Goal: Task Accomplishment & Management: Manage account settings

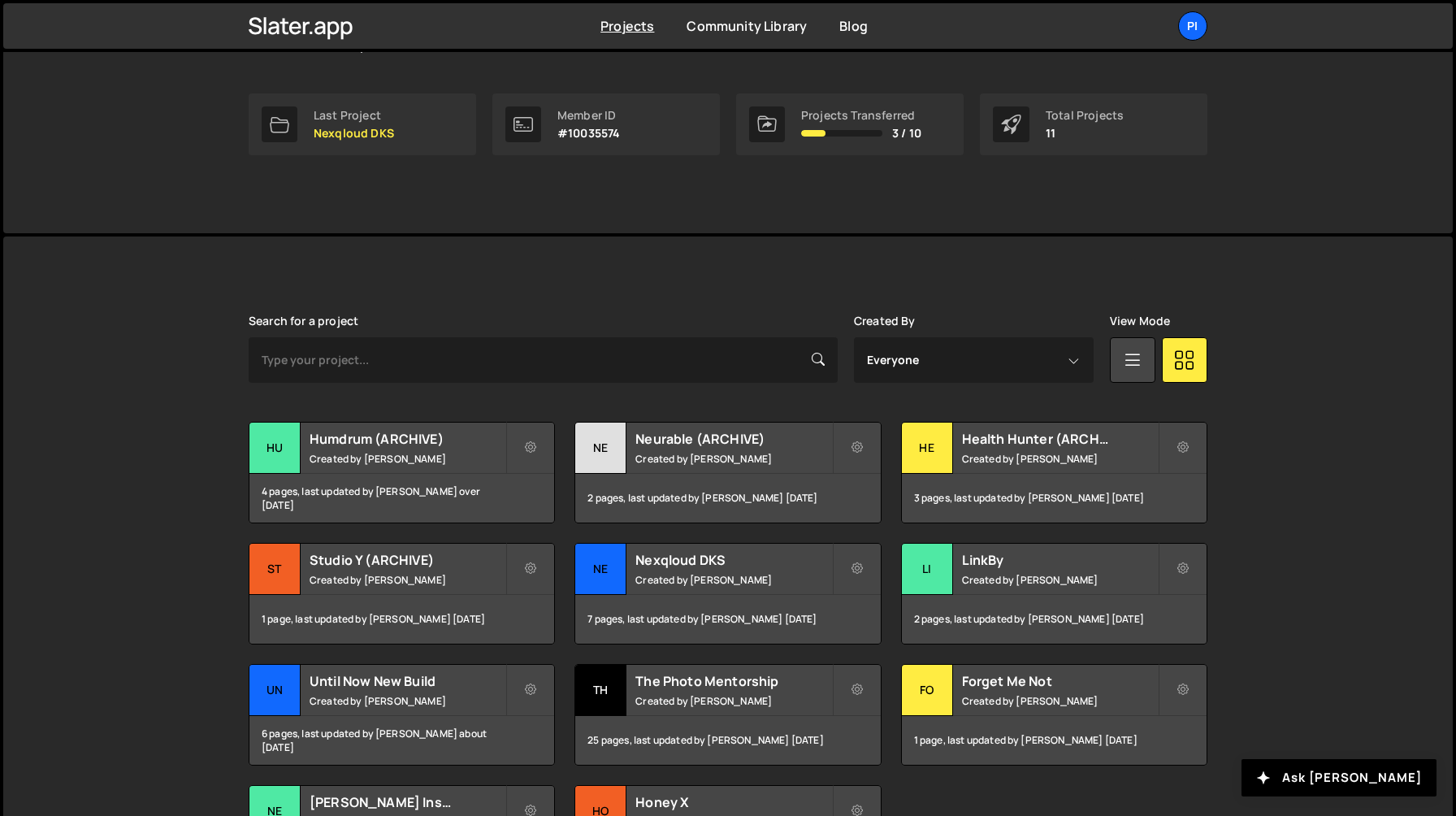
scroll to position [278, 0]
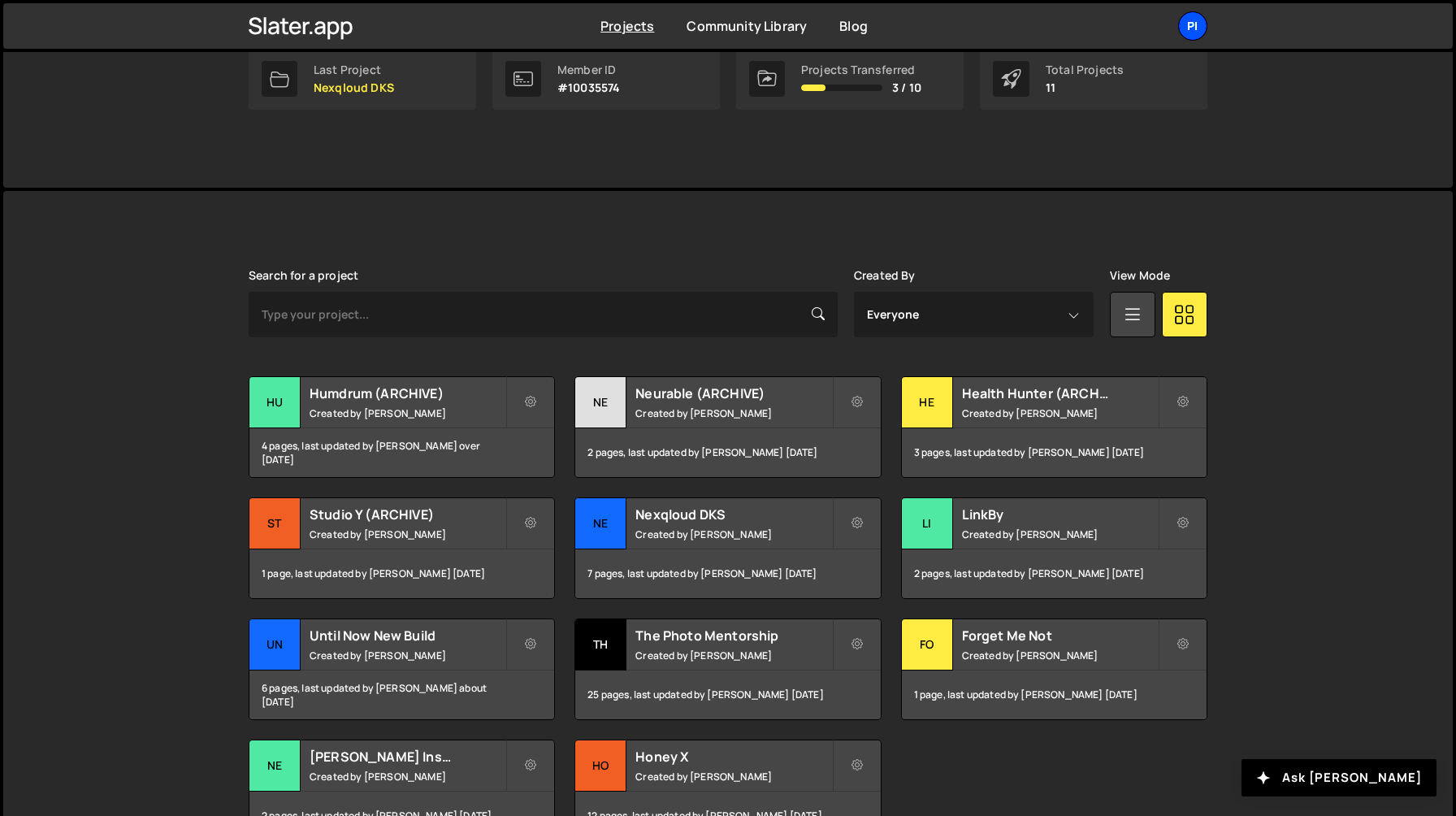
click at [1195, 30] on div "Pi" at bounding box center [1192, 25] width 29 height 29
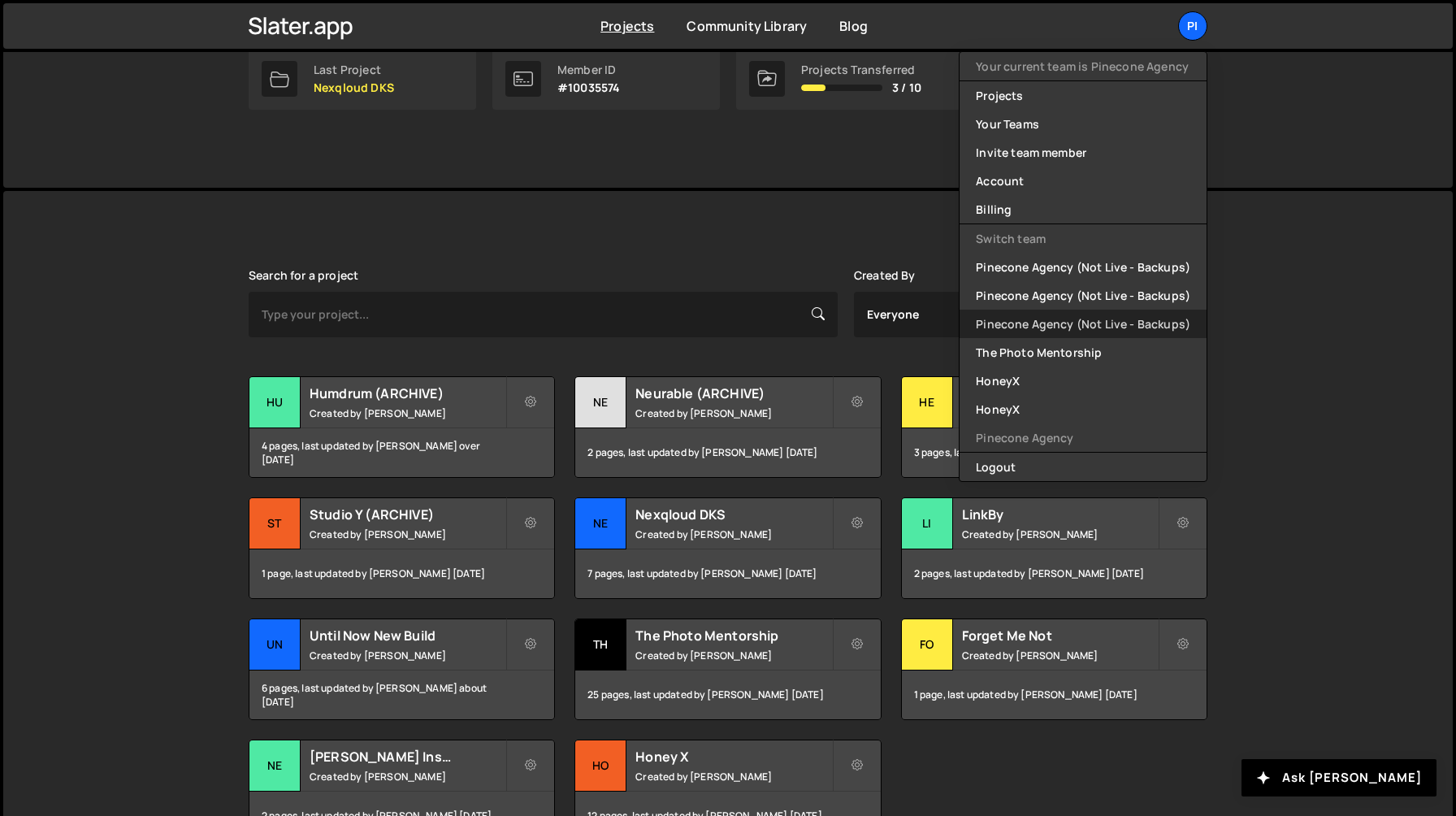
click at [1079, 314] on link "Pinecone Agency (Not Live - Backups)" at bounding box center [1084, 324] width 247 height 28
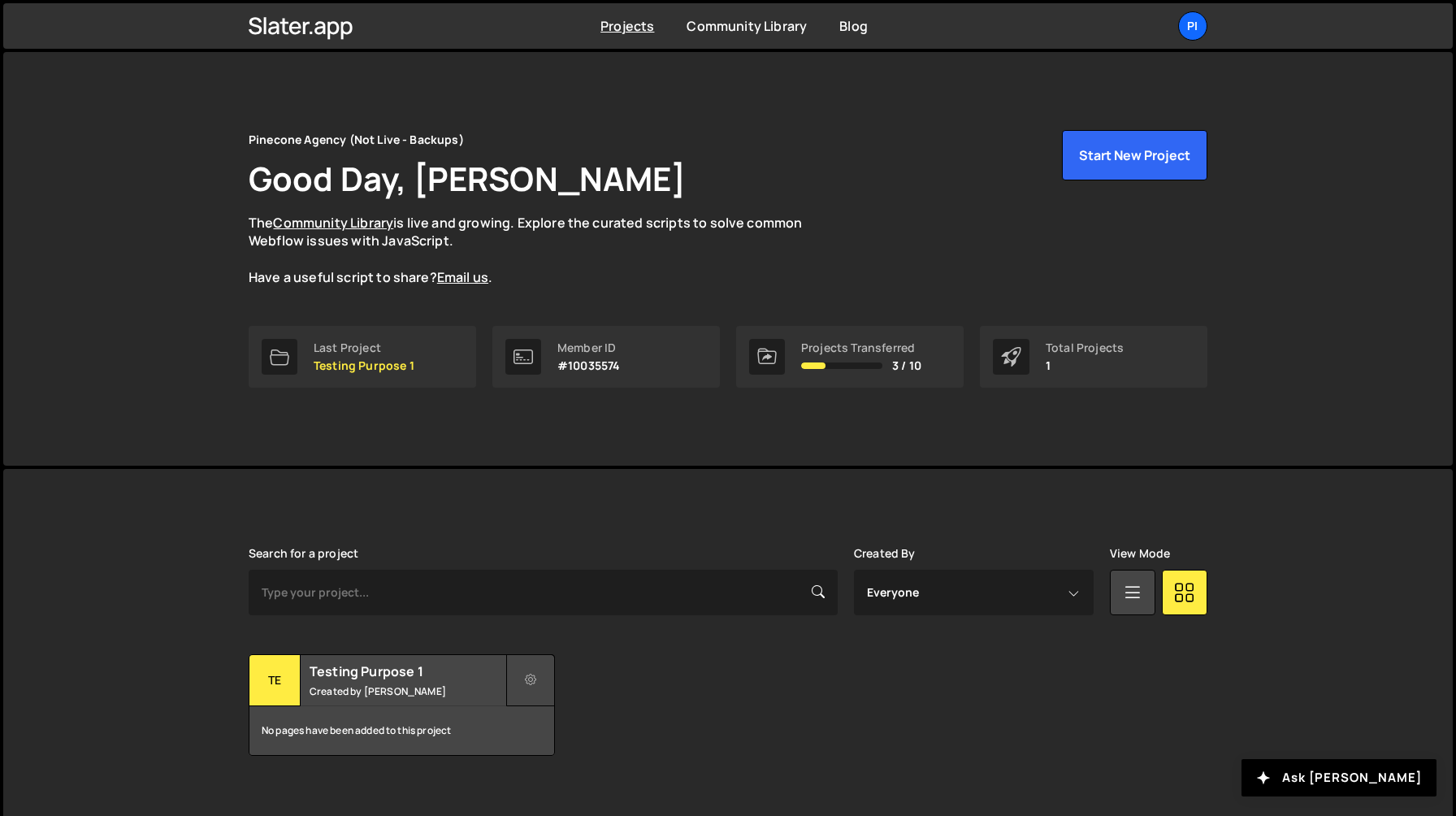
click at [538, 689] on button at bounding box center [531, 680] width 49 height 52
click at [554, 778] on link "Delete Project" at bounding box center [604, 773] width 193 height 26
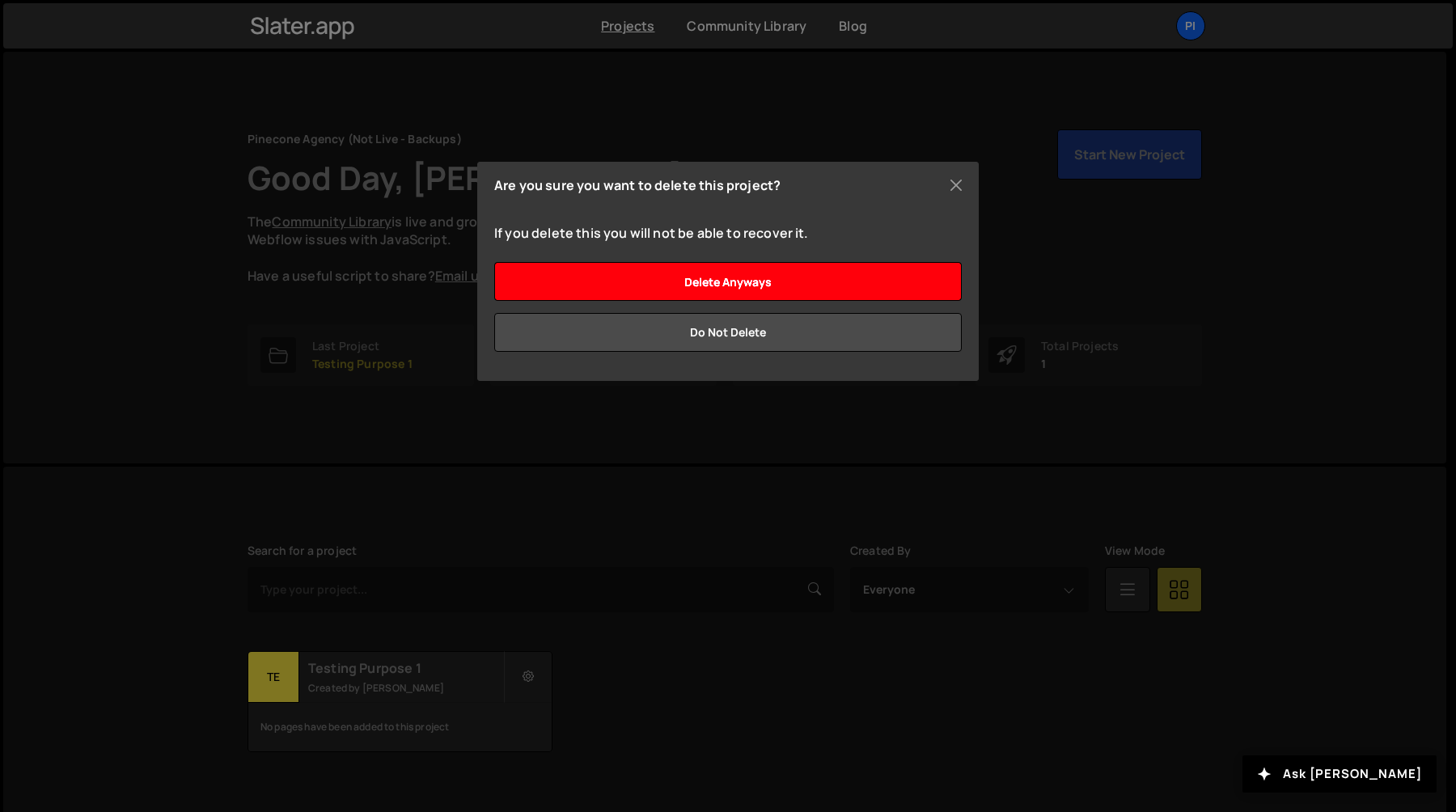
click at [837, 289] on input "Delete anyways" at bounding box center [728, 281] width 467 height 38
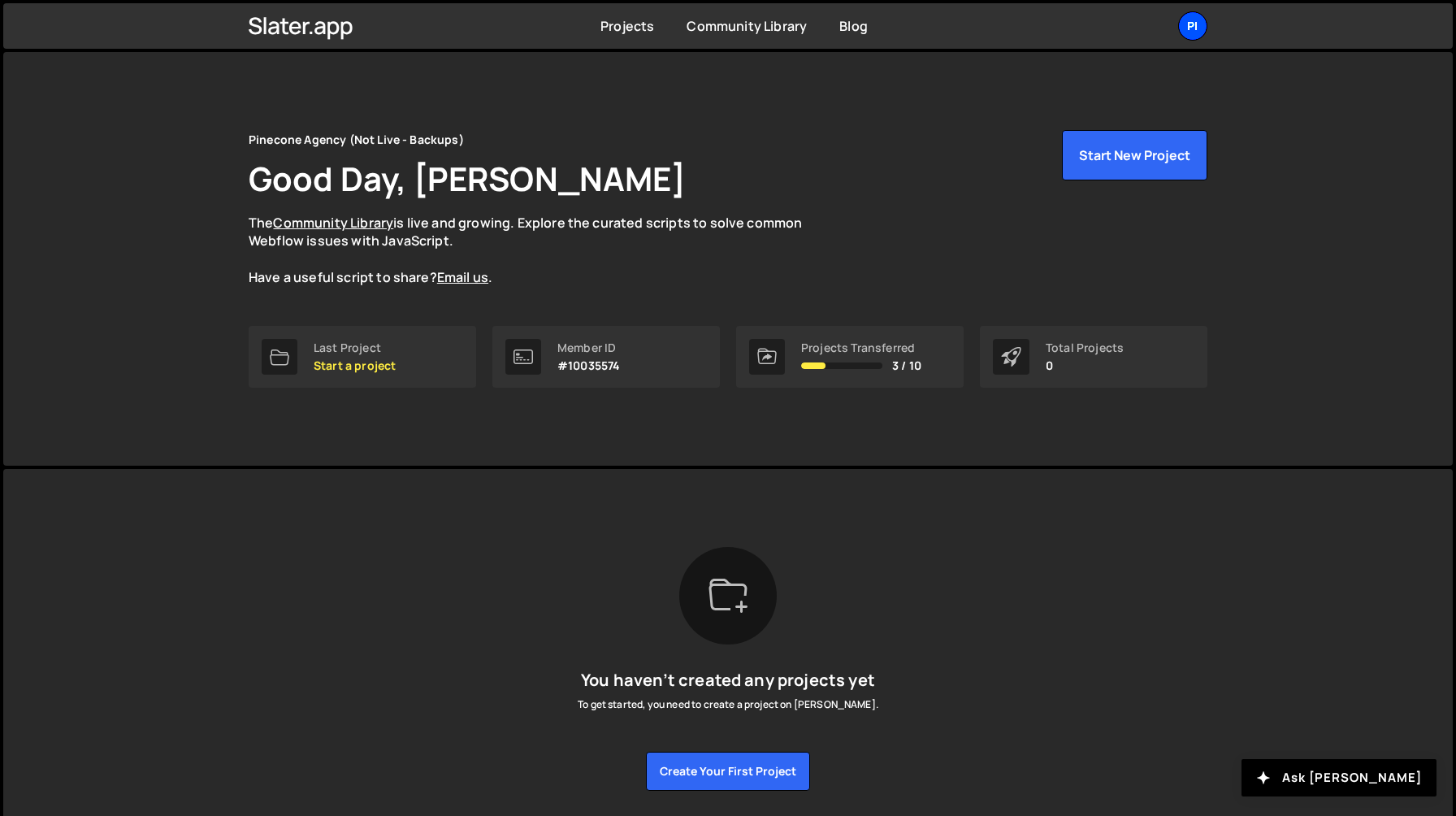
click at [1196, 11] on div "Pi" at bounding box center [1192, 25] width 29 height 29
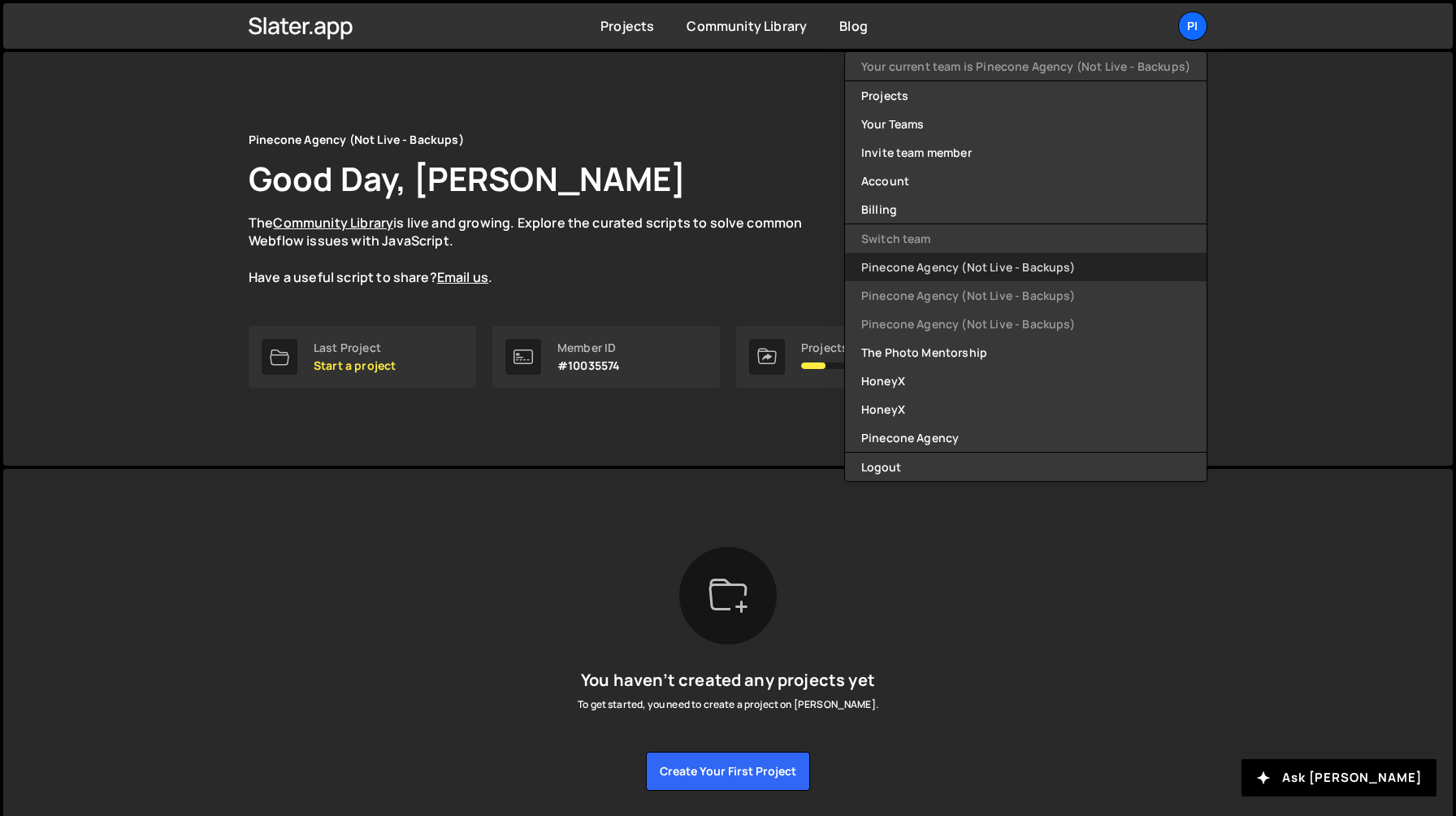
click at [1043, 271] on link "Pinecone Agency (Not Live - Backups)" at bounding box center [1025, 267] width 361 height 28
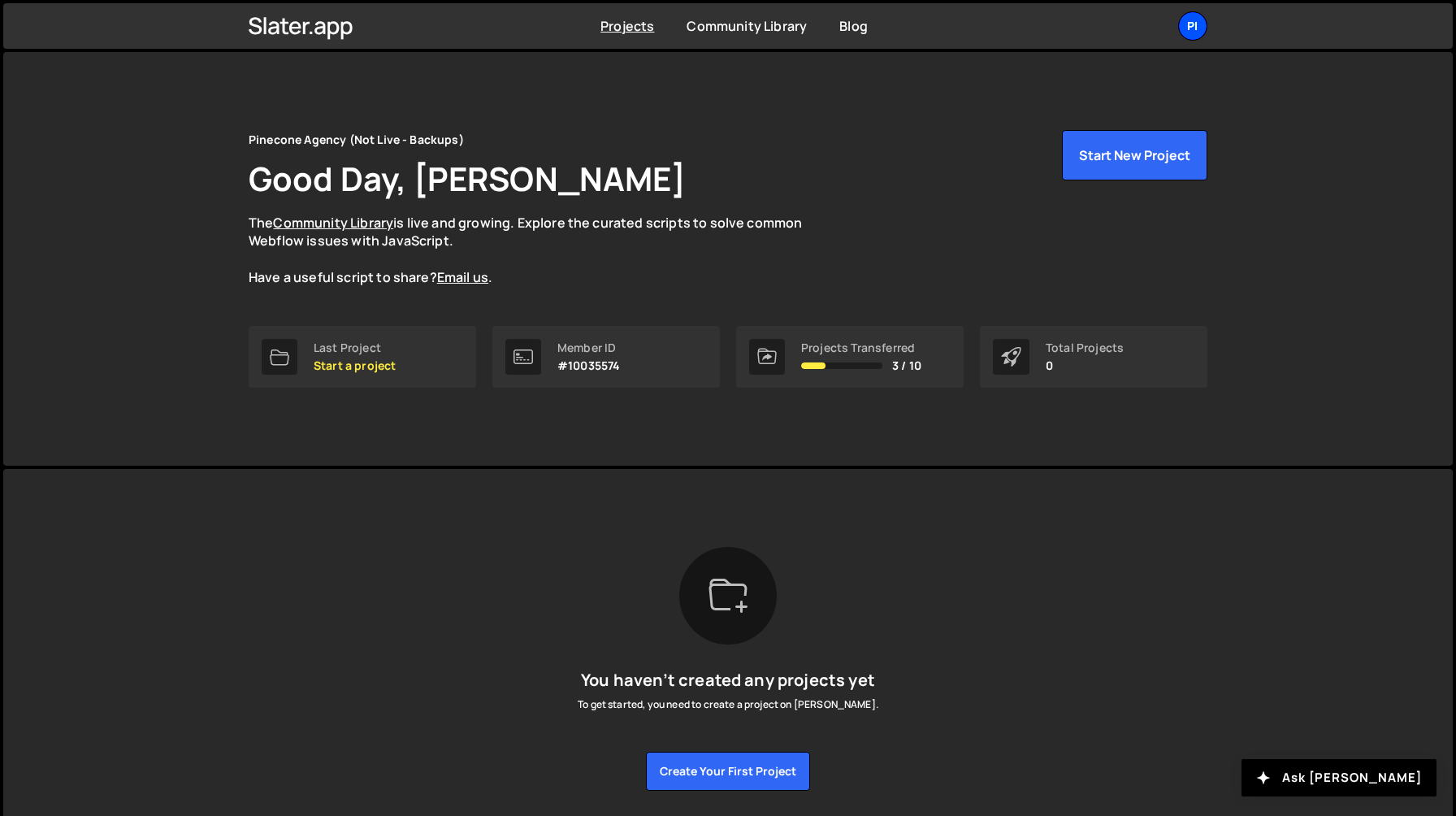
click at [1188, 26] on div "Pi" at bounding box center [1192, 25] width 29 height 29
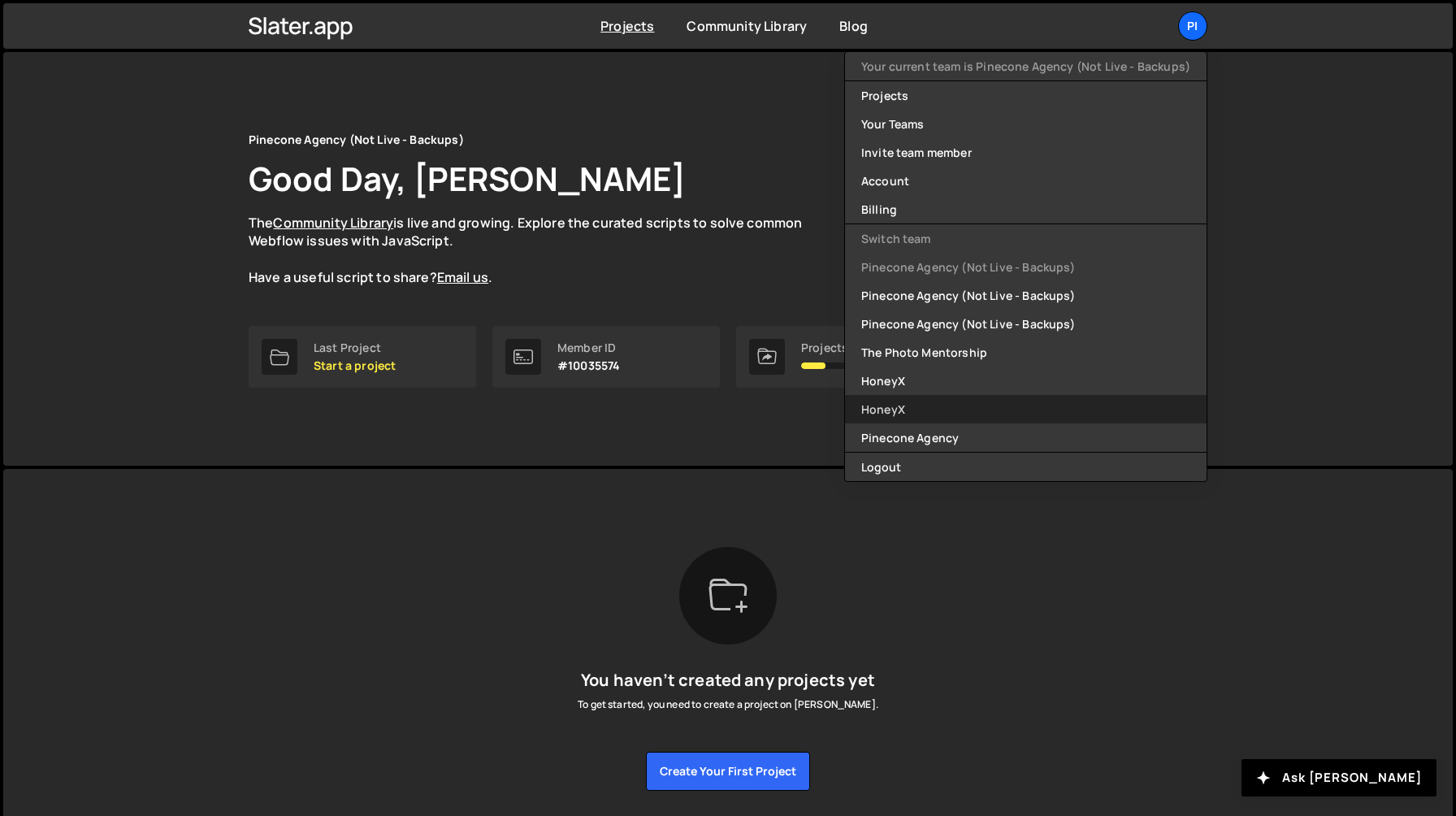
click at [1010, 415] on link "HoneyX" at bounding box center [1025, 409] width 361 height 28
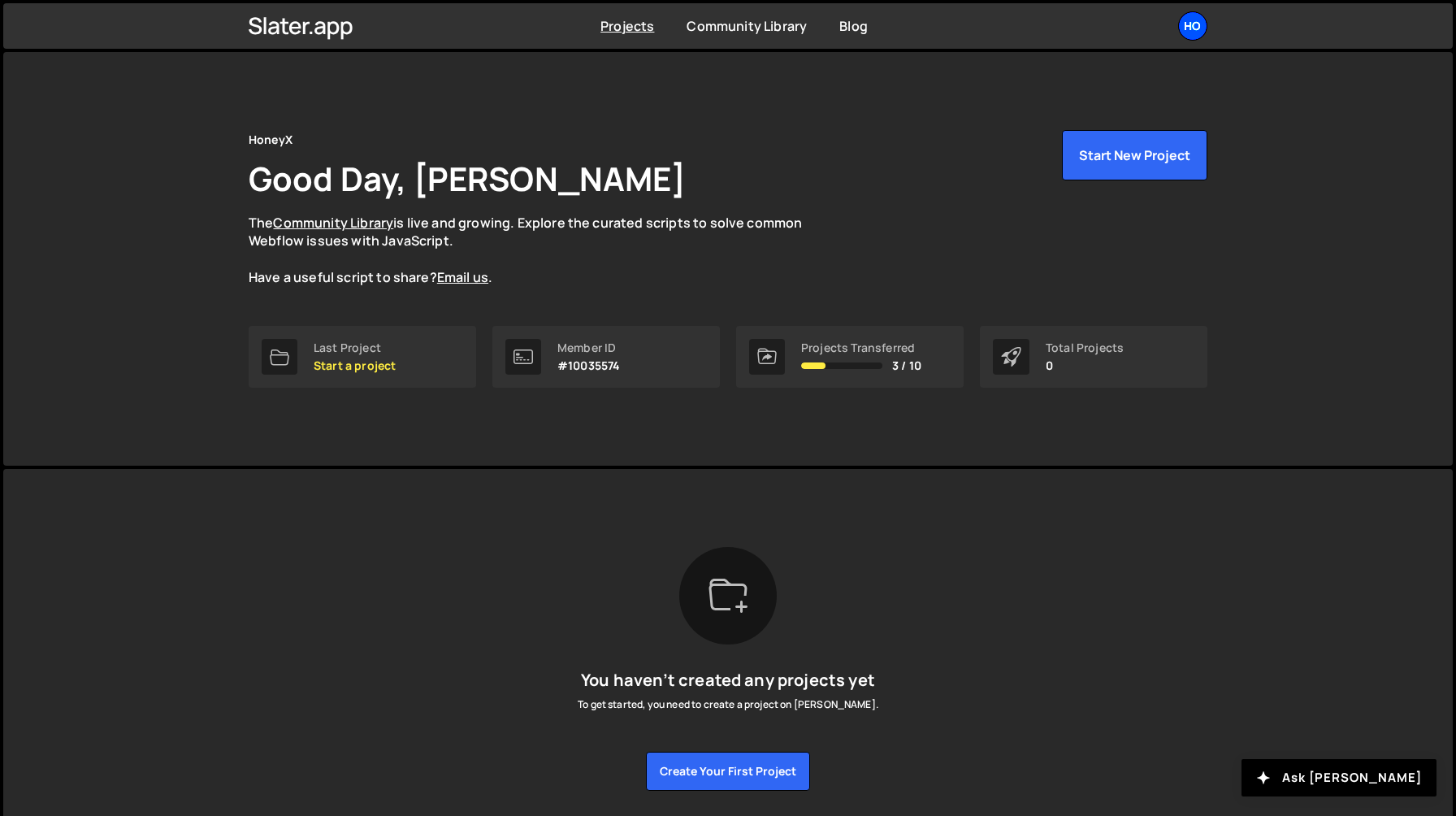
click at [1191, 21] on div "Ho" at bounding box center [1192, 25] width 29 height 29
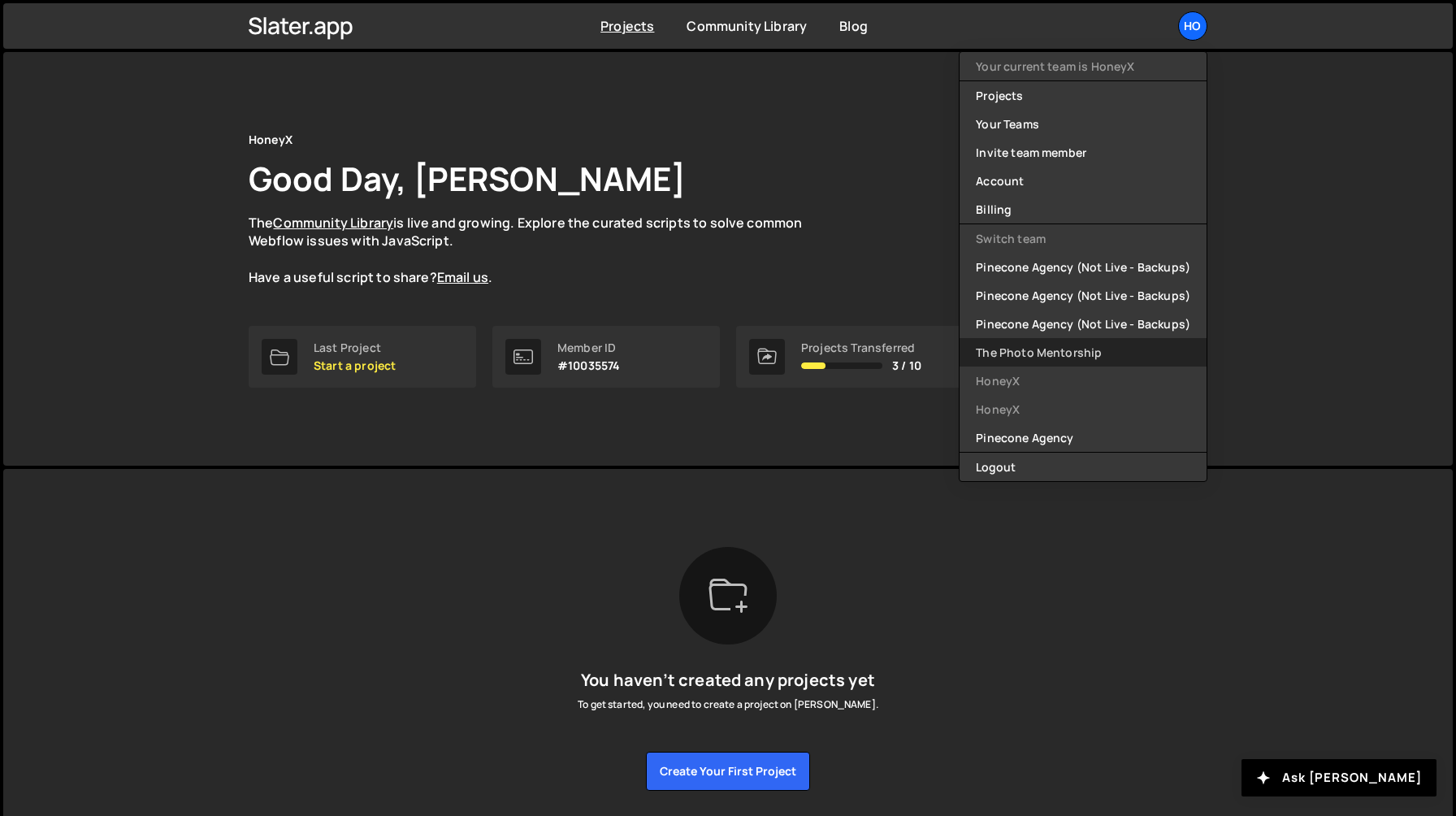
click at [1041, 356] on link "The Photo Mentorship" at bounding box center [1084, 352] width 247 height 28
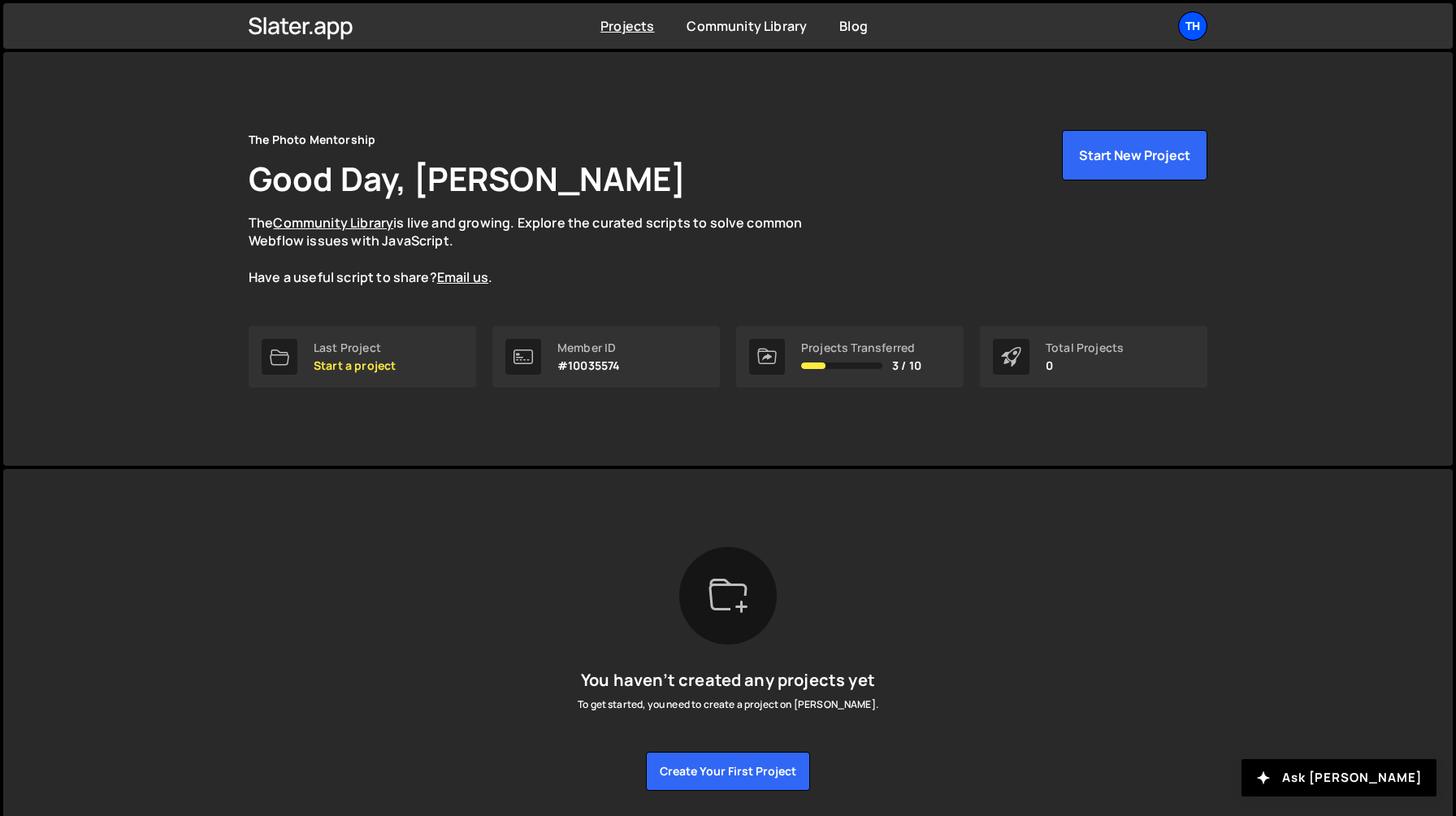
click at [1190, 25] on div "Th" at bounding box center [1192, 25] width 29 height 29
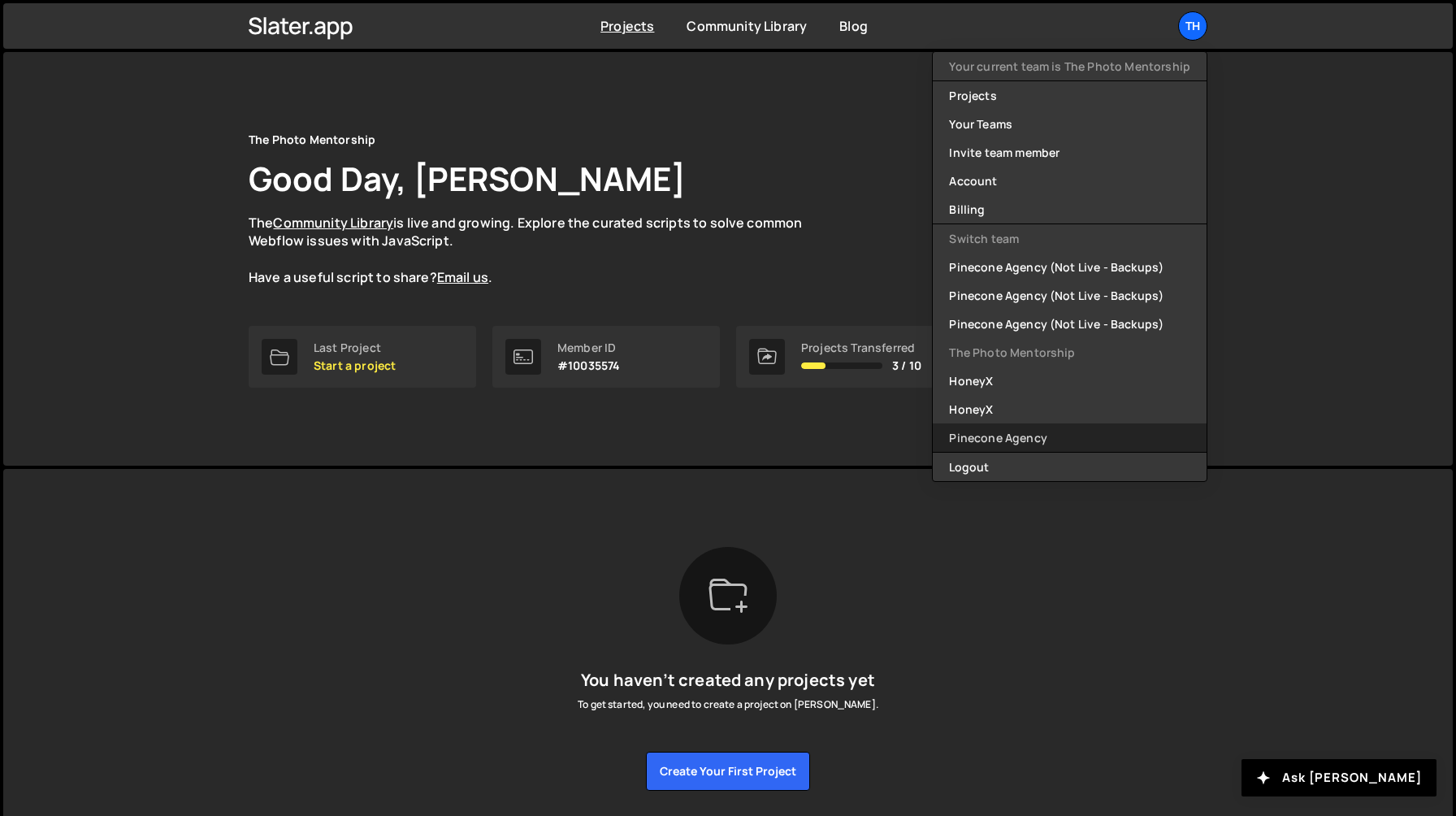
click at [1024, 432] on link "Pinecone Agency" at bounding box center [1069, 438] width 273 height 28
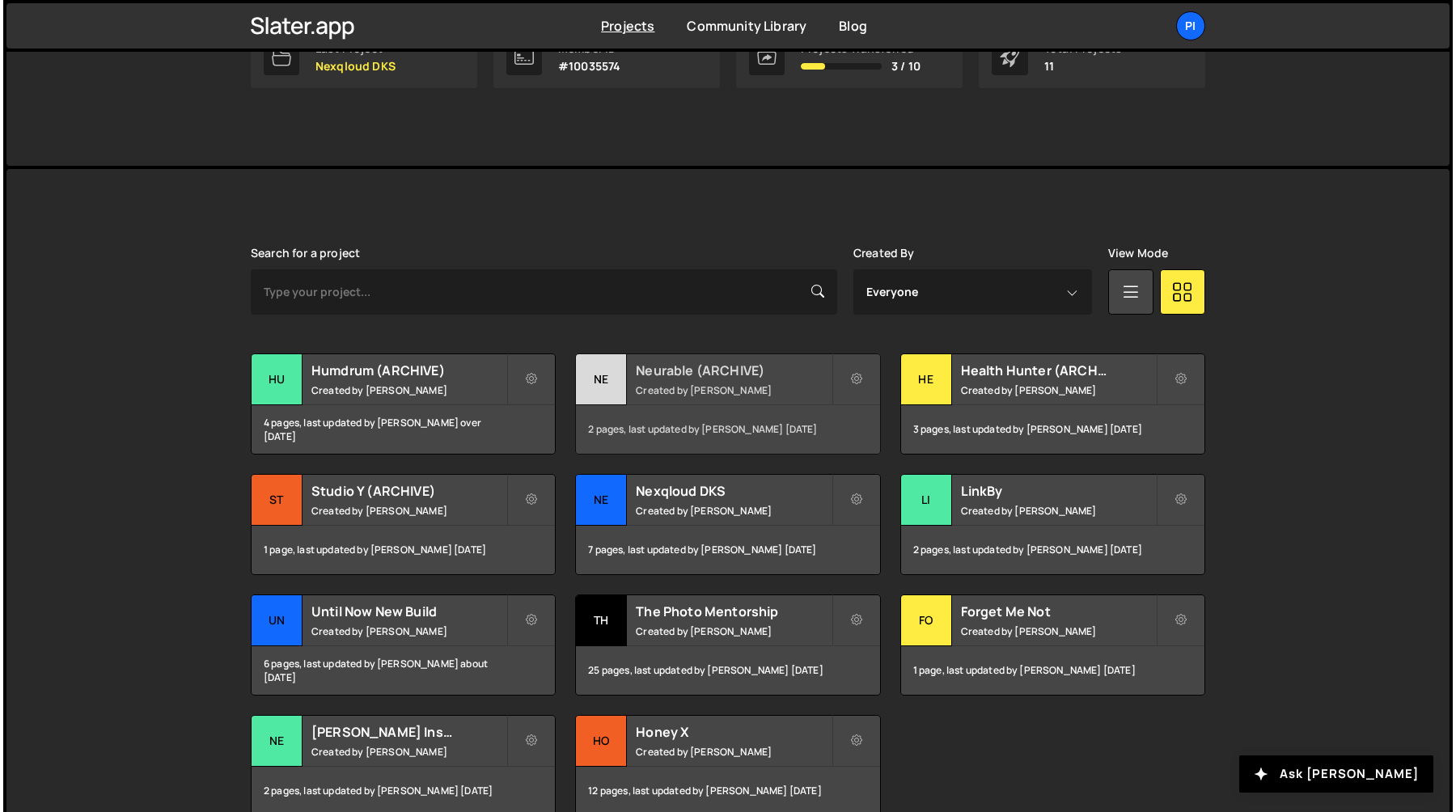
scroll to position [316, 0]
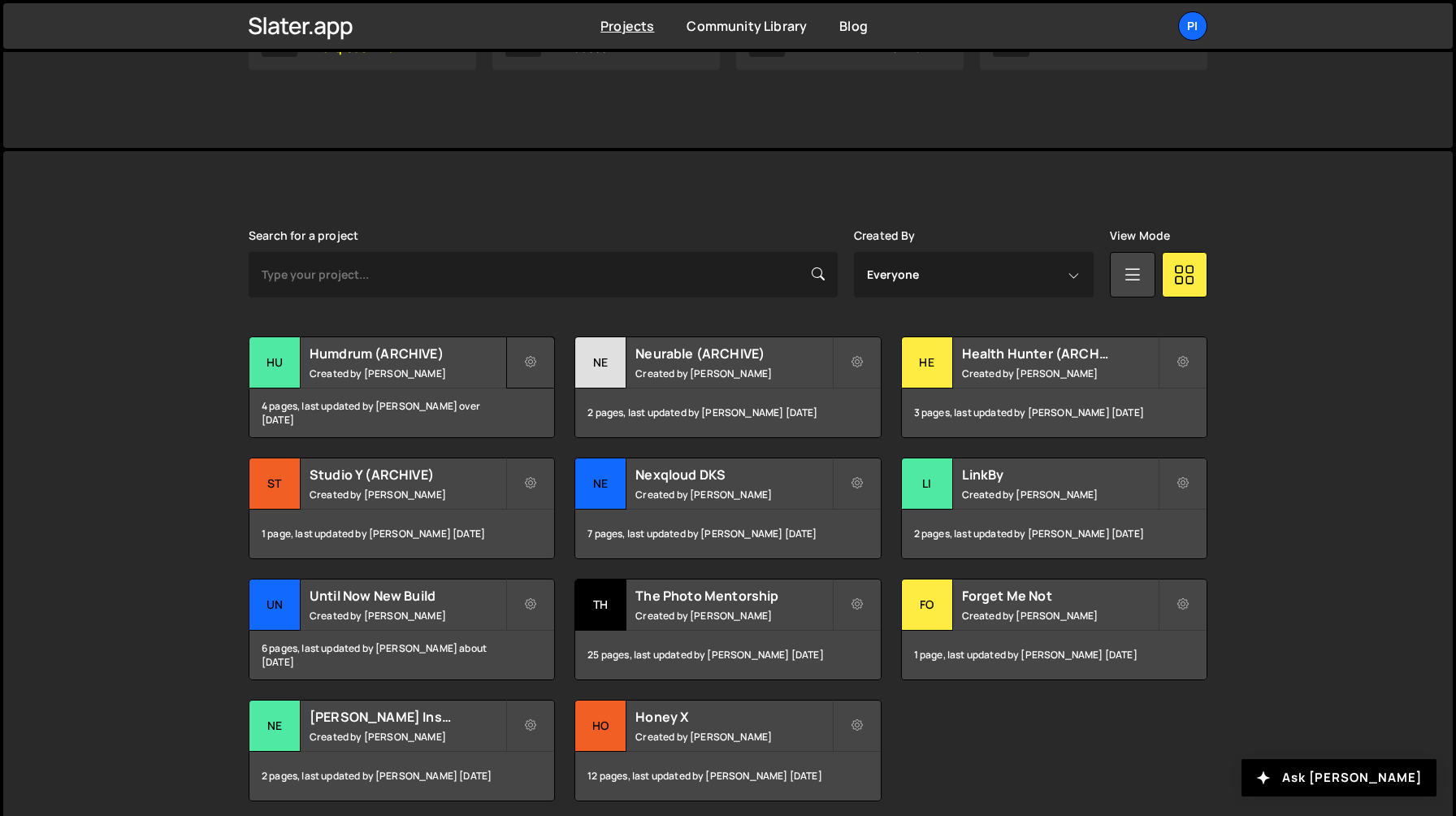
click at [521, 371] on button at bounding box center [531, 362] width 49 height 52
click at [1196, 32] on div "Pi" at bounding box center [1192, 25] width 29 height 29
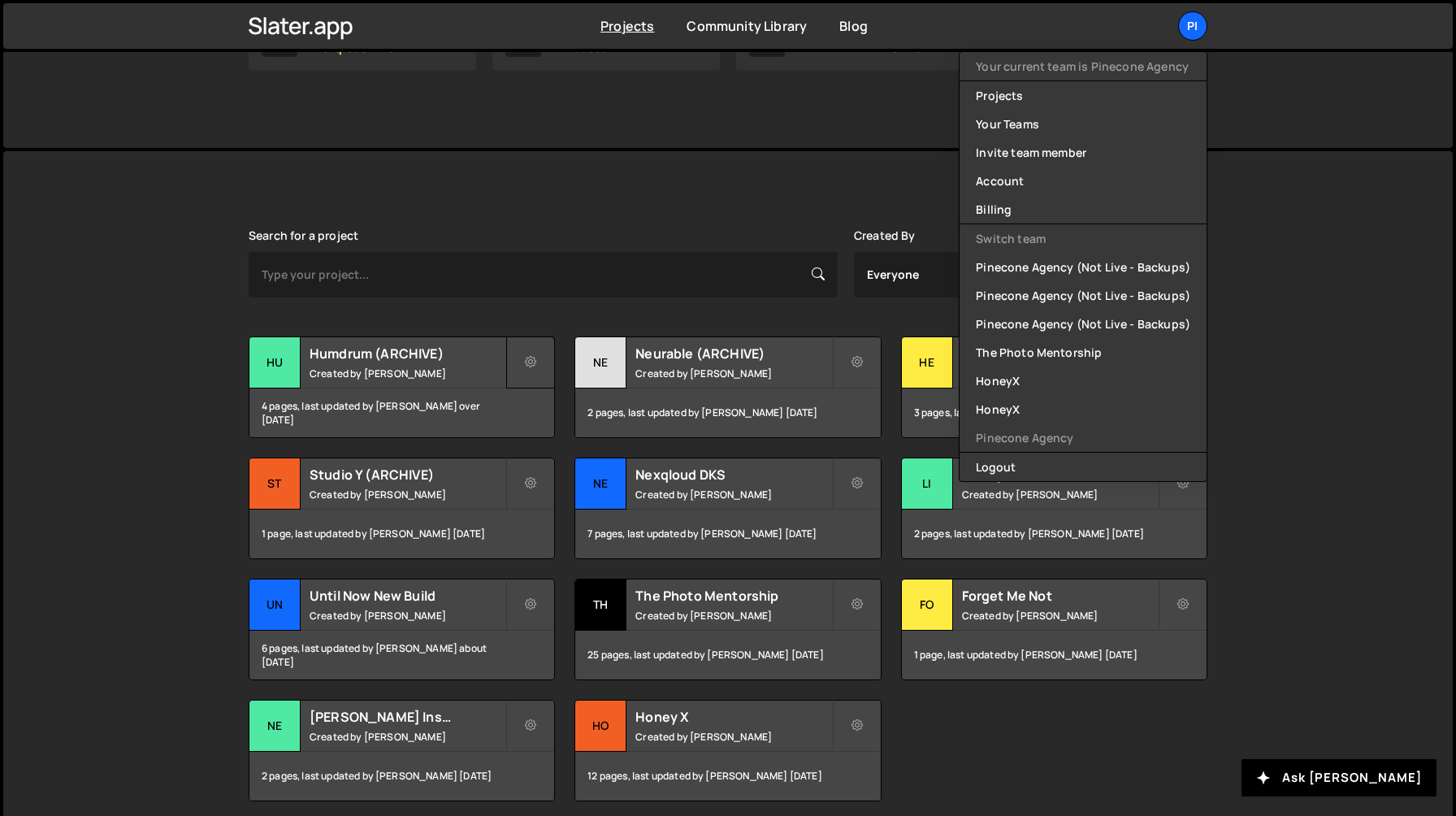
click at [516, 359] on button at bounding box center [531, 362] width 49 height 52
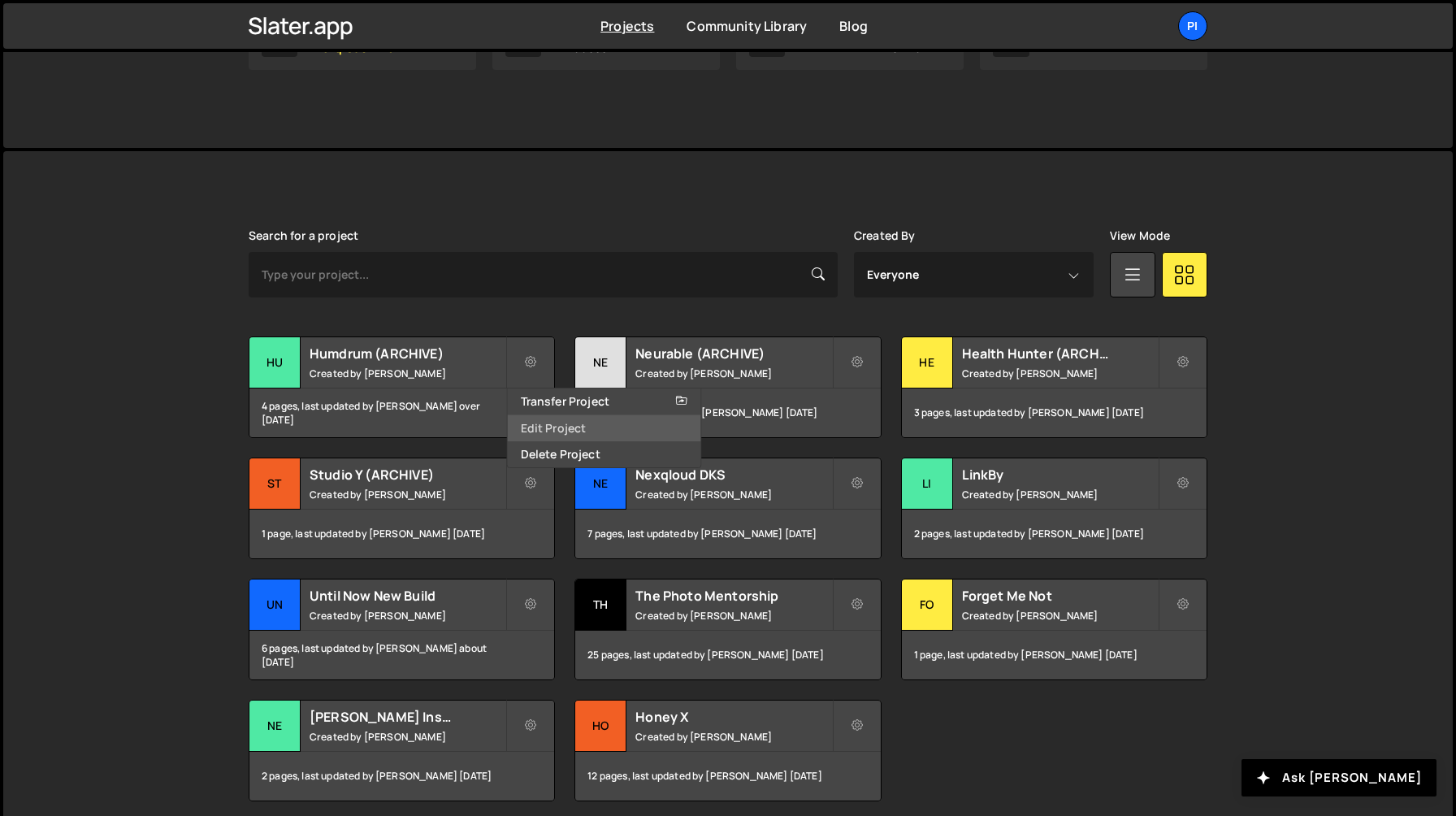
click at [548, 426] on link "Edit Project" at bounding box center [604, 428] width 193 height 26
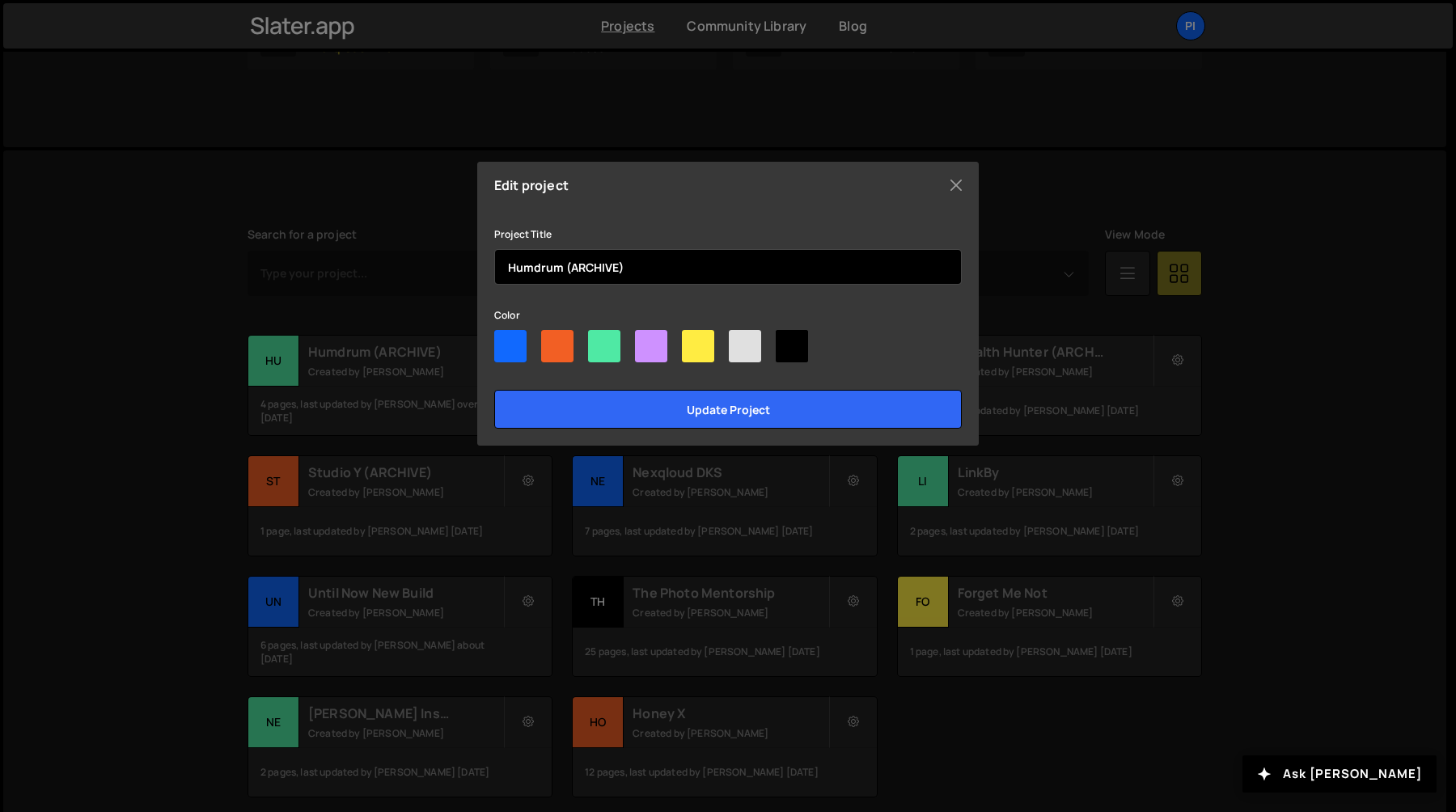
click at [682, 266] on input "Humdrum (ARCHIVE)" at bounding box center [728, 267] width 467 height 36
paste input "(Not Live – Backup)"
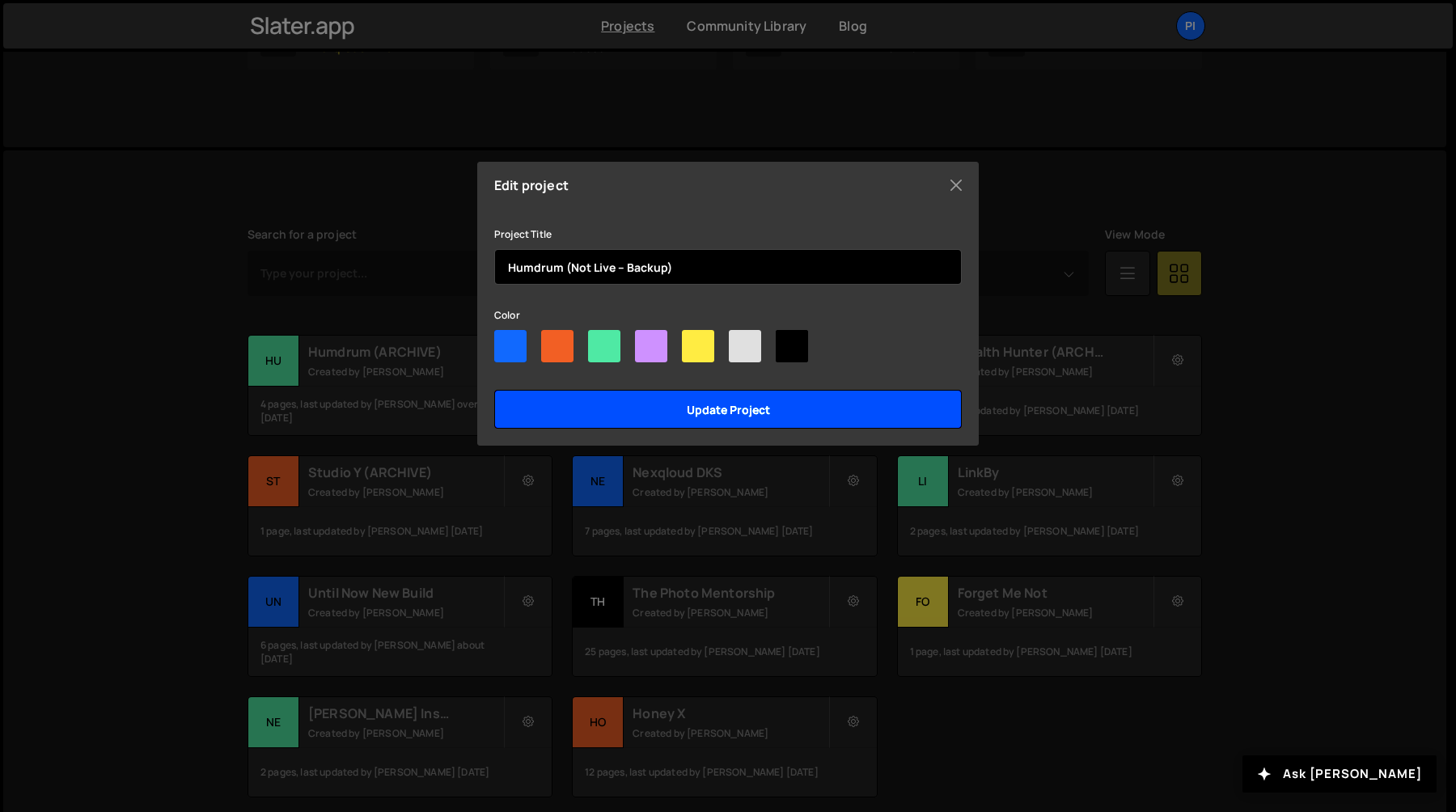
type input "Humdrum (Not Live – Backup)"
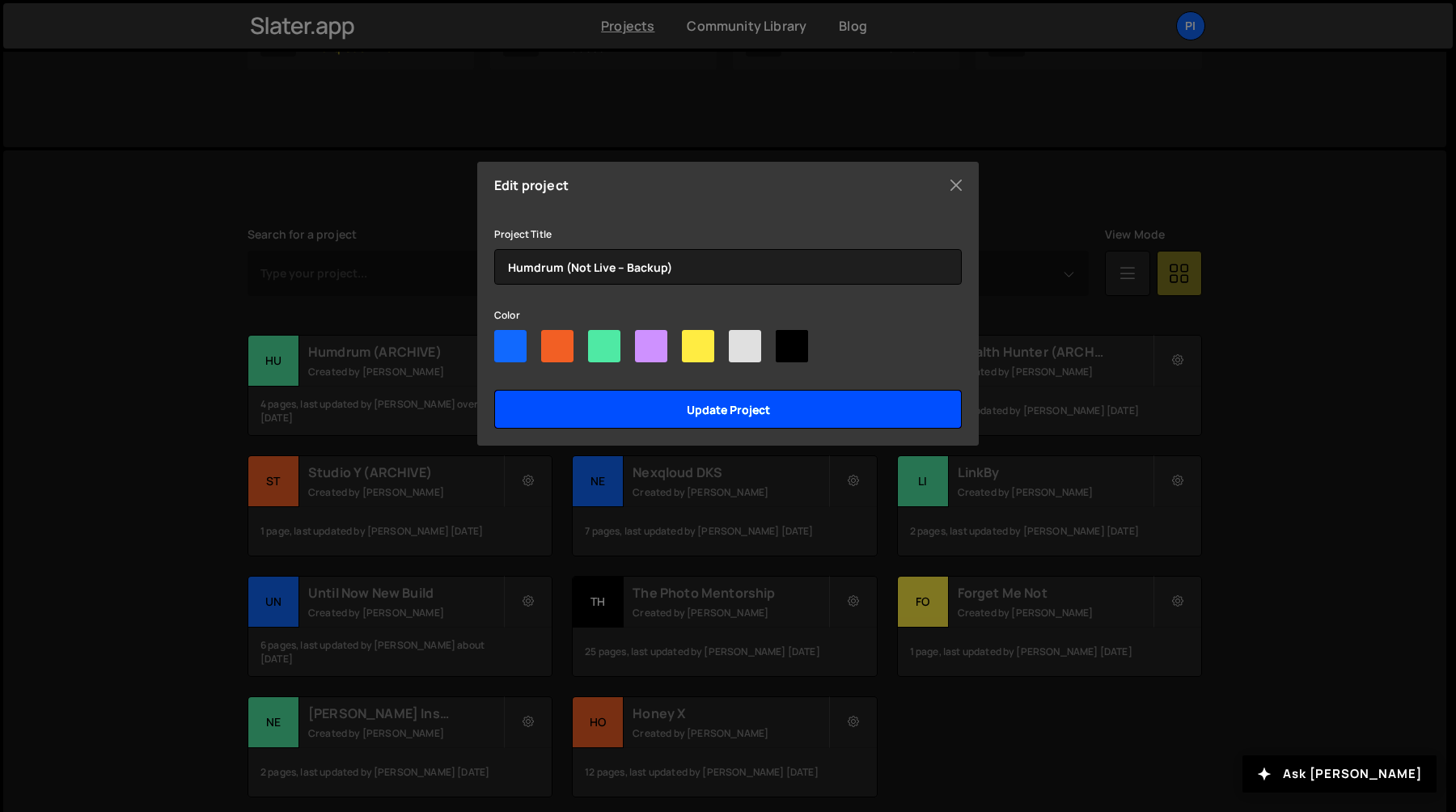
click at [703, 412] on input "Update project" at bounding box center [728, 408] width 467 height 38
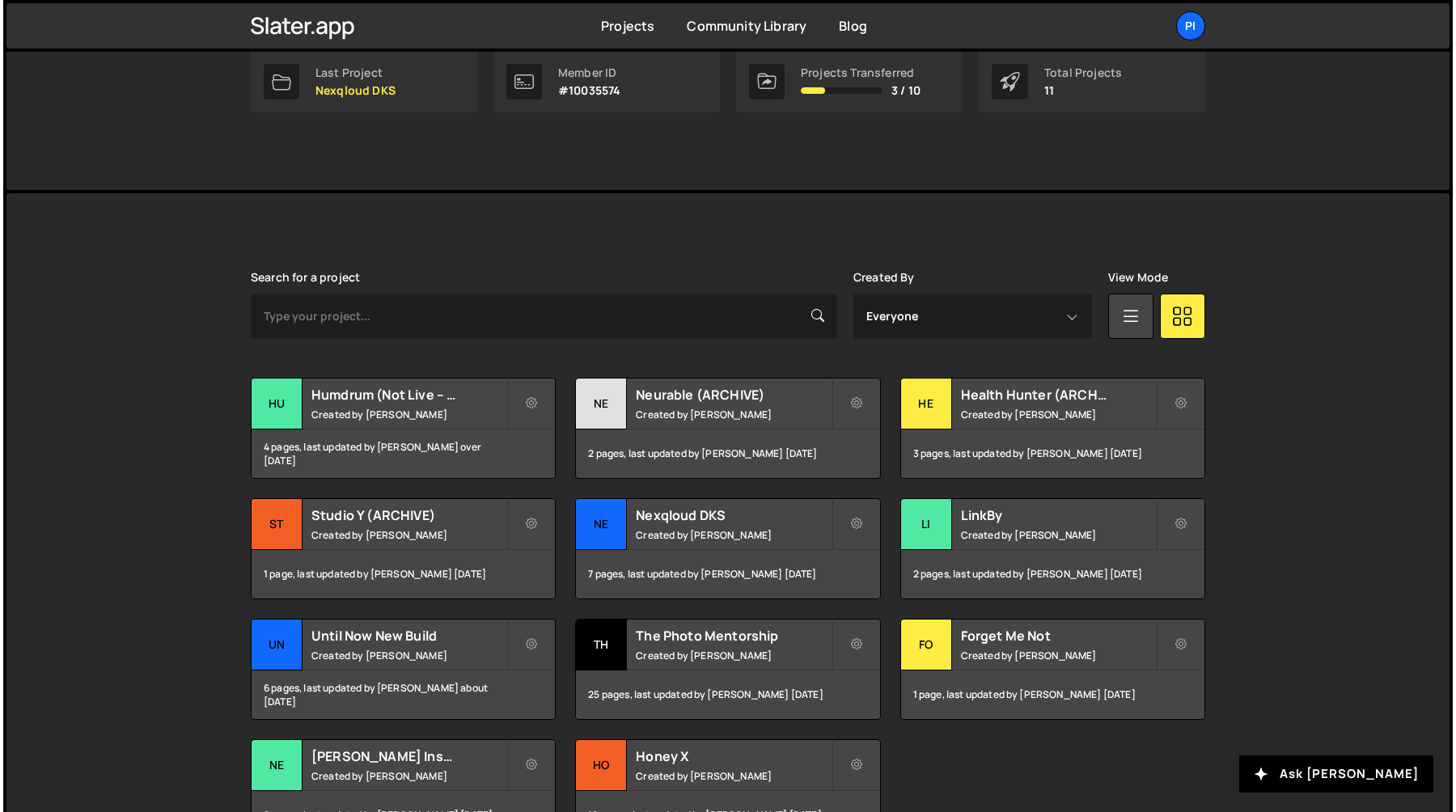
scroll to position [382, 0]
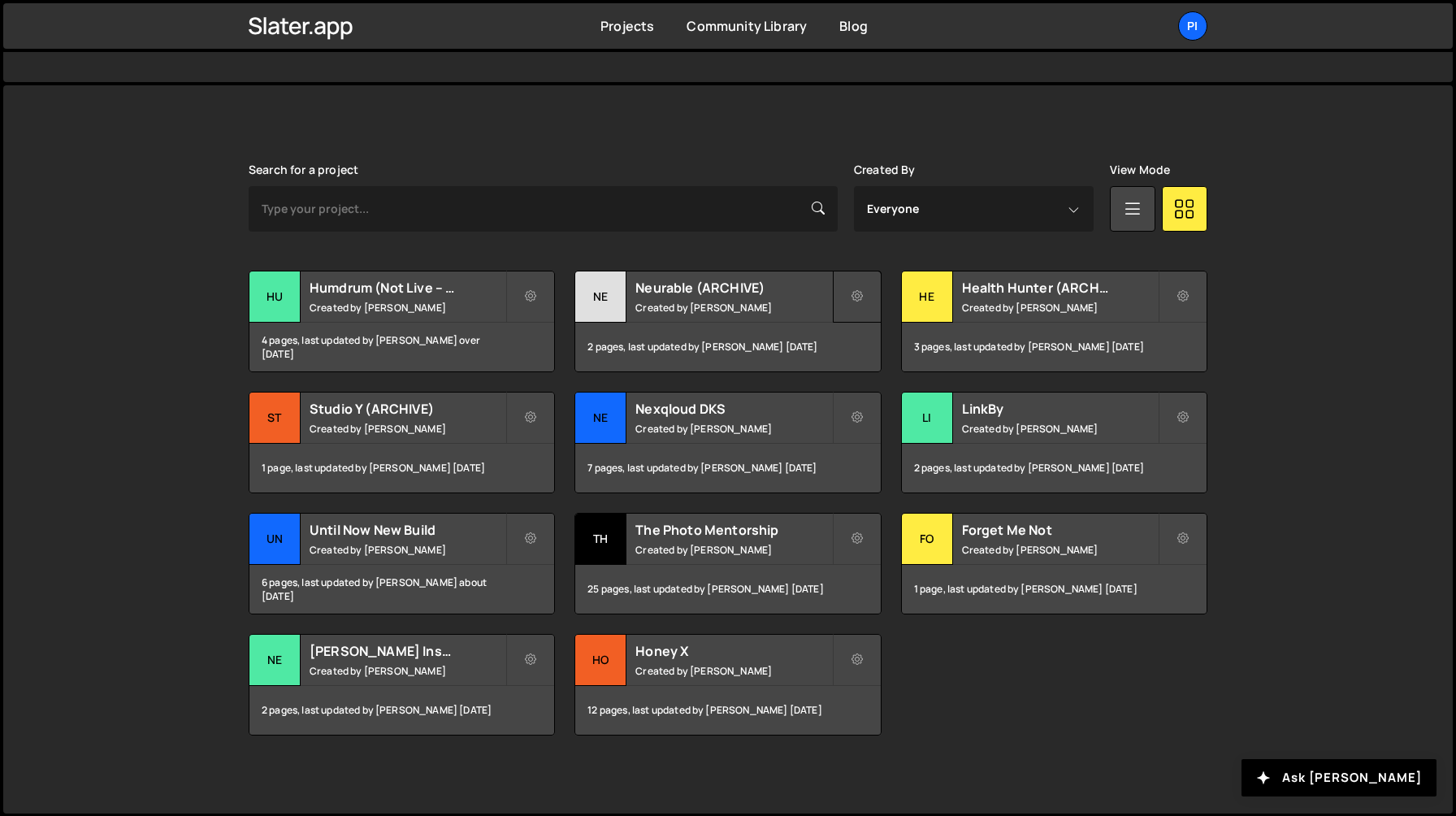
click at [860, 313] on button at bounding box center [857, 296] width 49 height 52
click at [864, 365] on link "Edit Project" at bounding box center [930, 363] width 193 height 26
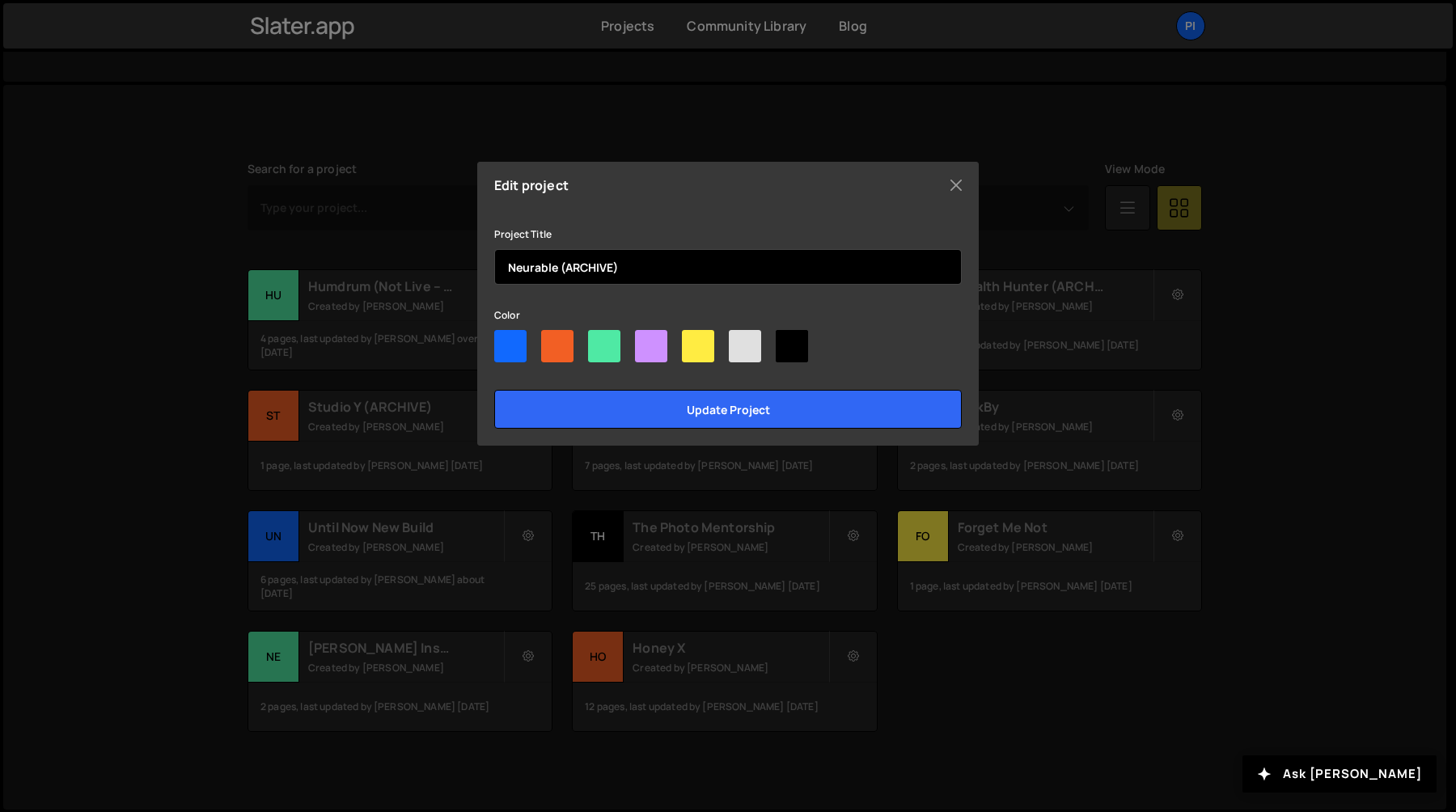
click at [664, 273] on input "Neurable (ARCHIVE)" at bounding box center [728, 267] width 467 height 36
paste input "Not Live – Backup"
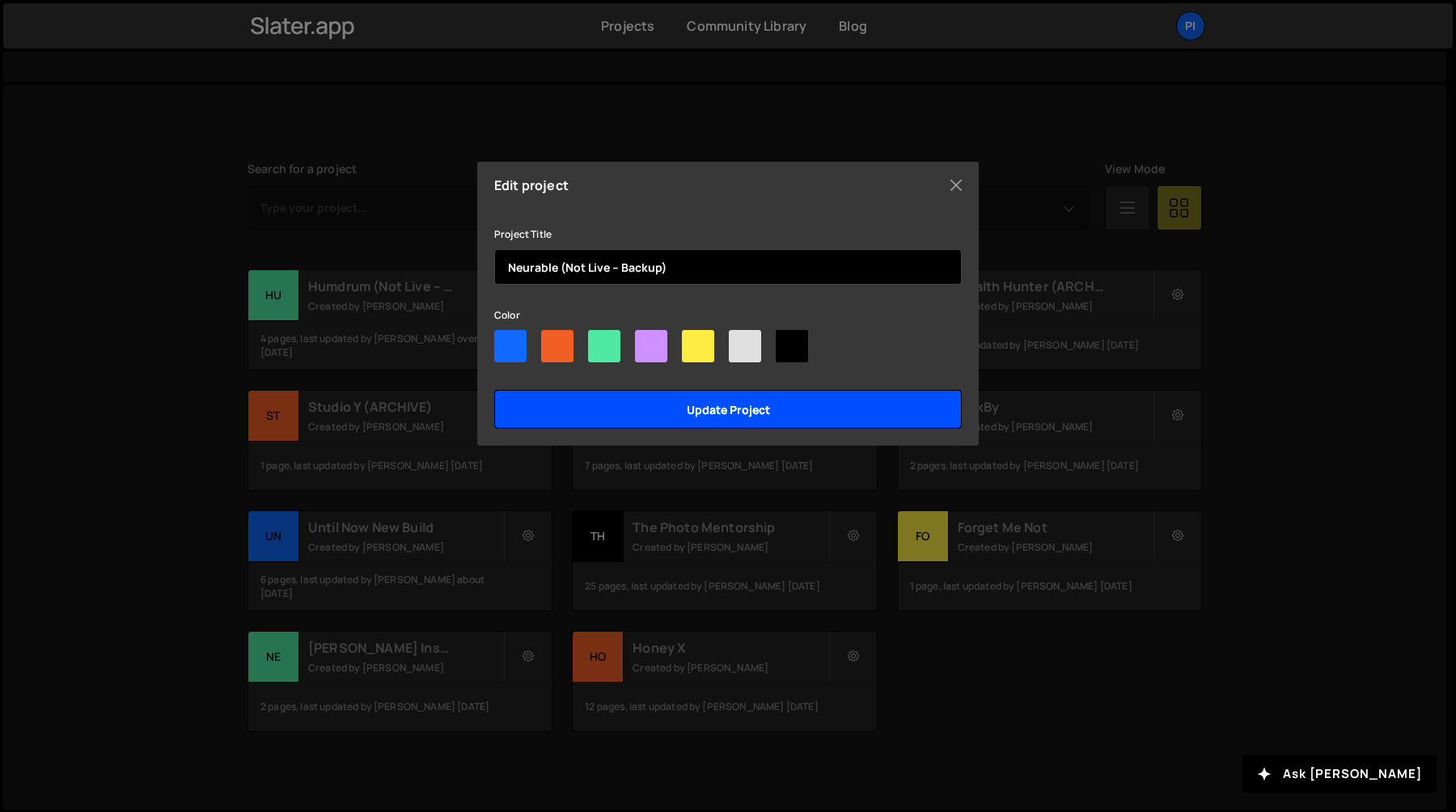
type input "Neurable (Not Live – Backup)"
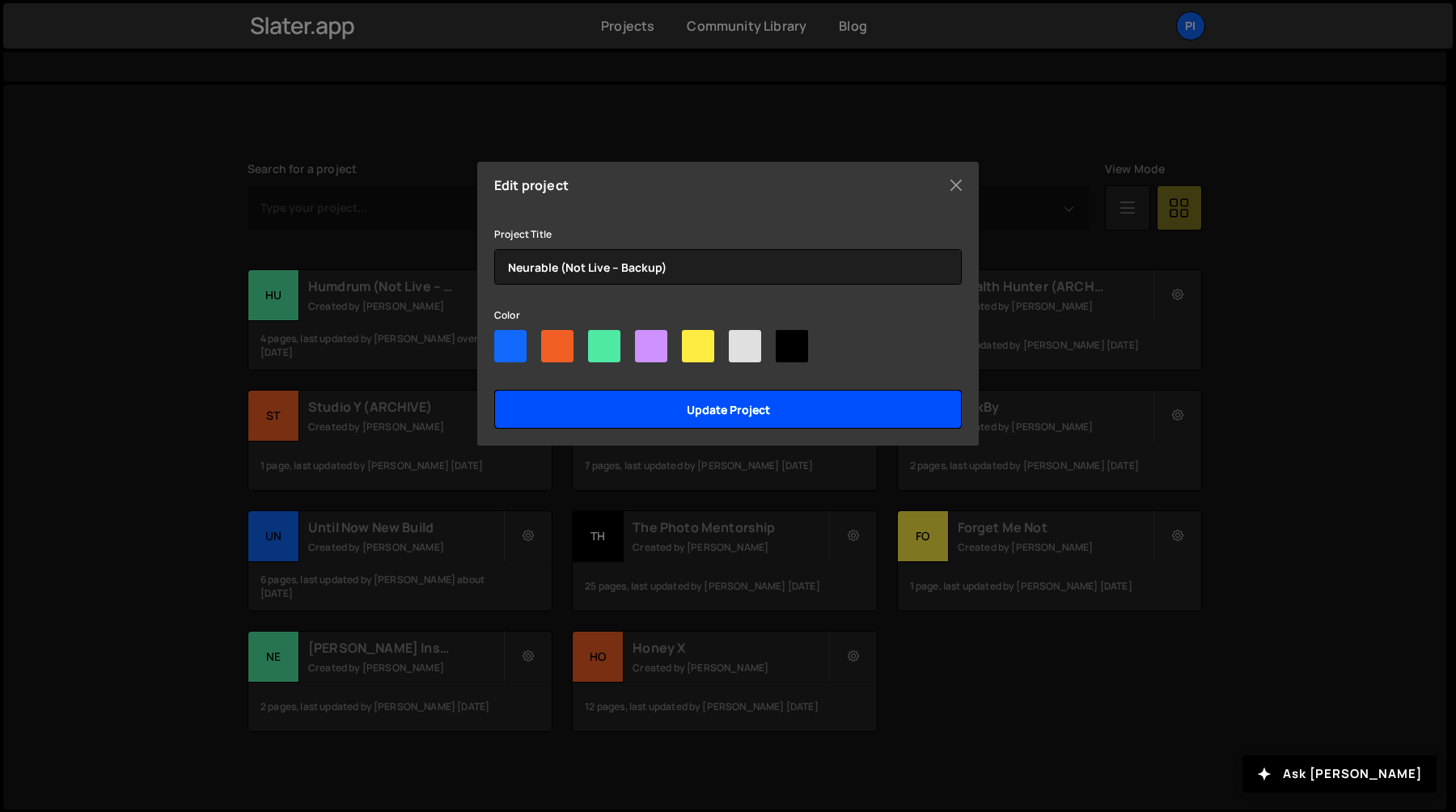
click at [684, 411] on input "Update project" at bounding box center [728, 408] width 467 height 38
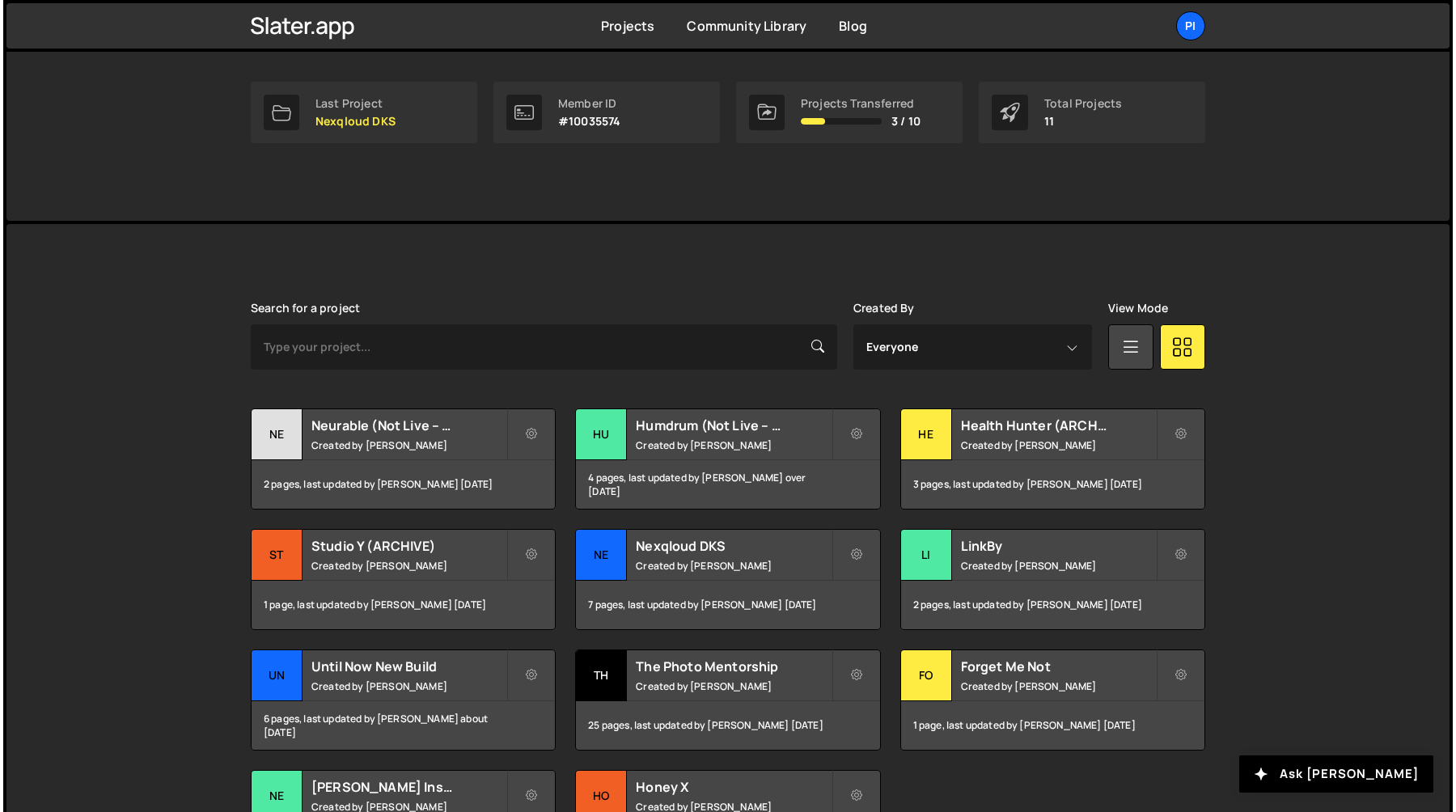
scroll to position [320, 0]
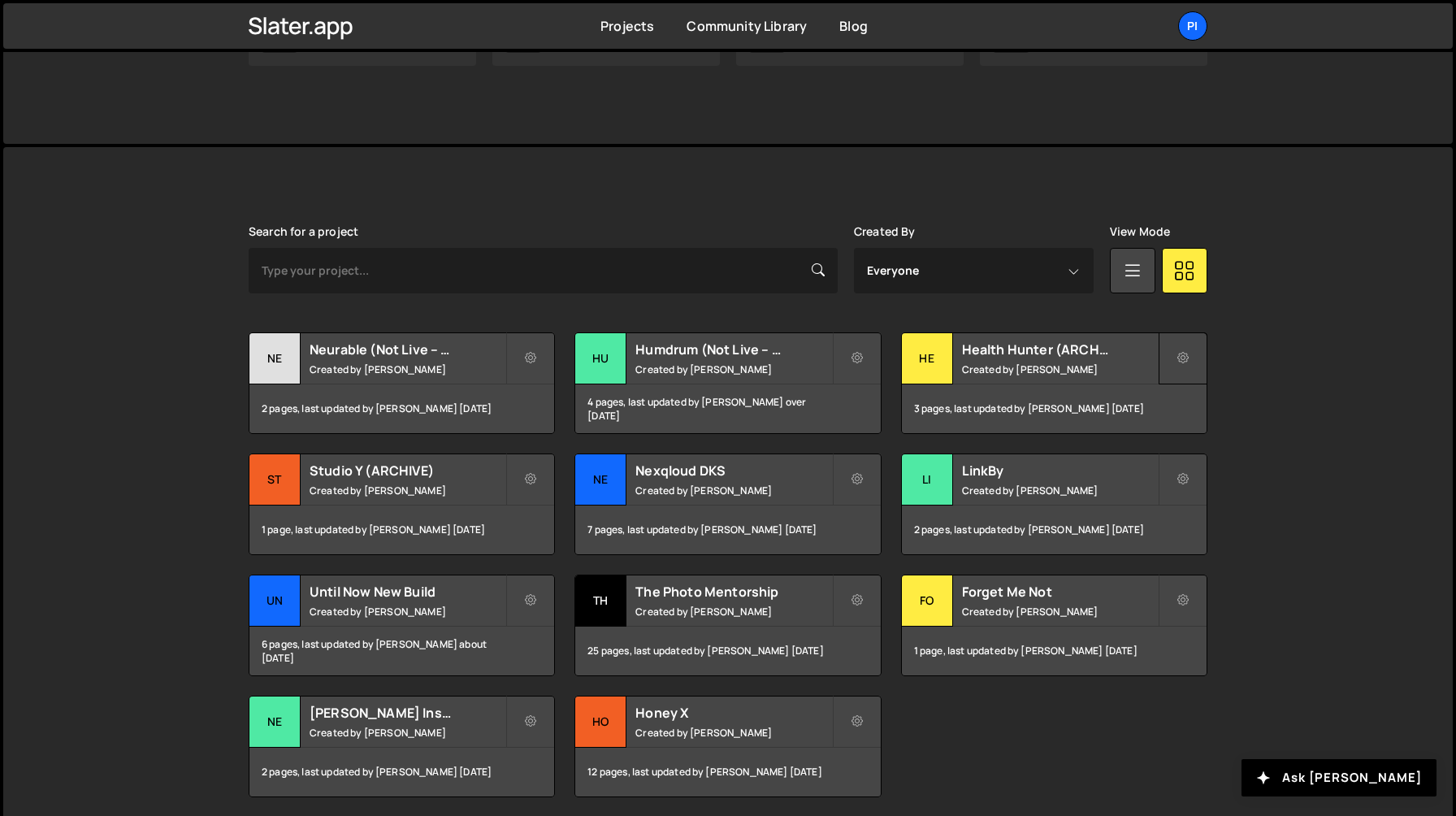
click at [1179, 357] on icon at bounding box center [1183, 358] width 11 height 16
click at [1190, 425] on link "Edit Project" at bounding box center [1256, 425] width 193 height 26
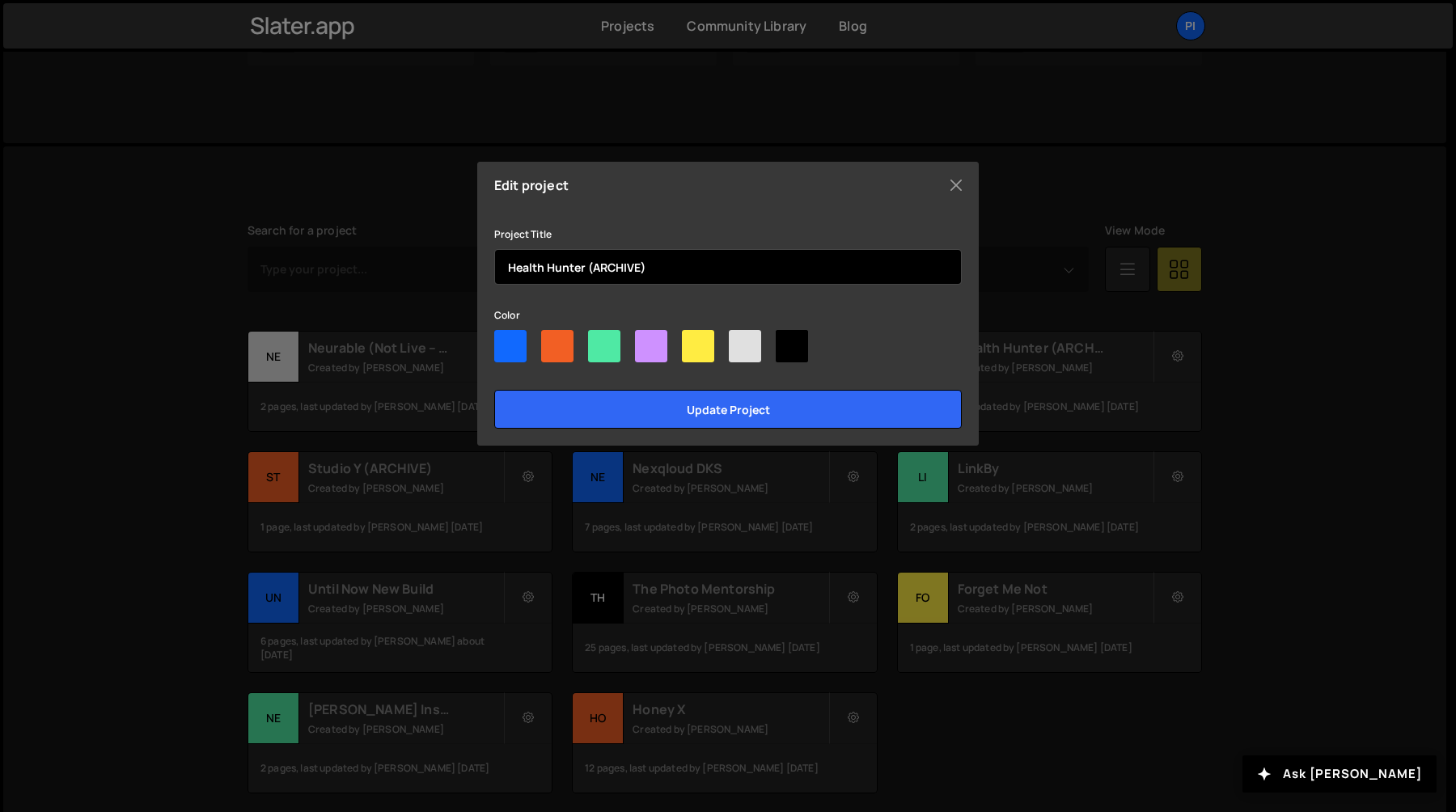
click at [865, 260] on input "Health Hunter (ARCHIVE)" at bounding box center [728, 267] width 467 height 36
paste input "(Not Live – Backup)"
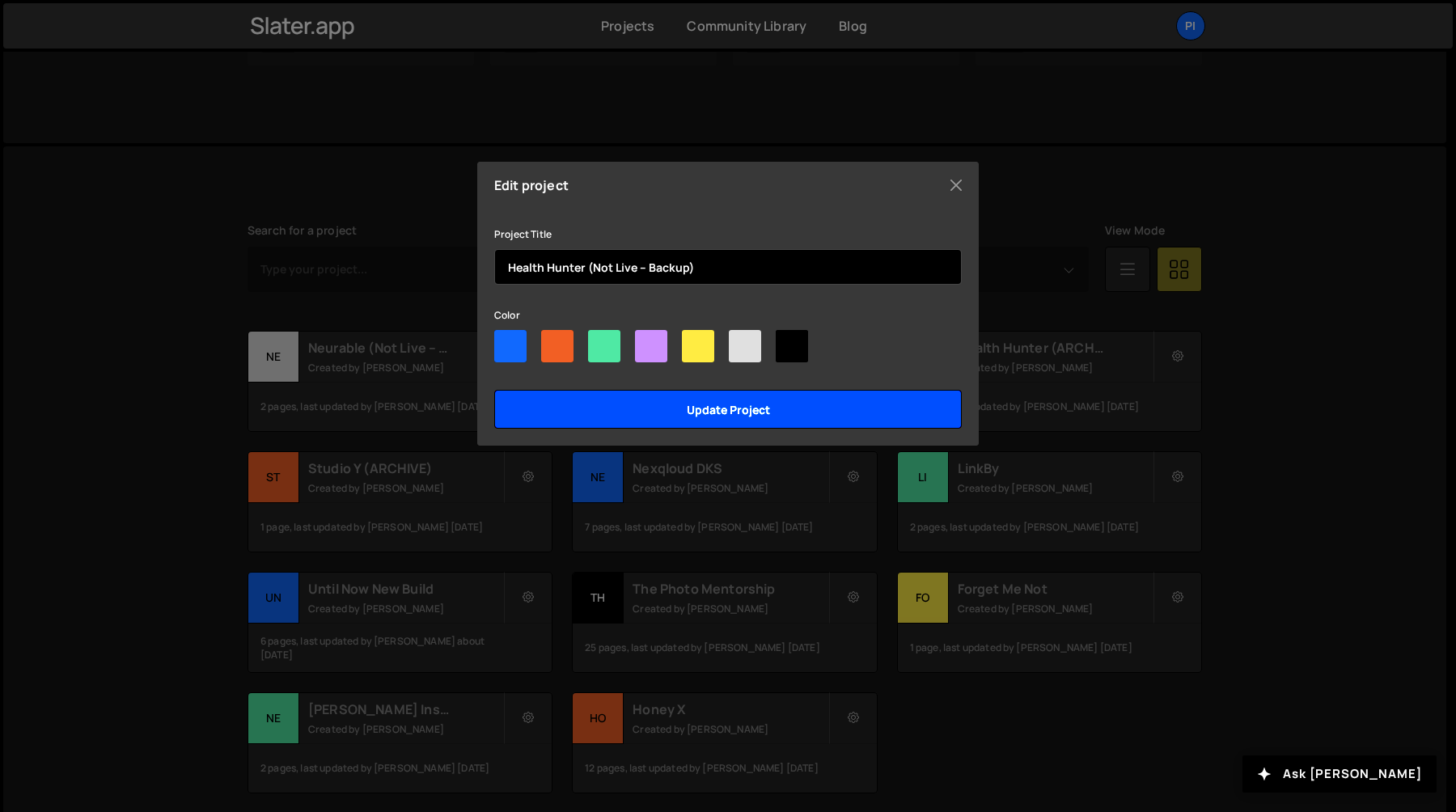
type input "Health Hunter (Not Live – Backup)"
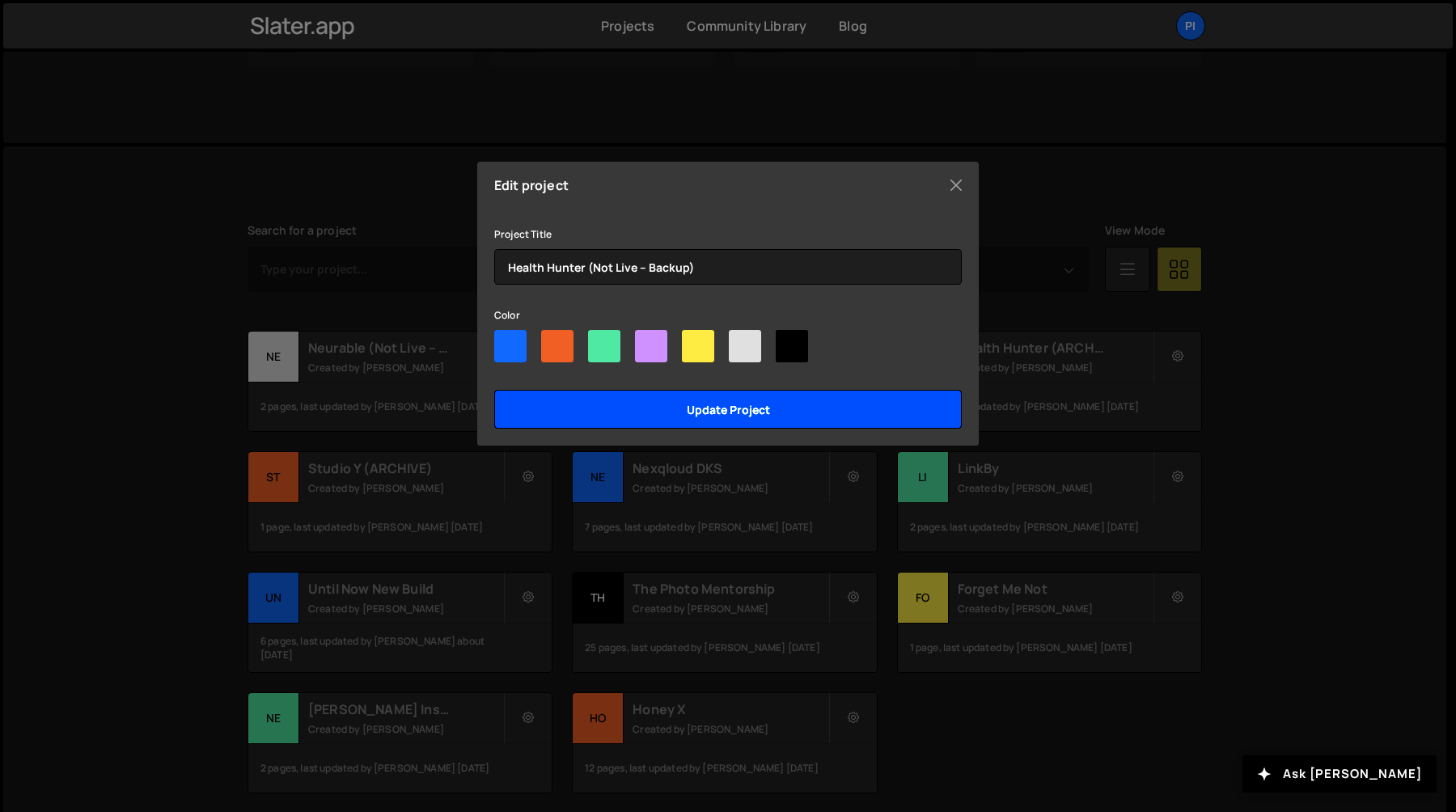
click at [792, 409] on input "Update project" at bounding box center [728, 408] width 467 height 38
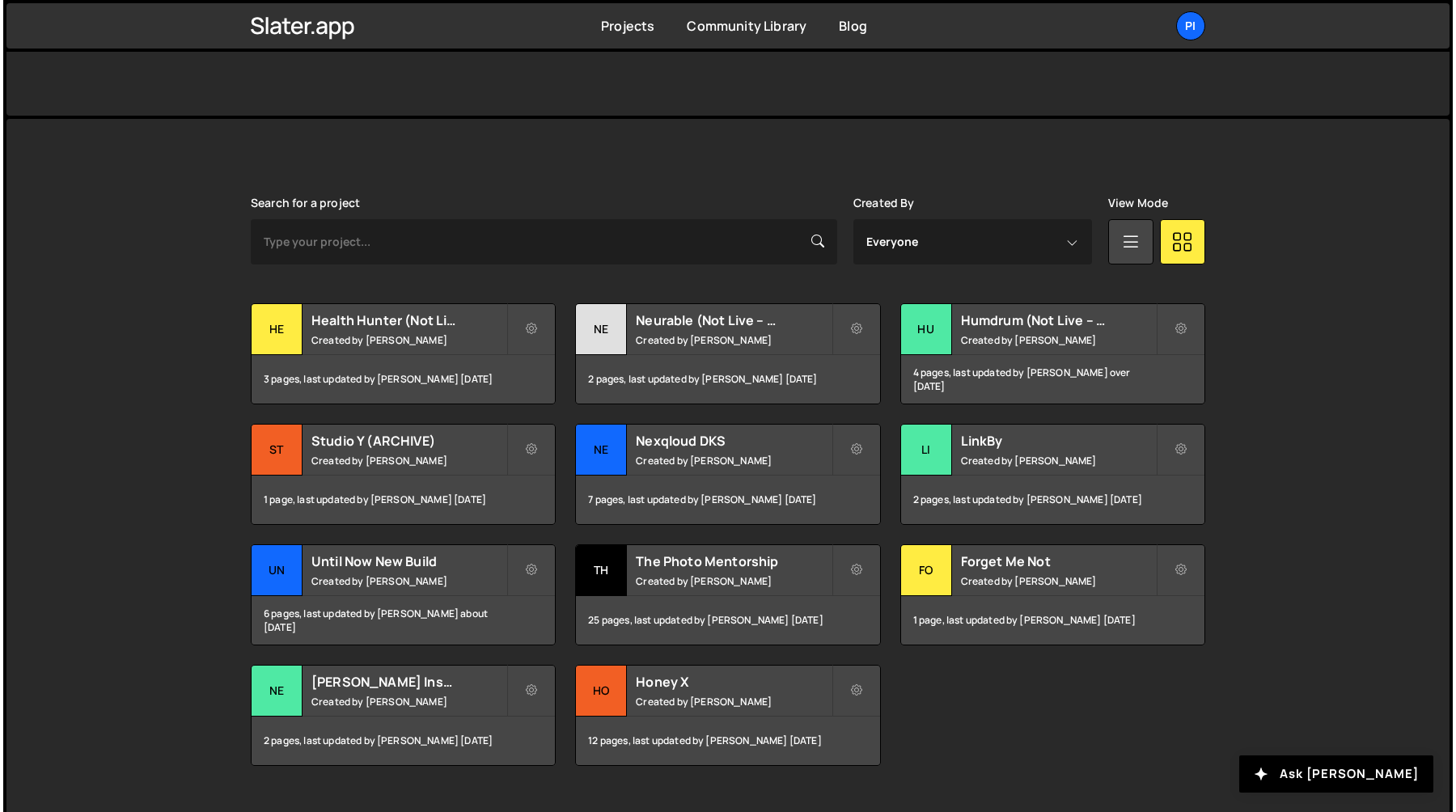
scroll to position [382, 0]
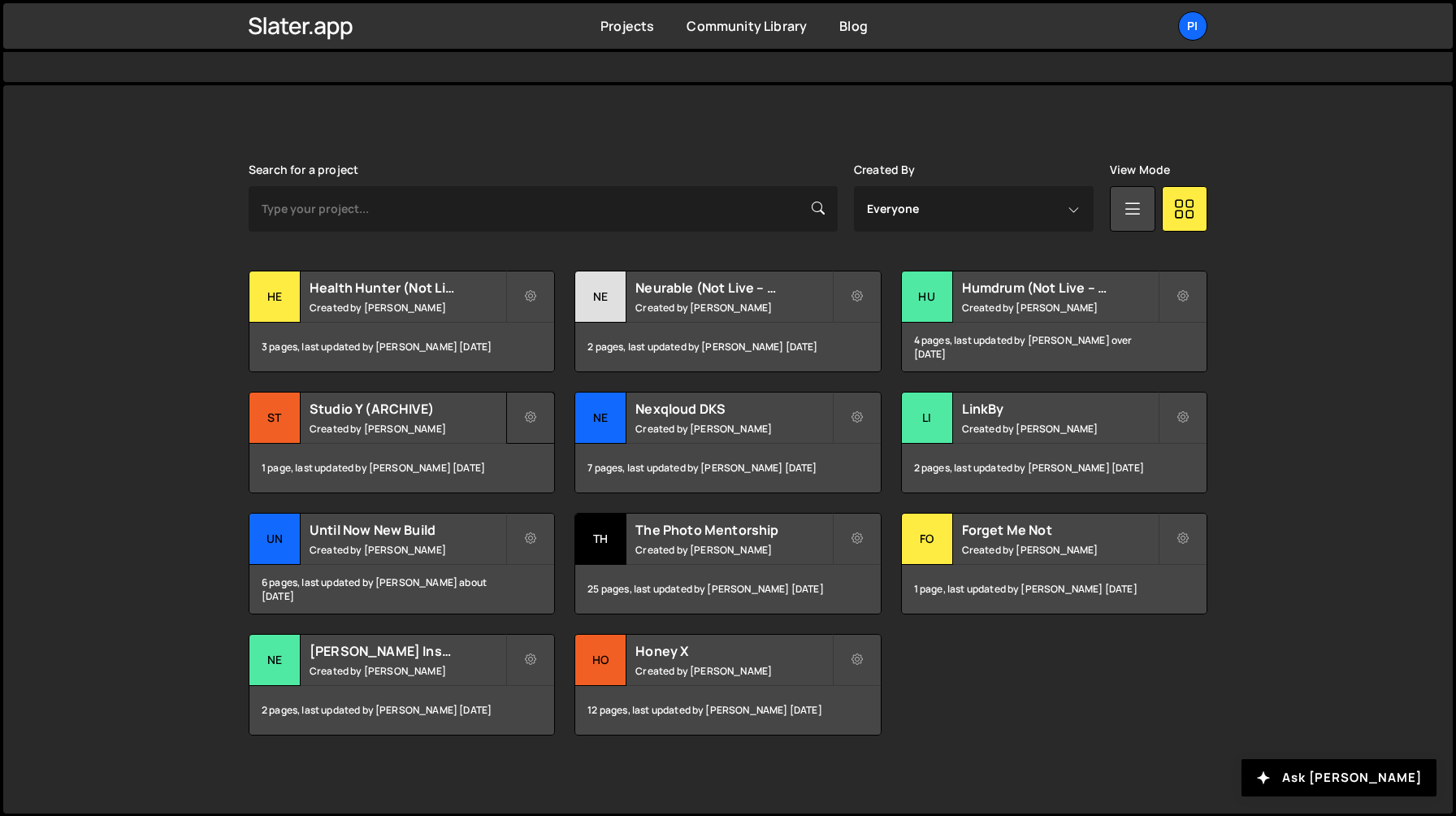
click at [520, 421] on button at bounding box center [531, 417] width 49 height 52
click at [560, 475] on link "Edit Project" at bounding box center [604, 484] width 193 height 26
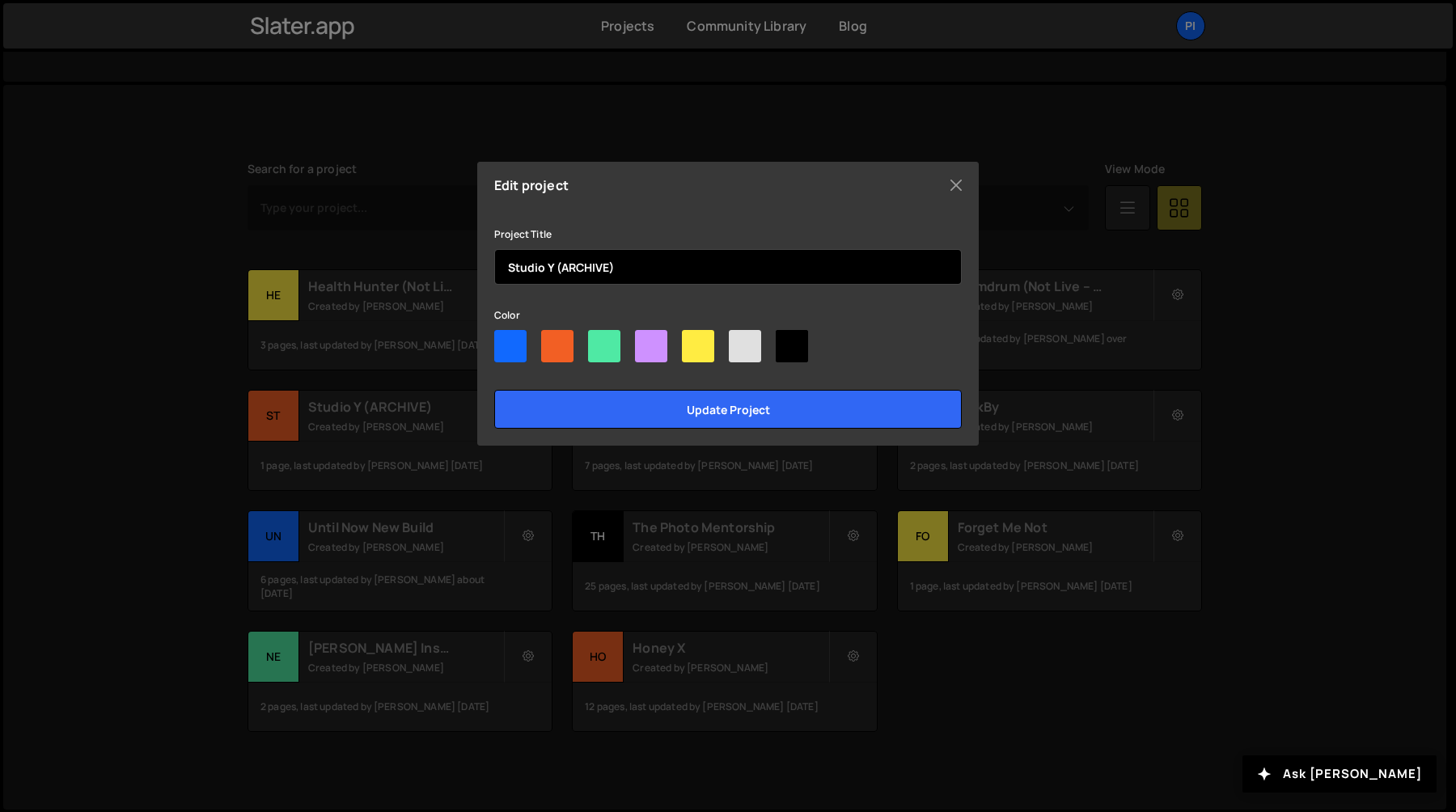
click at [649, 255] on input "Studio Y (ARCHIVE)" at bounding box center [728, 267] width 467 height 36
click at [635, 267] on input "Studio Y (ARCHIVE)" at bounding box center [728, 267] width 467 height 36
click at [556, 268] on input "Studio Y (ARCHIVE)" at bounding box center [728, 267] width 467 height 36
paste input "(Not Live – Backup)"
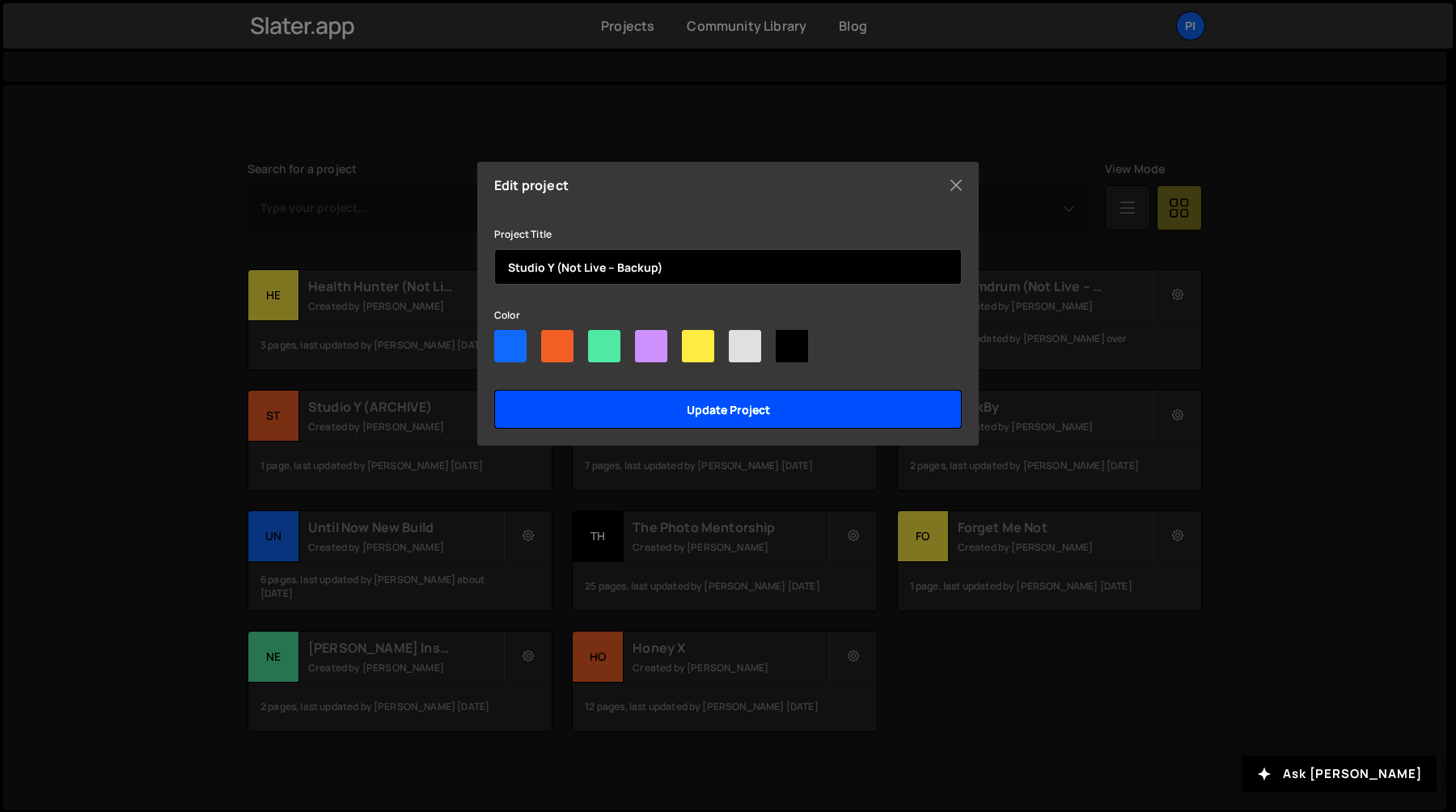
type input "Studio Y (Not Live – Backup)"
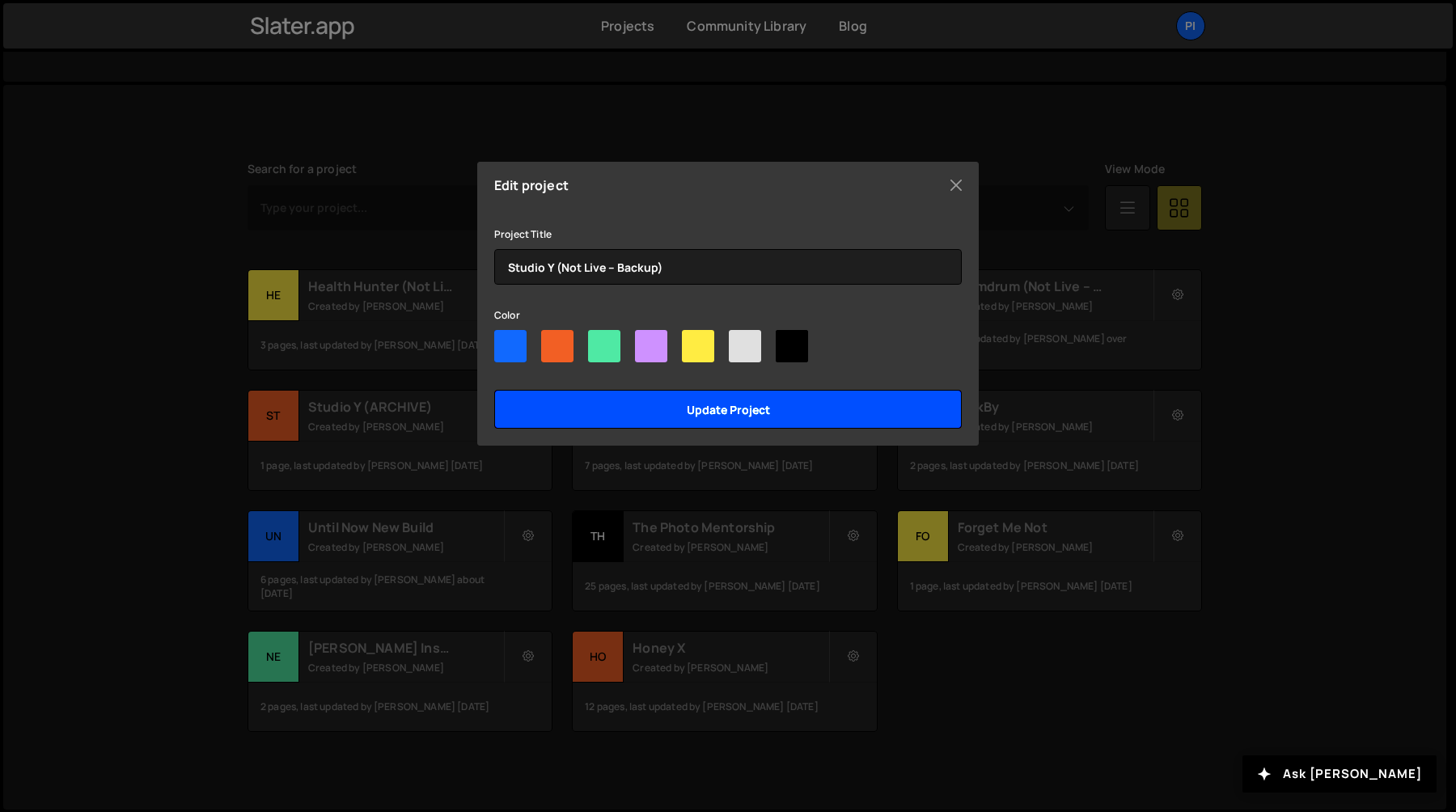
click at [670, 407] on input "Update project" at bounding box center [728, 408] width 467 height 38
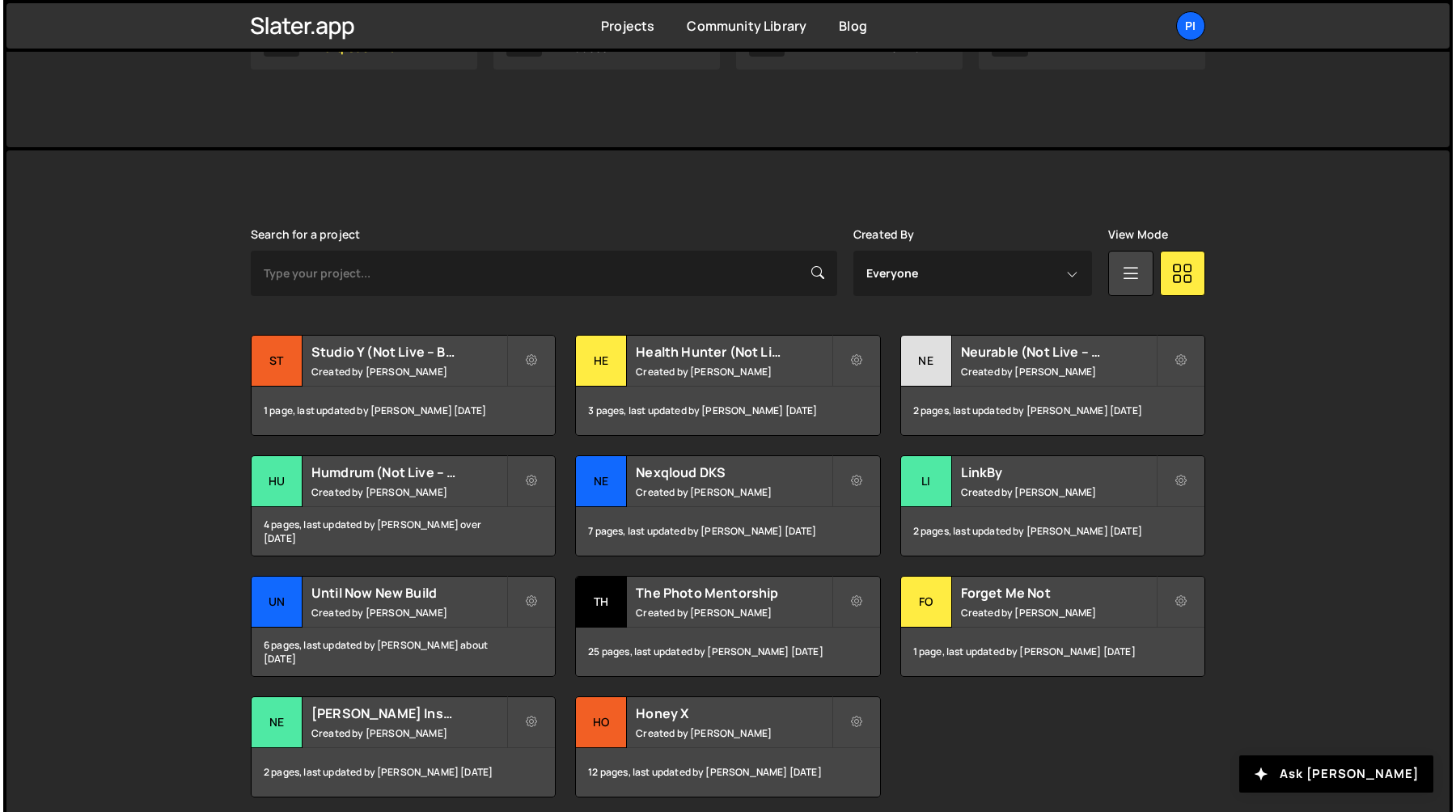
scroll to position [382, 0]
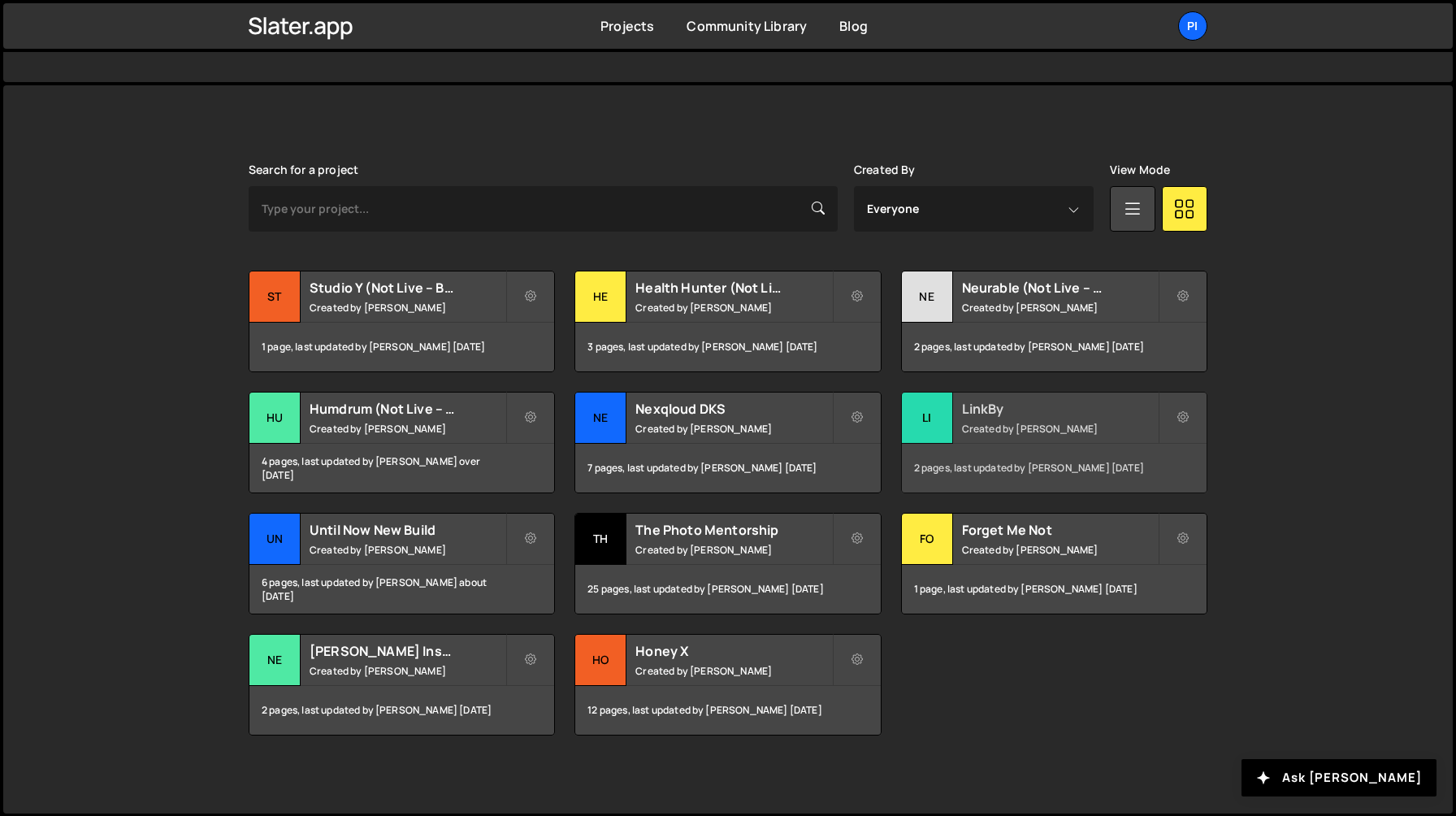
click at [978, 418] on div "LinkBy Created by [PERSON_NAME]" at bounding box center [1053, 417] width 305 height 50
click at [1184, 419] on icon at bounding box center [1183, 417] width 11 height 16
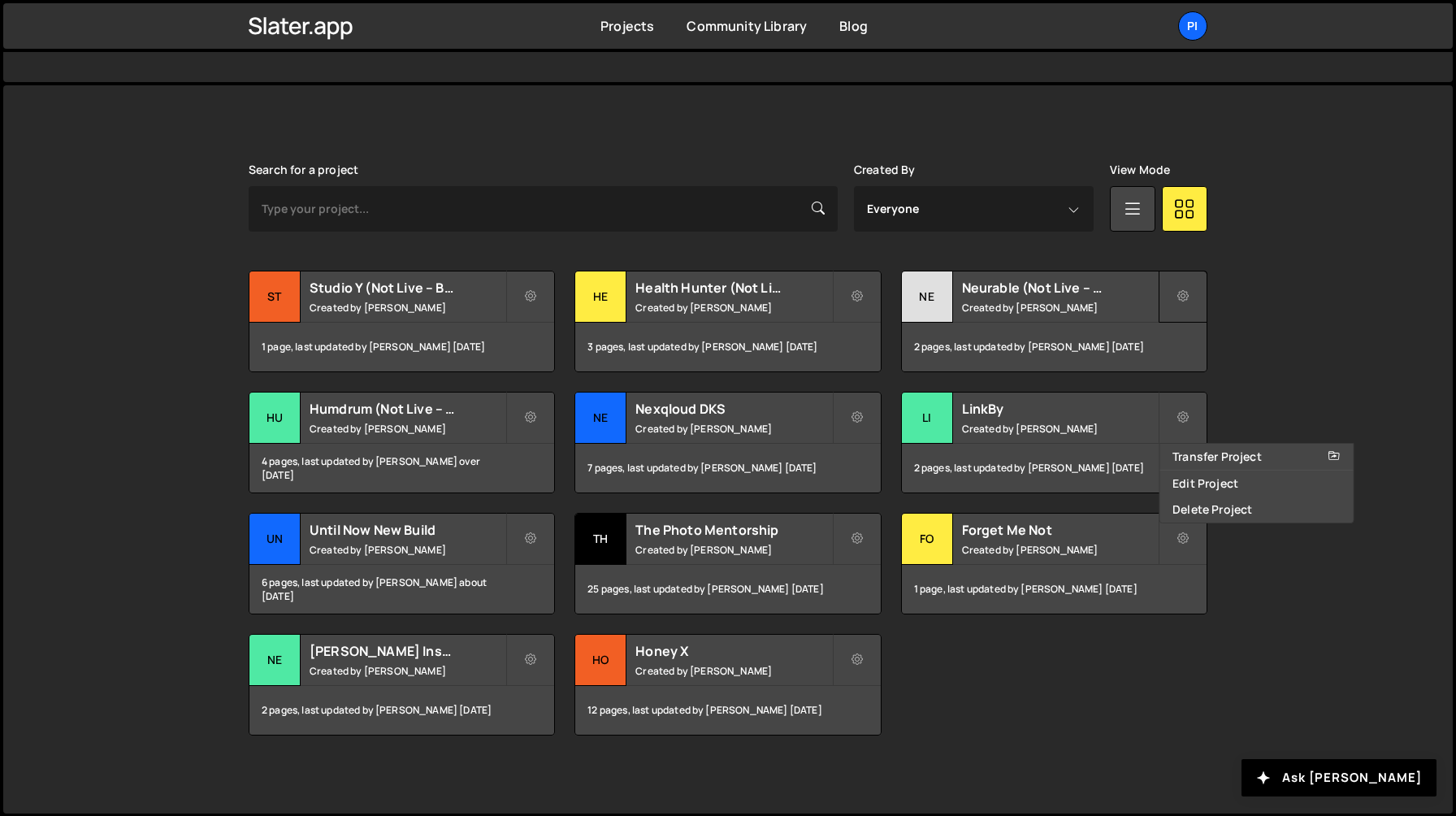
click at [1177, 285] on button at bounding box center [1183, 296] width 49 height 52
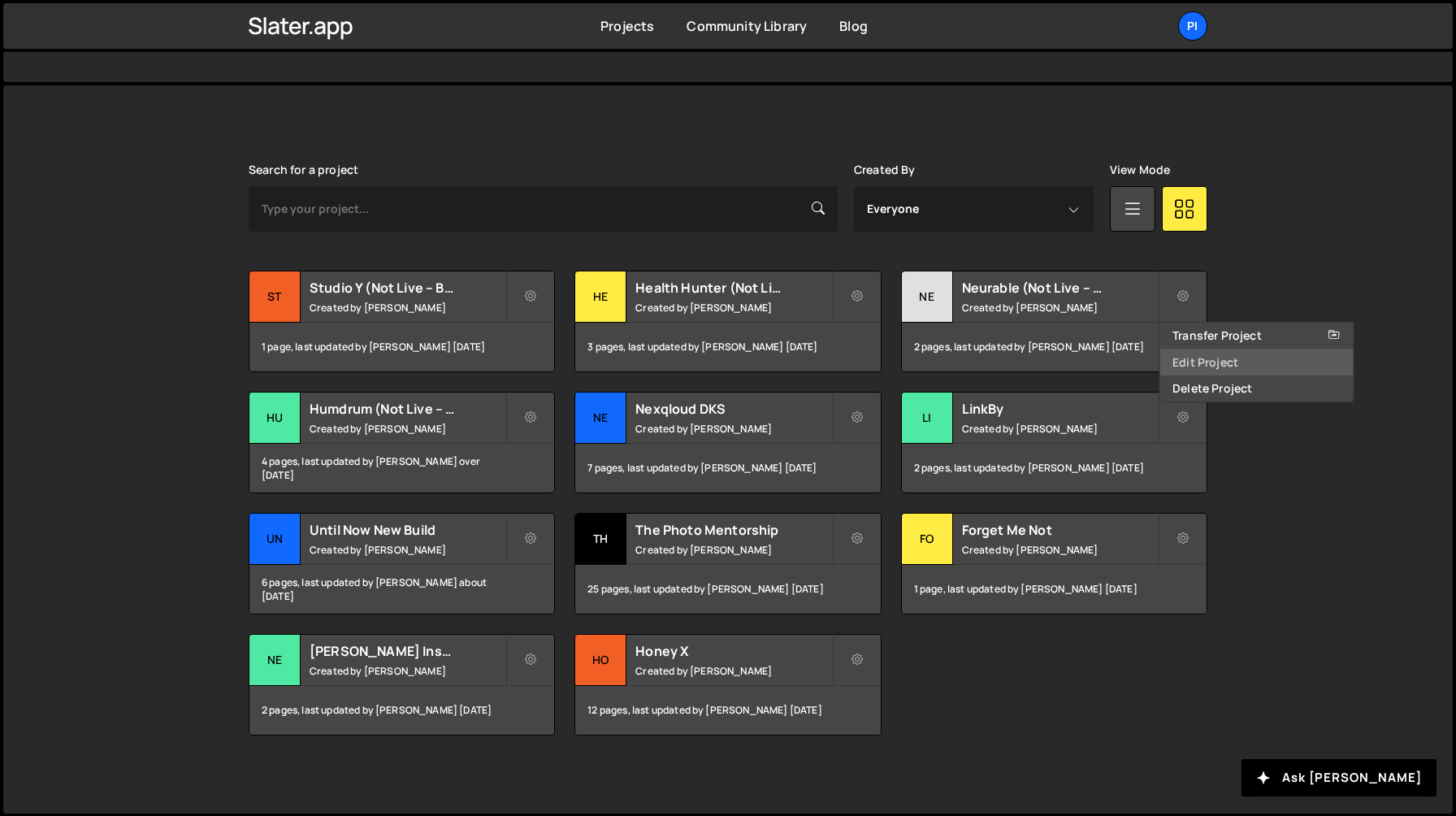
click at [1181, 355] on link "Edit Project" at bounding box center [1256, 363] width 193 height 26
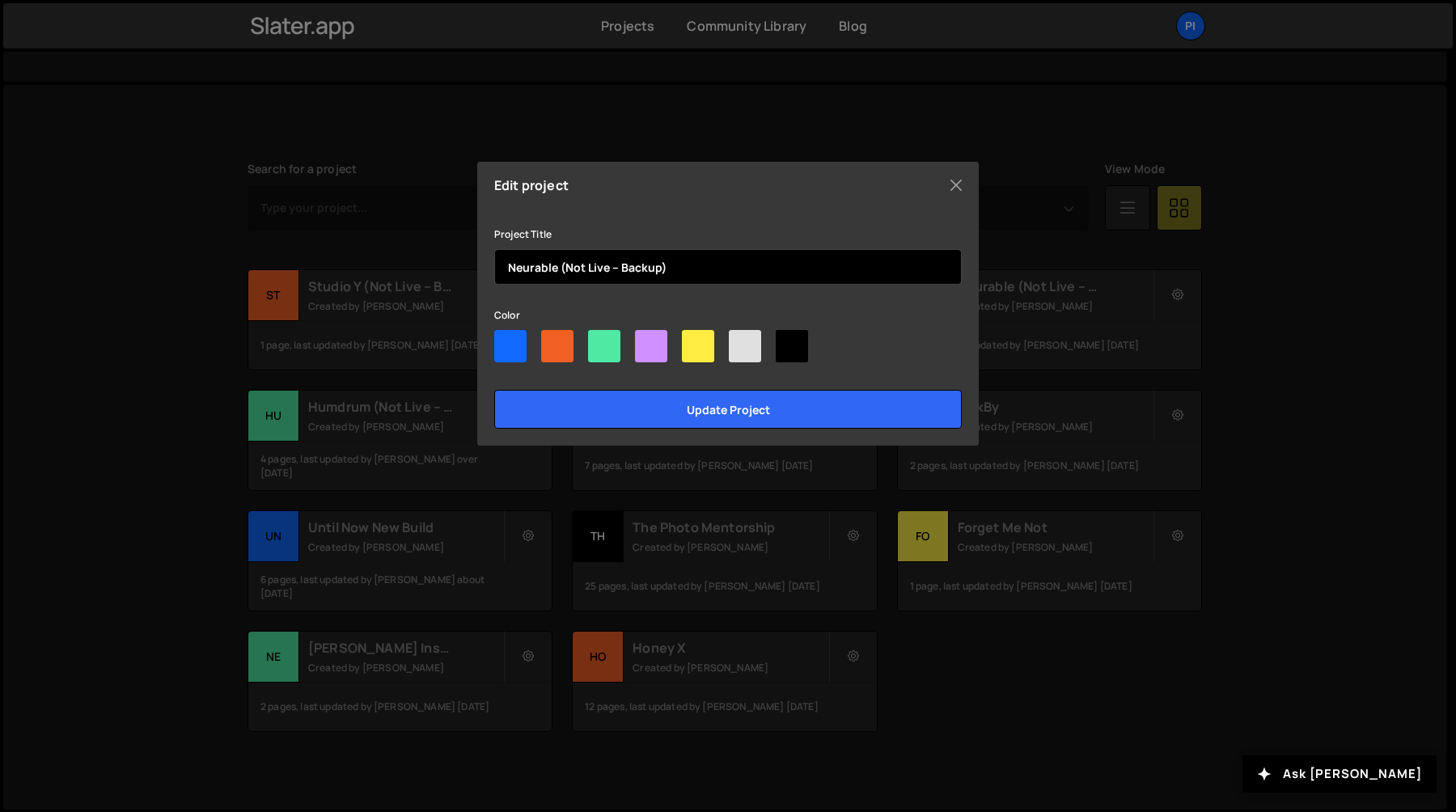
click at [557, 272] on input "Neurable (Not Live – Backup)" at bounding box center [728, 267] width 467 height 36
click at [693, 265] on input "Neurable (Not Live – Backup)" at bounding box center [728, 267] width 467 height 36
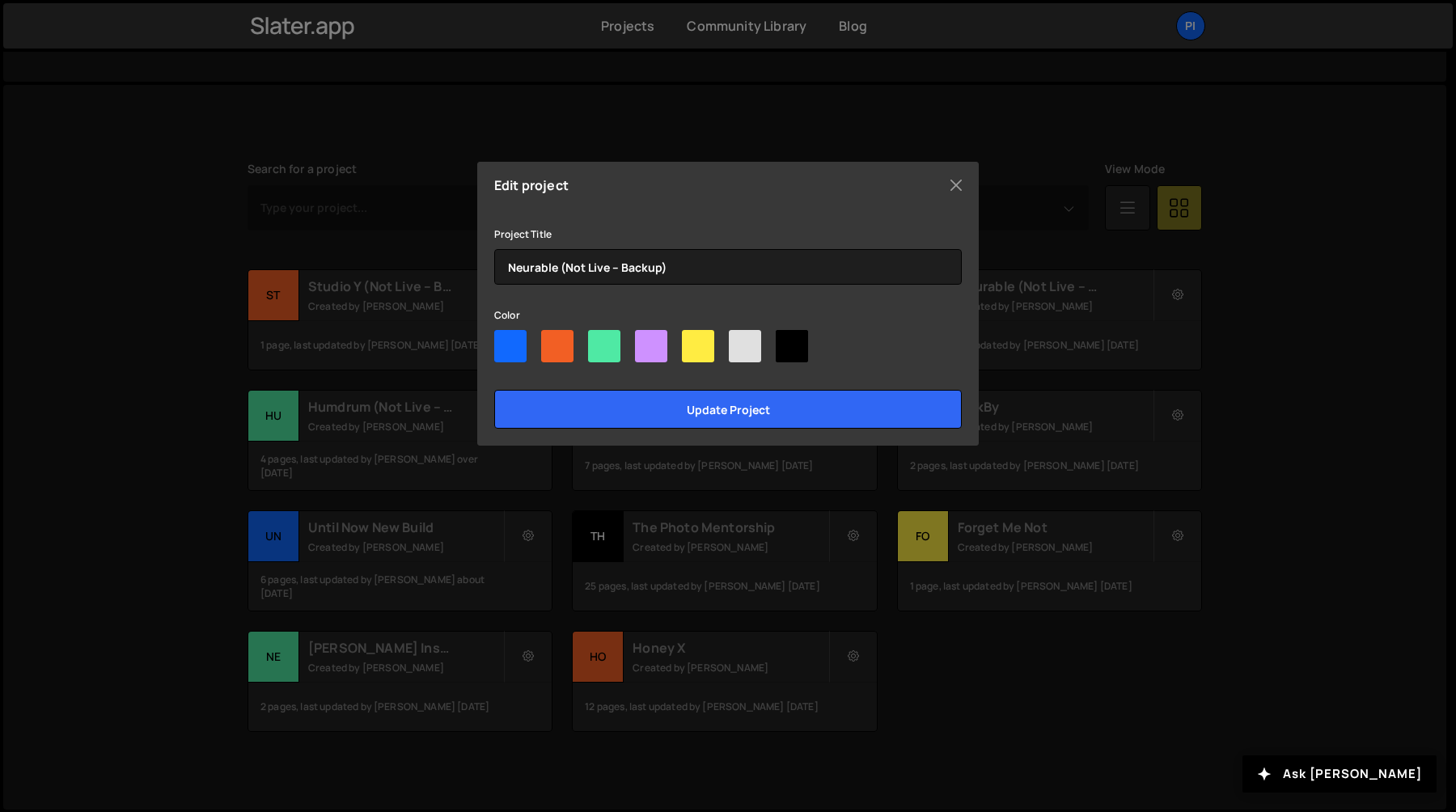
click at [1337, 294] on div "Edit project Project Title Neurable (Not Live – Backup) Color Update project" at bounding box center [728, 406] width 1456 height 812
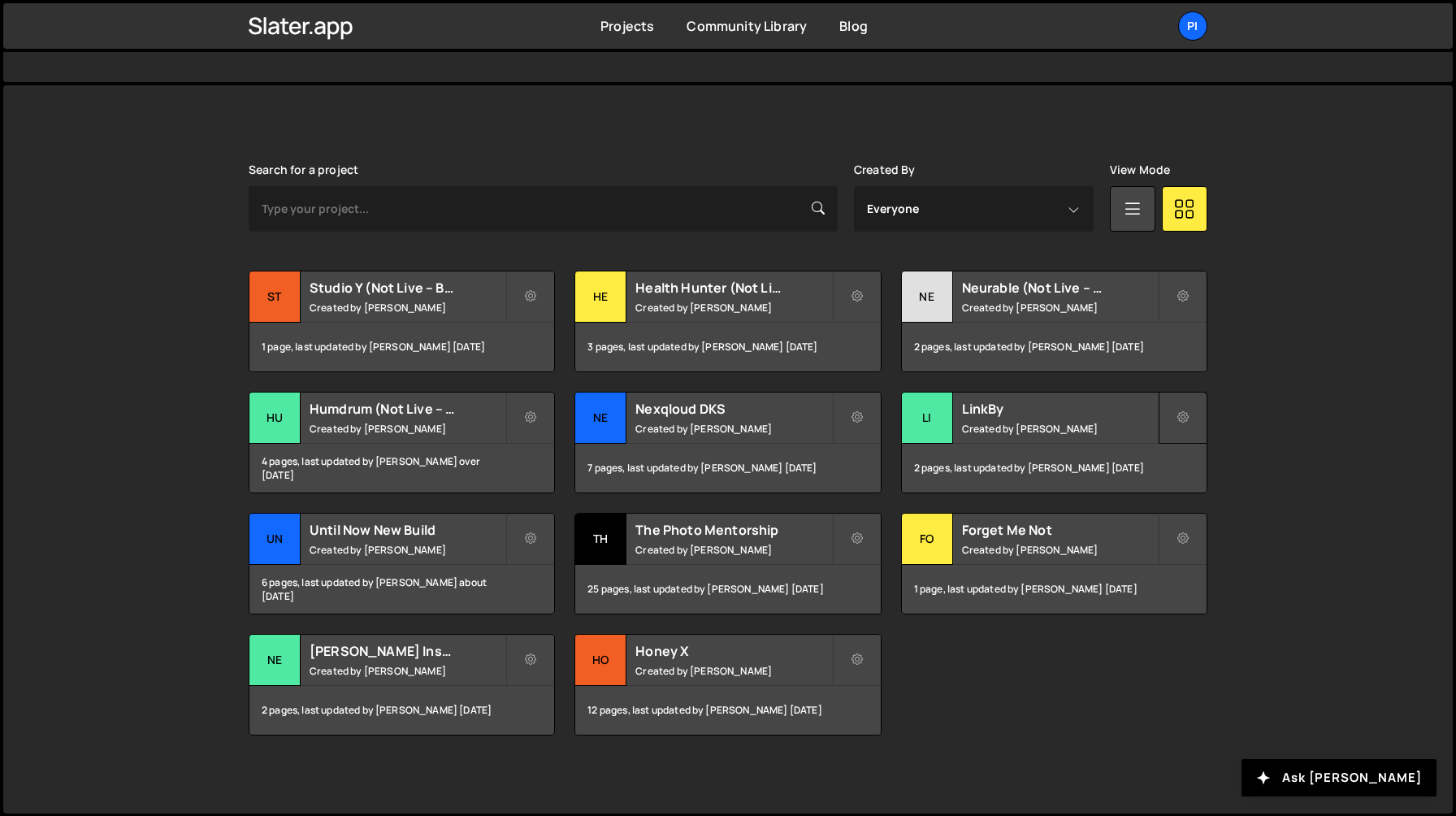
click at [1187, 417] on icon at bounding box center [1183, 417] width 11 height 16
click at [1200, 480] on link "Edit Project" at bounding box center [1256, 484] width 193 height 26
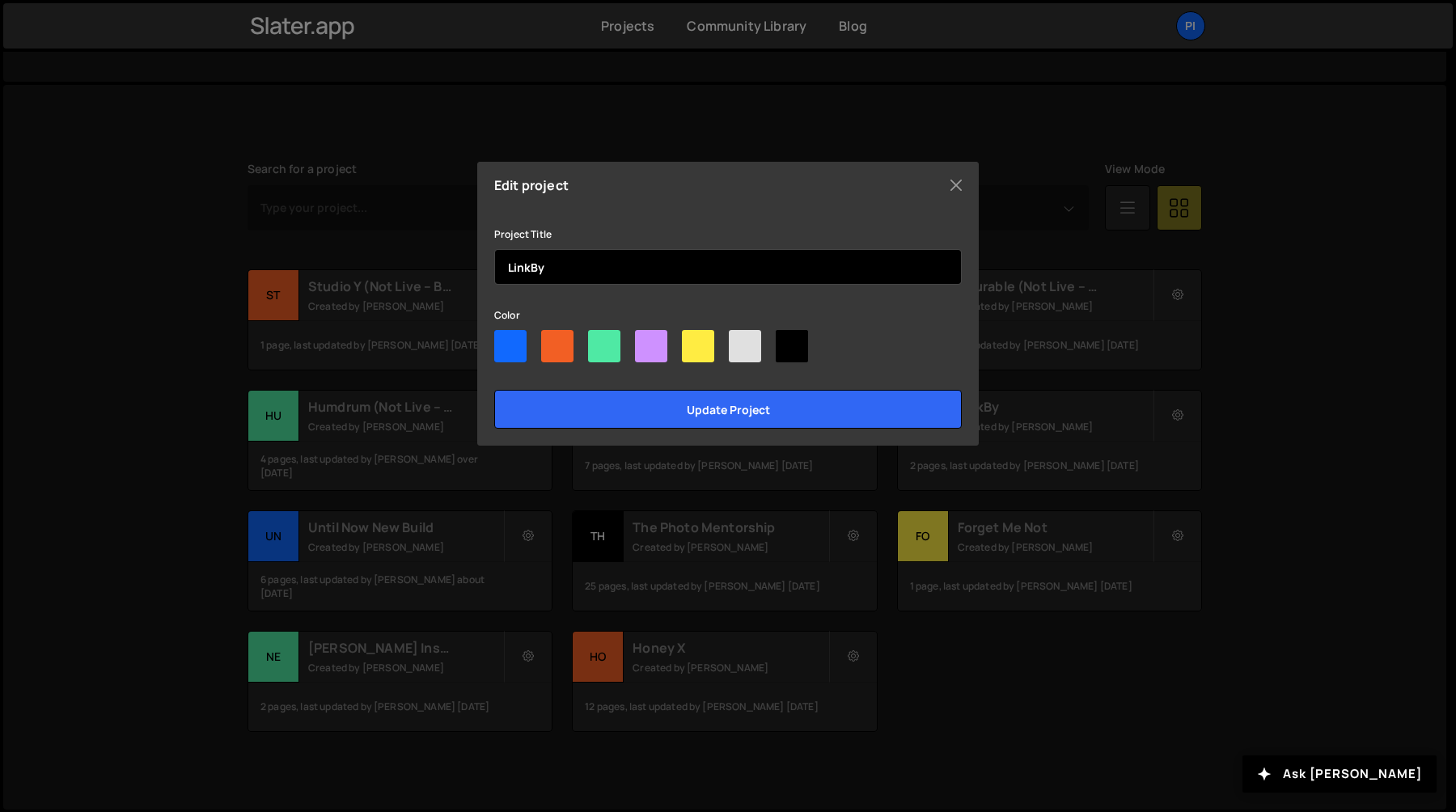
click at [623, 265] on input "LinkBy" at bounding box center [728, 267] width 467 height 36
paste input "(Not Live – Backup)"
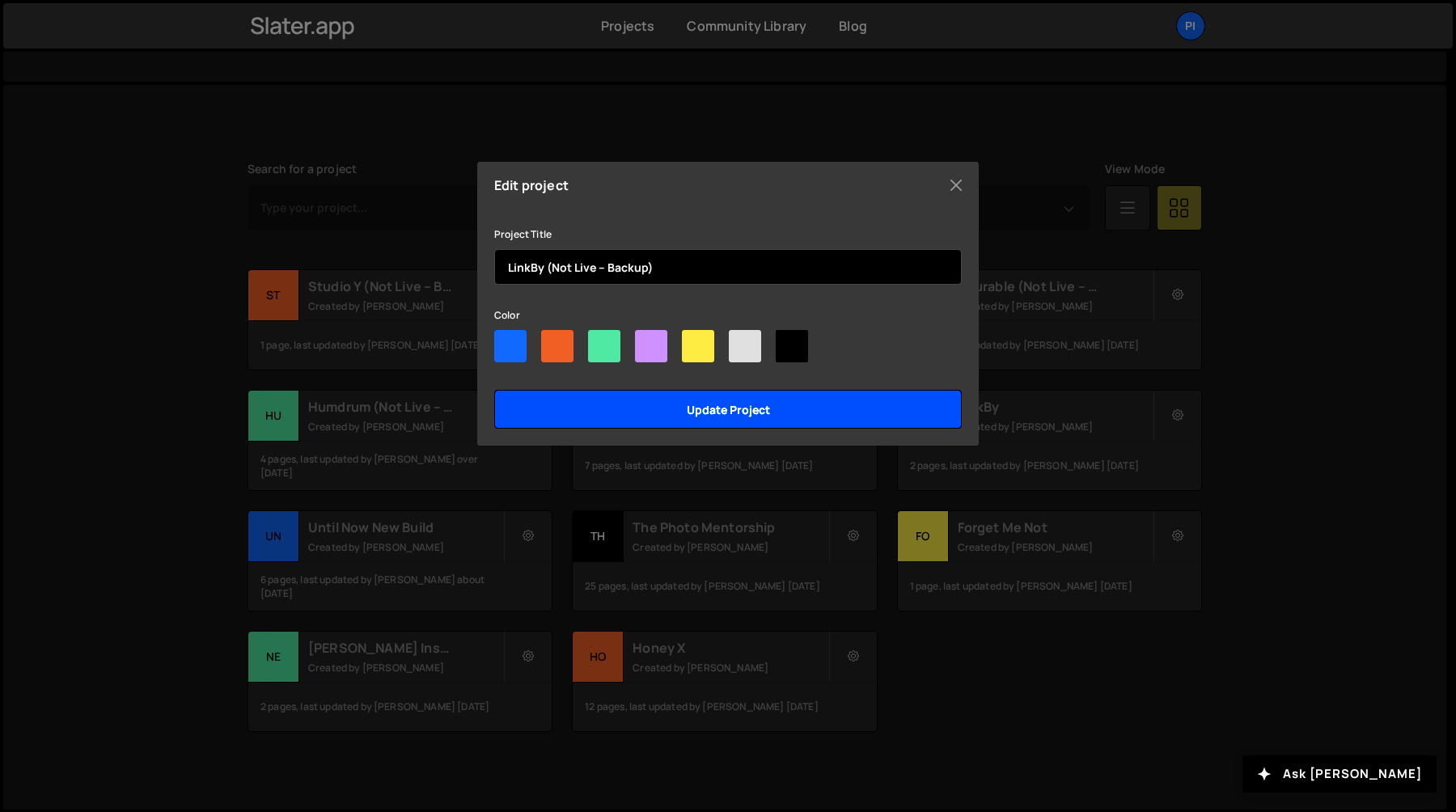
type input "LinkBy (Not Live – Backup)"
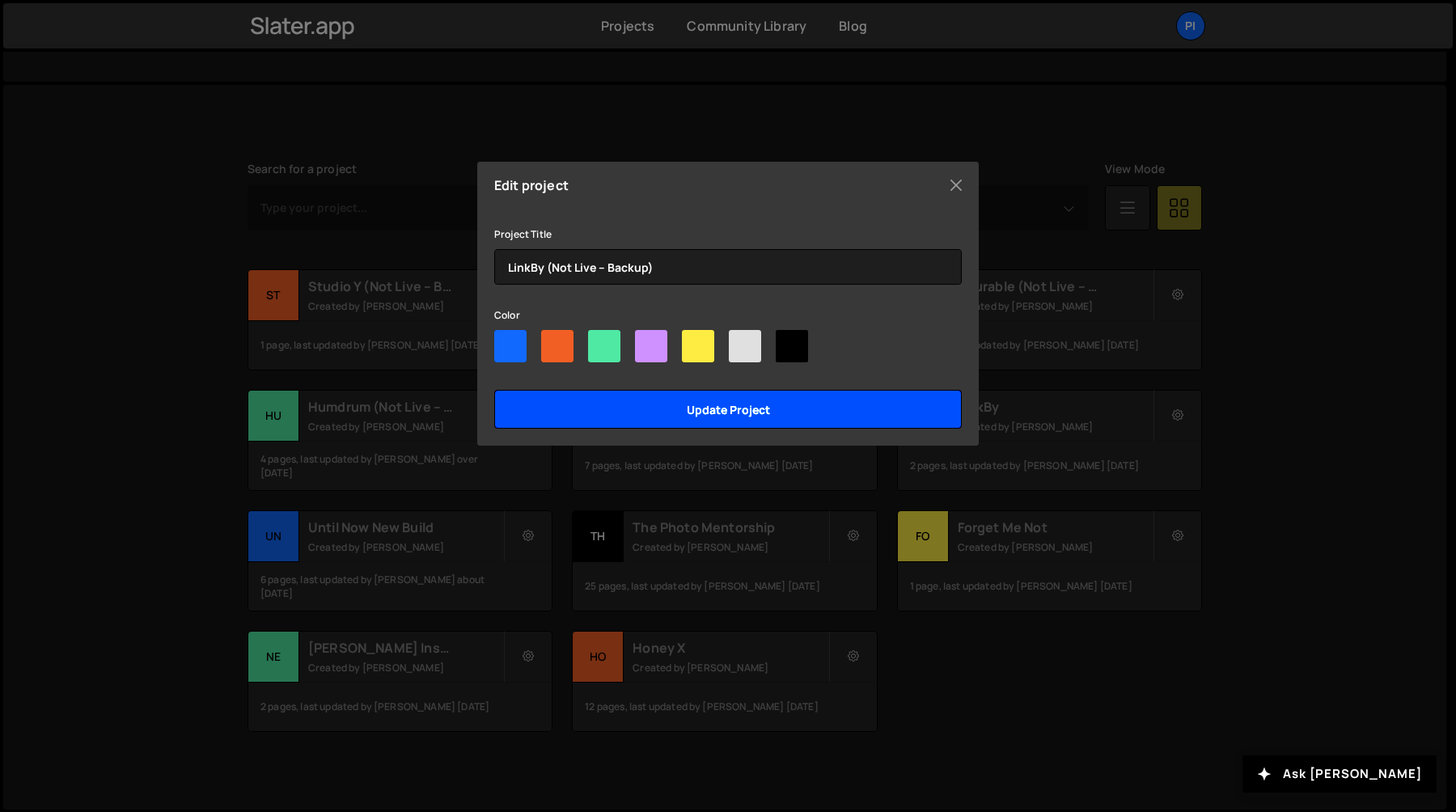
click at [740, 407] on input "Update project" at bounding box center [728, 408] width 467 height 38
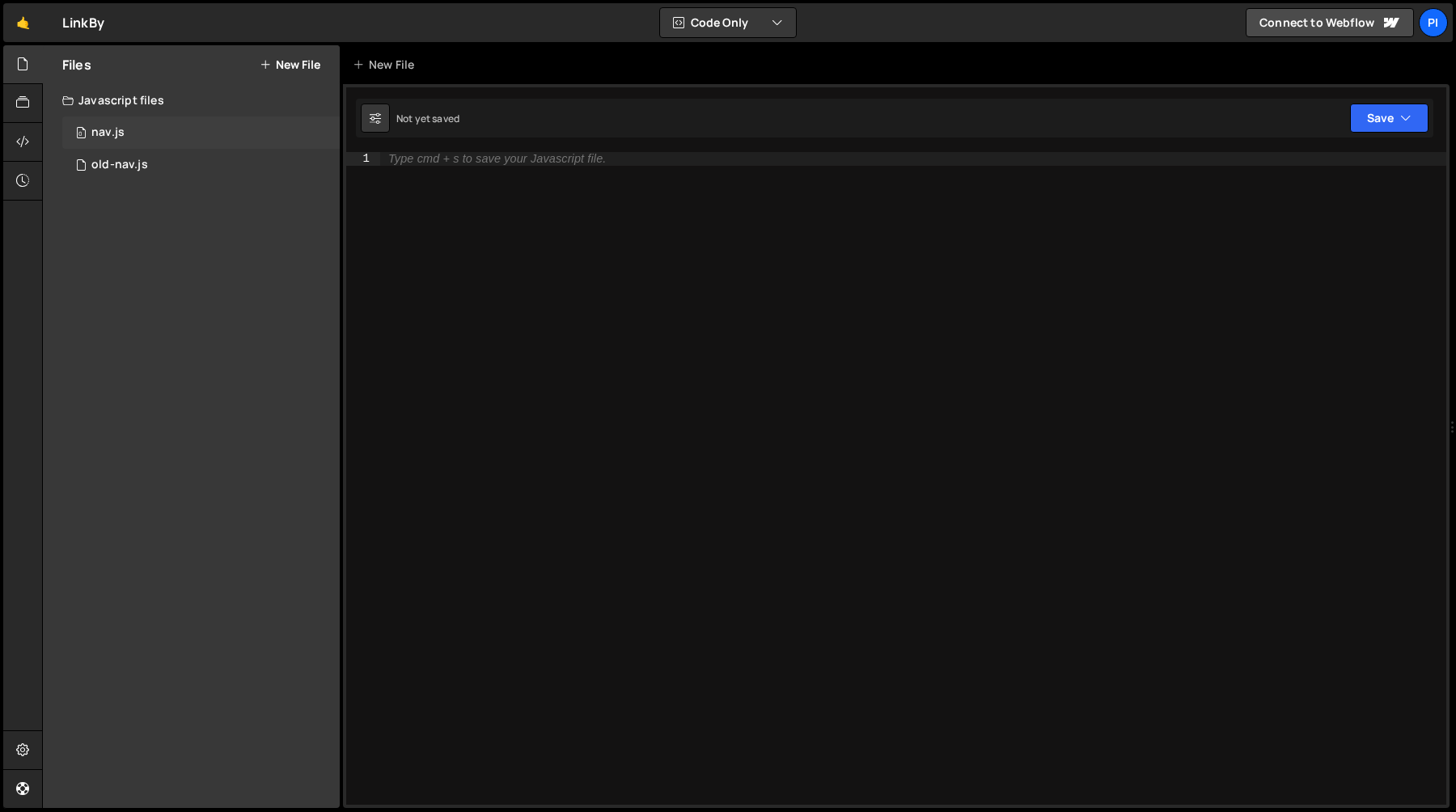
click at [176, 131] on div "0 nav.js 0" at bounding box center [201, 132] width 278 height 32
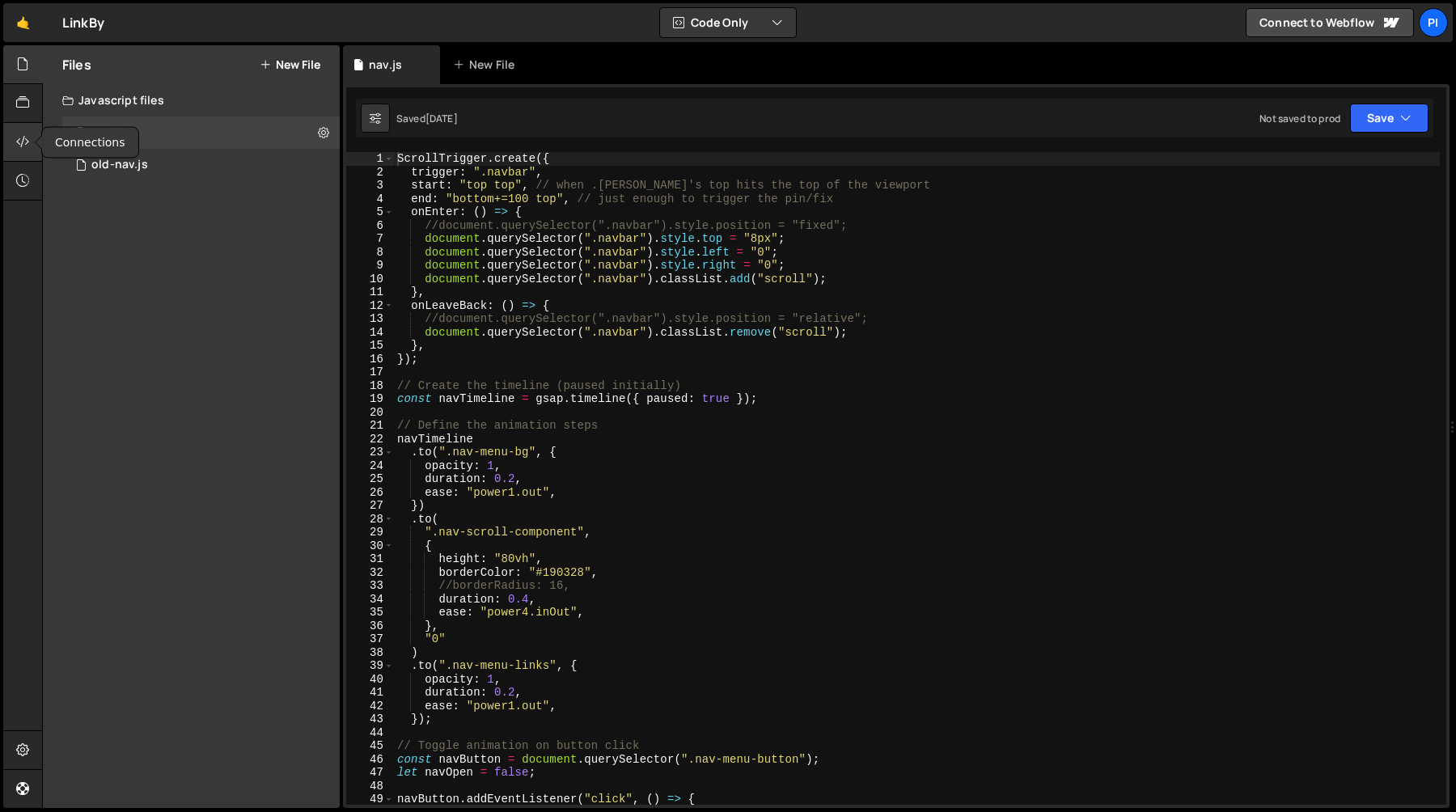
click at [36, 150] on div at bounding box center [23, 142] width 39 height 38
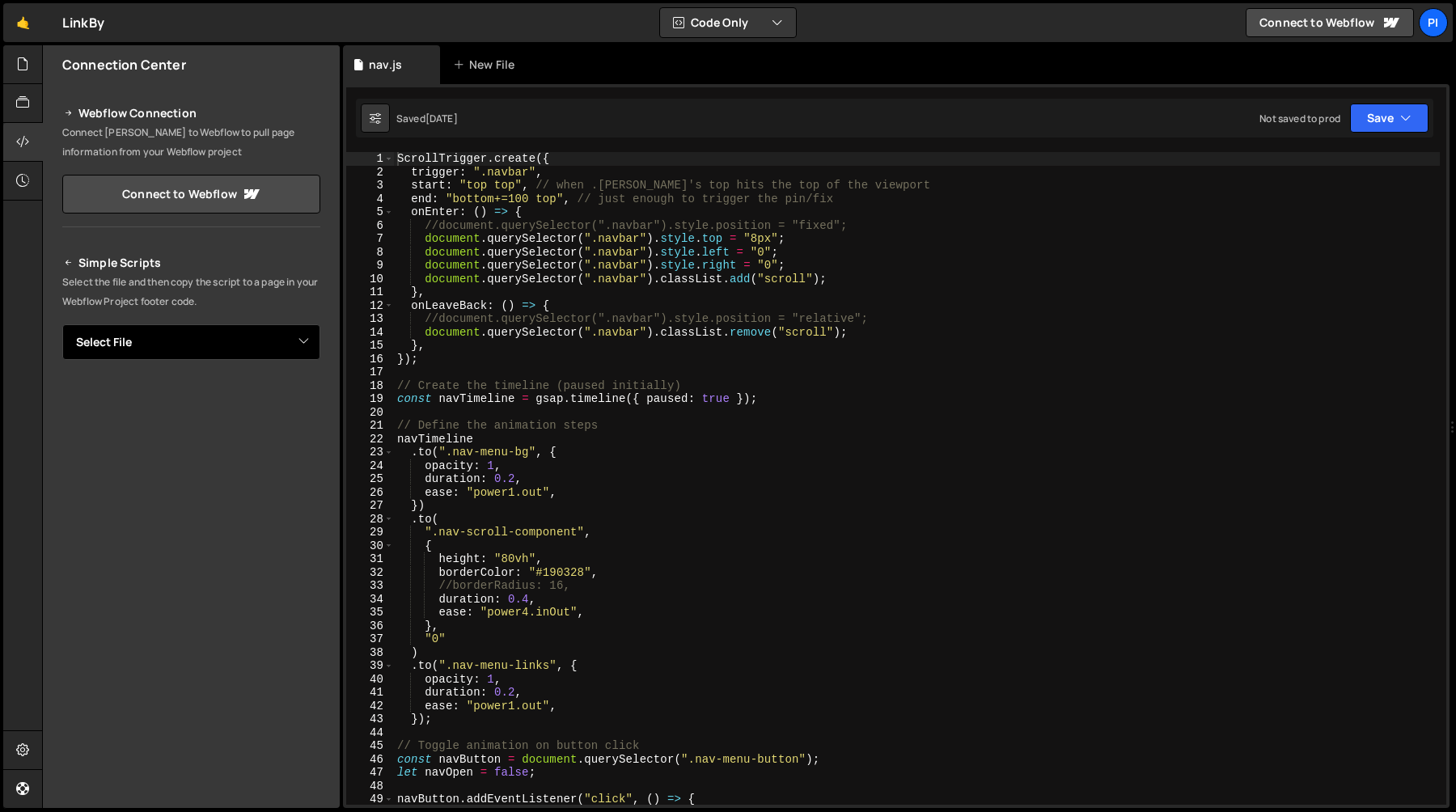
click at [296, 345] on select "Select File nav.js old-nav.js" at bounding box center [191, 343] width 258 height 36
select select "47144"
click at [62, 325] on select "Select File nav.js old-nav.js" at bounding box center [191, 343] width 258 height 36
click at [252, 397] on button "Copy" at bounding box center [270, 397] width 55 height 34
click at [480, 176] on div "ScrollTrigger . create ({ trigger : ".navbar" , start : "top top" , // when .na…" at bounding box center [917, 492] width 1046 height 680
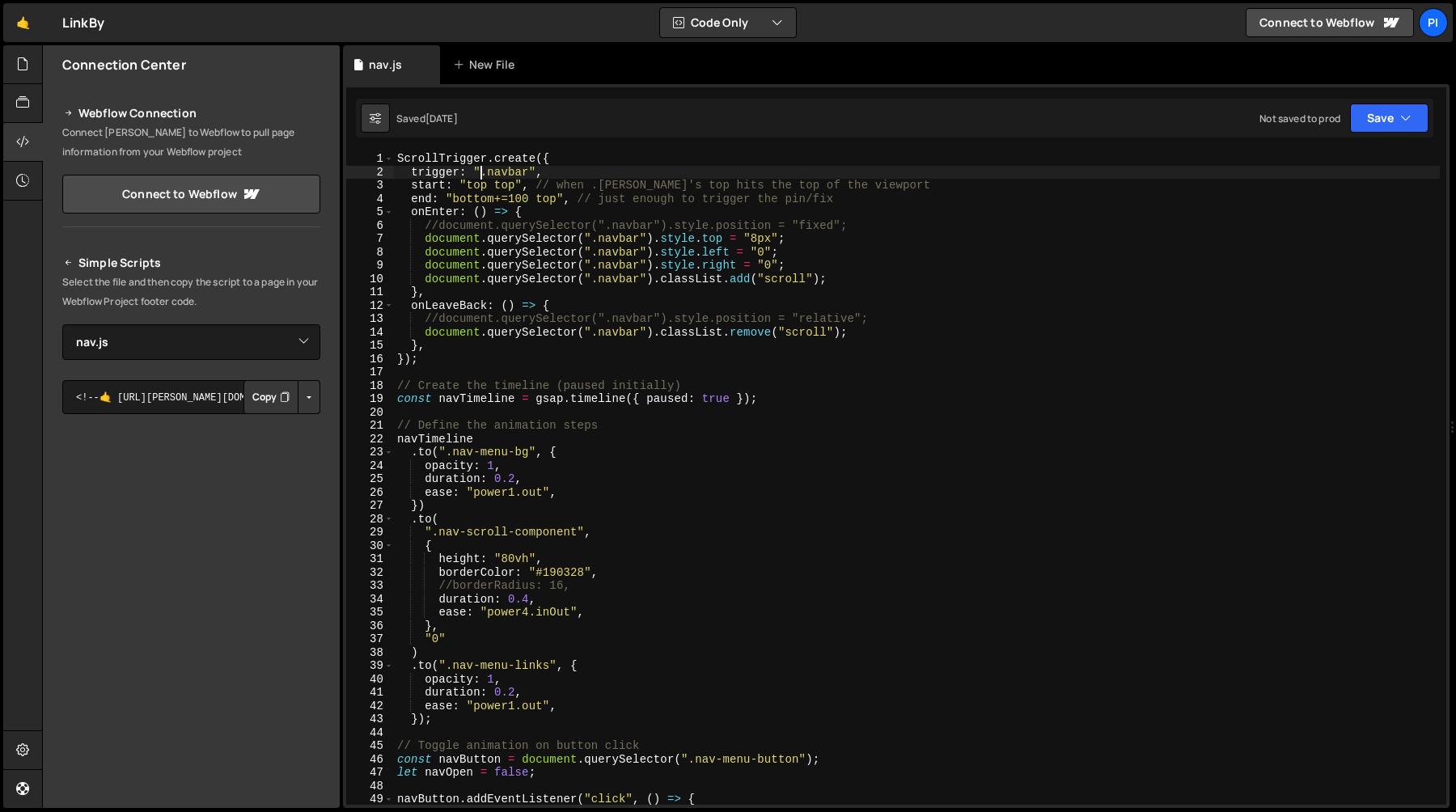
type textarea "}"
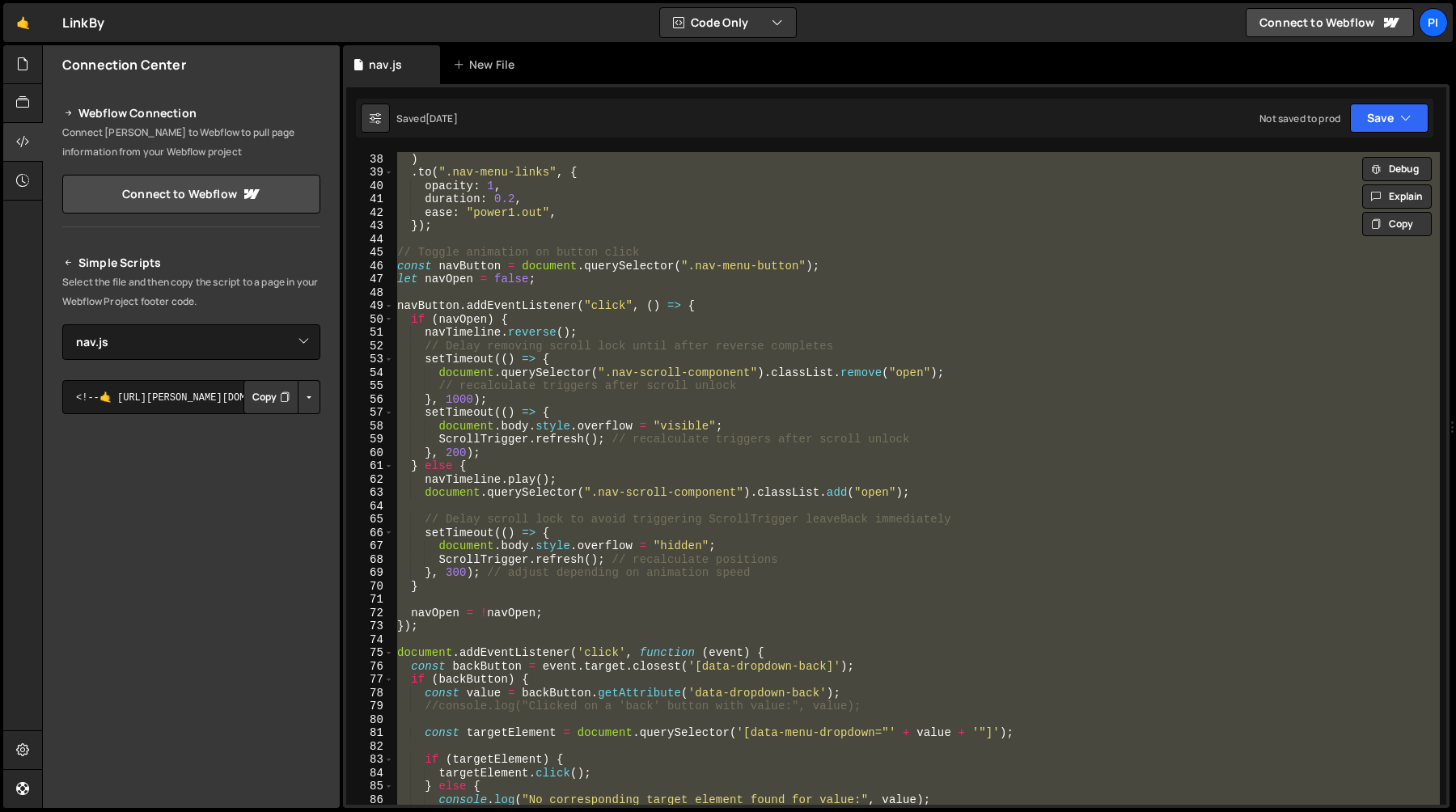
scroll to position [501, 0]
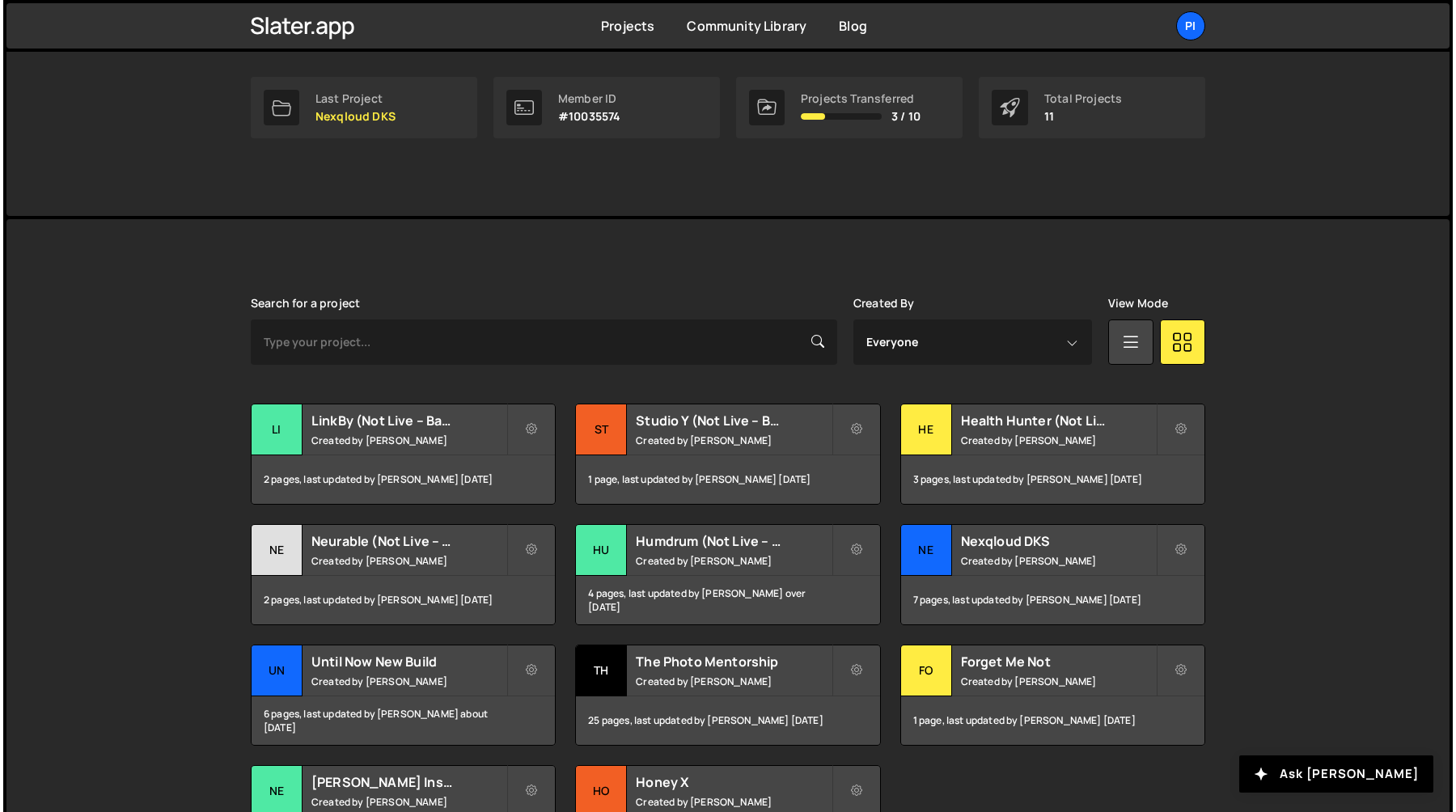
scroll to position [382, 0]
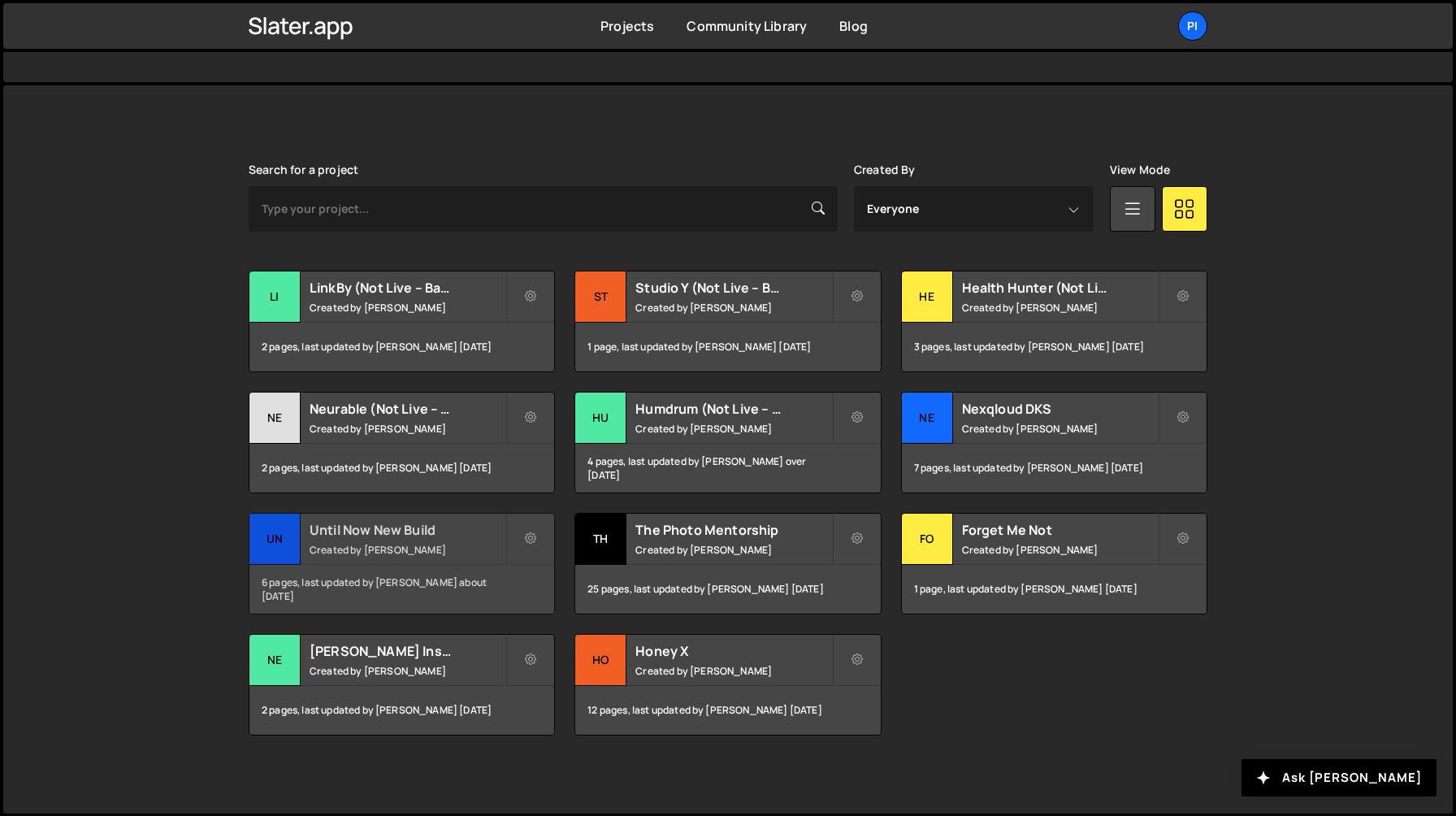
click at [393, 537] on h2 "Until Now New Build" at bounding box center [407, 529] width 196 height 18
click at [861, 420] on icon at bounding box center [857, 417] width 11 height 16
click at [867, 485] on link "Edit Project" at bounding box center [930, 484] width 193 height 26
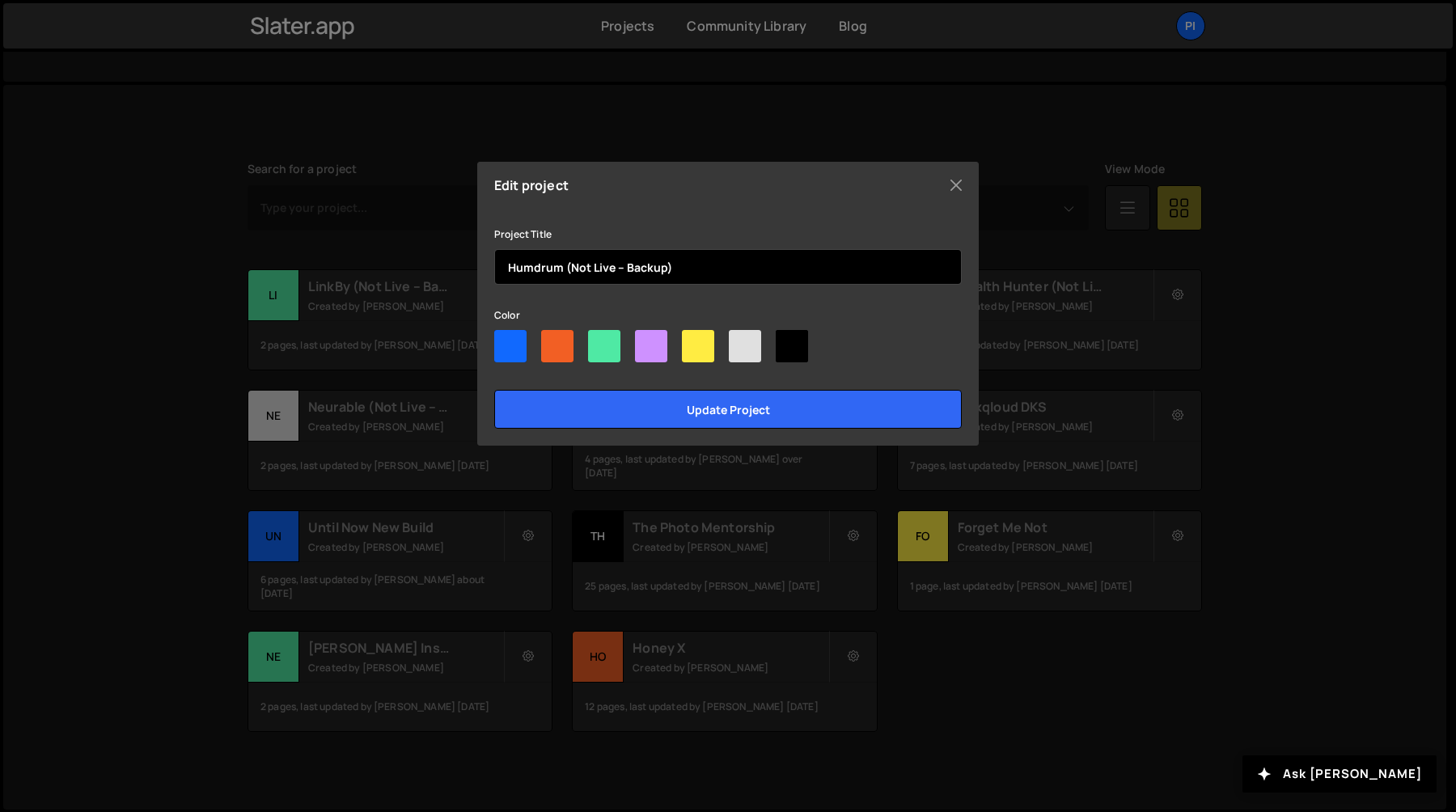
click at [564, 270] on input "Humdrum (Not Live – Backup)" at bounding box center [728, 267] width 467 height 36
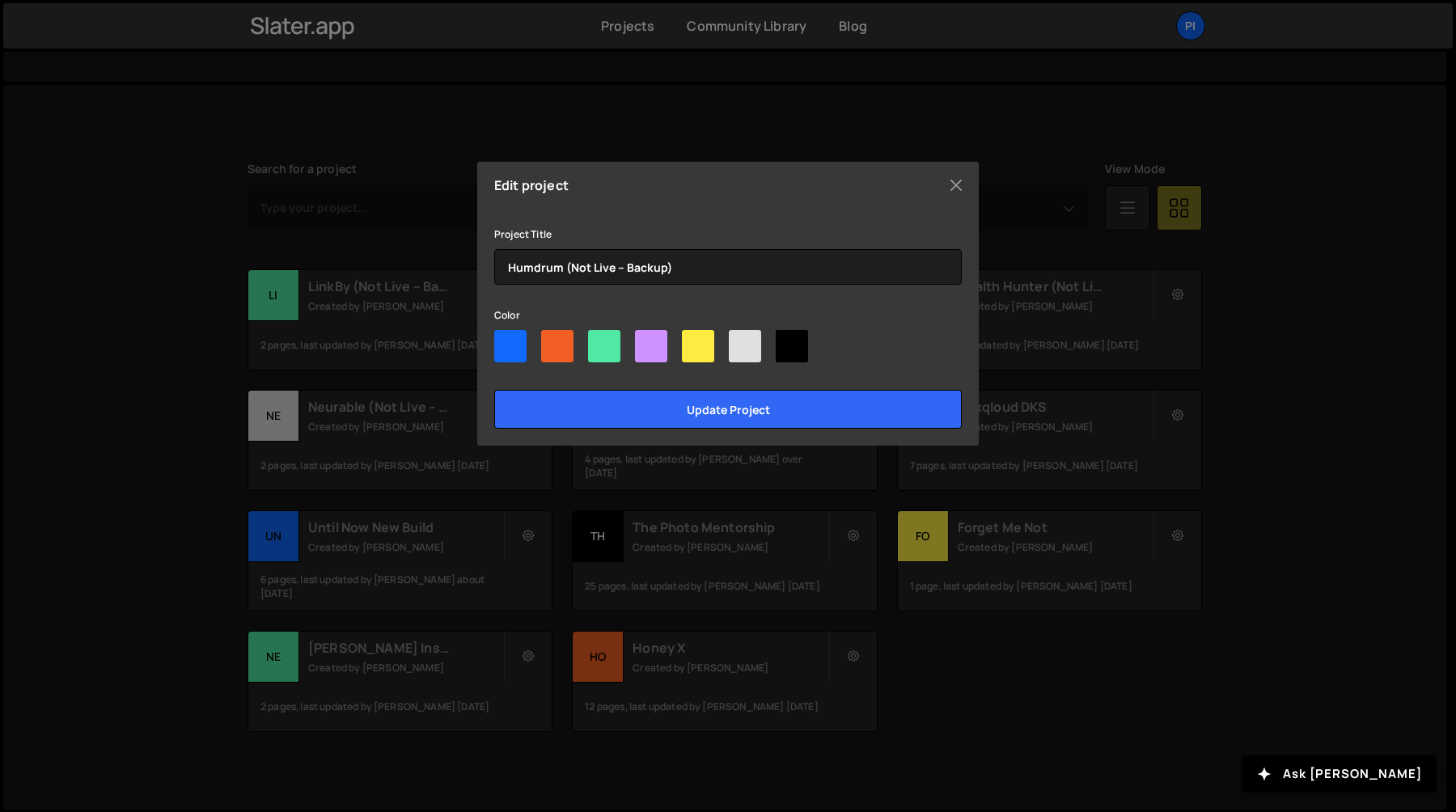
click at [1072, 301] on div "Edit project Project Title Humdrum (Not Live – Backup) Color Update project" at bounding box center [728, 406] width 1456 height 812
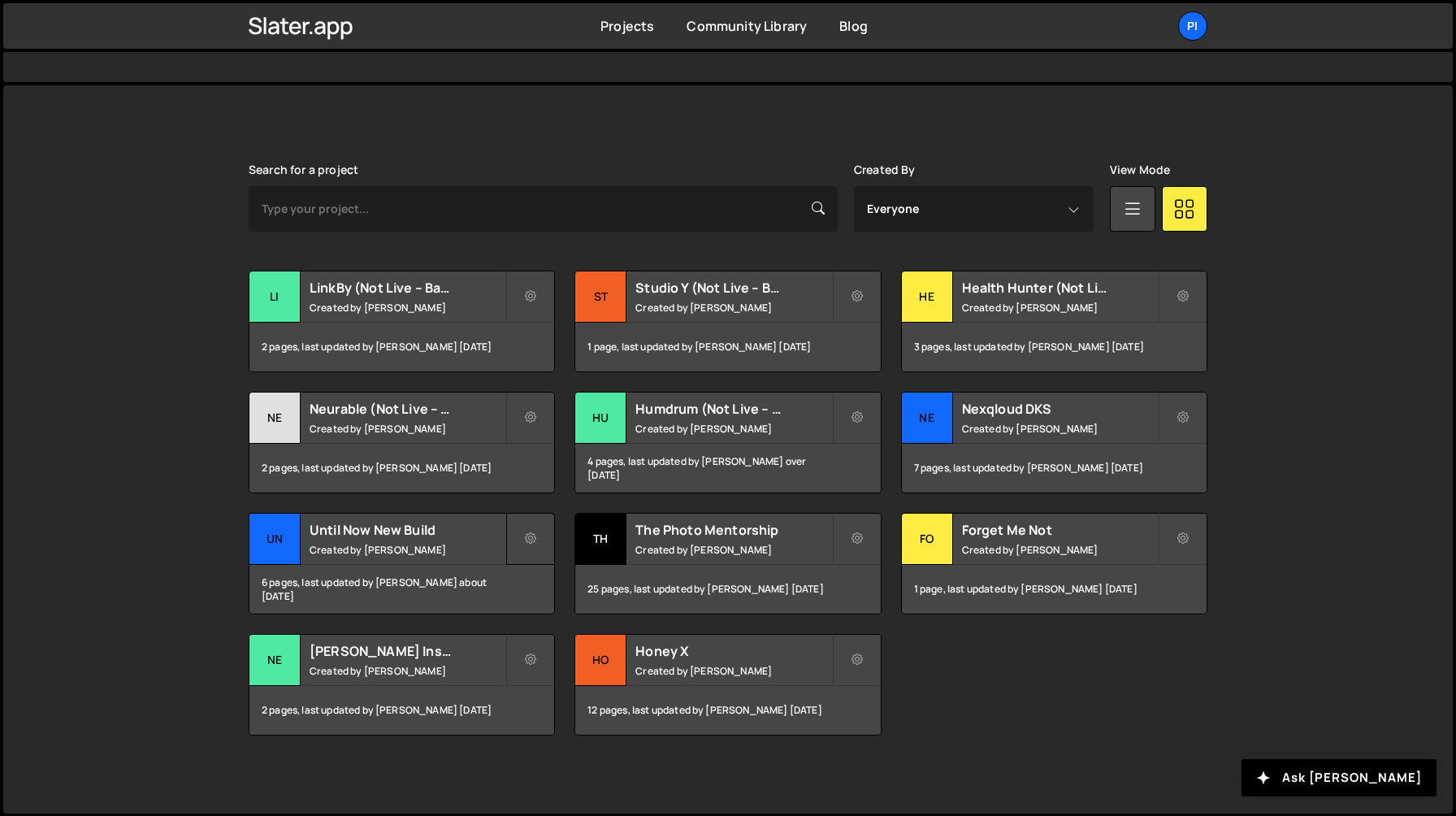
click at [535, 535] on icon at bounding box center [531, 539] width 11 height 16
click at [540, 604] on link "Edit Project" at bounding box center [604, 605] width 193 height 26
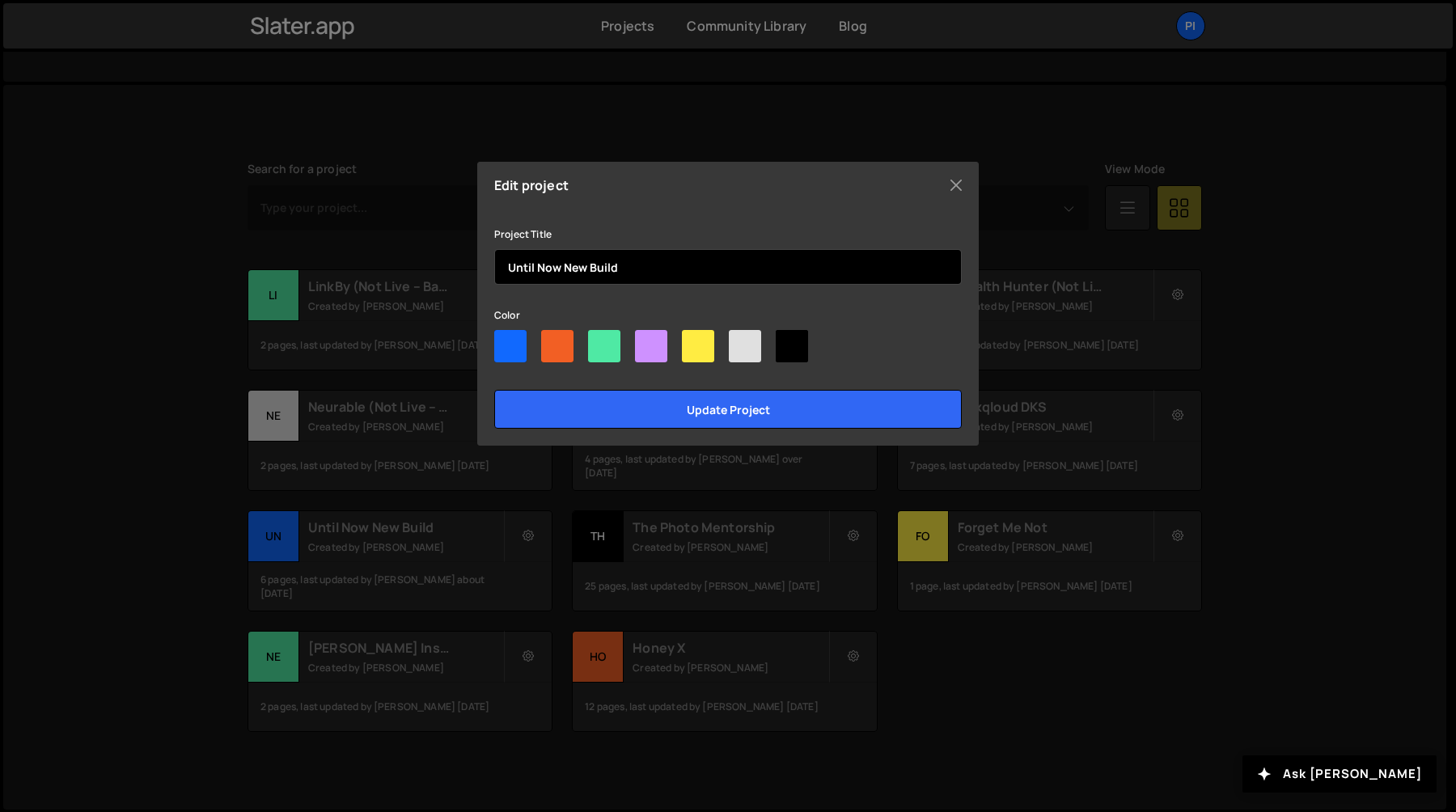
click at [658, 264] on input "Until Now New Build" at bounding box center [728, 267] width 467 height 36
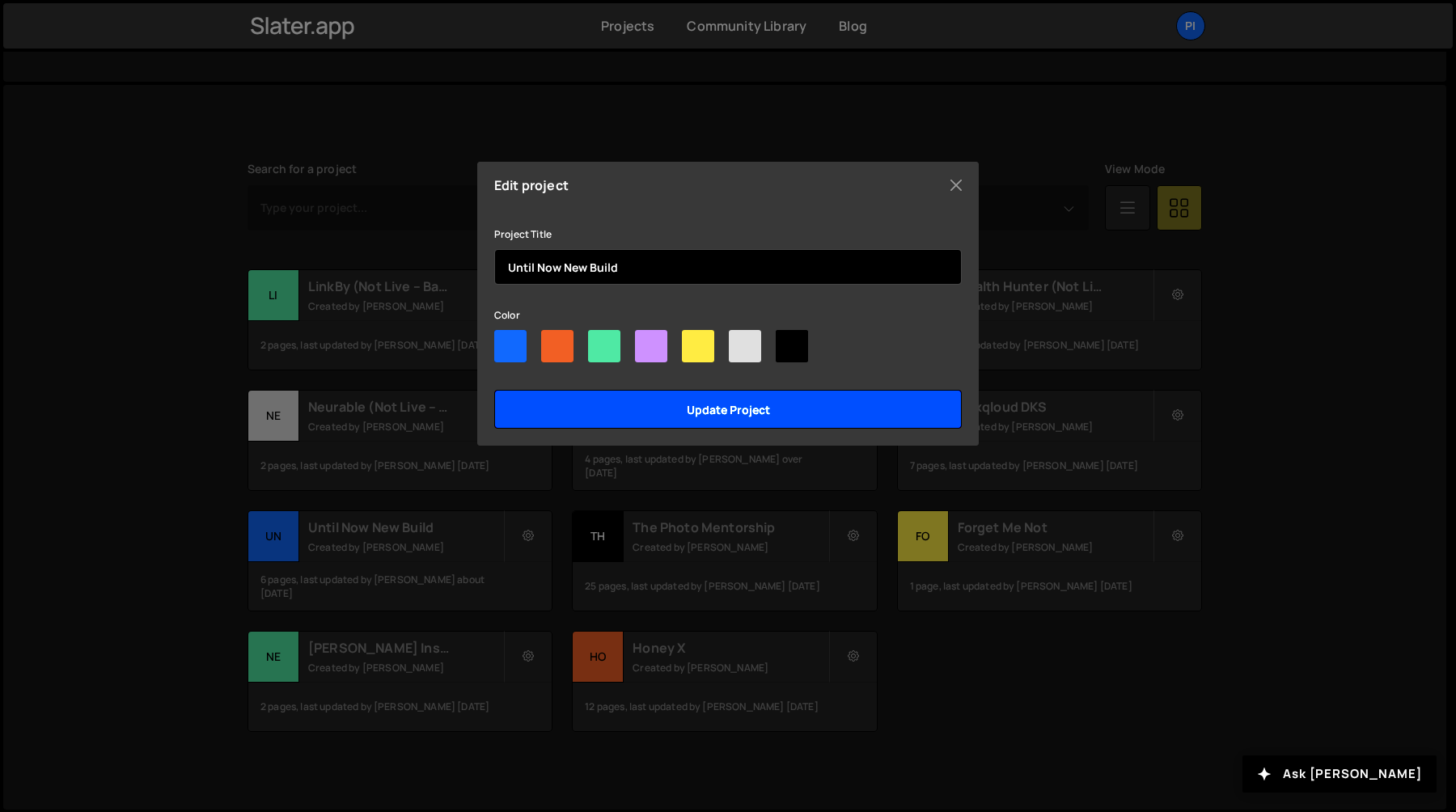
paste input "(Not Live – Backup)"
type input "Until Now New Build (Not Live – Backup)"
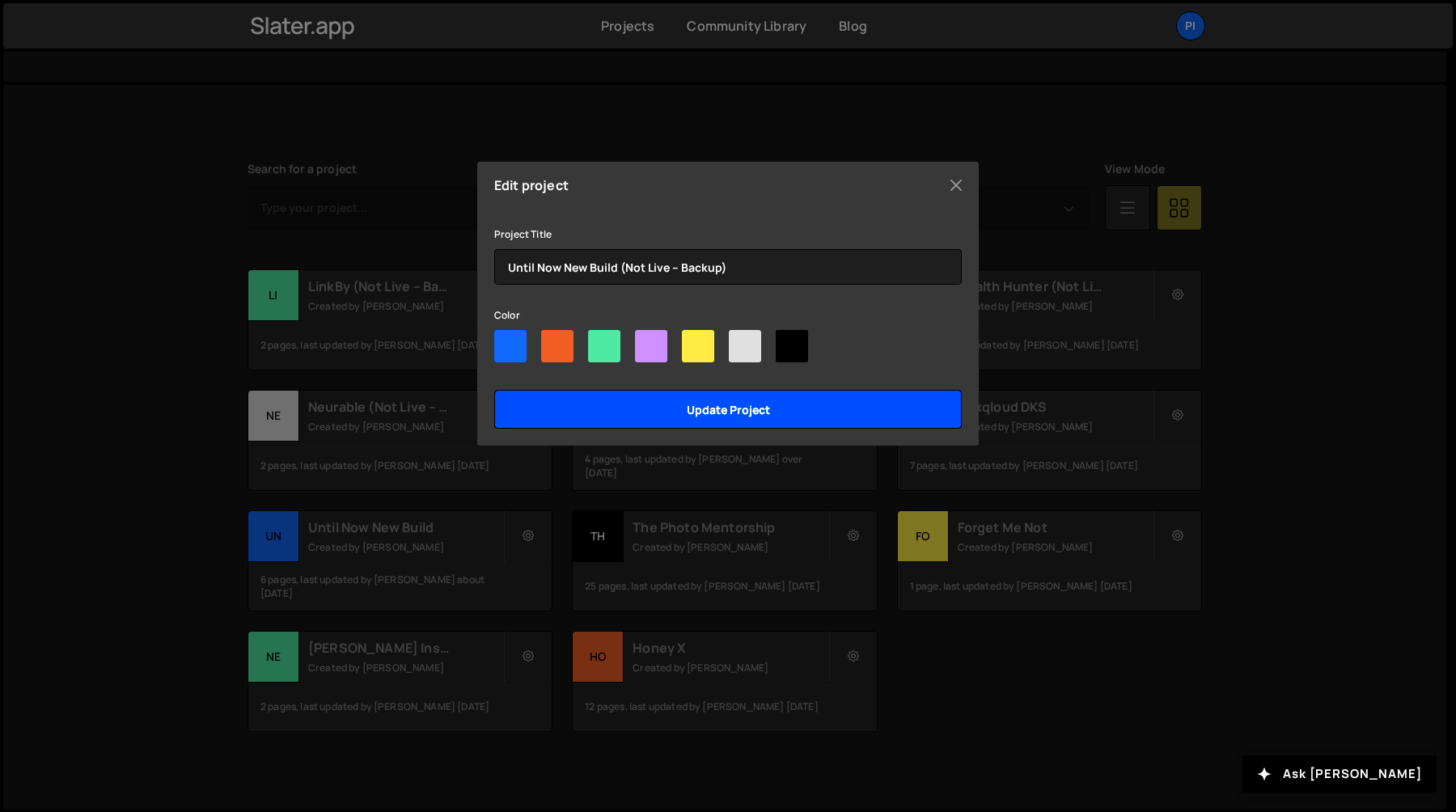
click at [623, 412] on input "Update project" at bounding box center [728, 408] width 467 height 38
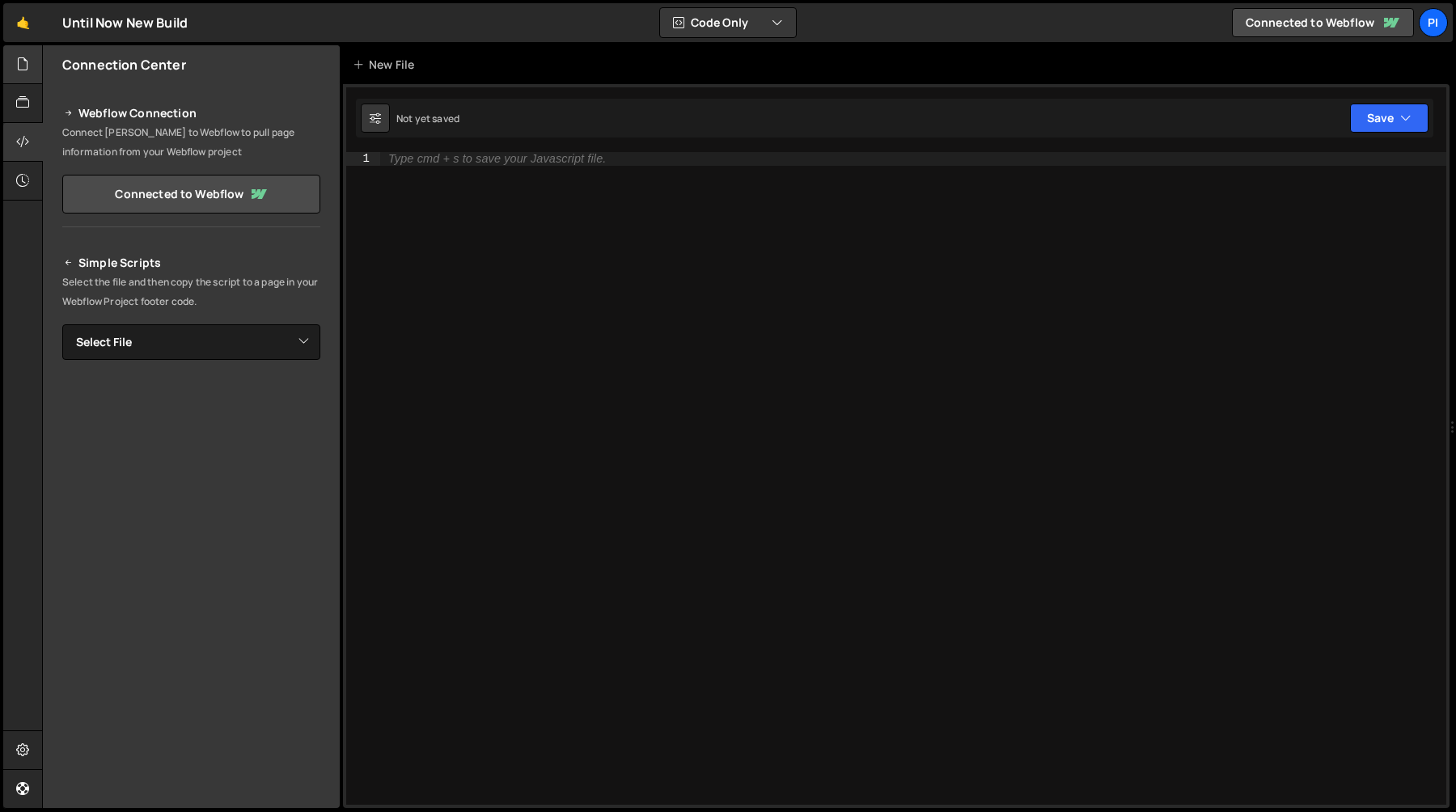
click at [16, 76] on div at bounding box center [23, 64] width 39 height 38
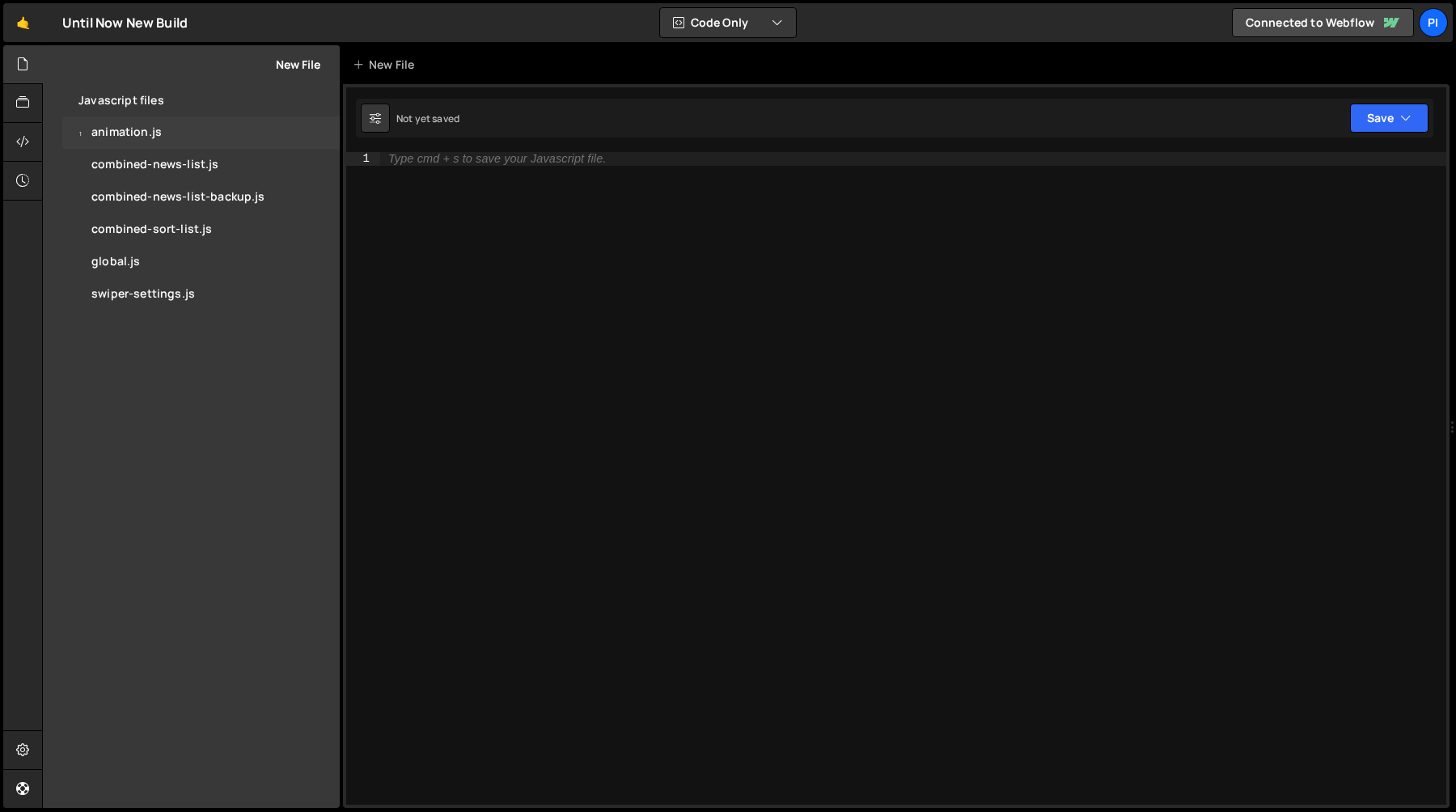
click at [134, 142] on div "1 animation.js 0" at bounding box center [201, 132] width 278 height 32
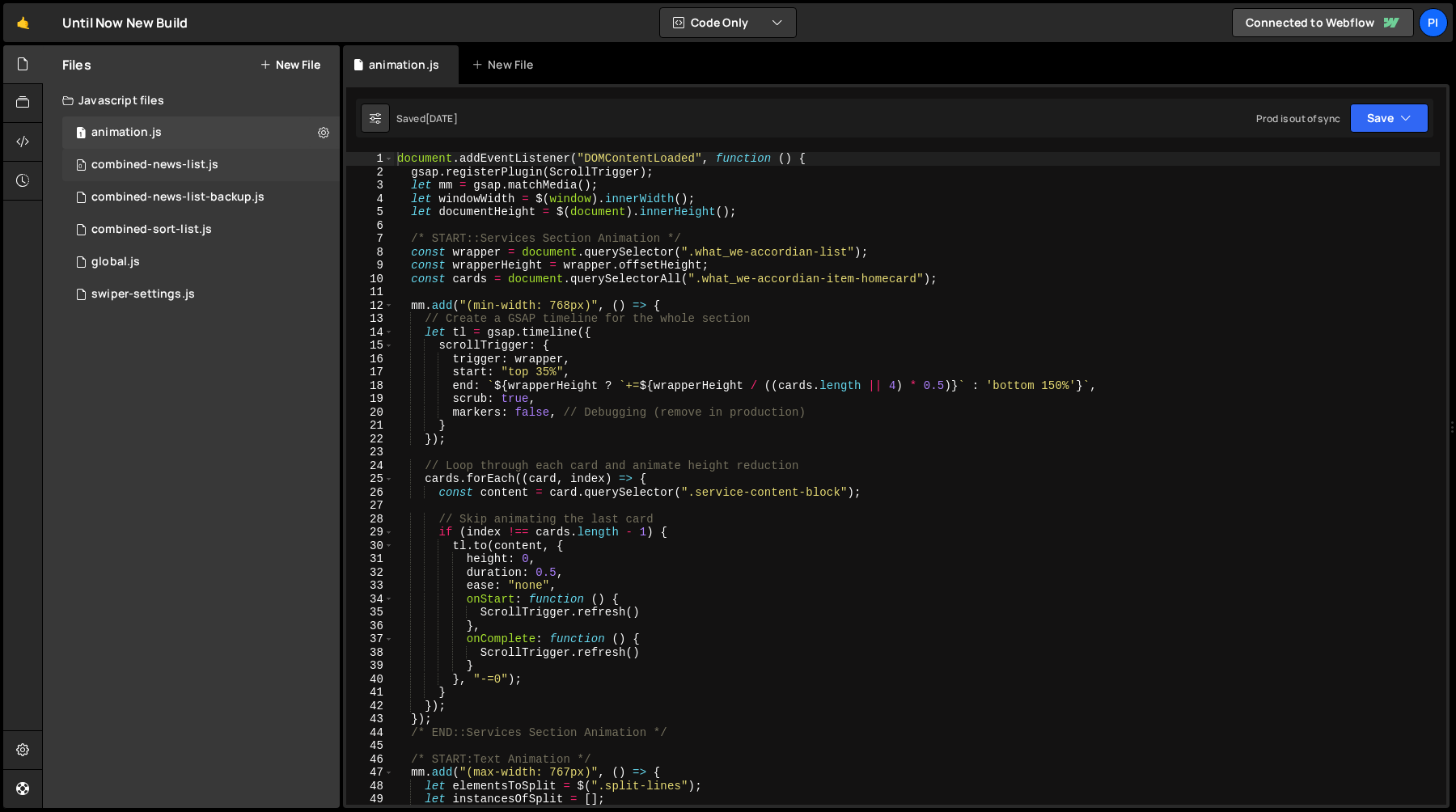
click at [141, 169] on div "combined-news-list.js" at bounding box center [154, 165] width 127 height 15
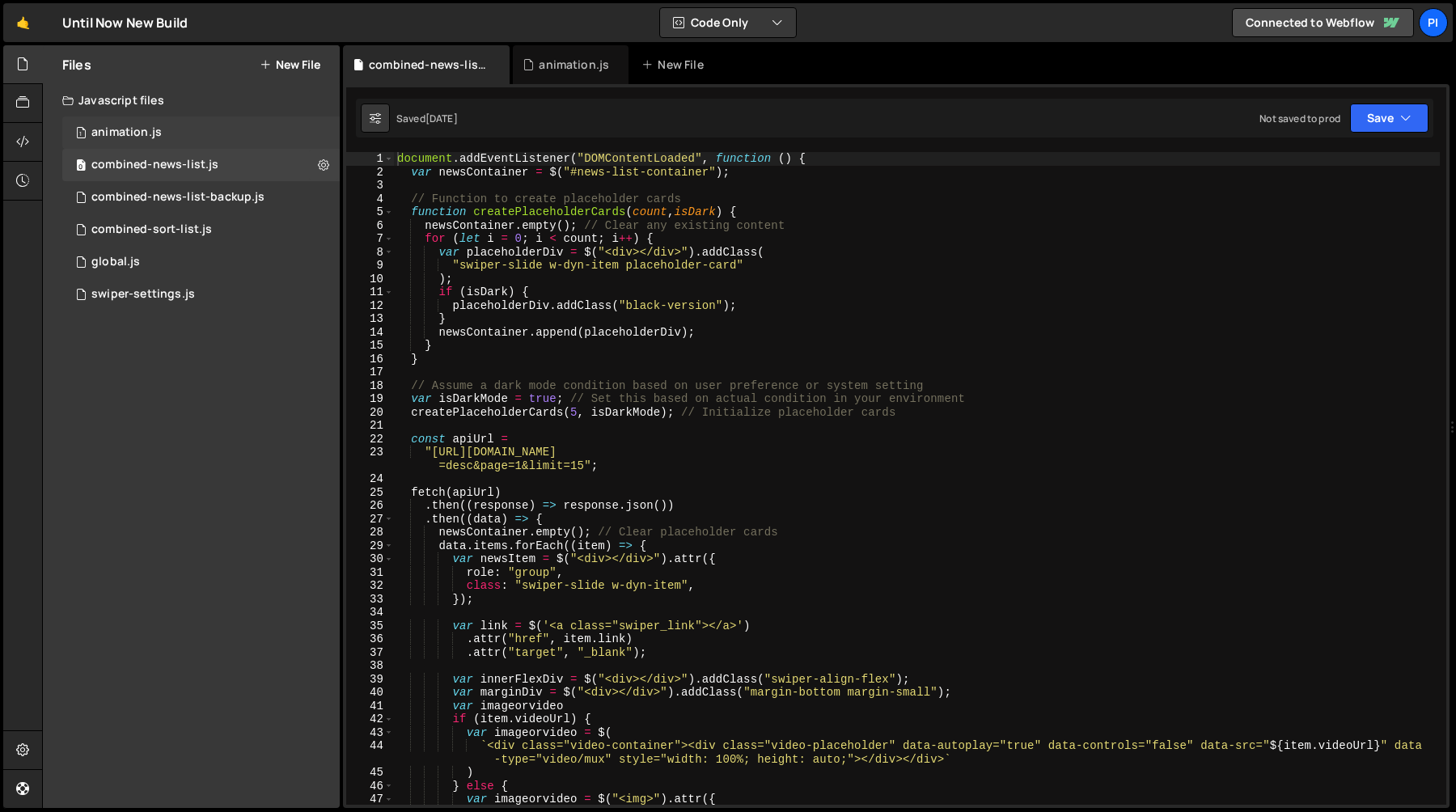
click at [187, 126] on div "1 animation.js 0" at bounding box center [201, 132] width 278 height 32
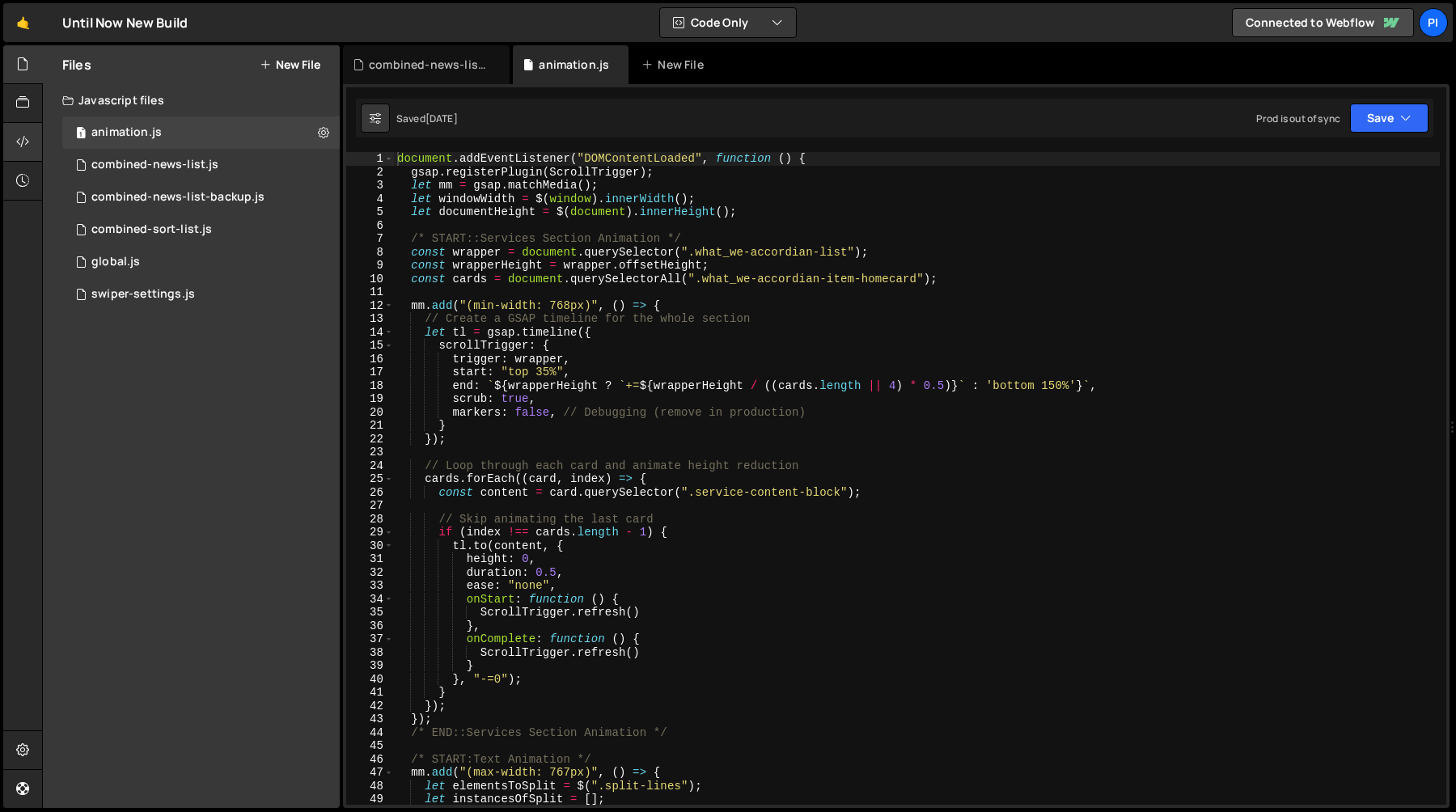
click at [29, 146] on icon at bounding box center [23, 141] width 13 height 18
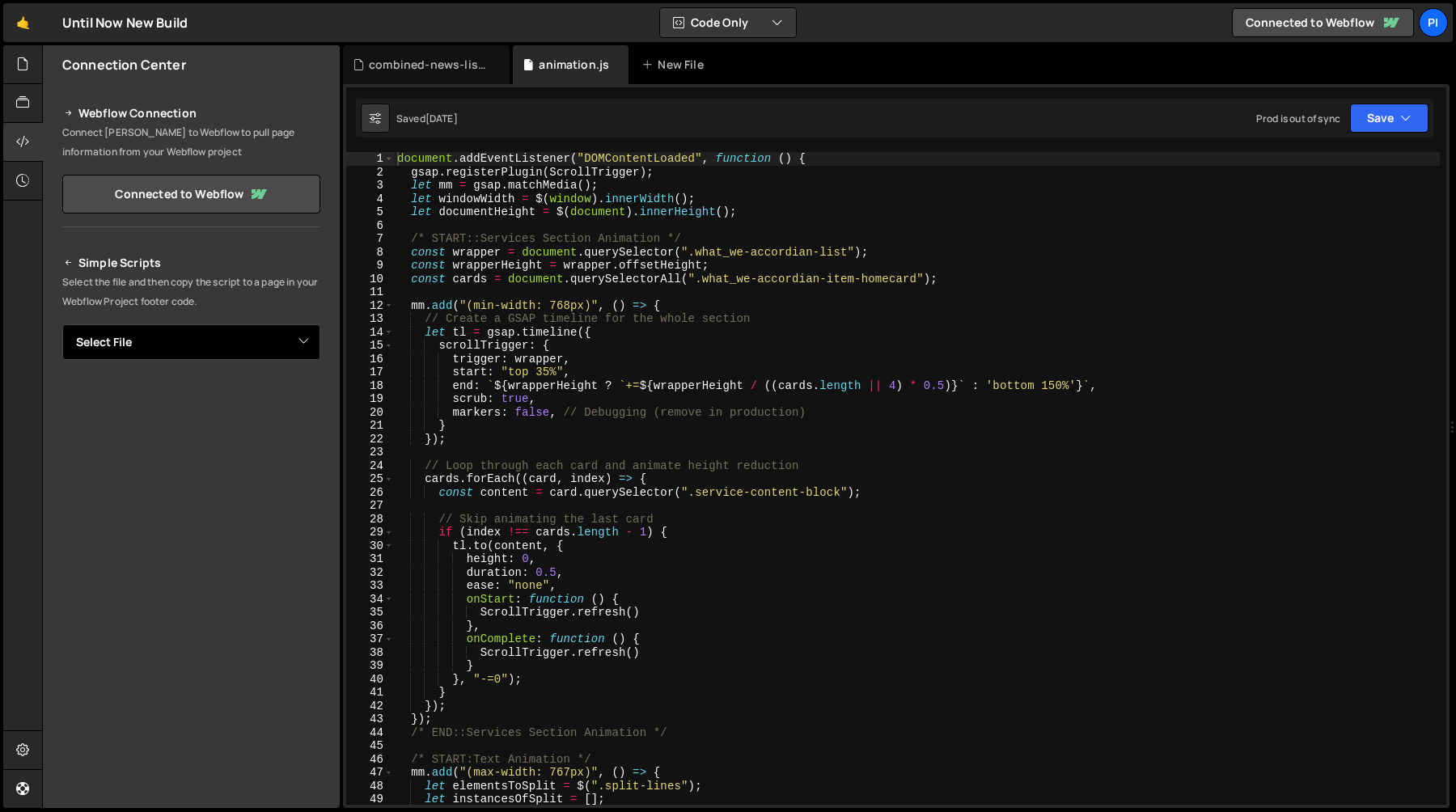
click at [239, 349] on select "Select File animation.js combined-news-list.js combined-news-list-backup.js com…" at bounding box center [191, 343] width 258 height 36
select select "32217"
click at [62, 325] on select "Select File animation.js combined-news-list.js combined-news-list-backup.js com…" at bounding box center [191, 343] width 258 height 36
click at [258, 393] on button "Copy" at bounding box center [270, 397] width 55 height 34
click at [29, 64] on div at bounding box center [23, 64] width 39 height 38
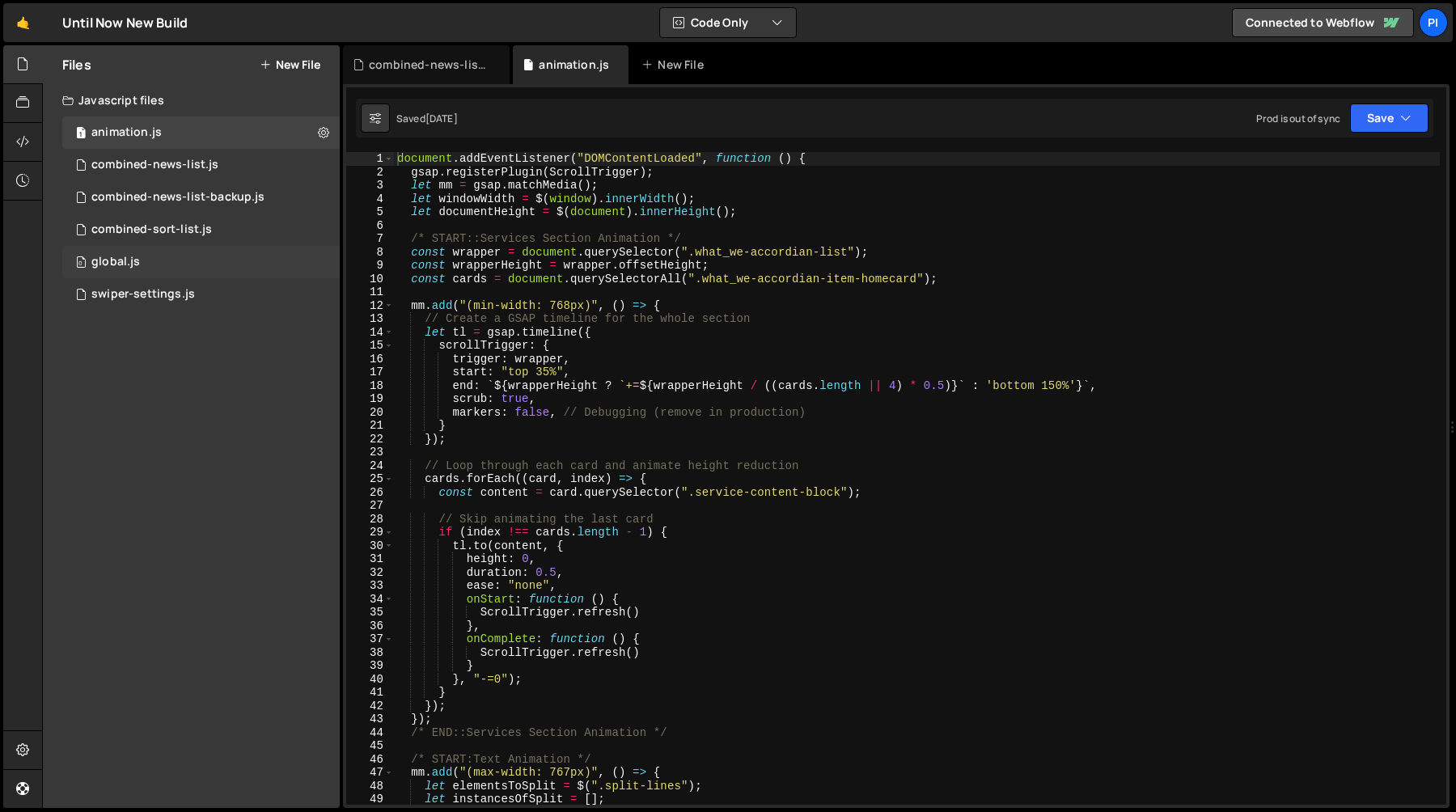
click at [147, 266] on div "0 global.js 0" at bounding box center [201, 262] width 278 height 32
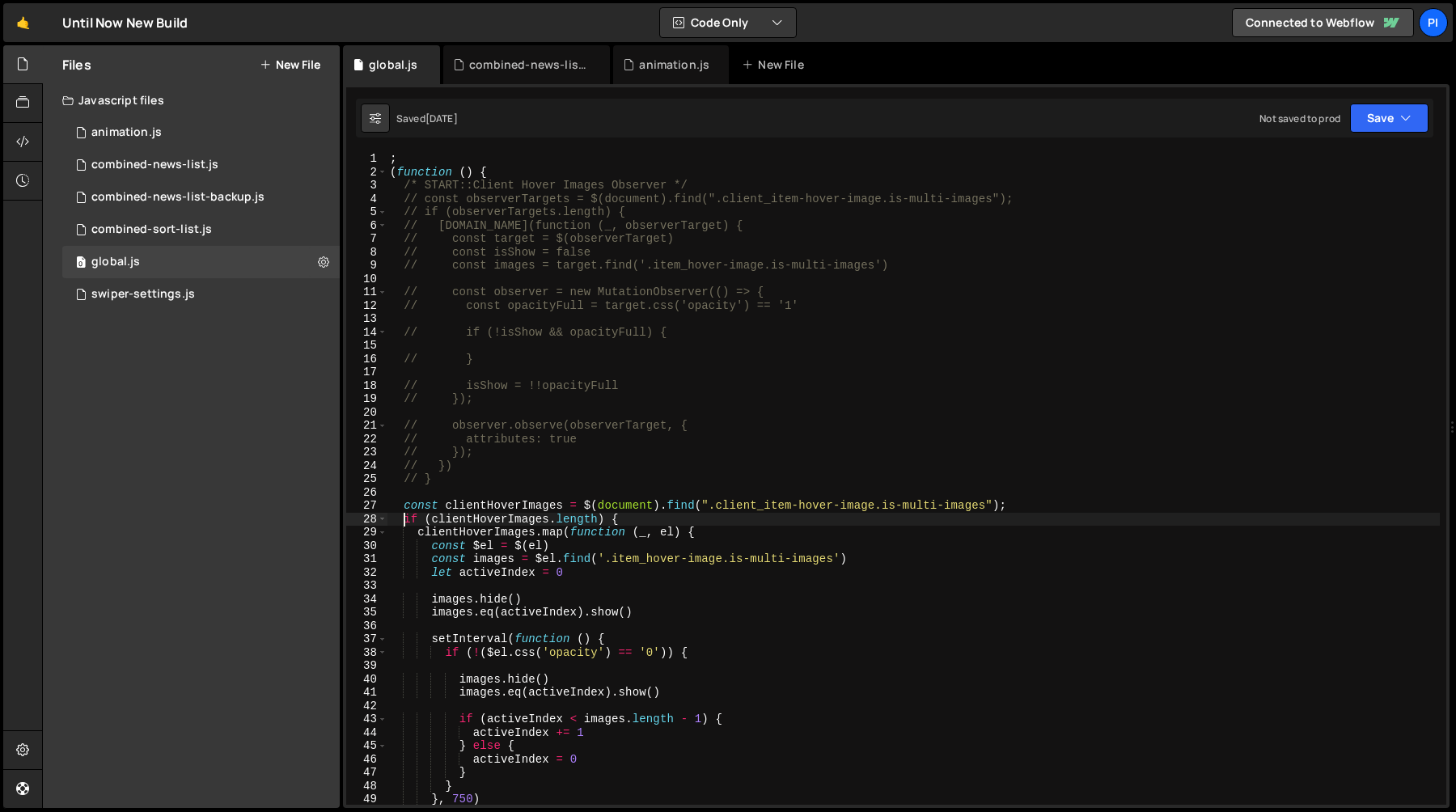
click at [403, 513] on div "; ( function ( ) { /* START::Client Hover Images Observer */ // const observerT…" at bounding box center [913, 492] width 1053 height 680
click at [403, 504] on div "; ( function ( ) { /* START::Client Hover Images Observer */ // const observerT…" at bounding box center [913, 492] width 1053 height 680
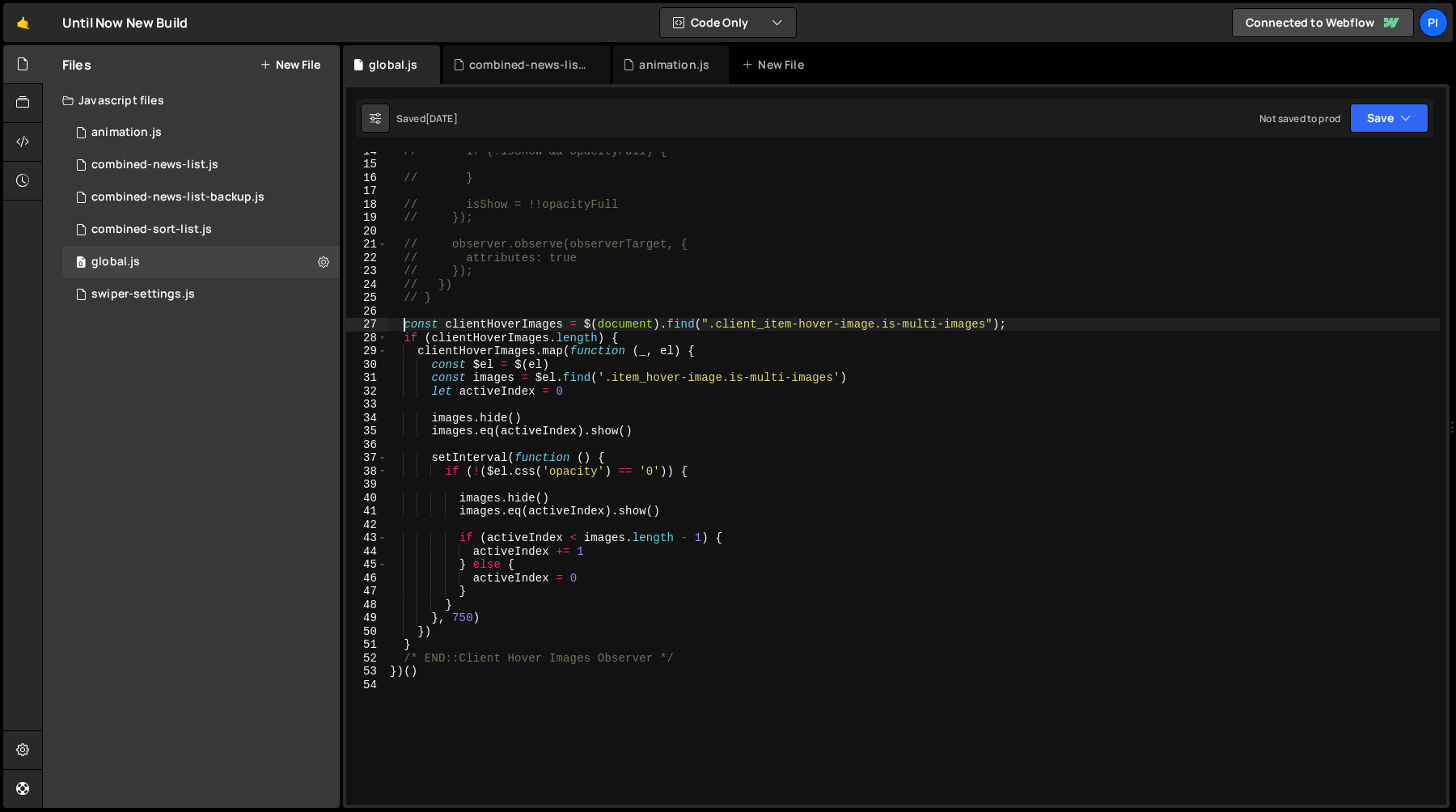
scroll to position [181, 0]
click at [448, 642] on div "// if (!isShow && opacityFull) { // } // isShow = !!opacityFull // }); // obser…" at bounding box center [913, 483] width 1053 height 680
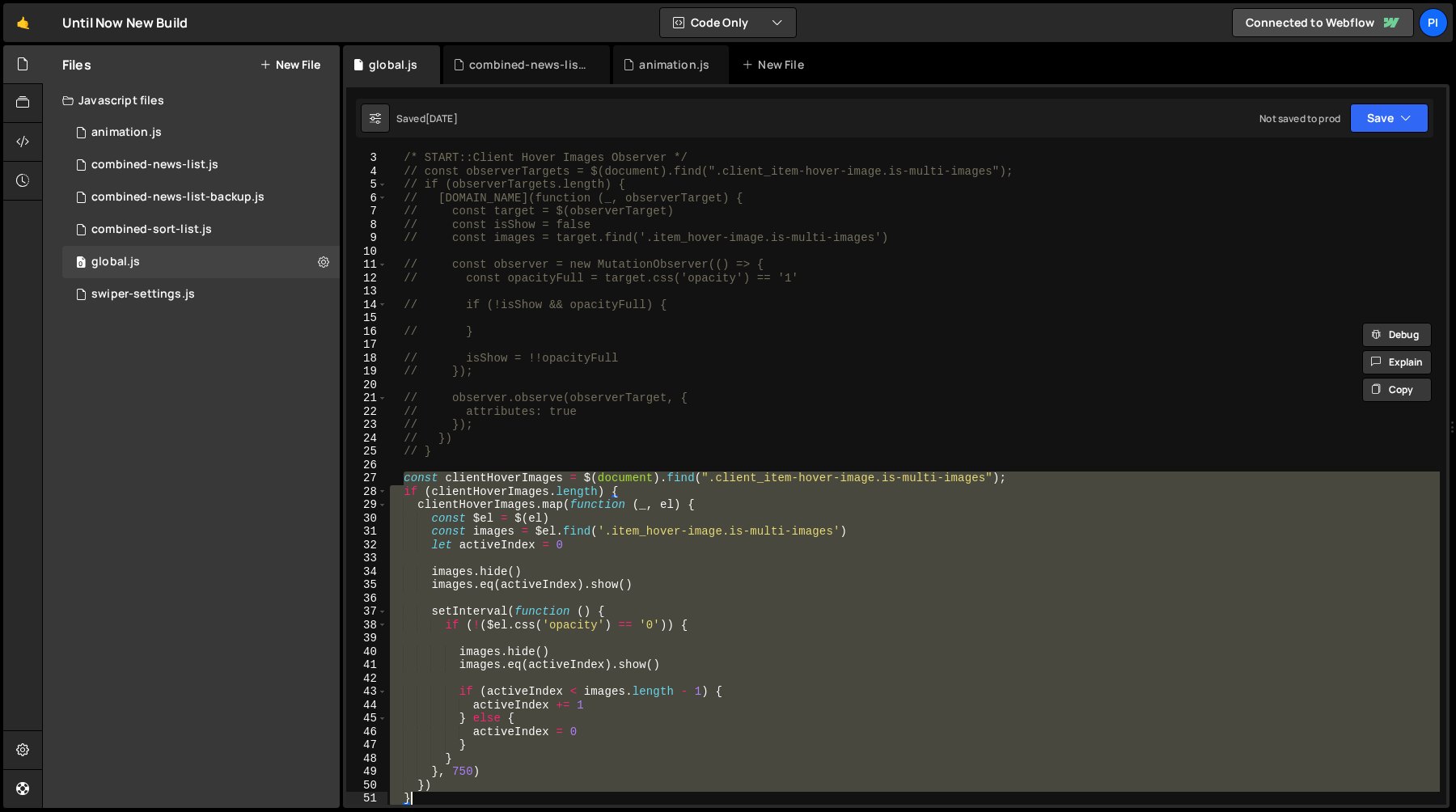
scroll to position [0, 0]
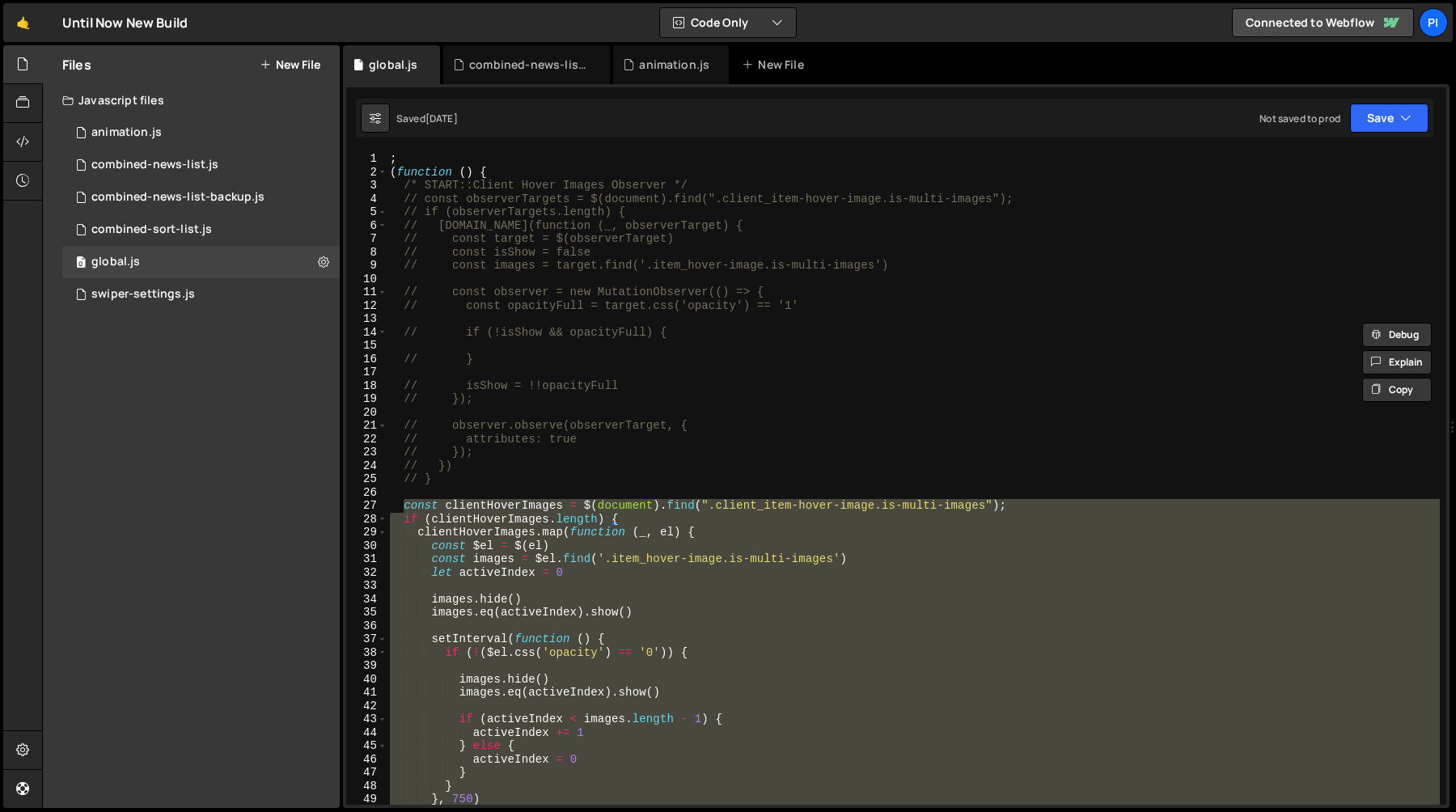
type textarea "})()"
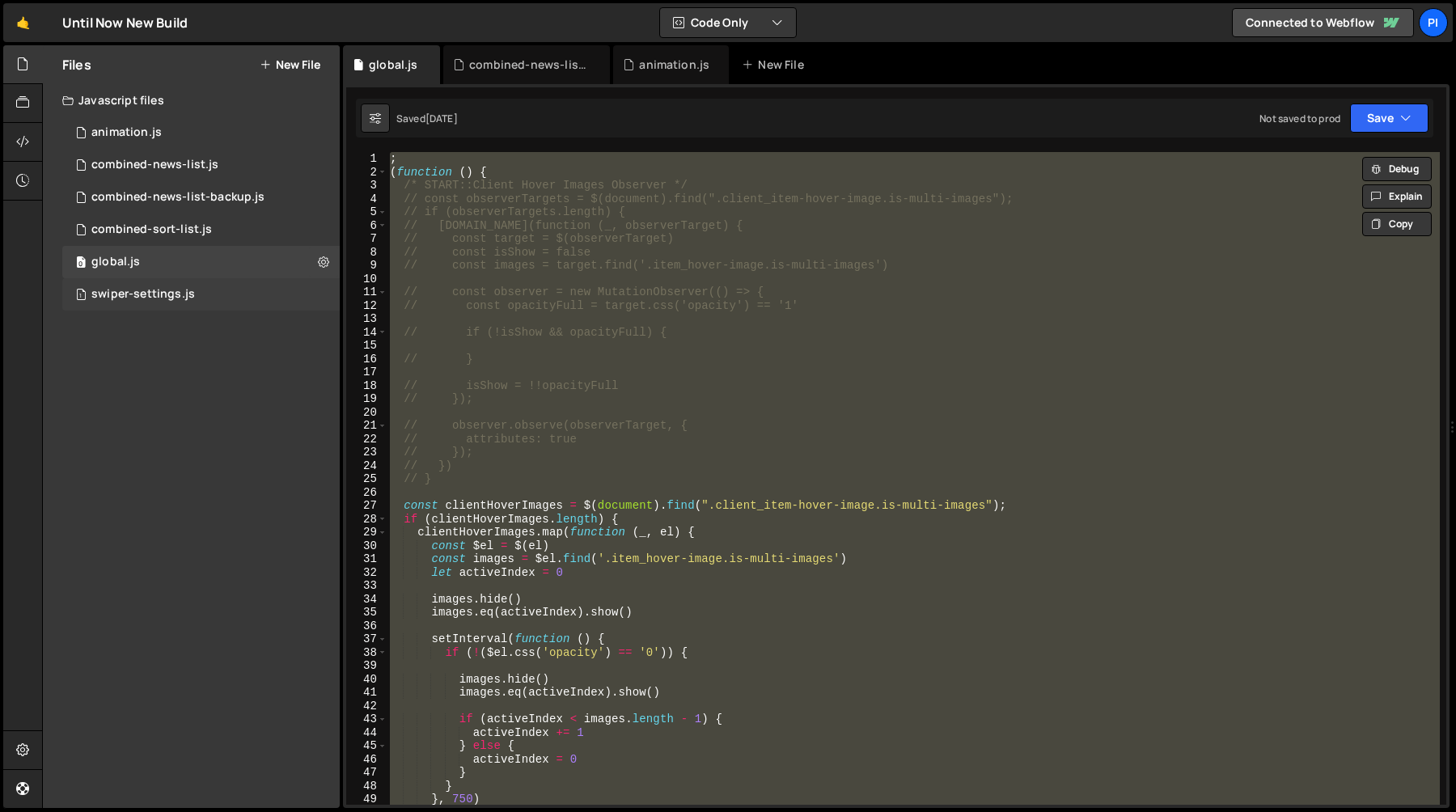
click at [237, 289] on div "1 swiper-settings.js 0" at bounding box center [201, 294] width 278 height 32
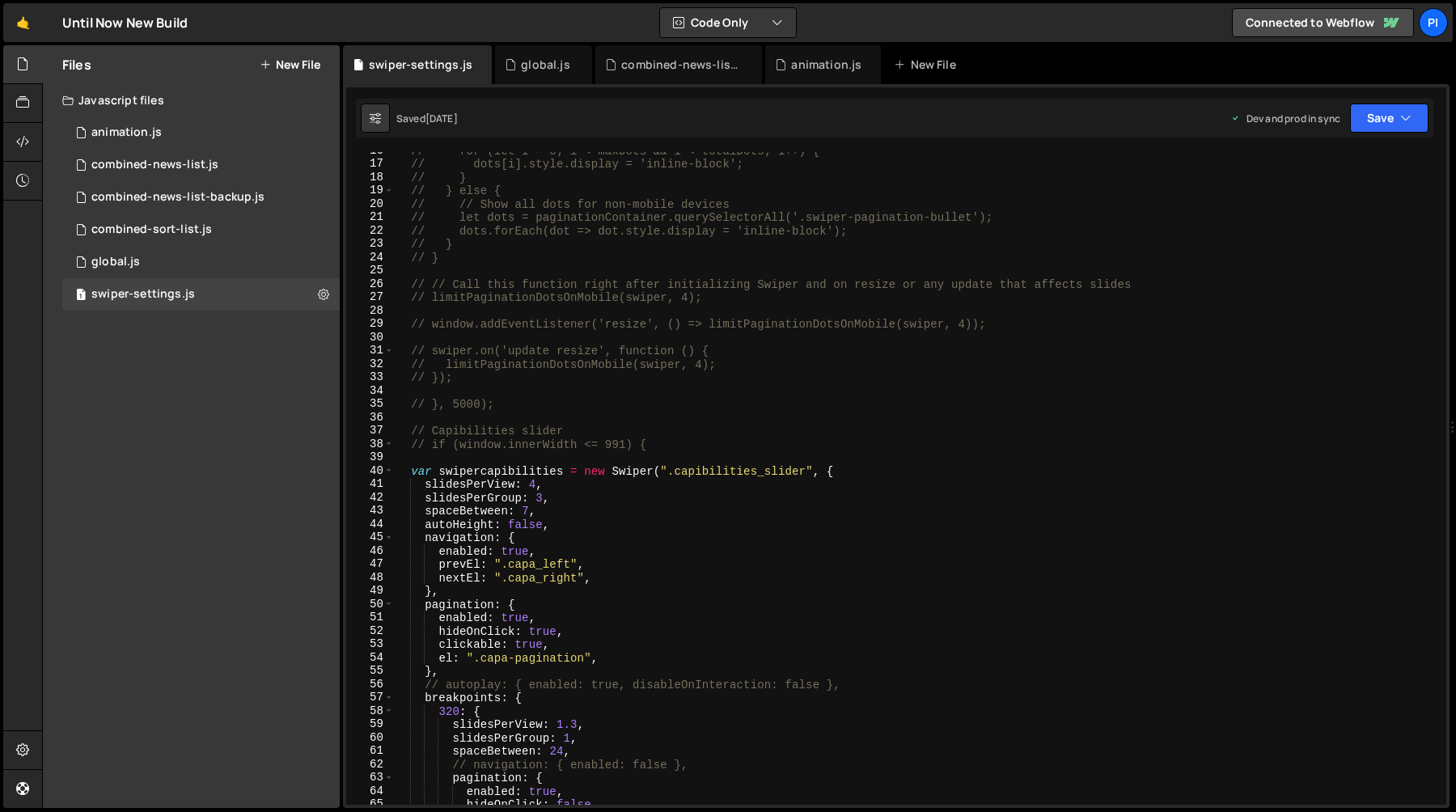
scroll to position [215, 0]
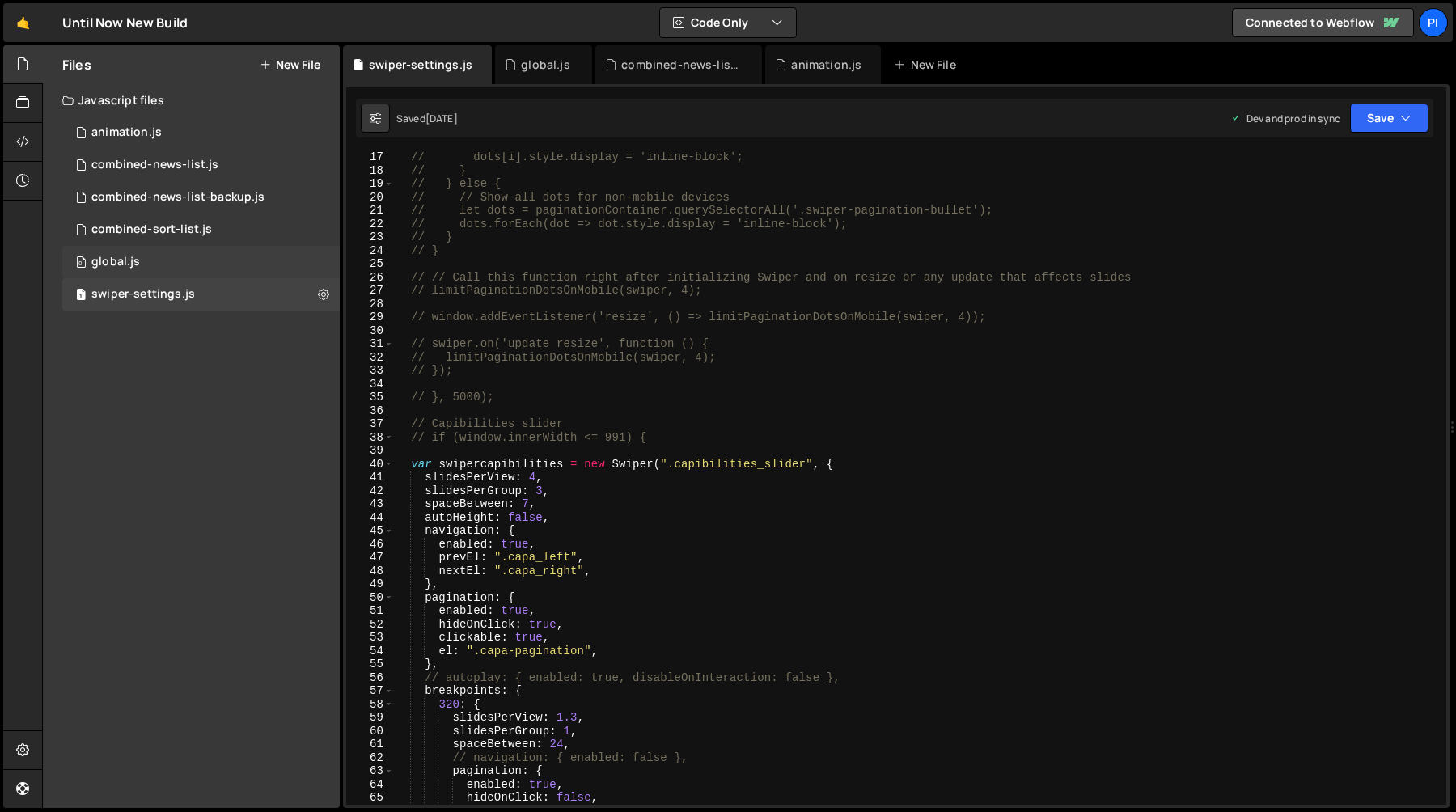
click at [200, 260] on div "0 global.js 0" at bounding box center [201, 262] width 278 height 32
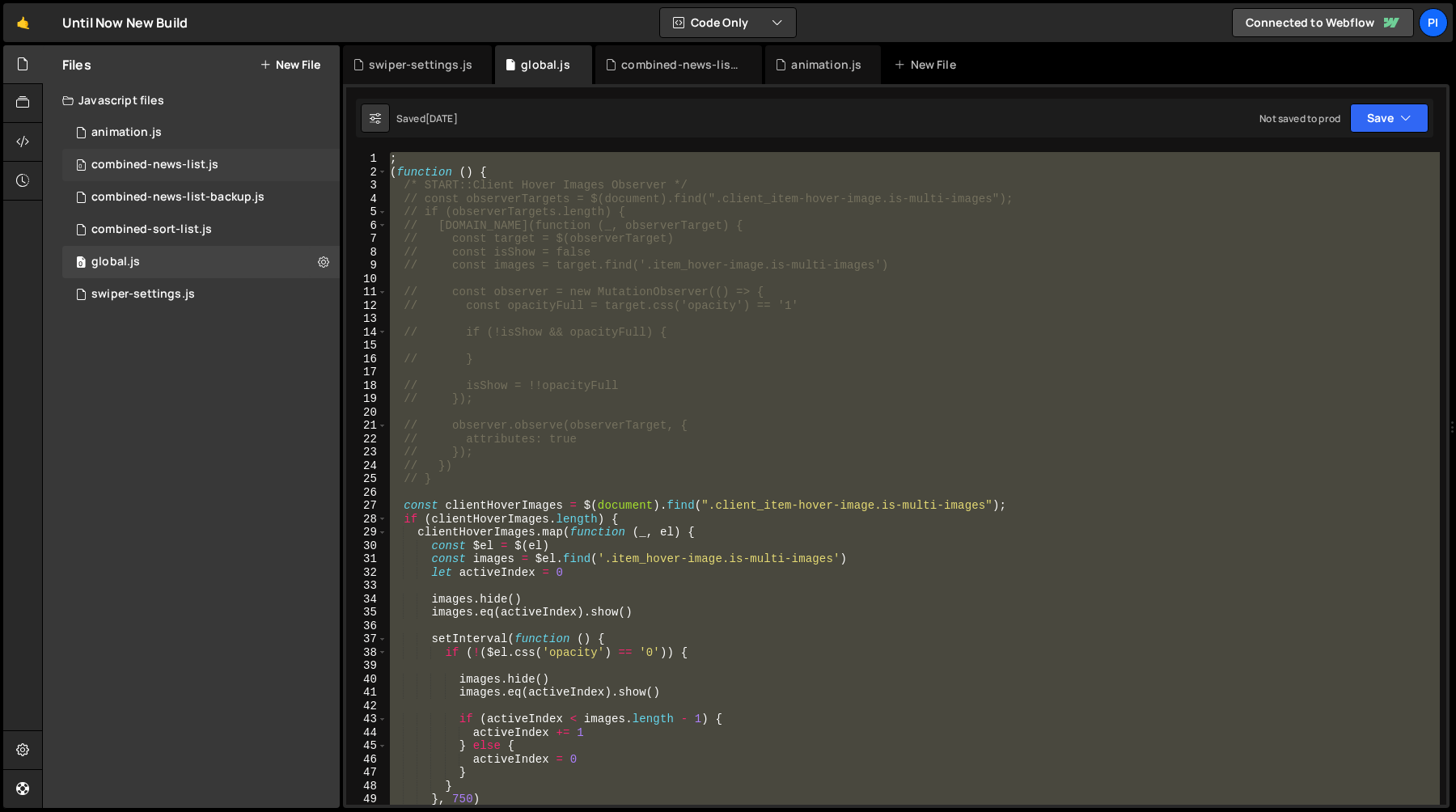
click at [192, 161] on div "combined-news-list.js" at bounding box center [154, 165] width 127 height 15
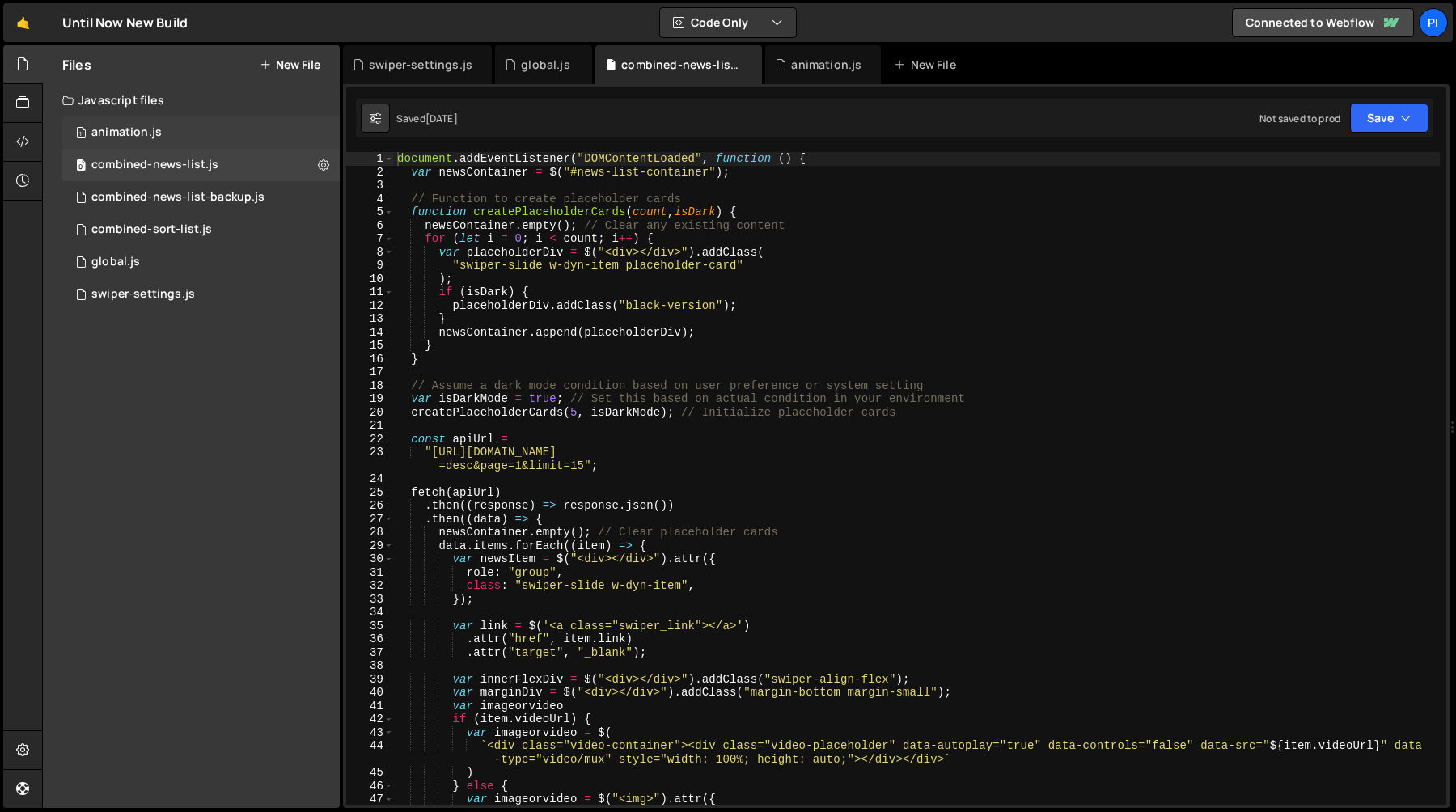
click at [197, 127] on div "1 animation.js 0" at bounding box center [201, 132] width 278 height 32
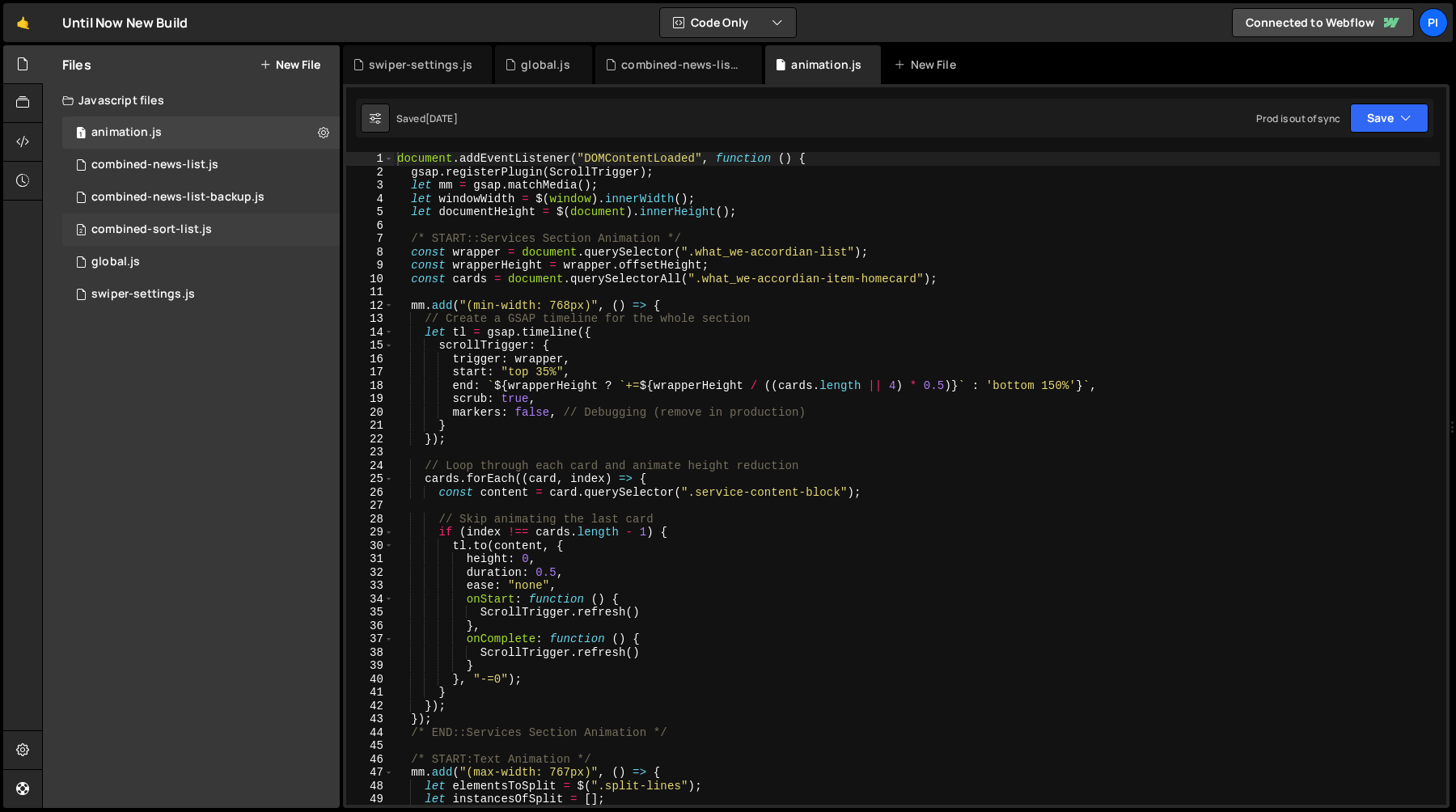
click at [191, 232] on div "combined-sort-list.js" at bounding box center [151, 230] width 120 height 15
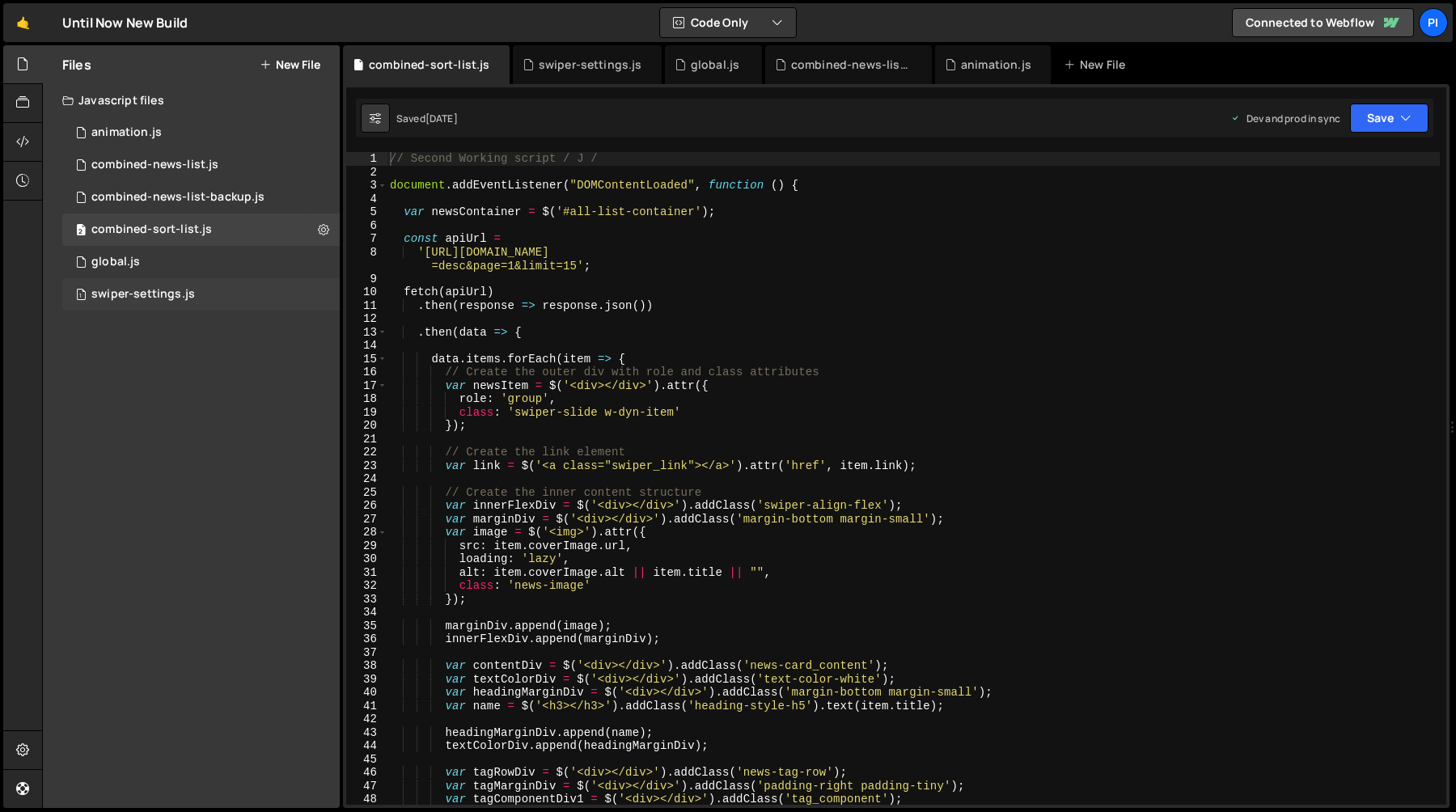
click at [192, 290] on div "swiper-settings.js" at bounding box center [143, 295] width 103 height 15
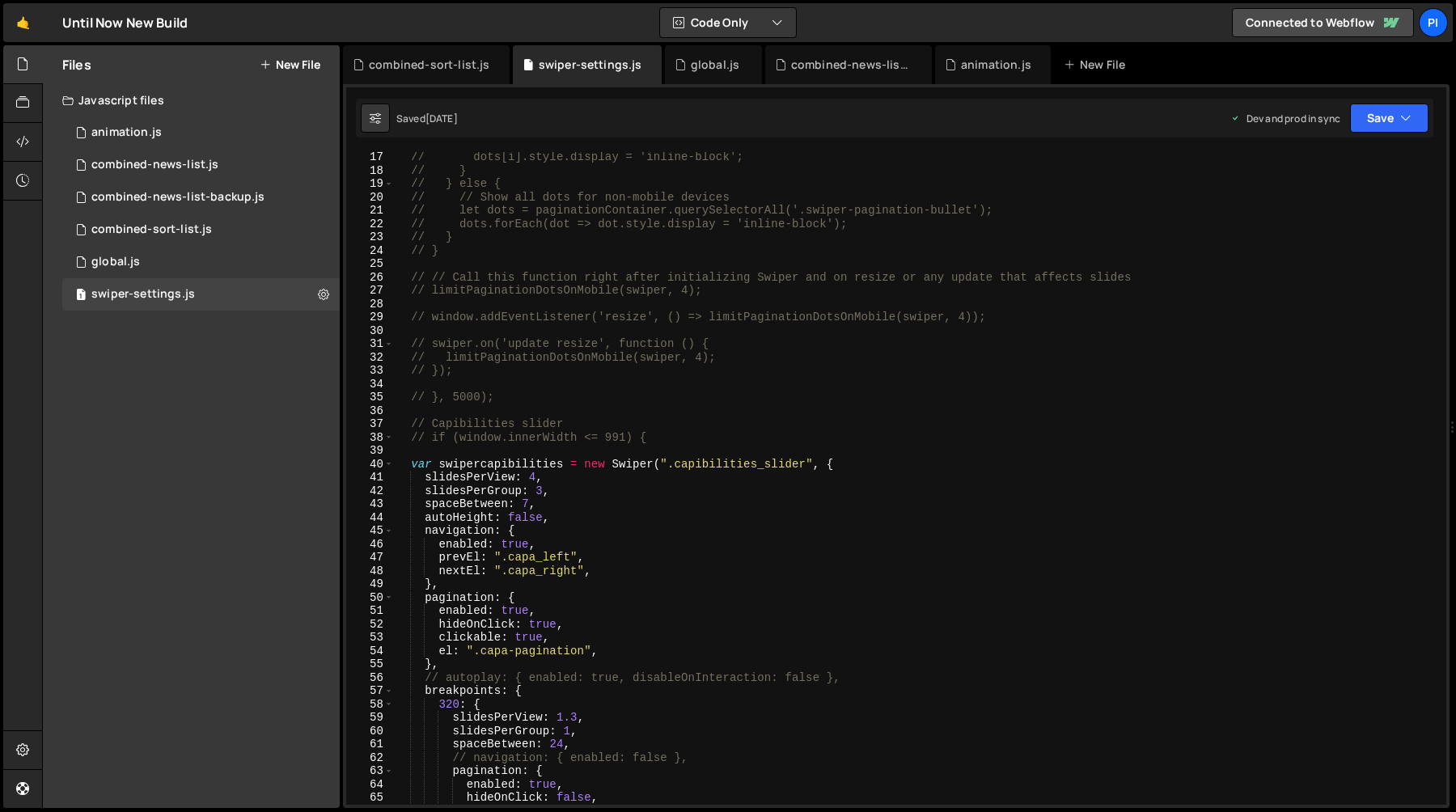
scroll to position [5102, 0]
click at [178, 132] on div "1 animation.js 0" at bounding box center [201, 132] width 278 height 32
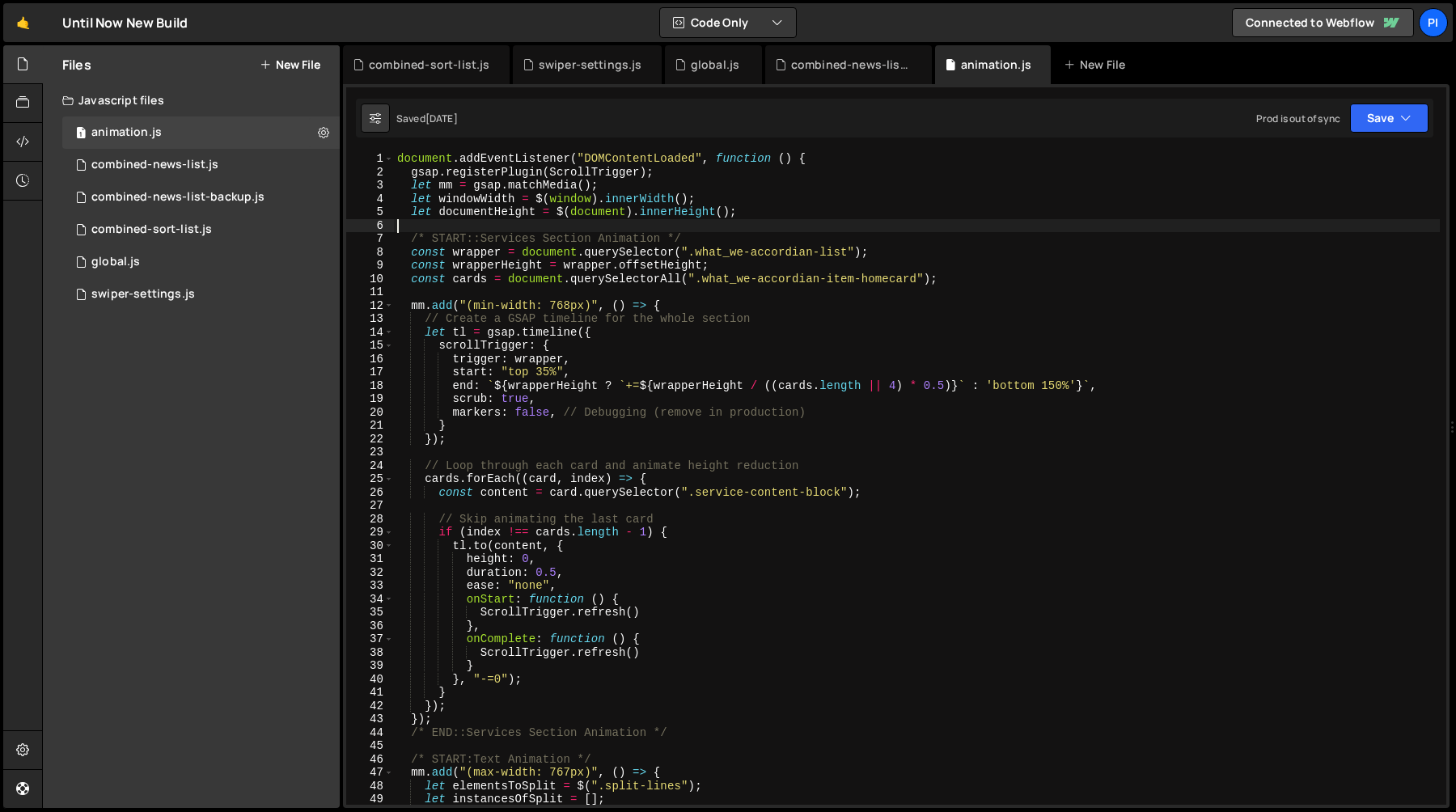
click at [543, 227] on div "document . addEventListener ( "DOMContentLoaded" , function ( ) { gsap . regist…" at bounding box center [917, 492] width 1046 height 680
click at [511, 169] on div "document . addEventListener ( "DOMContentLoaded" , function ( ) { gsap . regist…" at bounding box center [917, 492] width 1046 height 680
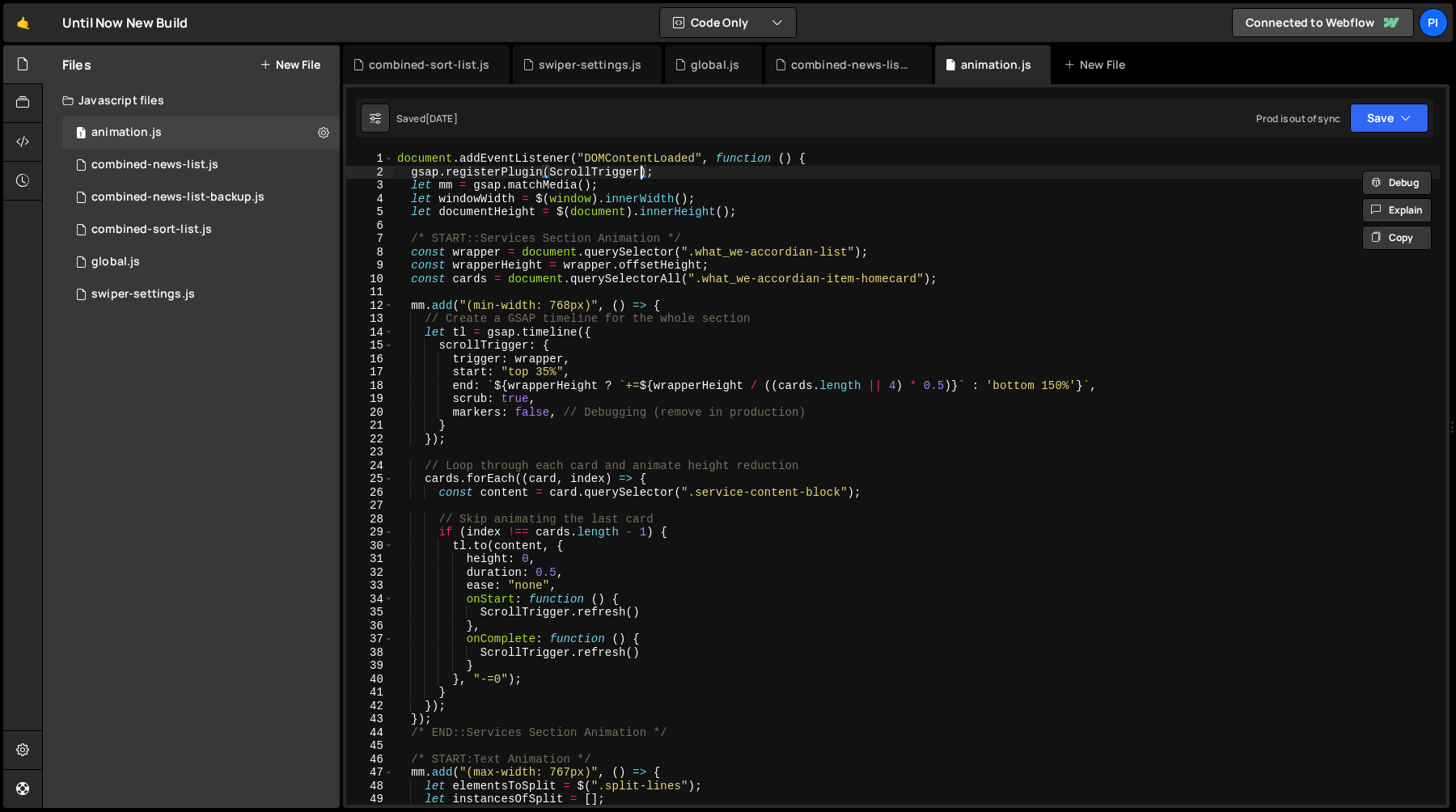
click at [643, 172] on div "document . addEventListener ( "DOMContentLoaded" , function ( ) { gsap . regist…" at bounding box center [917, 492] width 1046 height 680
click at [601, 170] on div "document . addEventListener ( "DOMContentLoaded" , function ( ) { gsap . regist…" at bounding box center [917, 492] width 1046 height 680
click at [559, 254] on div "document . addEventListener ( "DOMContentLoaded" , function ( ) { gsap . regist…" at bounding box center [917, 492] width 1046 height 680
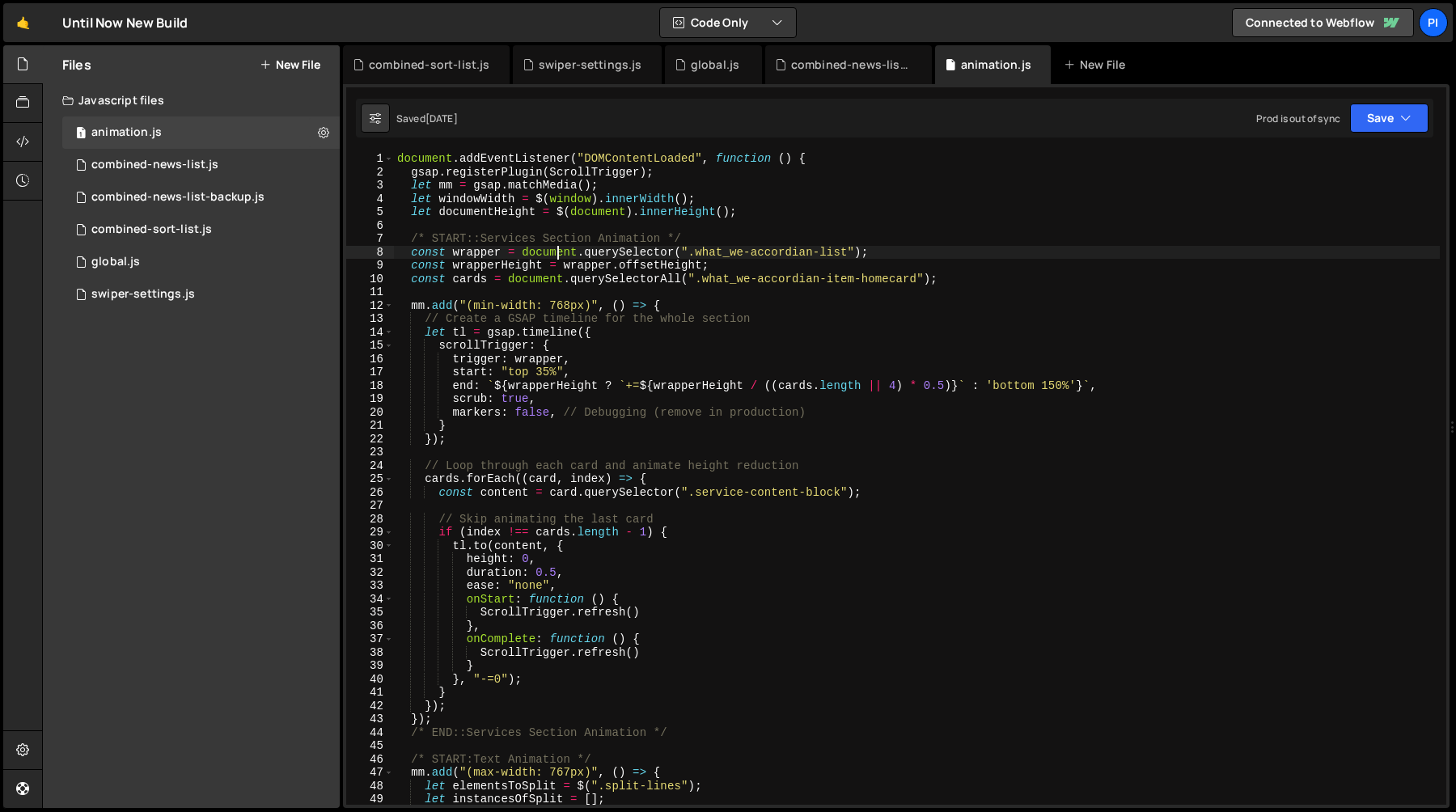
click at [559, 254] on div "document . addEventListener ( "DOMContentLoaded" , function ( ) { gsap . regist…" at bounding box center [917, 492] width 1046 height 680
click at [419, 302] on div "document . addEventListener ( "DOMContentLoaded" , function ( ) { gsap . regist…" at bounding box center [917, 492] width 1046 height 680
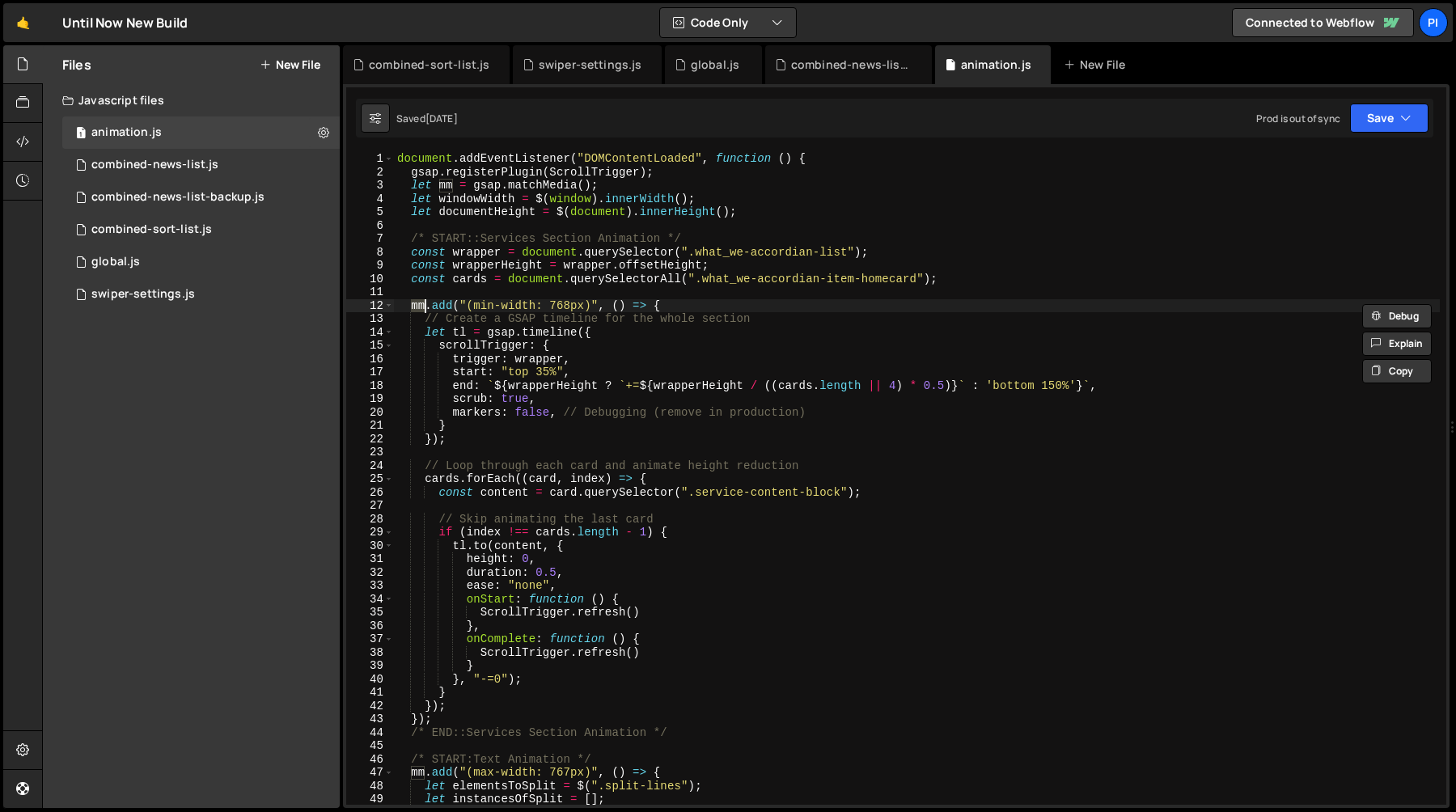
click at [465, 336] on div "document . addEventListener ( "DOMContentLoaded" , function ( ) { gsap . regist…" at bounding box center [917, 492] width 1046 height 680
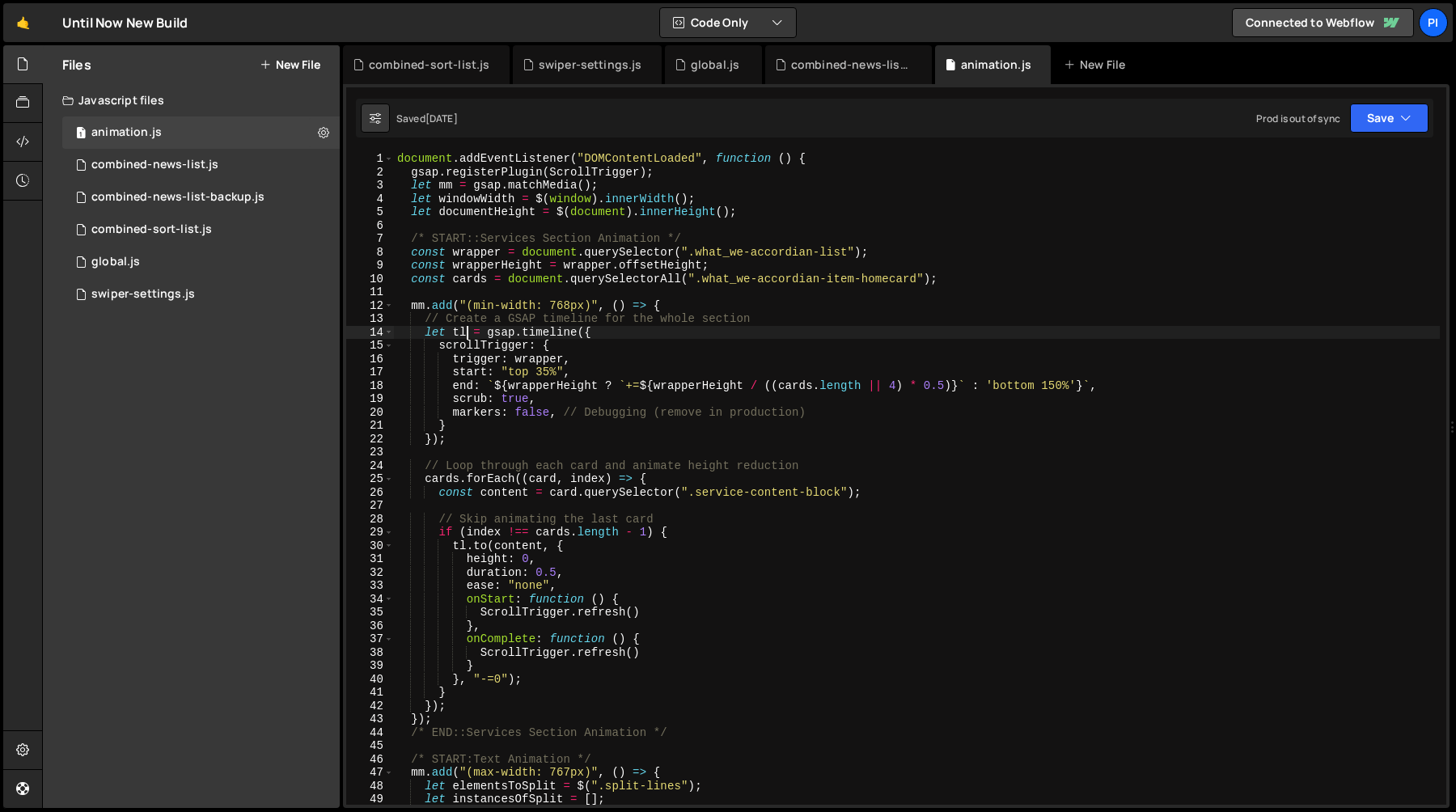
click at [465, 336] on div "document . addEventListener ( "DOMContentLoaded" , function ( ) { gsap . regist…" at bounding box center [917, 492] width 1046 height 680
click at [475, 249] on div "document . addEventListener ( "DOMContentLoaded" , function ( ) { gsap . regist…" at bounding box center [917, 492] width 1046 height 680
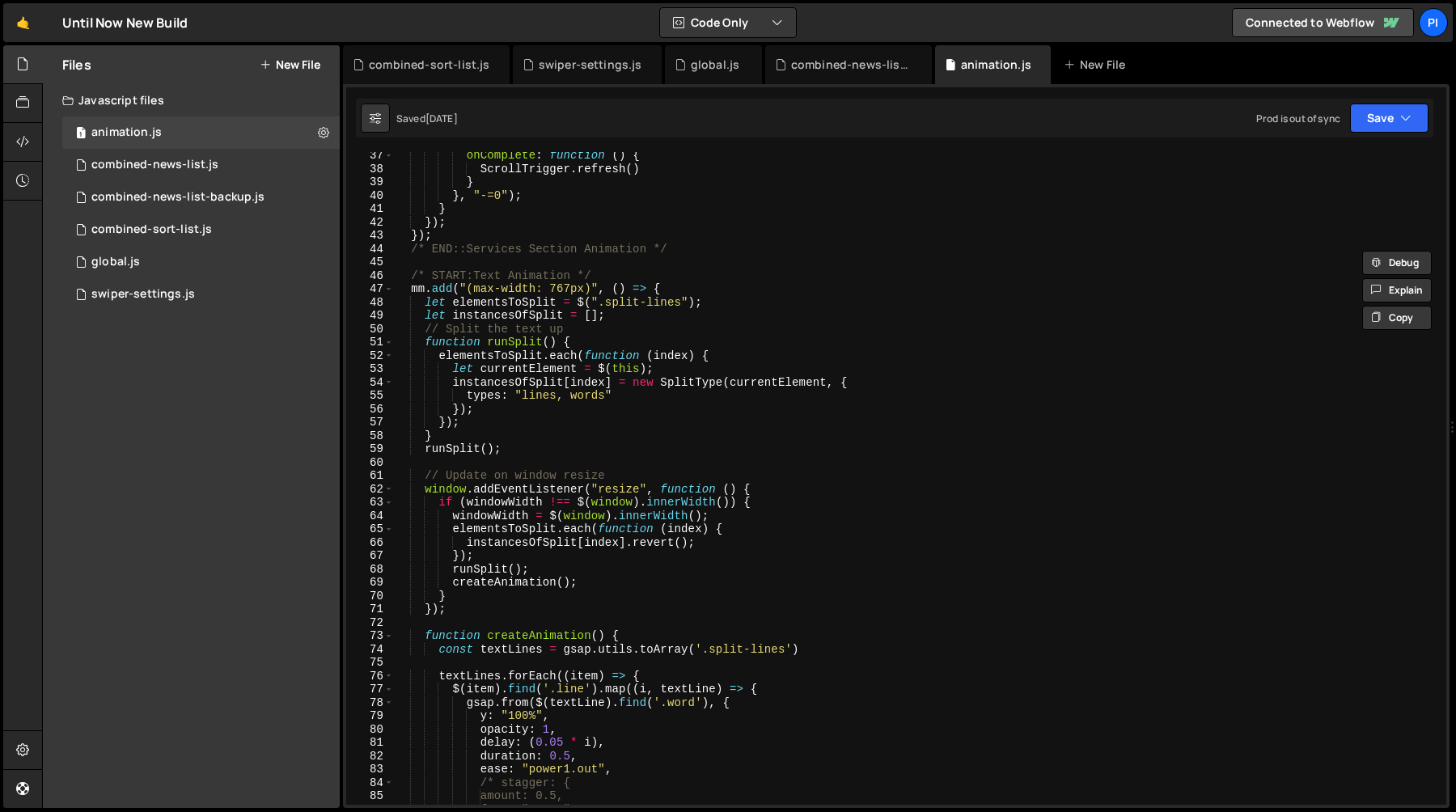
scroll to position [327, 0]
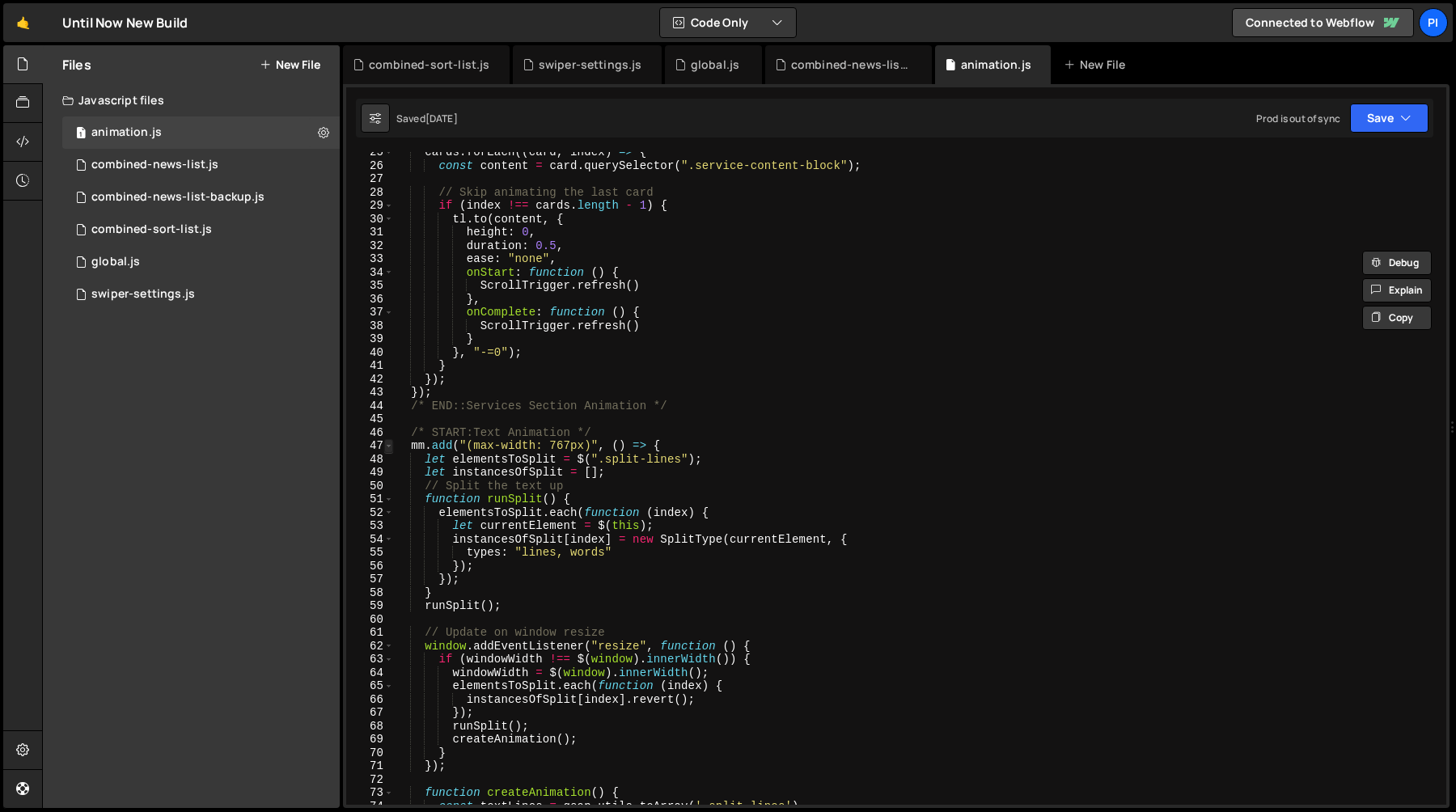
click at [388, 447] on span at bounding box center [388, 446] width 8 height 14
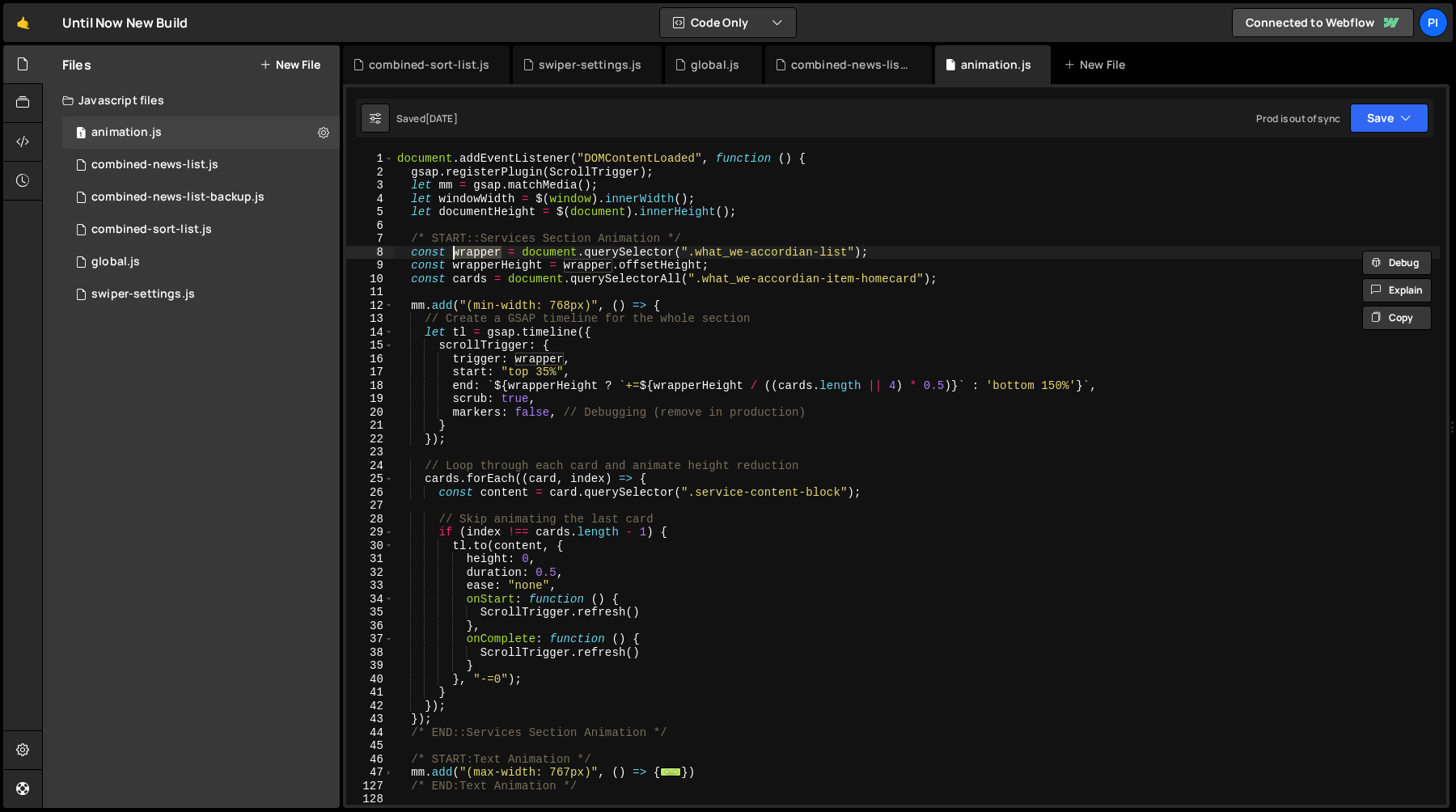
scroll to position [0, 0]
click at [771, 210] on div "document . addEventListener ( "DOMContentLoaded" , function ( ) { gsap . regist…" at bounding box center [917, 492] width 1046 height 680
click at [409, 171] on div "document . addEventListener ( "DOMContentLoaded" , function ( ) { gsap . regist…" at bounding box center [917, 492] width 1046 height 680
type textarea "gsap.registerPlugin(ScrollTrigger); let mm = gsap.matchMedia();"
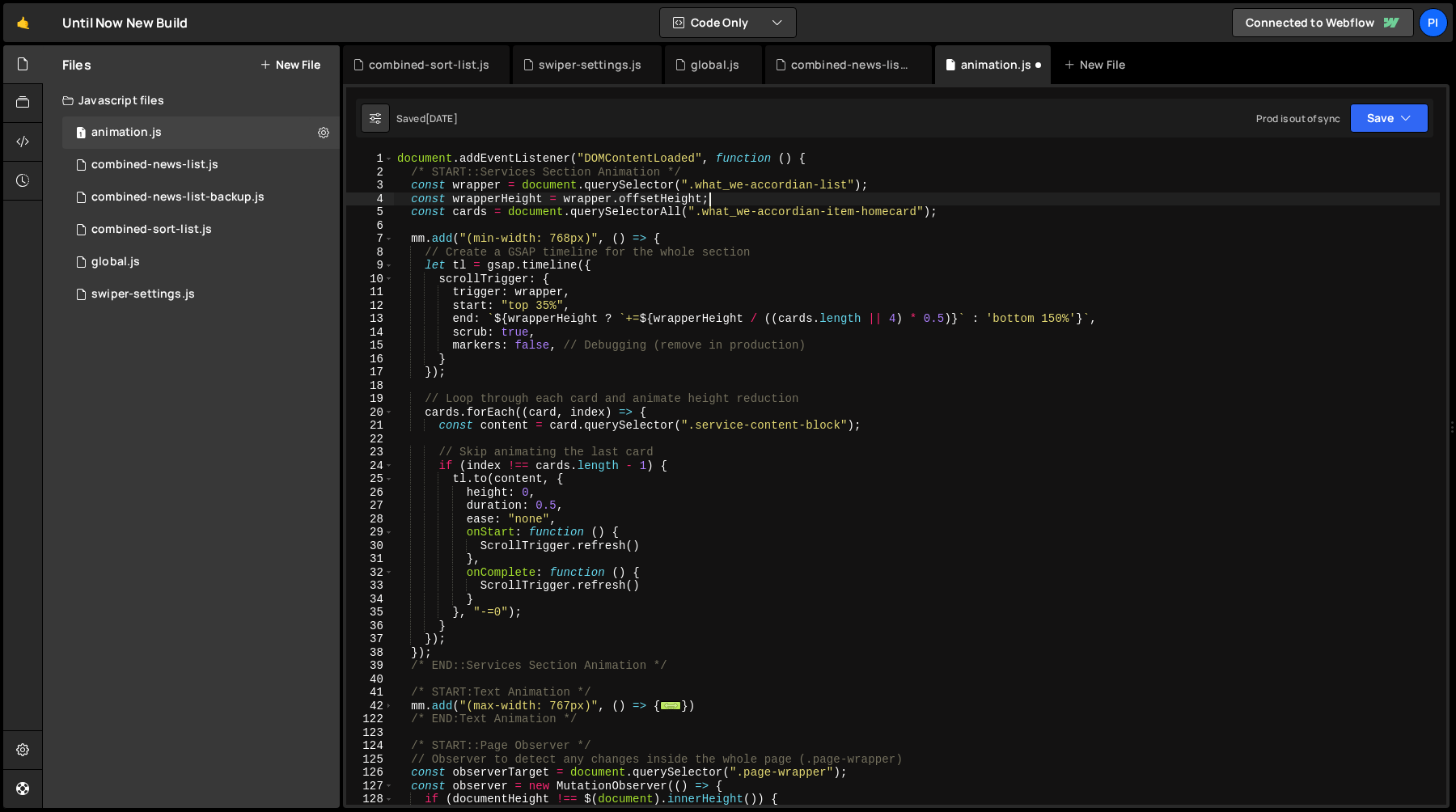
type textarea "const cards = document.querySelectorAll(".what_we-accordian-item-homecard");"
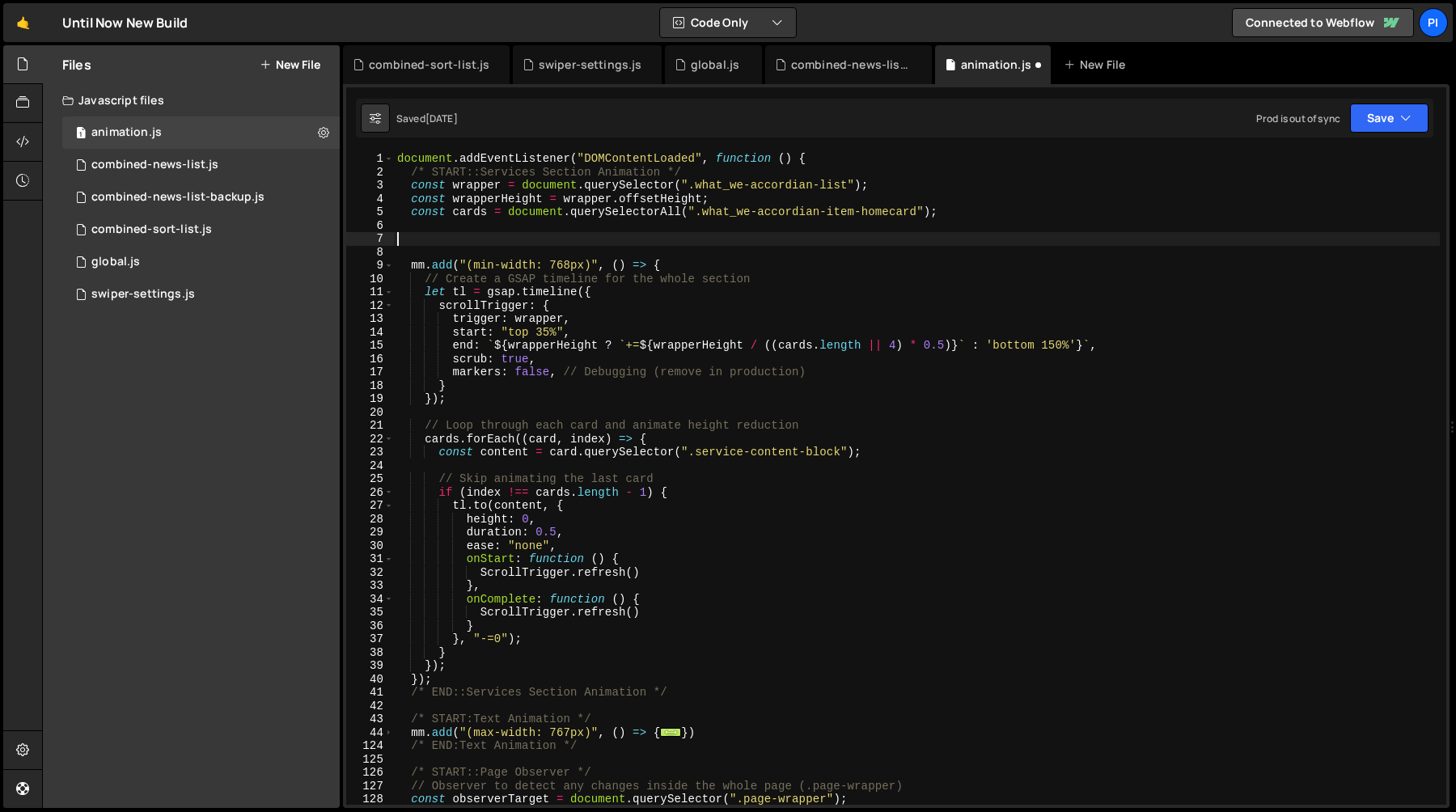
paste textarea "let documentHeight = $(document).innerHeight();"
type textarea "let documentHeight = $(document).innerHeight();"
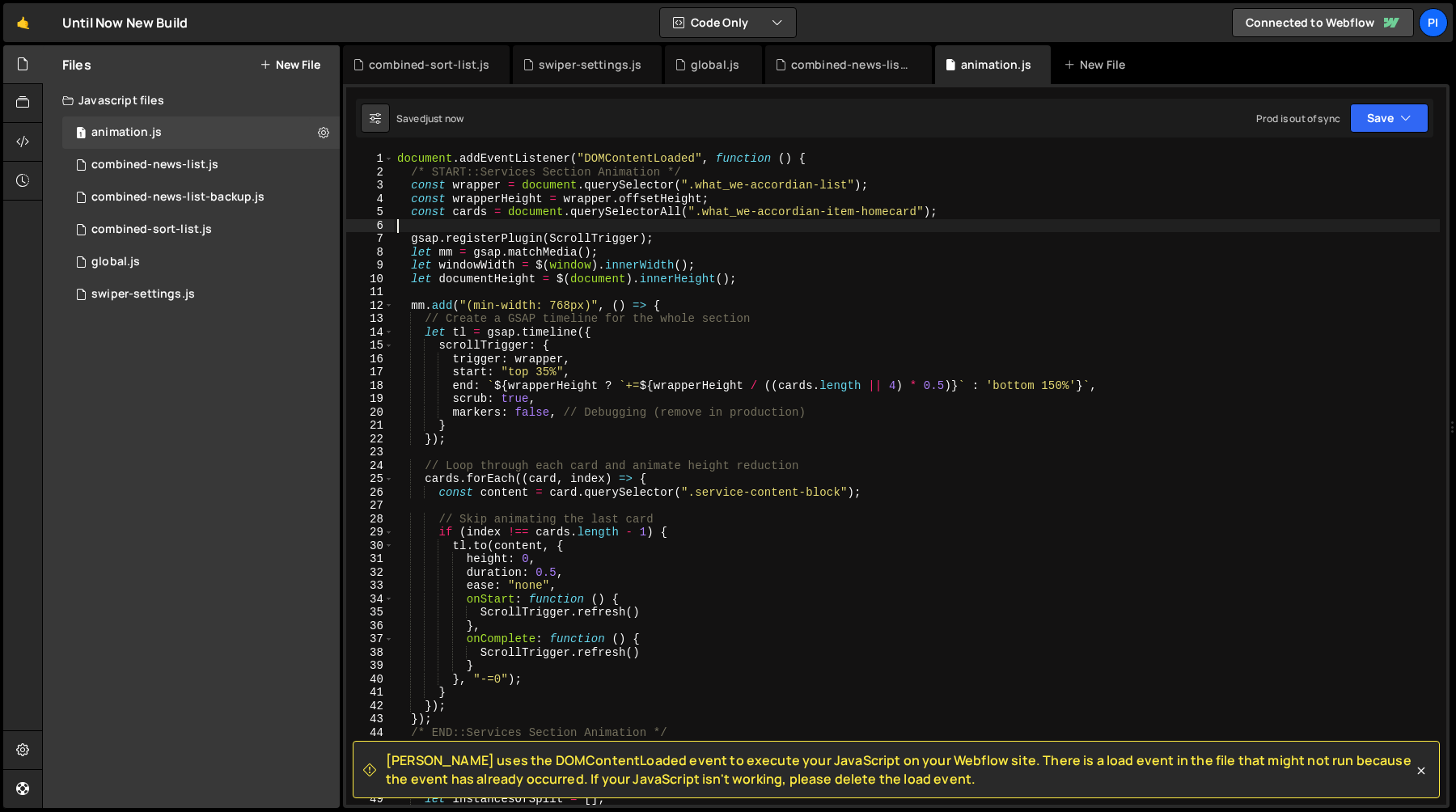
click at [442, 226] on div "document . addEventListener ( "DOMContentLoaded" , function ( ) { /* START::Ser…" at bounding box center [917, 492] width 1046 height 680
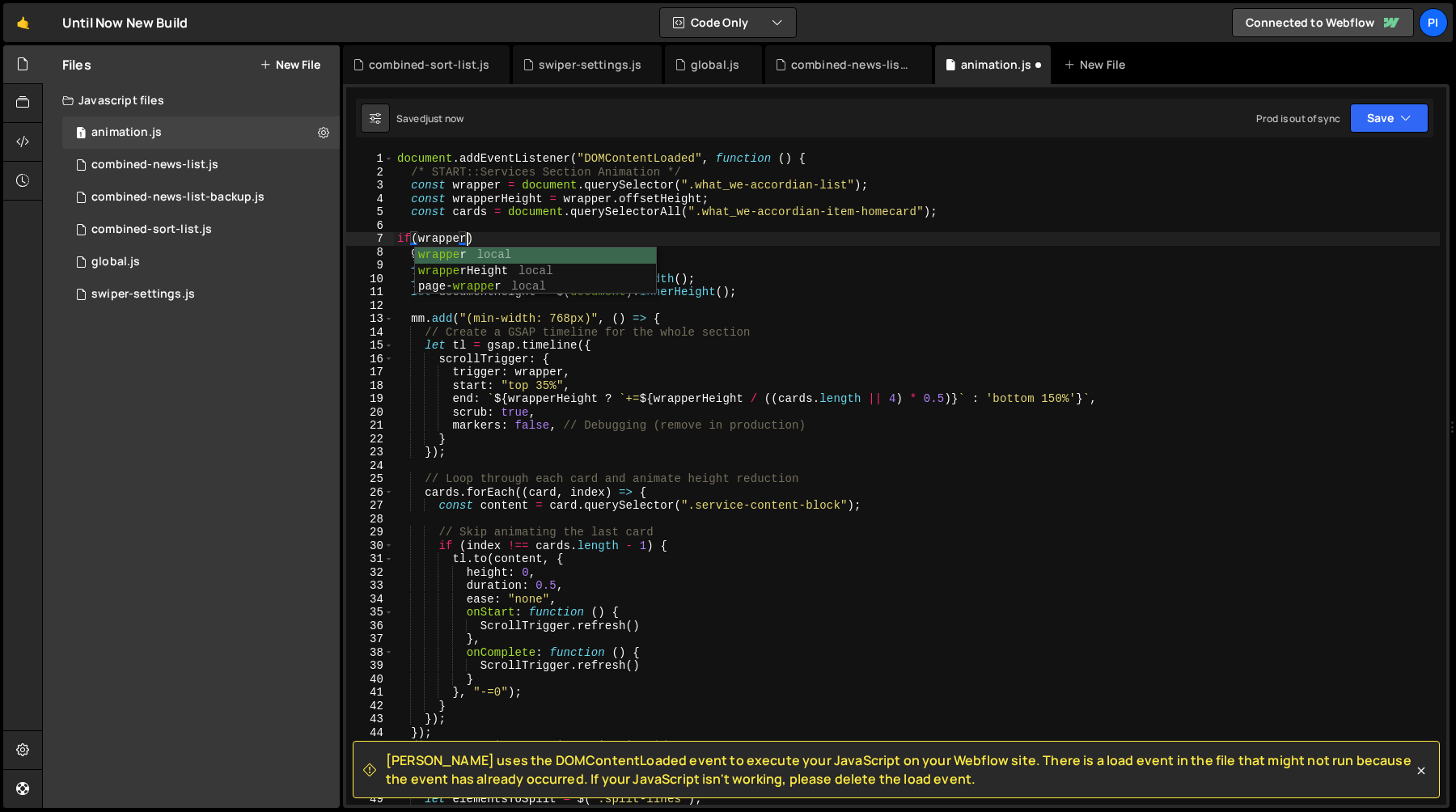
scroll to position [0, 4]
click at [441, 240] on div "document . addEventListener ( "DOMContentLoaded" , function ( ) { /* START::Ser…" at bounding box center [917, 492] width 1046 height 680
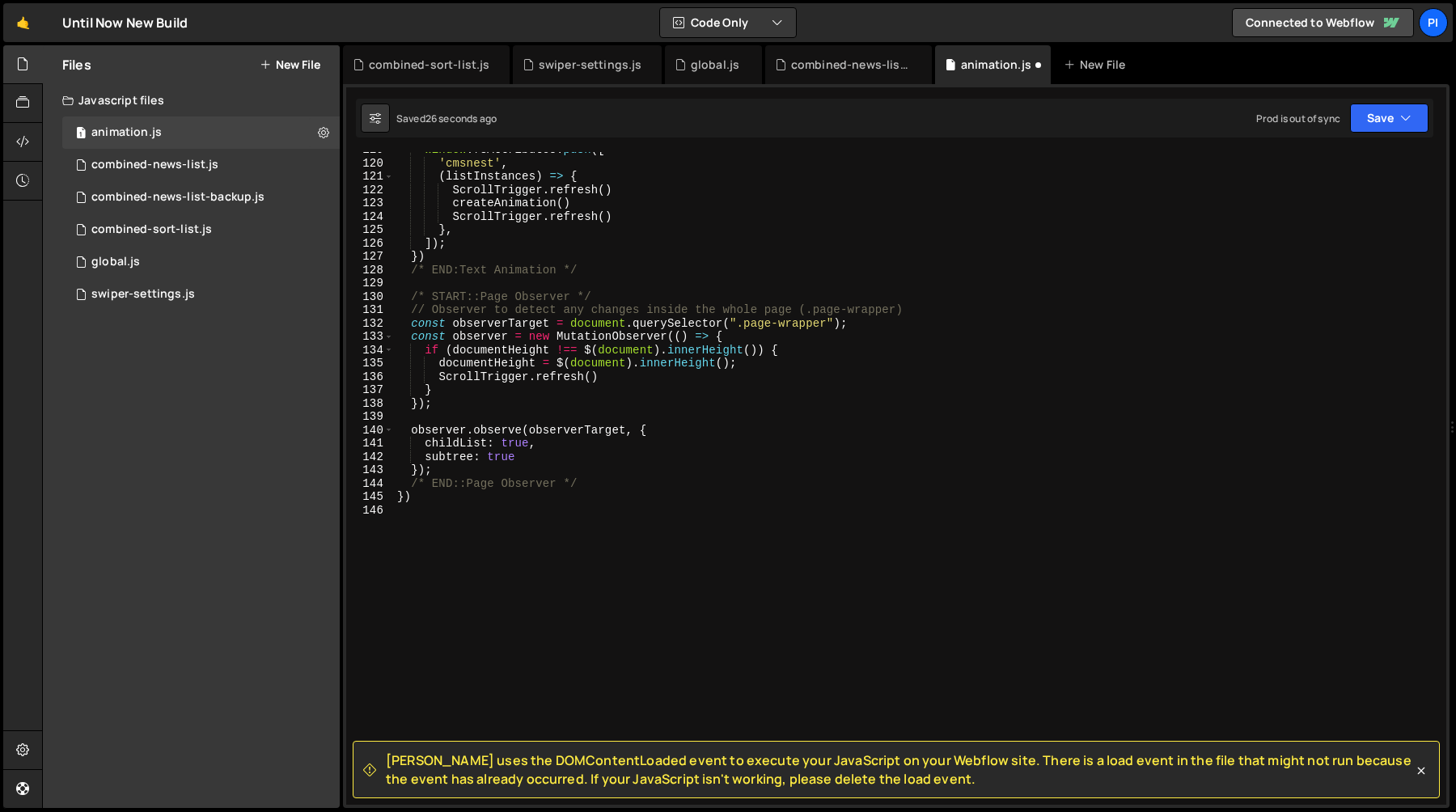
scroll to position [1616, 0]
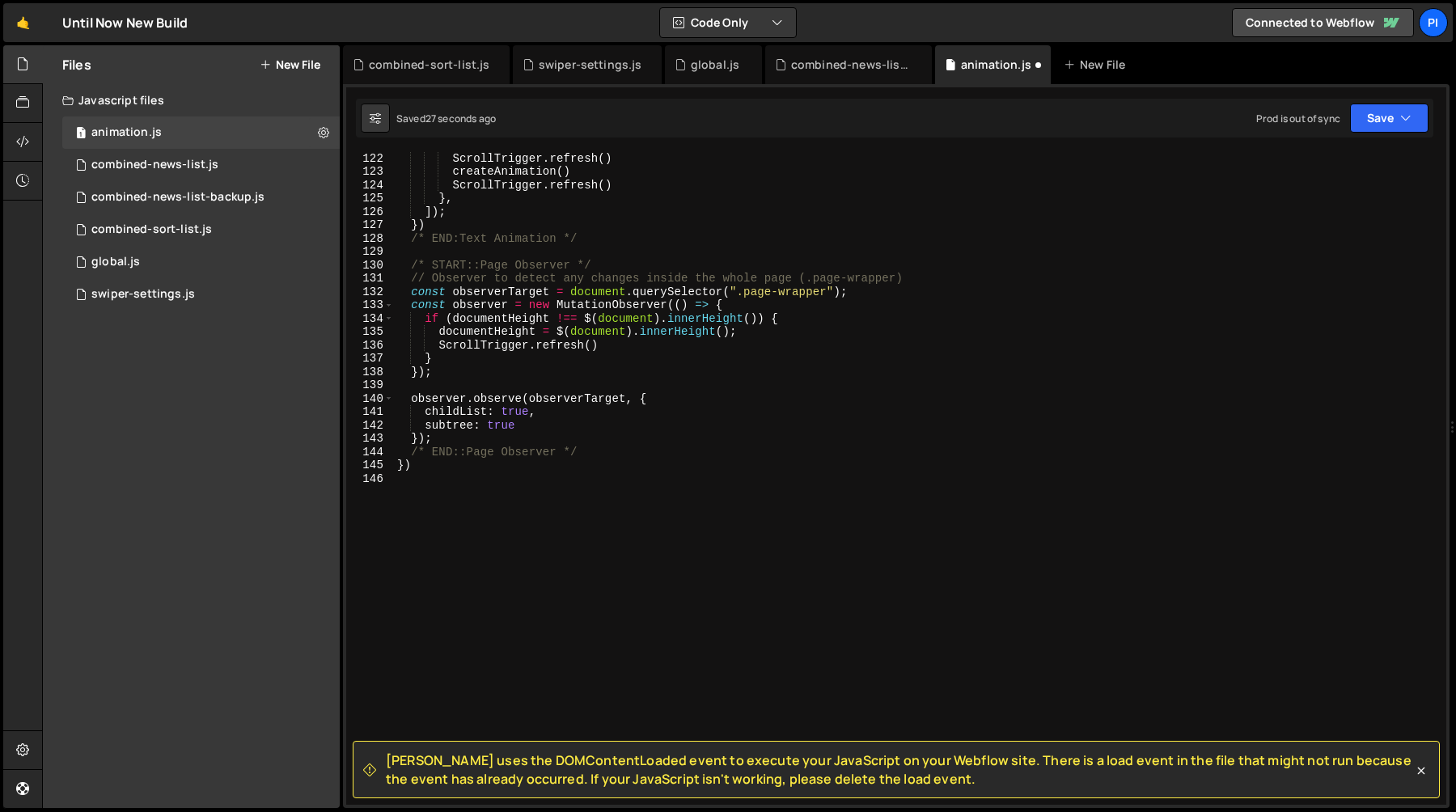
click at [498, 438] on div "ScrollTrigger . refresh ( ) createAnimation ( ) ScrollTrigger . refresh ( ) } ,…" at bounding box center [917, 491] width 1046 height 680
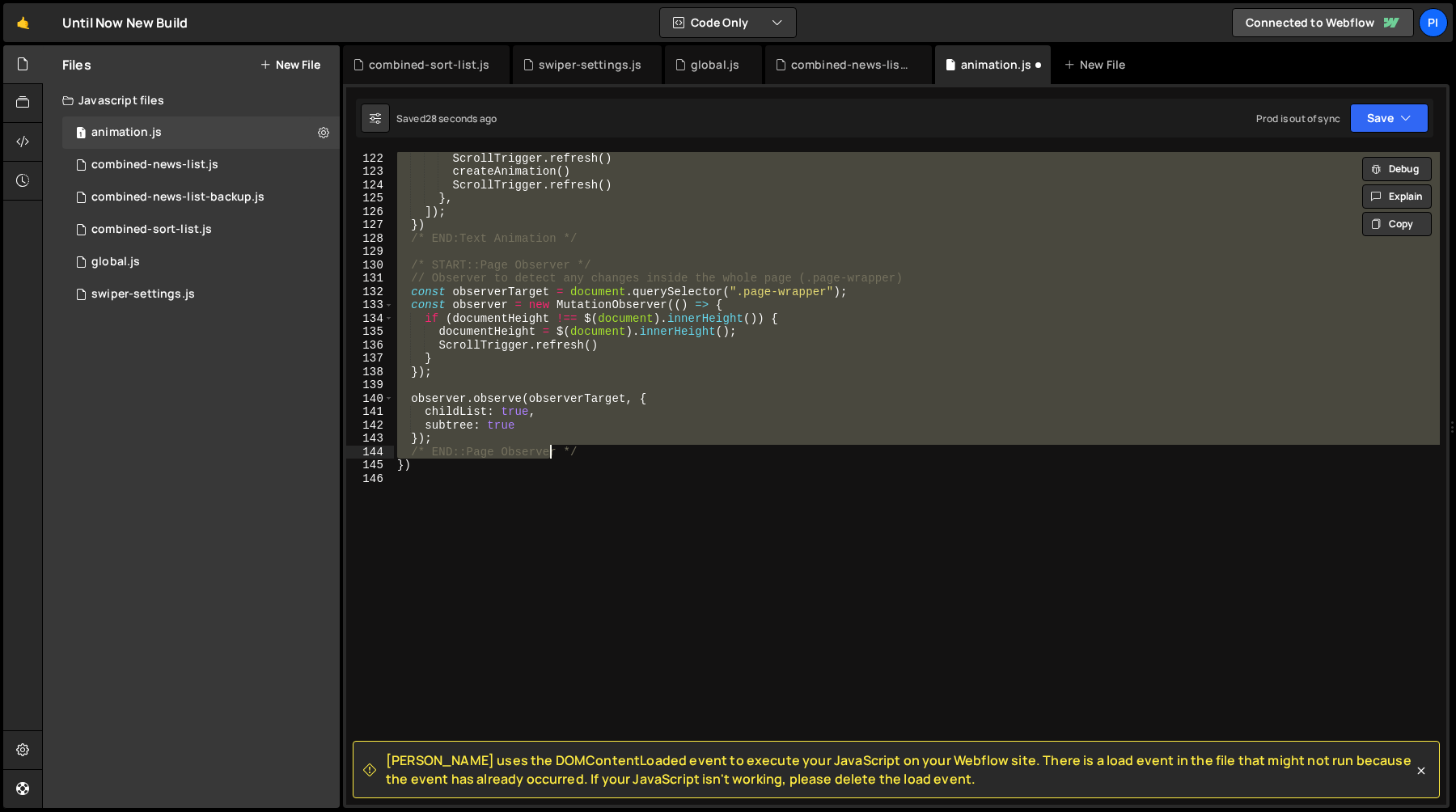
click at [552, 453] on div "ScrollTrigger . refresh ( ) createAnimation ( ) ScrollTrigger . refresh ( ) } ,…" at bounding box center [917, 491] width 1046 height 680
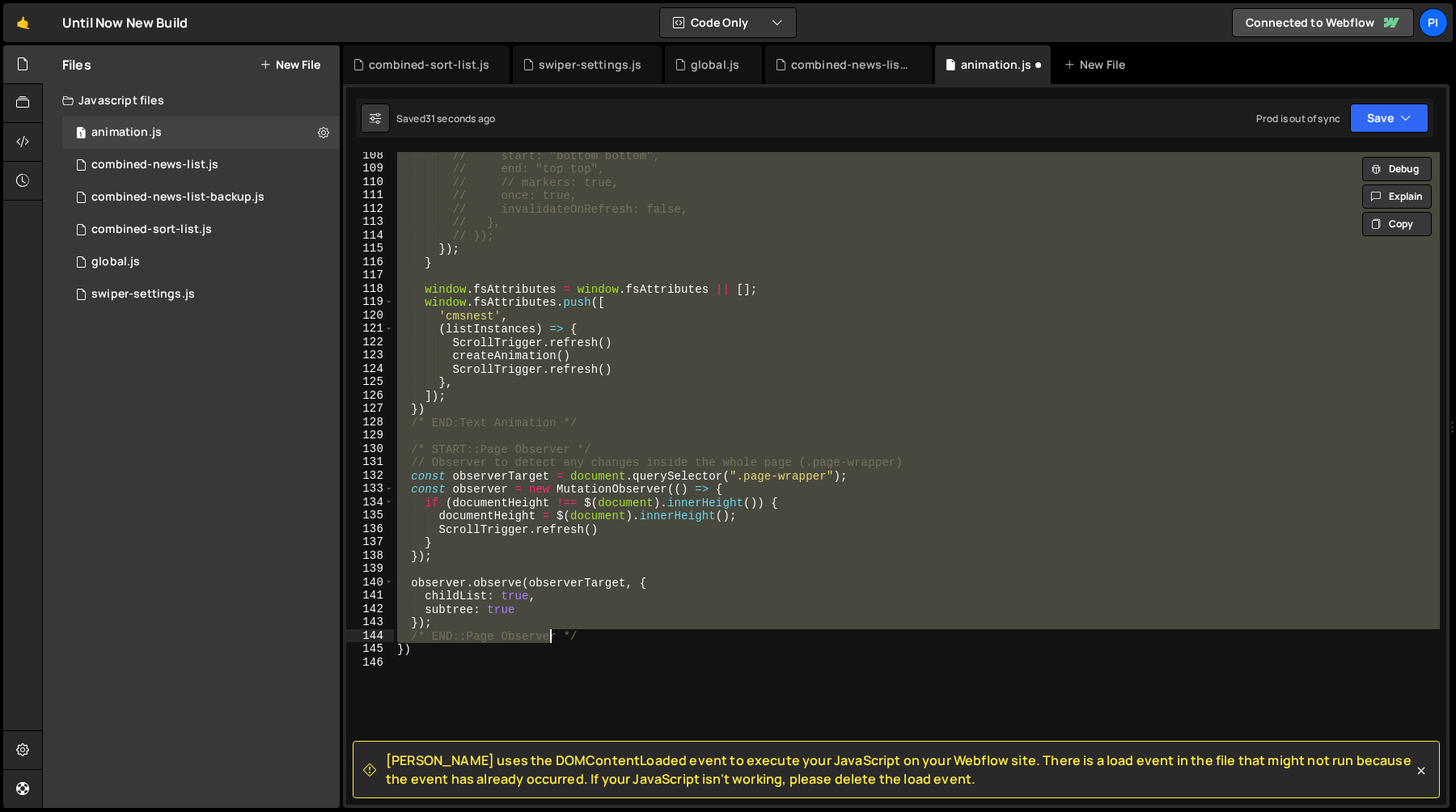
scroll to position [1616, 0]
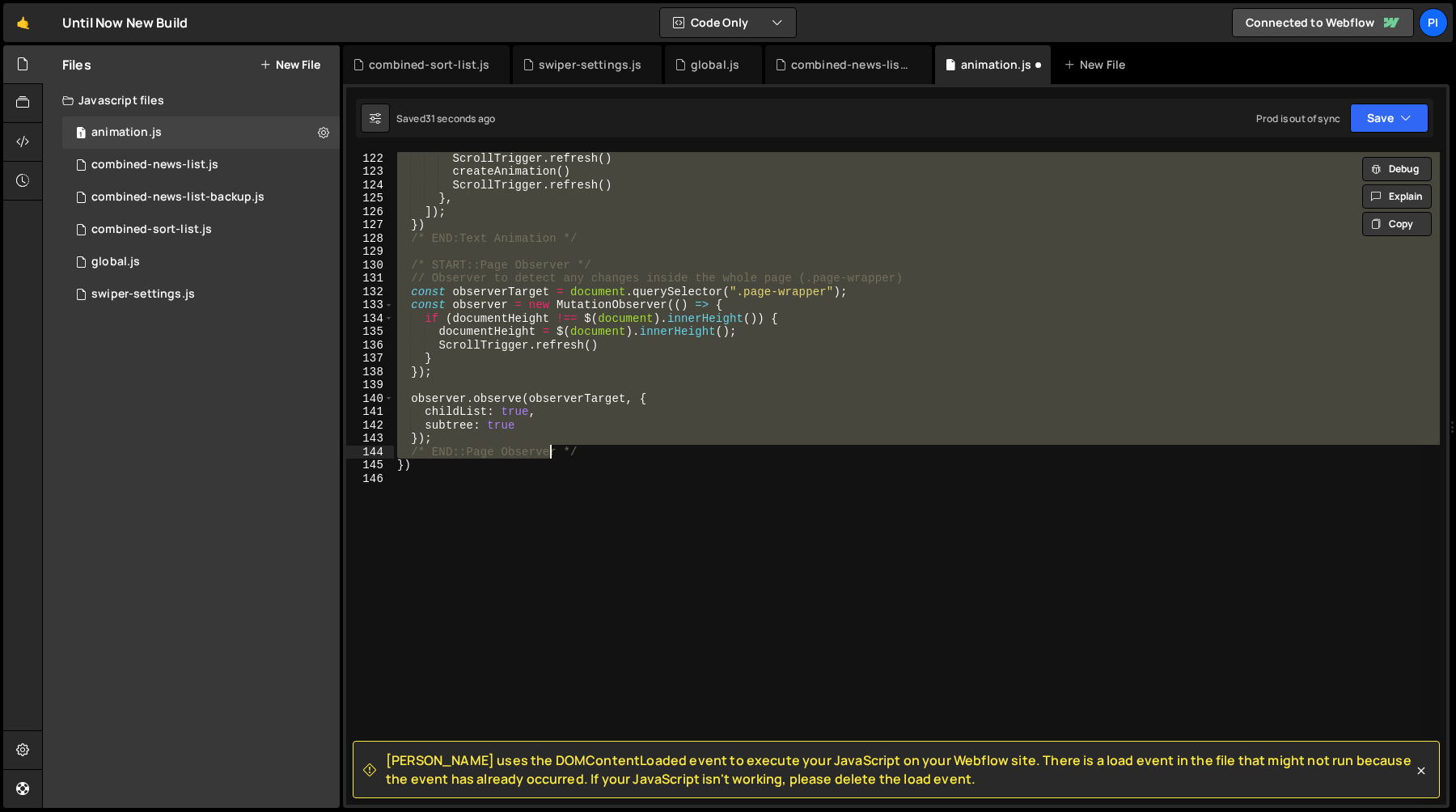
click at [580, 427] on div "ScrollTrigger . refresh ( ) createAnimation ( ) ScrollTrigger . refresh ( ) } ,…" at bounding box center [917, 478] width 1046 height 652
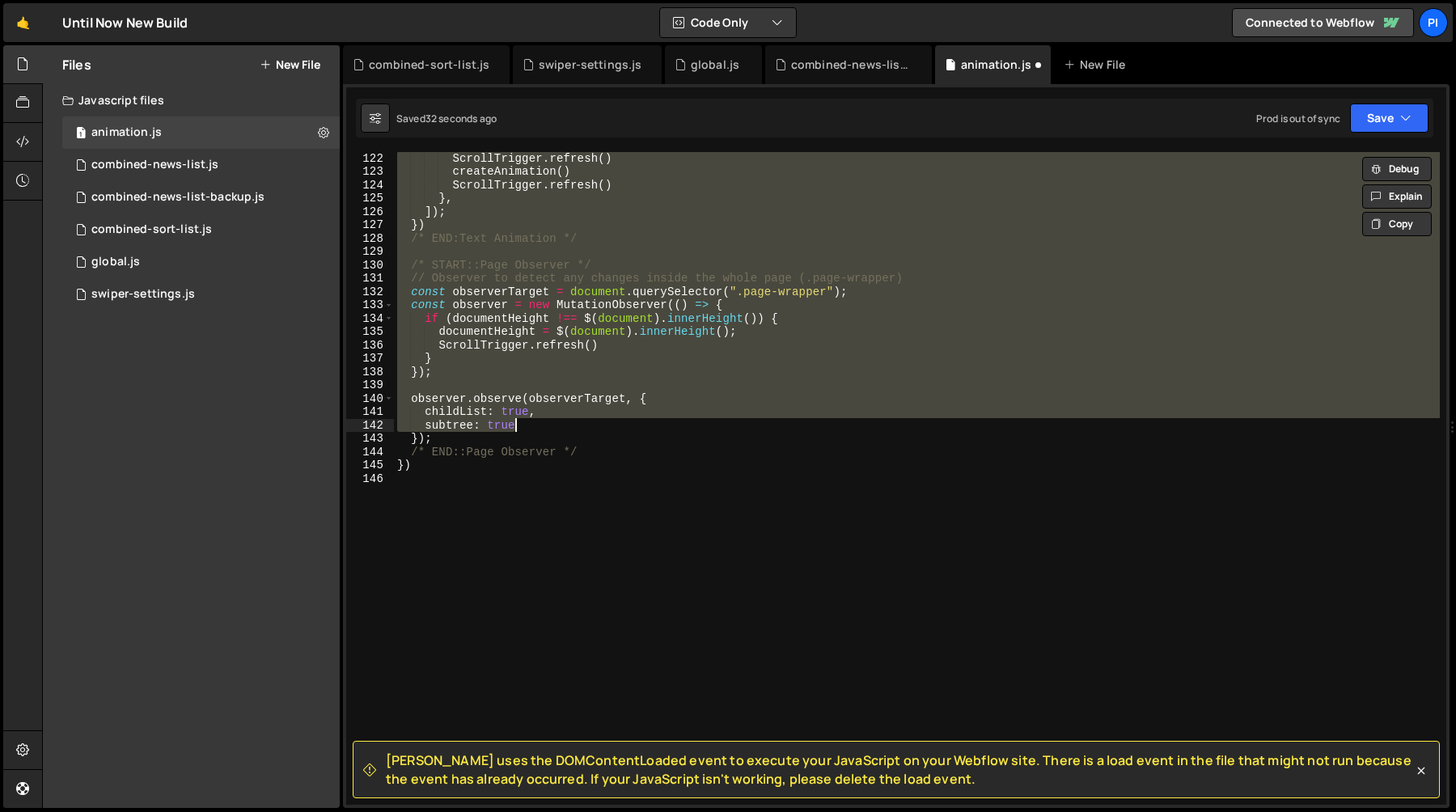
click at [567, 435] on div "ScrollTrigger . refresh ( ) createAnimation ( ) ScrollTrigger . refresh ( ) } ,…" at bounding box center [917, 491] width 1046 height 680
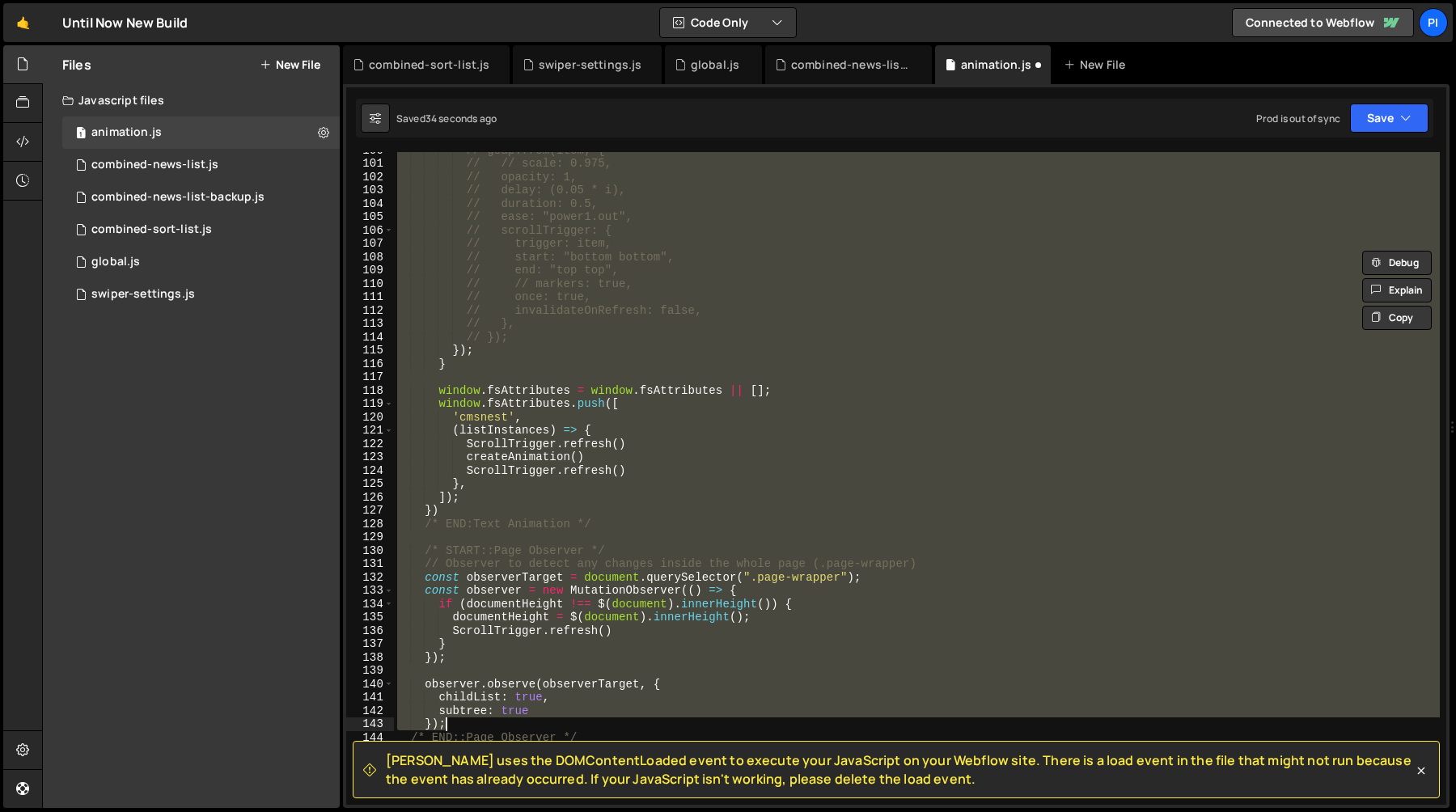
scroll to position [1576, 0]
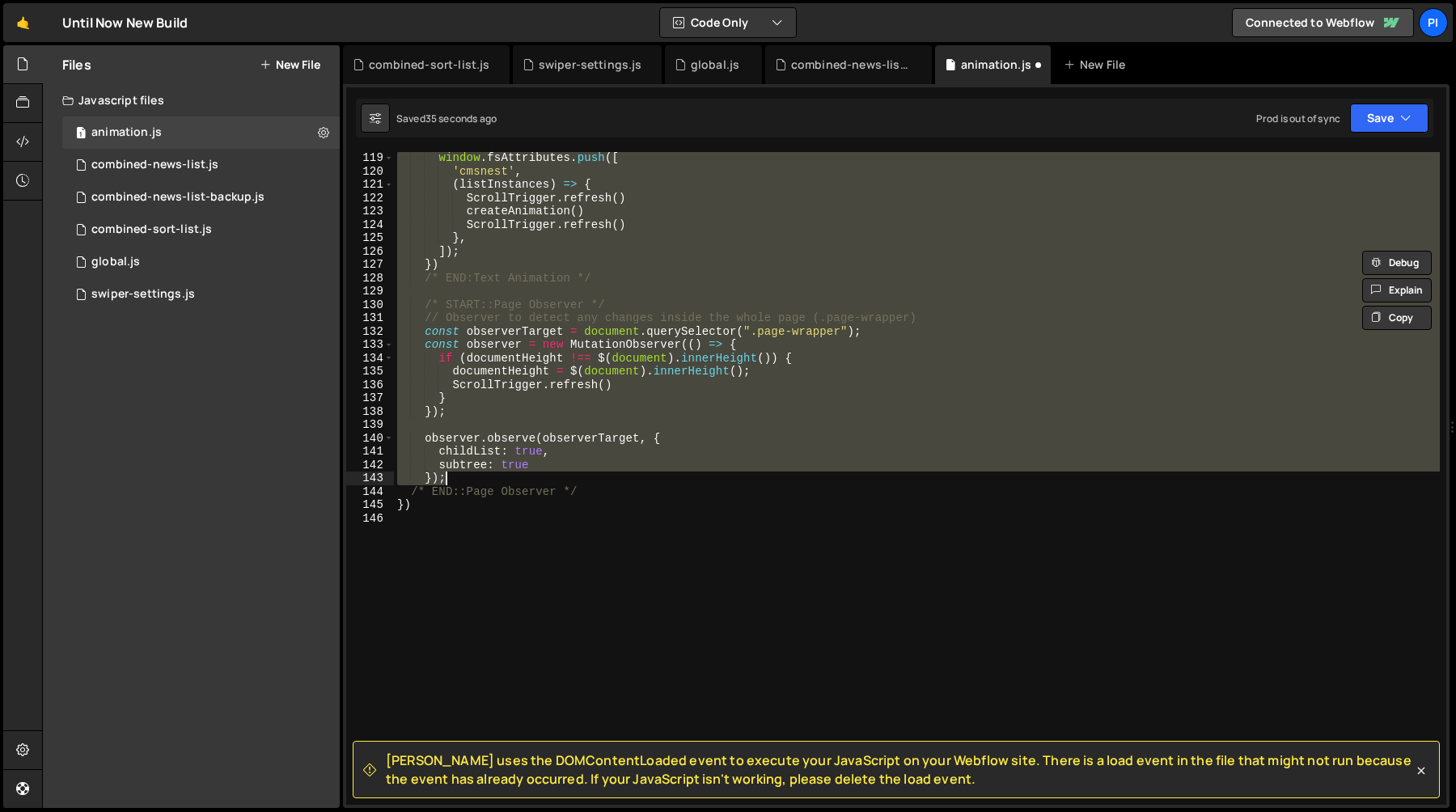
click at [521, 482] on div "window . fsAttributes . push ([ 'cmsnest' , ( listInstances ) => { ScrollTrigge…" at bounding box center [917, 478] width 1046 height 652
type textarea "});"
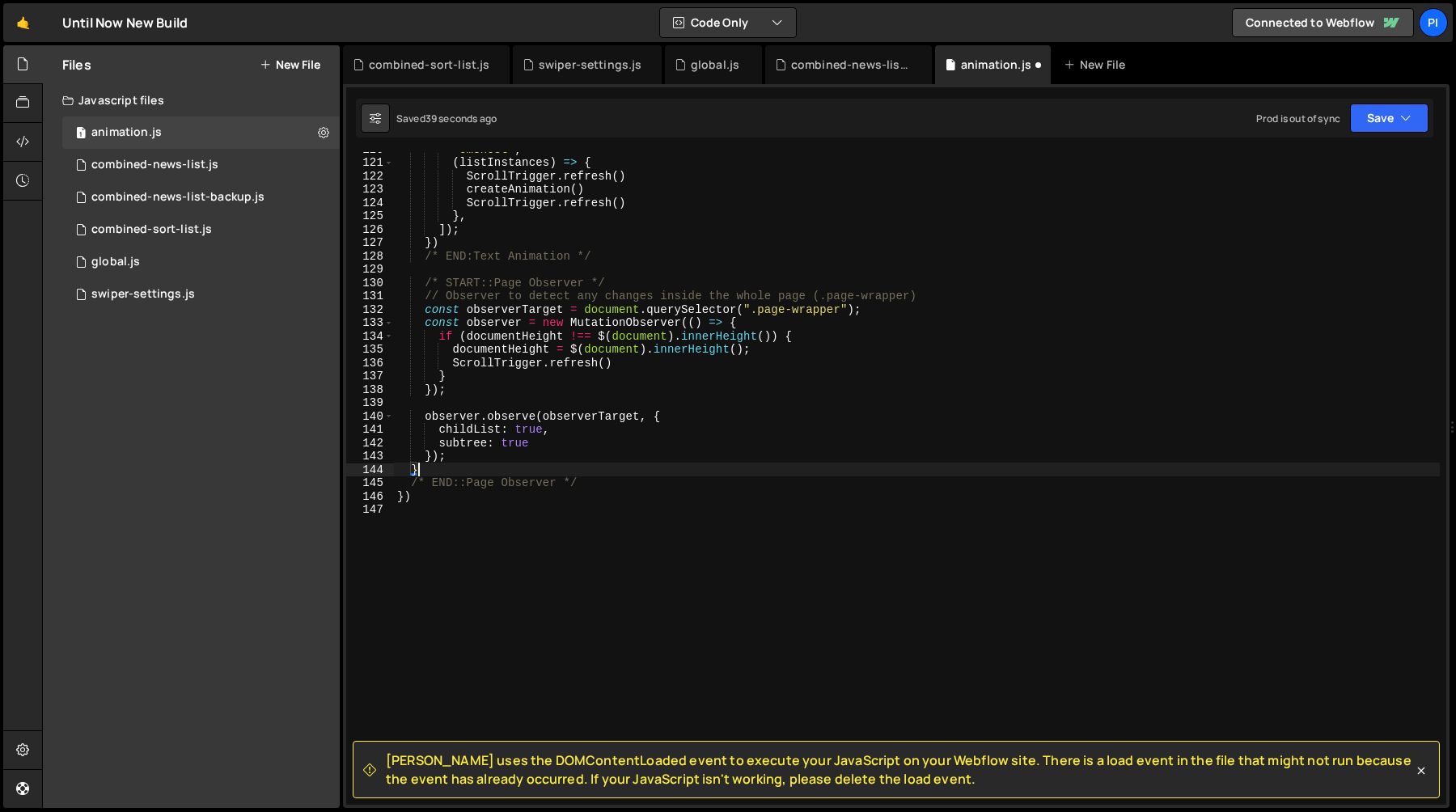
scroll to position [1629, 0]
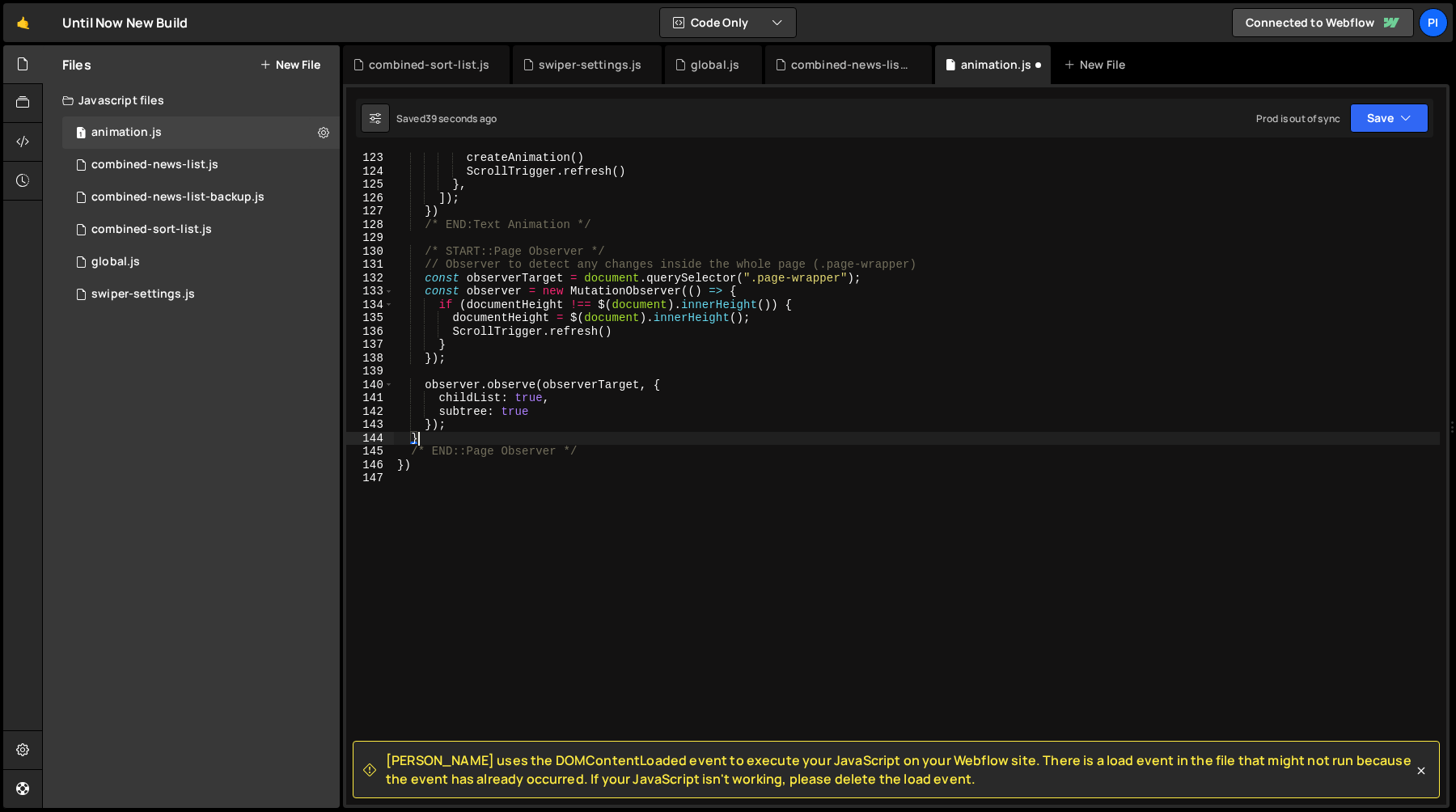
type textarea "})"
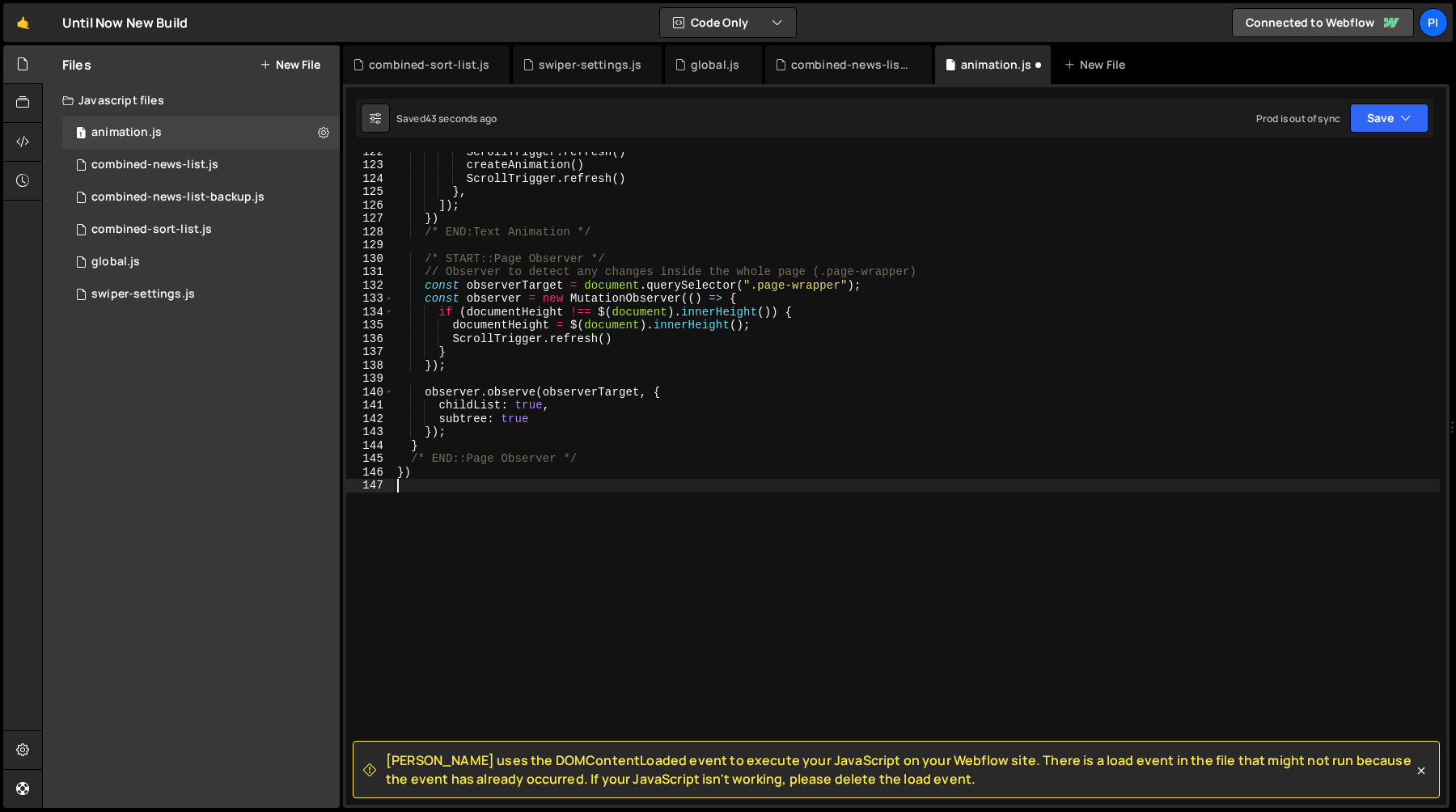
scroll to position [1622, 0]
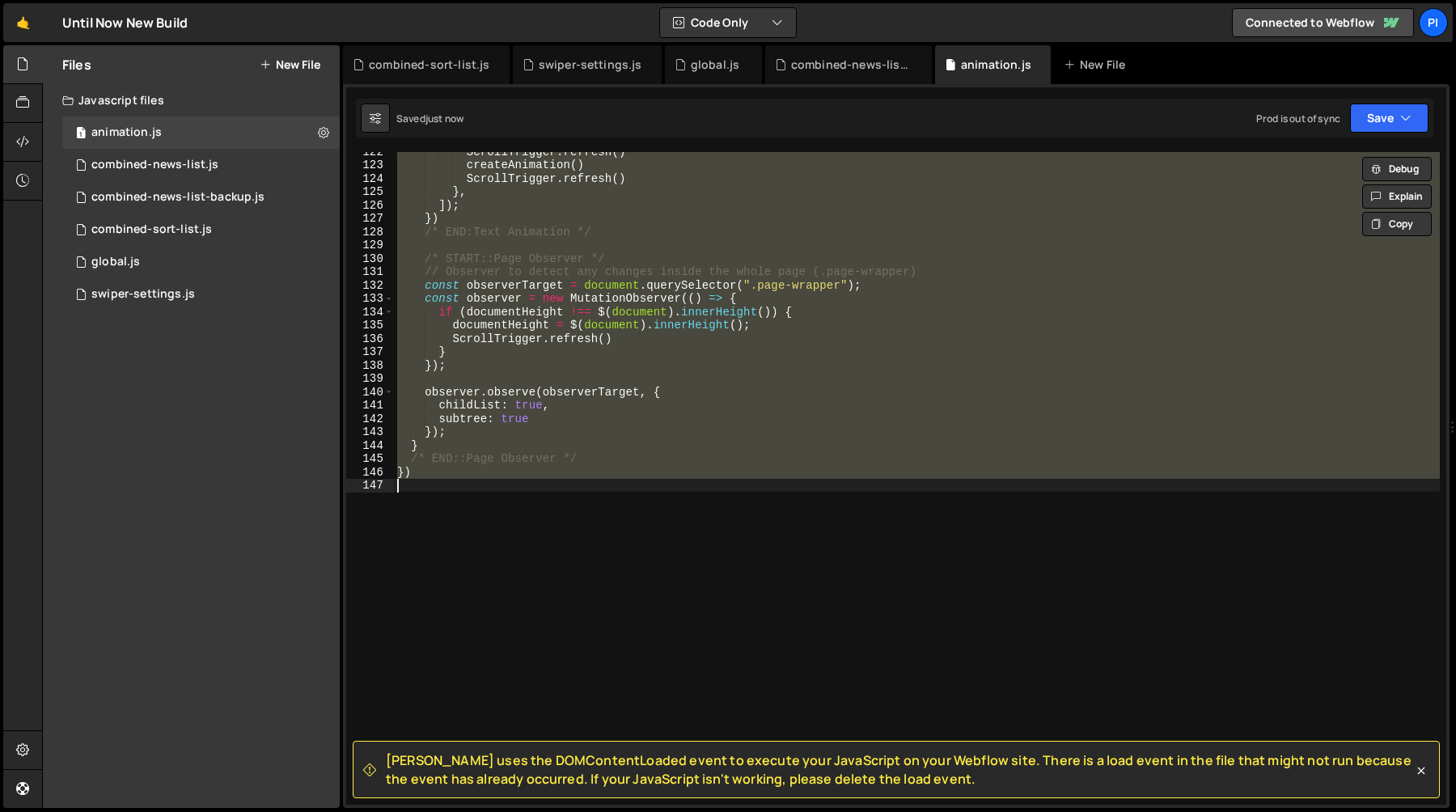
type textarea "})"
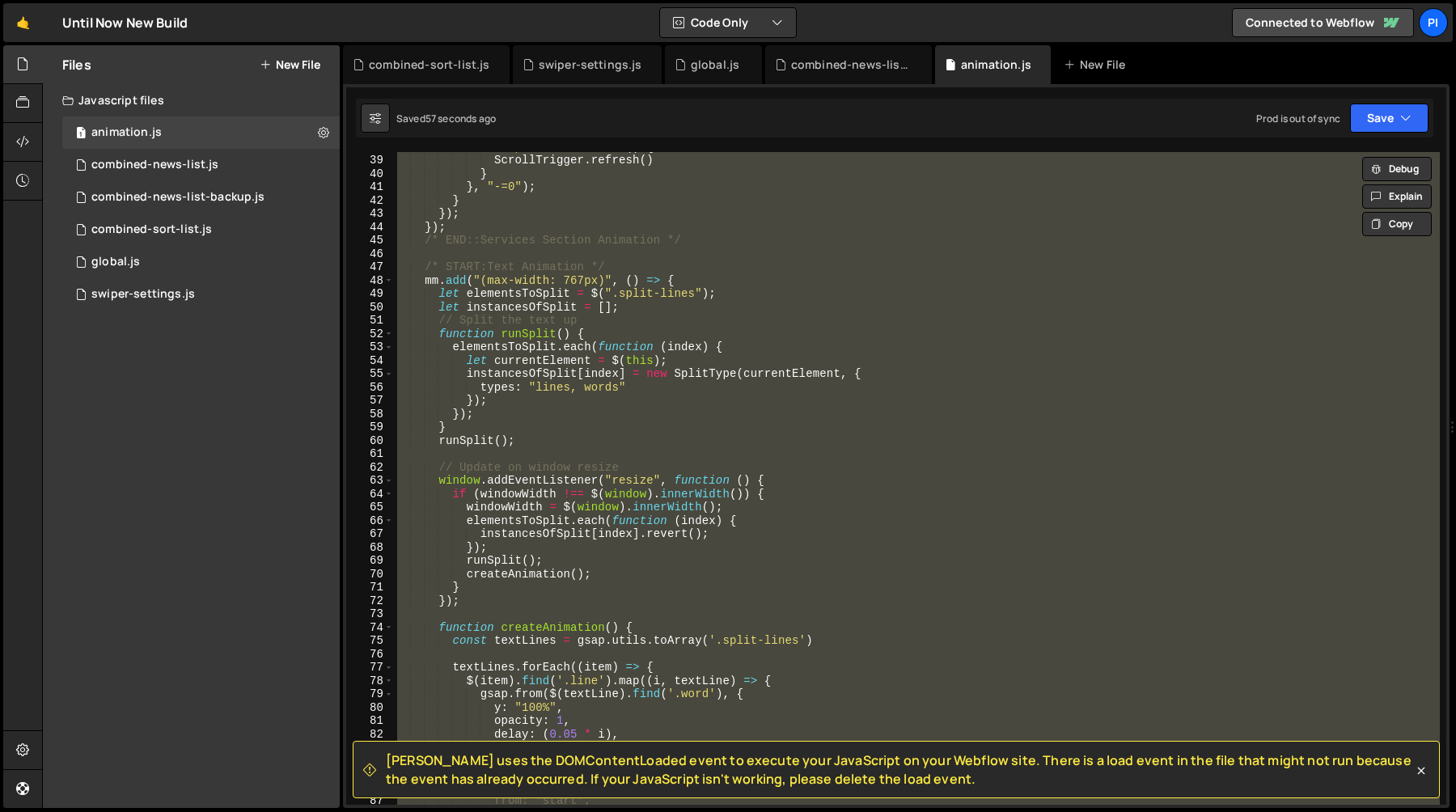
scroll to position [0, 0]
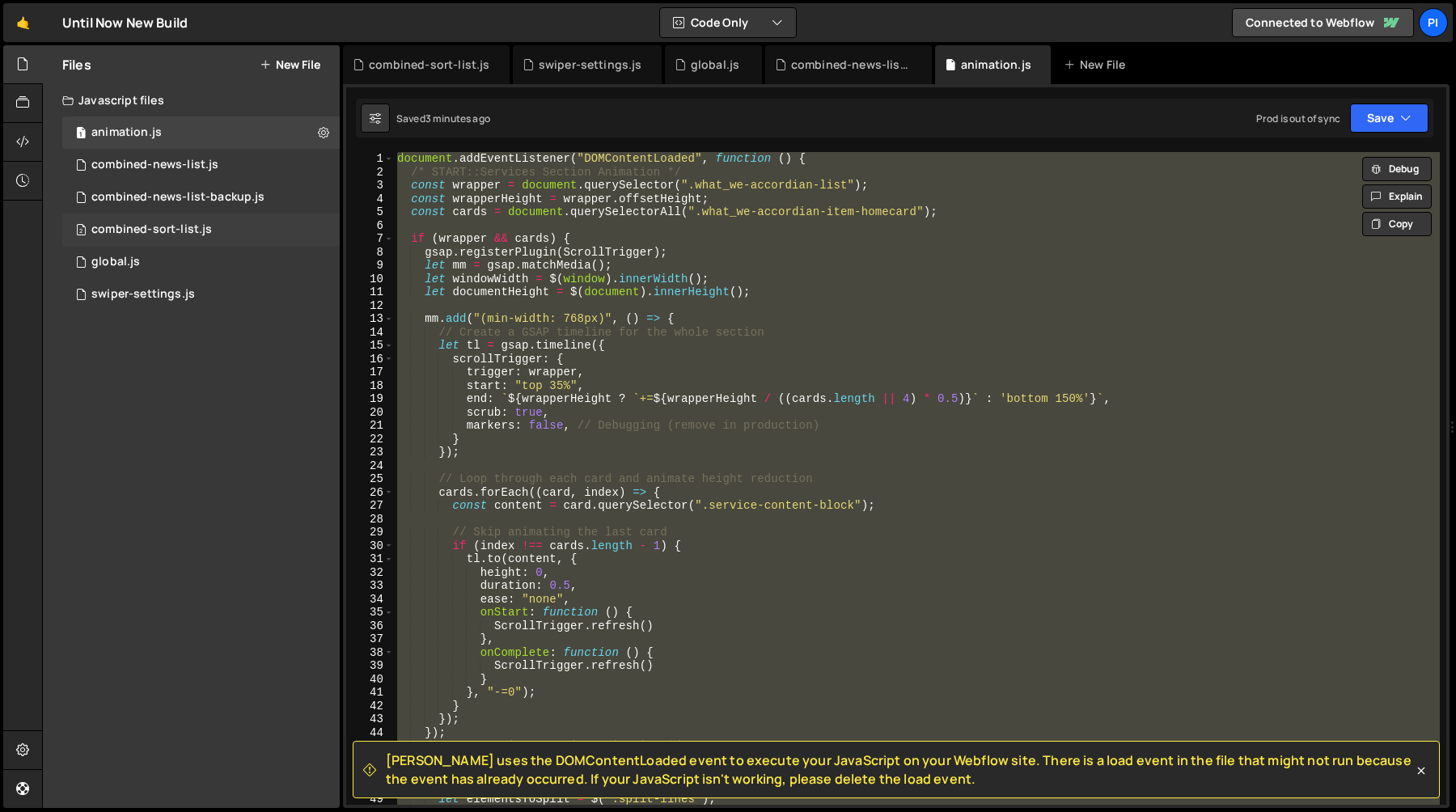
click at [194, 232] on div "combined-sort-list.js" at bounding box center [151, 230] width 120 height 15
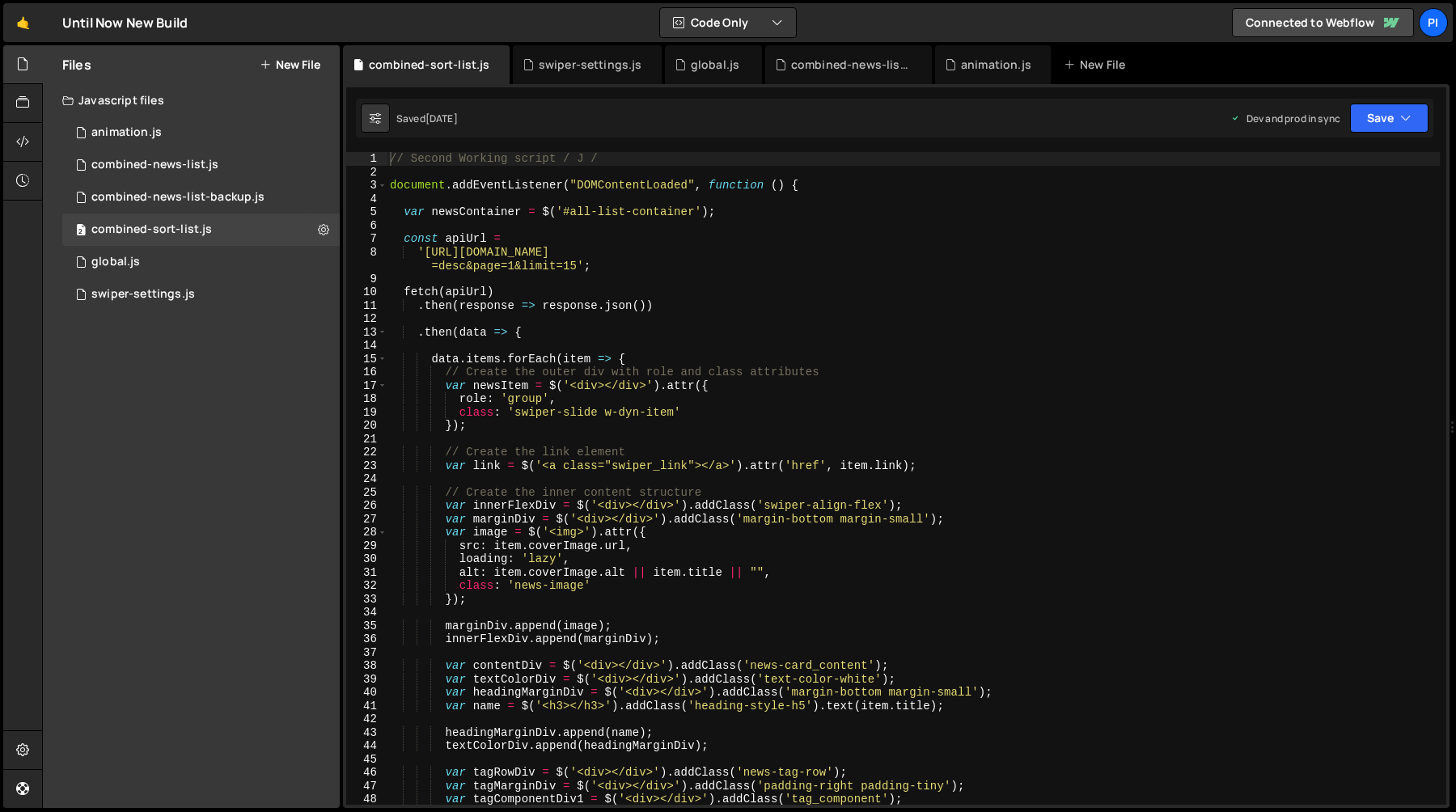
type textarea "document.addEventListener("DOMContentLoaded", function () {"
click at [535, 188] on div "// Second Working script / J / document . addEventListener ( "DOMContentLoaded"…" at bounding box center [913, 492] width 1053 height 680
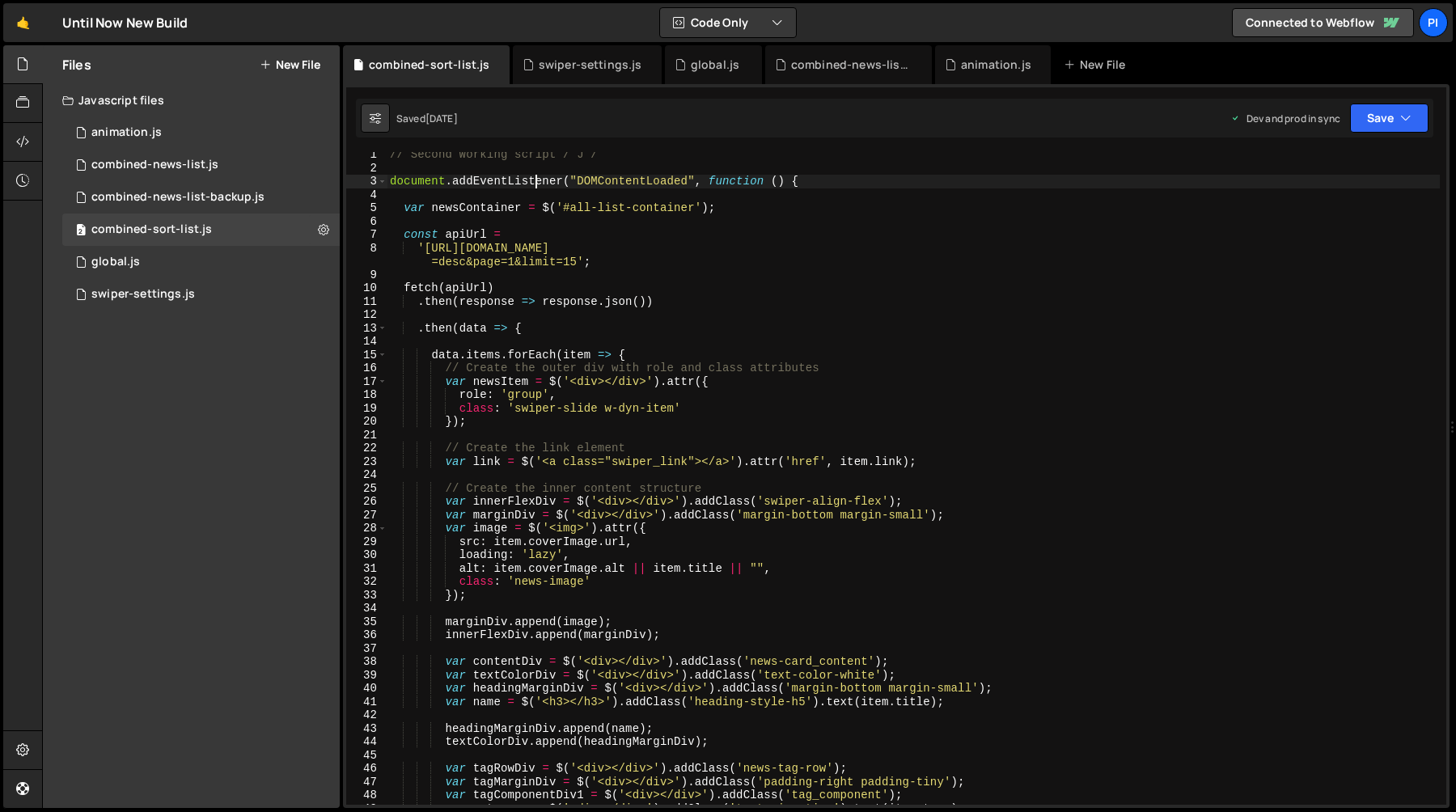
scroll to position [5, 0]
click at [528, 215] on div "// Second Working script / J / document . addEventListener ( "DOMContentLoaded"…" at bounding box center [913, 486] width 1053 height 680
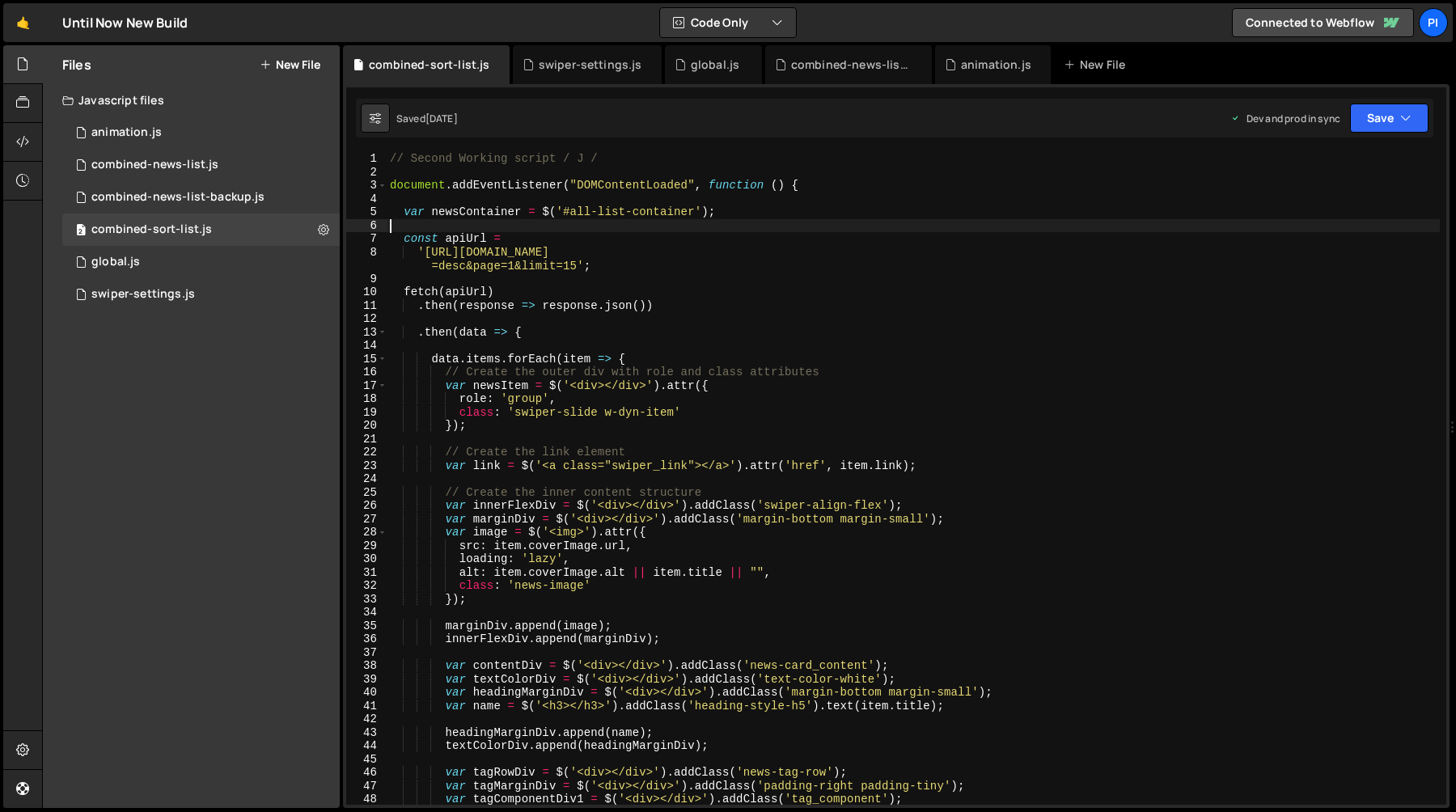
click at [577, 215] on div "// Second Working script / J / document . addEventListener ( "DOMContentLoaded"…" at bounding box center [913, 492] width 1053 height 680
click at [667, 211] on div "// Second Working script / J / document . addEventListener ( "DOMContentLoaded"…" at bounding box center [913, 492] width 1053 height 680
click at [695, 212] on div "// Second Working script / J / document . addEventListener ( "DOMContentLoaded"…" at bounding box center [913, 492] width 1053 height 680
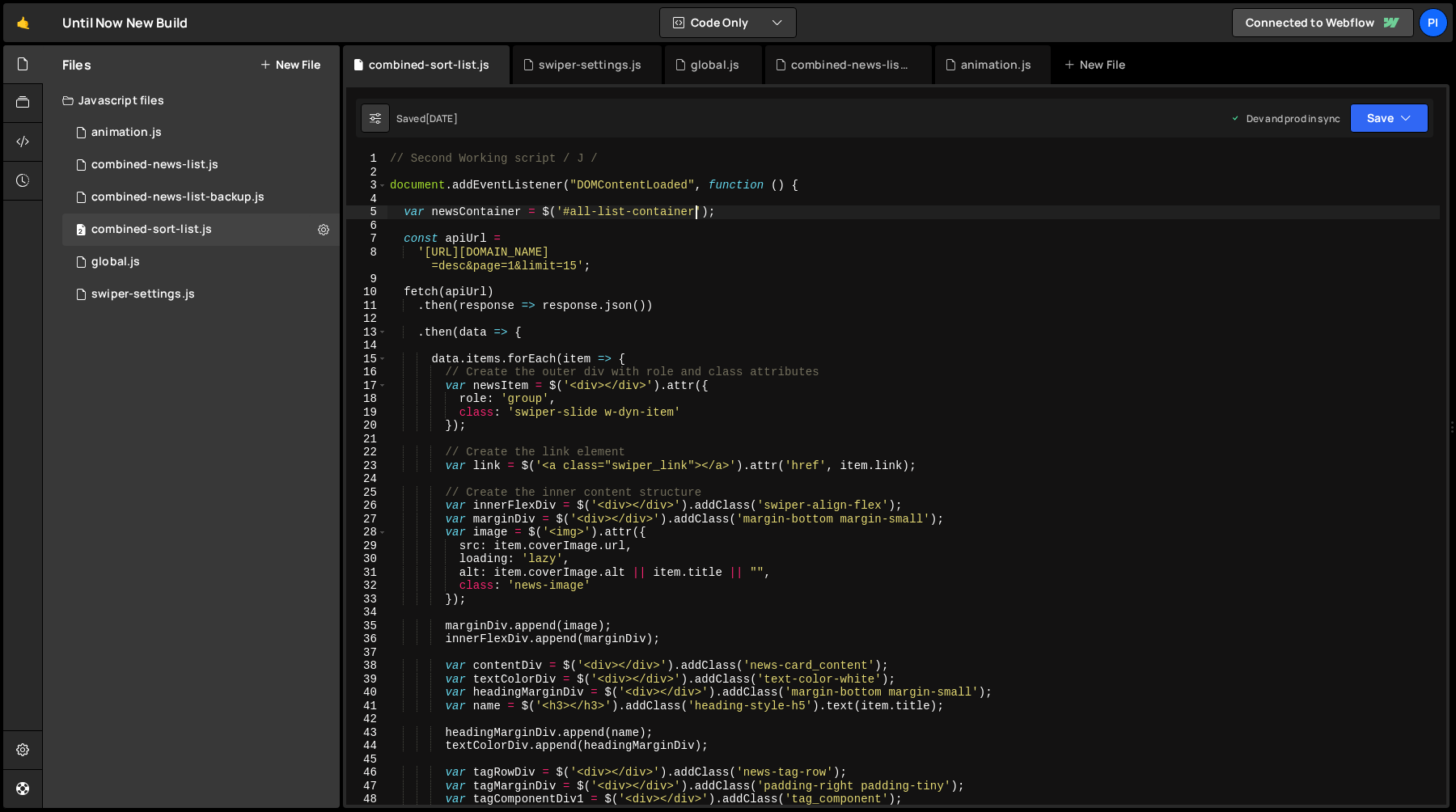
click at [569, 213] on div "// Second Working script / J / document . addEventListener ( "DOMContentLoaded"…" at bounding box center [913, 492] width 1053 height 680
click at [658, 256] on div "// Second Working script / J / document . addEventListener ( "DOMContentLoaded"…" at bounding box center [913, 492] width 1053 height 680
click at [571, 213] on div "// Second Working script / J / document . addEventListener ( "DOMContentLoaded"…" at bounding box center [913, 492] width 1053 height 680
click at [695, 216] on div "// Second Working script / J / document . addEventListener ( "DOMContentLoaded"…" at bounding box center [913, 492] width 1053 height 680
click at [478, 161] on div "// Second Working script / J / document . addEventListener ( "DOMContentLoaded"…" at bounding box center [913, 492] width 1053 height 680
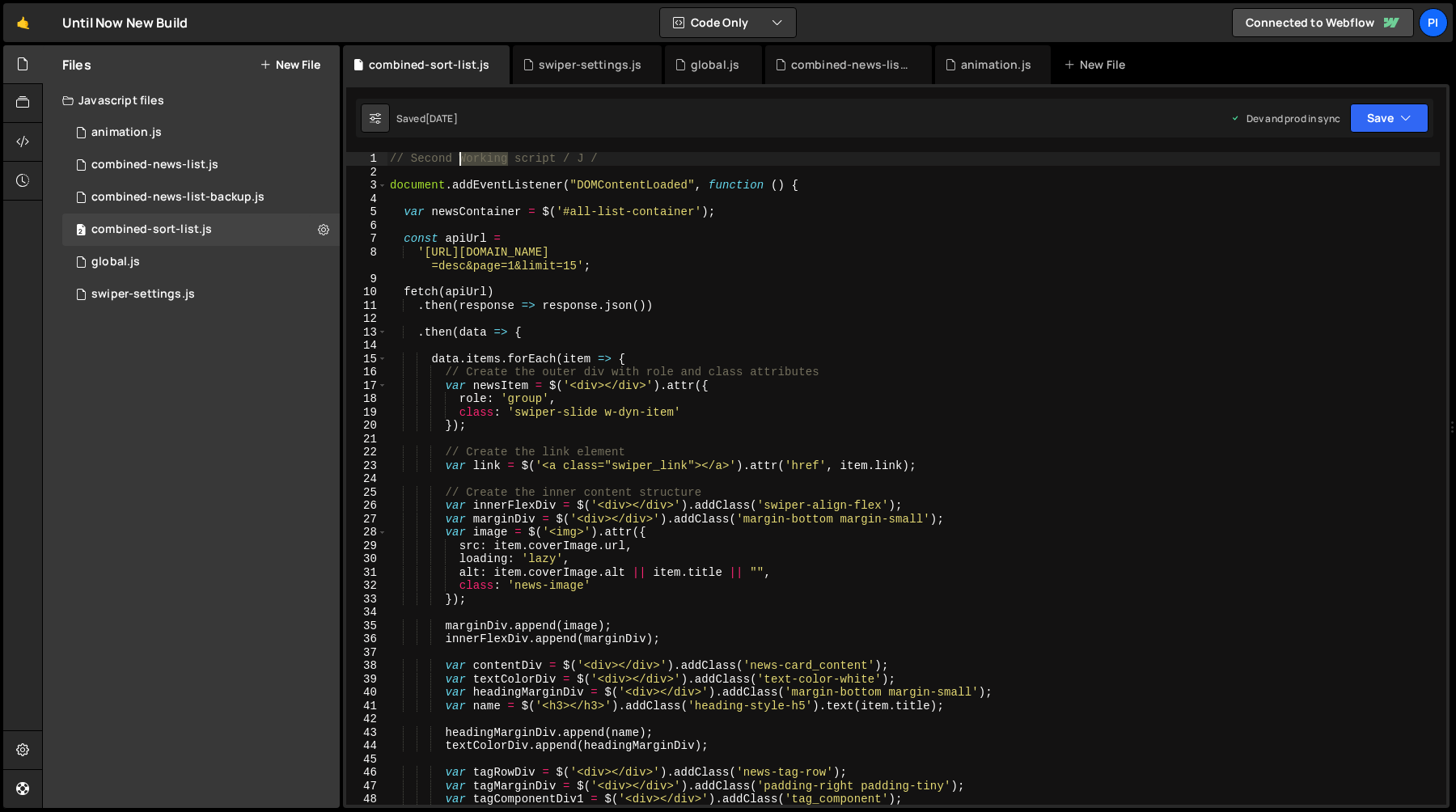
click at [478, 161] on div "// Second Working script / J / document . addEventListener ( "DOMContentLoaded"…" at bounding box center [913, 492] width 1053 height 680
click at [529, 163] on div "// Second Working script / J / document . addEventListener ( "DOMContentLoaded"…" at bounding box center [913, 492] width 1053 height 680
click at [600, 163] on div "// Second Working script / J / document . addEventListener ( "DOMContentLoaded"…" at bounding box center [913, 492] width 1053 height 680
click at [575, 163] on div "// Second Working script / J / document . addEventListener ( "DOMContentLoaded"…" at bounding box center [913, 492] width 1053 height 680
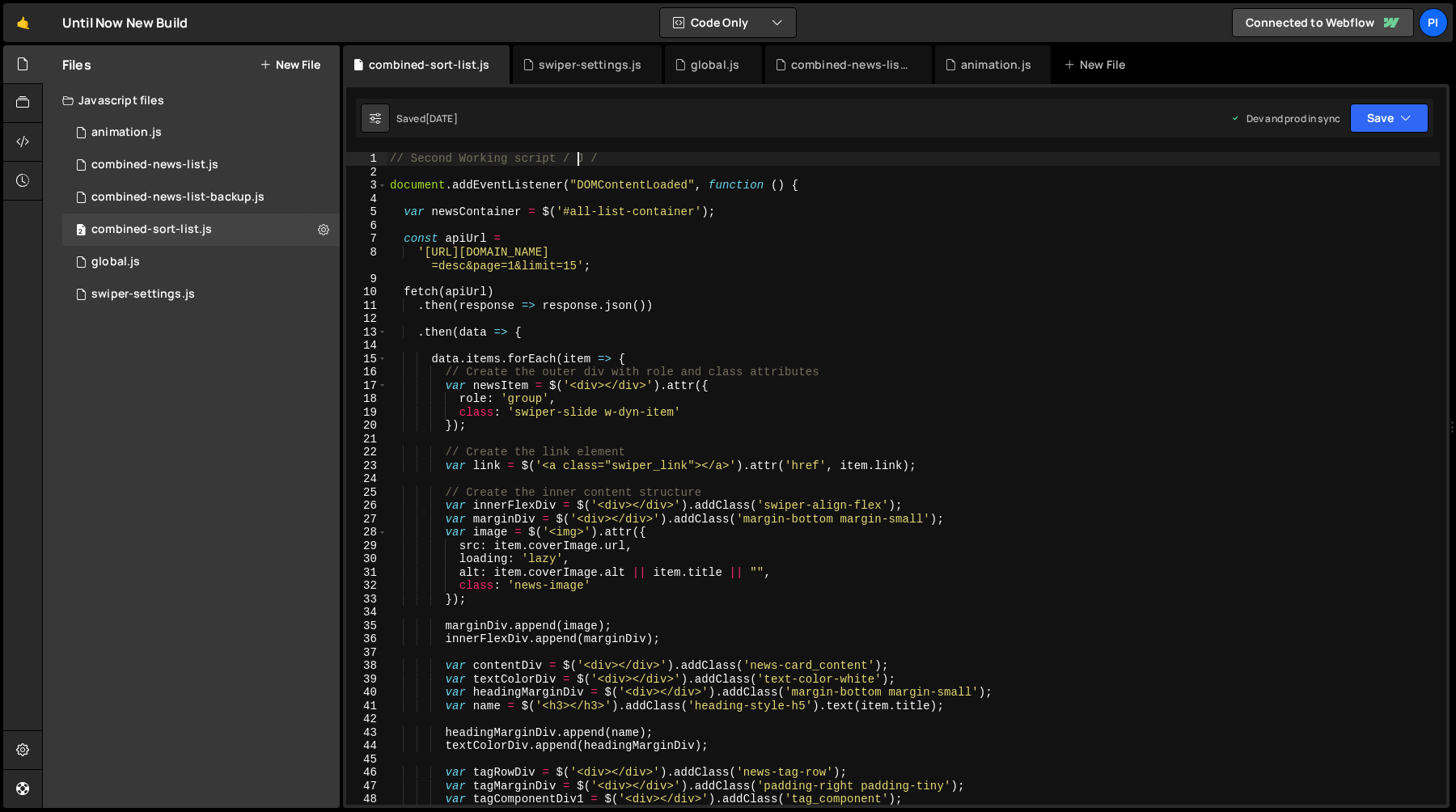
click at [580, 162] on div "// Second Working script / J / document . addEventListener ( "DOMContentLoaded"…" at bounding box center [913, 492] width 1053 height 680
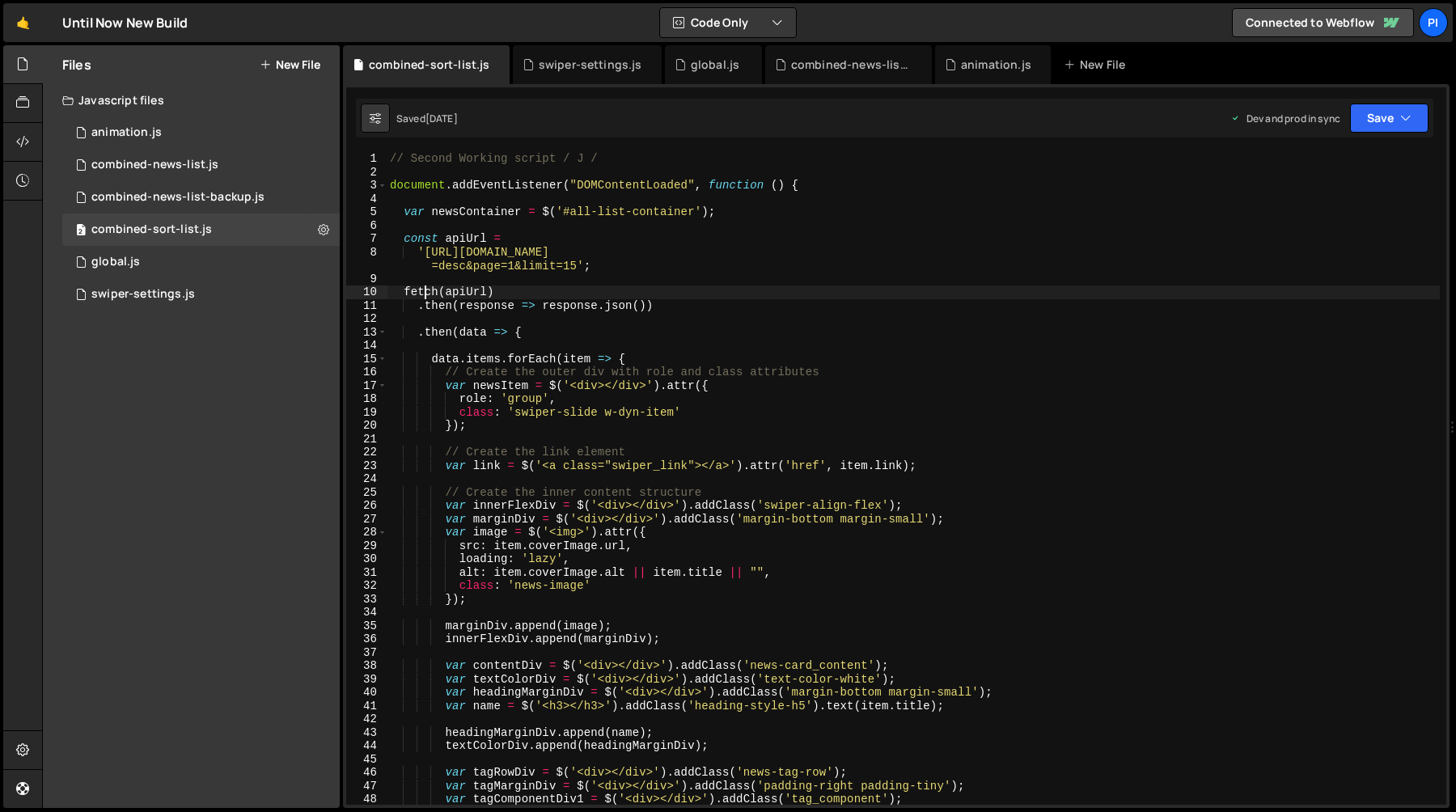
click at [422, 289] on div "// Second Working script / J / document . addEventListener ( "DOMContentLoaded"…" at bounding box center [913, 492] width 1053 height 680
type textarea "fetch(apiUrl)"
click at [422, 289] on div "// Second Working script / J / document . addEventListener ( "DOMContentLoaded"…" at bounding box center [913, 492] width 1053 height 680
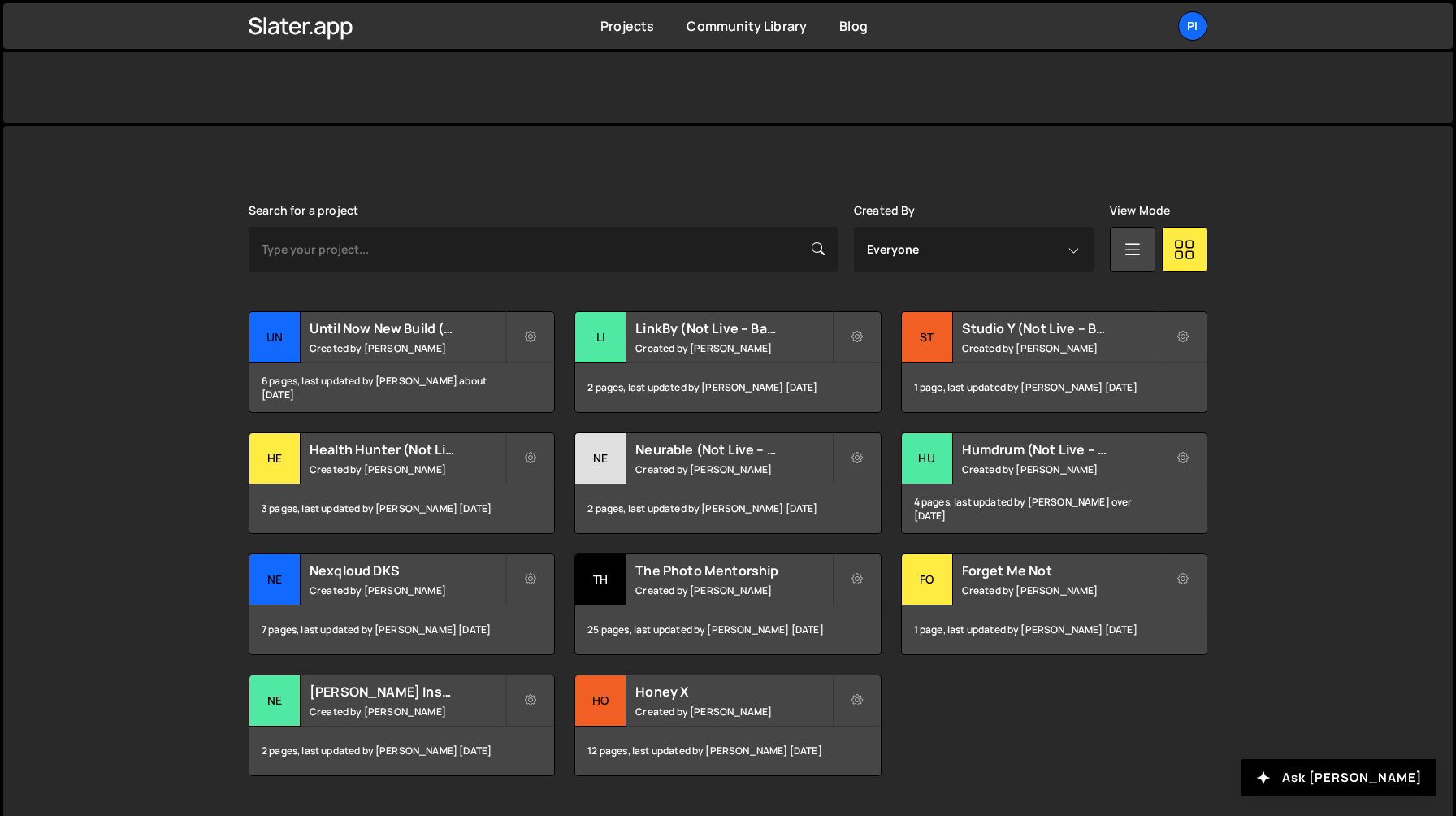
scroll to position [384, 0]
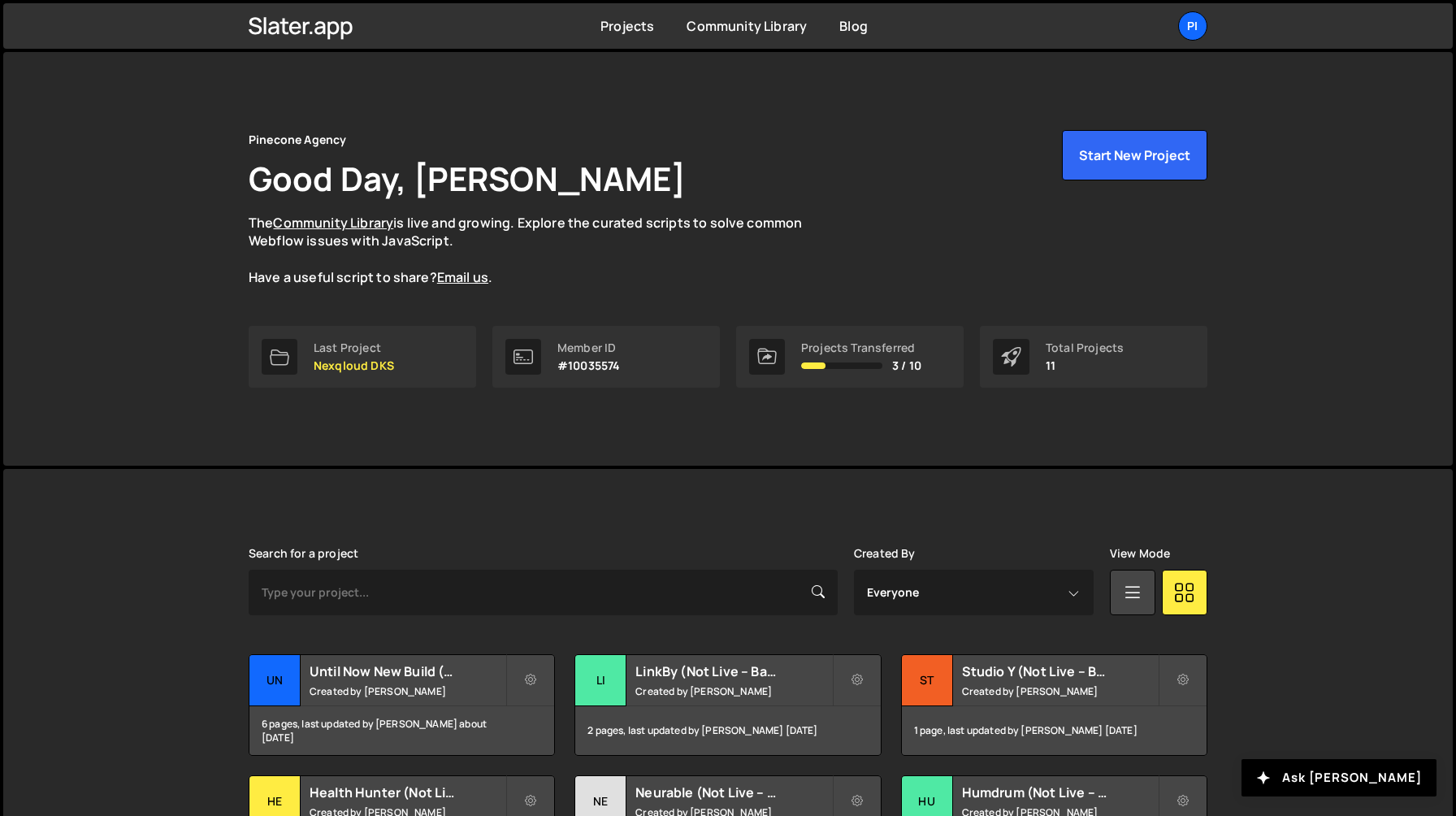
scroll to position [384, 0]
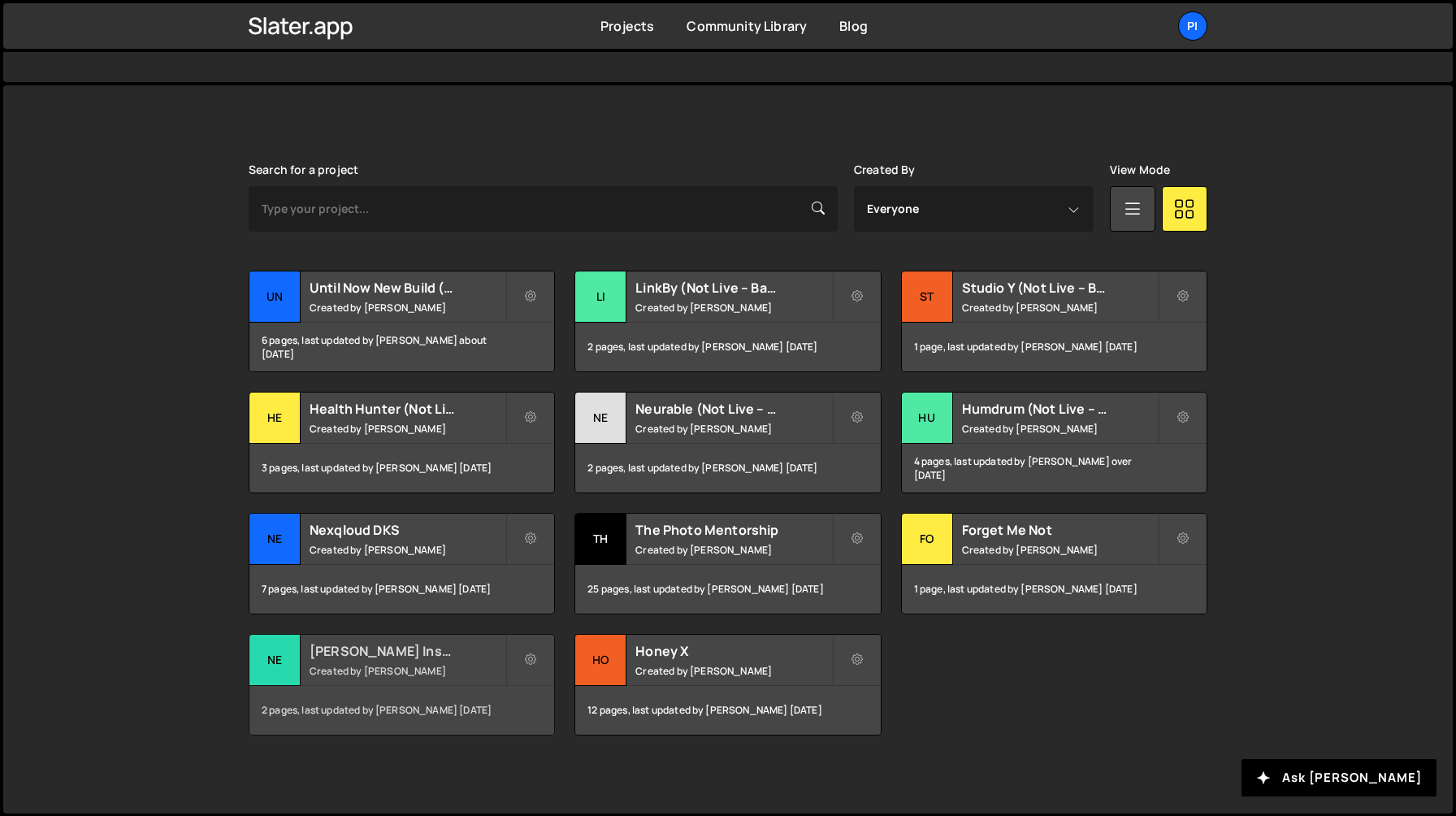
click at [410, 667] on small "Created by [PERSON_NAME]" at bounding box center [407, 671] width 196 height 14
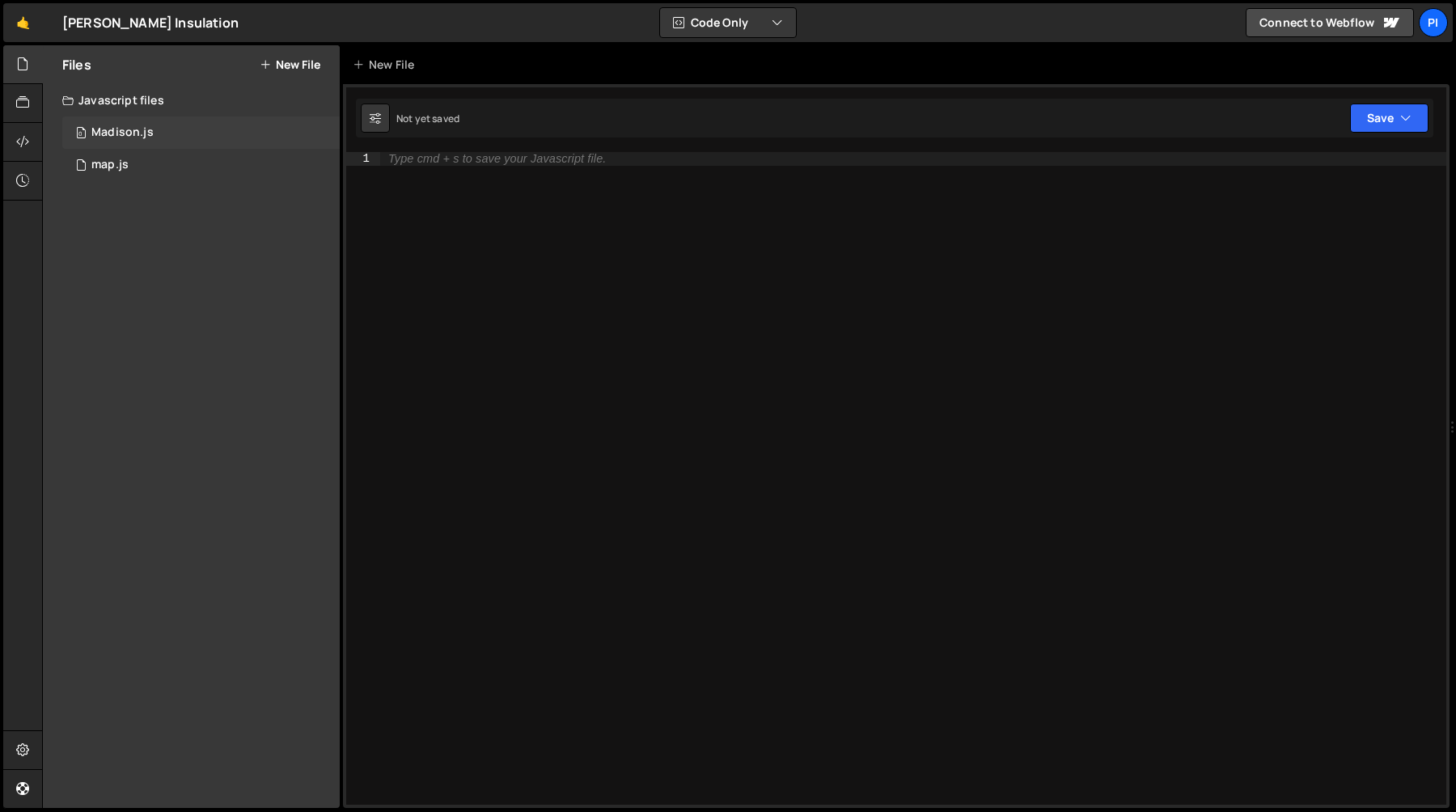
click at [153, 131] on div "0 Madison.js 0" at bounding box center [201, 132] width 278 height 32
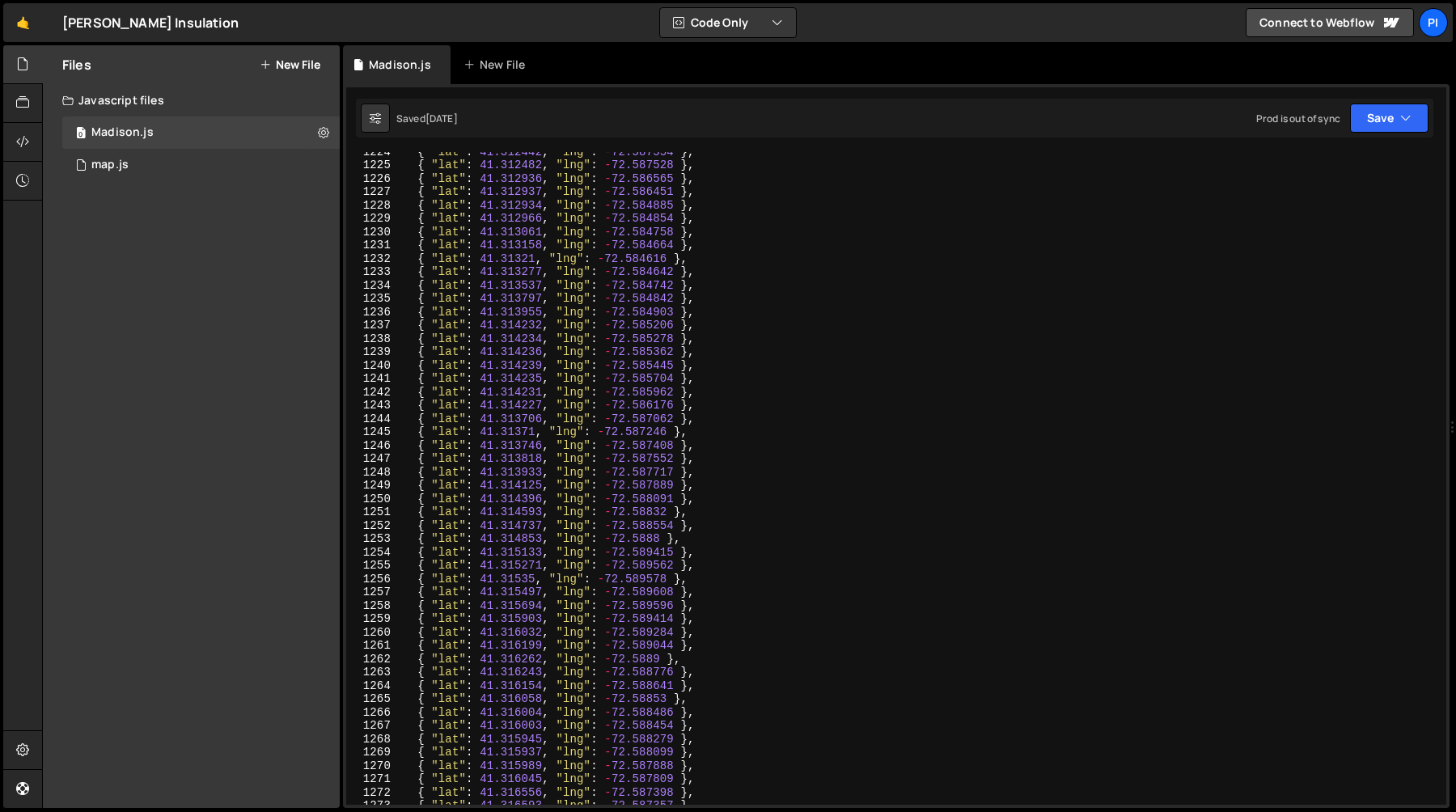
scroll to position [25854, 0]
click at [149, 167] on div "0 map.js 0" at bounding box center [201, 165] width 278 height 32
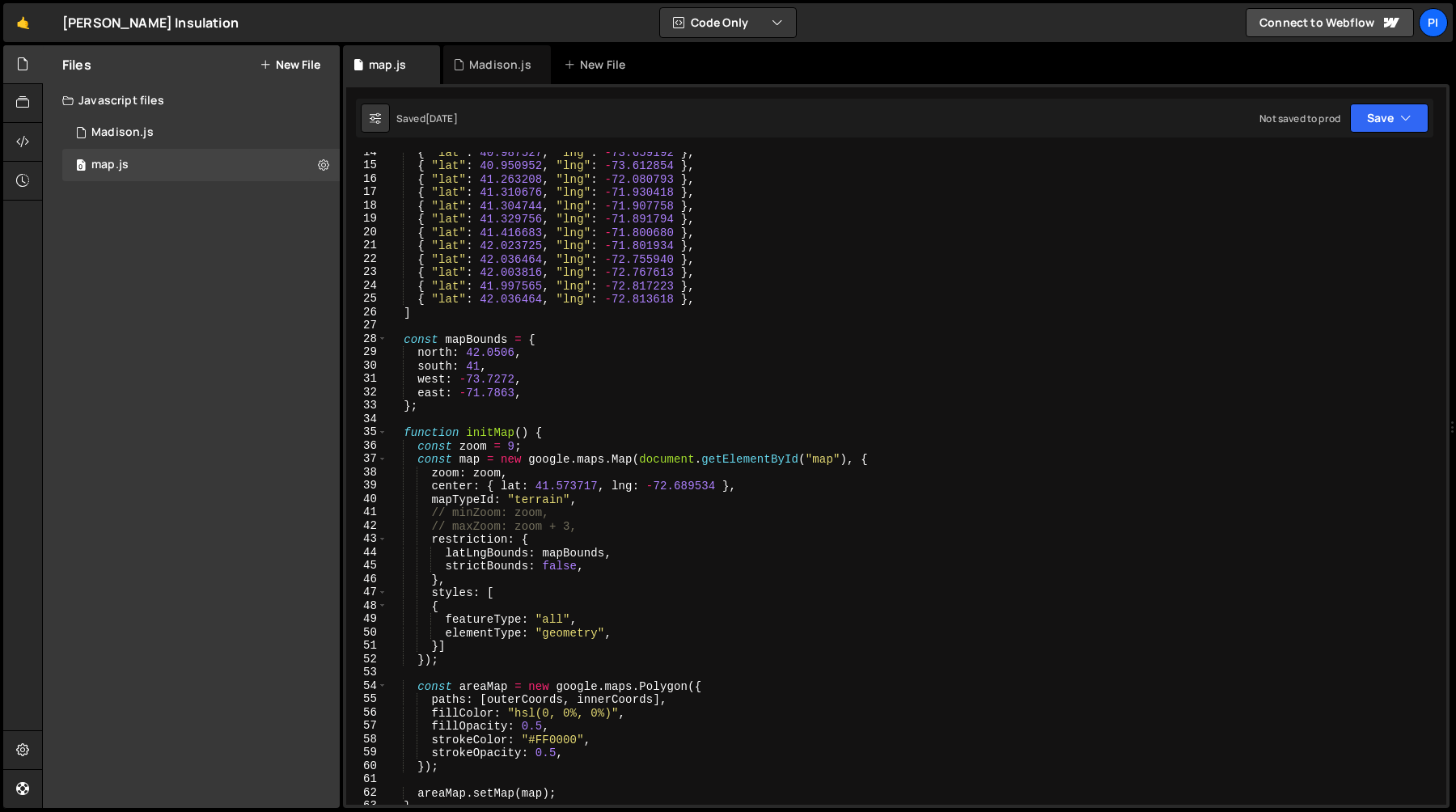
scroll to position [0, 0]
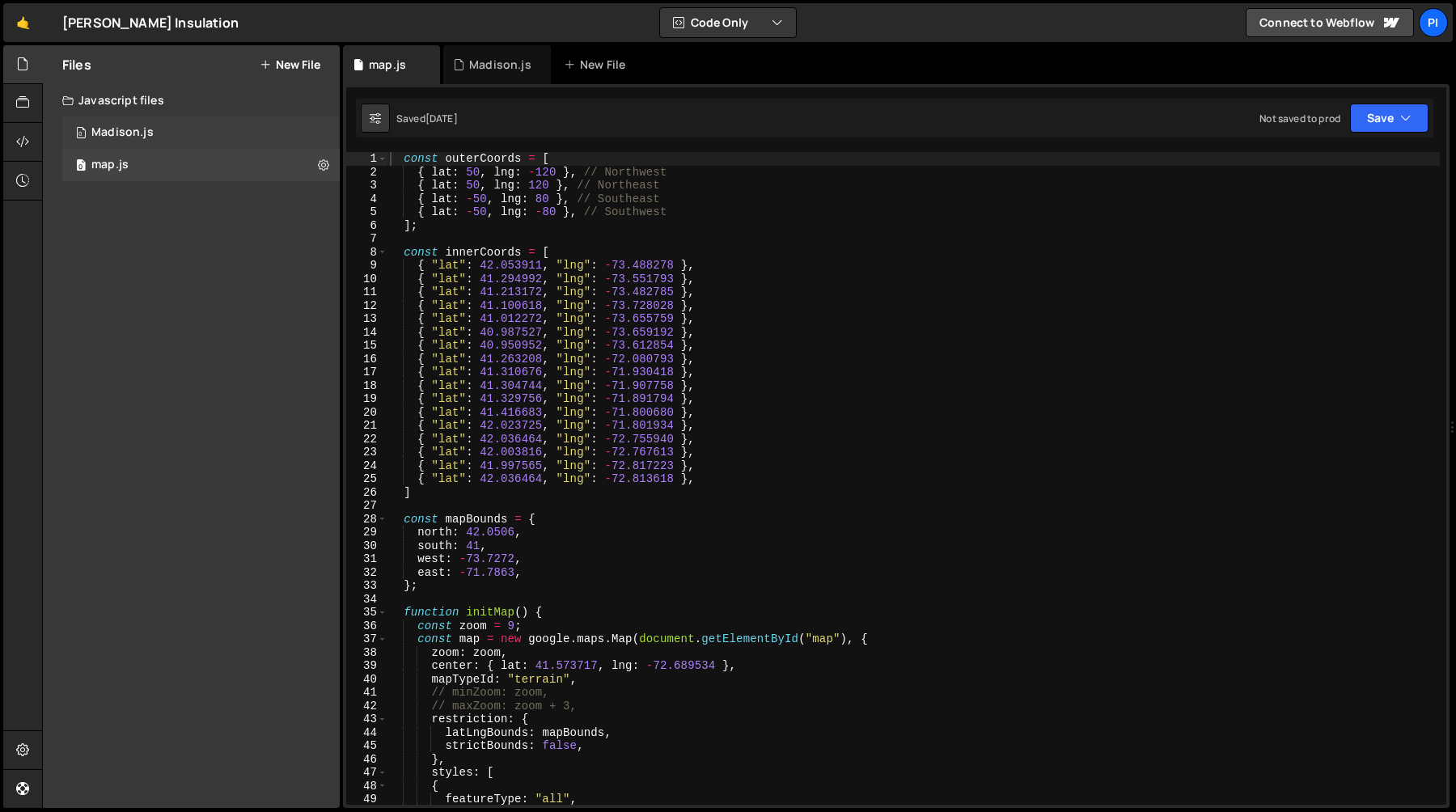
click at [163, 127] on div "0 Madison.js 0" at bounding box center [201, 132] width 278 height 32
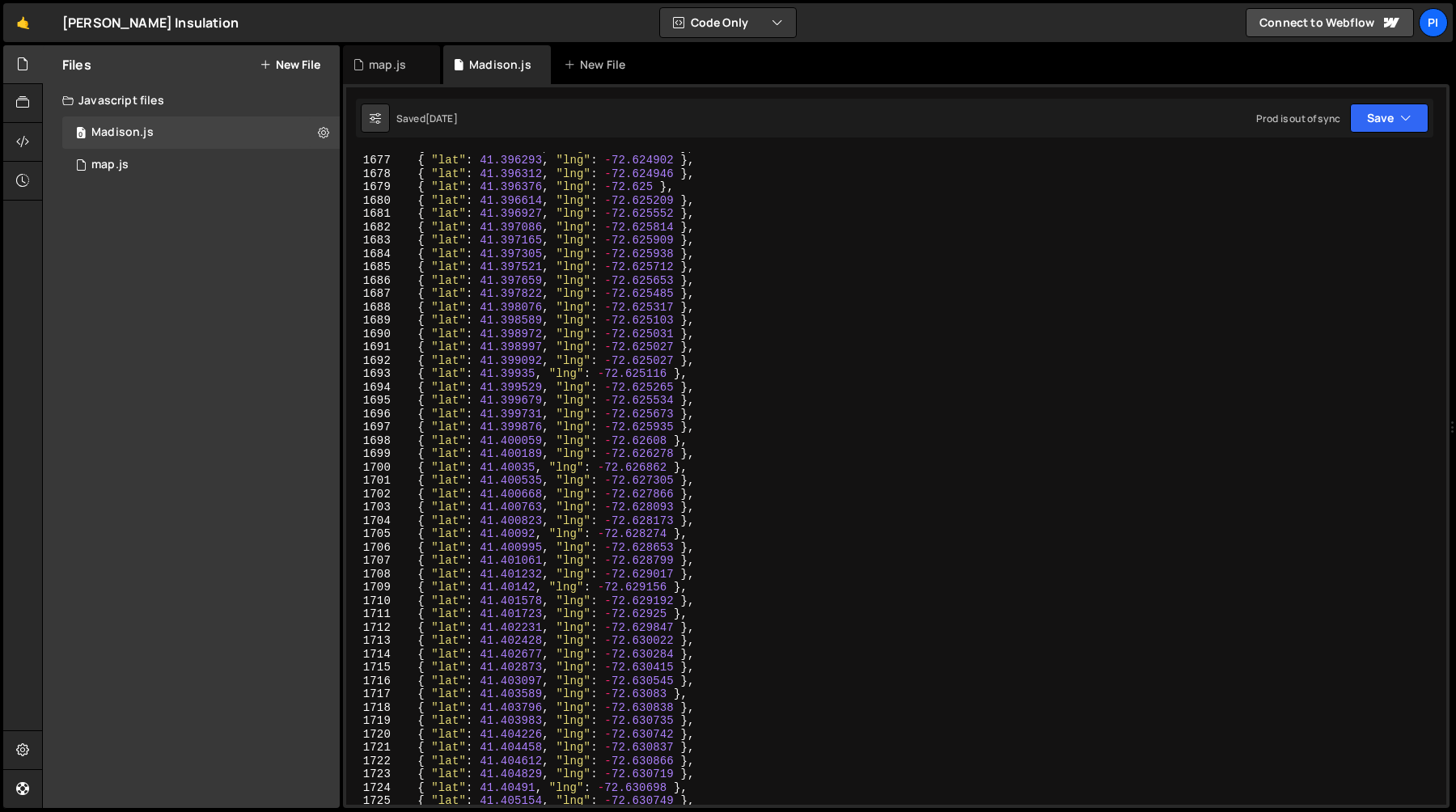
scroll to position [25854, 0]
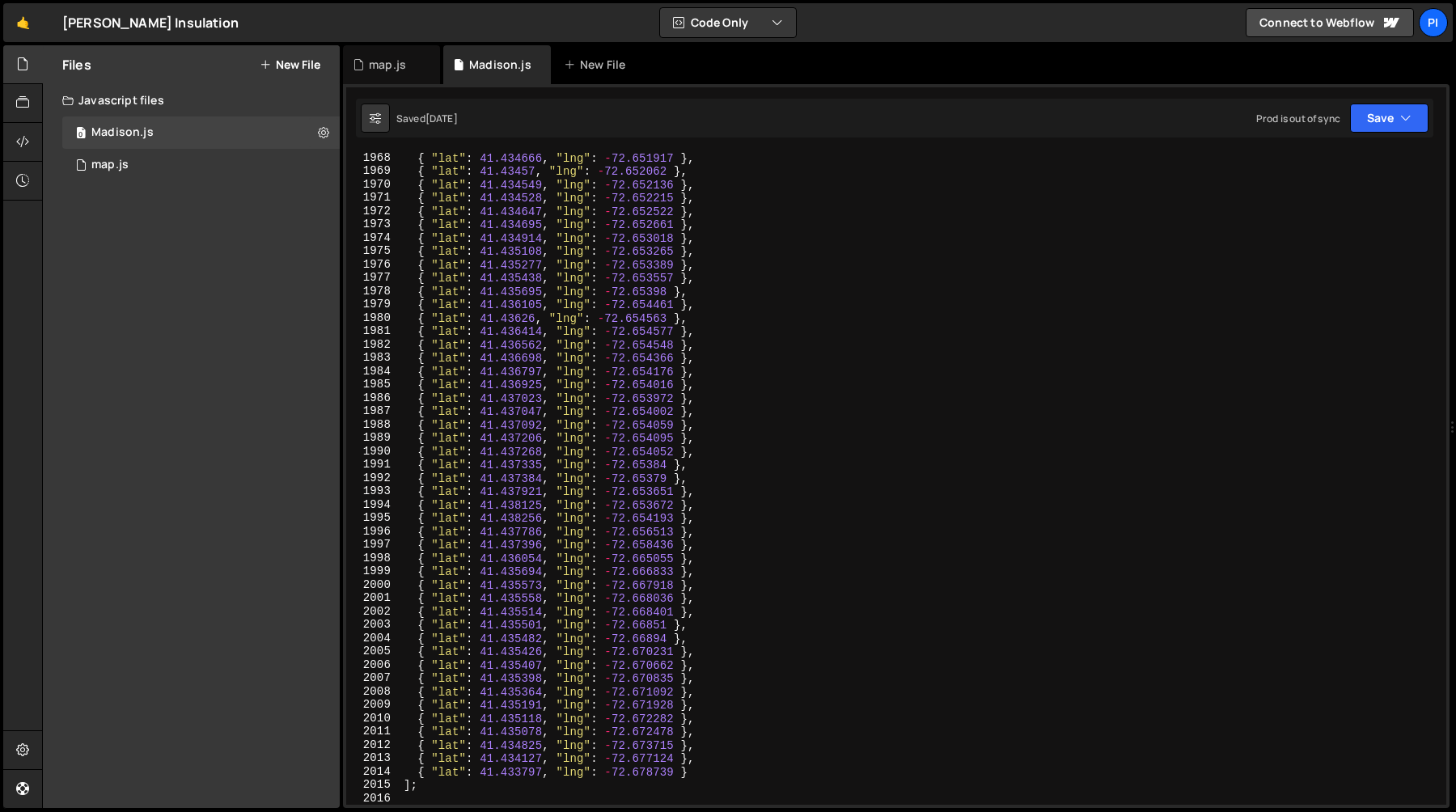
type textarea "{ "lat": 41.435695, "lng": -72.65398 },"
click at [553, 289] on div "{ "lat" : 41.434666 , "lng" : - 72.651917 } , { "lat" : 41.43457 , "lng" : - 72…" at bounding box center [920, 491] width 1039 height 680
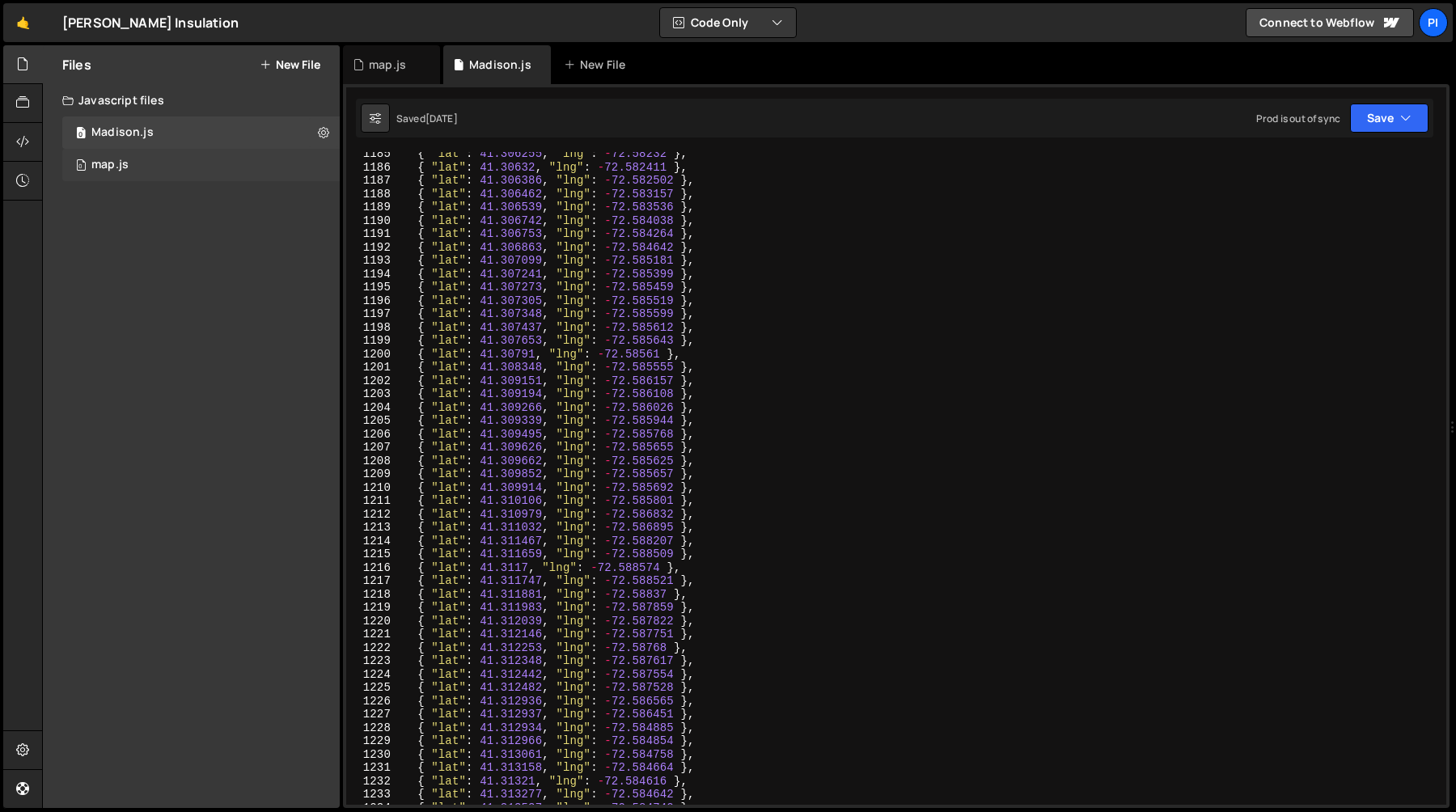
click at [159, 168] on div "0 map.js 0" at bounding box center [201, 165] width 278 height 32
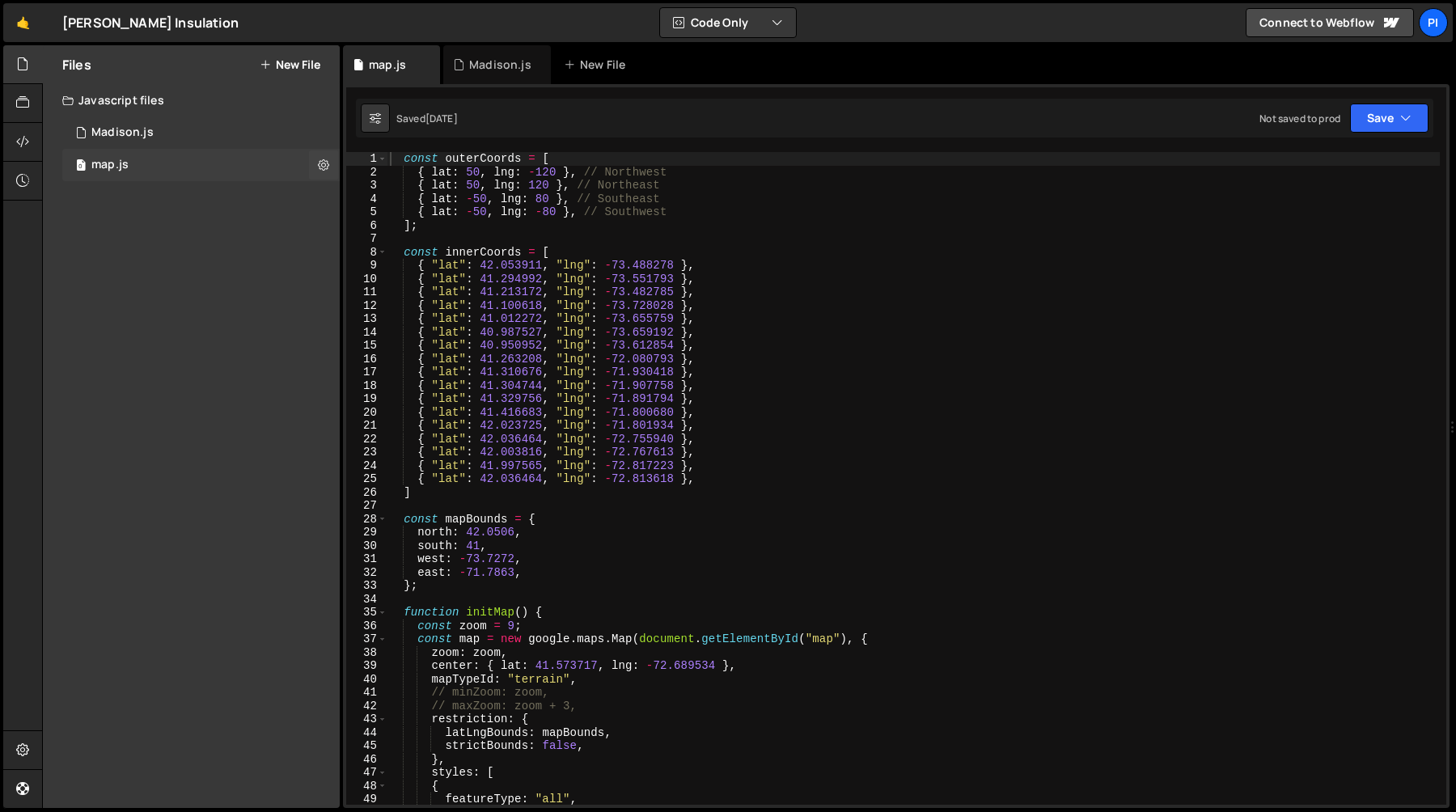
scroll to position [7793, 0]
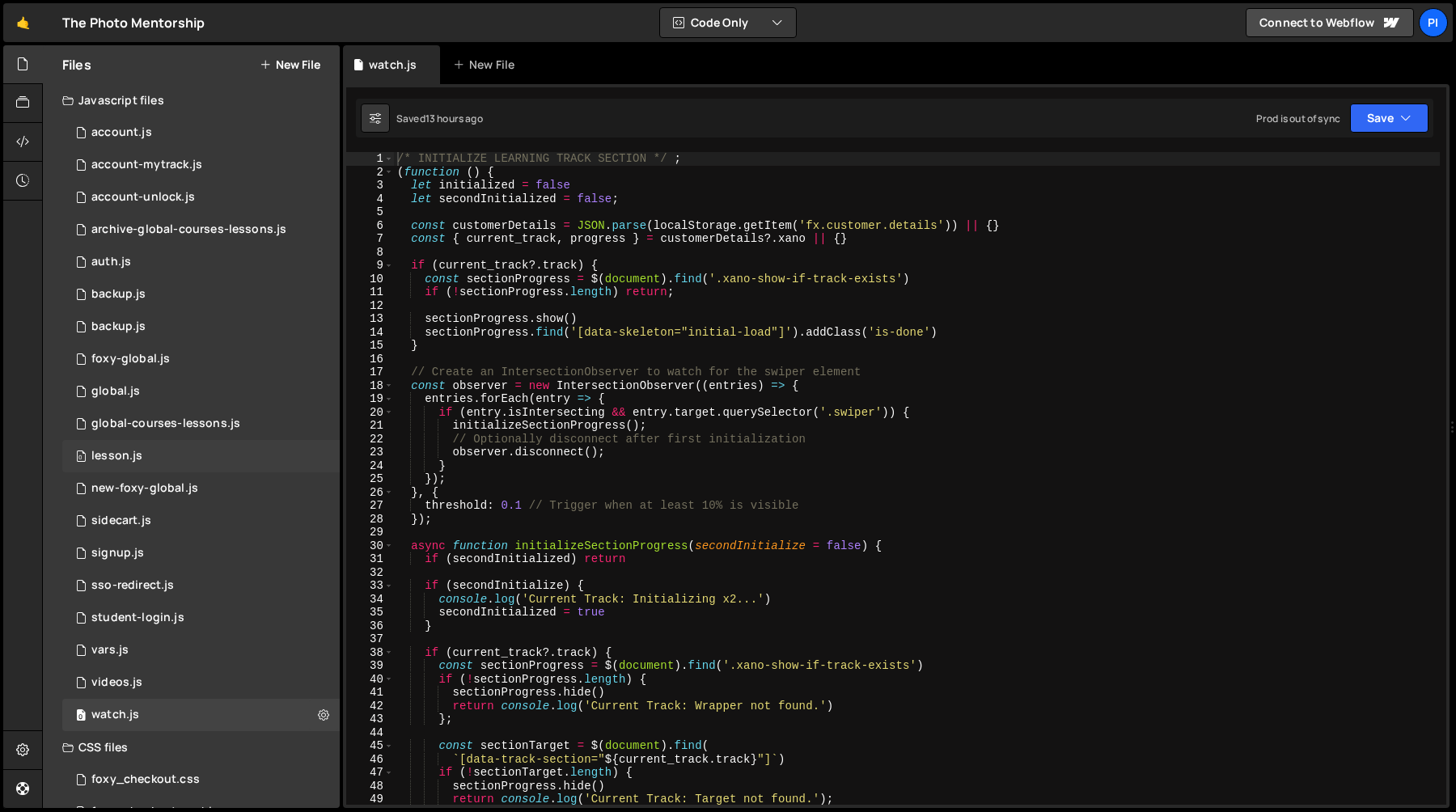
scroll to position [133, 0]
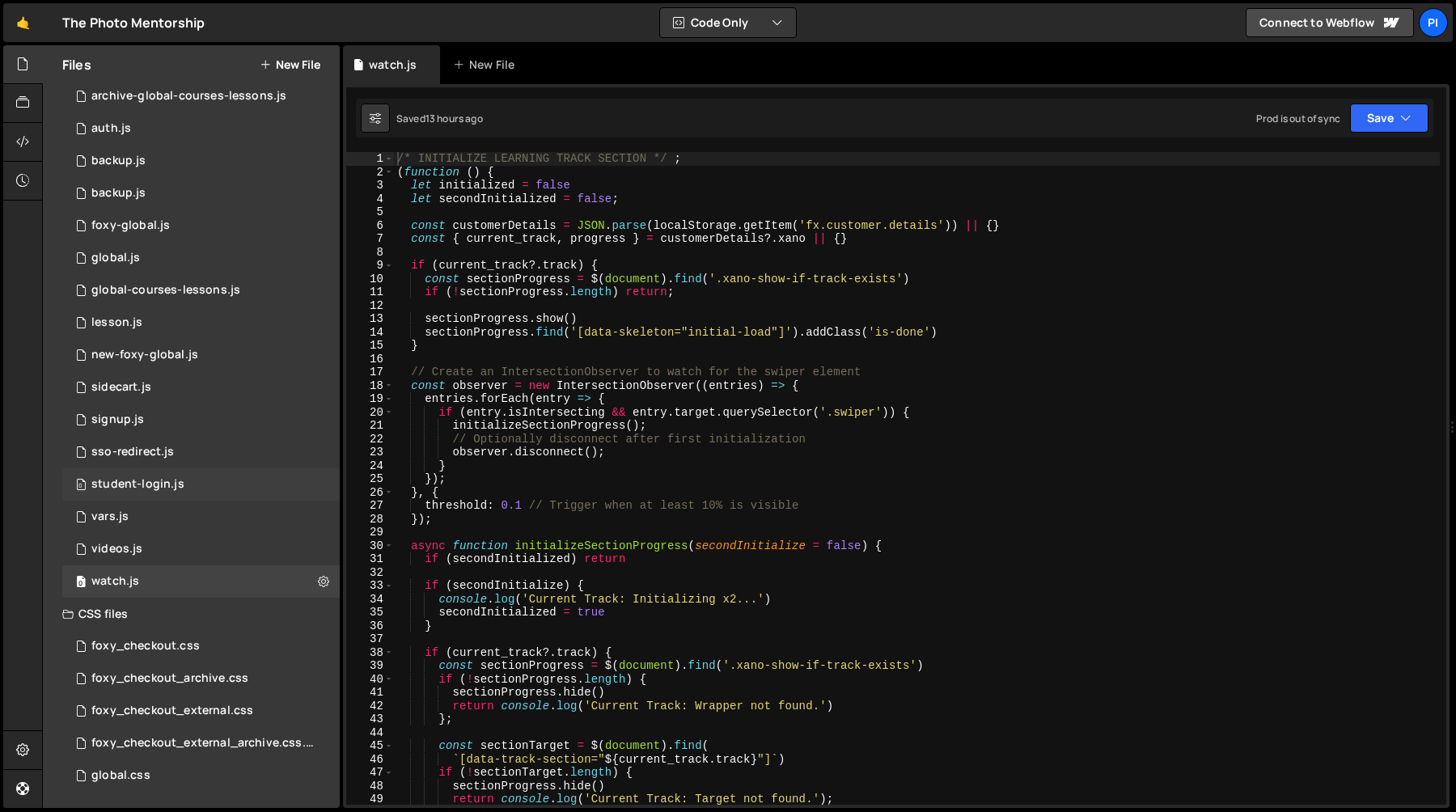
click at [201, 483] on div "0 student-login.js 0" at bounding box center [201, 484] width 278 height 32
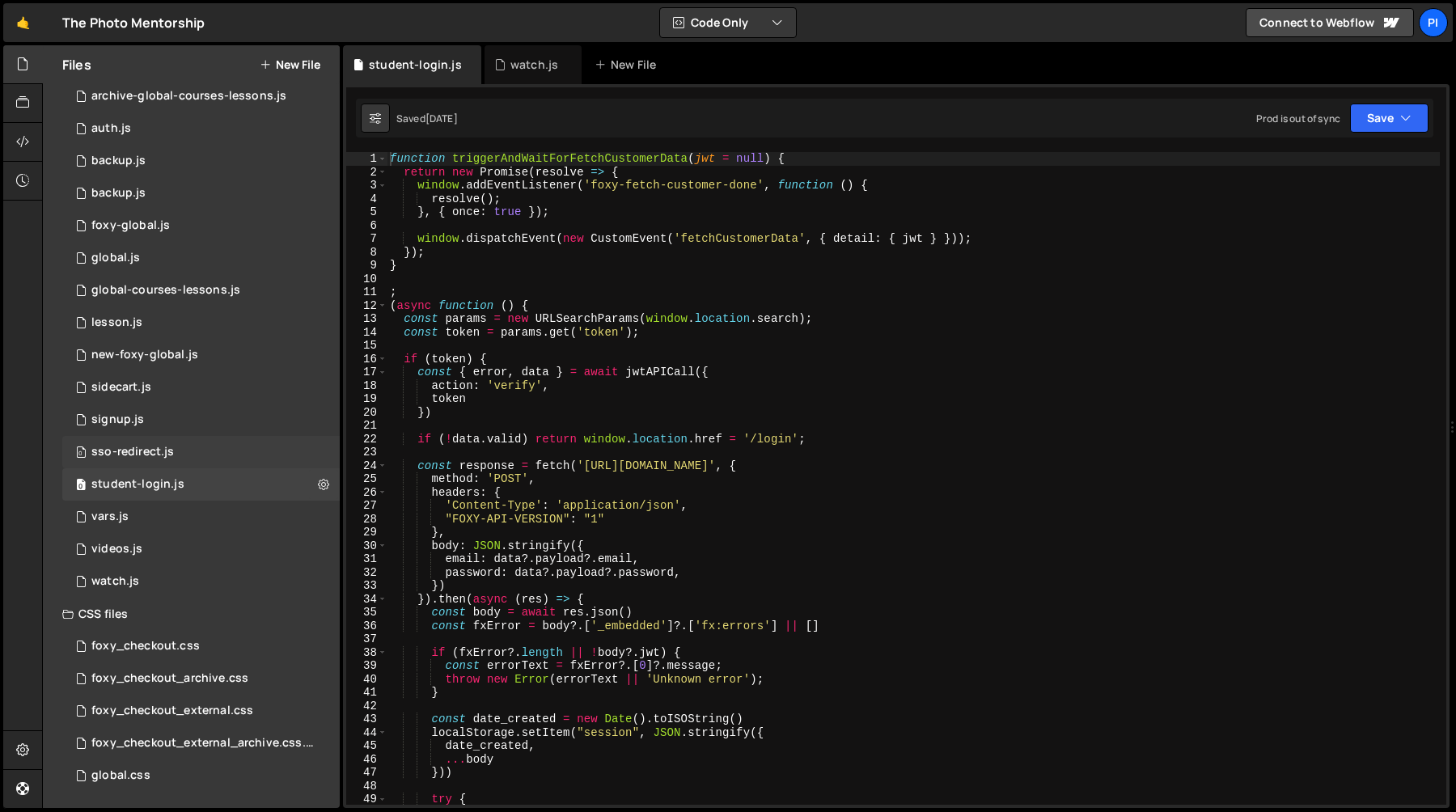
click at [192, 441] on div "0 sso-redirect.js 0" at bounding box center [201, 452] width 278 height 32
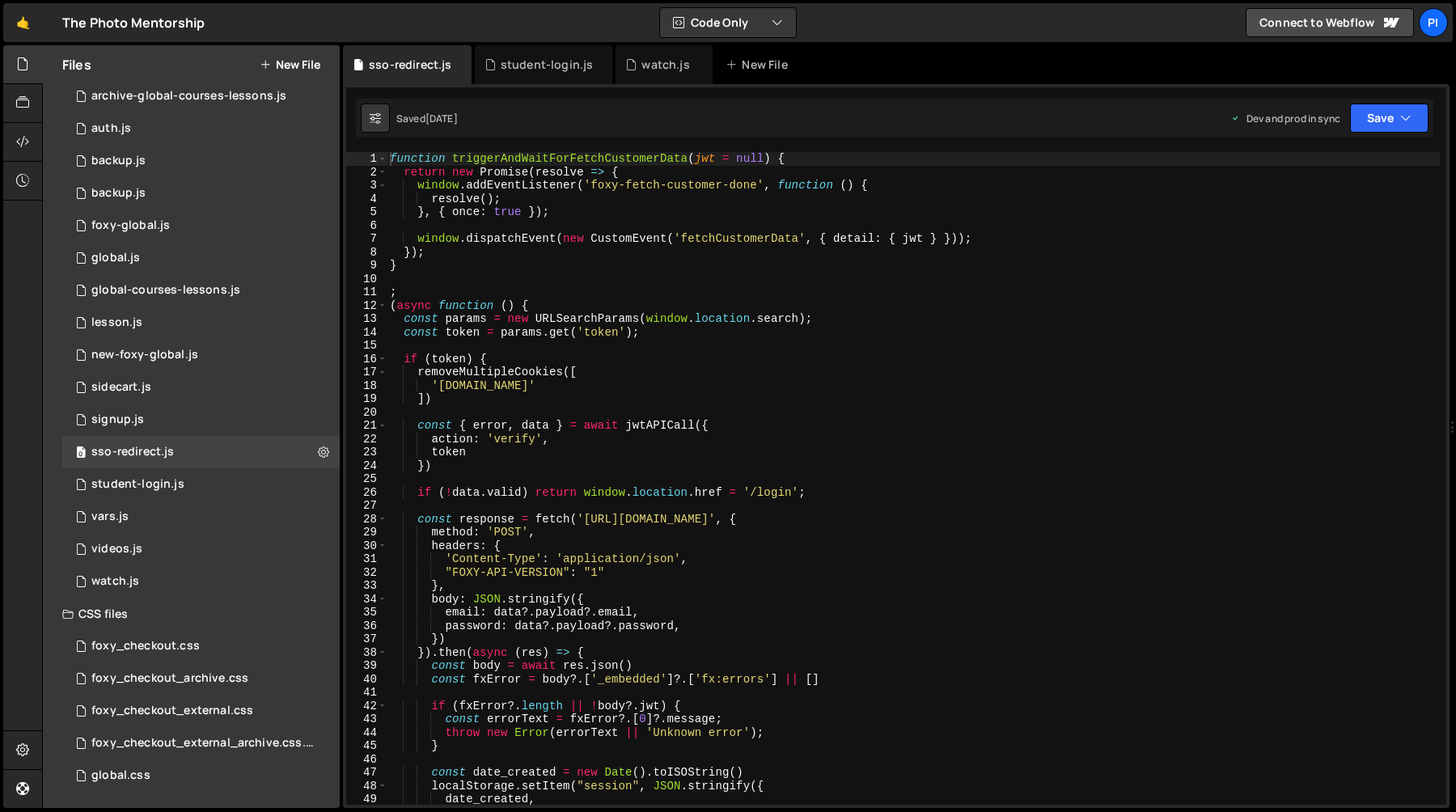
click at [470, 372] on div "function triggerAndWaitForFetchCustomerData ( jwt = null ) { return new Promise…" at bounding box center [913, 492] width 1053 height 680
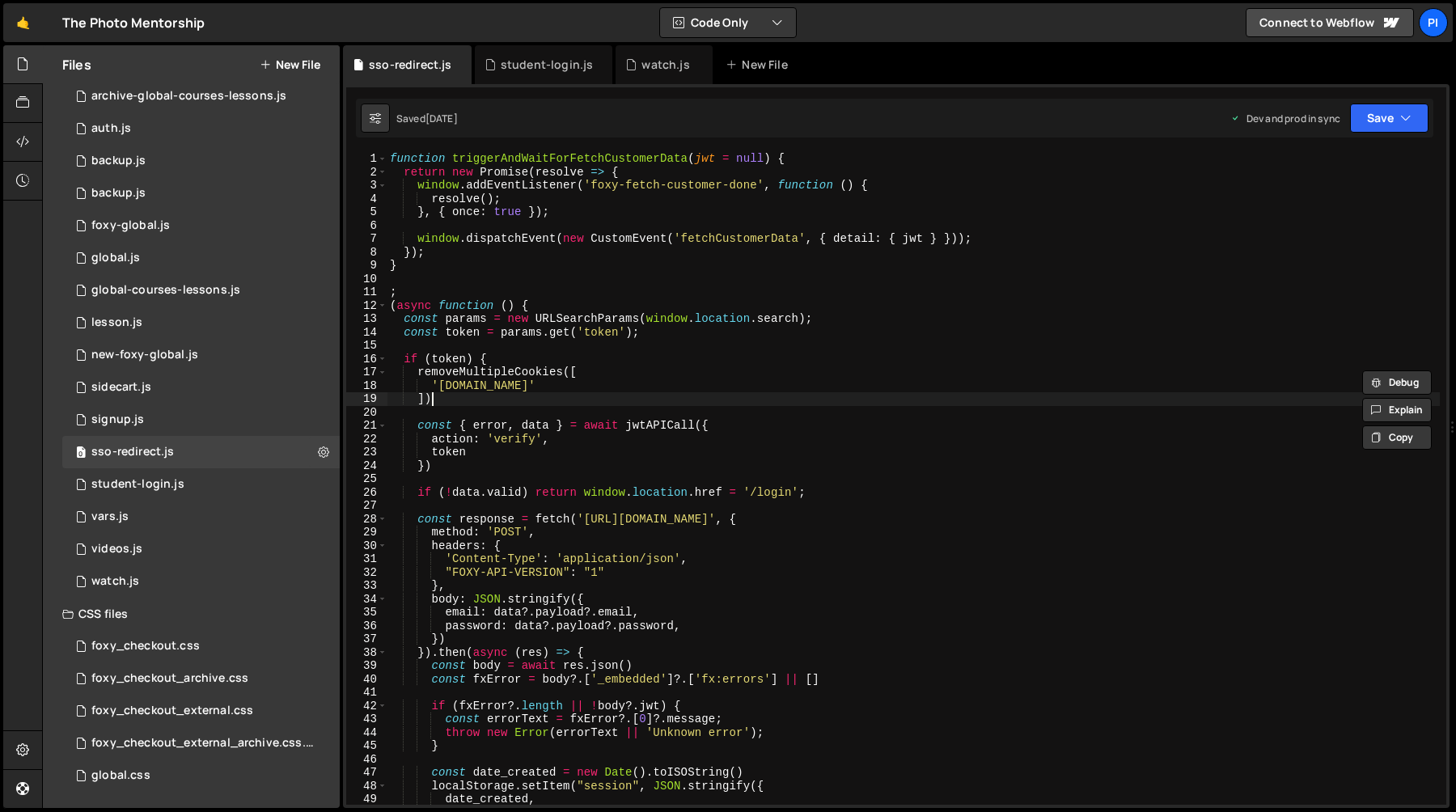
click at [451, 401] on div "function triggerAndWaitForFetchCustomerData ( jwt = null ) { return new Promise…" at bounding box center [913, 492] width 1053 height 680
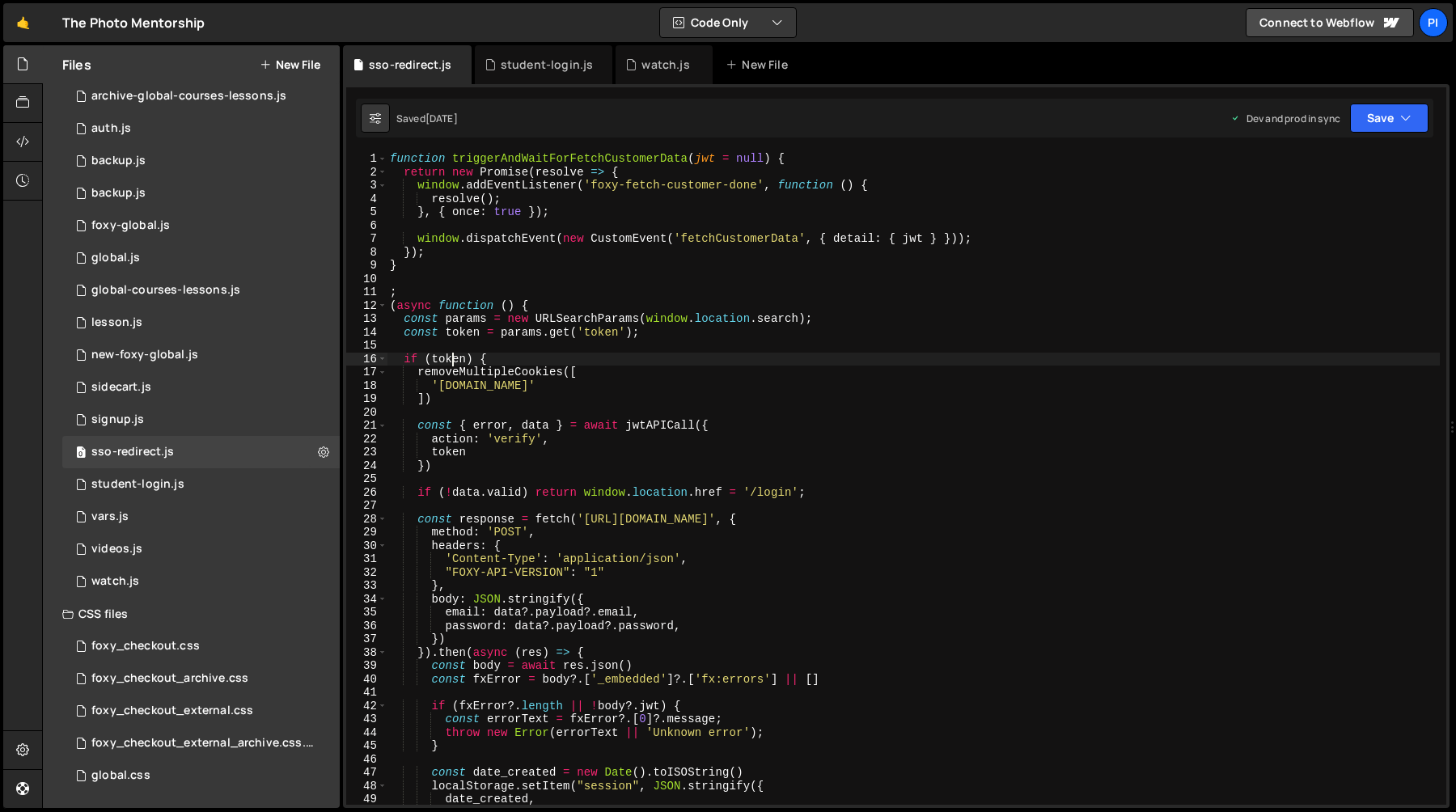
click at [450, 360] on div "function triggerAndWaitForFetchCustomerData ( jwt = null ) { return new Promise…" at bounding box center [913, 492] width 1053 height 680
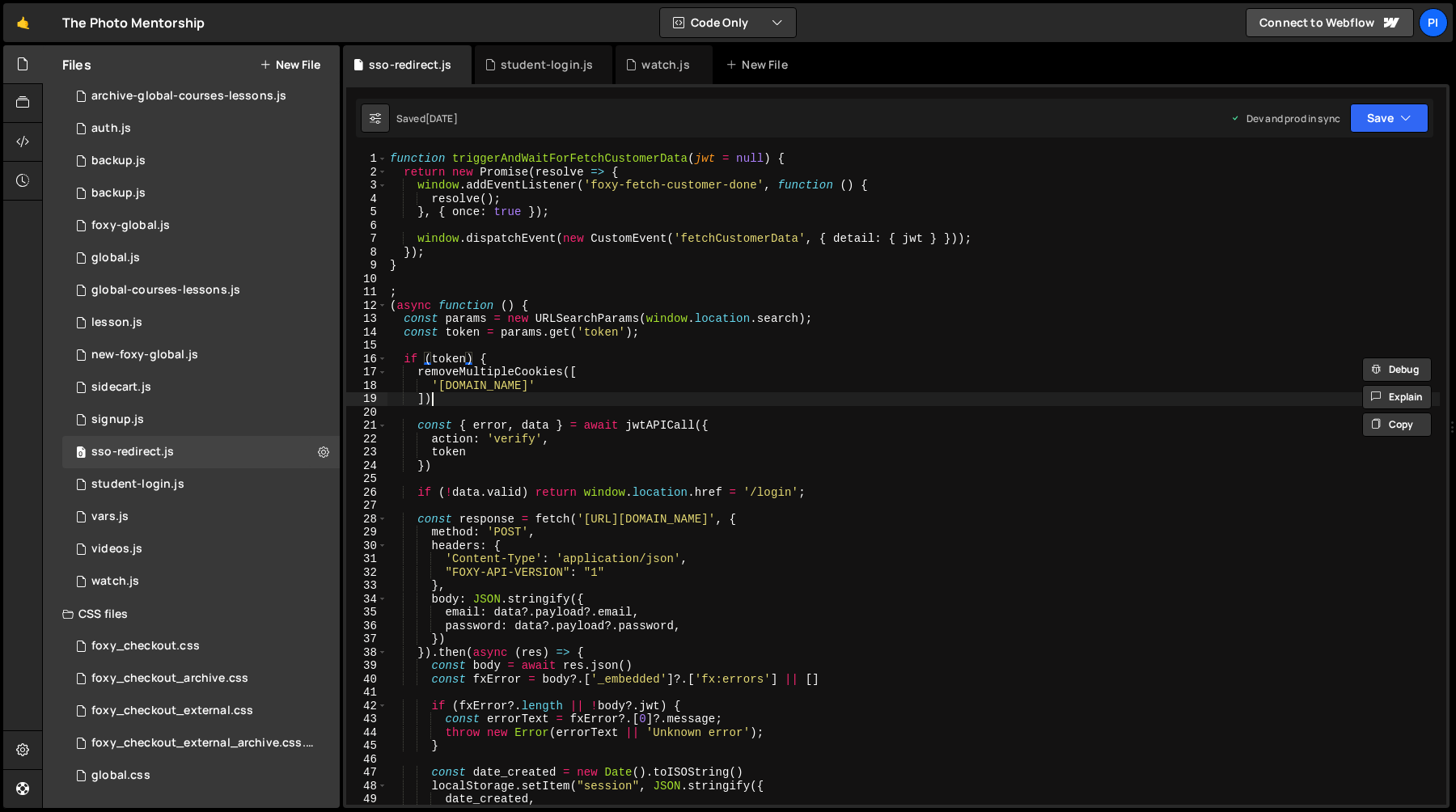
click at [447, 399] on div "function triggerAndWaitForFetchCustomerData ( jwt = null ) { return new Promise…" at bounding box center [913, 492] width 1053 height 680
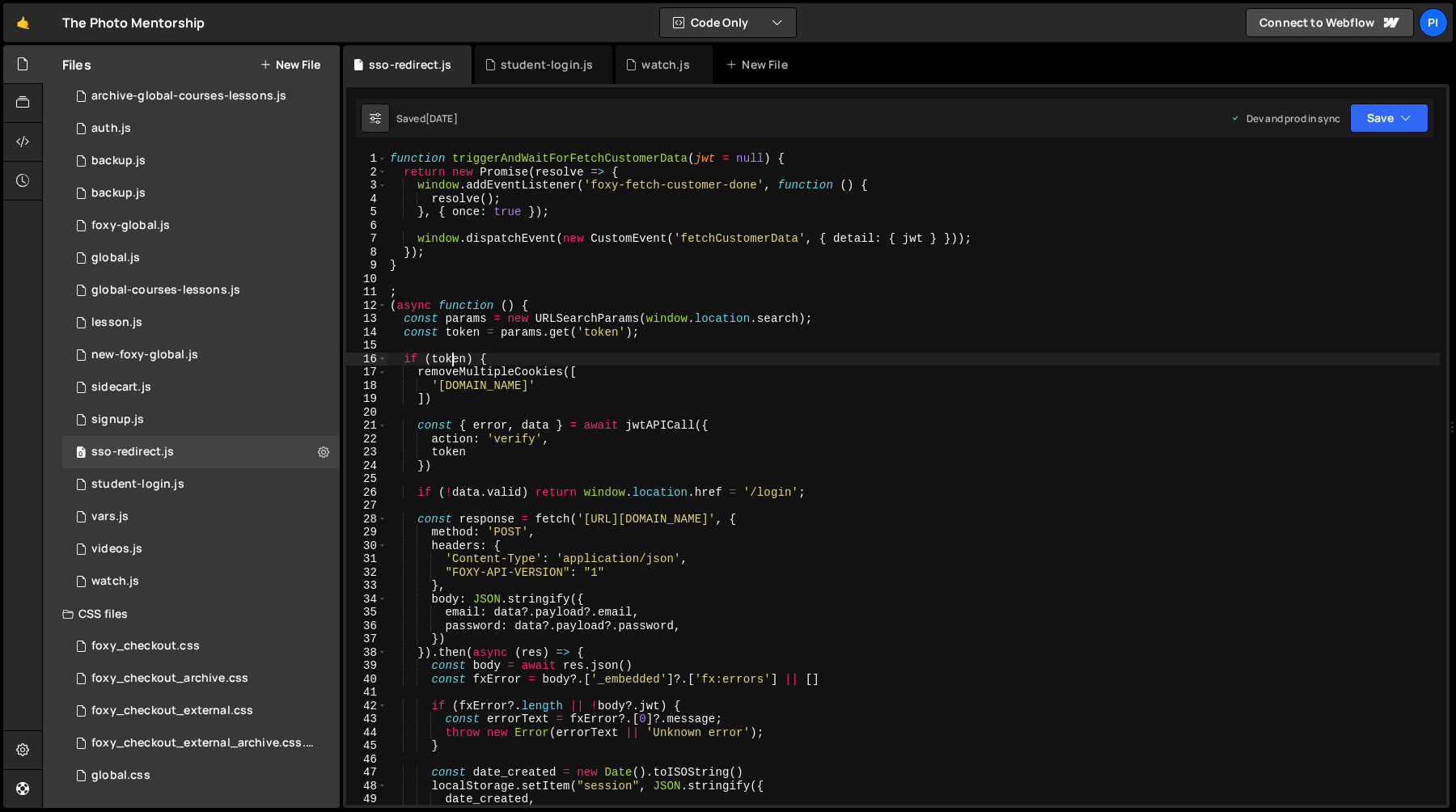
click at [450, 359] on div "function triggerAndWaitForFetchCustomerData ( jwt = null ) { return new Promise…" at bounding box center [913, 492] width 1053 height 680
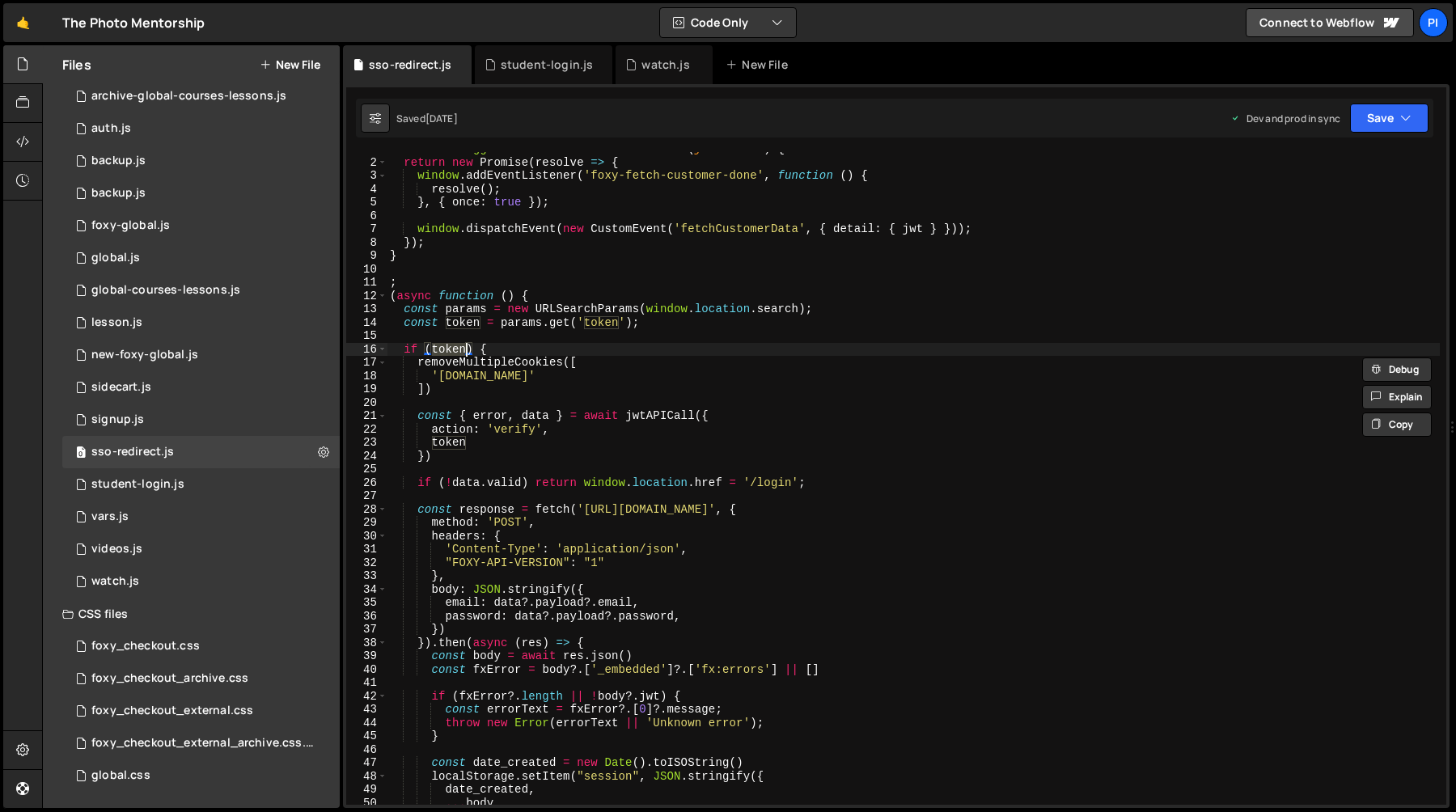
scroll to position [0, 0]
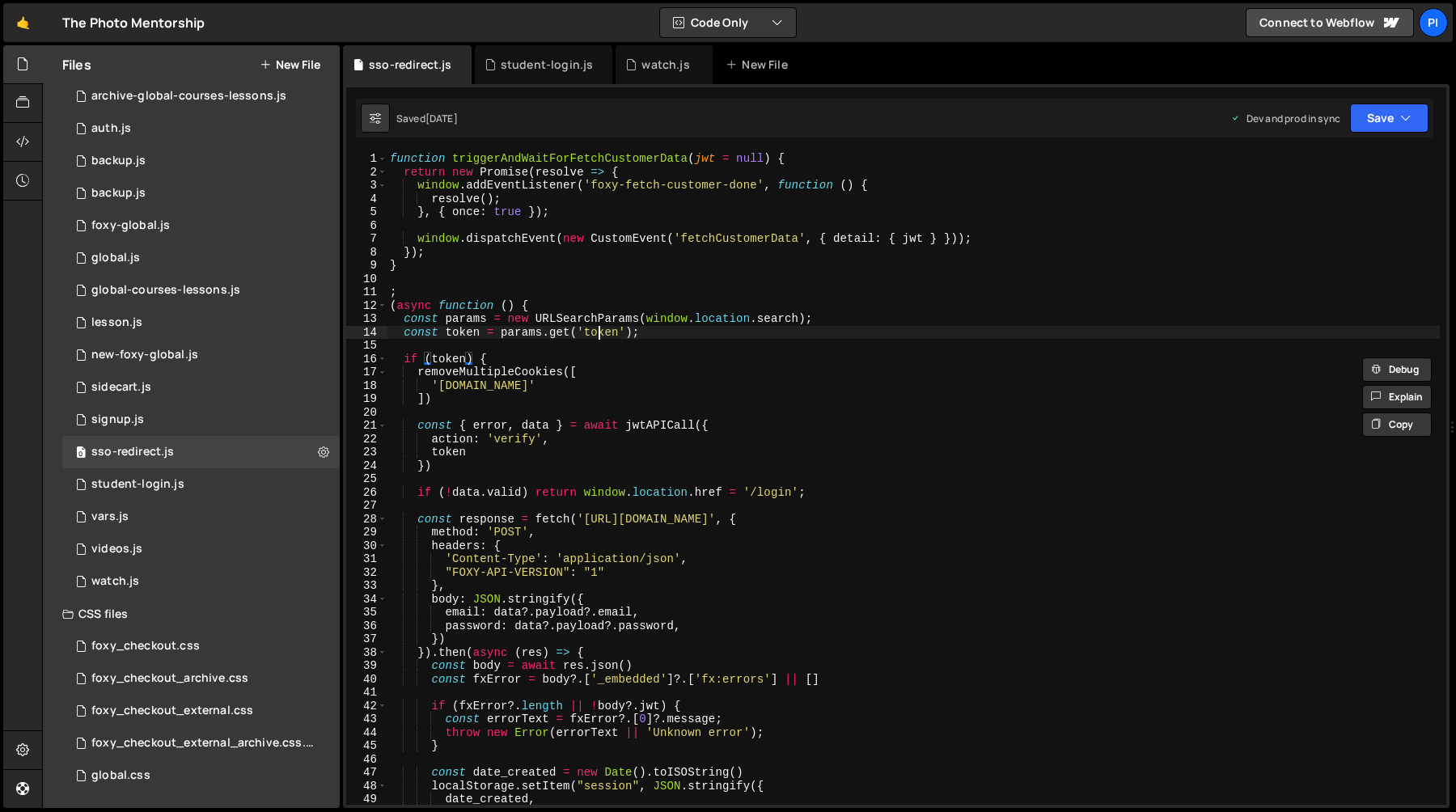
click at [600, 330] on div "function triggerAndWaitForFetchCustomerData ( jwt = null ) { return new Promise…" at bounding box center [913, 492] width 1053 height 680
type textarea "const token = params.get('token');"
click at [600, 330] on div "function triggerAndWaitForFetchCustomerData ( jwt = null ) { return new Promise…" at bounding box center [913, 492] width 1053 height 680
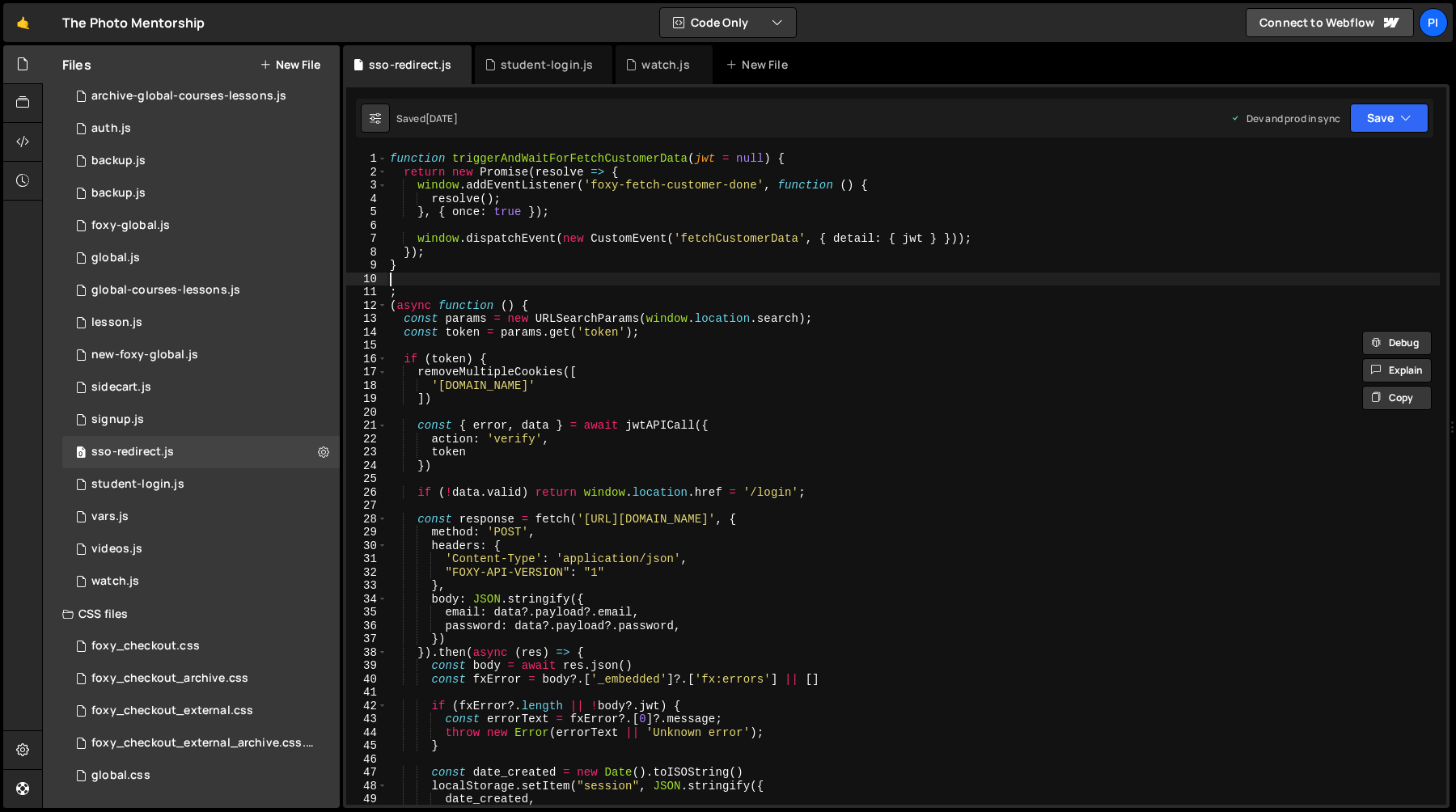
click at [622, 283] on div "function triggerAndWaitForFetchCustomerData ( jwt = null ) { return new Promise…" at bounding box center [913, 492] width 1053 height 680
click at [548, 253] on div "function triggerAndWaitForFetchCustomerData ( jwt = null ) { return new Promise…" at bounding box center [913, 492] width 1053 height 680
type textarea "});"
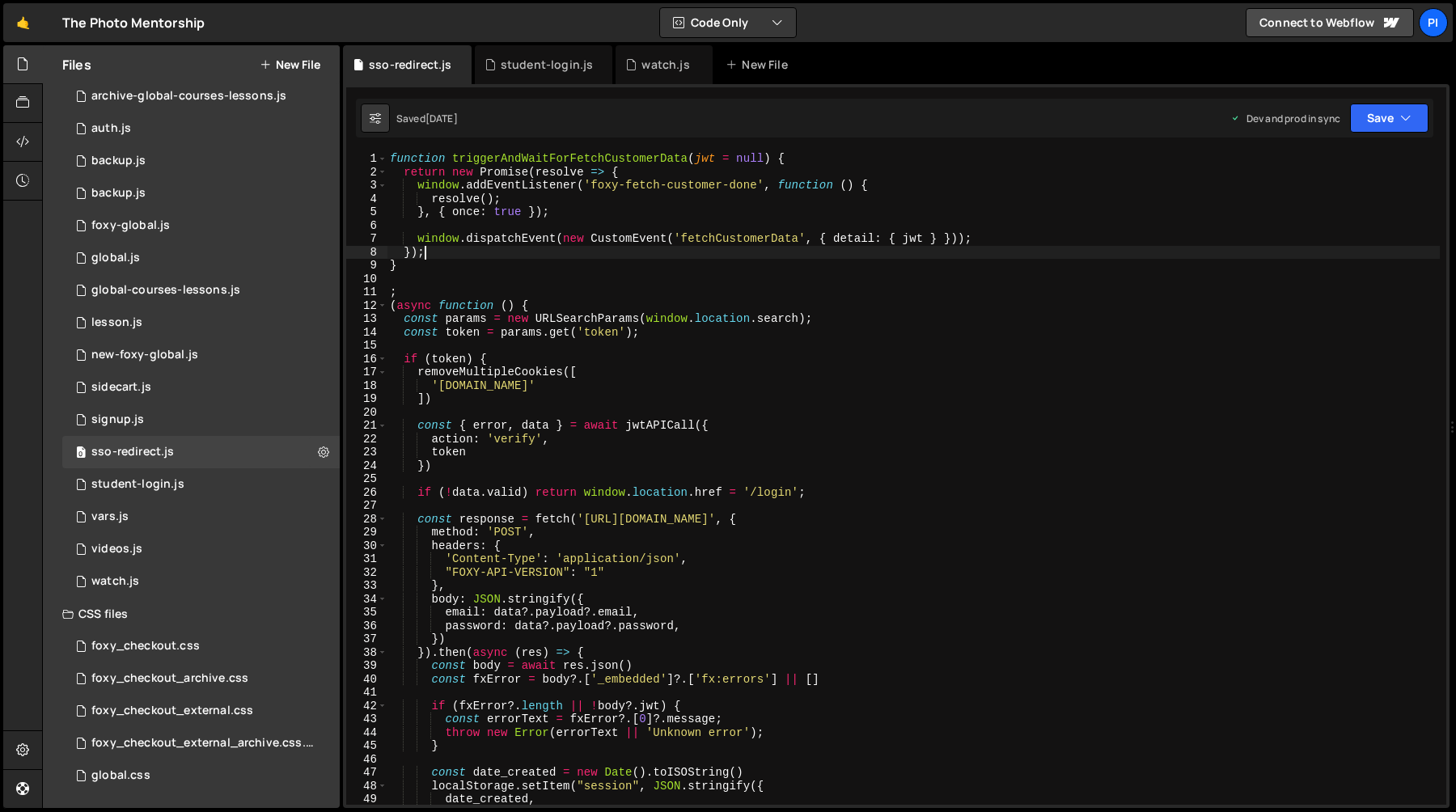
click at [446, 279] on div "function triggerAndWaitForFetchCustomerData ( jwt = null ) { return new Promise…" at bounding box center [913, 492] width 1053 height 680
click at [423, 270] on div "function triggerAndWaitForFetchCustomerData ( jwt = null ) { return new Promise…" at bounding box center [913, 492] width 1053 height 680
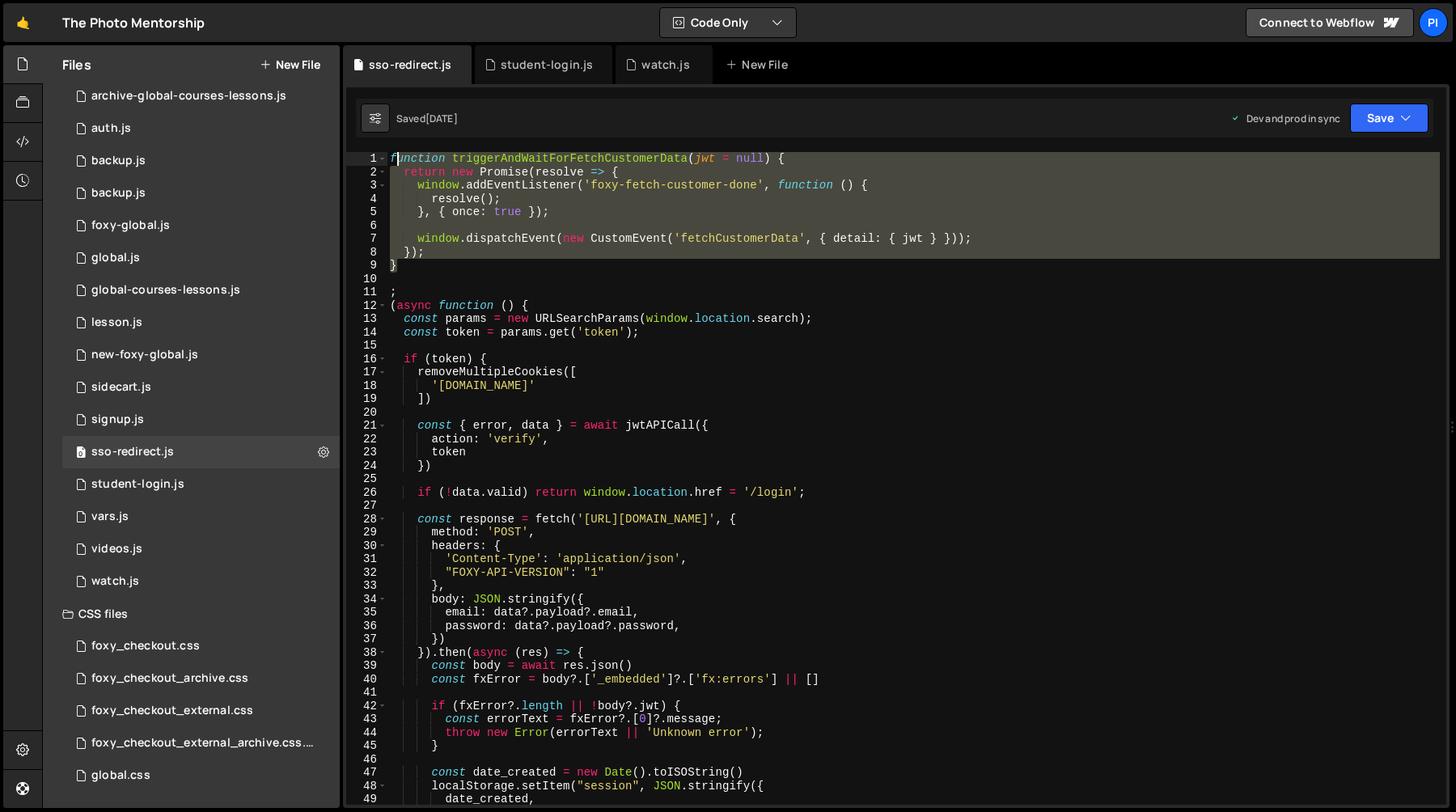
drag, startPoint x: 423, startPoint y: 270, endPoint x: 394, endPoint y: 165, distance: 108.9
click at [394, 165] on div "function triggerAndWaitForFetchCustomerData ( jwt = null ) { return new Promise…" at bounding box center [913, 492] width 1053 height 680
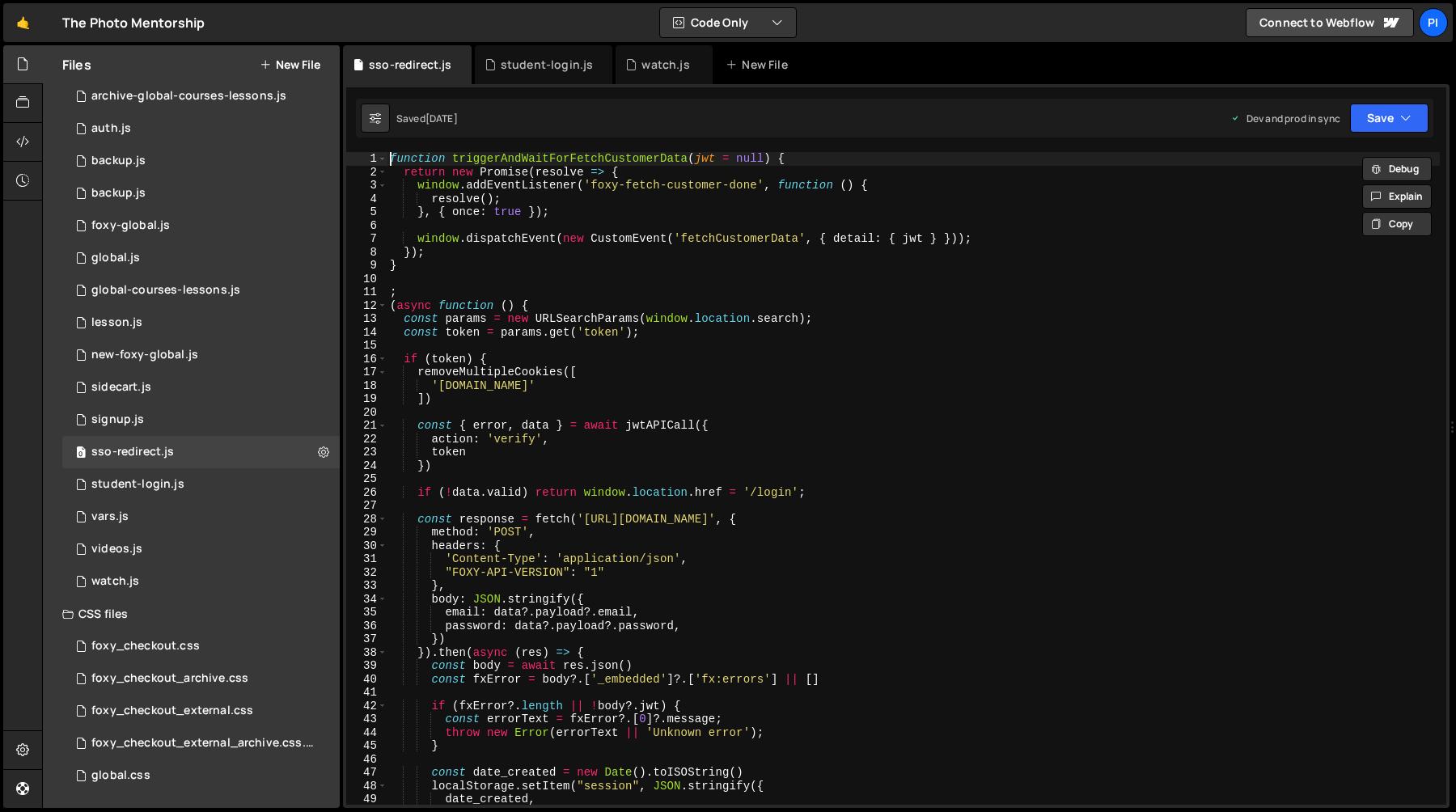
click at [391, 163] on div "function triggerAndWaitForFetchCustomerData ( jwt = null ) { return new Promise…" at bounding box center [913, 492] width 1053 height 680
click at [415, 268] on div "function triggerAndWaitForFetchCustomerData ( jwt = null ) { return new Promise…" at bounding box center [913, 492] width 1053 height 680
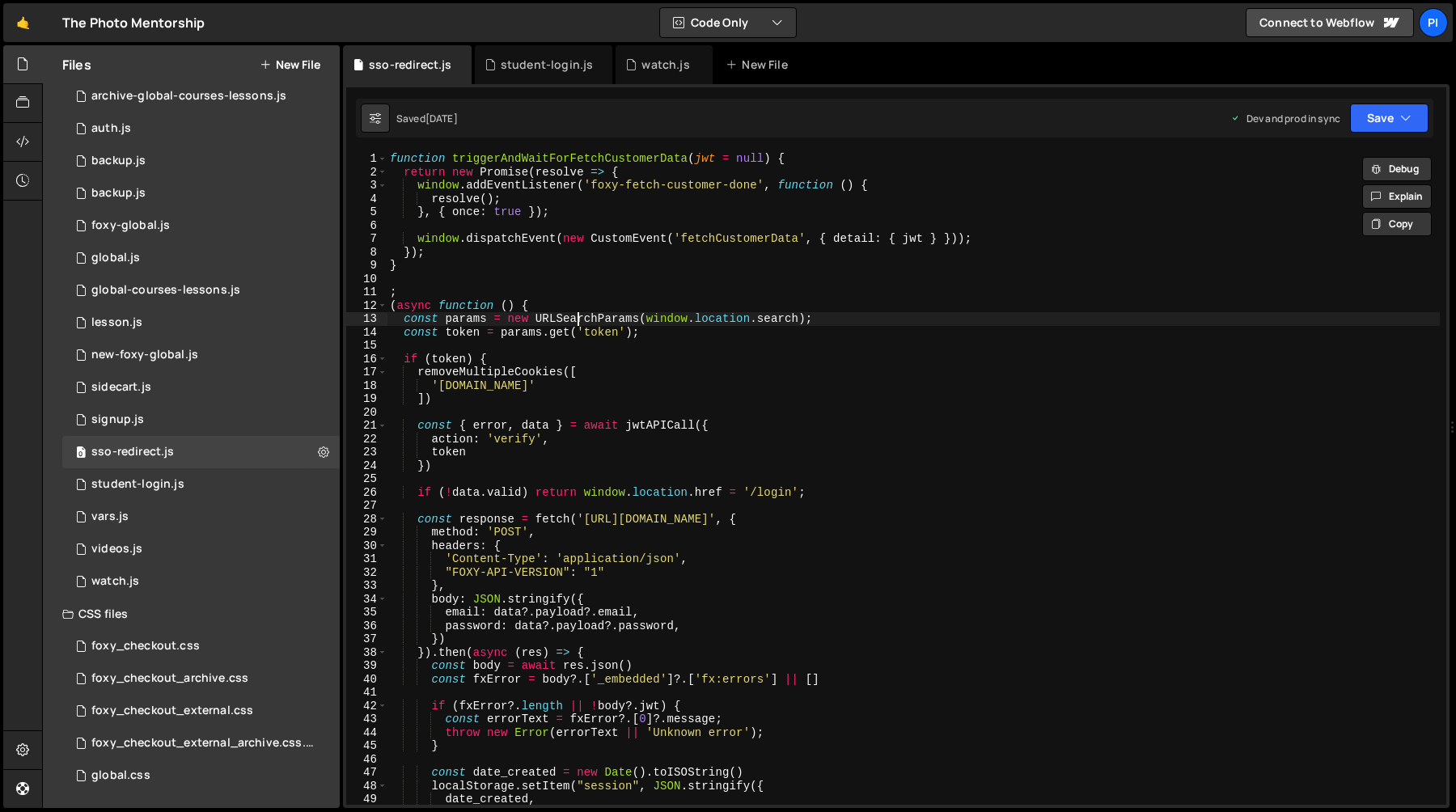
click at [576, 314] on div "function triggerAndWaitForFetchCustomerData ( jwt = null ) { return new Promise…" at bounding box center [913, 492] width 1053 height 680
click at [569, 314] on div "function triggerAndWaitForFetchCustomerData ( jwt = null ) { return new Promise…" at bounding box center [913, 492] width 1053 height 680
click at [567, 368] on div "function triggerAndWaitForFetchCustomerData ( jwt = null ) { return new Promise…" at bounding box center [913, 492] width 1053 height 680
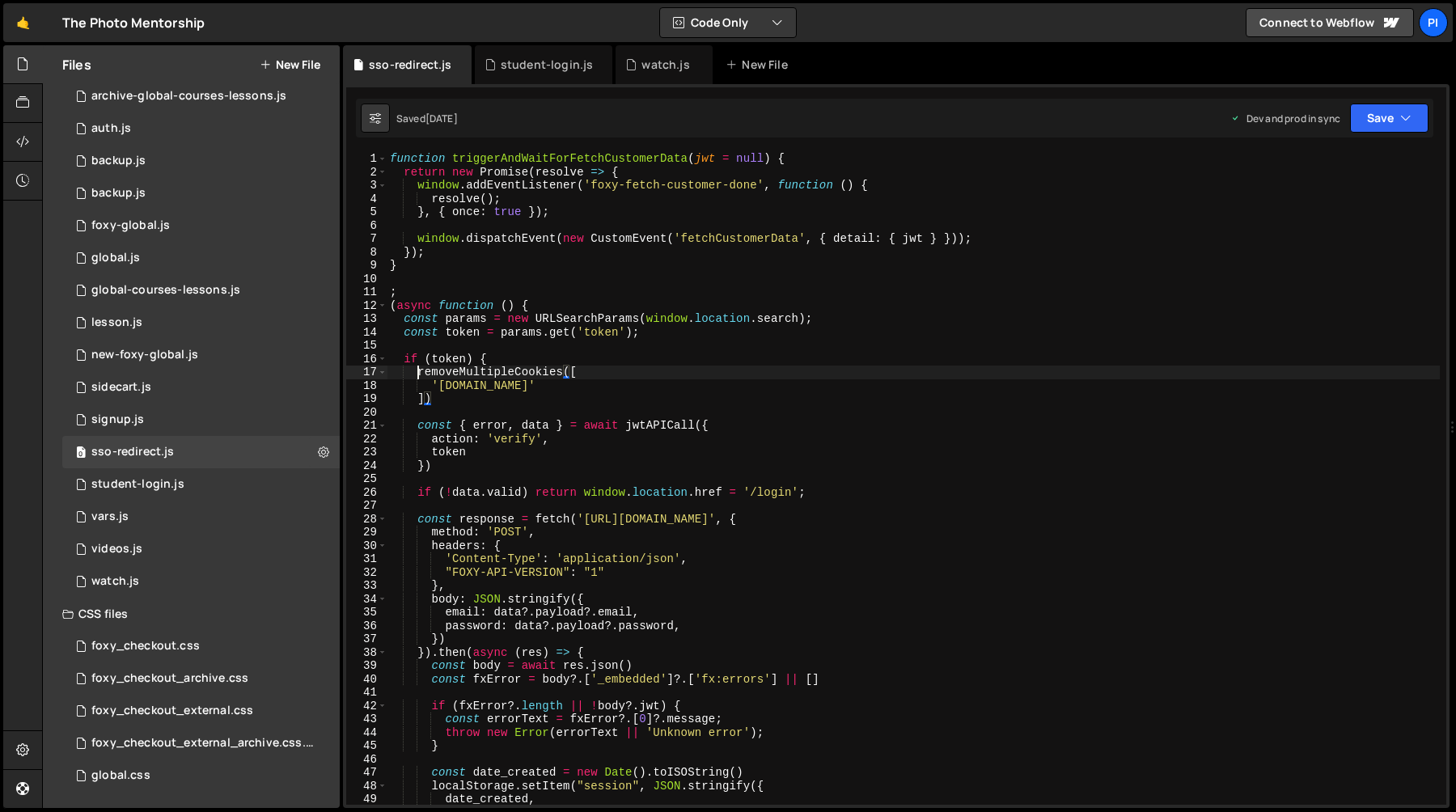
click at [418, 373] on div "function triggerAndWaitForFetchCustomerData ( jwt = null ) { return new Promise…" at bounding box center [913, 492] width 1053 height 680
click at [443, 387] on div "function triggerAndWaitForFetchCustomerData ( jwt = null ) { return new Promise…" at bounding box center [913, 492] width 1053 height 680
click at [522, 386] on div "function triggerAndWaitForFetchCustomerData ( jwt = null ) { return new Promise…" at bounding box center [913, 492] width 1053 height 680
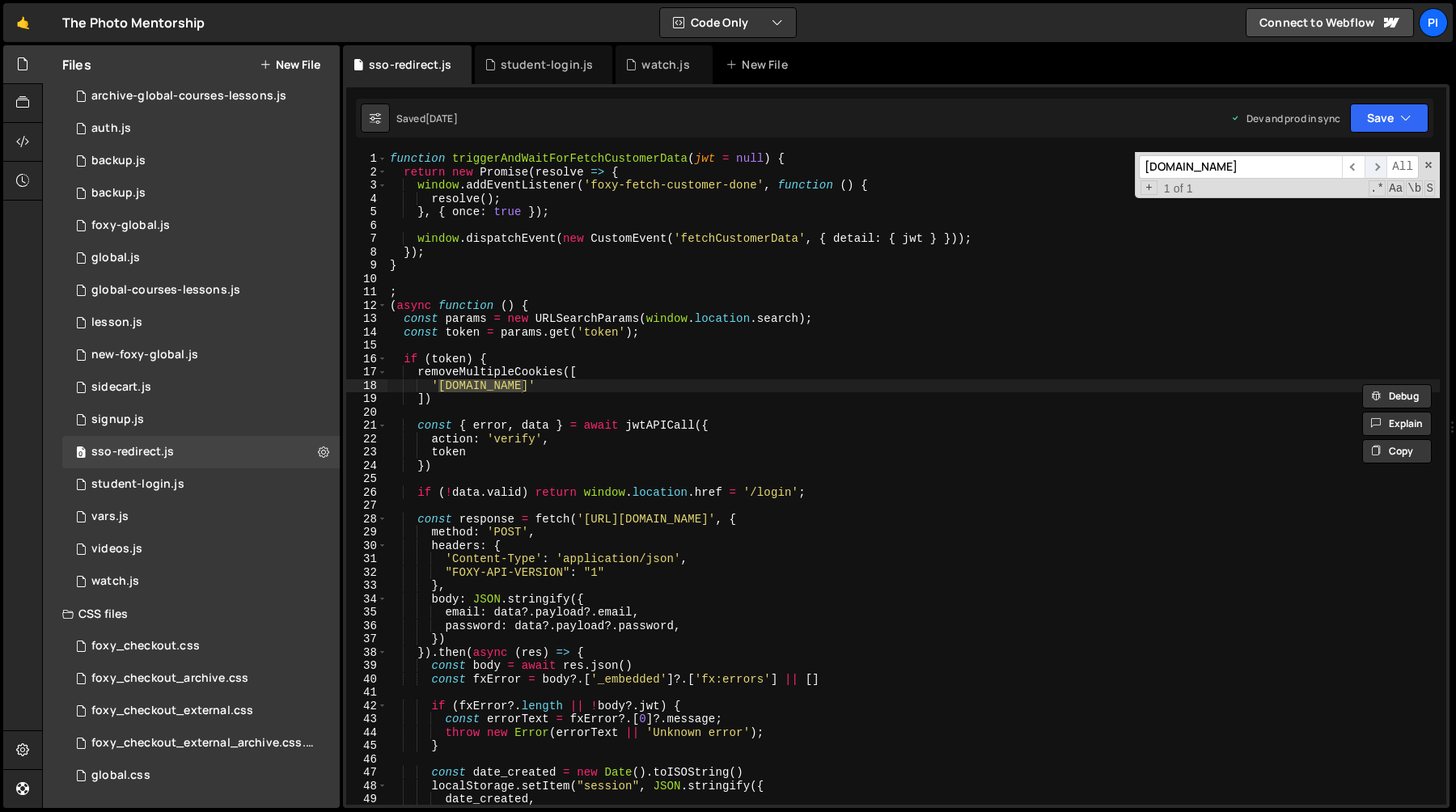
click at [1378, 167] on span "​" at bounding box center [1376, 166] width 23 height 23
click at [503, 378] on div "function triggerAndWaitForFetchCustomerData ( jwt = null ) { return new Promise…" at bounding box center [913, 492] width 1053 height 680
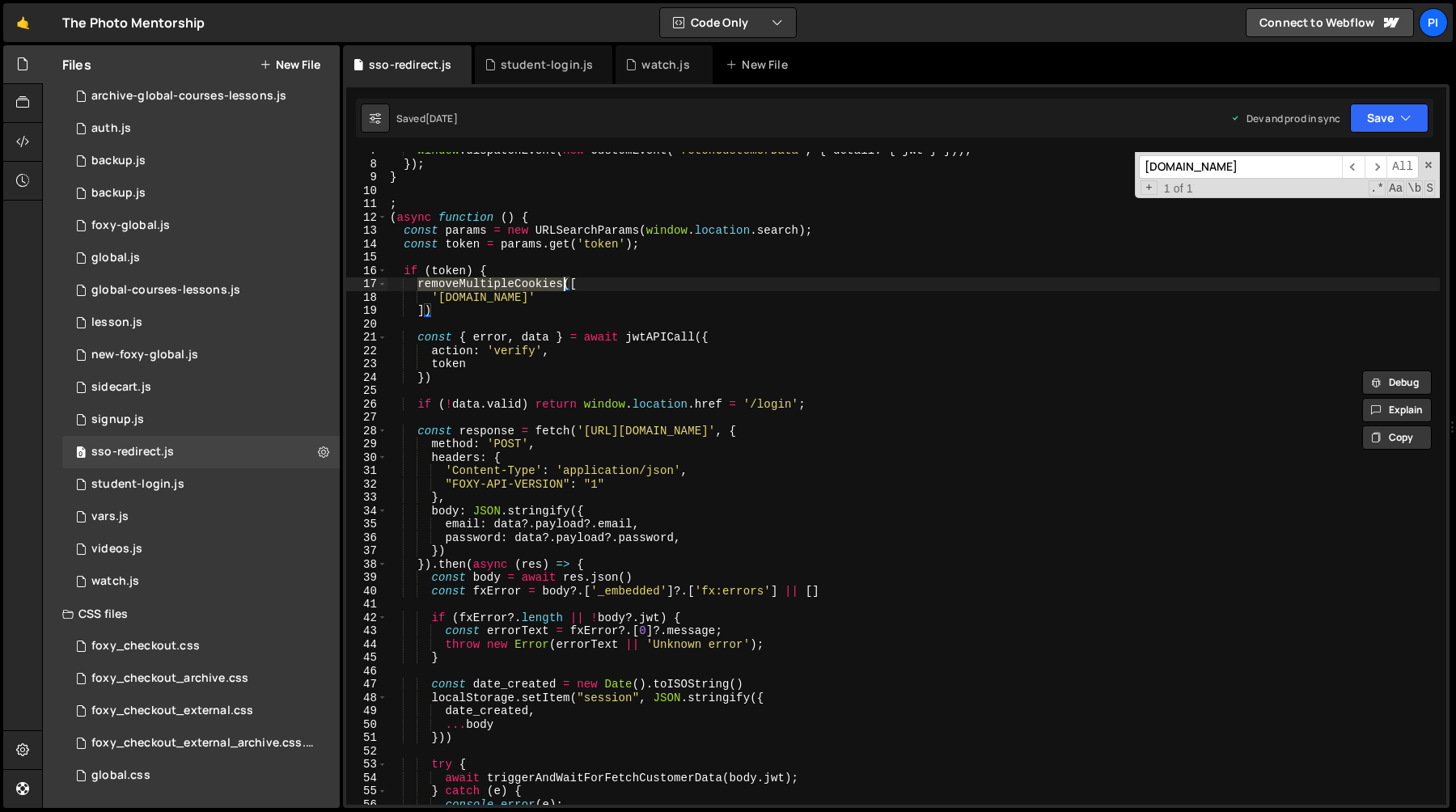
scroll to position [91, 0]
click at [864, 428] on div "window . dispatchEvent ( new CustomEvent ( 'fetchCustomerData' , { detail : { j…" at bounding box center [913, 482] width 1053 height 680
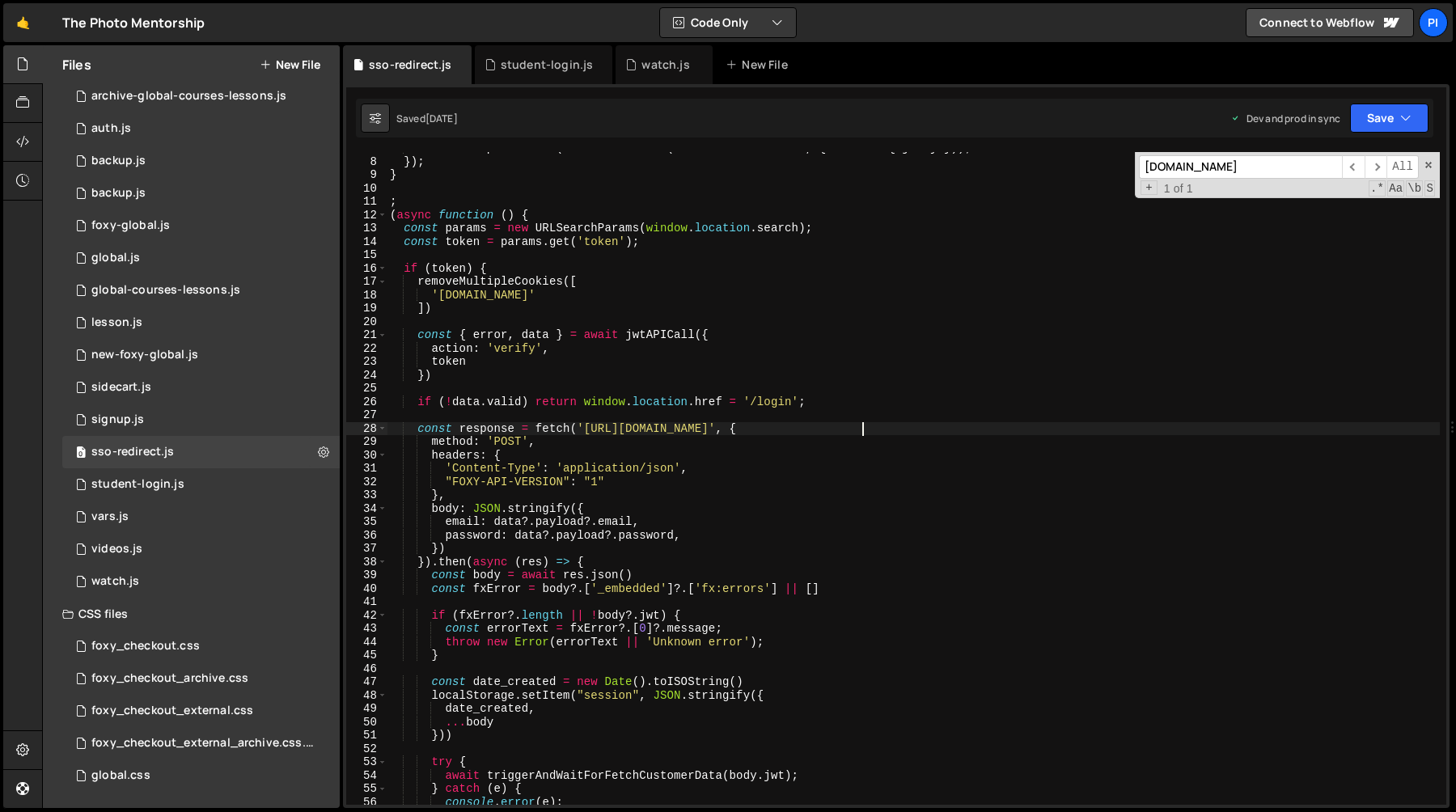
click at [864, 428] on div "window . dispatchEvent ( new CustomEvent ( 'fetchCustomerData' , { detail : { j…" at bounding box center [913, 482] width 1053 height 680
click at [503, 529] on div "window . dispatchEvent ( new CustomEvent ( 'fetchCustomerData' , { detail : { j…" at bounding box center [913, 482] width 1053 height 680
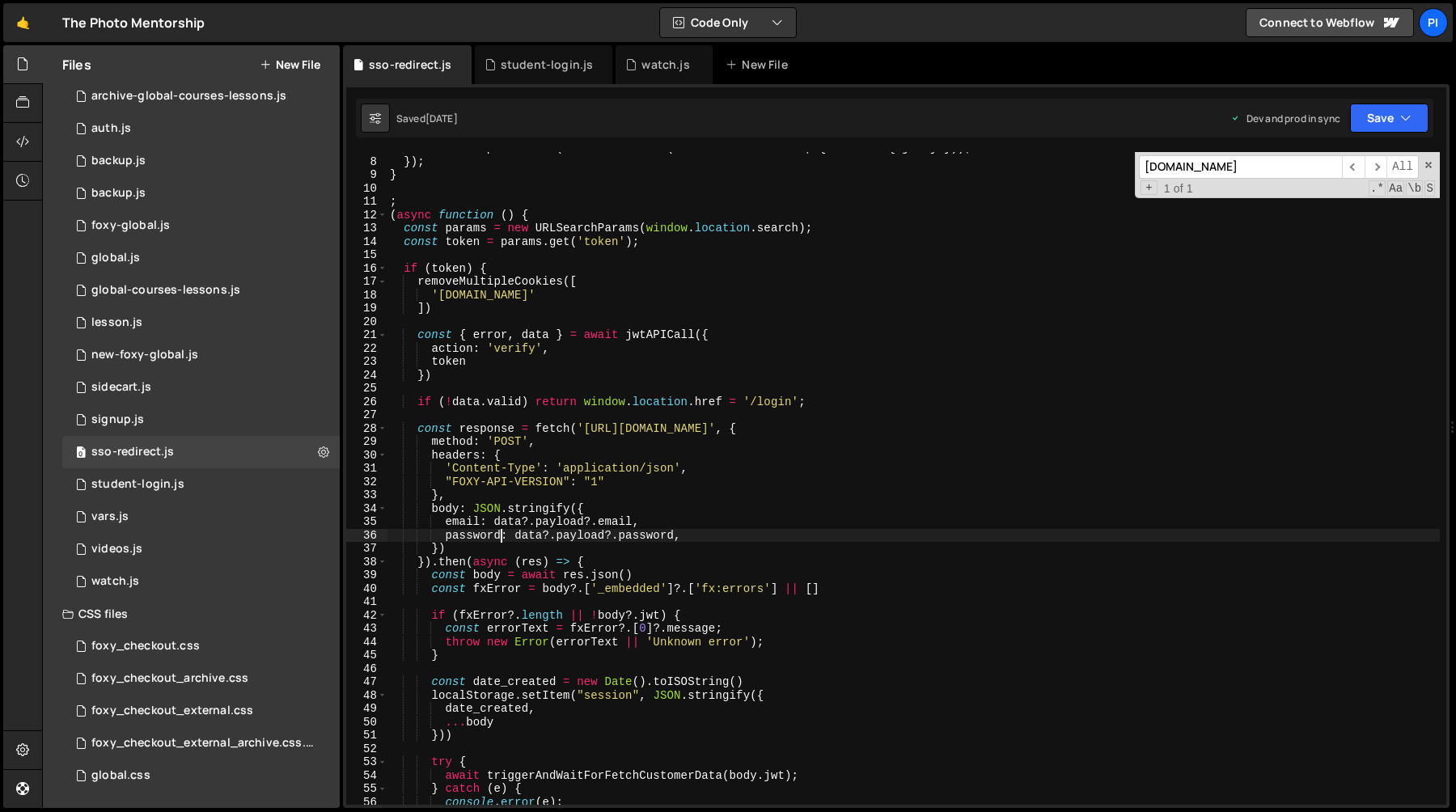
click at [503, 529] on div "window . dispatchEvent ( new CustomEvent ( 'fetchCustomerData' , { detail : { j…" at bounding box center [913, 482] width 1053 height 680
click at [537, 525] on div "window . dispatchEvent ( new CustomEvent ( 'fetchCustomerData' , { detail : { j…" at bounding box center [913, 482] width 1053 height 680
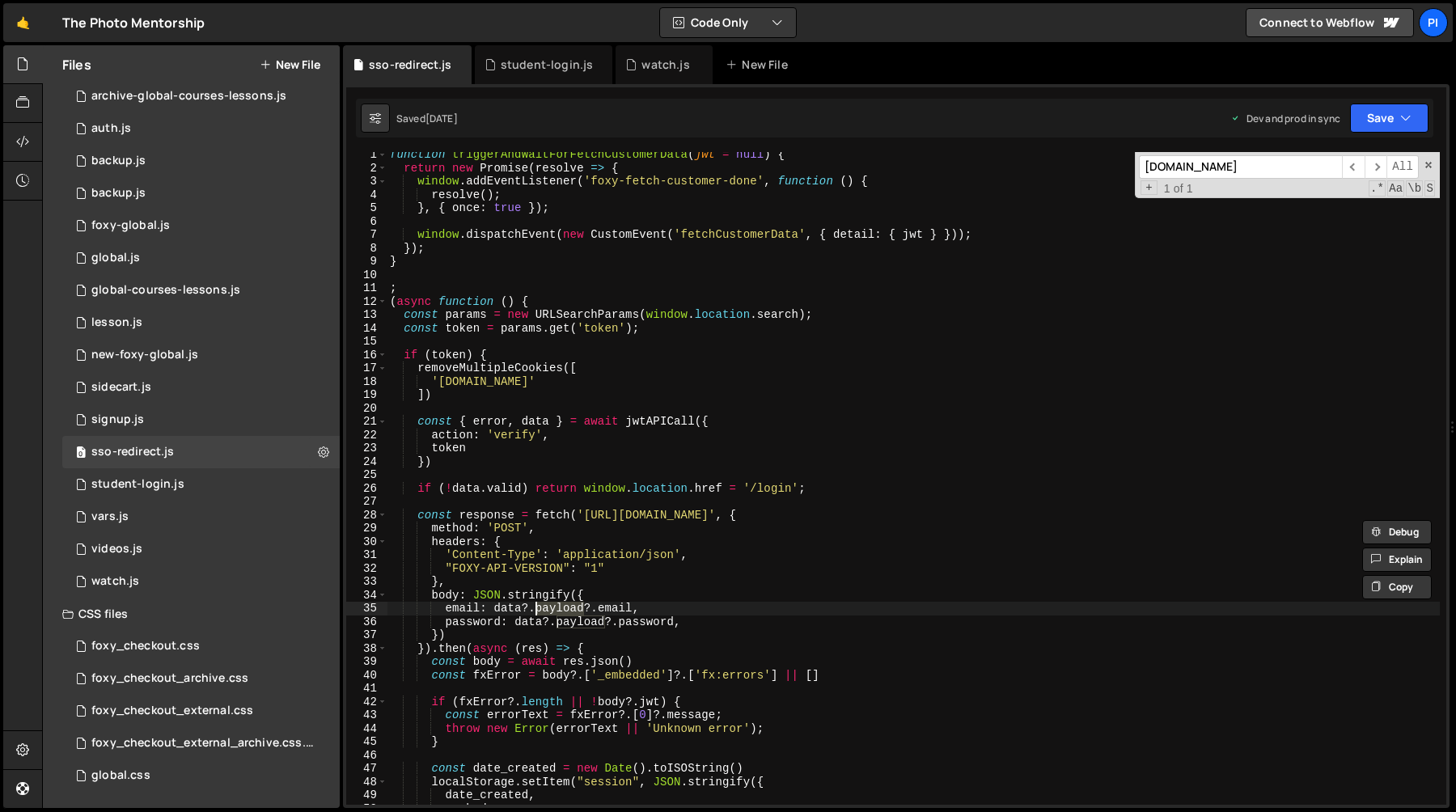
scroll to position [0, 0]
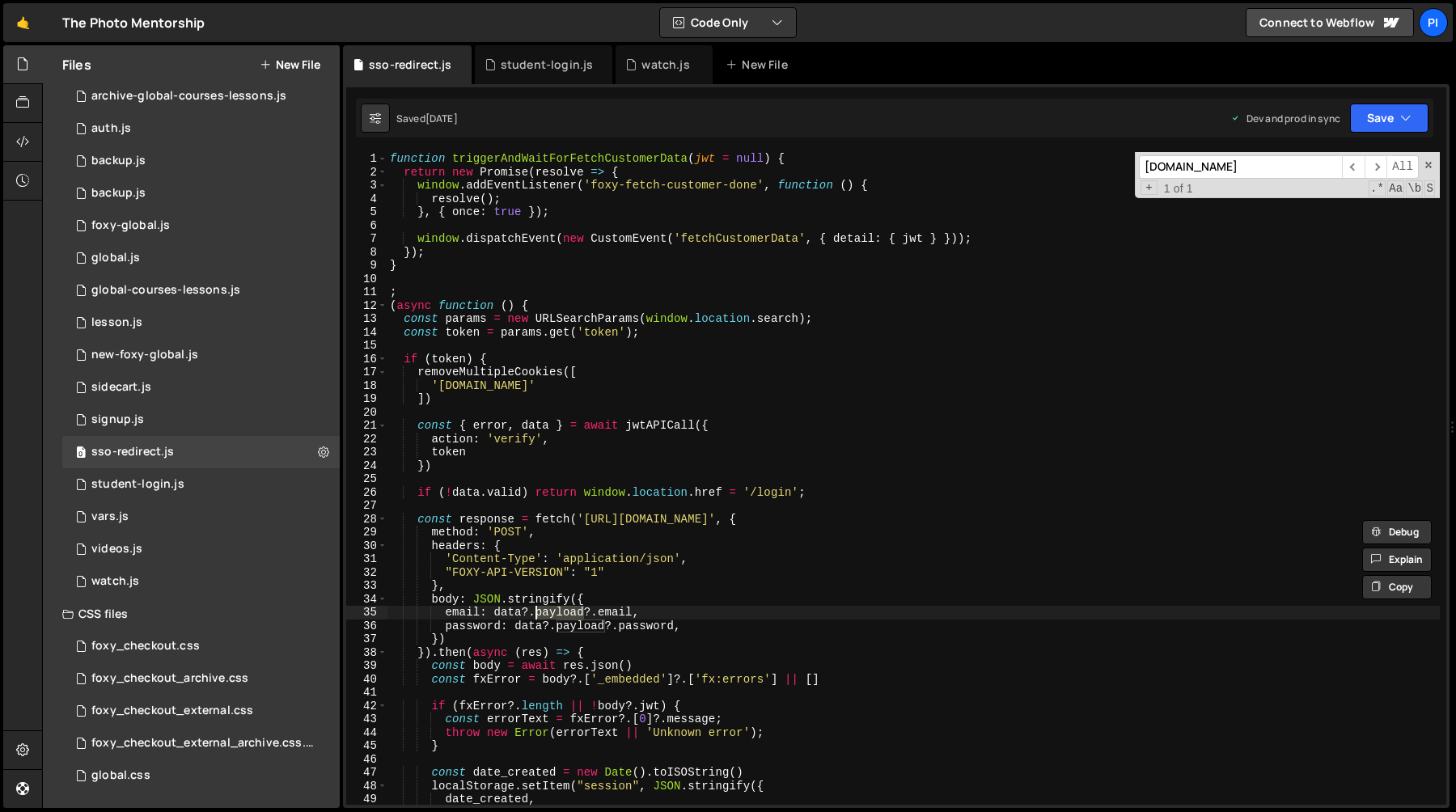
click at [462, 497] on div "function triggerAndWaitForFetchCustomerData ( jwt = null ) { return new Promise…" at bounding box center [913, 492] width 1053 height 680
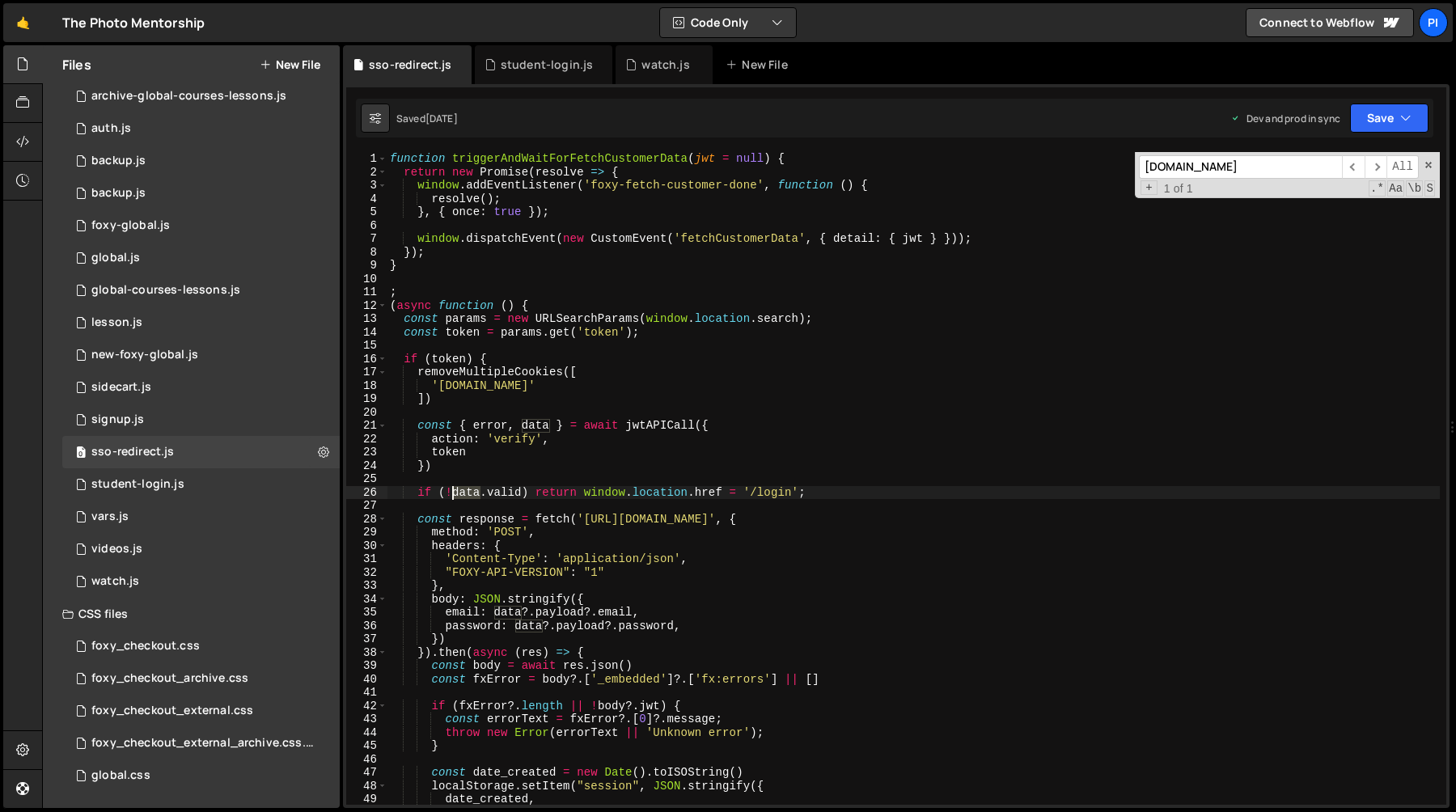
click at [462, 497] on div "function triggerAndWaitForFetchCustomerData ( jwt = null ) { return new Promise…" at bounding box center [913, 492] width 1053 height 680
click at [511, 494] on div "function triggerAndWaitForFetchCustomerData ( jwt = null ) { return new Promise…" at bounding box center [913, 492] width 1053 height 680
click at [444, 494] on div "function triggerAndWaitForFetchCustomerData ( jwt = null ) { return new Promise…" at bounding box center [913, 492] width 1053 height 680
click at [461, 493] on div "function triggerAndWaitForFetchCustomerData ( jwt = null ) { return new Promise…" at bounding box center [913, 492] width 1053 height 680
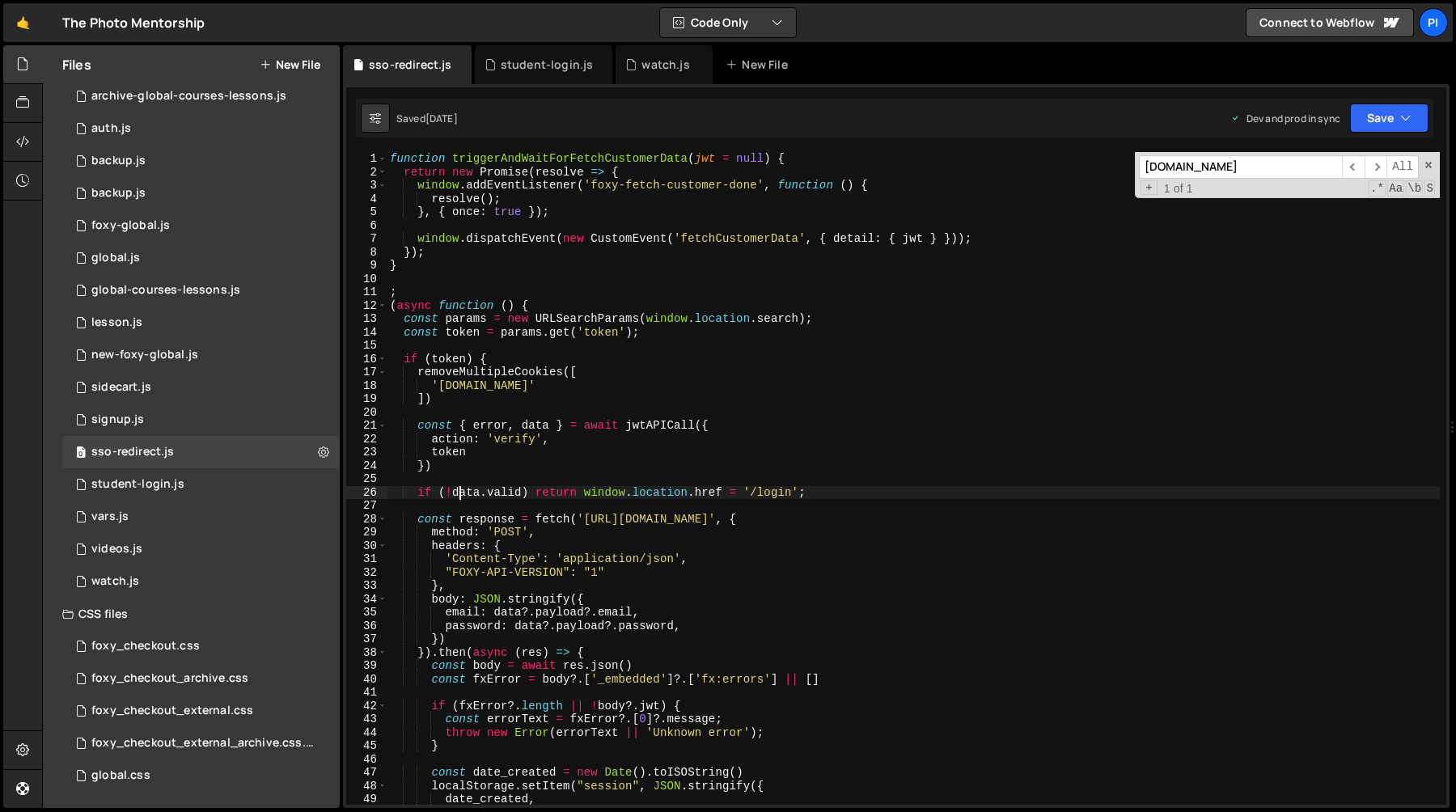
click at [461, 493] on div "function triggerAndWaitForFetchCustomerData ( jwt = null ) { return new Promise…" at bounding box center [913, 492] width 1053 height 680
click at [660, 430] on div "function triggerAndWaitForFetchCustomerData ( jwt = null ) { return new Promise…" at bounding box center [913, 492] width 1053 height 680
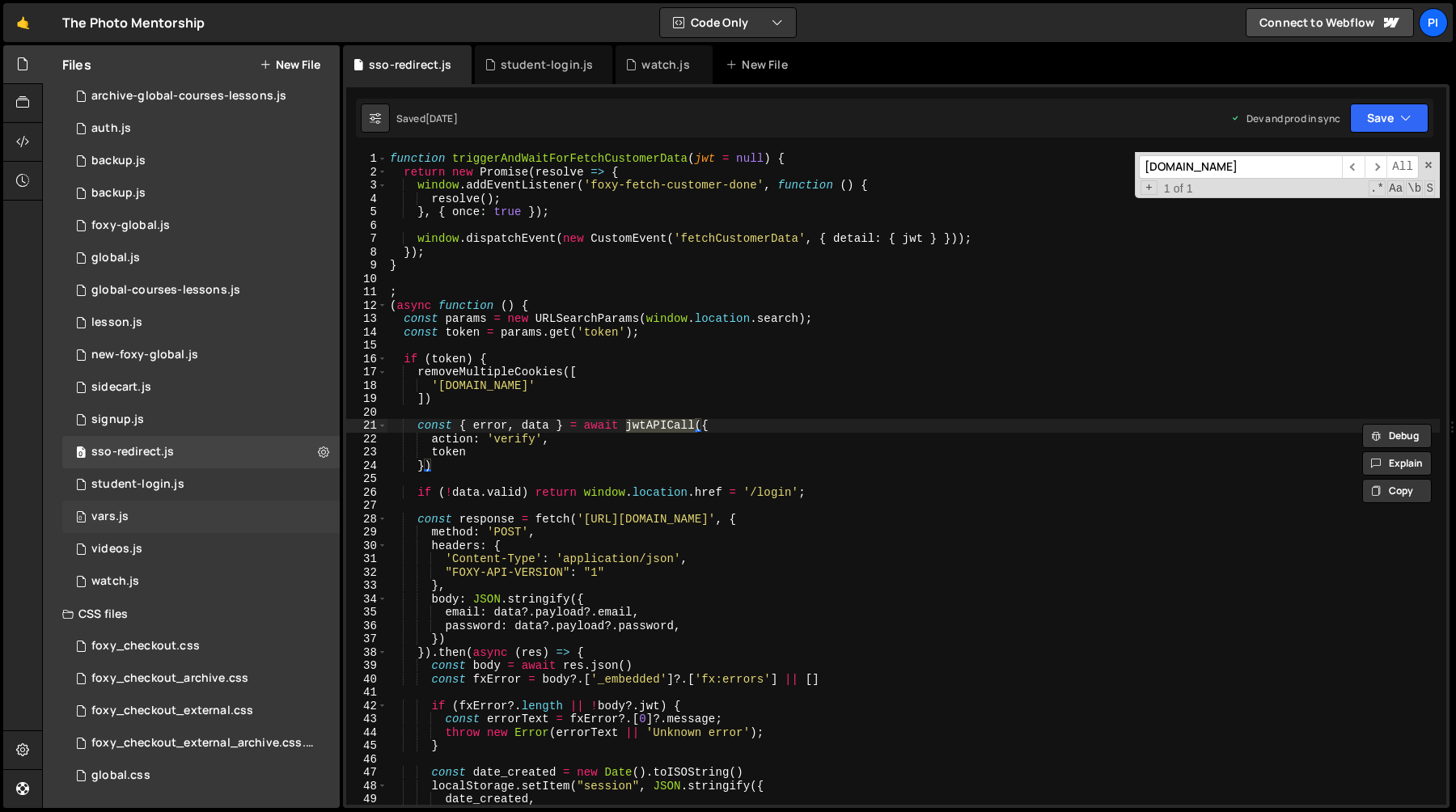
click at [146, 520] on div "0 vars.js 0" at bounding box center [201, 516] width 278 height 32
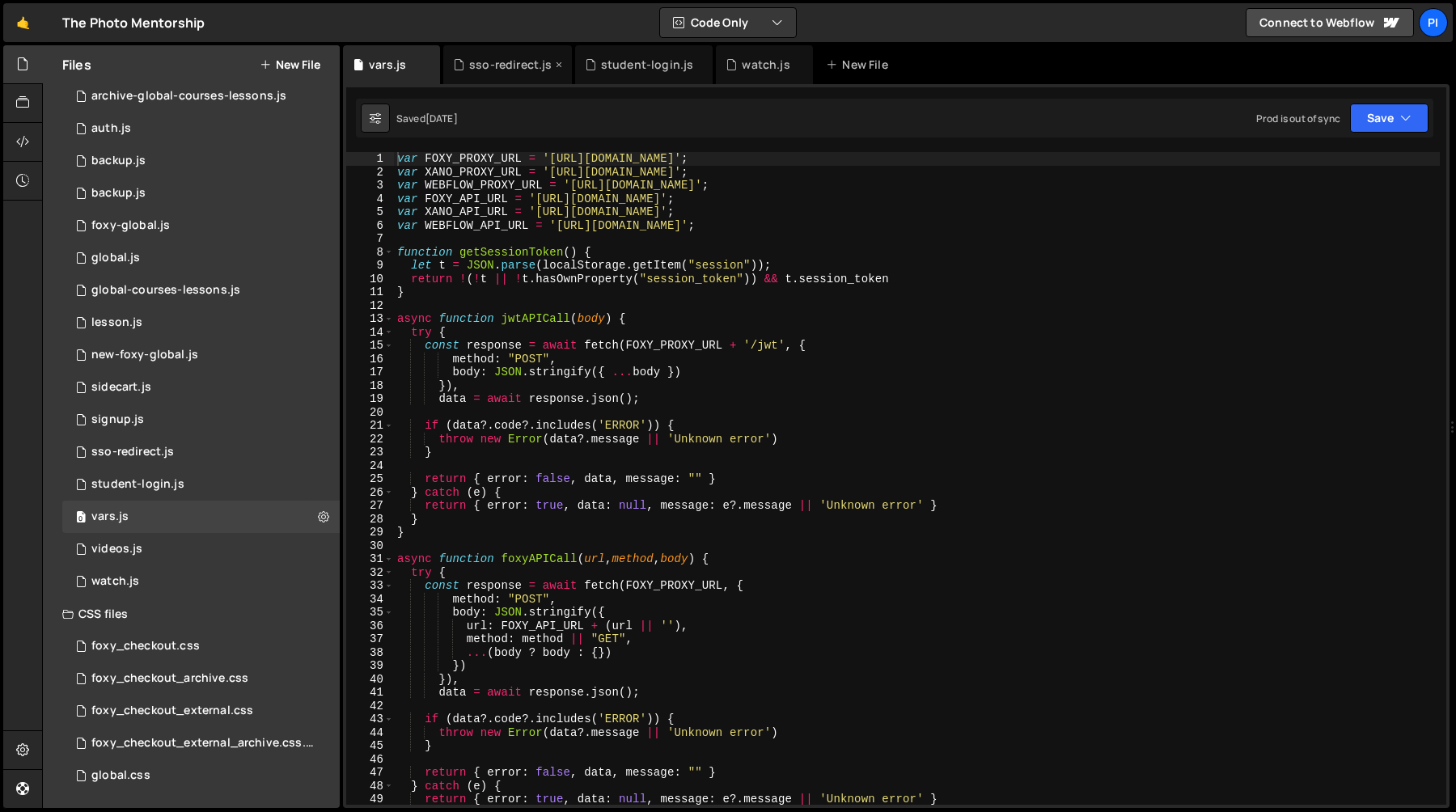
click at [488, 66] on div "sso-redirect.js" at bounding box center [511, 64] width 83 height 16
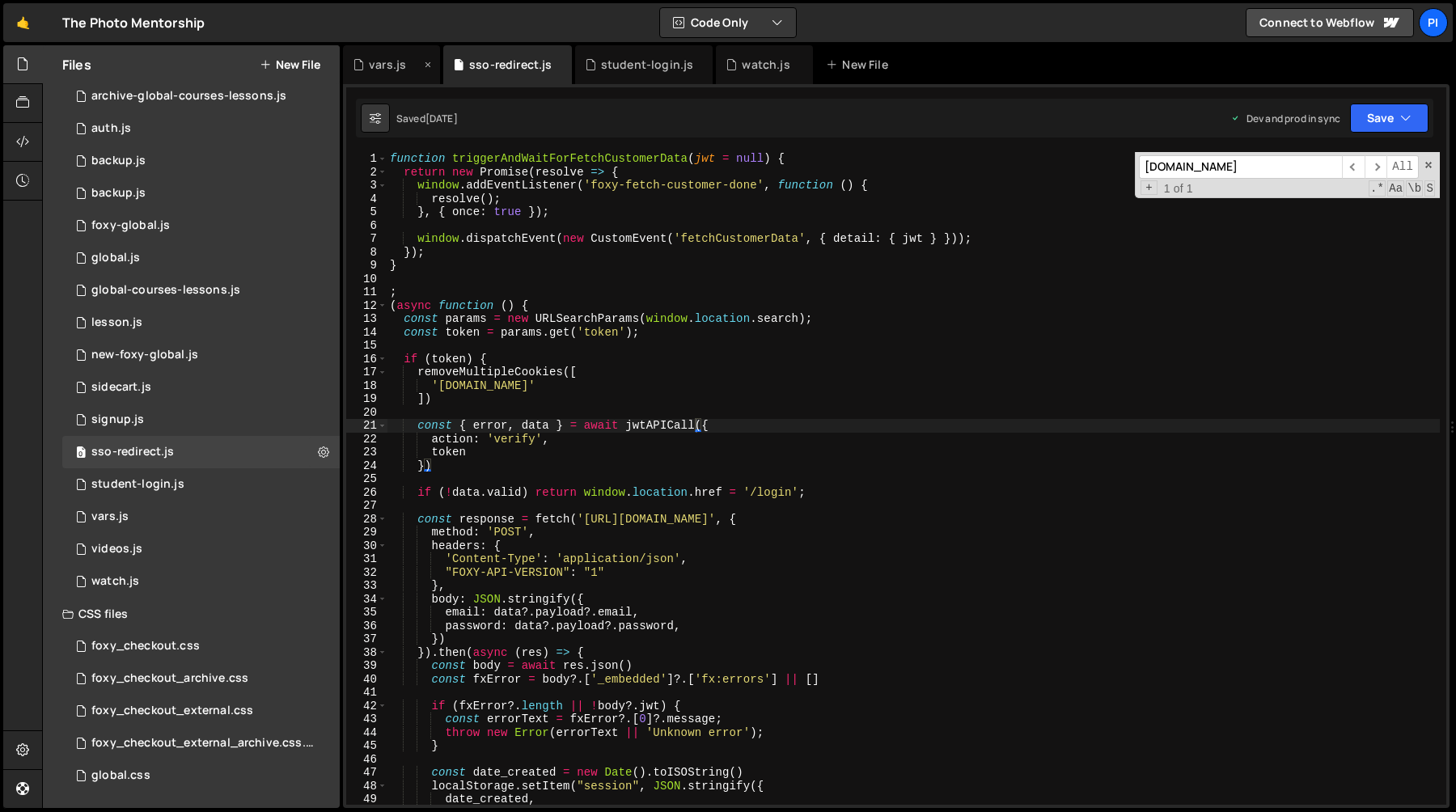
click at [391, 66] on div "vars.js" at bounding box center [388, 64] width 38 height 16
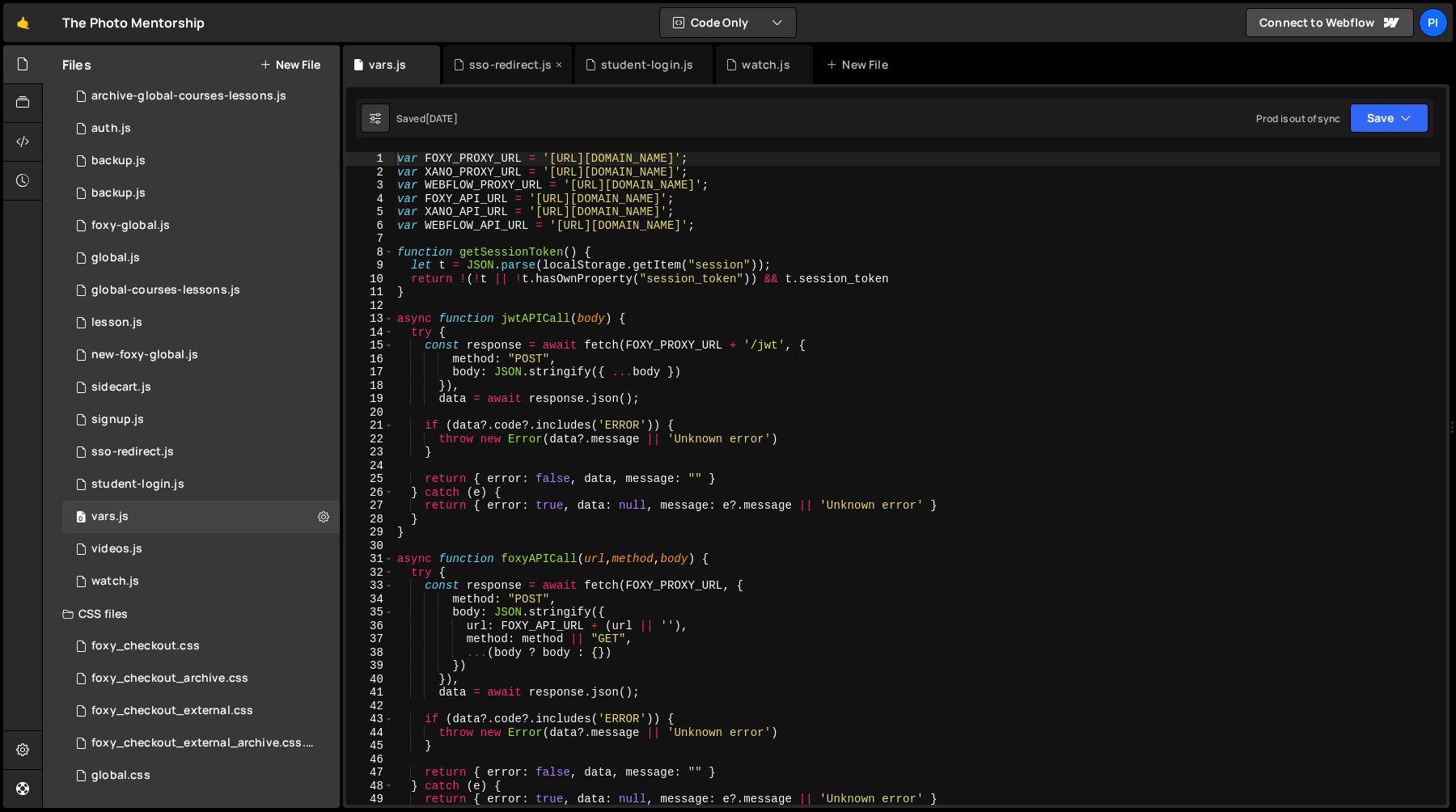
click at [511, 70] on div "sso-redirect.js" at bounding box center [511, 64] width 83 height 16
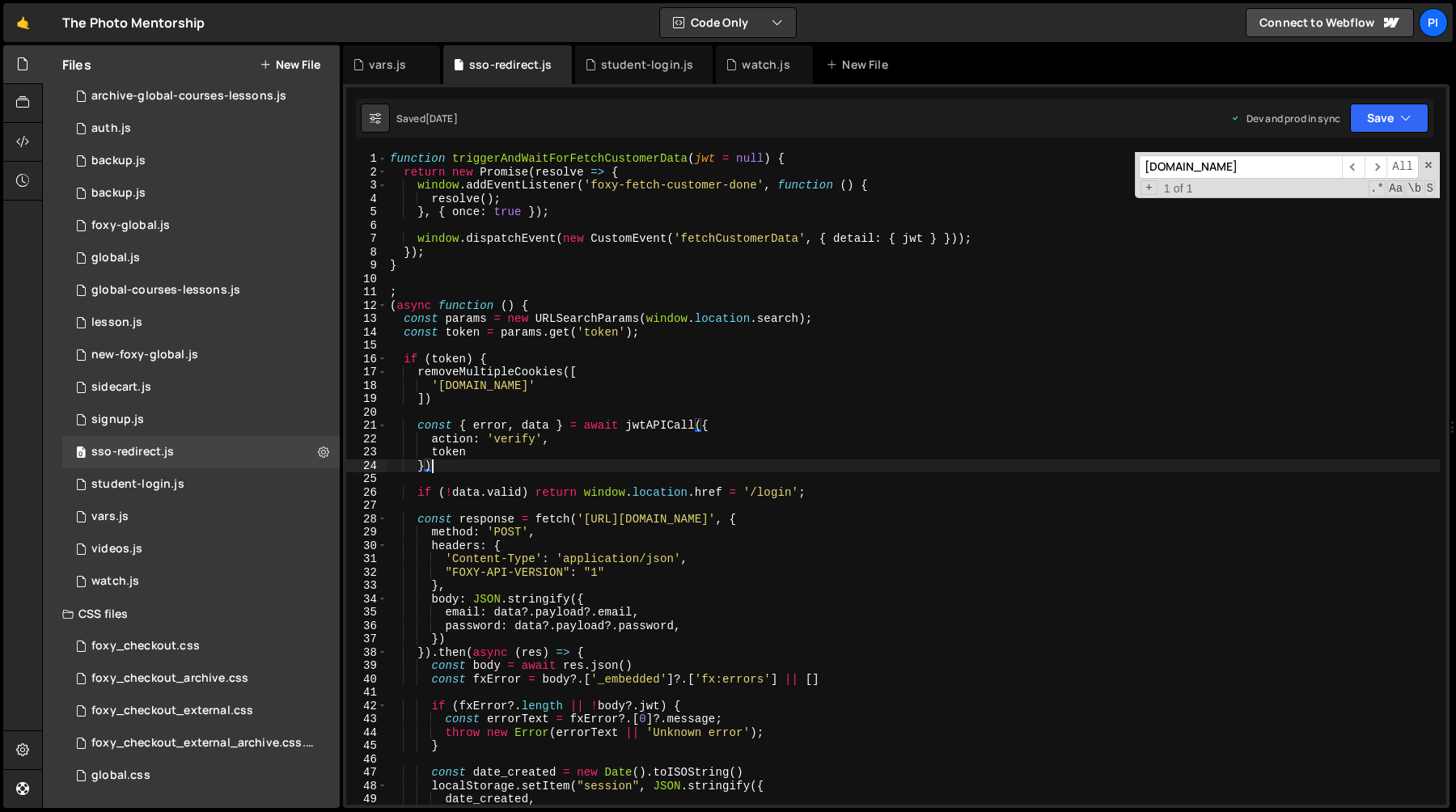
click at [497, 468] on div "function triggerAndWaitForFetchCustomerData ( jwt = null ) { return new Promise…" at bounding box center [913, 492] width 1053 height 680
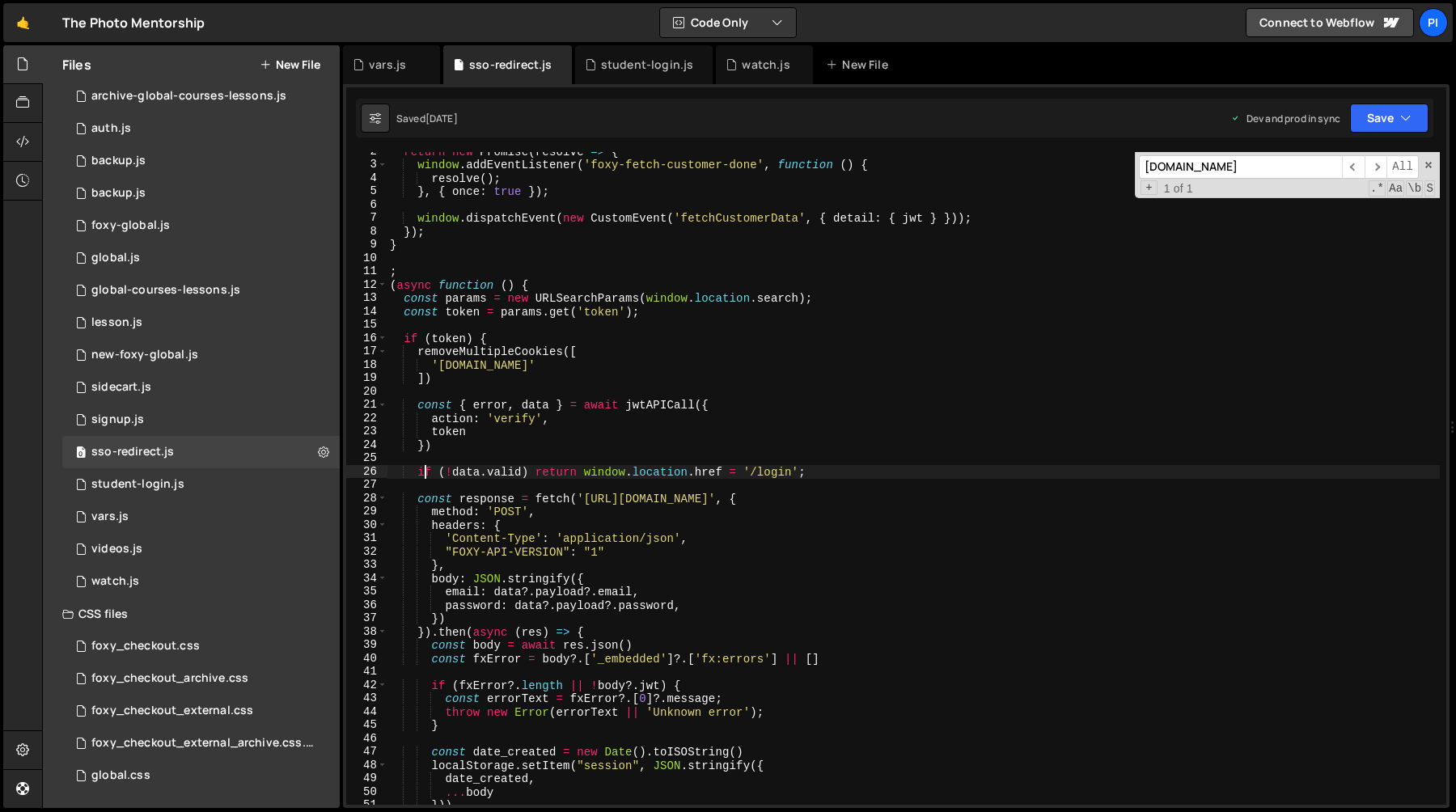
click at [424, 475] on div "return new Promise ( resolve => { window . addEventListener ( 'foxy-fetch-custo…" at bounding box center [913, 484] width 1053 height 680
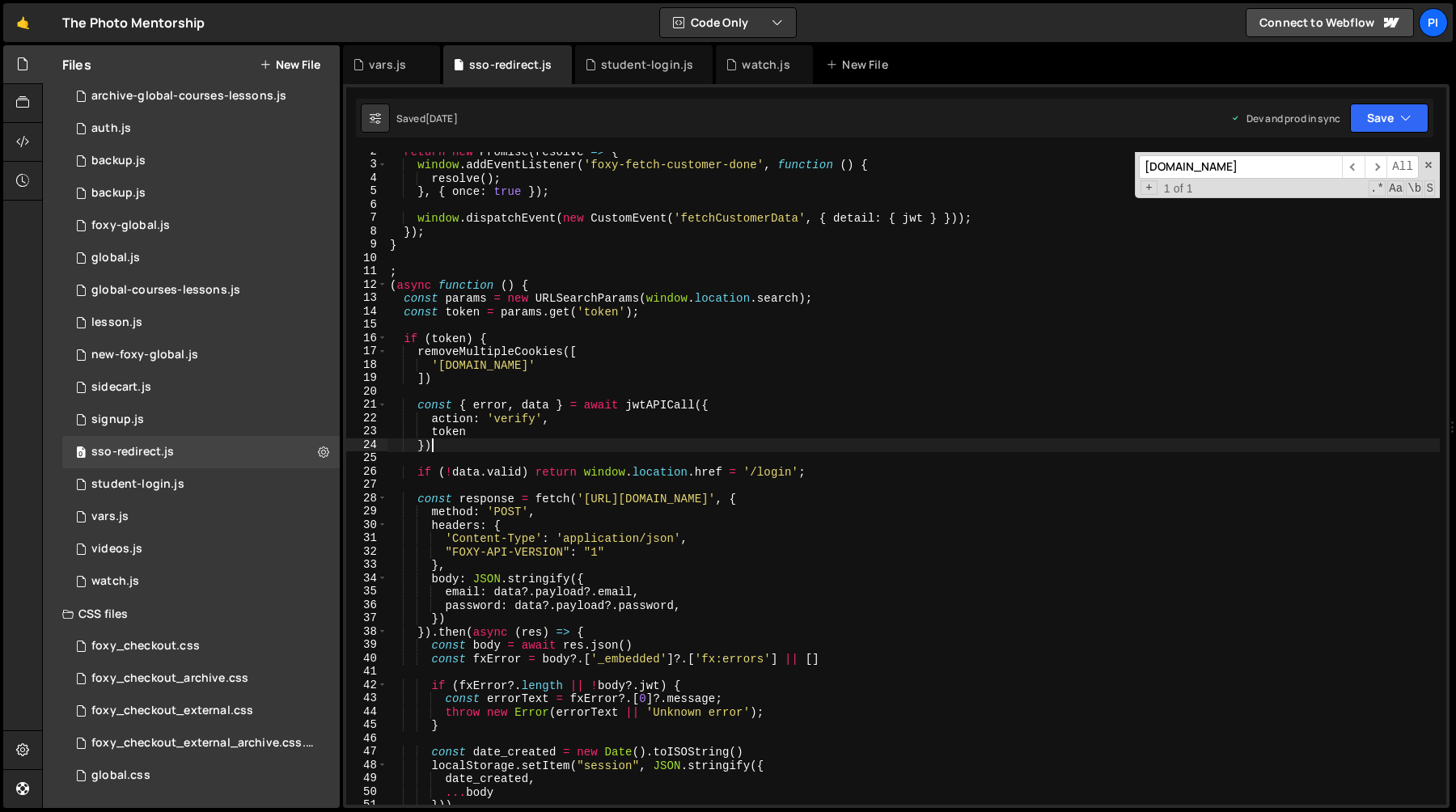
click at [465, 446] on div "return new Promise ( resolve => { window . addEventListener ( 'foxy-fetch-custo…" at bounding box center [913, 484] width 1053 height 680
click at [544, 474] on div "return new Promise ( resolve => { window . addEventListener ( 'foxy-fetch-custo…" at bounding box center [913, 484] width 1053 height 680
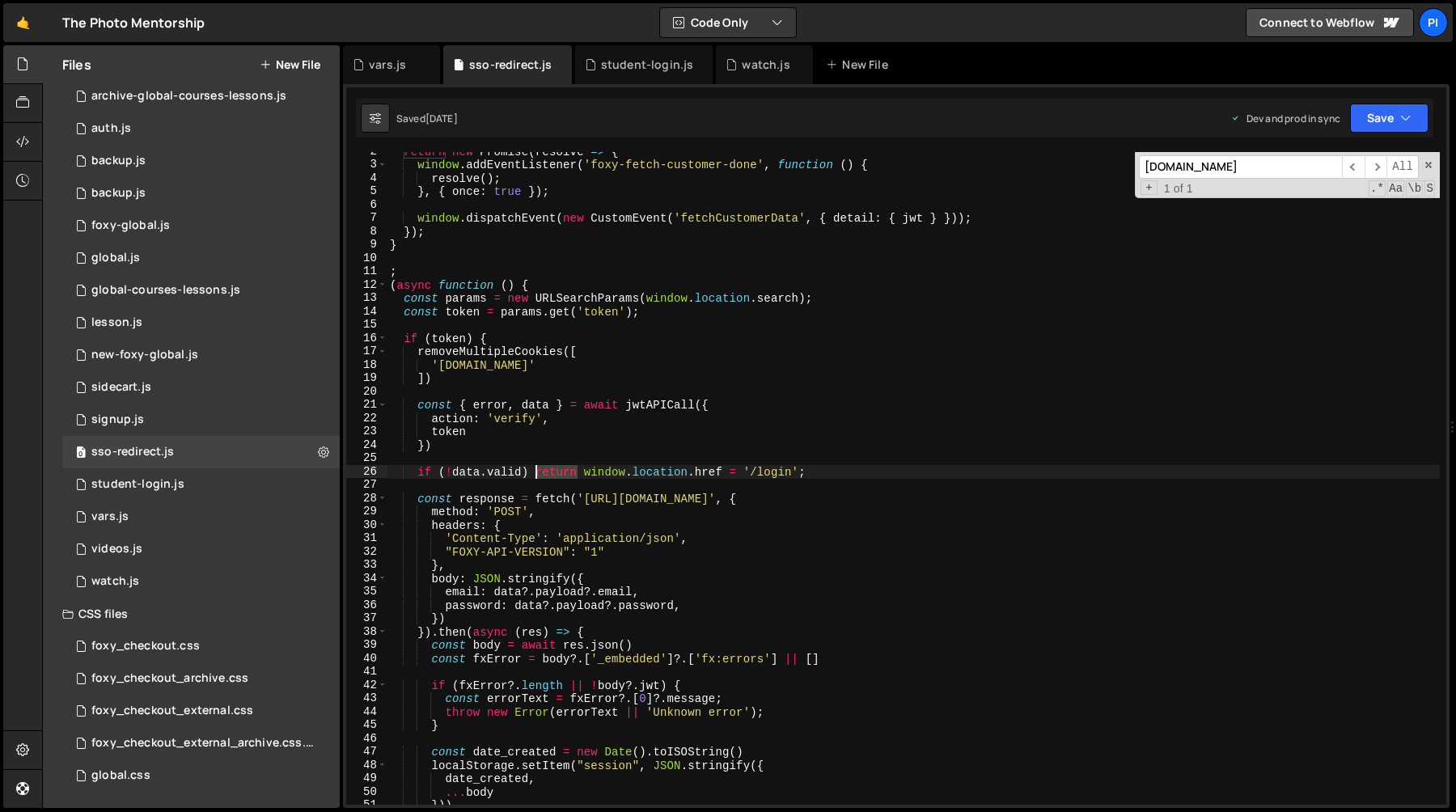
click at [544, 474] on div "return new Promise ( resolve => { window . addEventListener ( 'foxy-fetch-custo…" at bounding box center [913, 484] width 1053 height 680
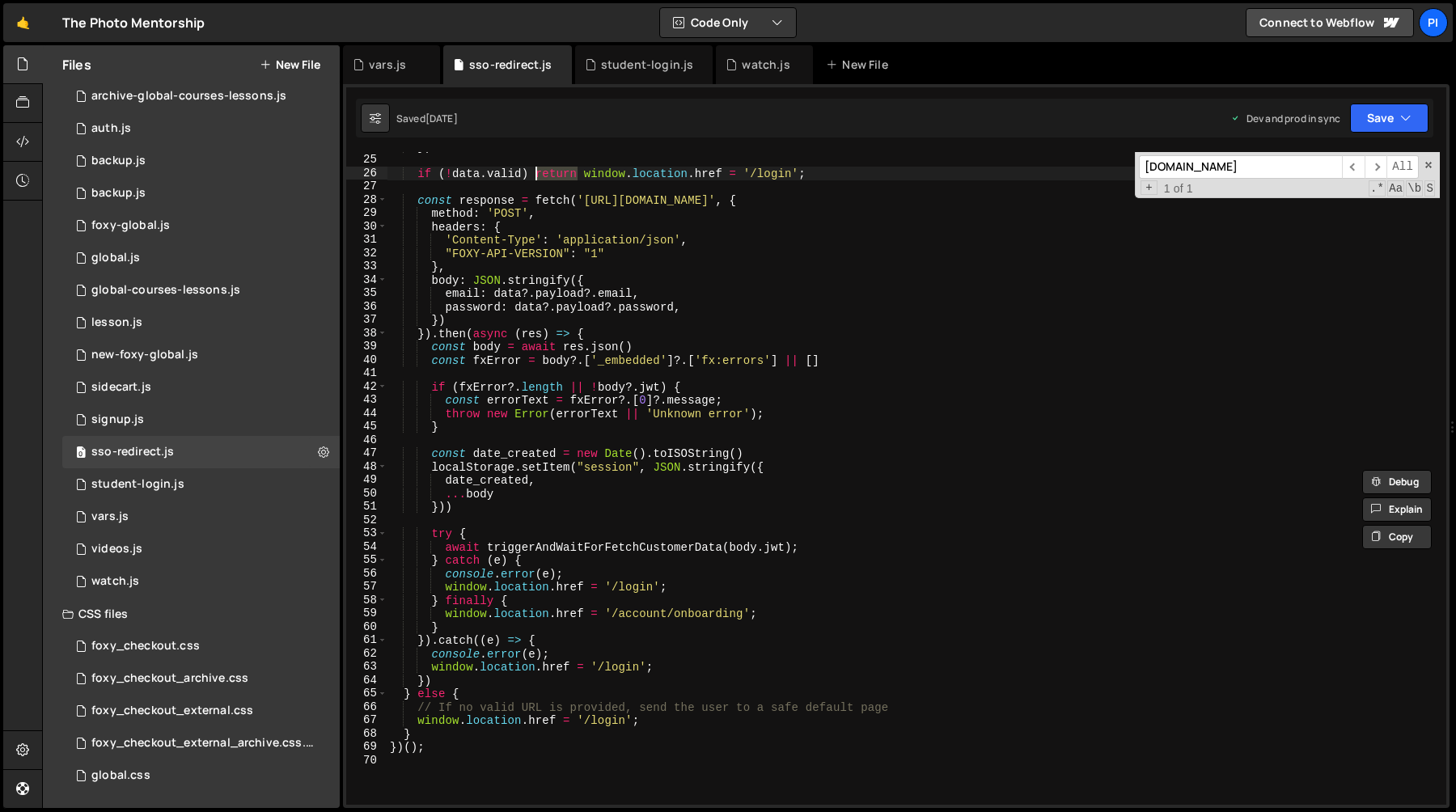
scroll to position [334, 0]
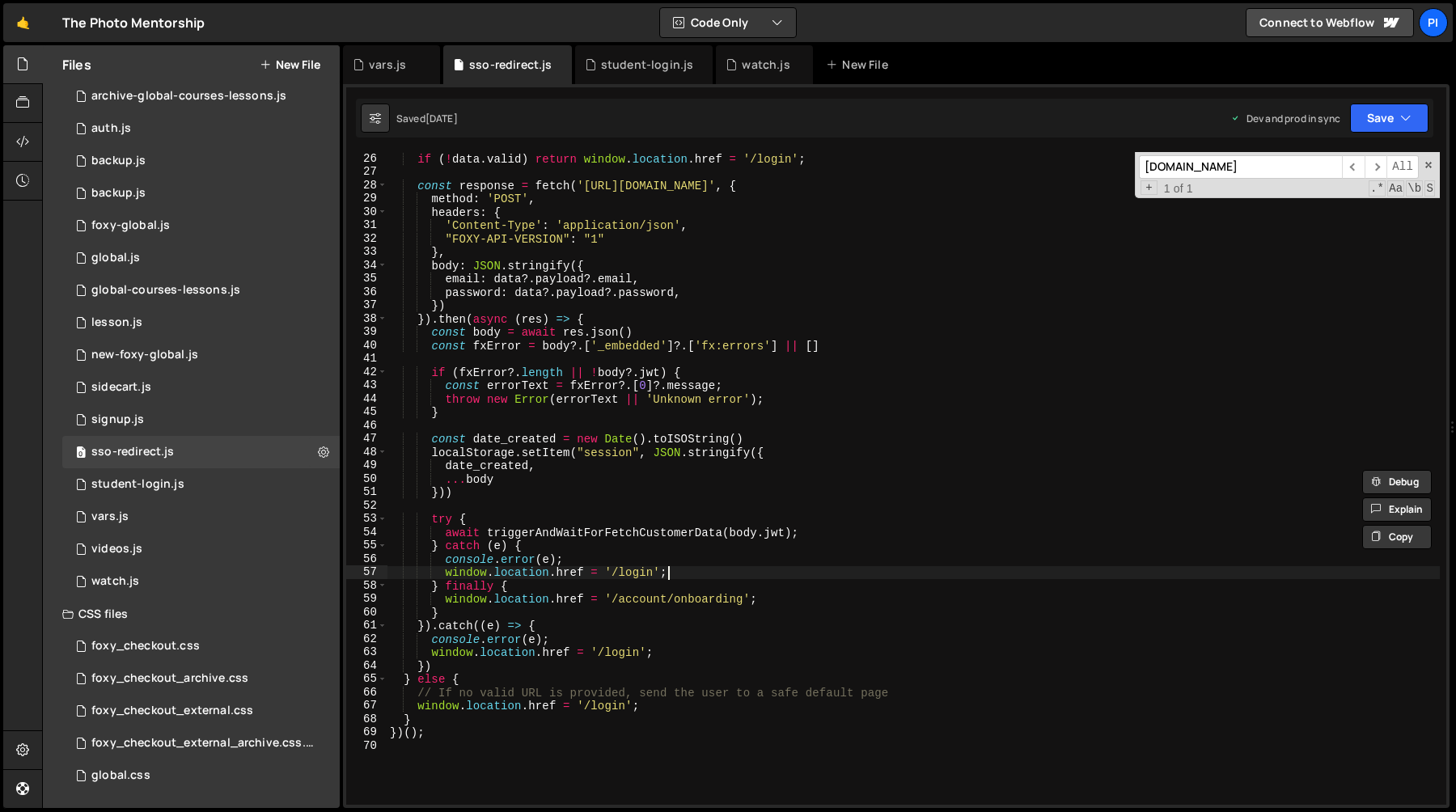
click at [689, 571] on div "if ( ! data . valid ) return window . location . href = '/login' ; const respon…" at bounding box center [913, 492] width 1053 height 680
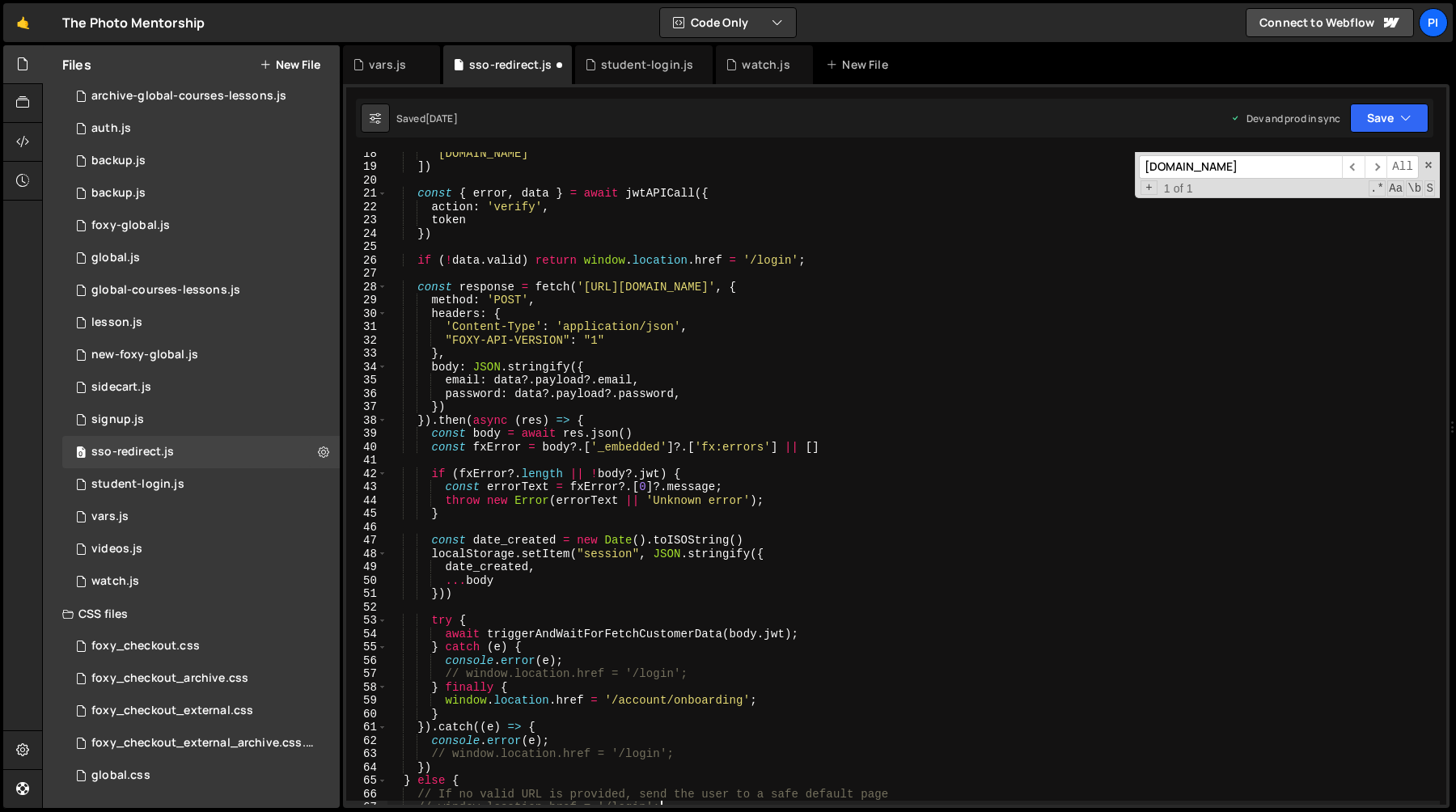
scroll to position [211, 0]
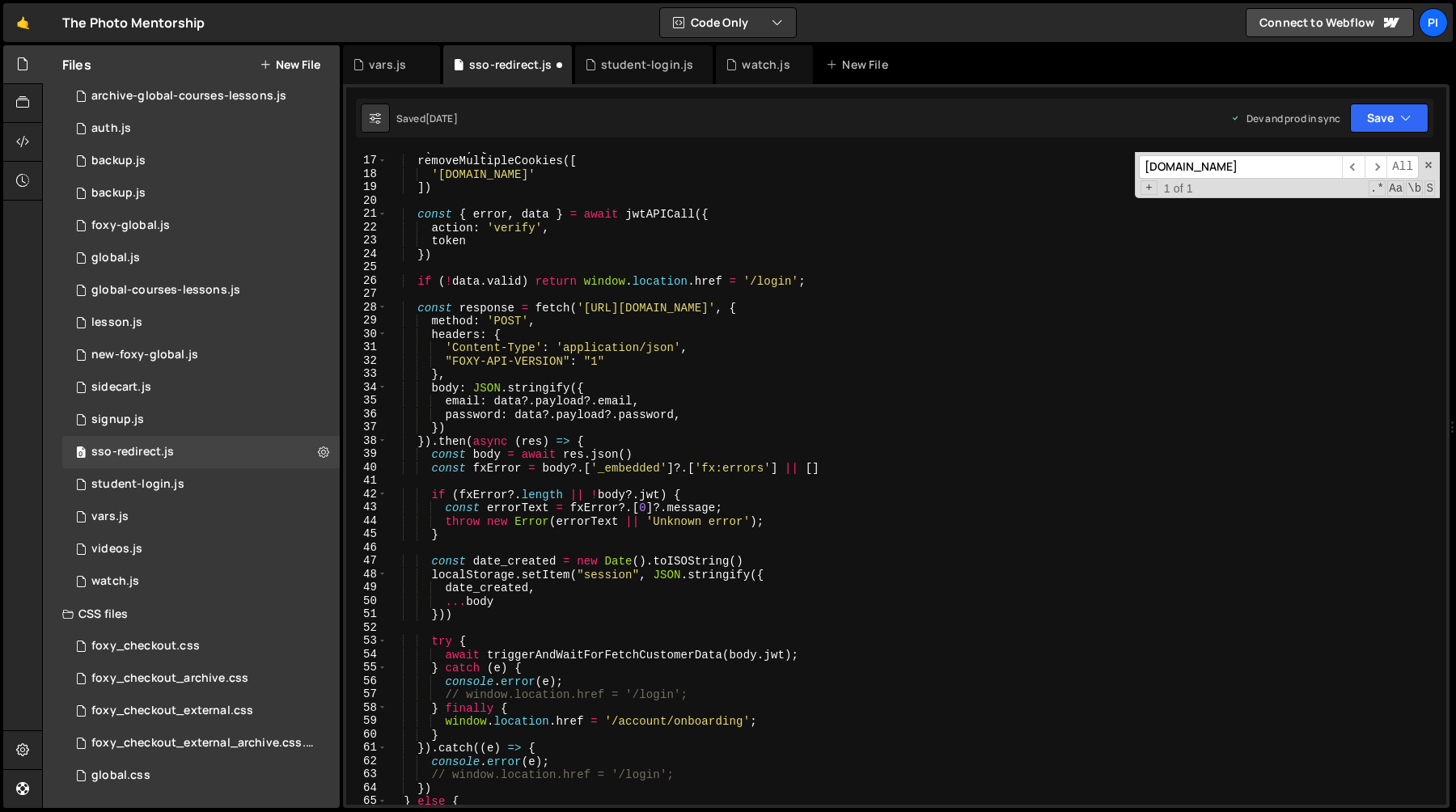
click at [839, 278] on div "if ( token ) { removeMultipleCookies ([ 'fx.sso.email' ]) const { error , data …" at bounding box center [913, 481] width 1053 height 680
type textarea "// if (!data.valid) return window.location.href = '/login';"
type textarea "if (!data.valid) return window.location.href = '/login';"
type textarea "})"
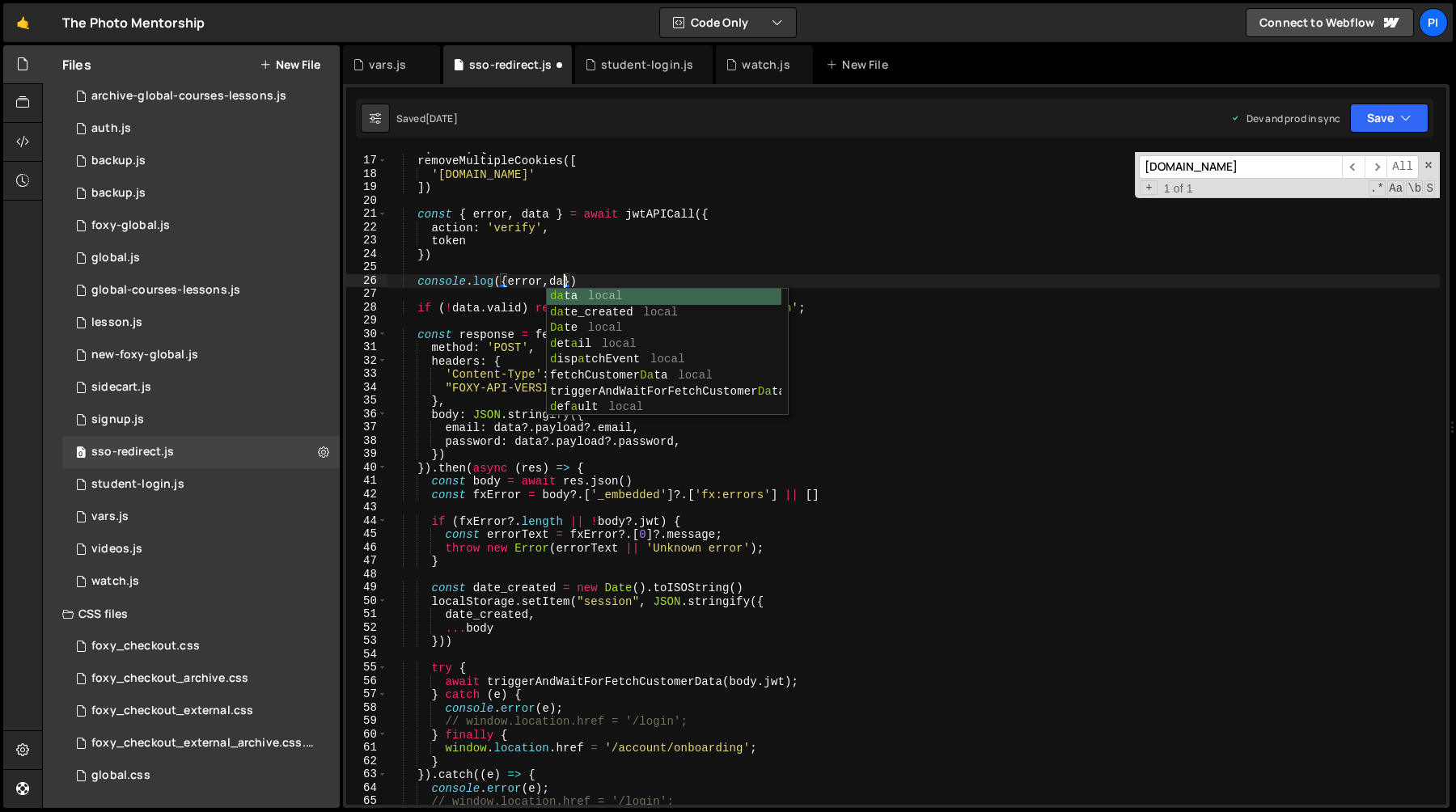
scroll to position [0, 12]
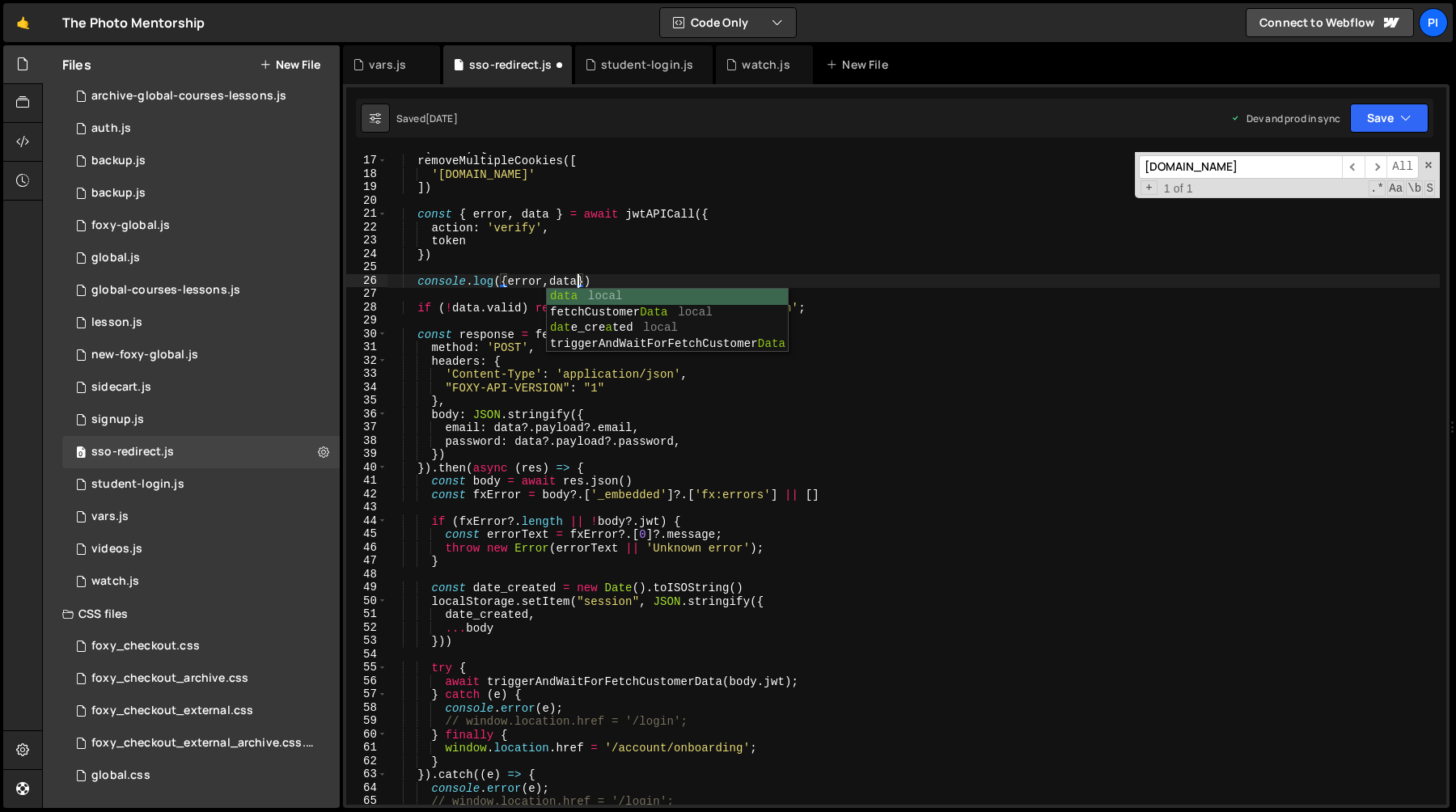
click at [449, 301] on div "if ( token ) { removeMultipleCookies ([ 'fx.sso.email' ]) const { error , data …" at bounding box center [913, 481] width 1053 height 680
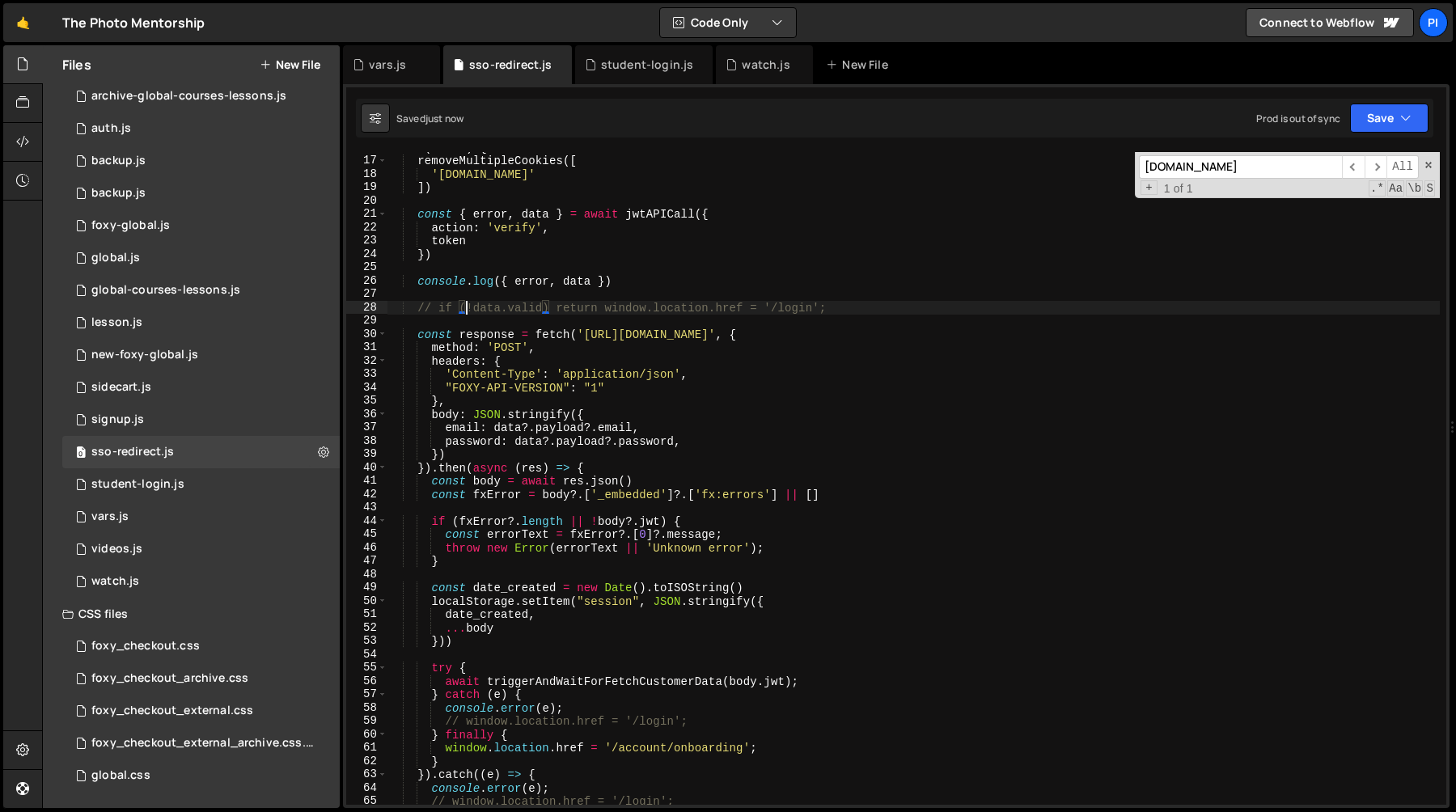
click at [588, 365] on div "if ( token ) { removeMultipleCookies ([ 'fx.sso.email' ]) const { error , data …" at bounding box center [913, 481] width 1053 height 680
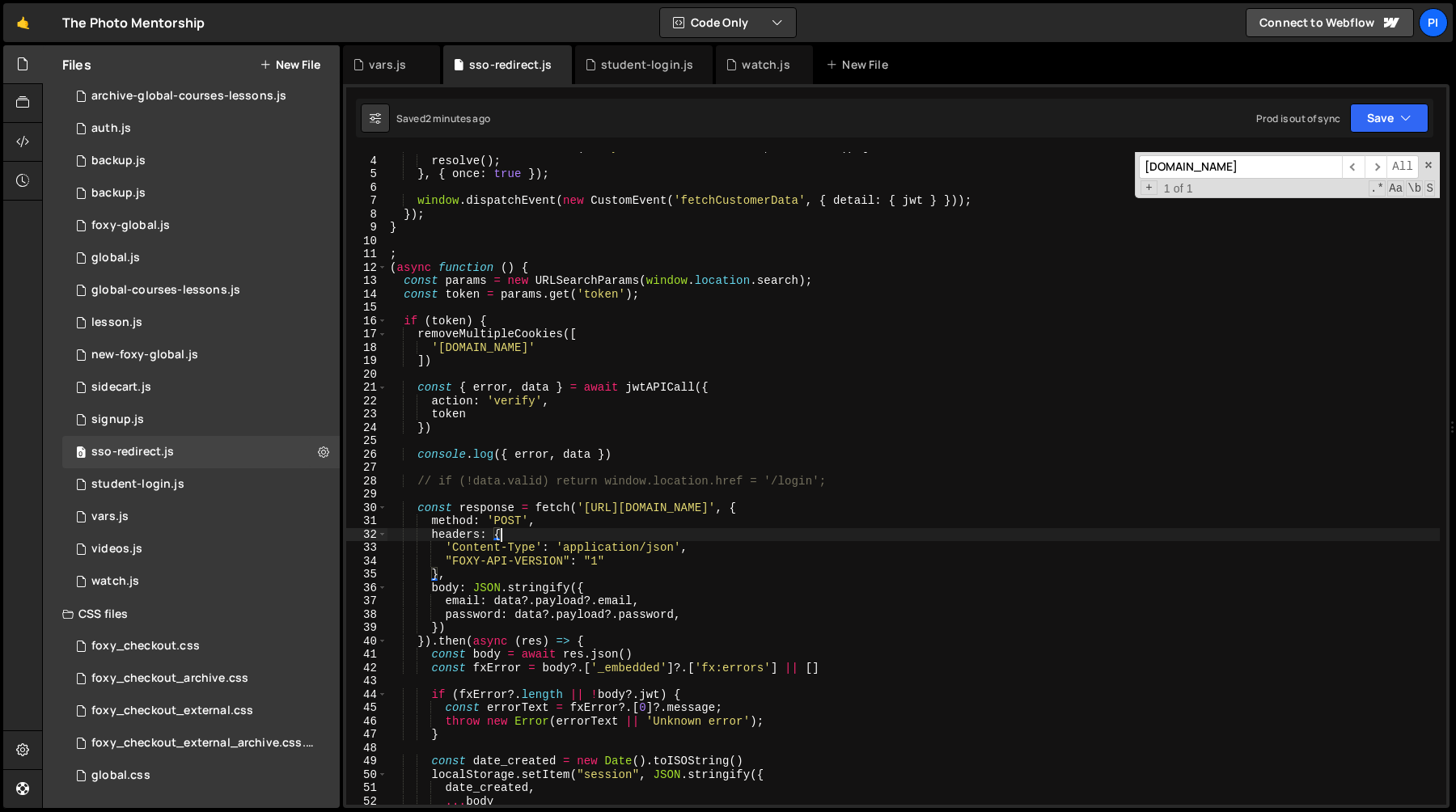
scroll to position [32, 0]
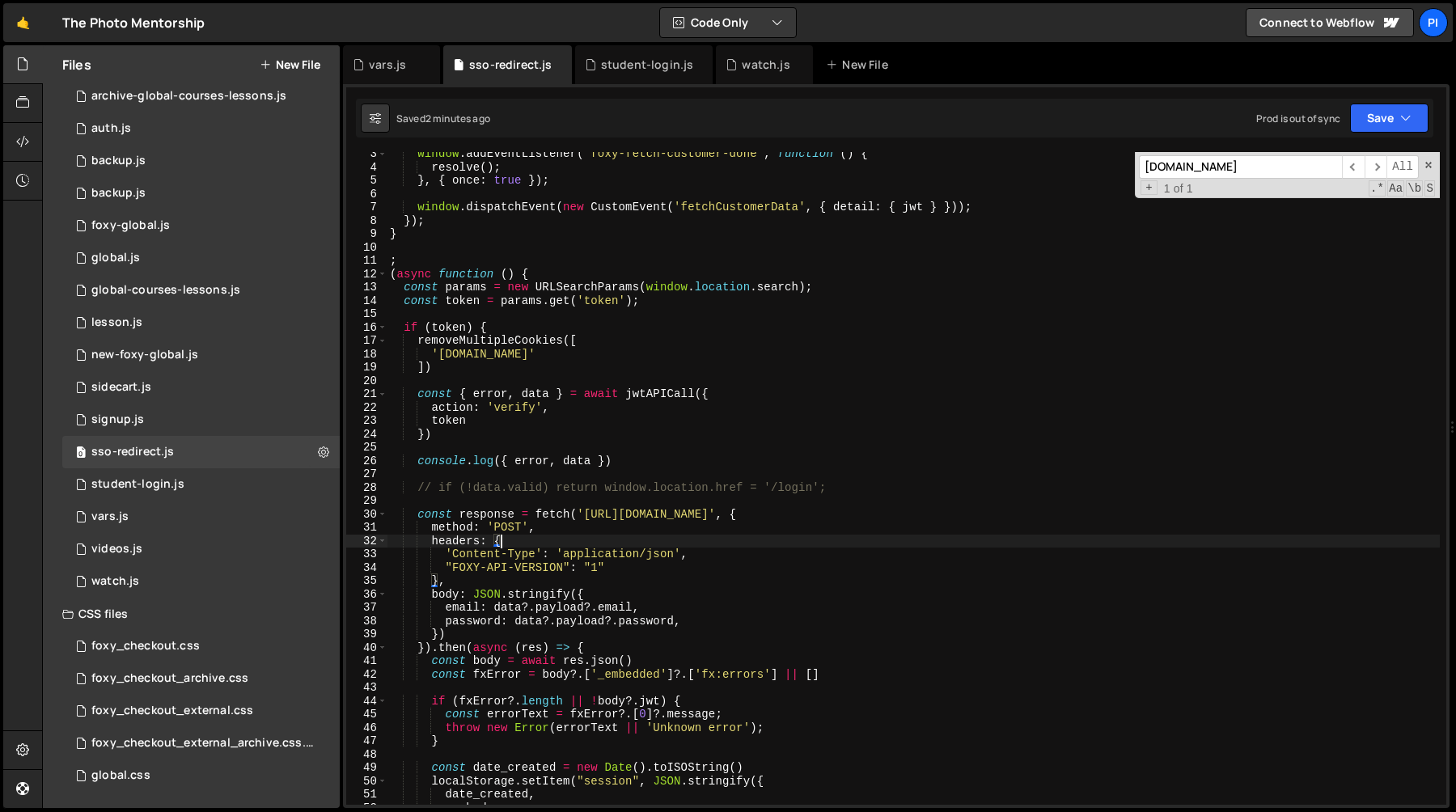
click at [495, 324] on div "window . addEventListener ( 'foxy-fetch-customer-done' , function ( ) { resolve…" at bounding box center [913, 487] width 1053 height 680
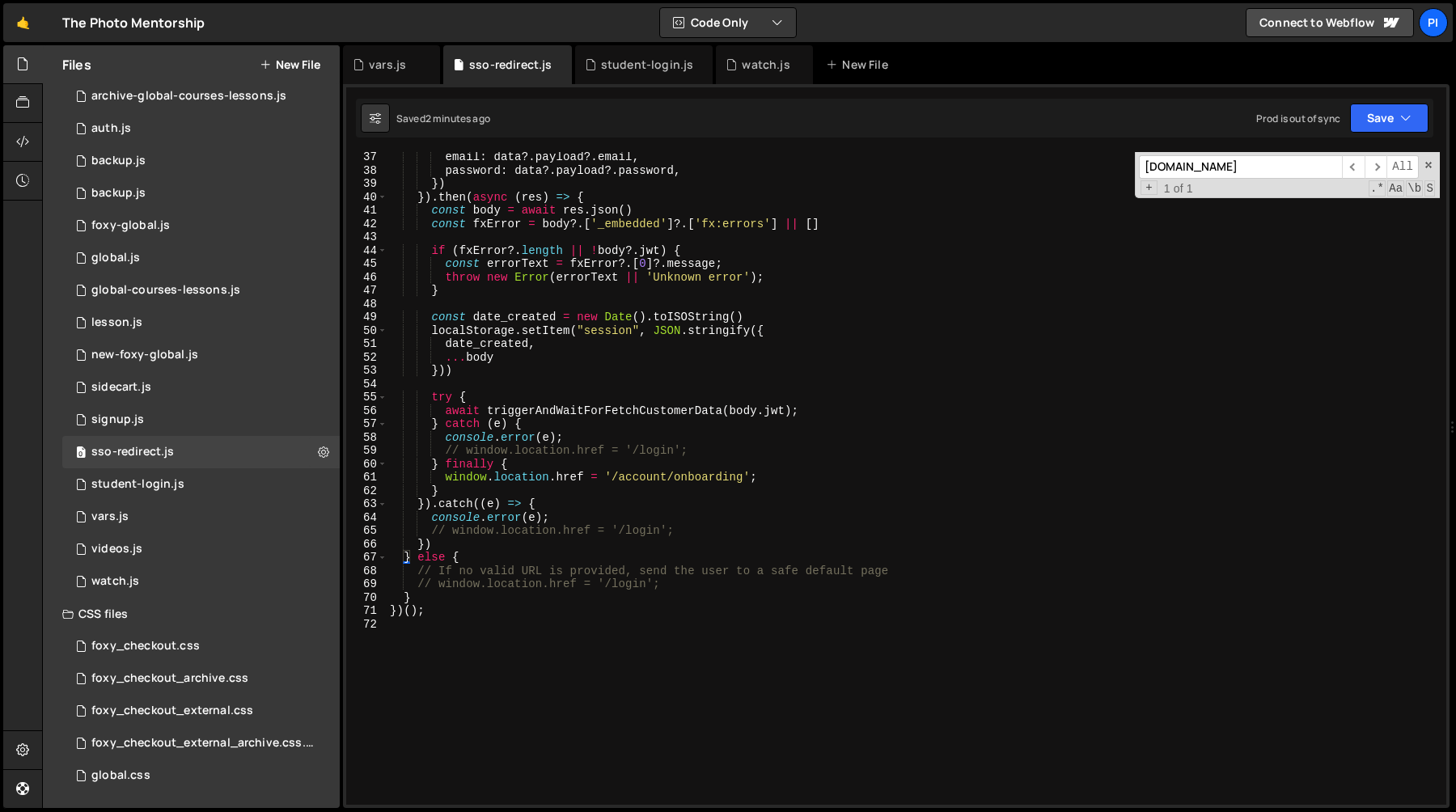
scroll to position [0, 0]
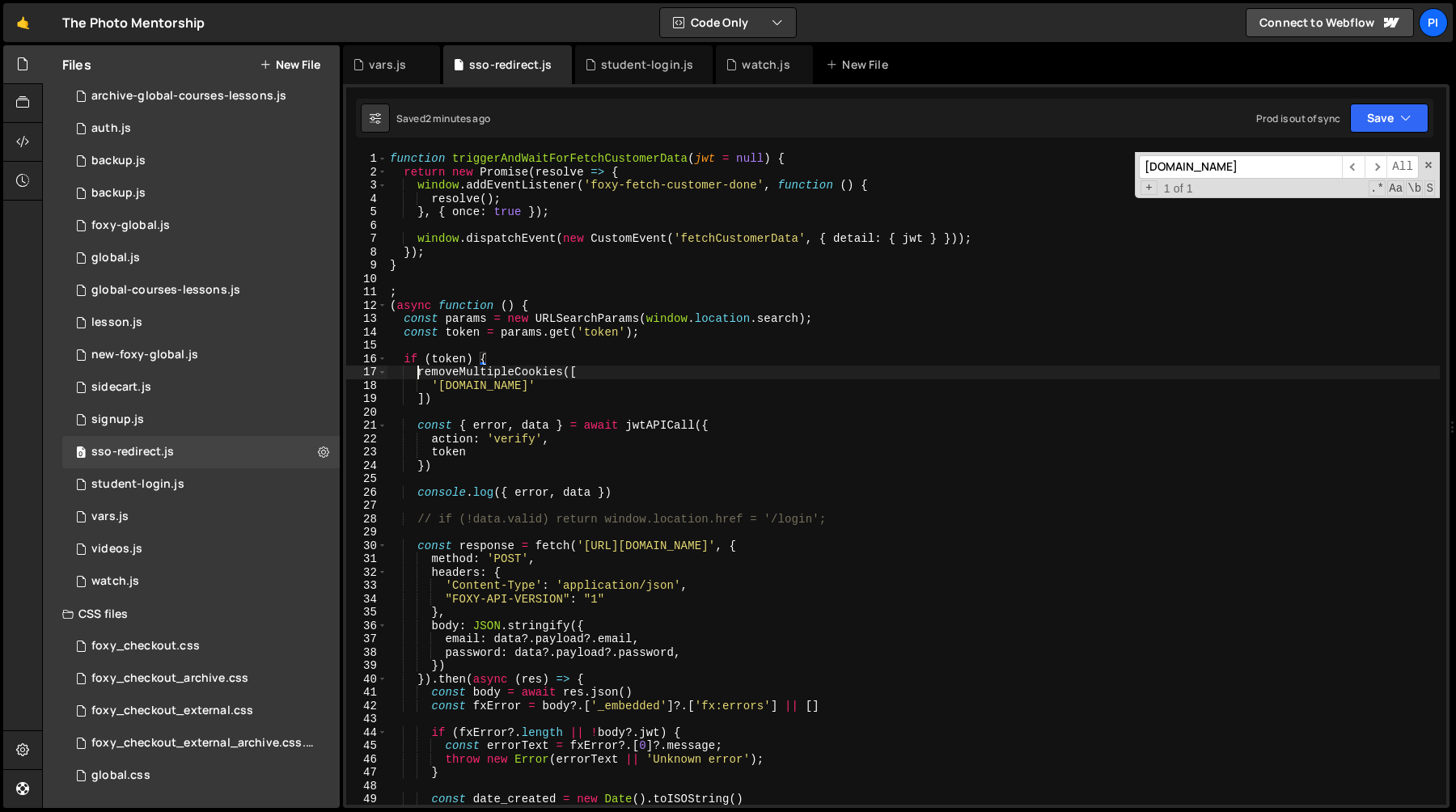
click at [419, 372] on div "function triggerAndWaitForFetchCustomerData ( jwt = null ) { return new Promise…" at bounding box center [913, 492] width 1053 height 680
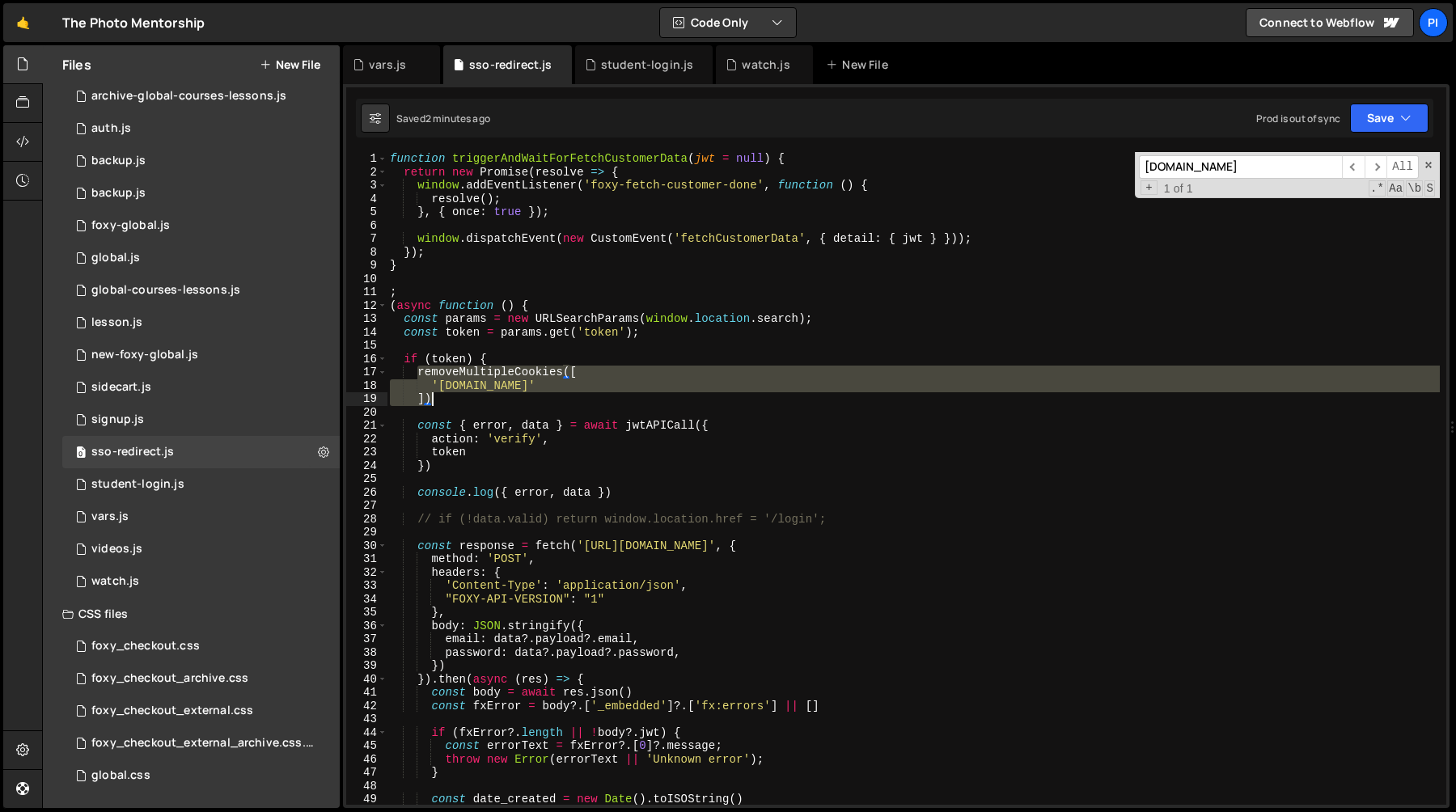
drag, startPoint x: 419, startPoint y: 372, endPoint x: 486, endPoint y: 402, distance: 73.4
click at [486, 402] on div "function triggerAndWaitForFetchCustomerData ( jwt = null ) { return new Promise…" at bounding box center [913, 492] width 1053 height 680
click at [1431, 161] on span at bounding box center [1429, 165] width 11 height 11
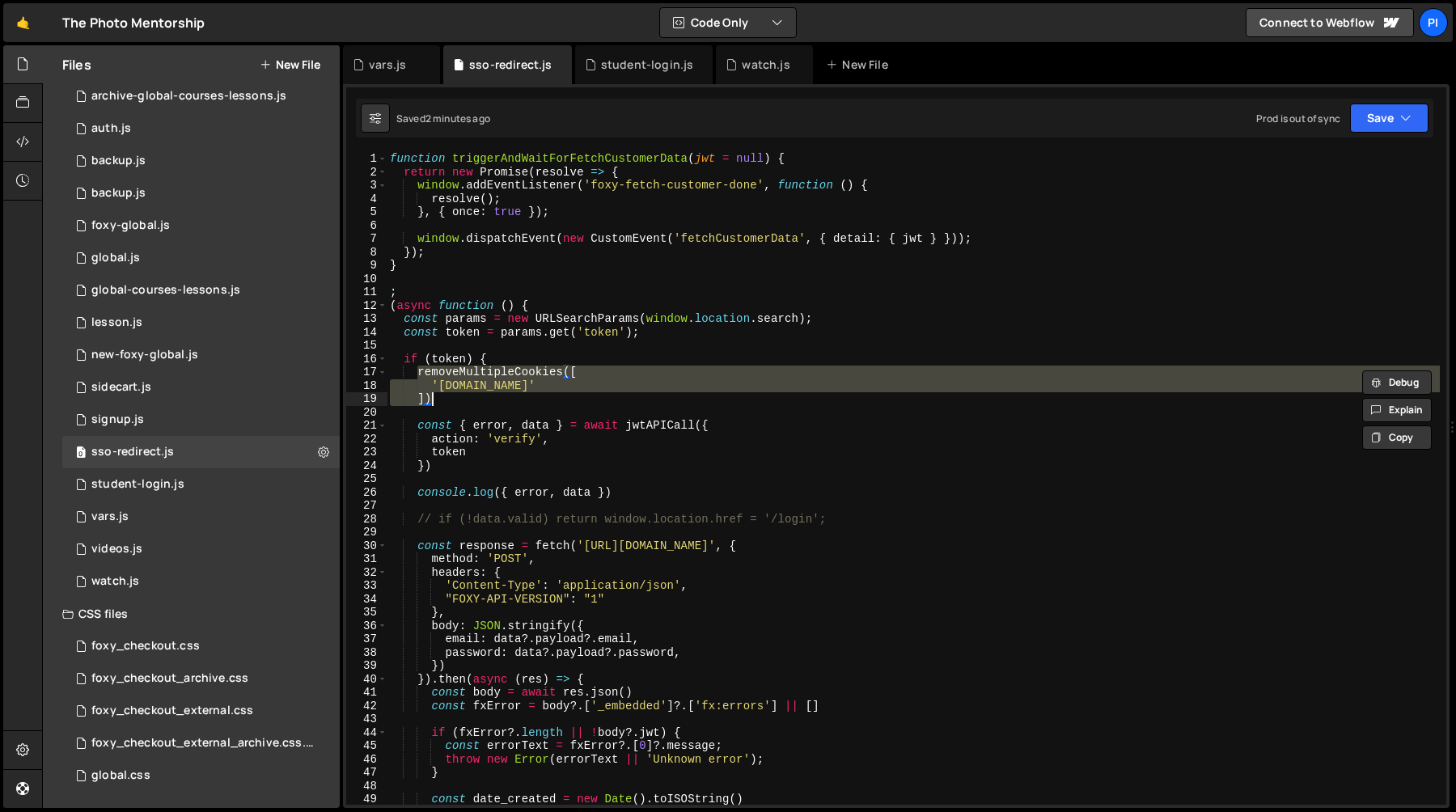
click at [567, 387] on div "function triggerAndWaitForFetchCustomerData ( jwt = null ) { return new Promise…" at bounding box center [913, 478] width 1053 height 652
type textarea "'fx.sso.email'"
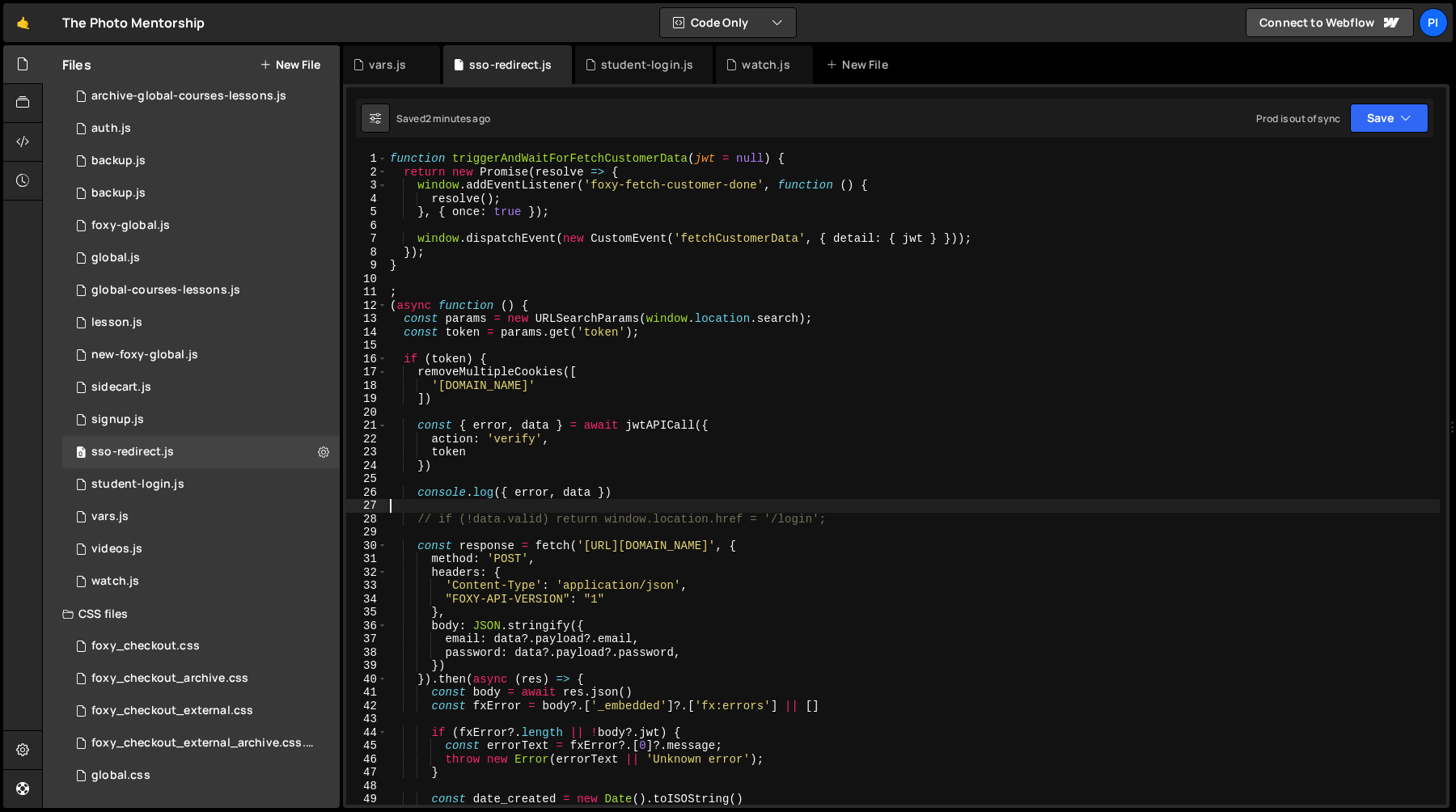
click at [540, 509] on div "function triggerAndWaitForFetchCustomerData ( jwt = null ) { return new Promise…" at bounding box center [913, 492] width 1053 height 680
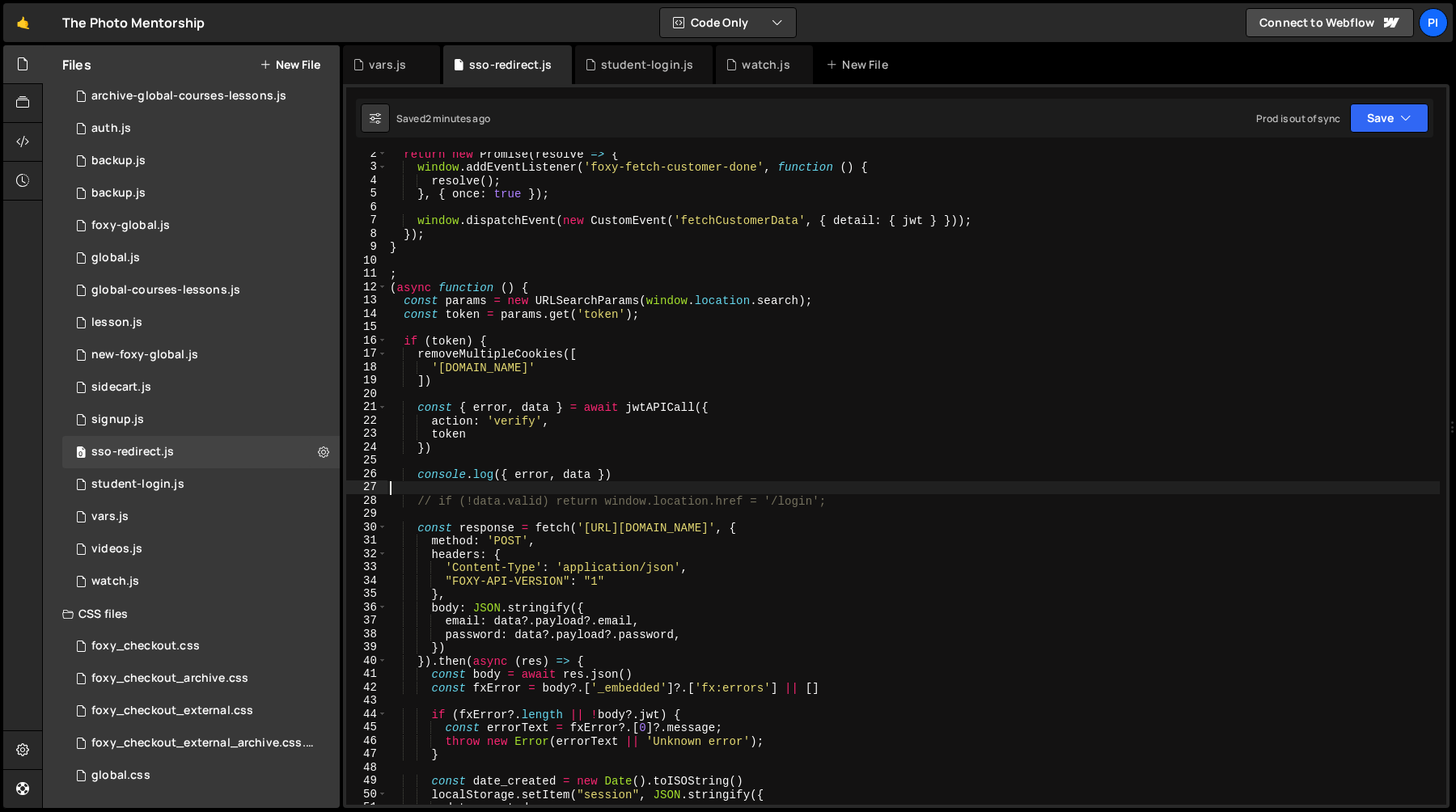
scroll to position [45, 0]
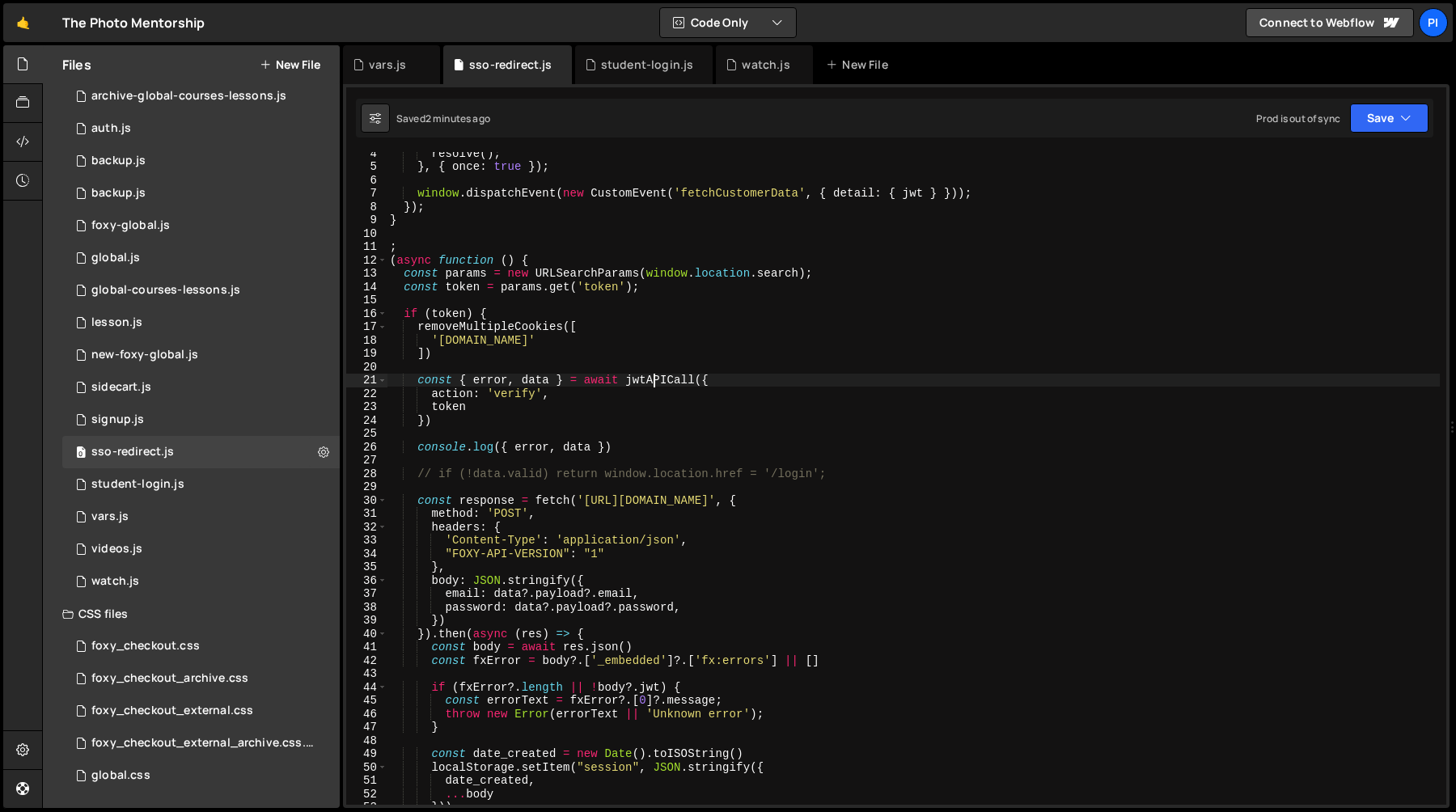
click at [654, 377] on div "resolve ( ) ; } , { once : true }) ; window . dispatchEvent ( new CustomEvent (…" at bounding box center [913, 486] width 1053 height 680
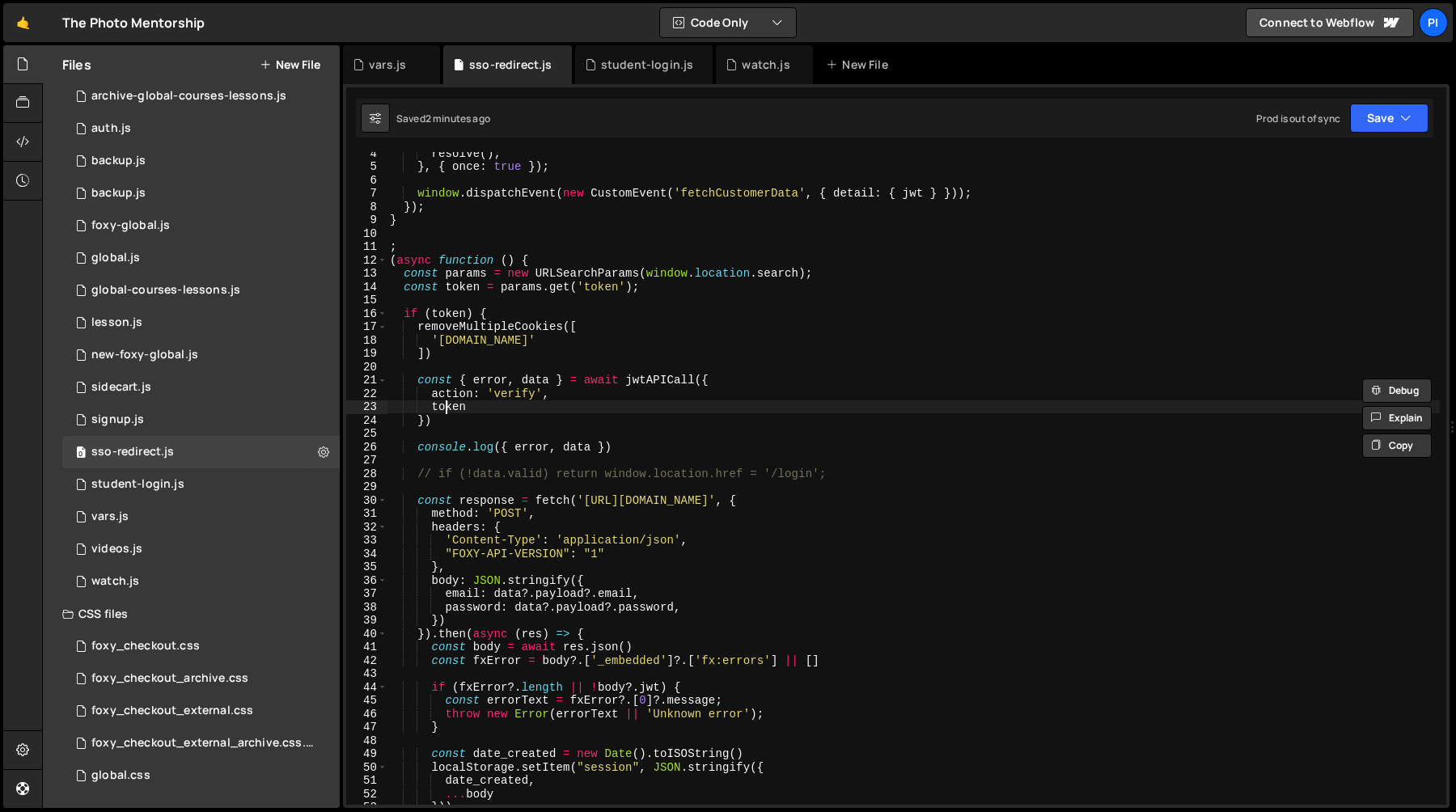
click at [448, 401] on div "resolve ( ) ; } , { once : true }) ; window . dispatchEvent ( new CustomEvent (…" at bounding box center [913, 486] width 1053 height 680
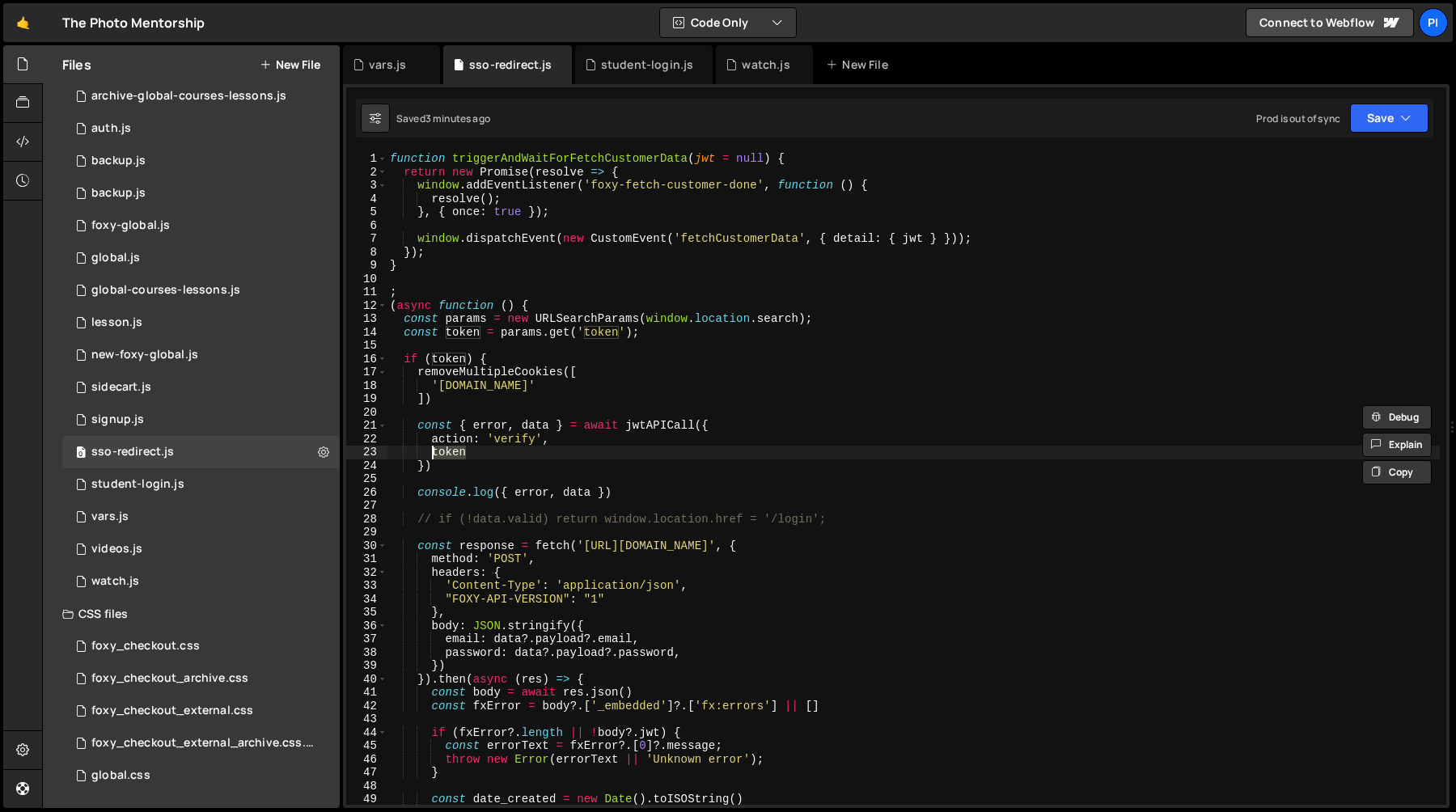
click at [451, 452] on div "function triggerAndWaitForFetchCustomerData ( jwt = null ) { return new Promise…" at bounding box center [913, 478] width 1053 height 652
click at [451, 452] on div "function triggerAndWaitForFetchCustomerData ( jwt = null ) { return new Promise…" at bounding box center [913, 492] width 1053 height 680
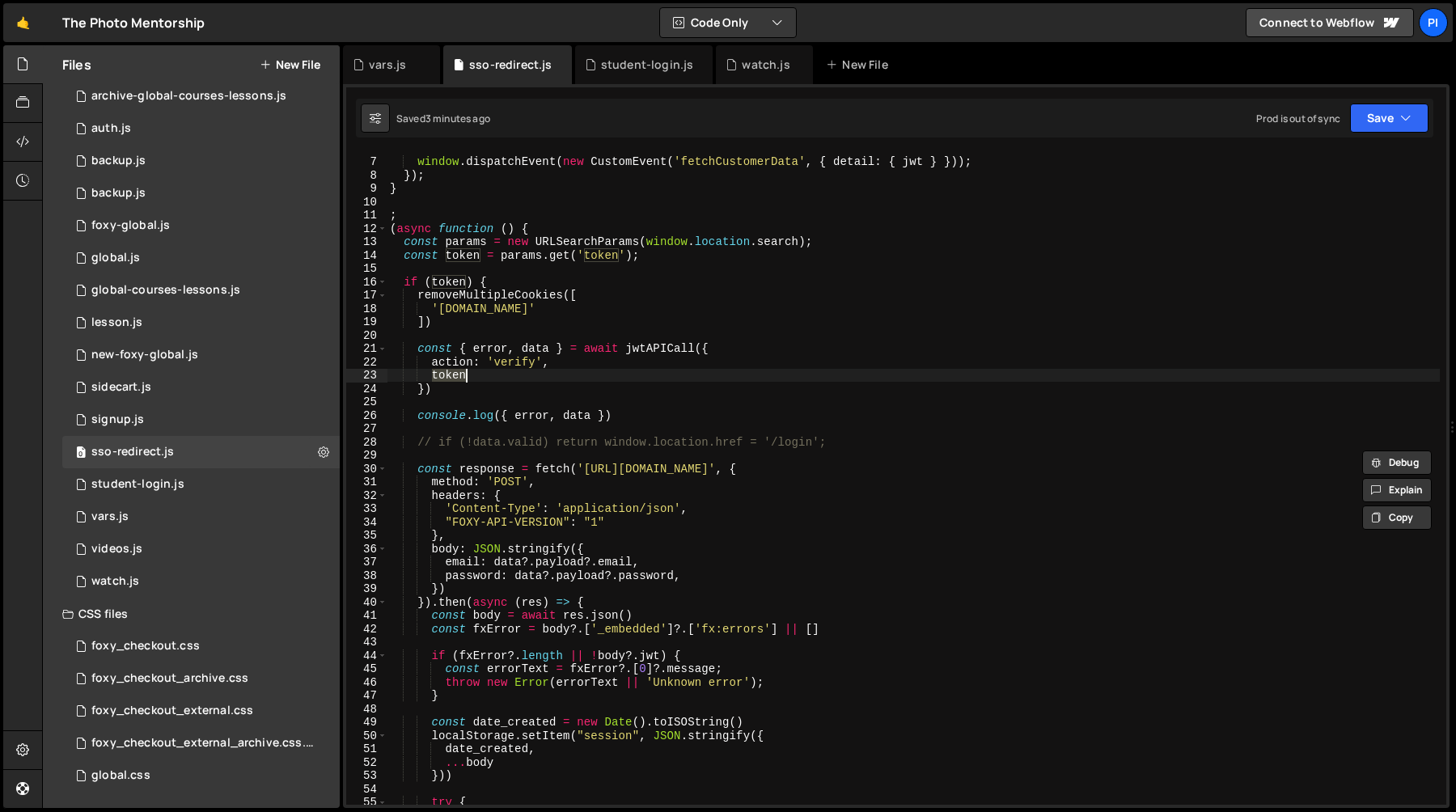
scroll to position [119, 0]
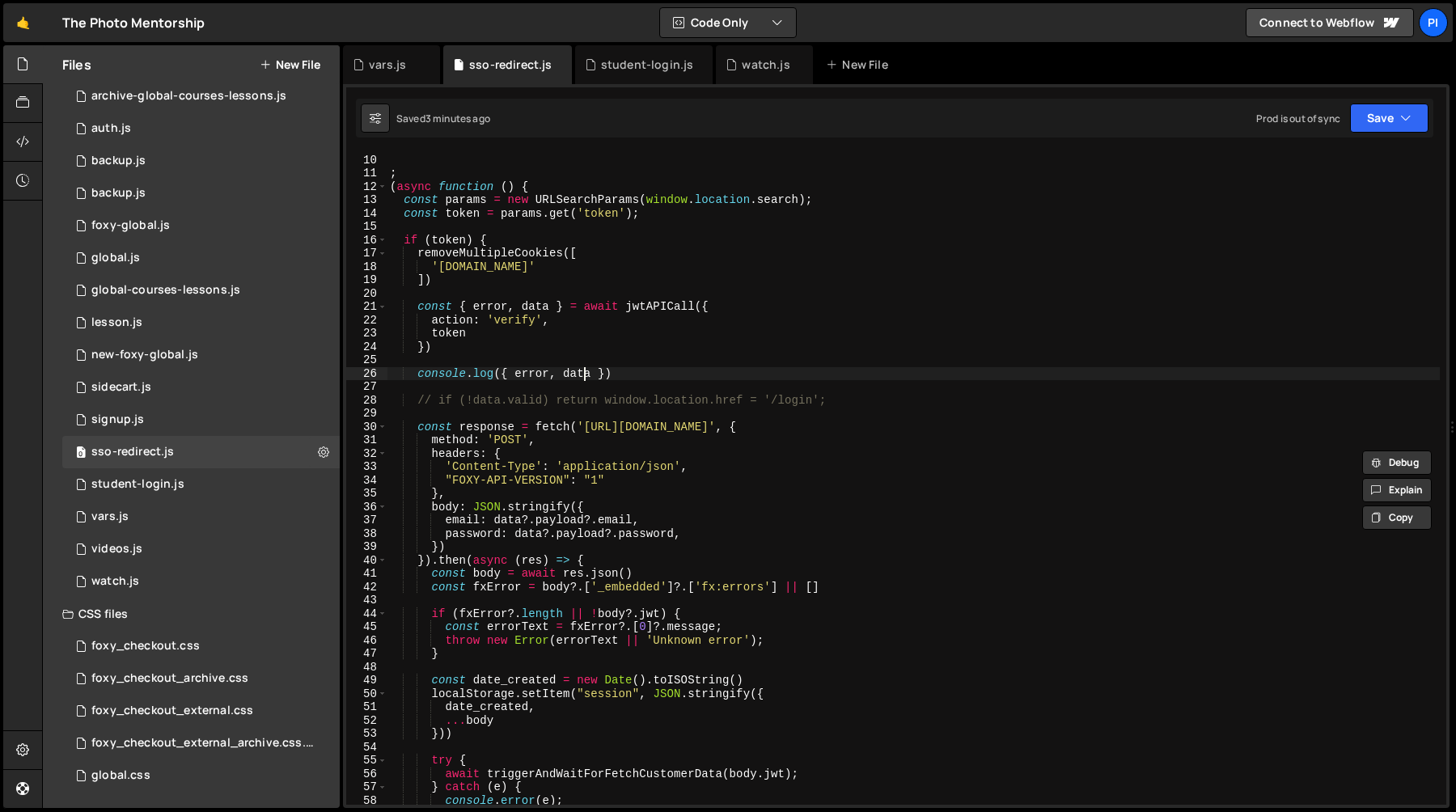
click at [583, 374] on div "} ; ( async function ( ) { const params = new URLSearchParams ( window . locati…" at bounding box center [913, 480] width 1053 height 680
click at [640, 374] on div "} ; ( async function ( ) { const params = new URLSearchParams ( window . locati…" at bounding box center [913, 480] width 1053 height 680
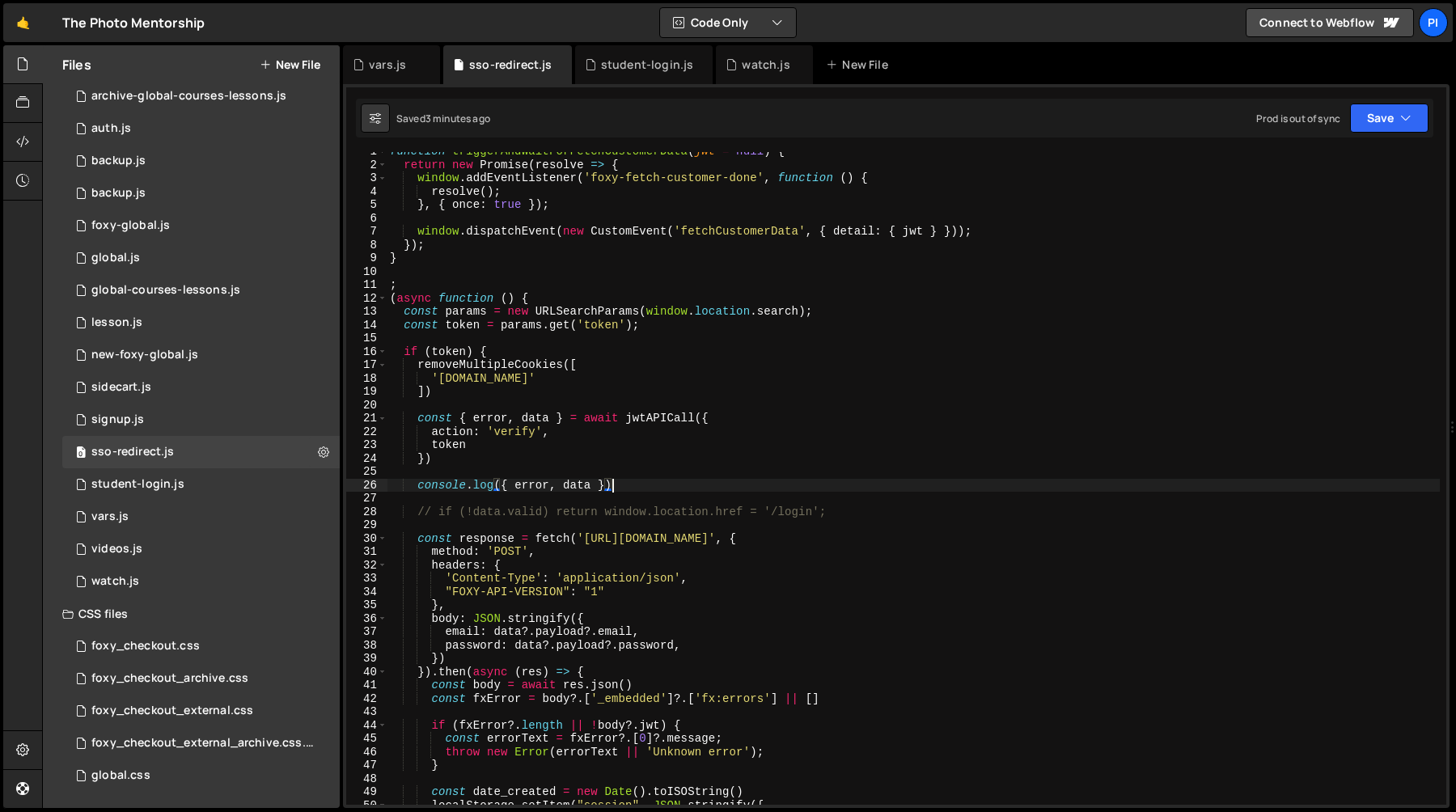
scroll to position [0, 0]
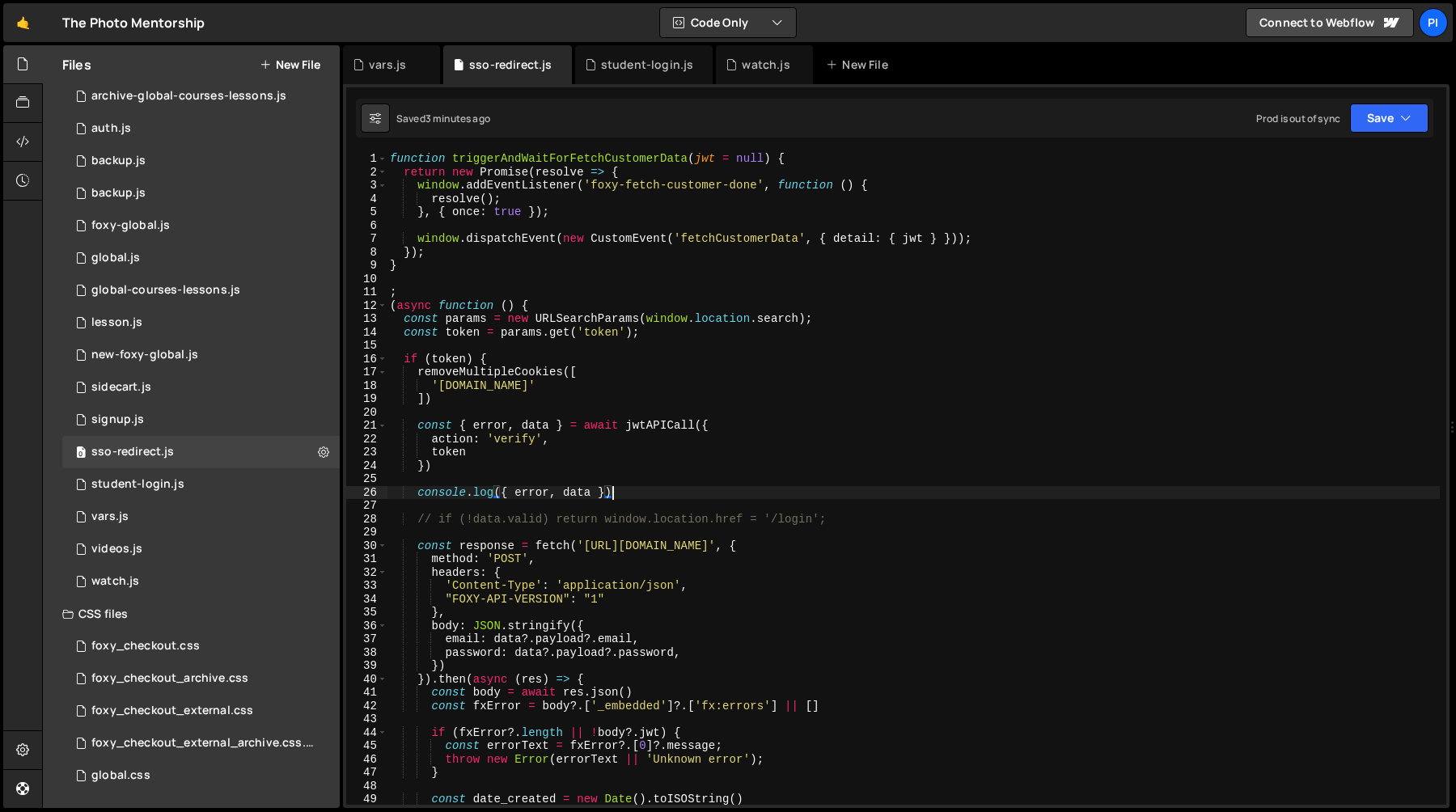
click at [533, 158] on div "function triggerAndWaitForFetchCustomerData ( jwt = null ) { return new Promise…" at bounding box center [913, 492] width 1053 height 680
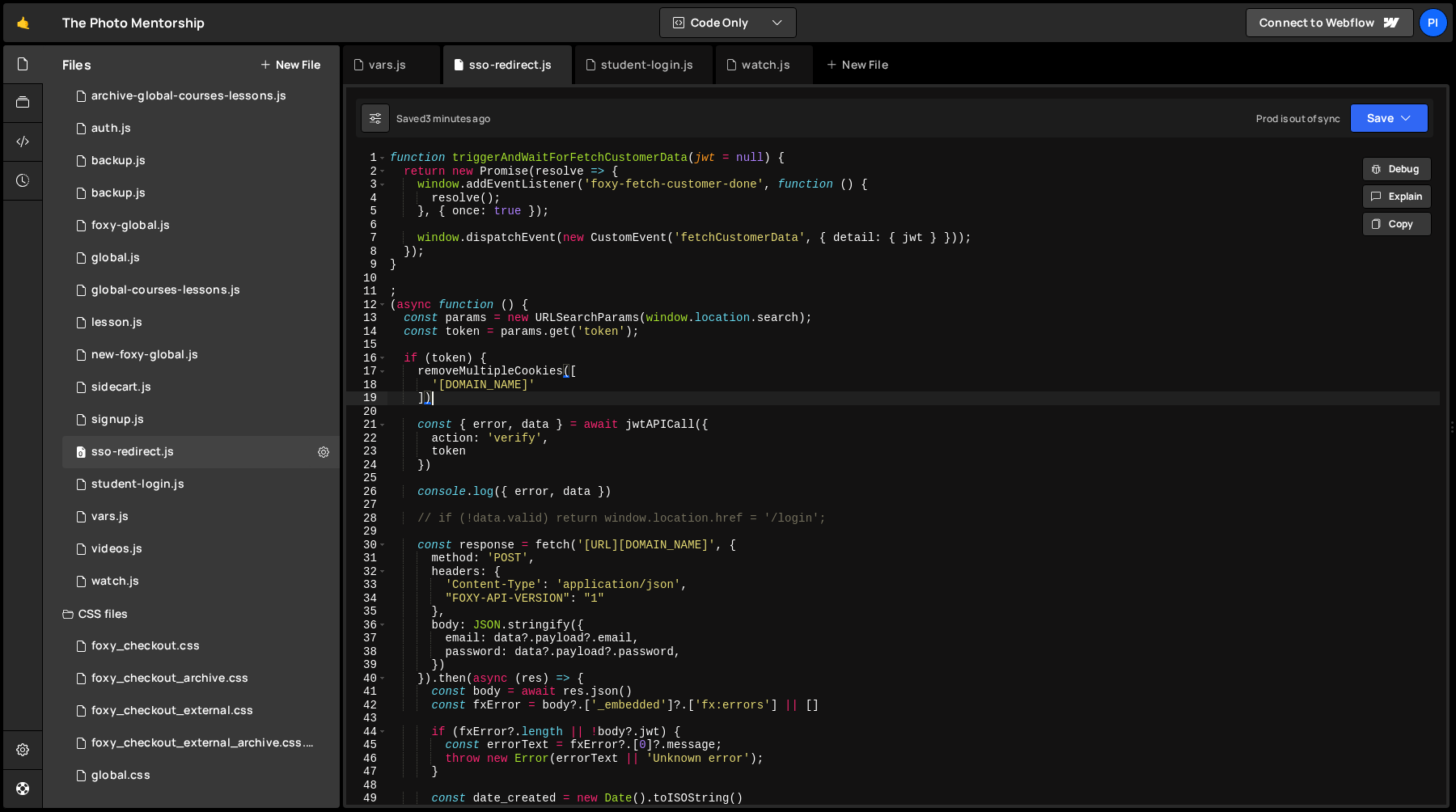
click at [550, 393] on div "function triggerAndWaitForFetchCustomerData ( jwt = null ) { return new Promise…" at bounding box center [913, 491] width 1053 height 680
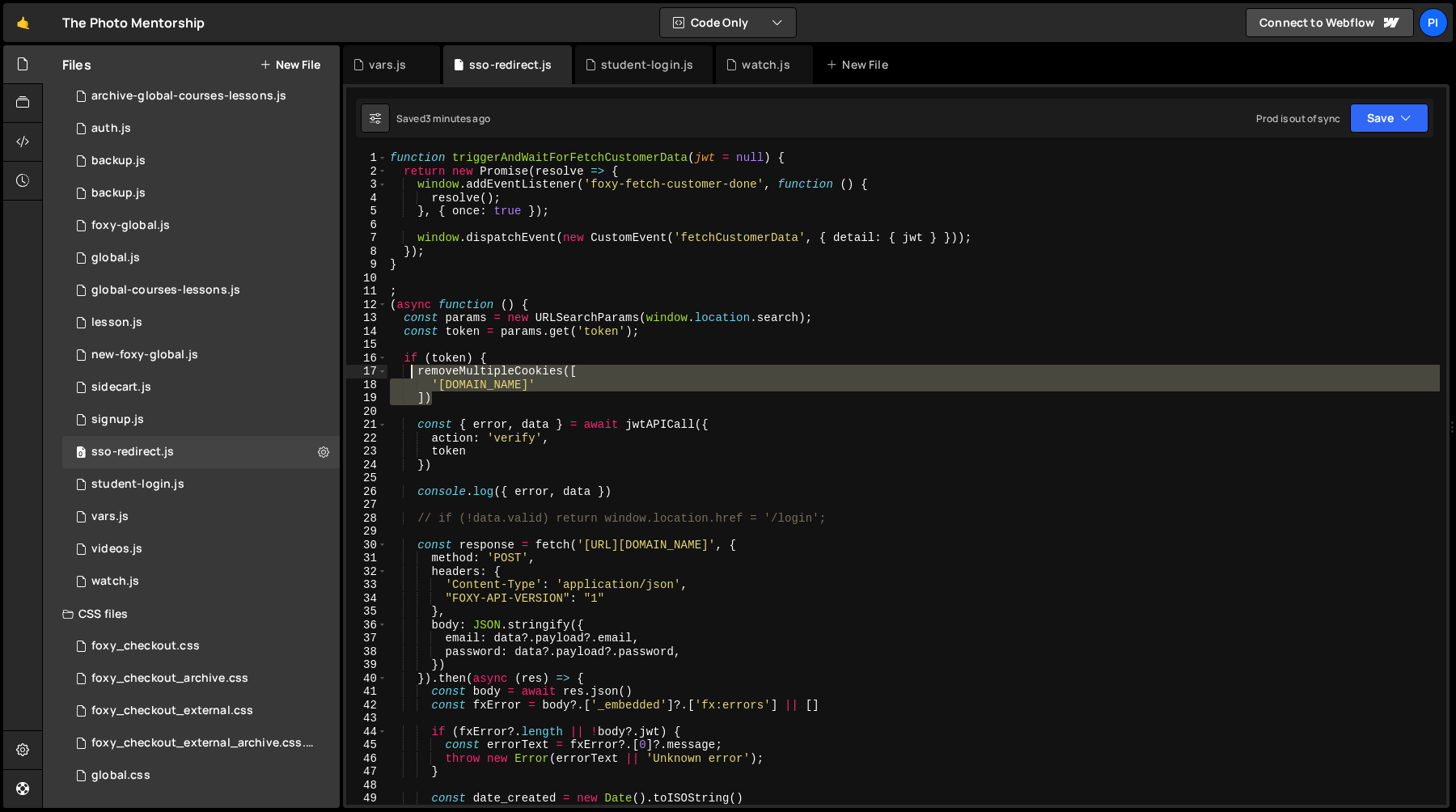
drag, startPoint x: 550, startPoint y: 393, endPoint x: 409, endPoint y: 371, distance: 142.7
click at [409, 371] on div "function triggerAndWaitForFetchCustomerData ( jwt = null ) { return new Promise…" at bounding box center [913, 491] width 1053 height 680
click at [416, 372] on div "function triggerAndWaitForFetchCustomerData ( jwt = null ) { return new Promise…" at bounding box center [913, 491] width 1053 height 680
drag, startPoint x: 416, startPoint y: 372, endPoint x: 432, endPoint y: 396, distance: 28.8
click at [432, 396] on div "function triggerAndWaitForFetchCustomerData ( jwt = null ) { return new Promise…" at bounding box center [913, 491] width 1053 height 680
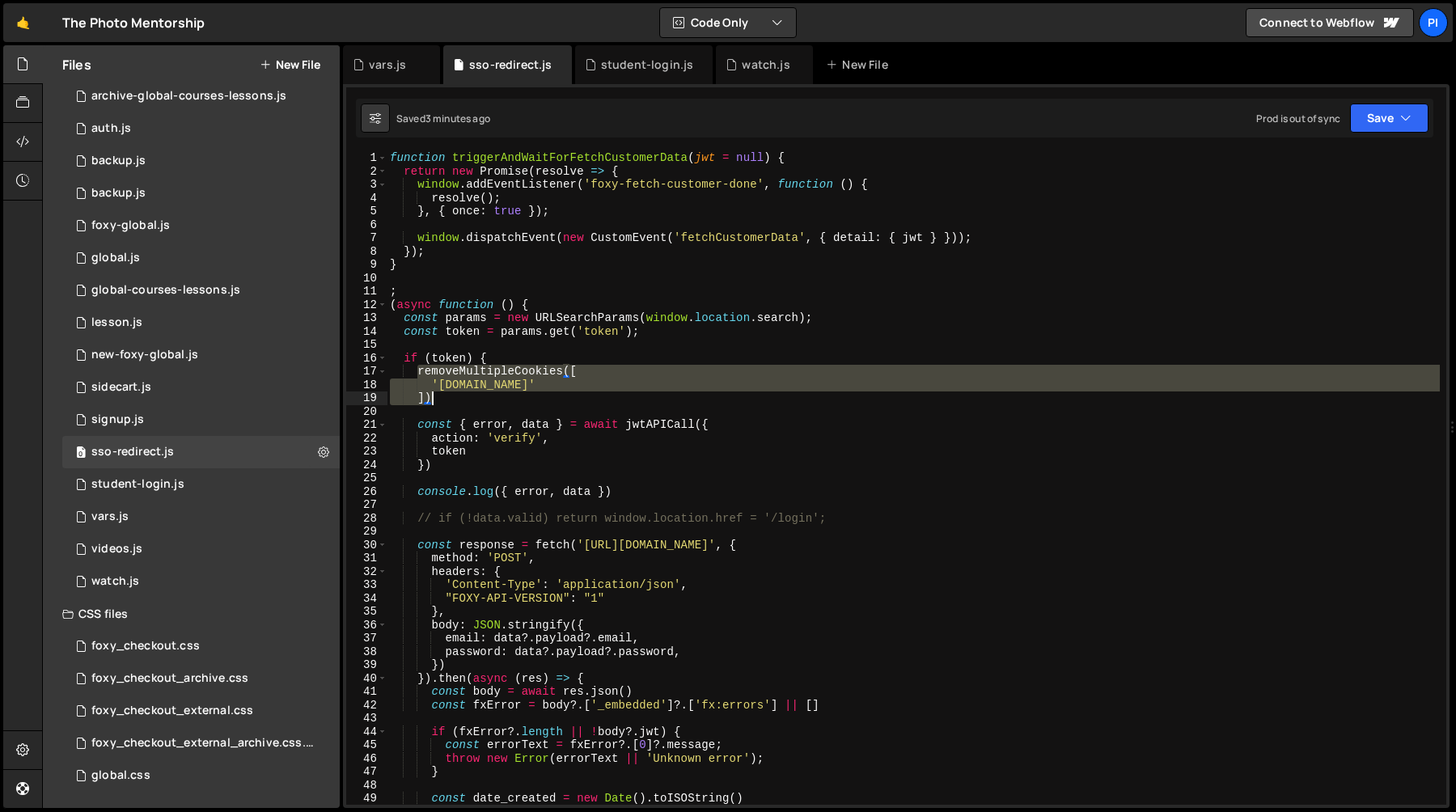
click at [451, 395] on div "function triggerAndWaitForFetchCustomerData ( jwt = null ) { return new Promise…" at bounding box center [913, 478] width 1053 height 652
drag, startPoint x: 451, startPoint y: 395, endPoint x: 417, endPoint y: 375, distance: 39.4
click at [417, 375] on div "function triggerAndWaitForFetchCustomerData ( jwt = null ) { return new Promise…" at bounding box center [913, 491] width 1053 height 680
click at [450, 372] on div "function triggerAndWaitForFetchCustomerData ( jwt = null ) { return new Promise…" at bounding box center [913, 478] width 1053 height 652
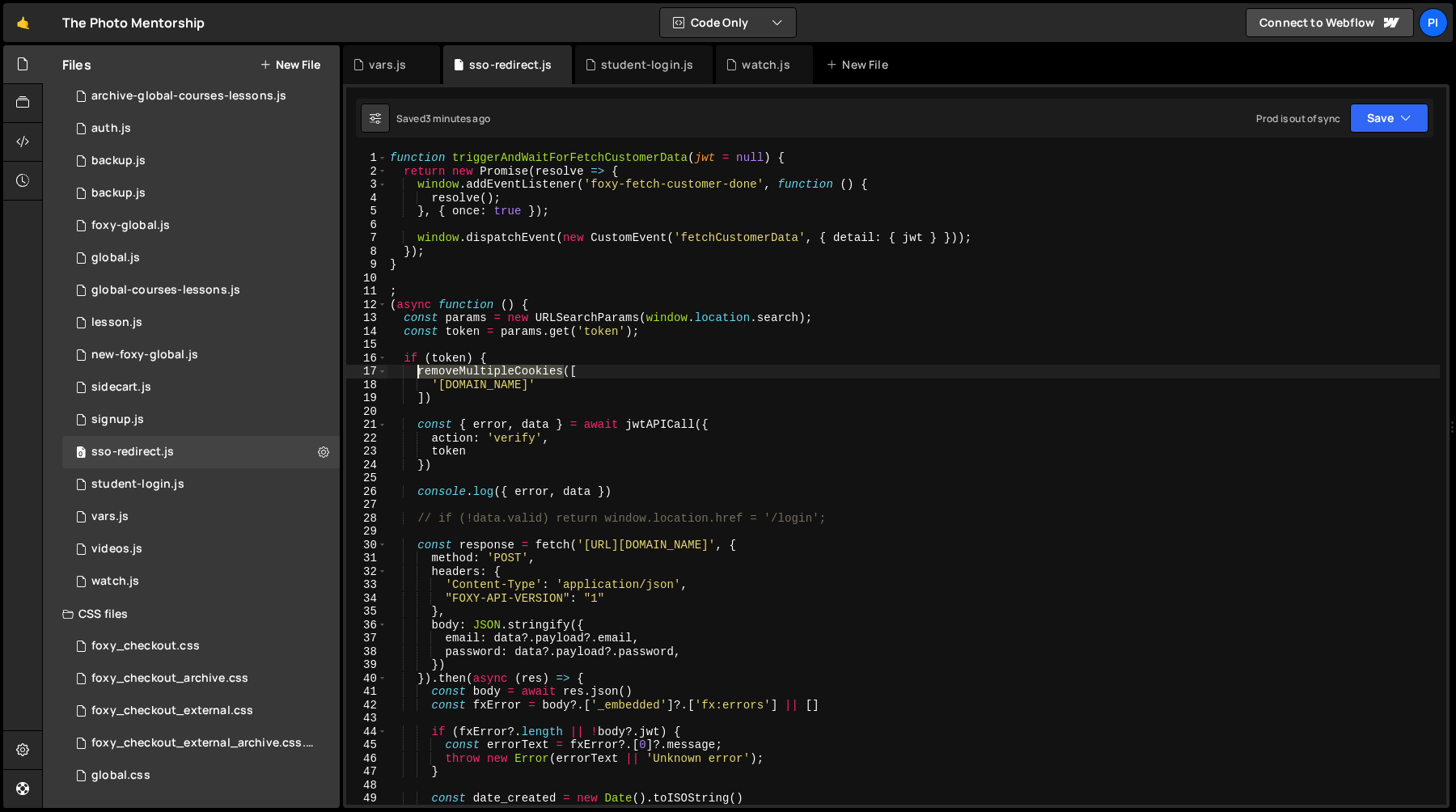
click at [450, 372] on div "function triggerAndWaitForFetchCustomerData ( jwt = null ) { return new Promise…" at bounding box center [913, 491] width 1053 height 680
click at [450, 404] on div "function triggerAndWaitForFetchCustomerData ( jwt = null ) { return new Promise…" at bounding box center [913, 491] width 1053 height 680
click at [425, 376] on div "function triggerAndWaitForFetchCustomerData ( jwt = null ) { return new Promise…" at bounding box center [913, 491] width 1053 height 680
click at [514, 465] on div "function triggerAndWaitForFetchCustomerData ( jwt = null ) { return new Promise…" at bounding box center [913, 491] width 1053 height 680
type textarea "})"
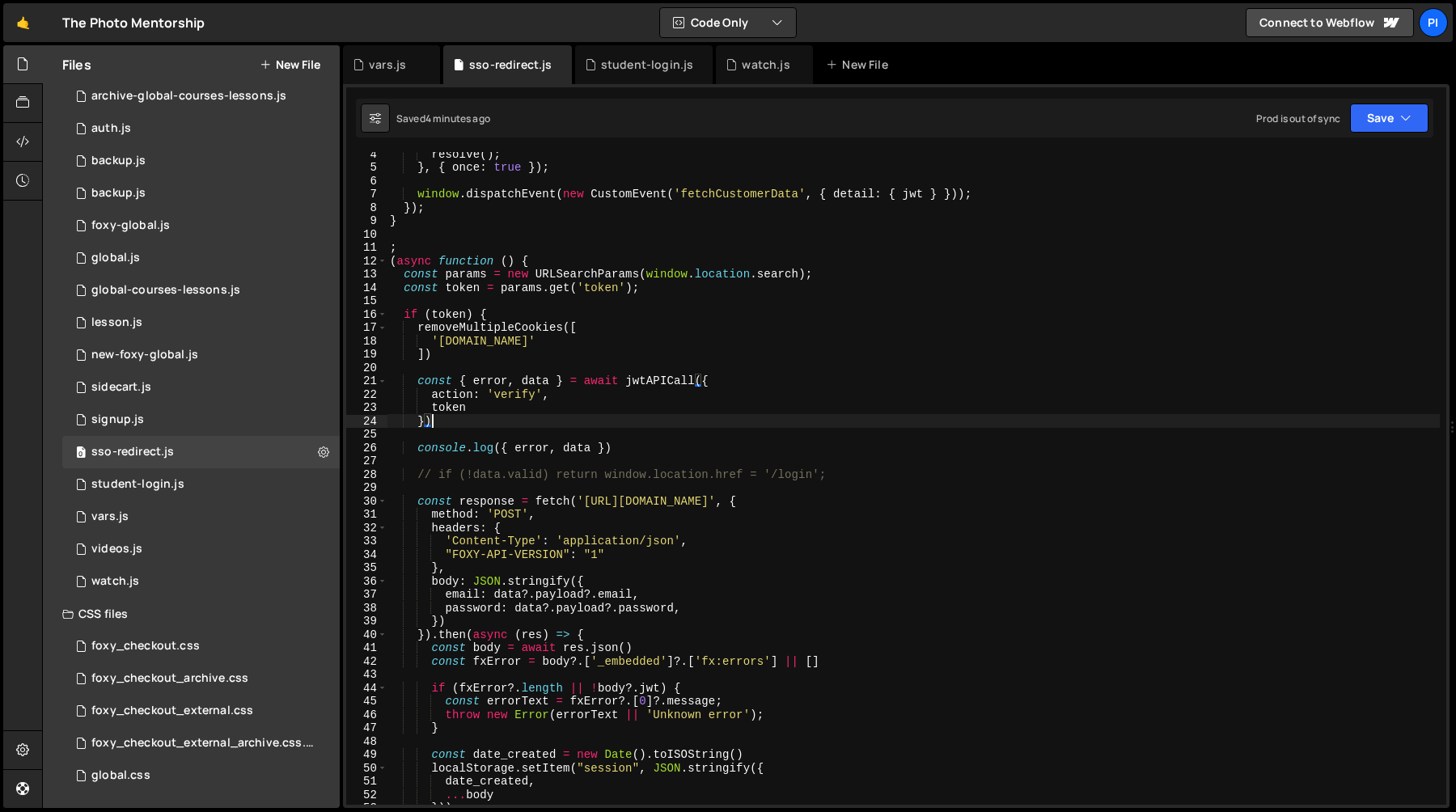
scroll to position [48, 0]
click at [583, 437] on div "resolve ( ) ; } , { once : true }) ; window . dispatchEvent ( new CustomEvent (…" at bounding box center [913, 484] width 1053 height 680
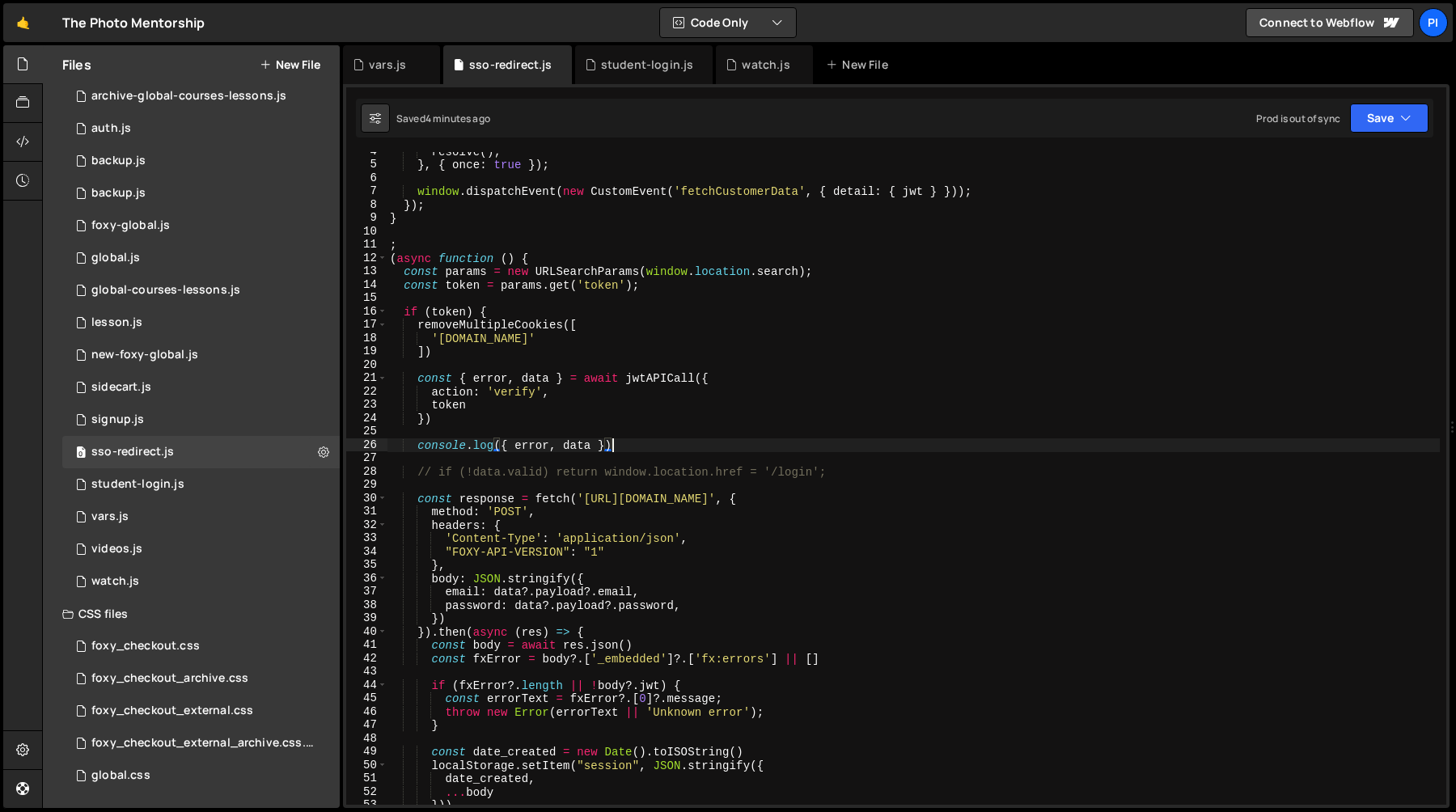
click at [617, 449] on div "resolve ( ) ; } , { once : true }) ; window . dispatchEvent ( new CustomEvent (…" at bounding box center [913, 484] width 1053 height 680
click at [676, 383] on div "resolve ( ) ; } , { once : true }) ; window . dispatchEvent ( new CustomEvent (…" at bounding box center [913, 484] width 1053 height 680
type textarea "const { error, data } = await jwtAPICall({"
click at [676, 383] on div "resolve ( ) ; } , { once : true }) ; window . dispatchEvent ( new CustomEvent (…" at bounding box center [913, 484] width 1053 height 680
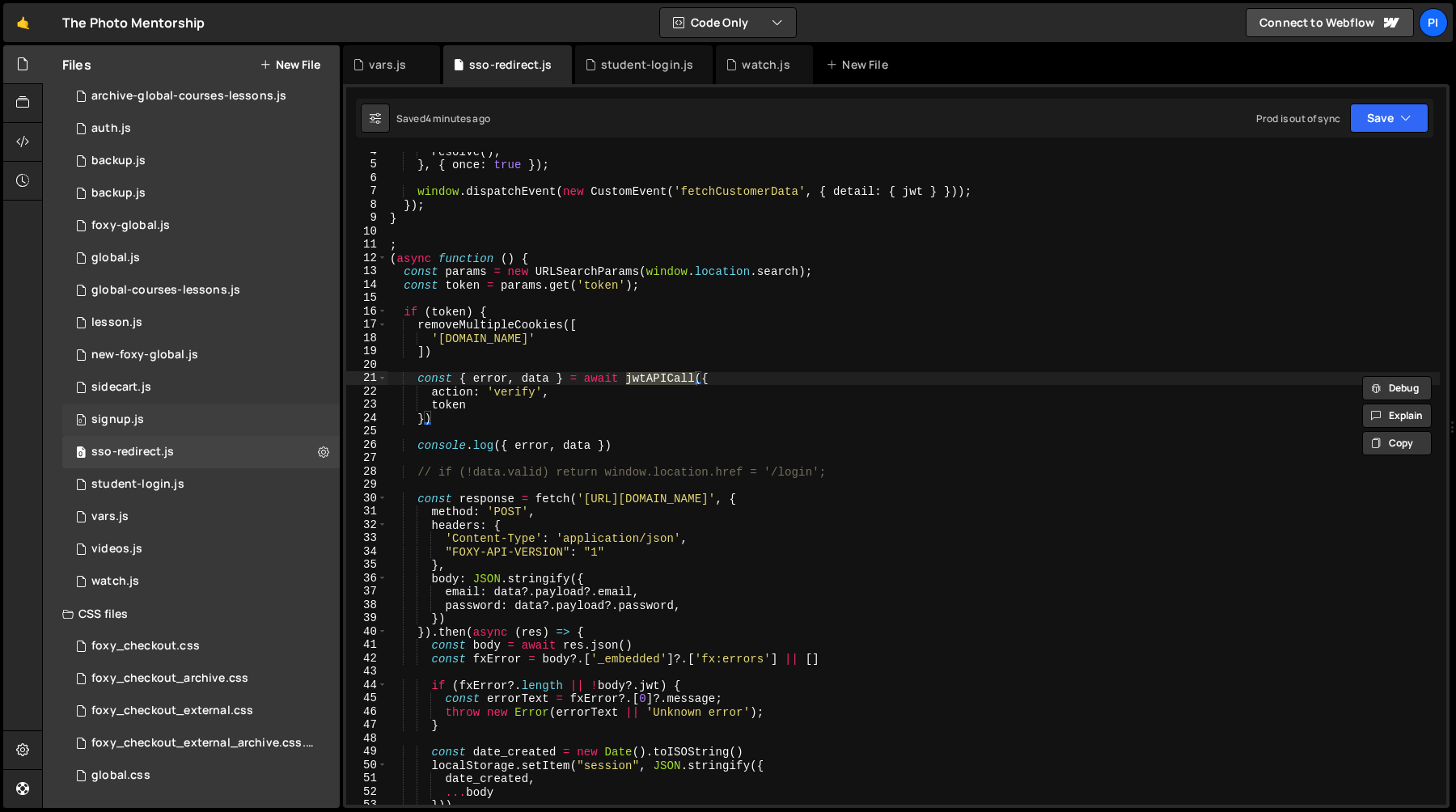
click at [183, 429] on div "0 signup.js 0" at bounding box center [201, 420] width 278 height 32
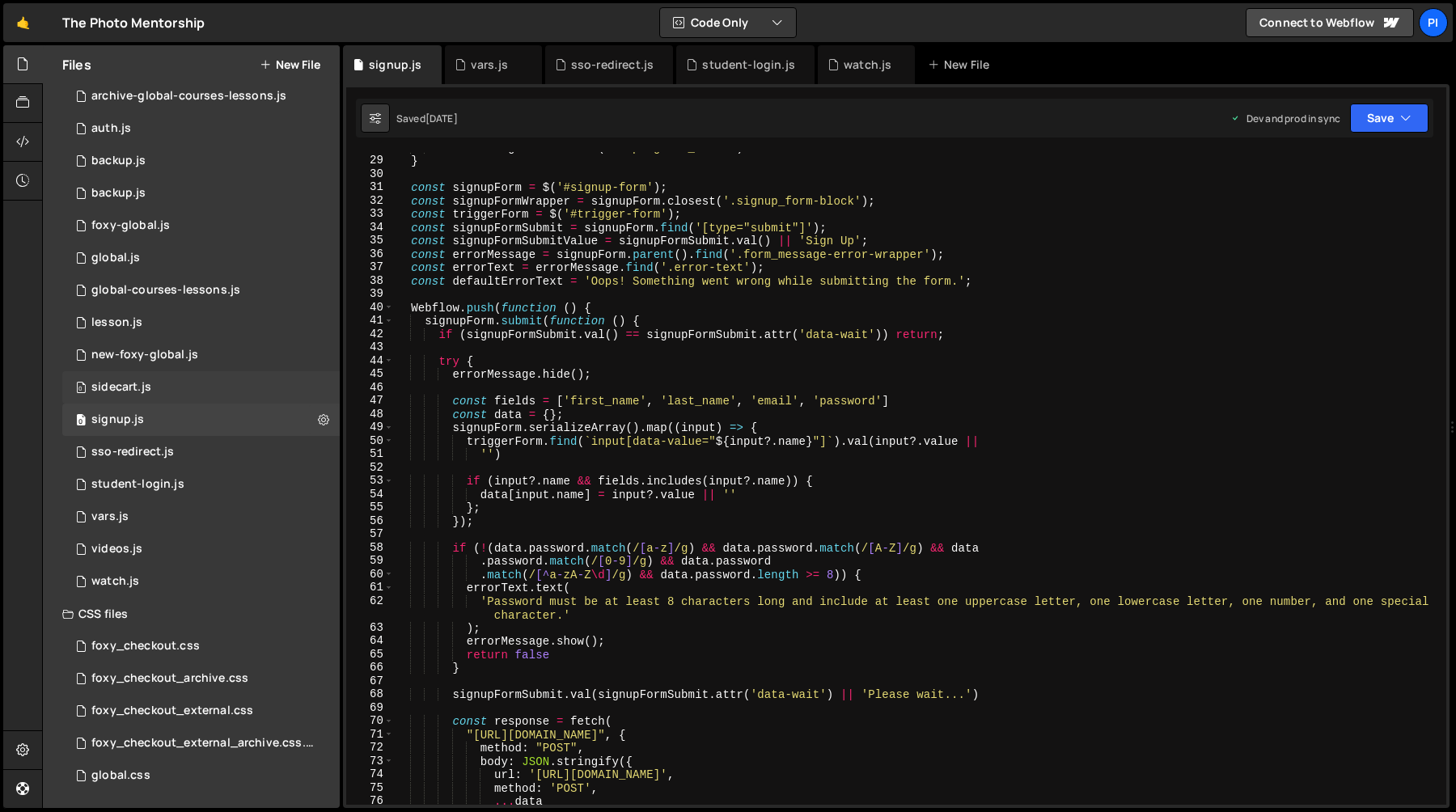
scroll to position [355, 0]
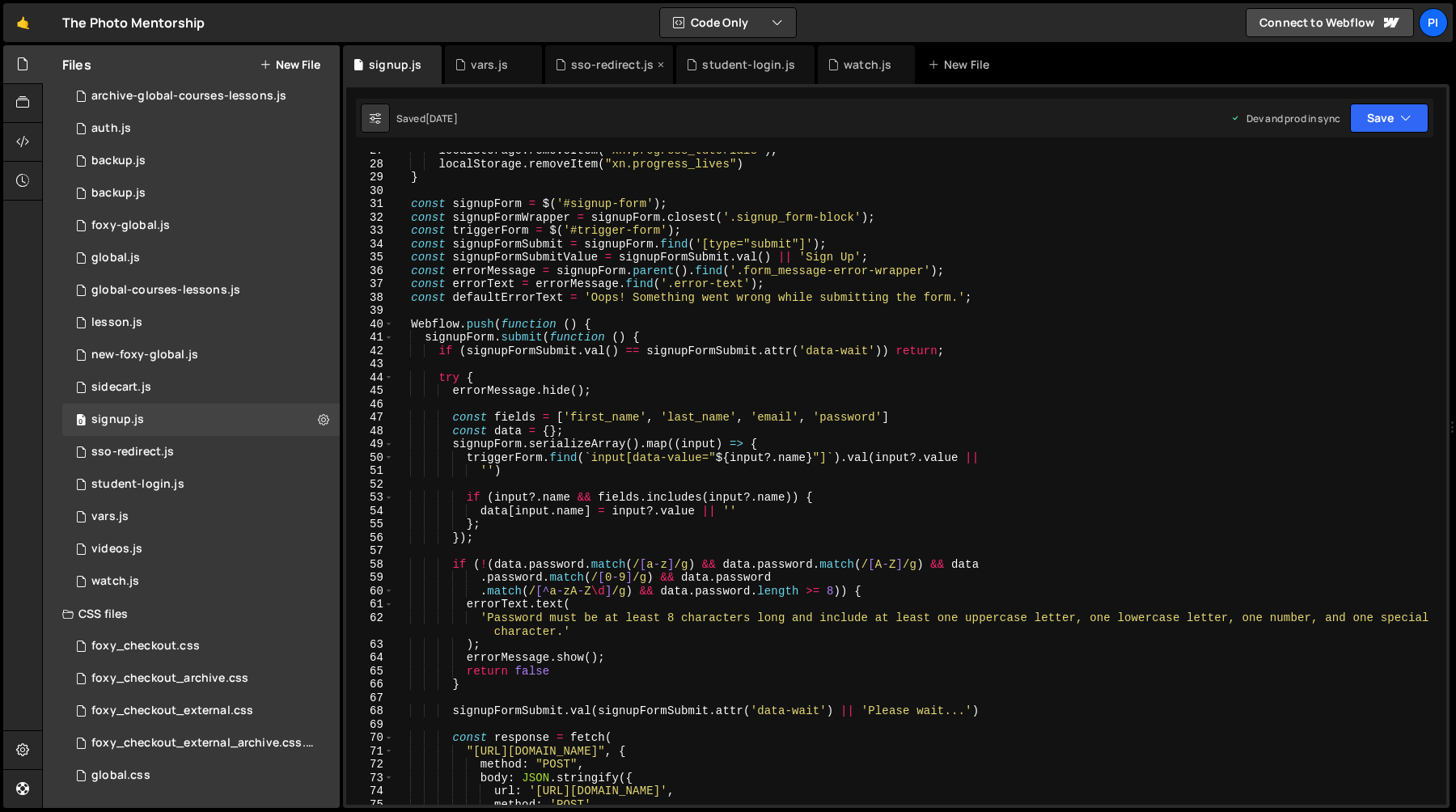
click at [595, 62] on div "sso-redirect.js" at bounding box center [612, 64] width 83 height 16
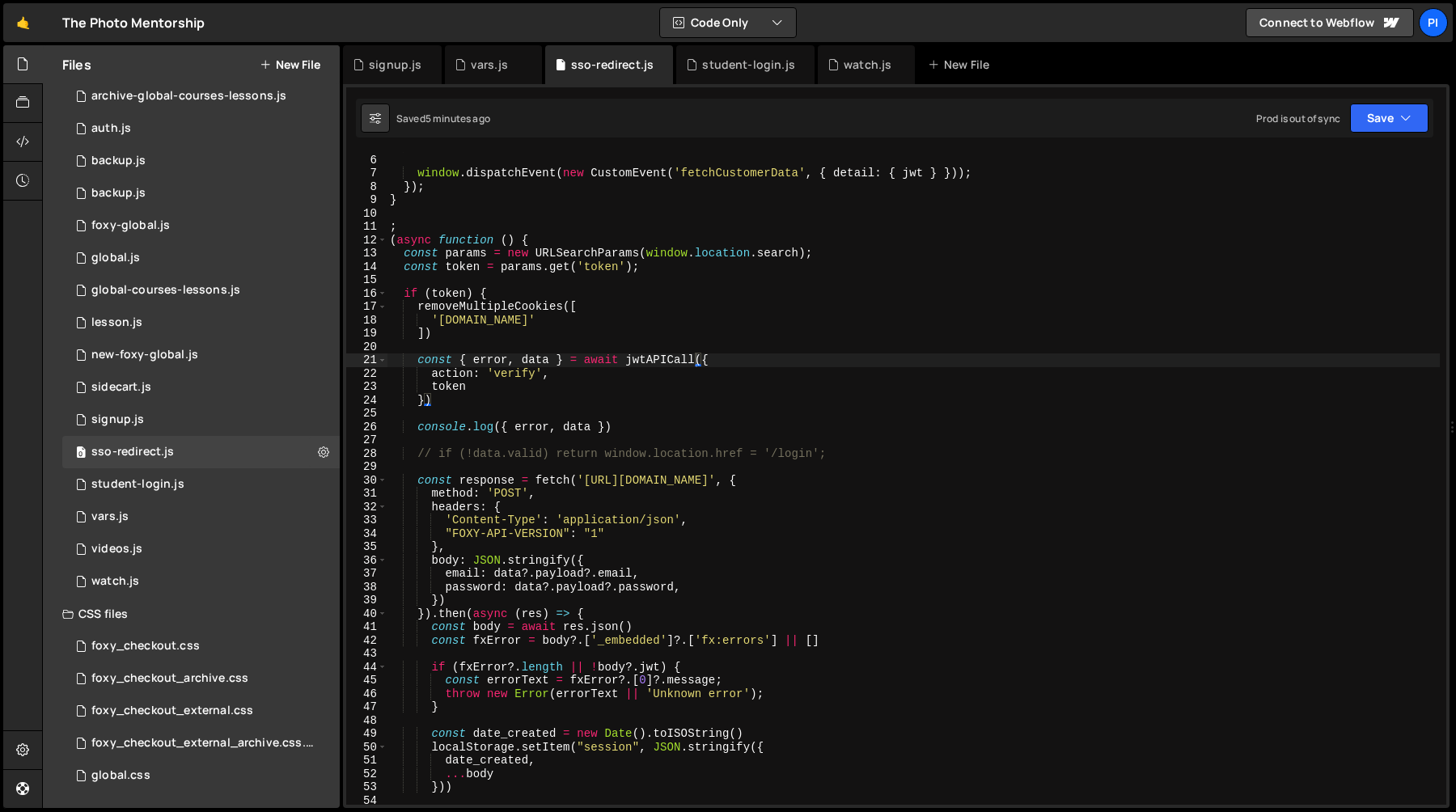
scroll to position [68, 0]
click at [640, 436] on div "window . dispatchEvent ( new CustomEvent ( 'fetchCustomerData' , { detail : { j…" at bounding box center [913, 490] width 1053 height 680
click at [645, 424] on div "window . dispatchEvent ( new CustomEvent ( 'fetchCustomerData' , { detail : { j…" at bounding box center [913, 490] width 1053 height 680
type textarea "console.log({ error, data })"
click at [18, 183] on icon at bounding box center [23, 180] width 13 height 18
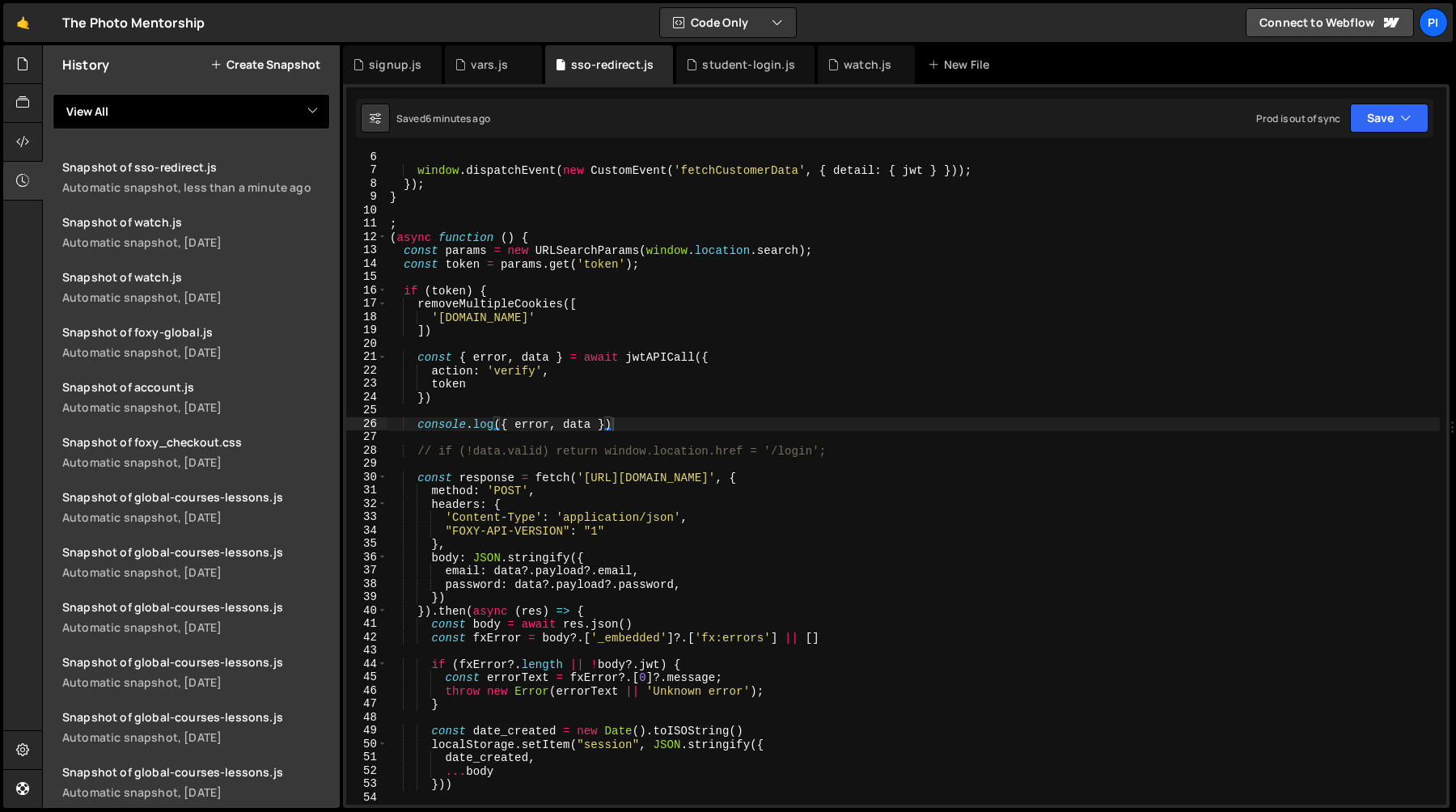
click at [217, 120] on select "View All account account-mytrack account-unlock archive-global-courses-lessons …" at bounding box center [192, 112] width 278 height 36
select select "47004"
click at [53, 94] on select "View All account account-mytrack account-unlock archive-global-courses-lessons …" at bounding box center [192, 112] width 278 height 36
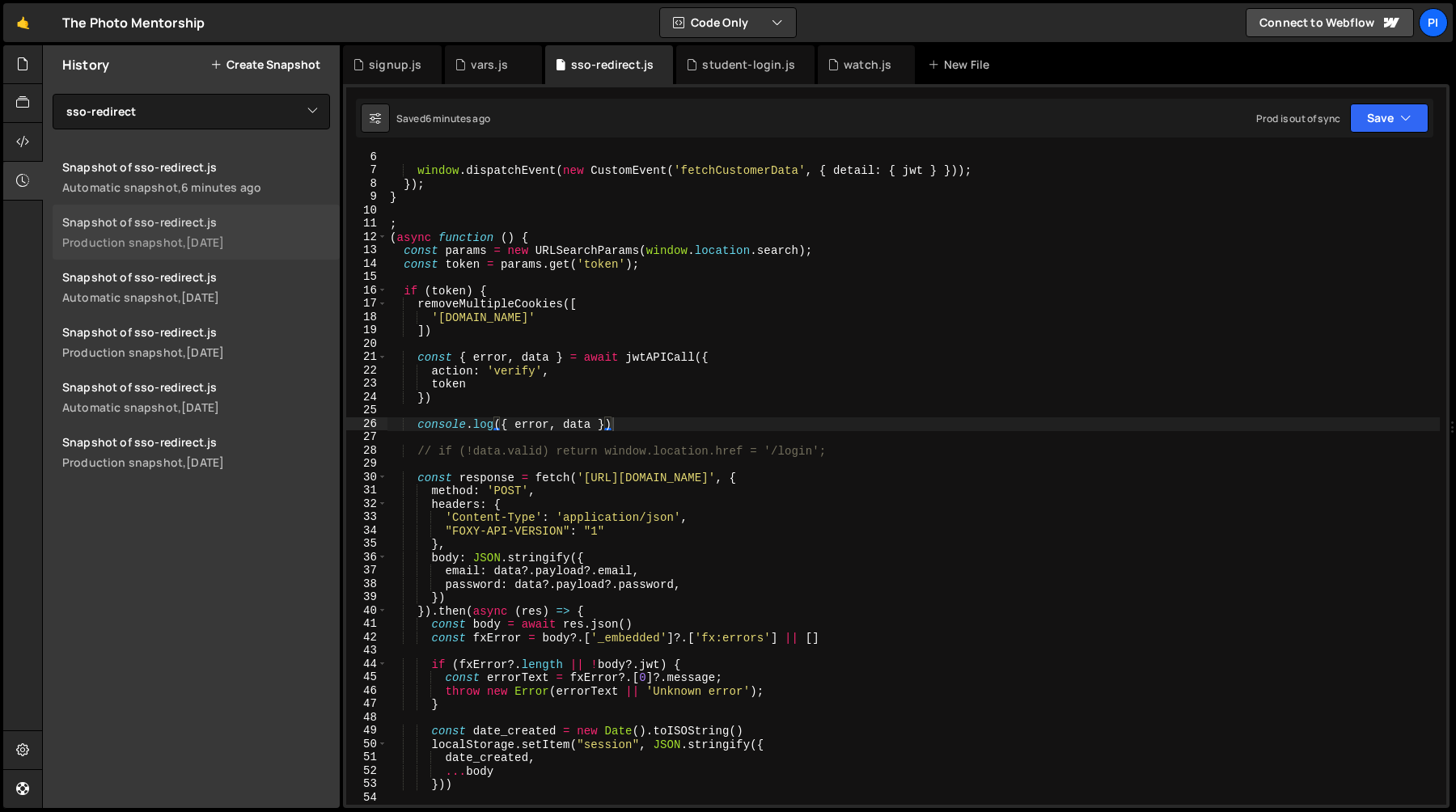
click at [221, 227] on div "Snapshot of sso-redirect.js" at bounding box center [195, 222] width 268 height 15
click at [200, 283] on div "Snapshot of sso-redirect.js" at bounding box center [195, 277] width 268 height 15
click at [196, 348] on div "3 weeks ago" at bounding box center [205, 352] width 38 height 15
click at [191, 398] on link "Snapshot of sso-redirect.js Automatic snapshot, 3 weeks ago" at bounding box center [196, 397] width 287 height 55
click at [191, 471] on link "Snapshot of sso-redirect.js Production snapshot, 3 weeks ago" at bounding box center [196, 452] width 287 height 55
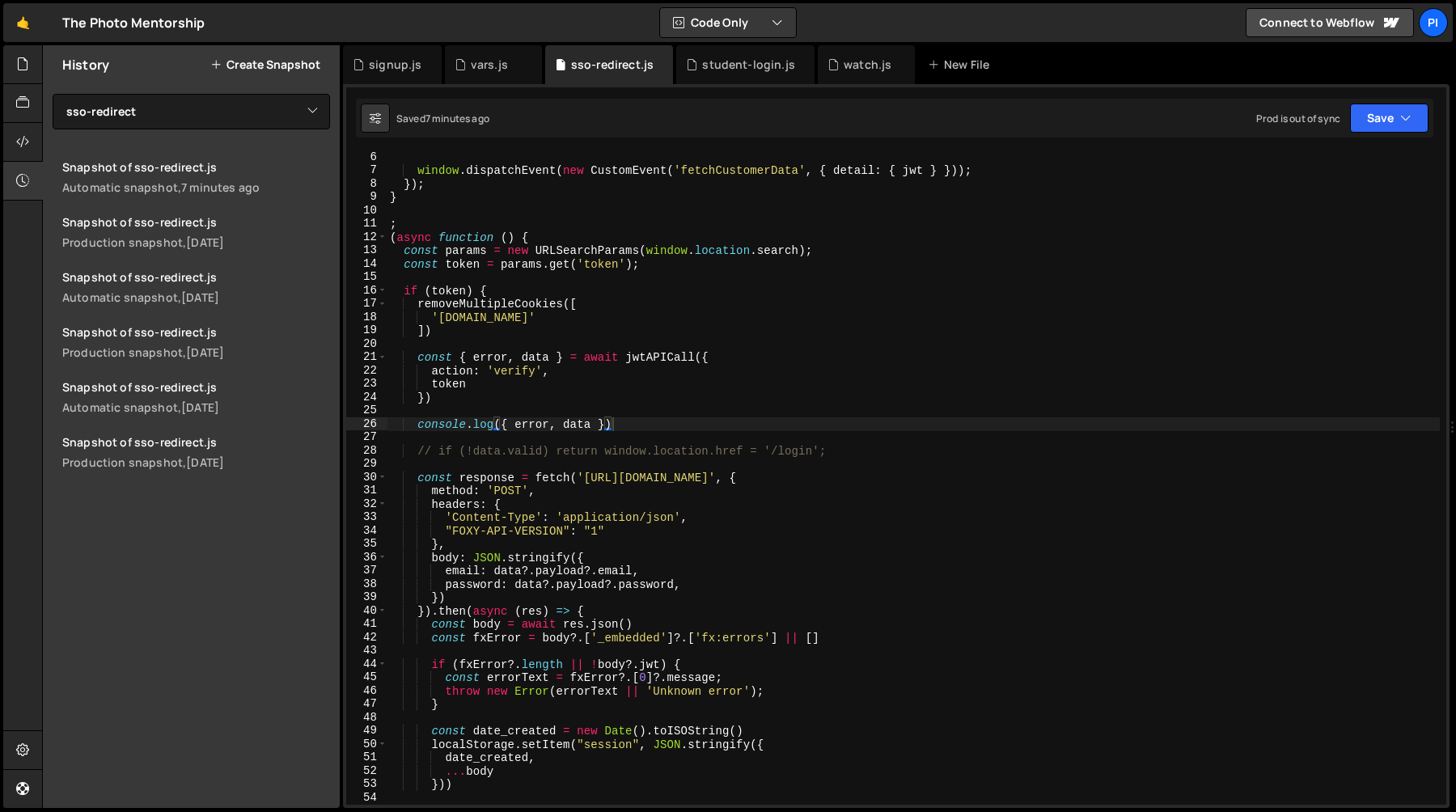
click at [417, 306] on div "window . dispatchEvent ( new CustomEvent ( 'fetchCustomerData' , { detail : { j…" at bounding box center [913, 490] width 1053 height 680
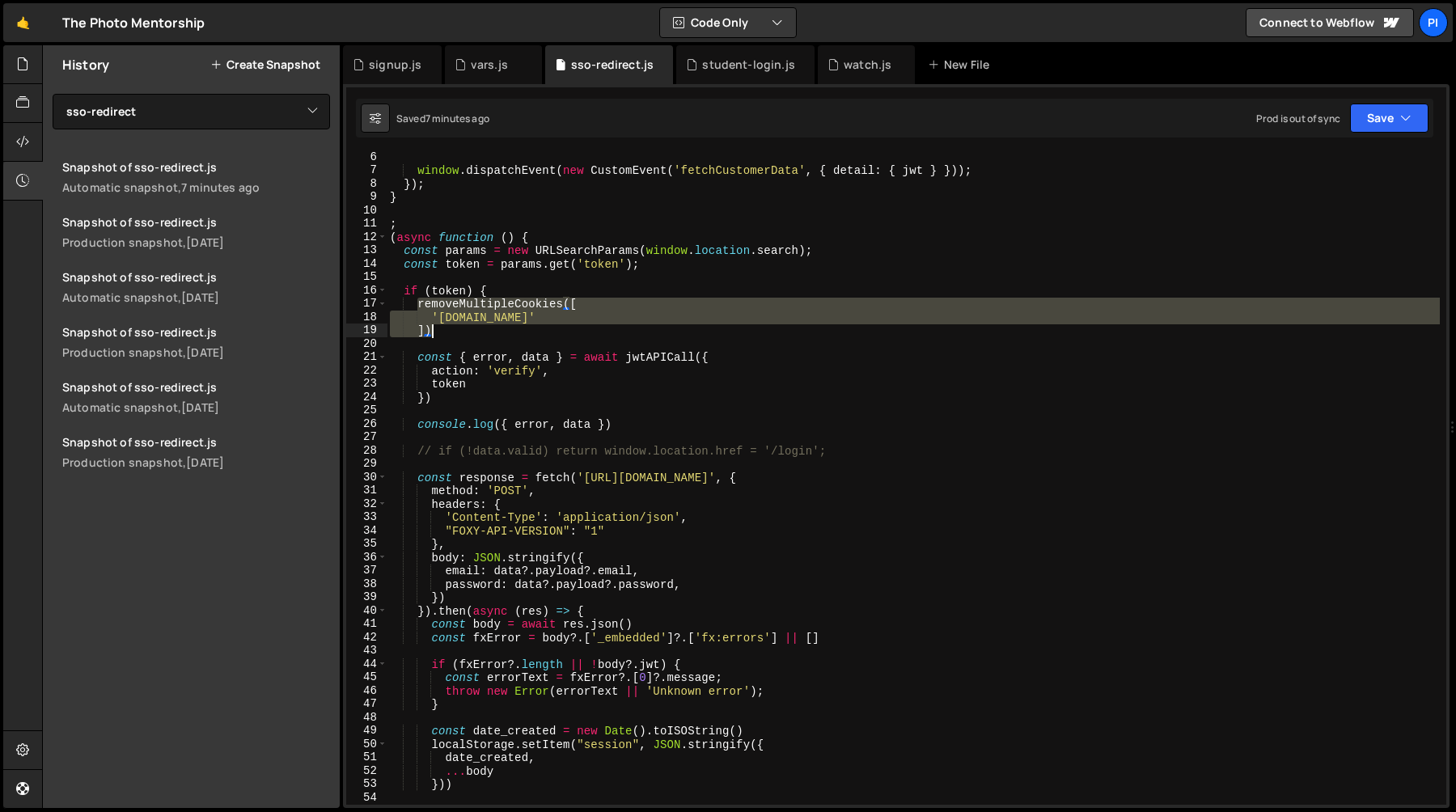
drag, startPoint x: 417, startPoint y: 306, endPoint x: 450, endPoint y: 326, distance: 38.6
click at [450, 326] on div "window . dispatchEvent ( new CustomEvent ( 'fetchCustomerData' , { detail : { j…" at bounding box center [913, 490] width 1053 height 680
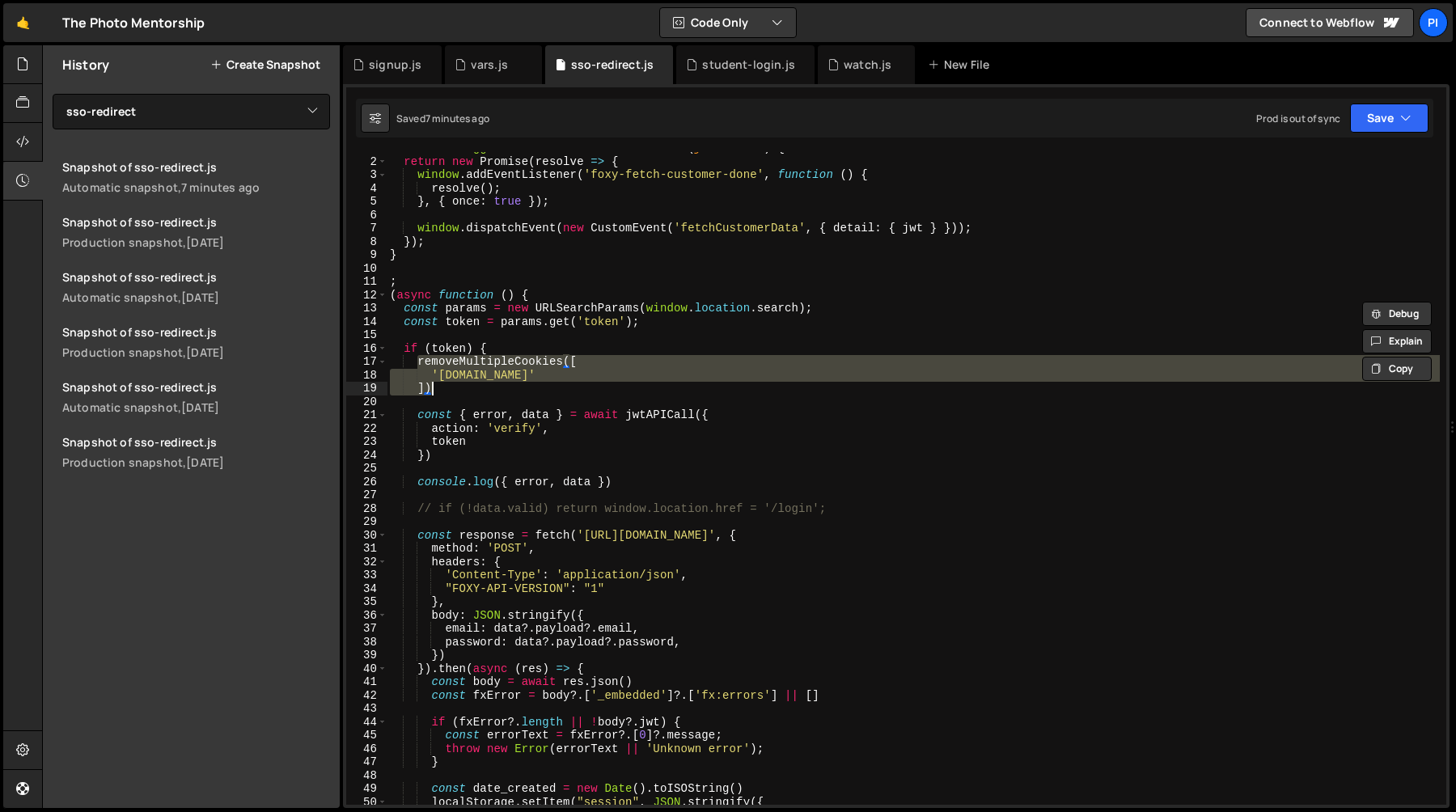
scroll to position [3, 0]
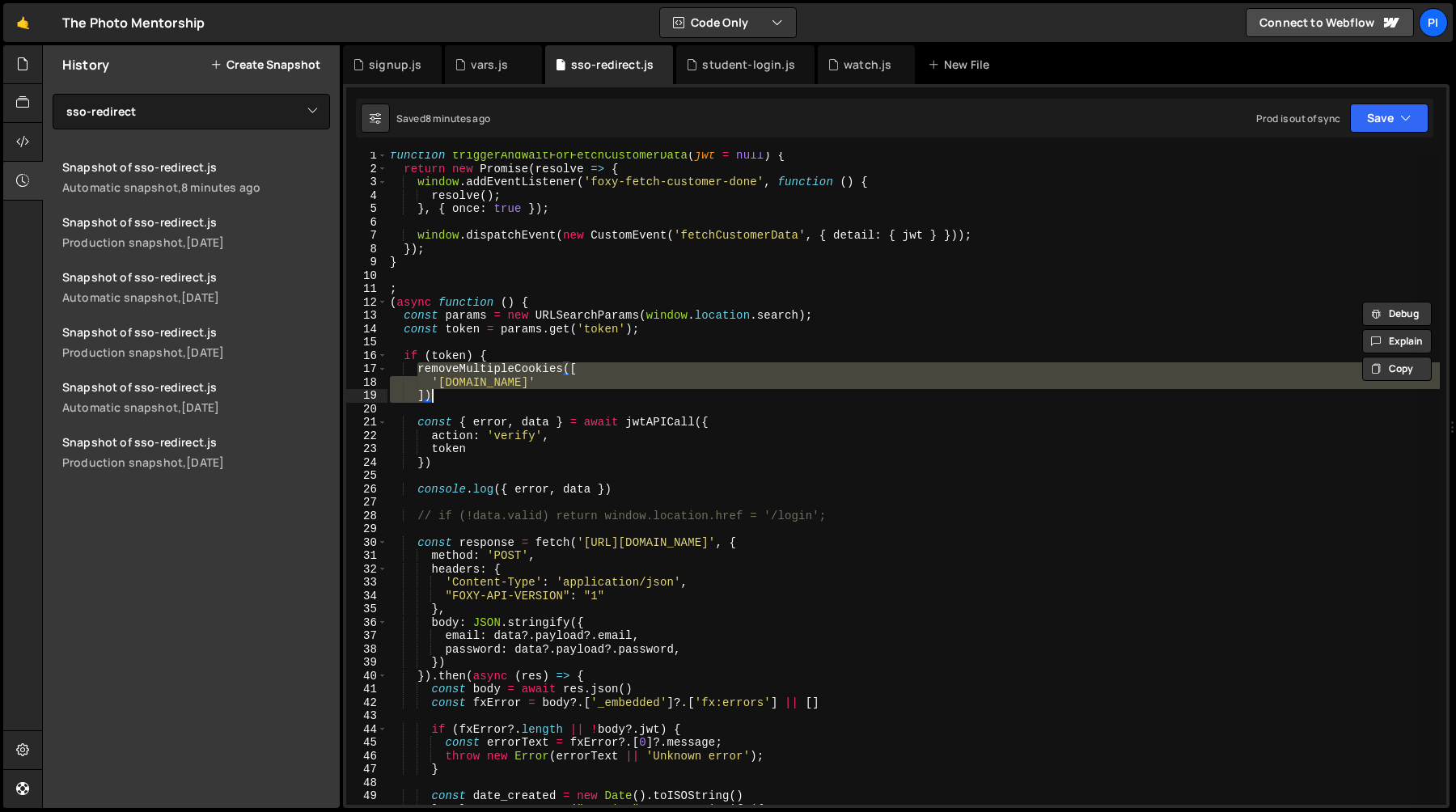
click at [486, 395] on div "function triggerAndWaitForFetchCustomerData ( jwt = null ) { return new Promise…" at bounding box center [913, 478] width 1053 height 652
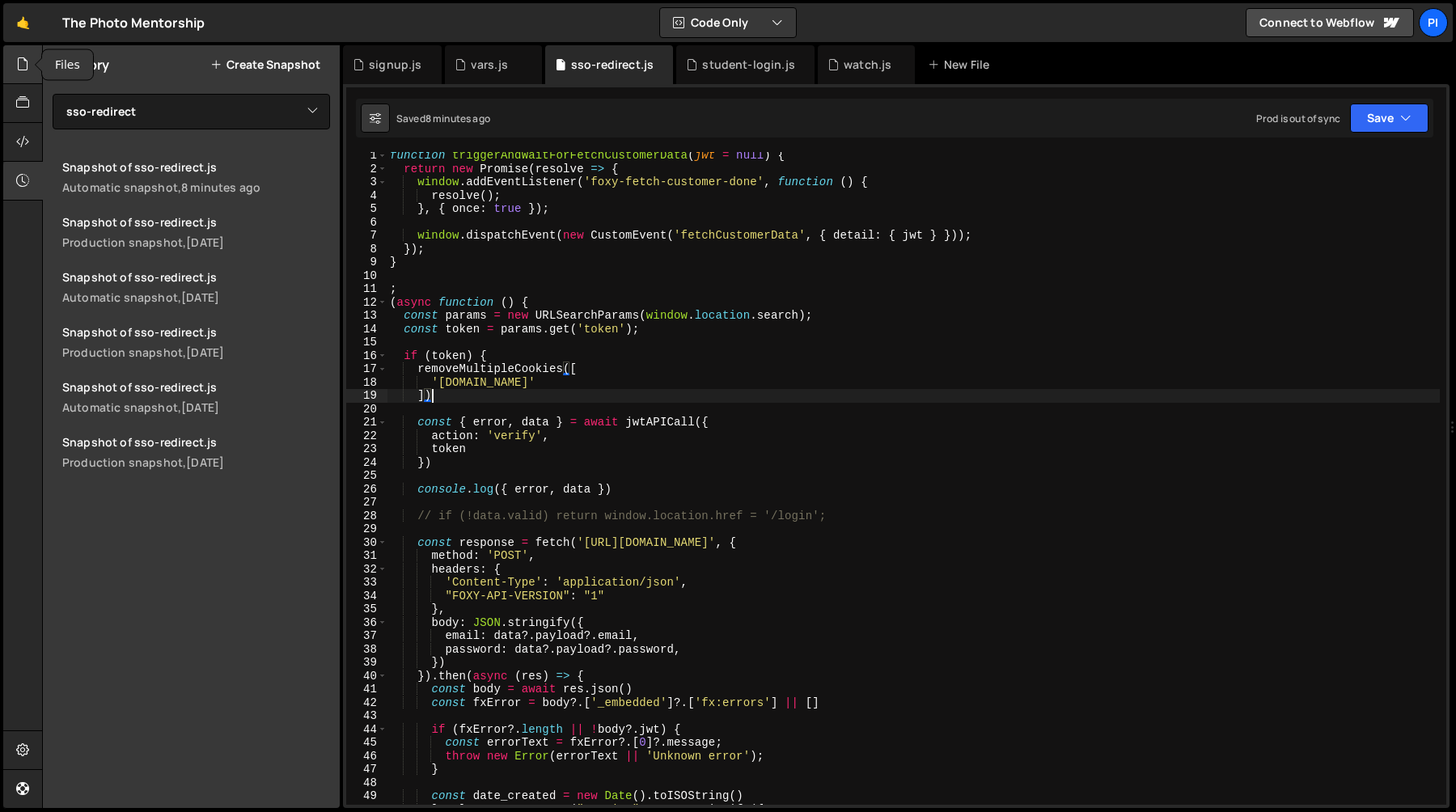
click at [17, 69] on icon at bounding box center [23, 64] width 13 height 18
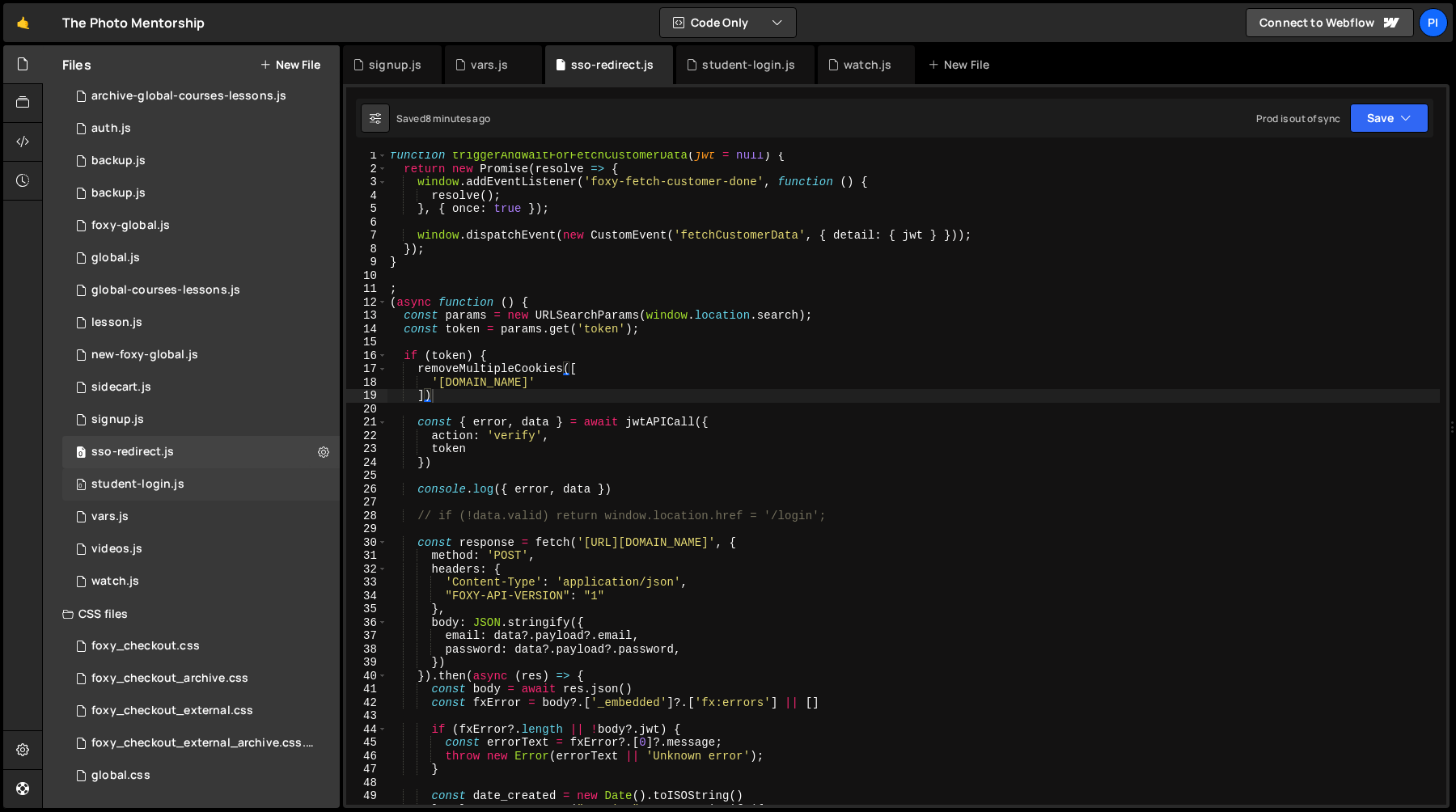
click at [180, 479] on div "0 student-login.js 0" at bounding box center [201, 484] width 278 height 32
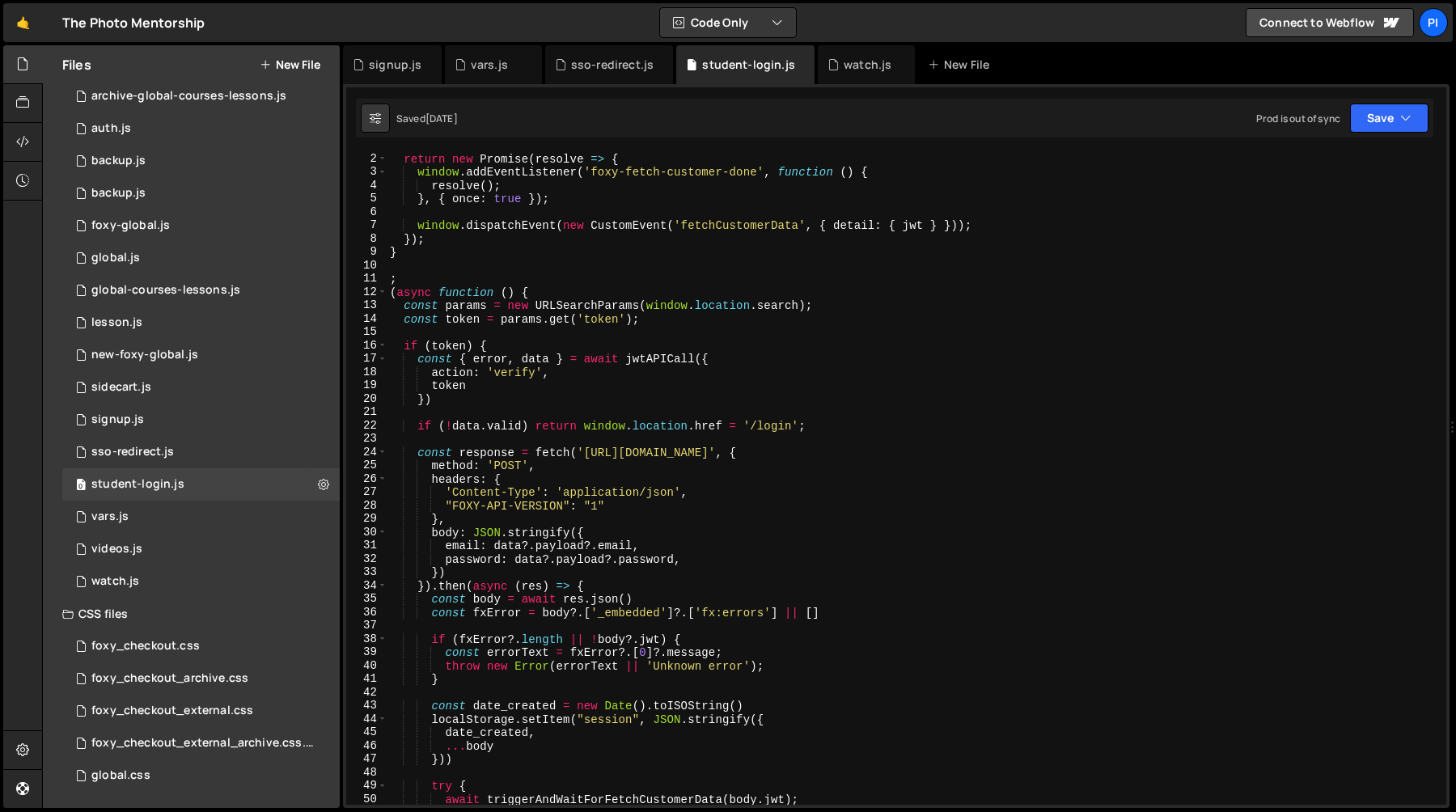
scroll to position [0, 0]
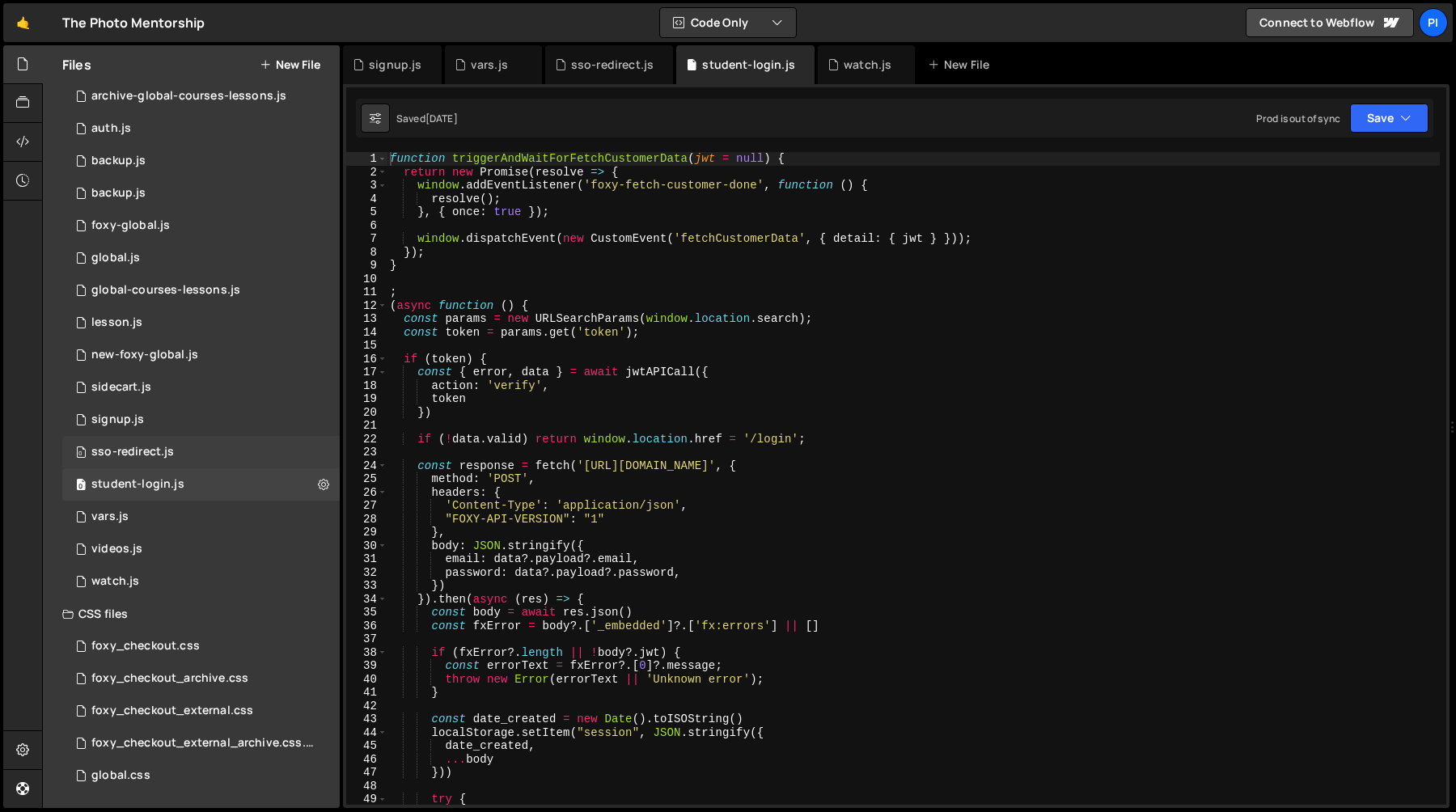
click at [191, 457] on div "0 sso-redirect.js 0" at bounding box center [201, 452] width 278 height 32
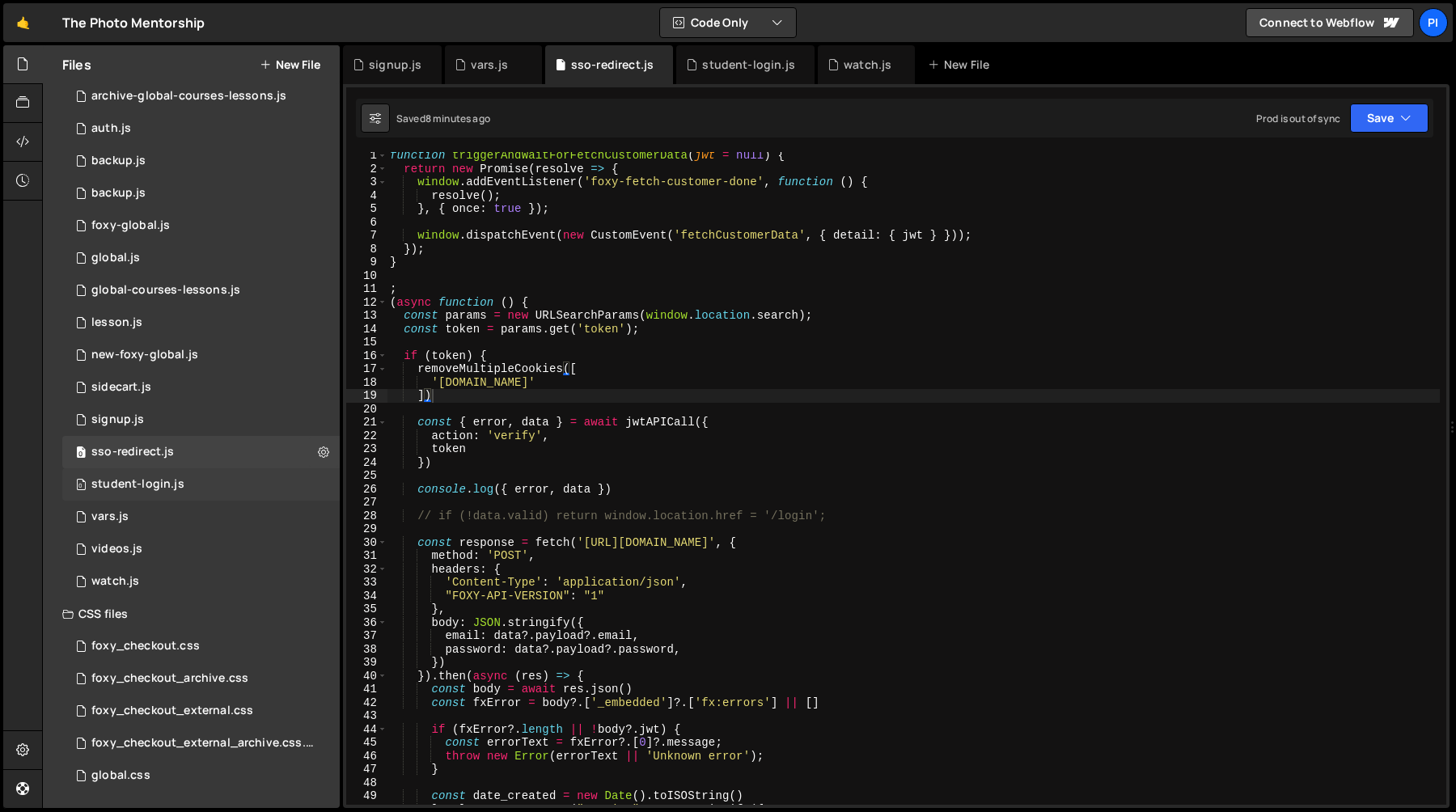
click at [187, 484] on div "0 student-login.js 0" at bounding box center [201, 484] width 278 height 32
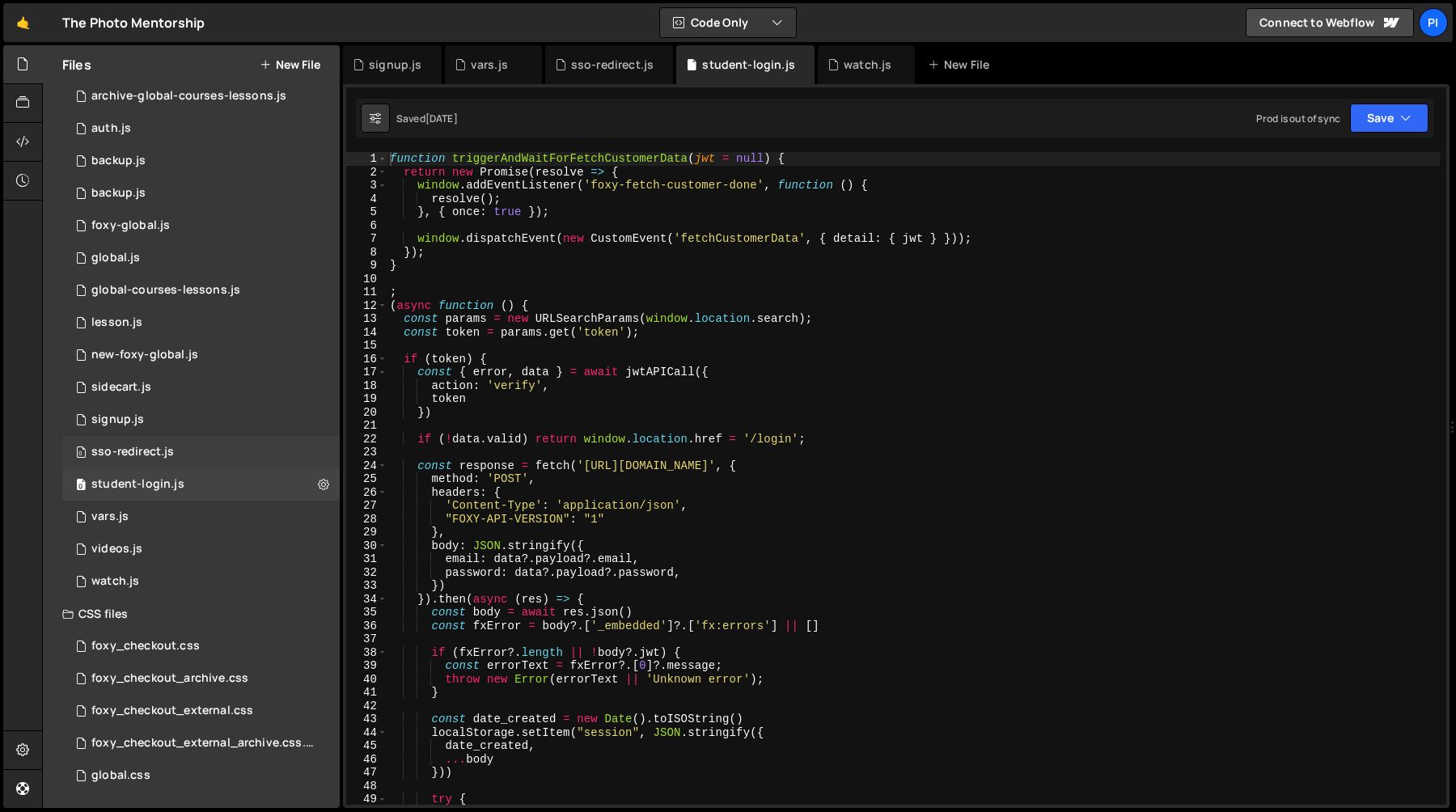
click at [199, 457] on div "0 sso-redirect.js 0" at bounding box center [201, 452] width 278 height 32
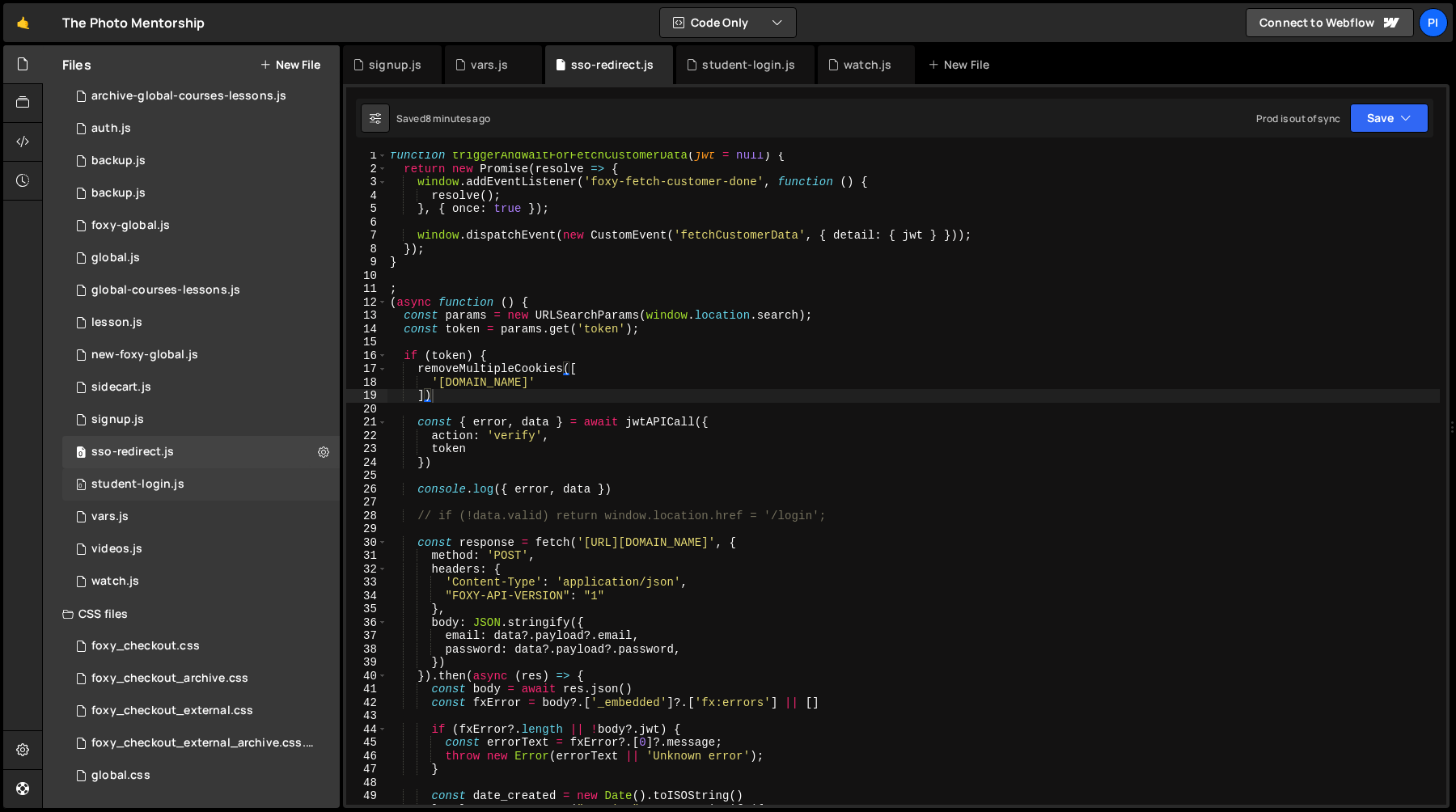
click at [193, 483] on div "0 student-login.js 0" at bounding box center [201, 484] width 278 height 32
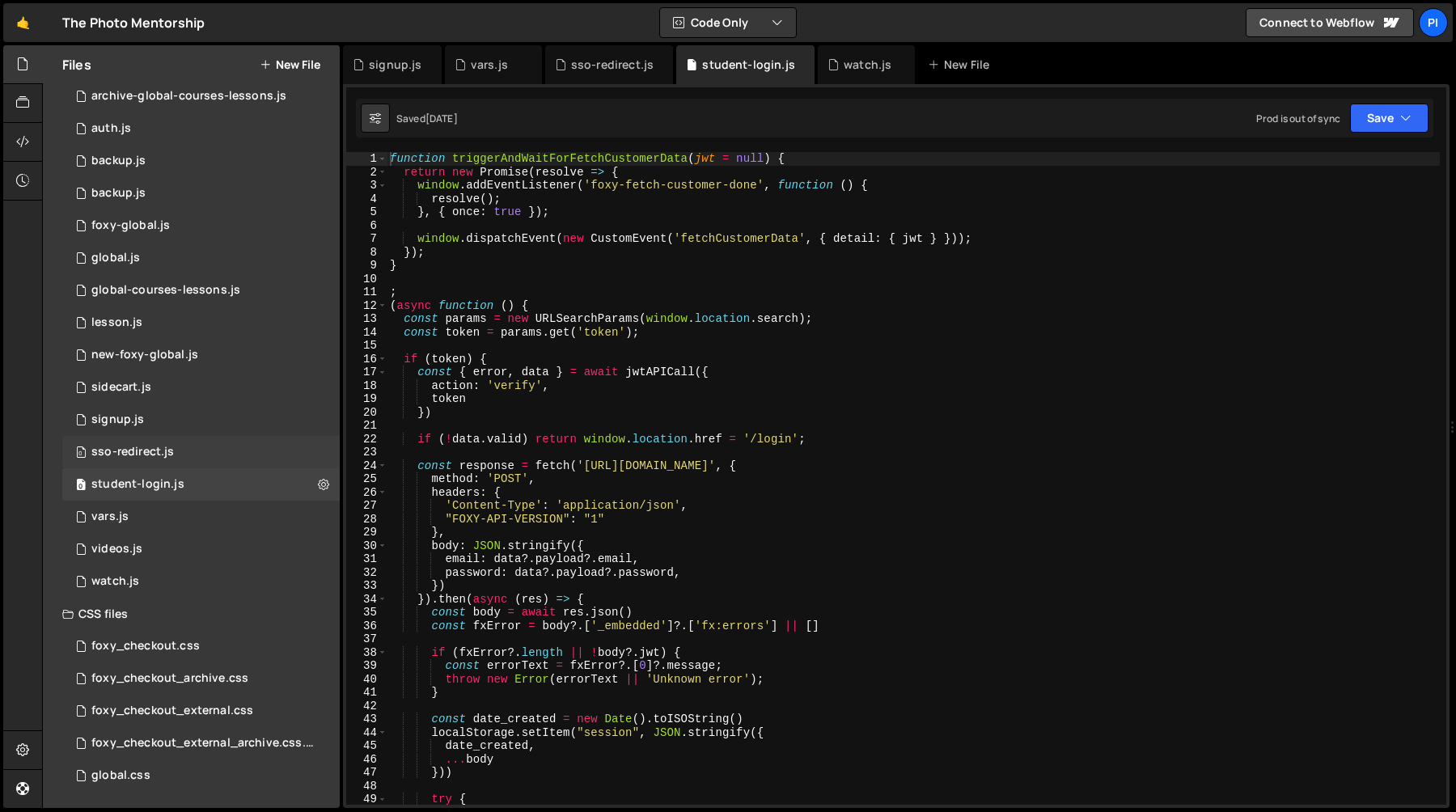
click at [207, 453] on div "0 sso-redirect.js 0" at bounding box center [201, 452] width 278 height 32
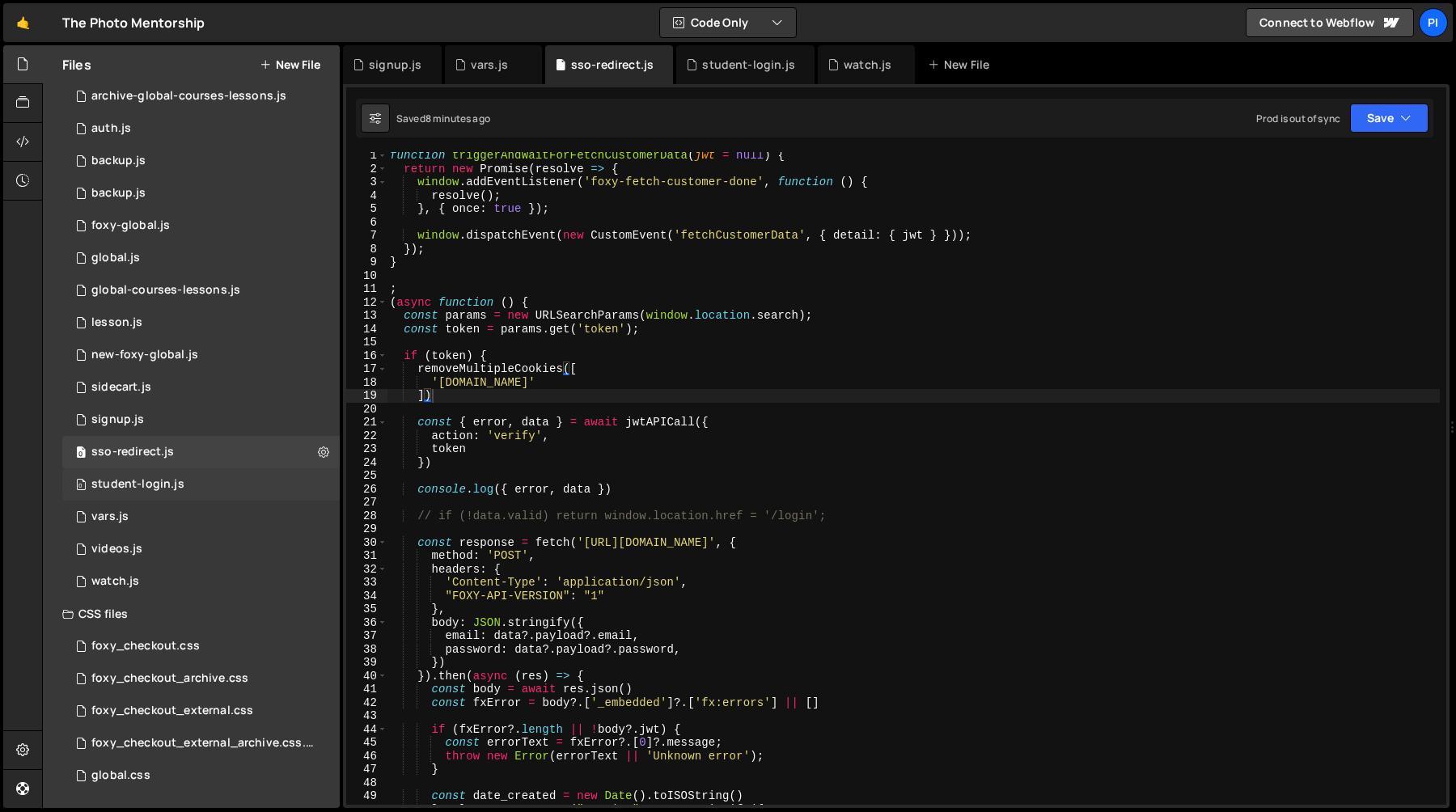
click at [200, 477] on div "0 student-login.js 0" at bounding box center [201, 484] width 278 height 32
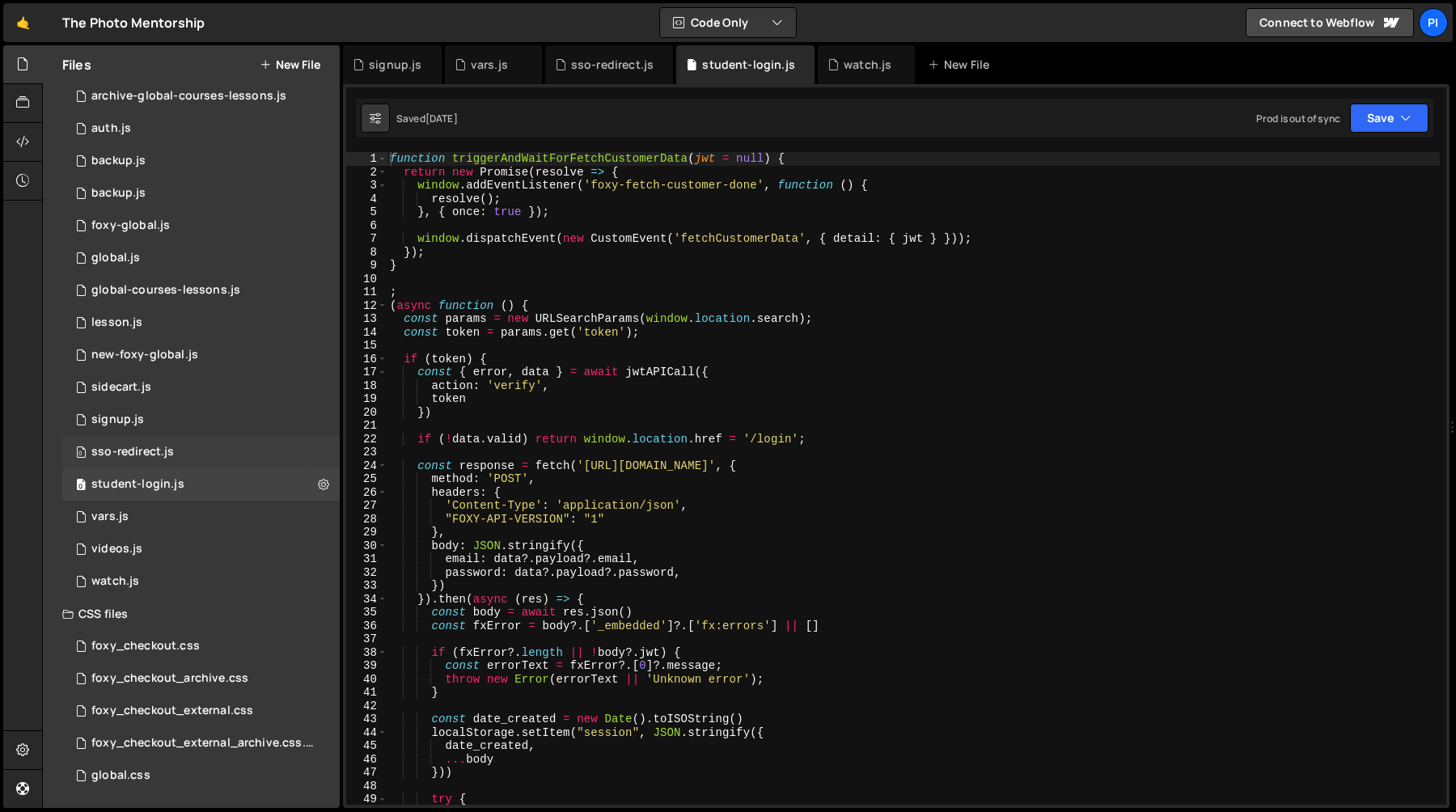
click at [216, 445] on div "0 sso-redirect.js 0" at bounding box center [201, 452] width 278 height 32
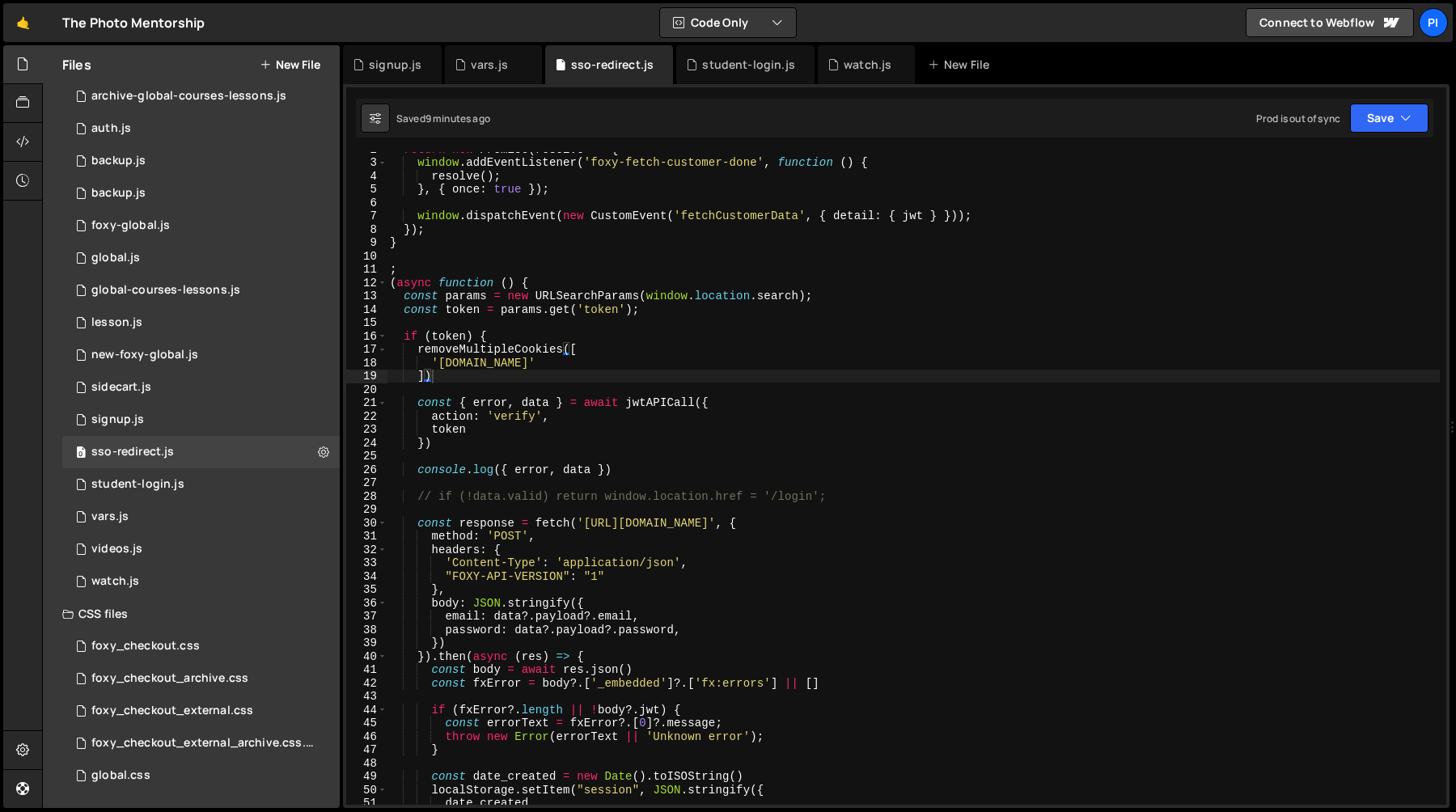
scroll to position [28, 0]
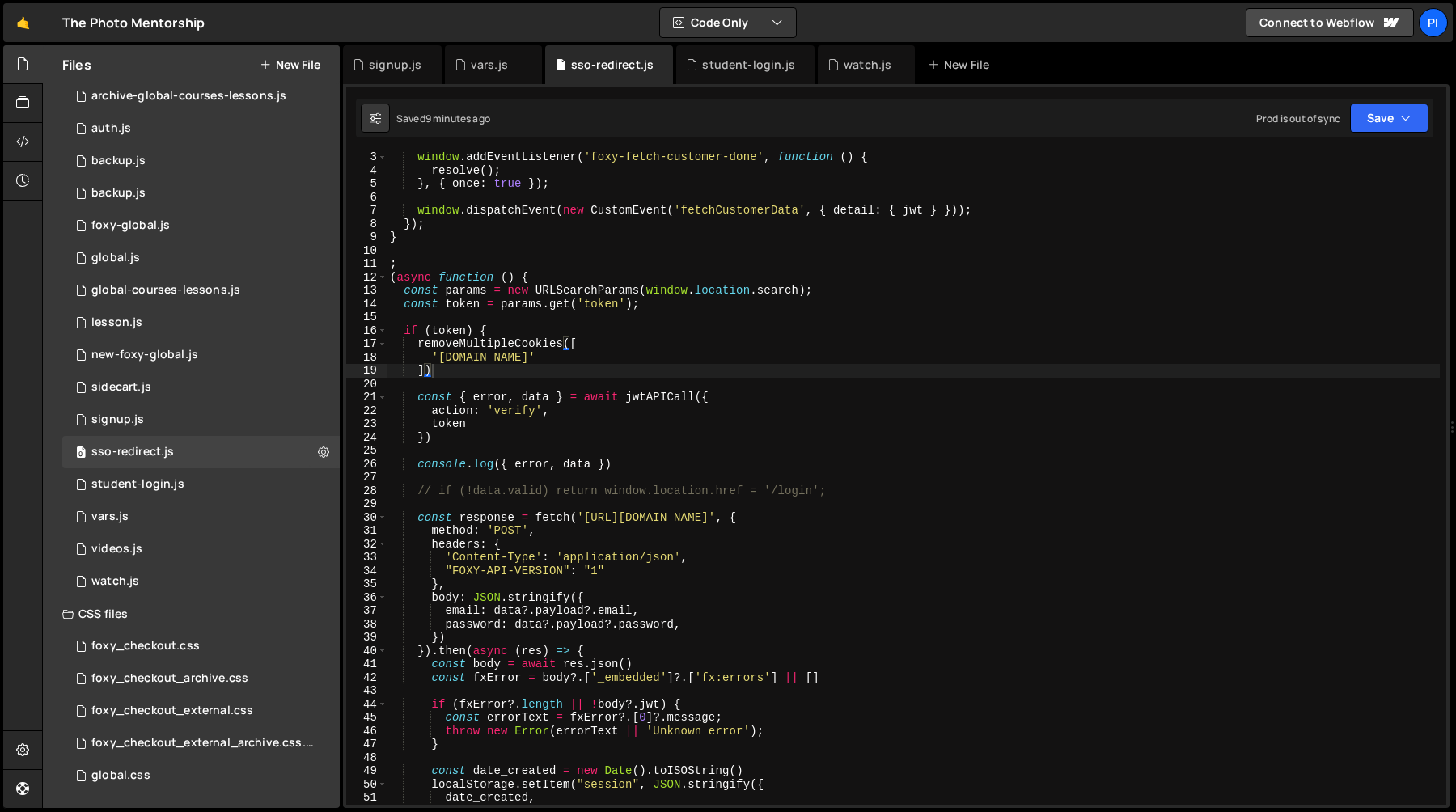
click at [462, 341] on div "window . addEventListener ( 'foxy-fetch-customer-done' , function ( ) { resolve…" at bounding box center [913, 490] width 1053 height 680
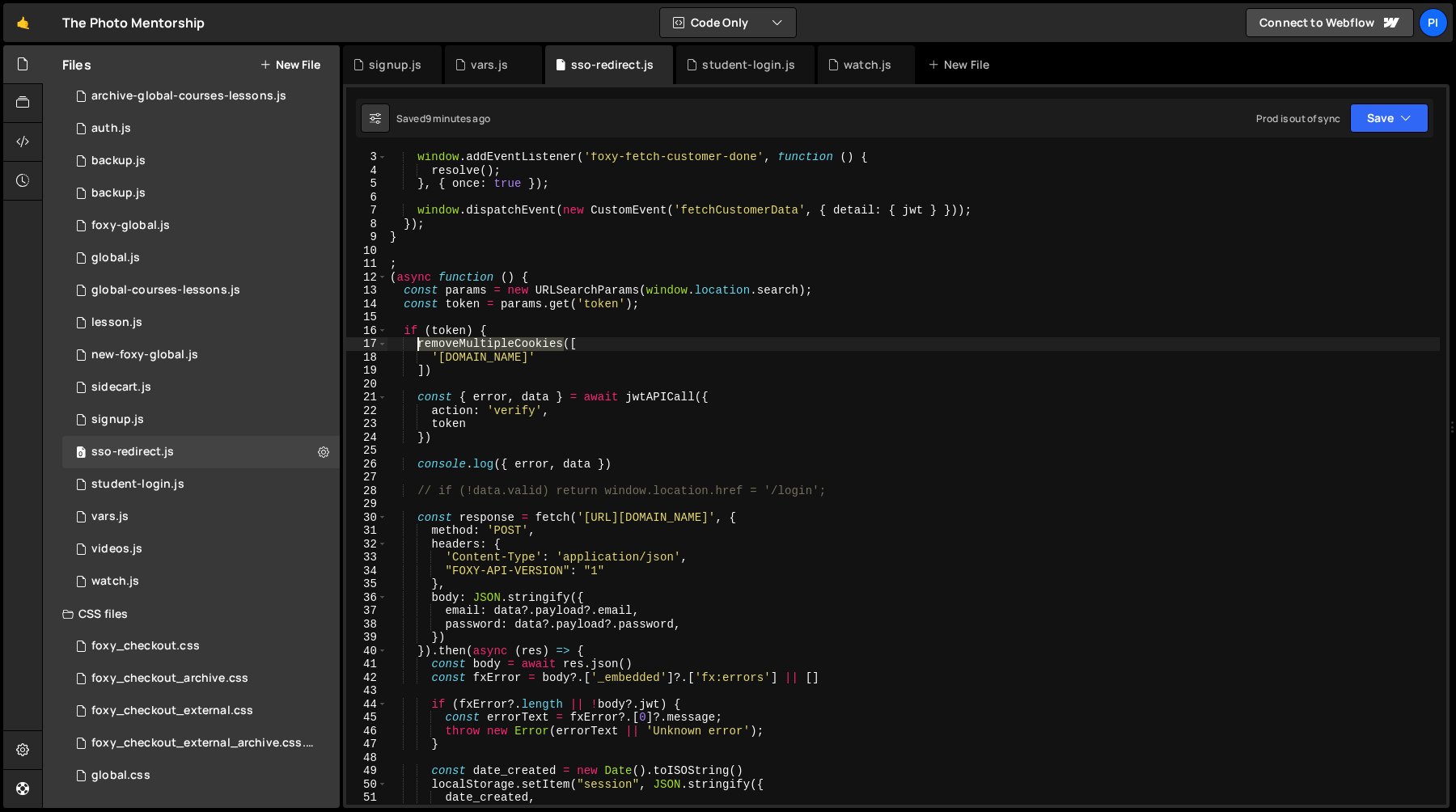
click at [462, 341] on div "window . addEventListener ( 'foxy-fetch-customer-done' , function ( ) { resolve…" at bounding box center [913, 490] width 1053 height 680
click at [461, 364] on div "window . addEventListener ( 'foxy-fetch-customer-done' , function ( ) { resolve…" at bounding box center [913, 490] width 1053 height 680
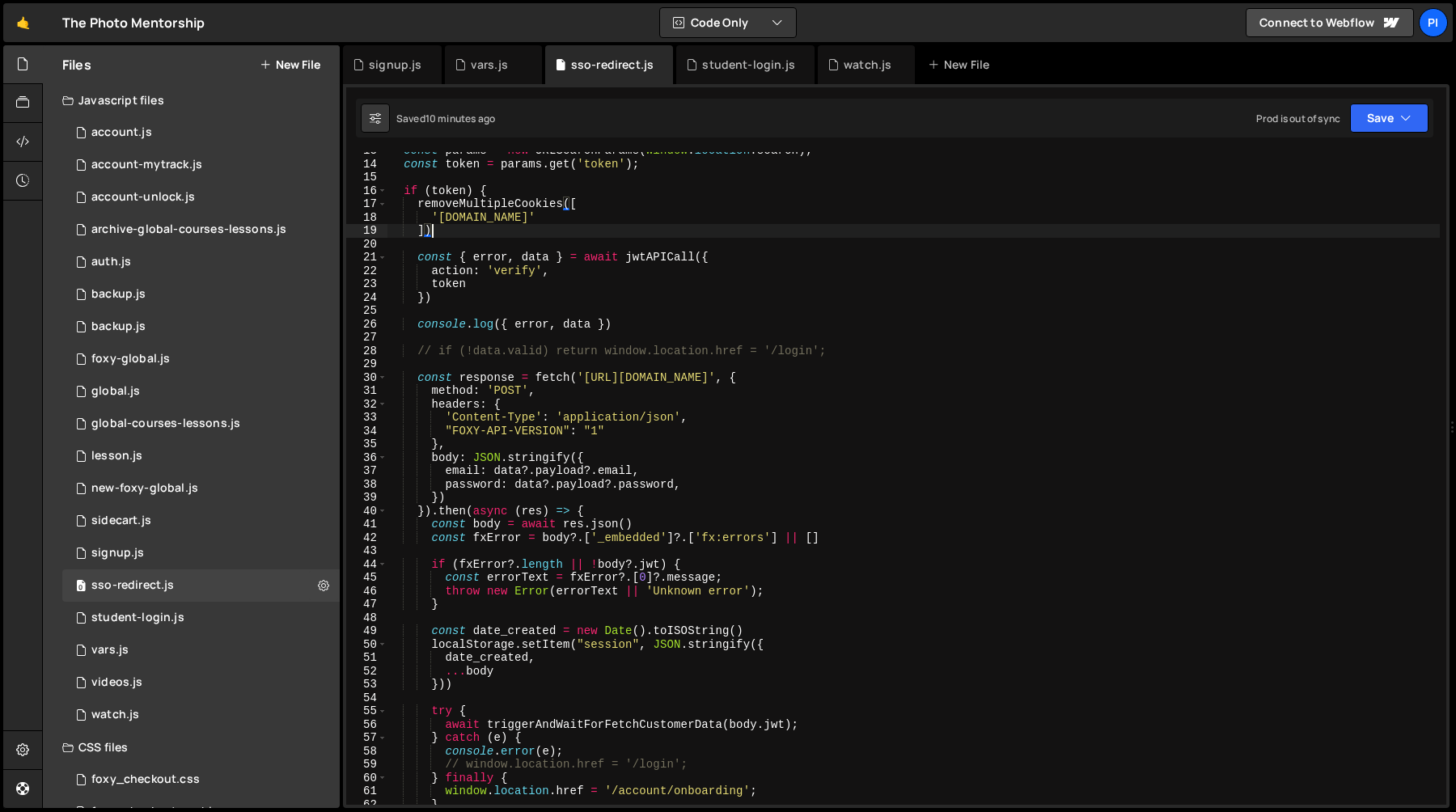
scroll to position [168, 0]
click at [546, 541] on div "const params = new URLSearchParams ( window . location . search ) ; const token…" at bounding box center [913, 483] width 1053 height 680
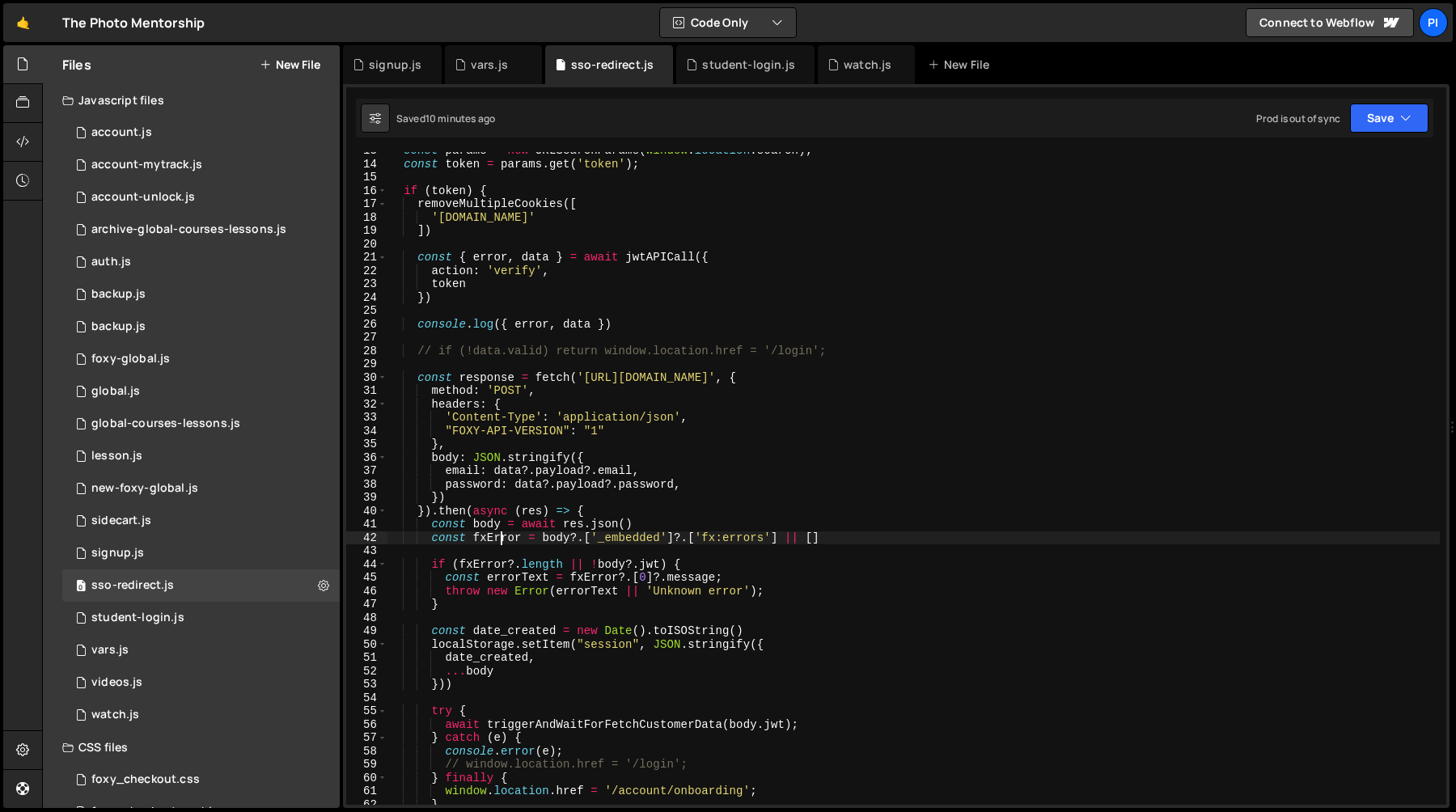
click at [500, 541] on div "const params = new URLSearchParams ( window . location . search ) ; const token…" at bounding box center [913, 483] width 1053 height 680
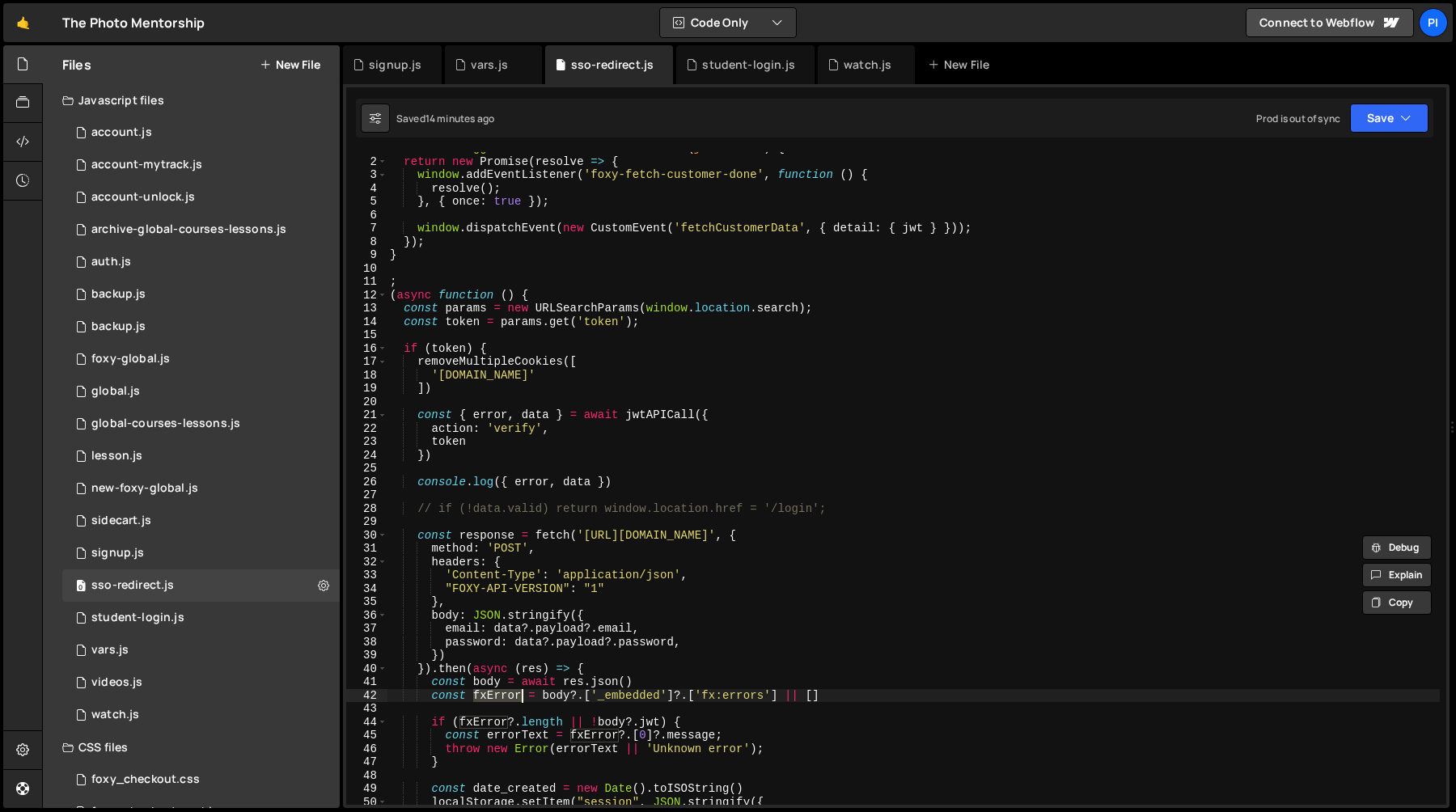
scroll to position [0, 0]
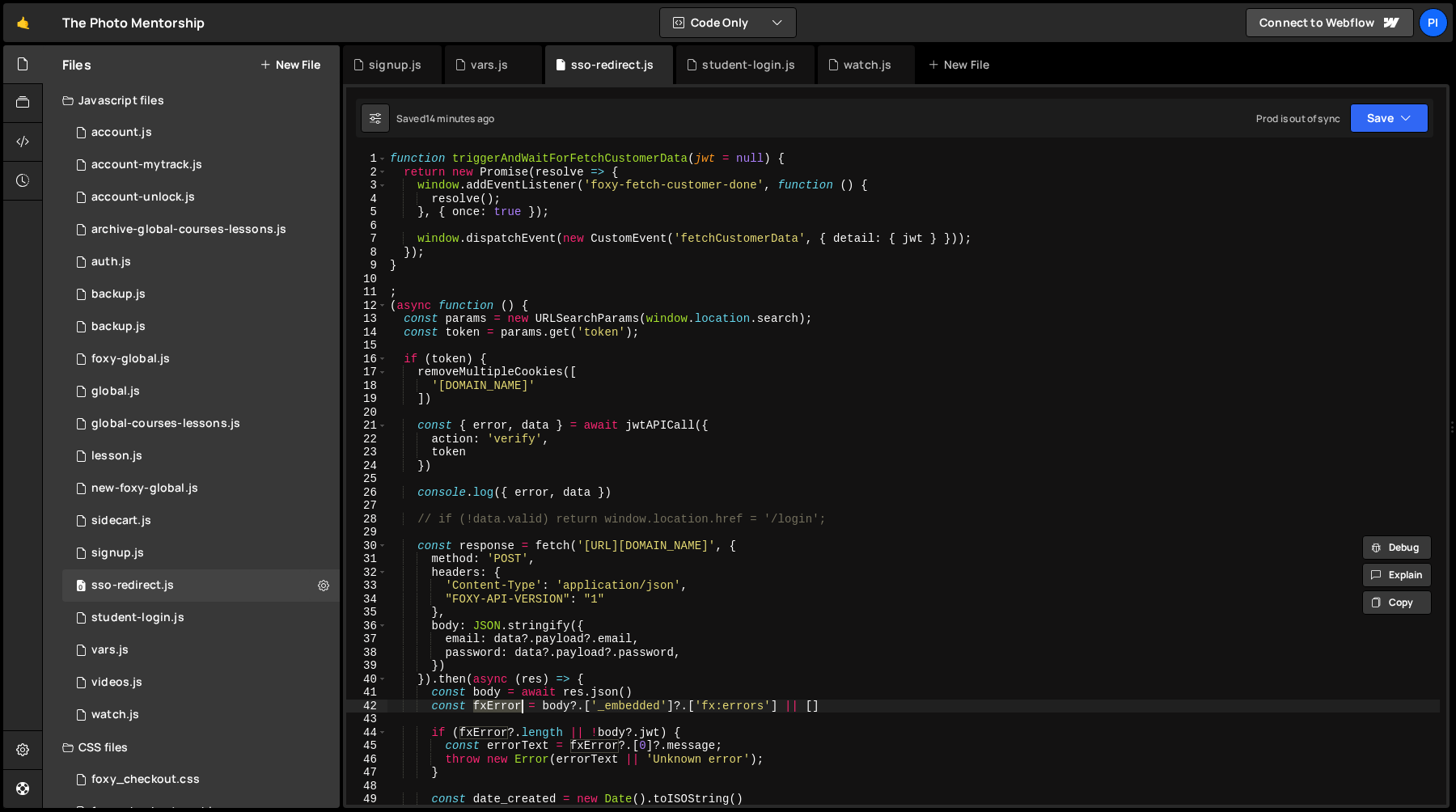
click at [541, 157] on div "function triggerAndWaitForFetchCustomerData ( jwt = null ) { return new Promise…" at bounding box center [913, 492] width 1053 height 680
type textarea "function triggerAndWaitForFetchCustomerData(jwt = null) {"
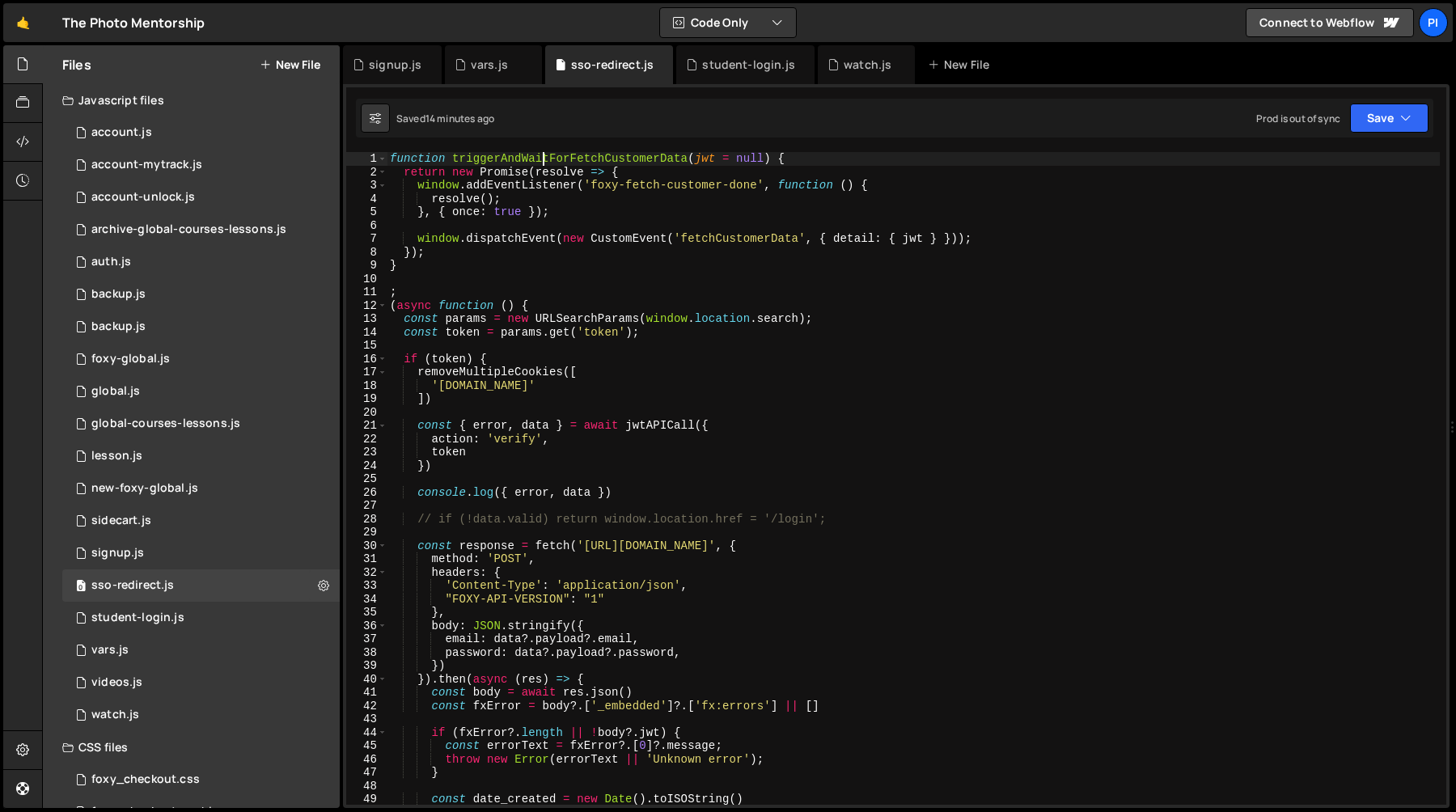
click at [541, 157] on div "function triggerAndWaitForFetchCustomerData ( jwt = null ) { return new Promise…" at bounding box center [913, 492] width 1053 height 680
type input "triggerAndWaitForFetchCustomerData"
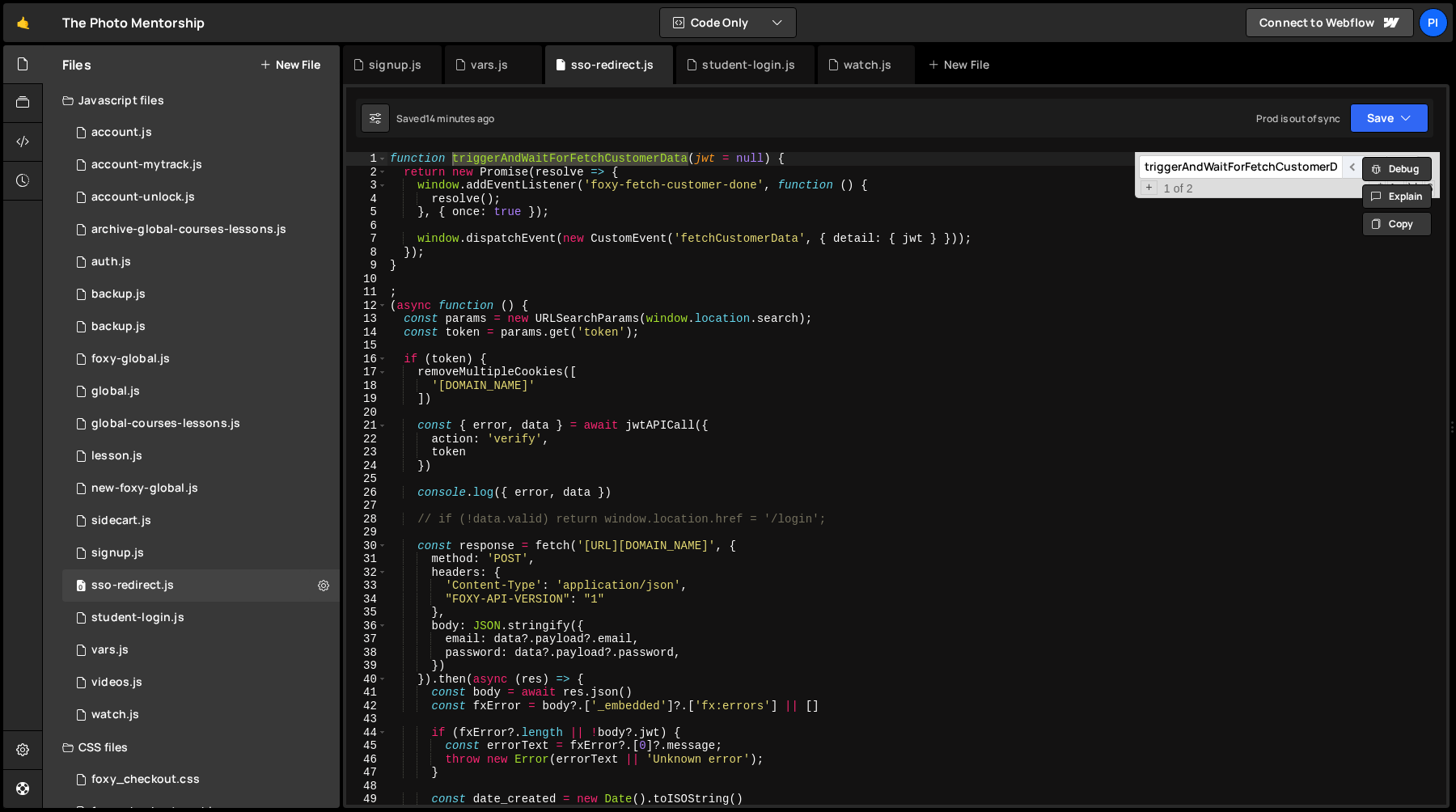
click at [1352, 169] on span "​" at bounding box center [1354, 166] width 23 height 23
type textarea ";"
click at [1253, 297] on div "function triggerAndWaitForFetchCustomerData ( jwt = null ) { return new Promise…" at bounding box center [913, 492] width 1053 height 680
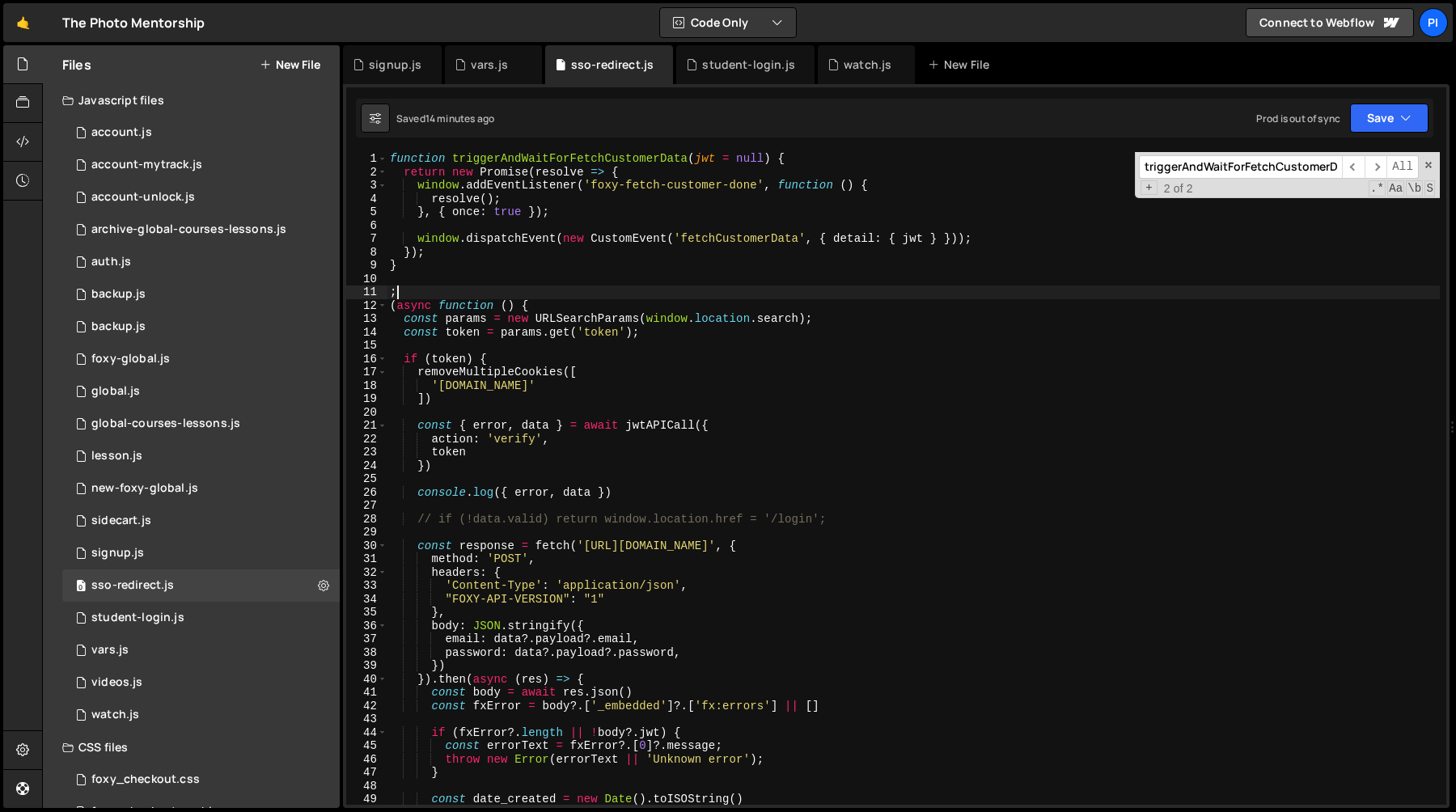
click at [494, 276] on div "function triggerAndWaitForFetchCustomerData ( jwt = null ) { return new Promise…" at bounding box center [913, 492] width 1053 height 680
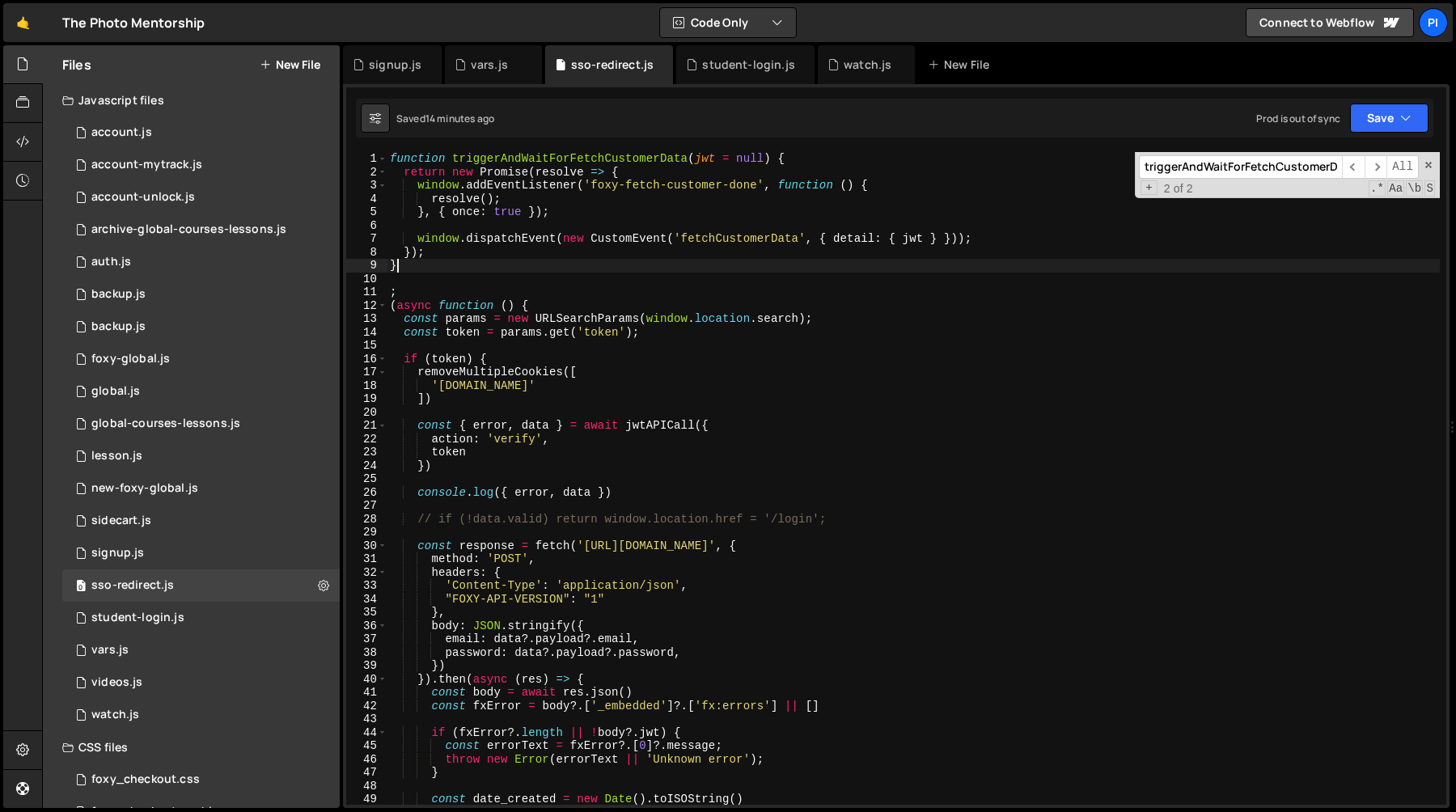
click at [469, 269] on div "function triggerAndWaitForFetchCustomerData ( jwt = null ) { return new Promise…" at bounding box center [913, 492] width 1053 height 680
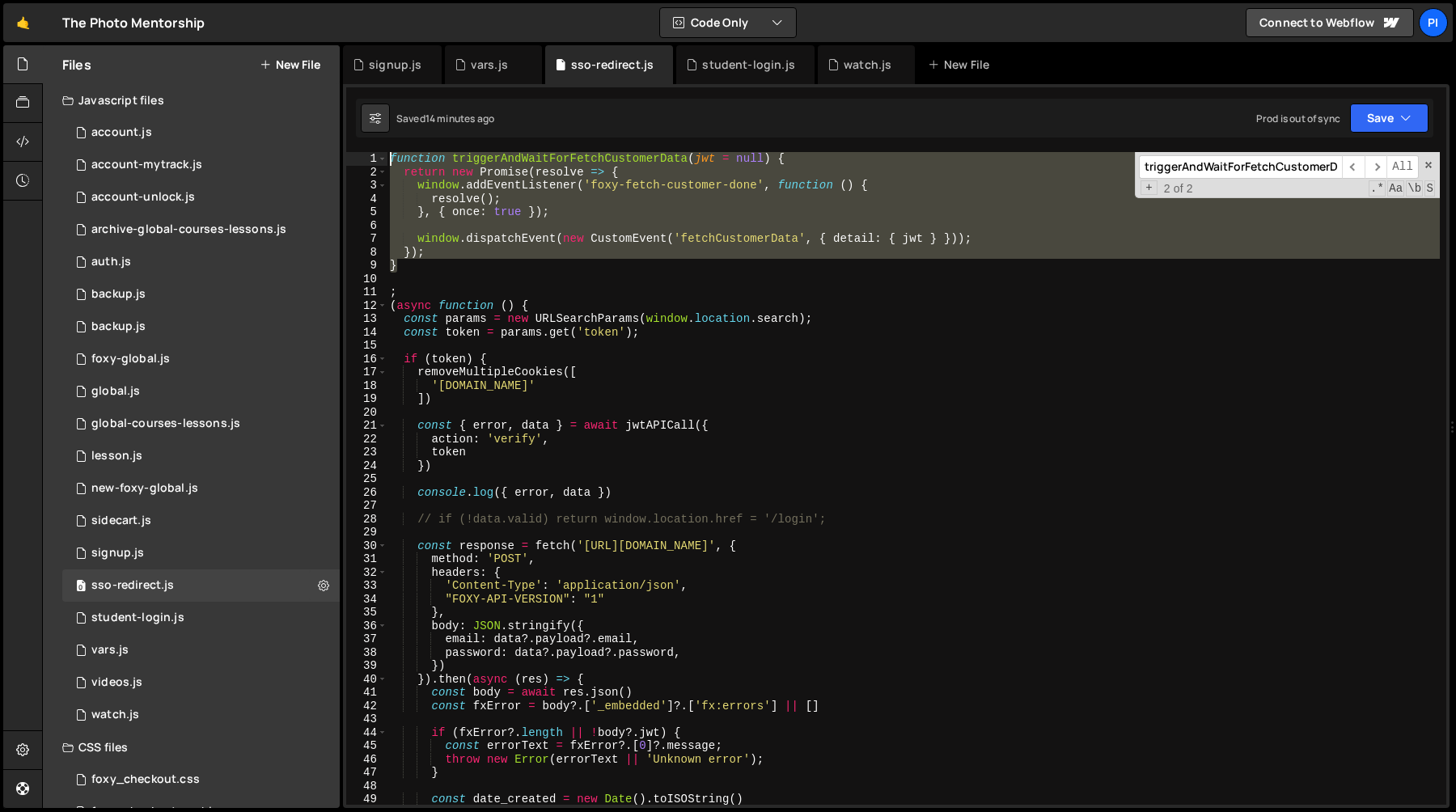
drag, startPoint x: 469, startPoint y: 269, endPoint x: 373, endPoint y: 146, distance: 156.0
click at [373, 146] on div "1 2 3 4 5 6 7 8 9 10 11 12 13 14 15 16 17 18 19 20 21 22 23 24 25 26 27 28 29 3…" at bounding box center [896, 446] width 1107 height 724
click at [516, 261] on div "function triggerAndWaitForFetchCustomerData ( jwt = null ) { return new Promise…" at bounding box center [913, 478] width 1053 height 652
drag, startPoint x: 516, startPoint y: 261, endPoint x: 400, endPoint y: 130, distance: 175.0
click at [400, 130] on div "Debug Explain Copy signup.js vars.js sso-redirect.js student-login.js watch.js …" at bounding box center [896, 426] width 1107 height 763
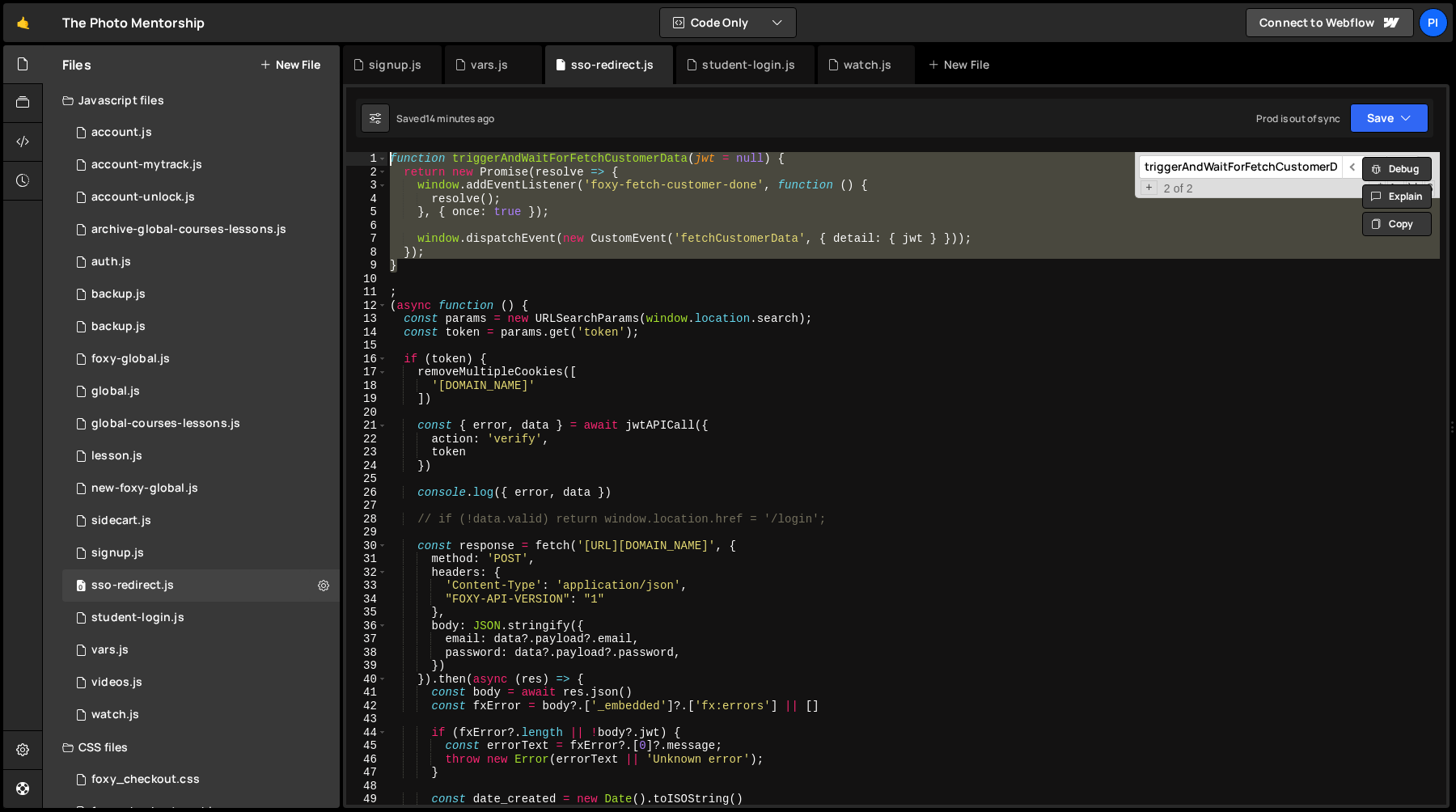
click at [426, 268] on div "function triggerAndWaitForFetchCustomerData ( jwt = null ) { return new Promise…" at bounding box center [913, 478] width 1053 height 652
drag, startPoint x: 426, startPoint y: 268, endPoint x: 375, endPoint y: 131, distance: 146.2
click at [375, 131] on div "Debug Explain Copy signup.js vars.js sso-redirect.js student-login.js watch.js …" at bounding box center [896, 426] width 1107 height 763
click at [407, 269] on div "function triggerAndWaitForFetchCustomerData ( jwt = null ) { return new Promise…" at bounding box center [913, 478] width 1053 height 652
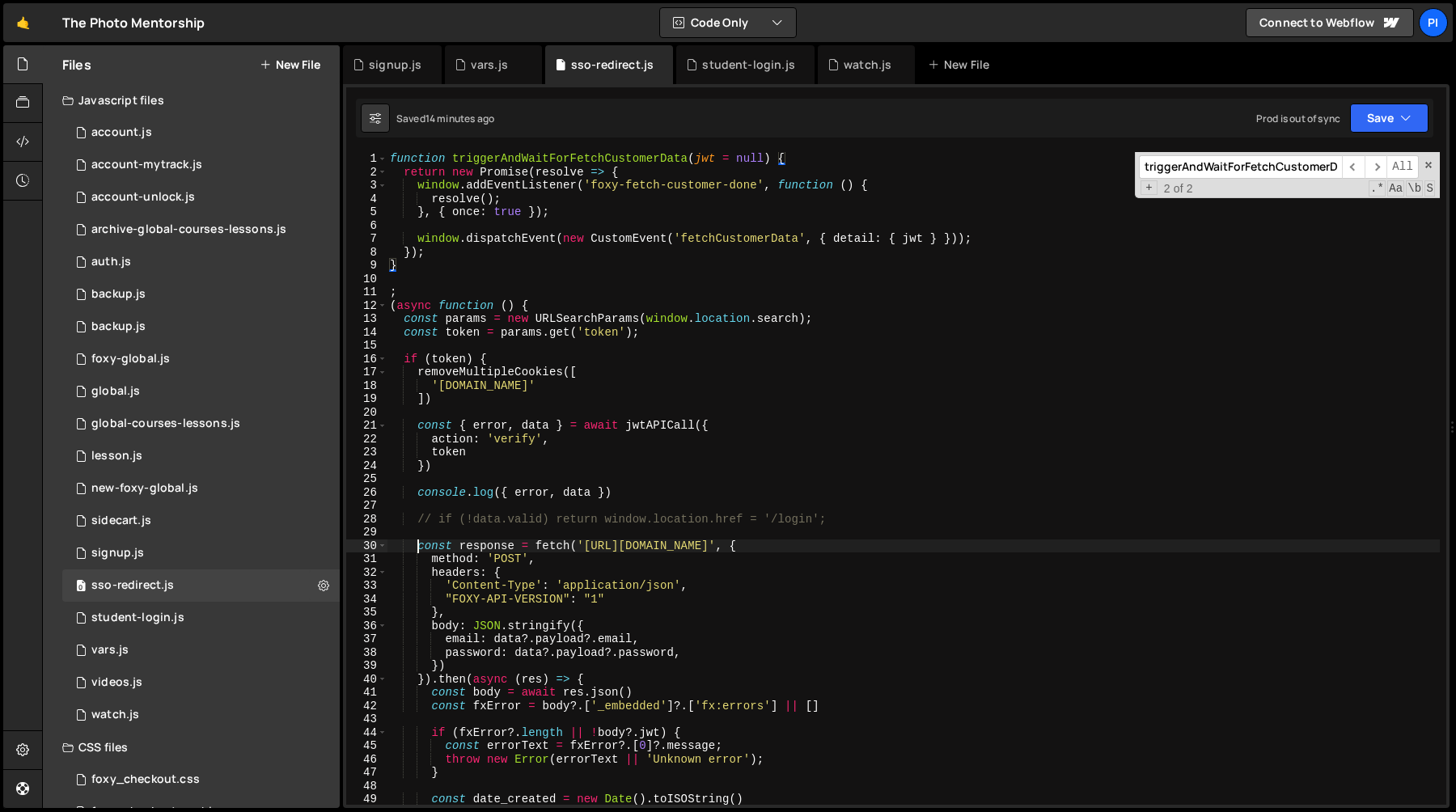
click at [415, 548] on div "function triggerAndWaitForFetchCustomerData ( jwt = null ) { return new Promise…" at bounding box center [913, 492] width 1053 height 680
click at [537, 546] on div "function triggerAndWaitForFetchCustomerData ( jwt = null ) { return new Promise…" at bounding box center [913, 492] width 1053 height 680
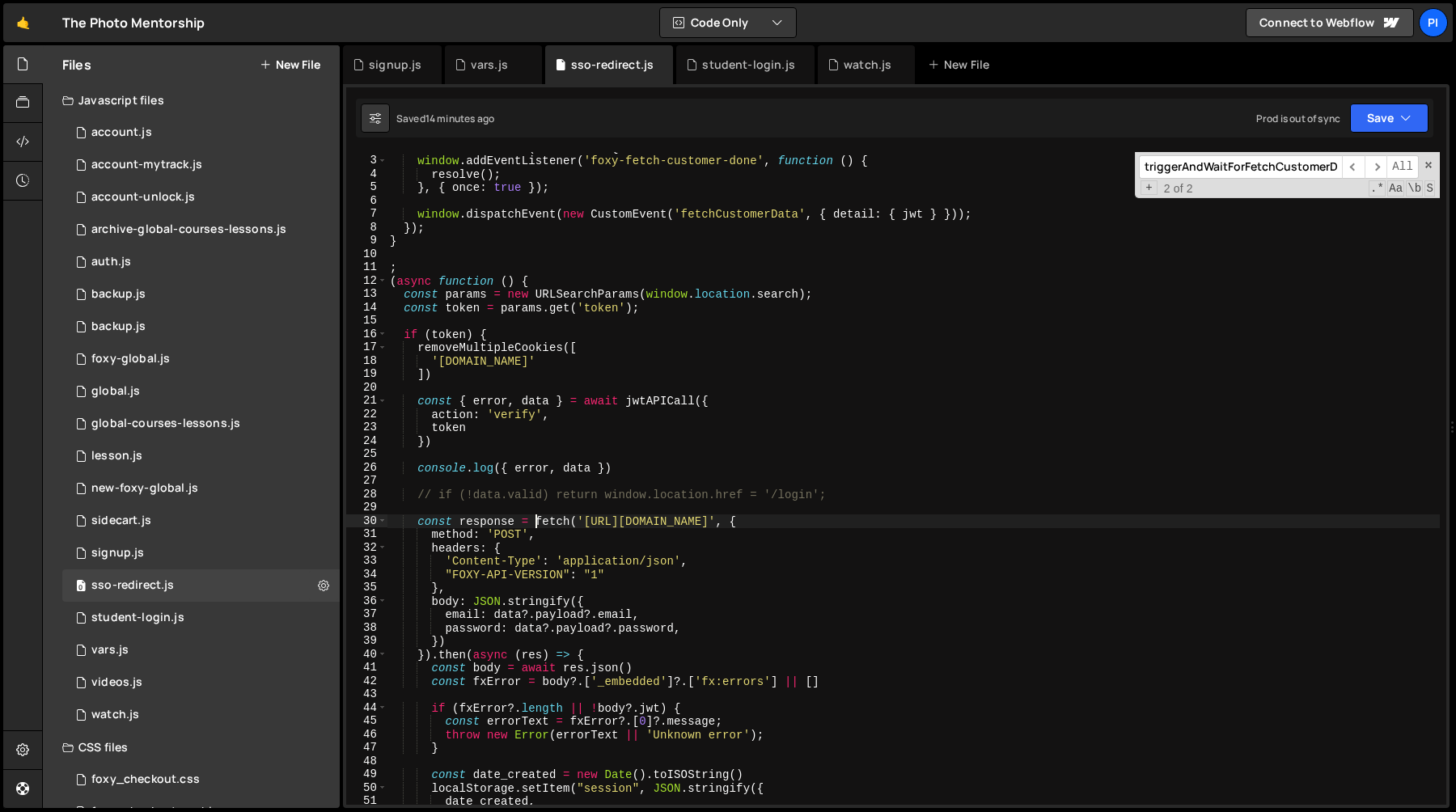
scroll to position [45, 0]
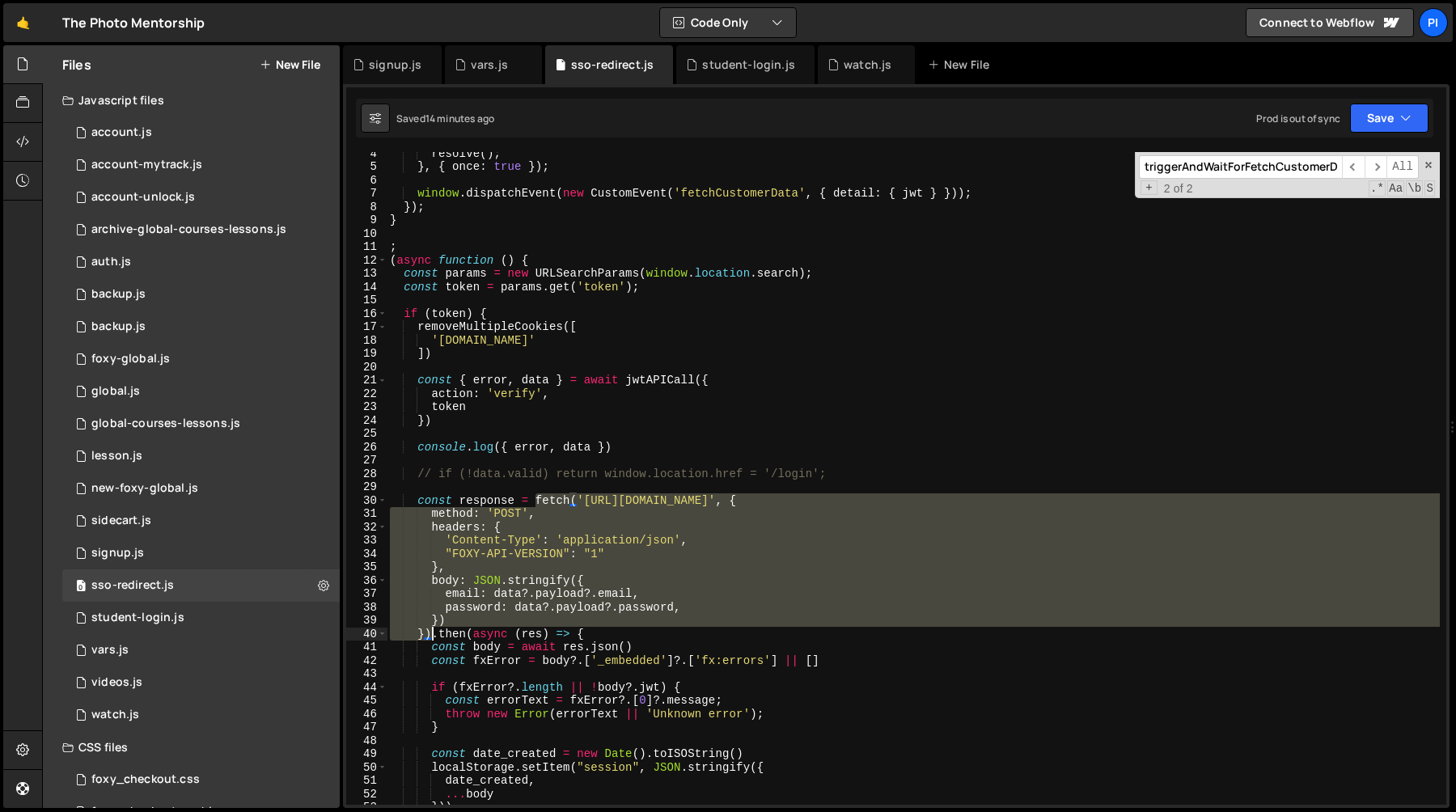
click at [430, 635] on div "resolve ( ) ; } , { once : true }) ; window . dispatchEvent ( new CustomEvent (…" at bounding box center [913, 486] width 1053 height 680
click at [538, 499] on div "resolve ( ) ; } , { once : true }) ; window . dispatchEvent ( new CustomEvent (…" at bounding box center [913, 486] width 1053 height 680
drag, startPoint x: 538, startPoint y: 500, endPoint x: 431, endPoint y: 636, distance: 173.0
click at [431, 636] on div "resolve ( ) ; } , { once : true }) ; window . dispatchEvent ( new CustomEvent (…" at bounding box center [913, 486] width 1053 height 680
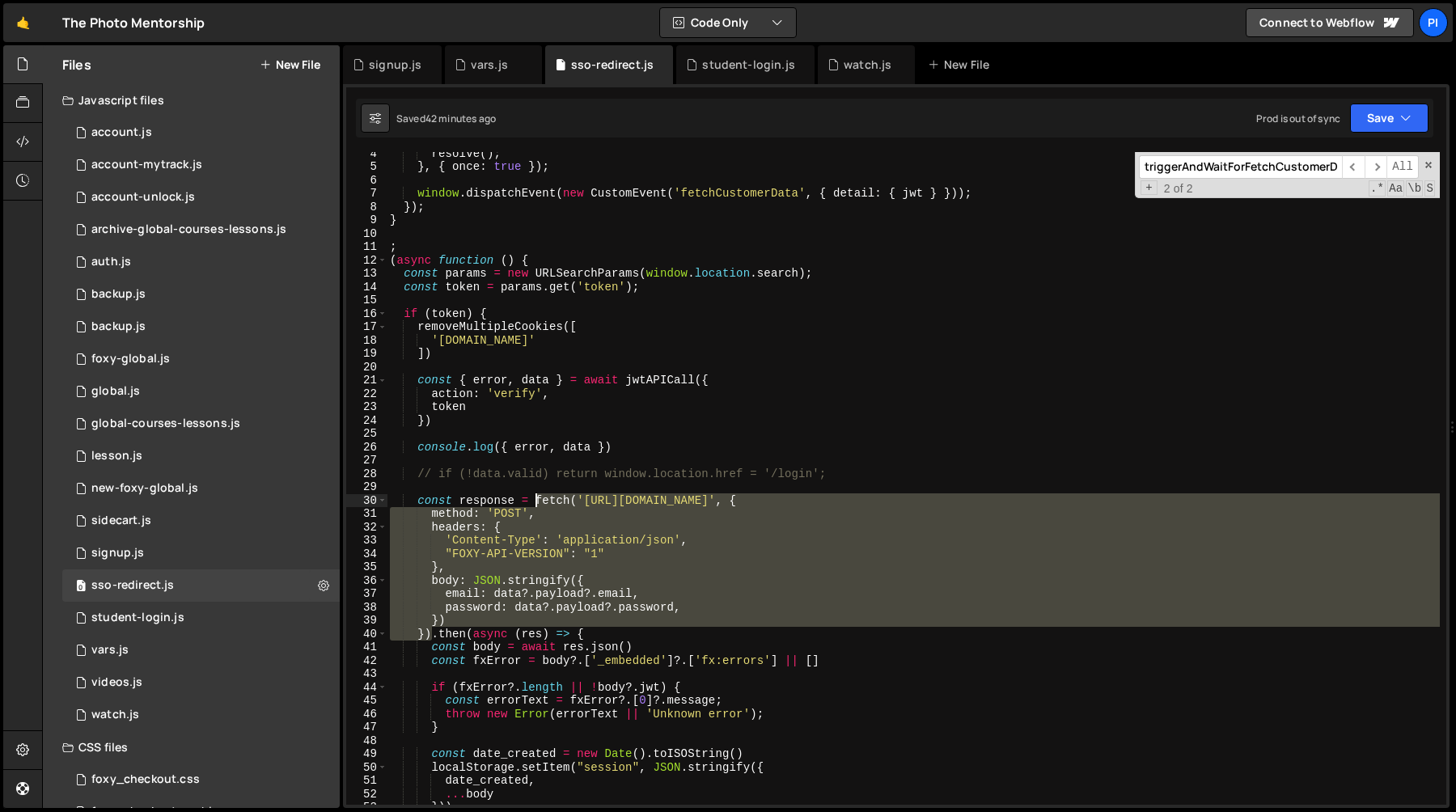
drag, startPoint x: 431, startPoint y: 636, endPoint x: 535, endPoint y: 500, distance: 171.2
click at [535, 500] on div "resolve ( ) ; } , { once : true }) ; window . dispatchEvent ( new CustomEvent (…" at bounding box center [913, 486] width 1053 height 680
click at [535, 499] on div "resolve ( ) ; } , { once : true }) ; window . dispatchEvent ( new CustomEvent (…" at bounding box center [913, 486] width 1053 height 680
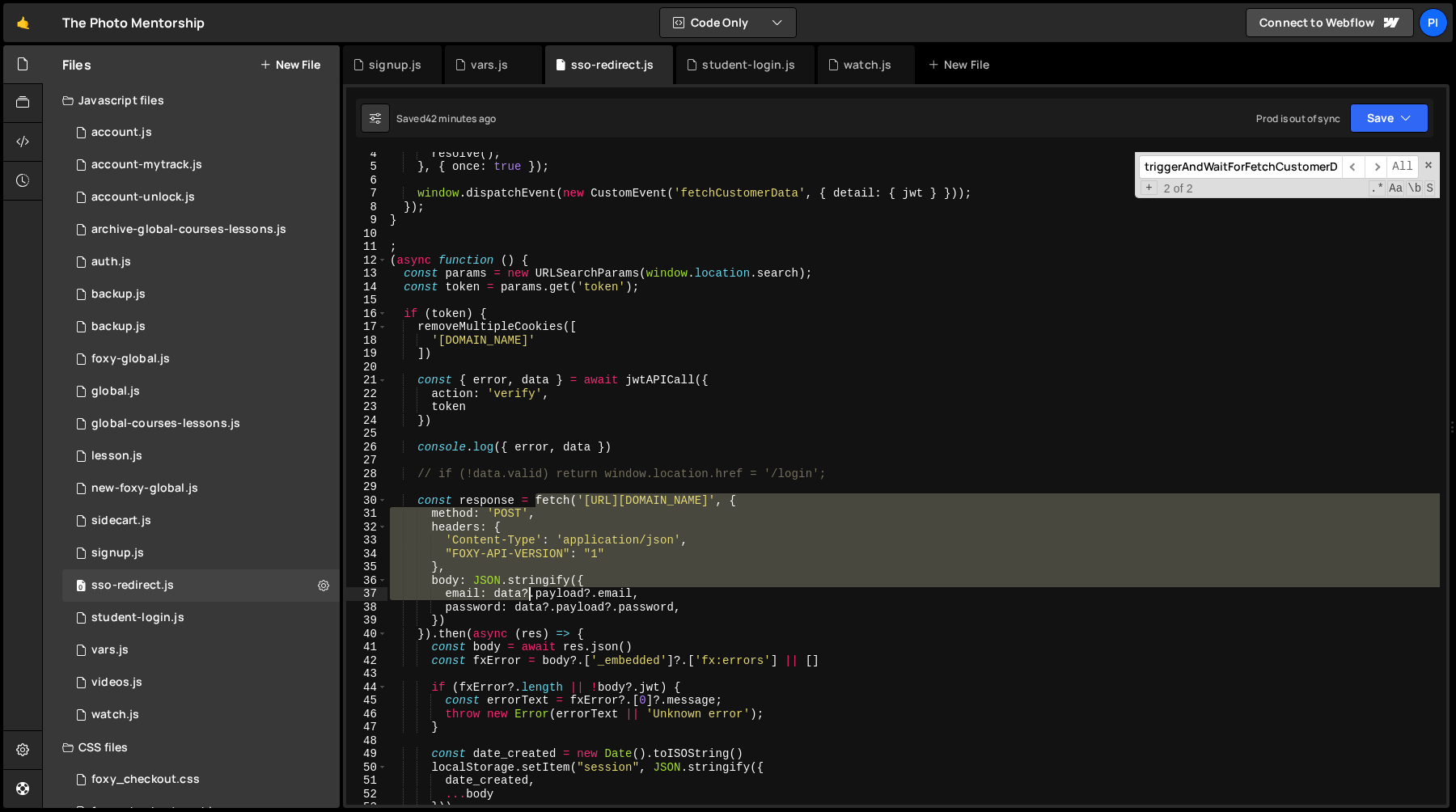
drag, startPoint x: 535, startPoint y: 499, endPoint x: 529, endPoint y: 600, distance: 101.2
click at [529, 600] on div "resolve ( ) ; } , { once : true }) ; window . dispatchEvent ( new CustomEvent (…" at bounding box center [913, 486] width 1053 height 680
click at [573, 477] on div "resolve ( ) ; } , { once : true }) ; window . dispatchEvent ( new CustomEvent (…" at bounding box center [913, 486] width 1053 height 680
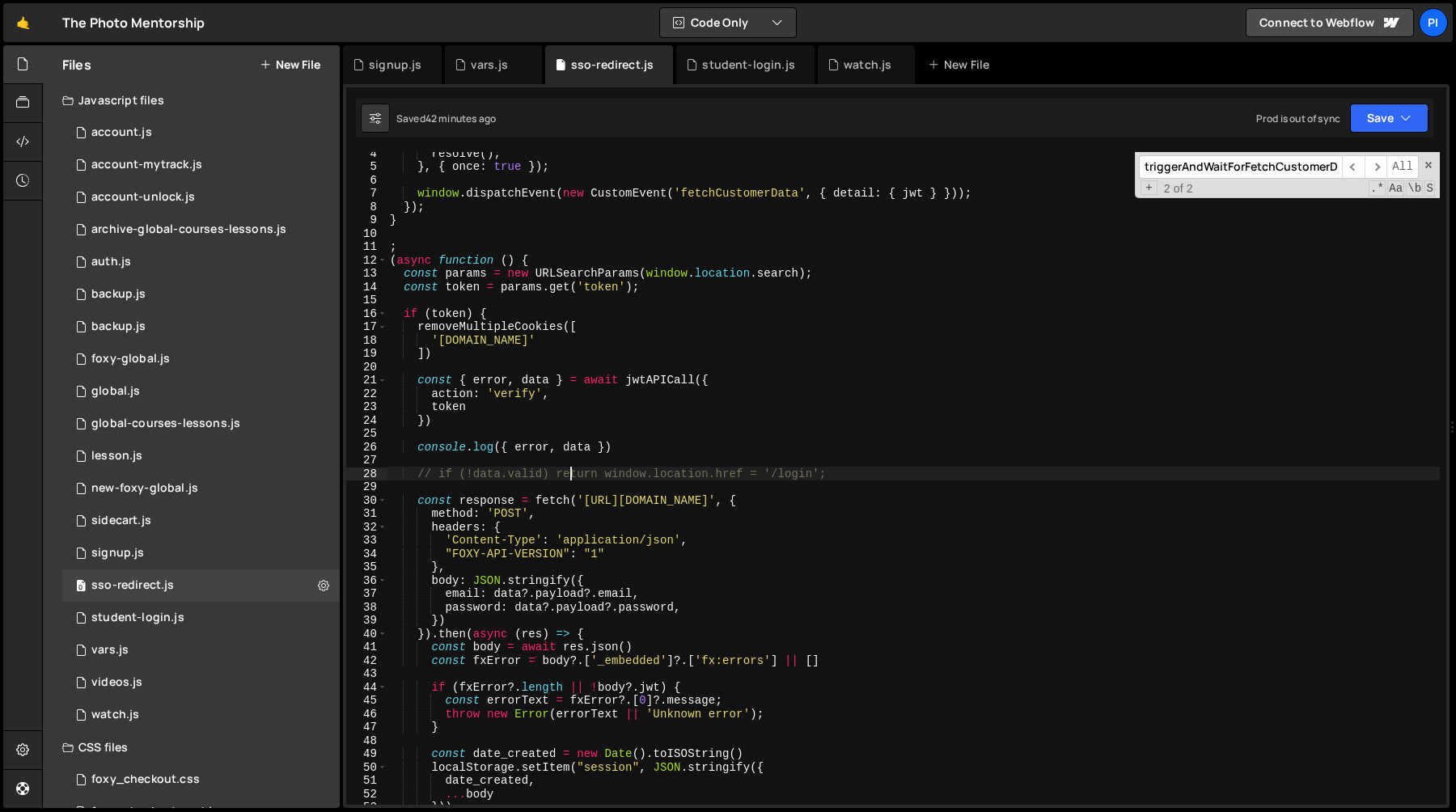
click at [558, 520] on div "resolve ( ) ; } , { once : true }) ; window . dispatchEvent ( new CustomEvent (…" at bounding box center [913, 486] width 1053 height 680
click at [537, 502] on div "resolve ( ) ; } , { once : true }) ; window . dispatchEvent ( new CustomEvent (…" at bounding box center [913, 486] width 1053 height 680
click at [623, 446] on div "resolve ( ) ; } , { once : true }) ; window . dispatchEvent ( new CustomEvent (…" at bounding box center [913, 486] width 1053 height 680
type textarea "console.log({ error, data })"
click at [623, 431] on div "resolve ( ) ; } , { once : true }) ; window . dispatchEvent ( new CustomEvent (…" at bounding box center [913, 486] width 1053 height 680
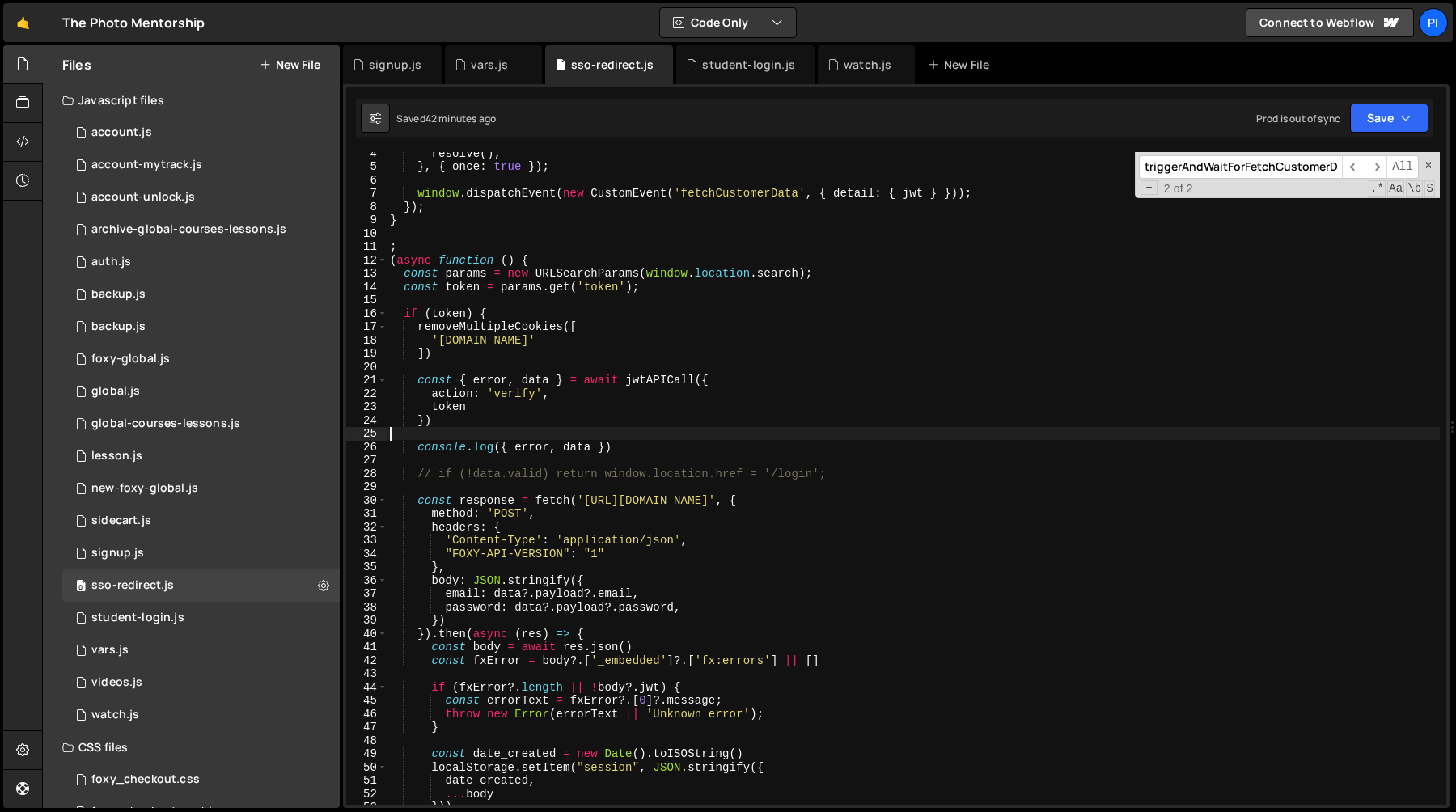
click at [646, 452] on div "resolve ( ) ; } , { once : true }) ; window . dispatchEvent ( new CustomEvent (…" at bounding box center [913, 486] width 1053 height 680
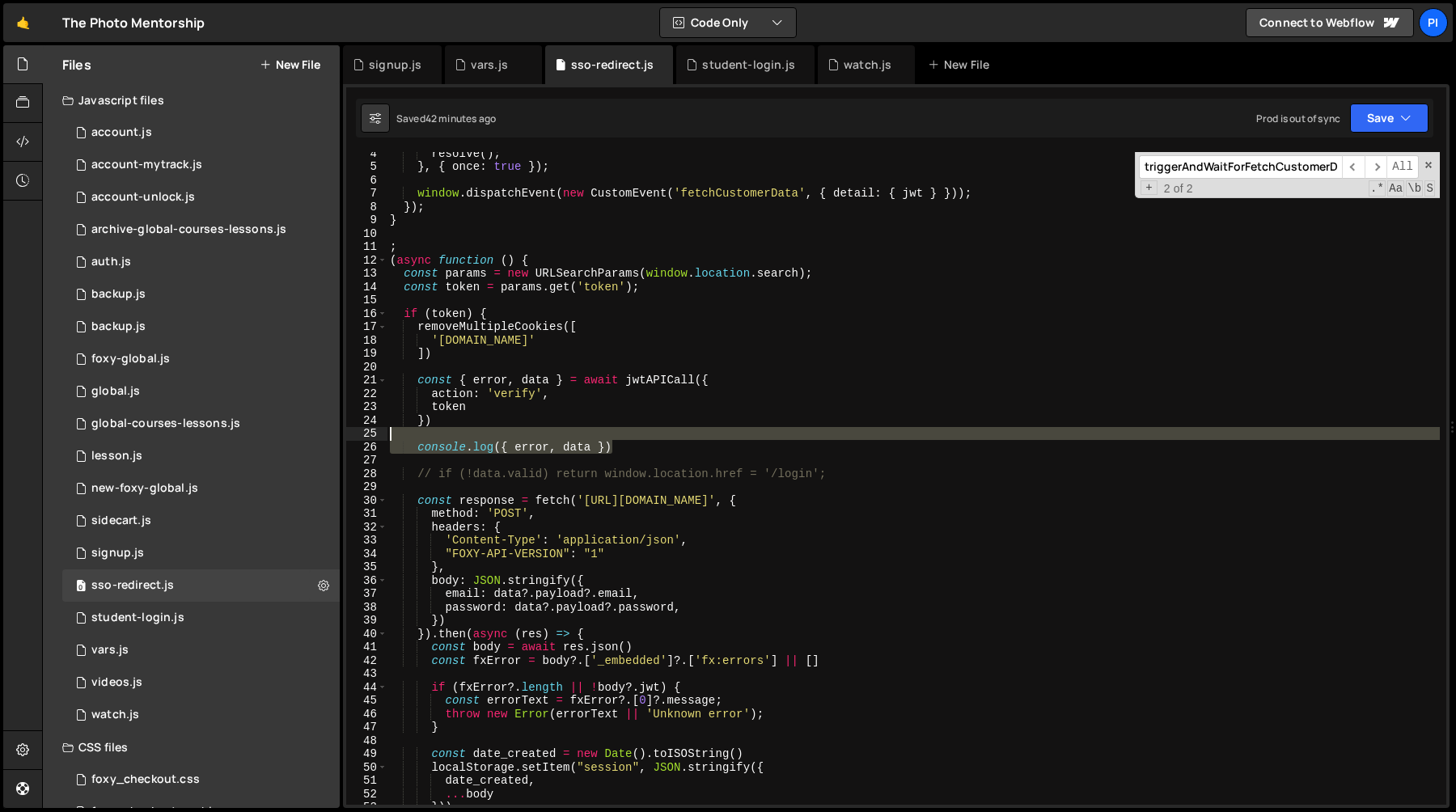
drag, startPoint x: 646, startPoint y: 452, endPoint x: 636, endPoint y: 436, distance: 18.9
click at [636, 436] on div "resolve ( ) ; } , { once : true }) ; window . dispatchEvent ( new CustomEvent (…" at bounding box center [913, 486] width 1053 height 680
click at [653, 450] on div "resolve ( ) ; } , { once : true }) ; window . dispatchEvent ( new CustomEvent (…" at bounding box center [913, 478] width 1053 height 652
drag, startPoint x: 653, startPoint y: 450, endPoint x: 648, endPoint y: 437, distance: 13.9
click at [648, 437] on div "resolve ( ) ; } , { once : true }) ; window . dispatchEvent ( new CustomEvent (…" at bounding box center [913, 486] width 1053 height 680
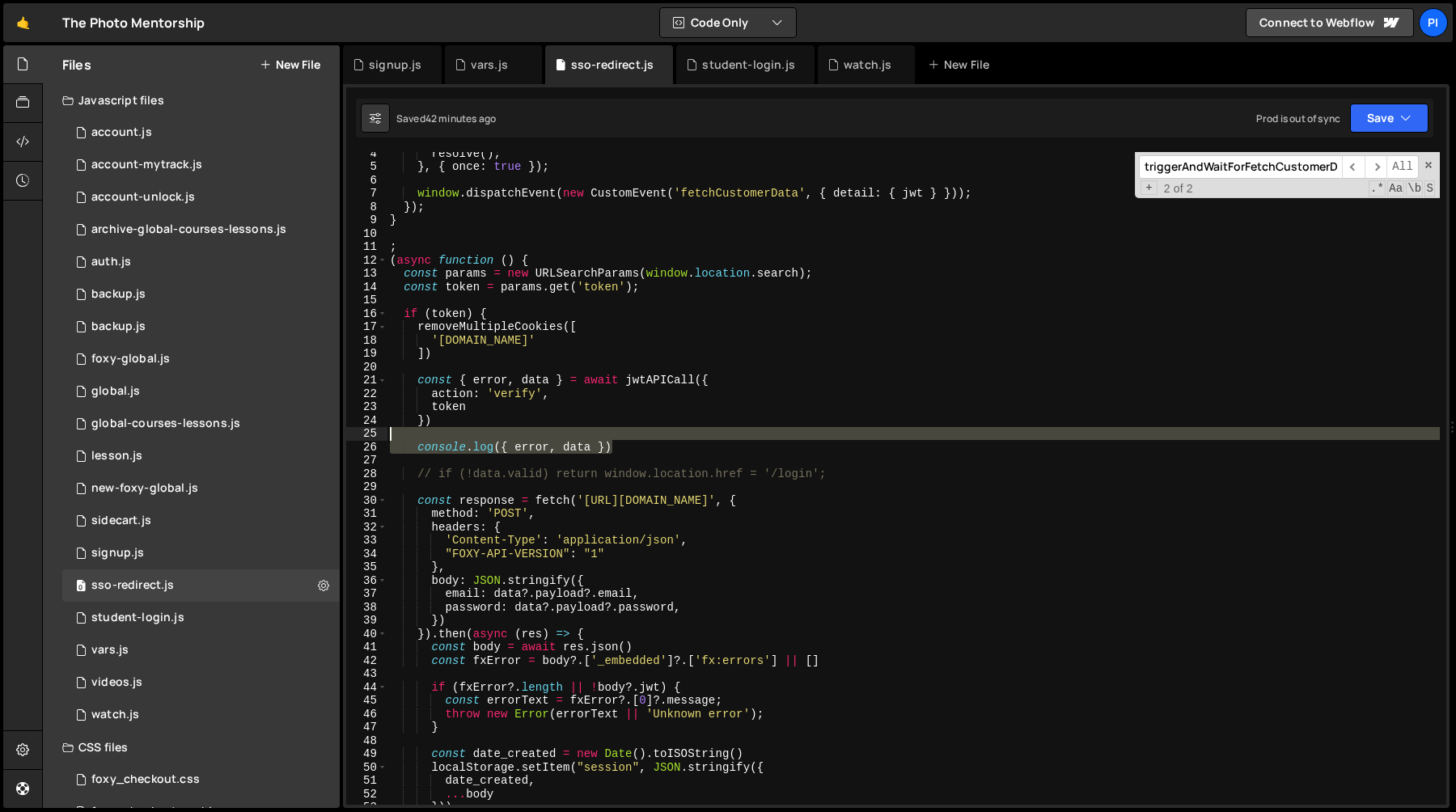
type textarea "console.log({ error, data })"
click at [640, 437] on div "resolve ( ) ; } , { once : true }) ; window . dispatchEvent ( new CustomEvent (…" at bounding box center [913, 478] width 1053 height 652
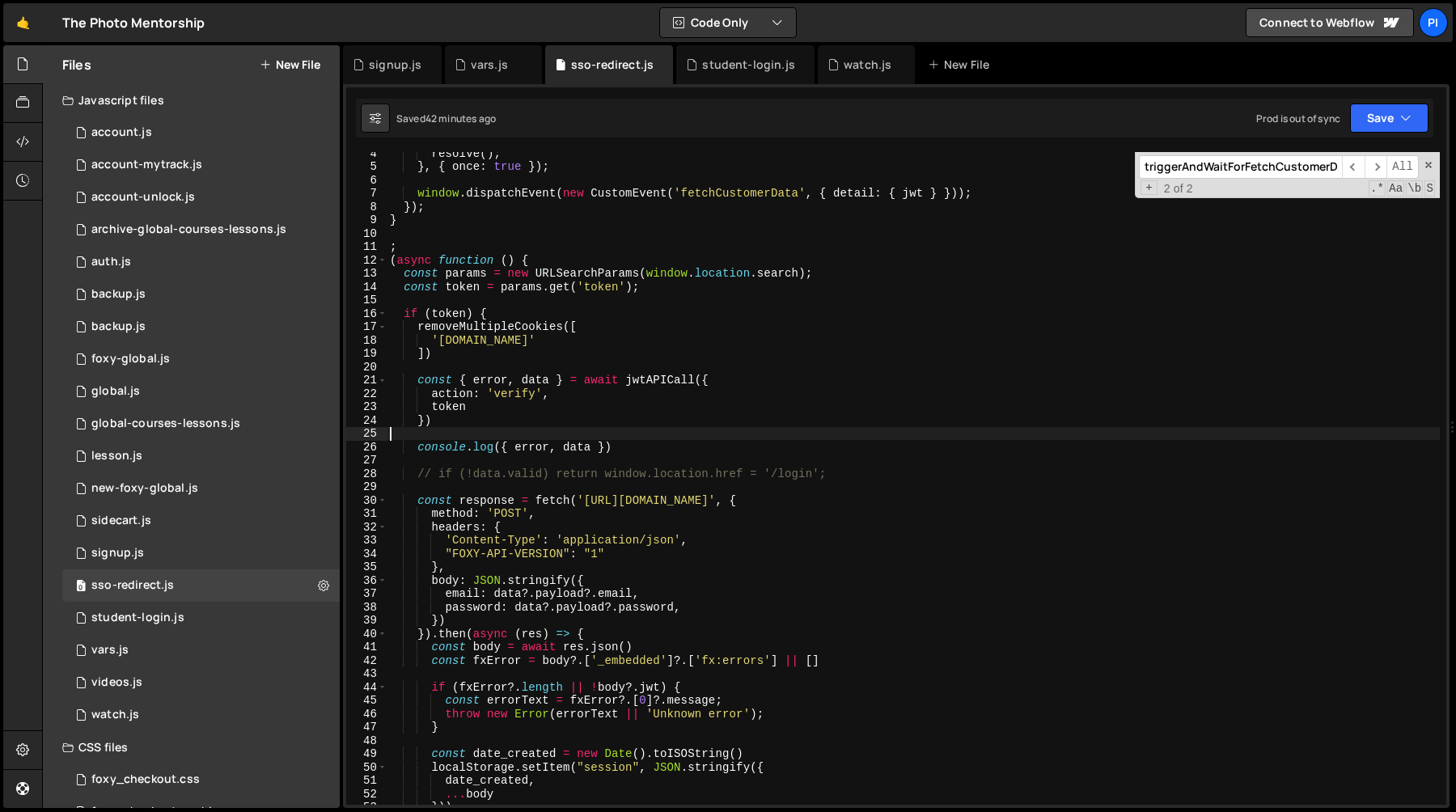
click at [640, 437] on div "resolve ( ) ; } , { once : true }) ; window . dispatchEvent ( new CustomEvent (…" at bounding box center [913, 486] width 1053 height 680
click at [640, 449] on div "resolve ( ) ; } , { once : true }) ; window . dispatchEvent ( new CustomEvent (…" at bounding box center [913, 486] width 1053 height 680
type textarea "console.log({ error, data })"
click at [857, 459] on div "resolve ( ) ; } , { once : true }) ; window . dispatchEvent ( new CustomEvent (…" at bounding box center [913, 486] width 1053 height 680
click at [1427, 165] on span at bounding box center [1429, 165] width 11 height 11
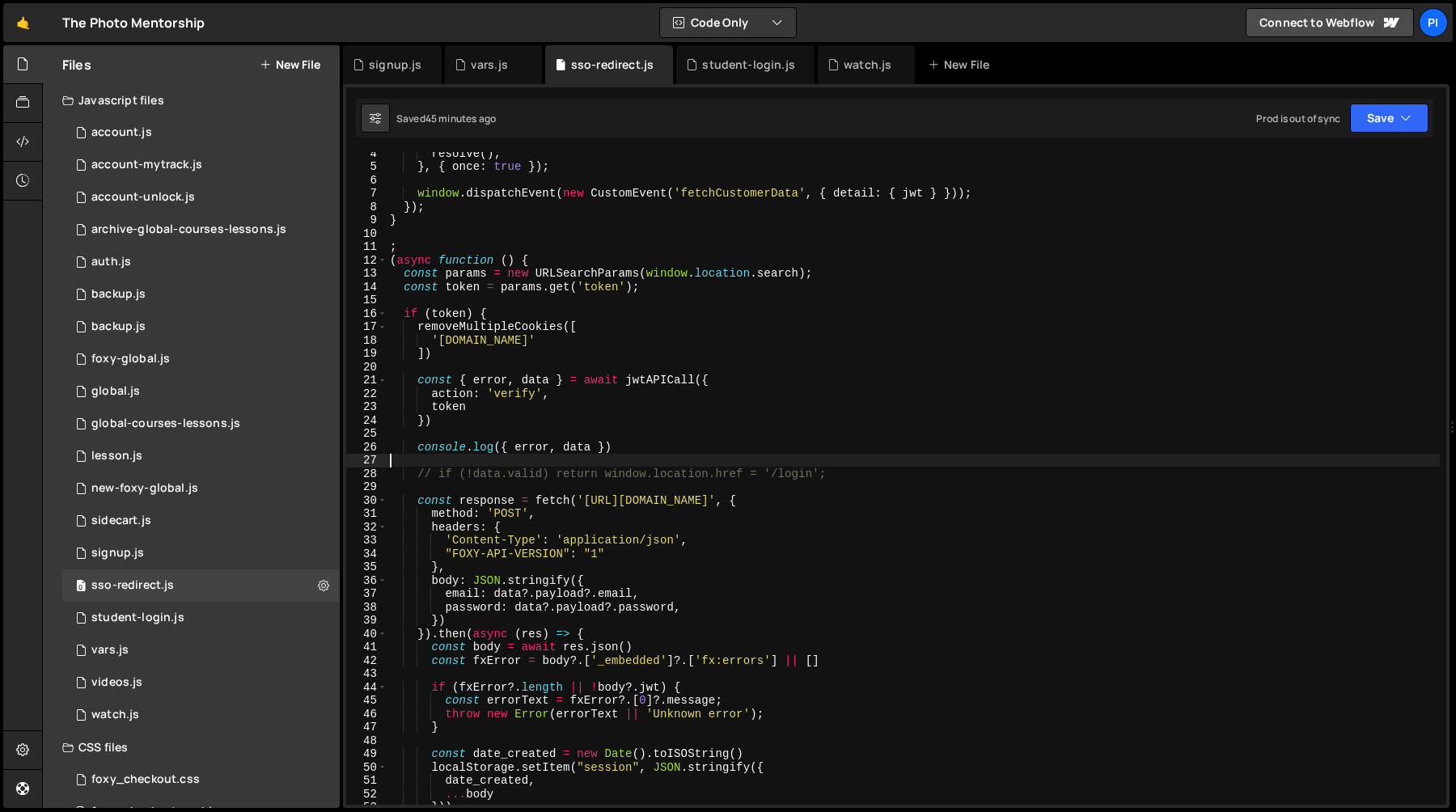
click at [886, 413] on div "resolve ( ) ; } , { once : true }) ; window . dispatchEvent ( new CustomEvent (…" at bounding box center [913, 486] width 1053 height 680
click at [714, 452] on div "resolve ( ) ; } , { once : true }) ; window . dispatchEvent ( new CustomEvent (…" at bounding box center [913, 486] width 1053 height 680
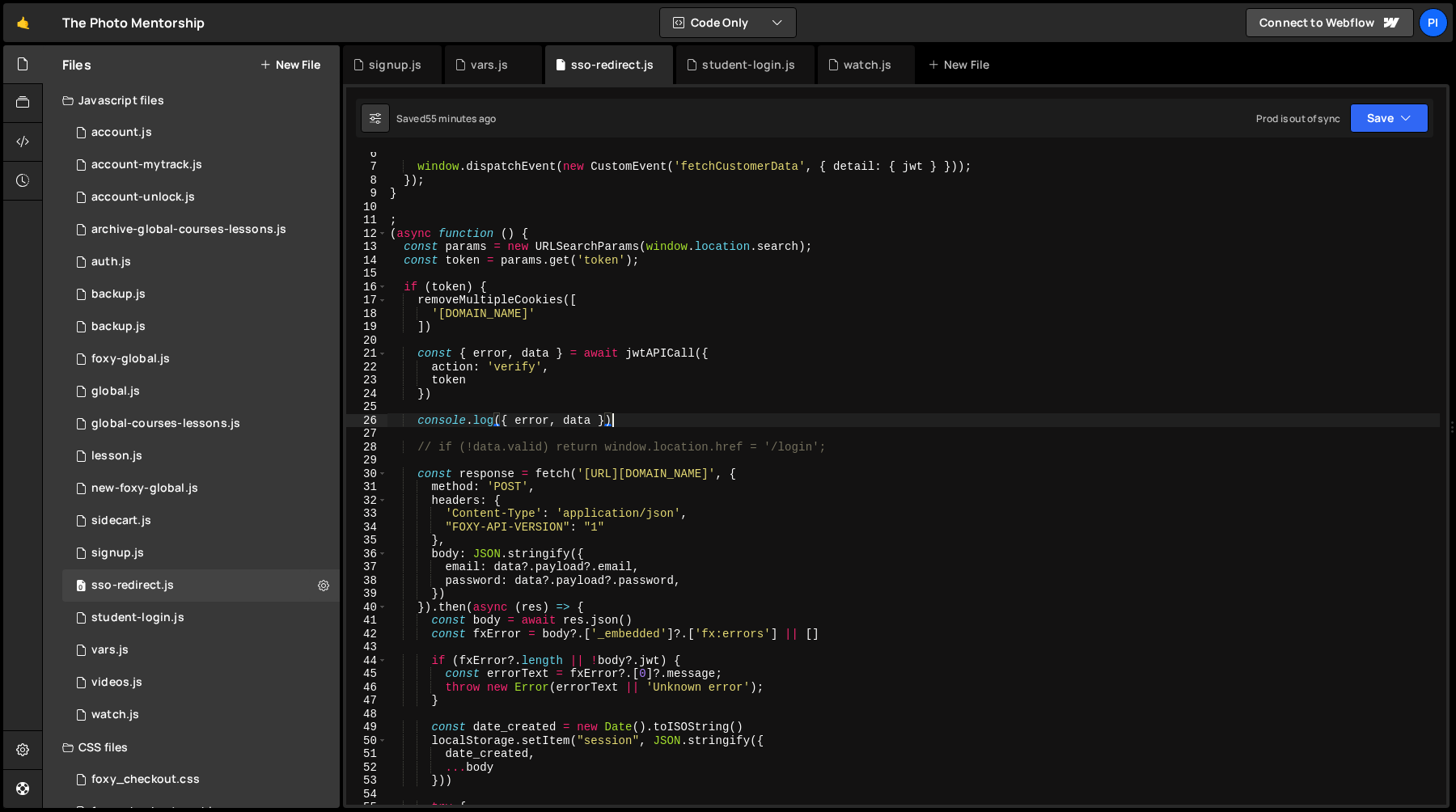
scroll to position [56, 0]
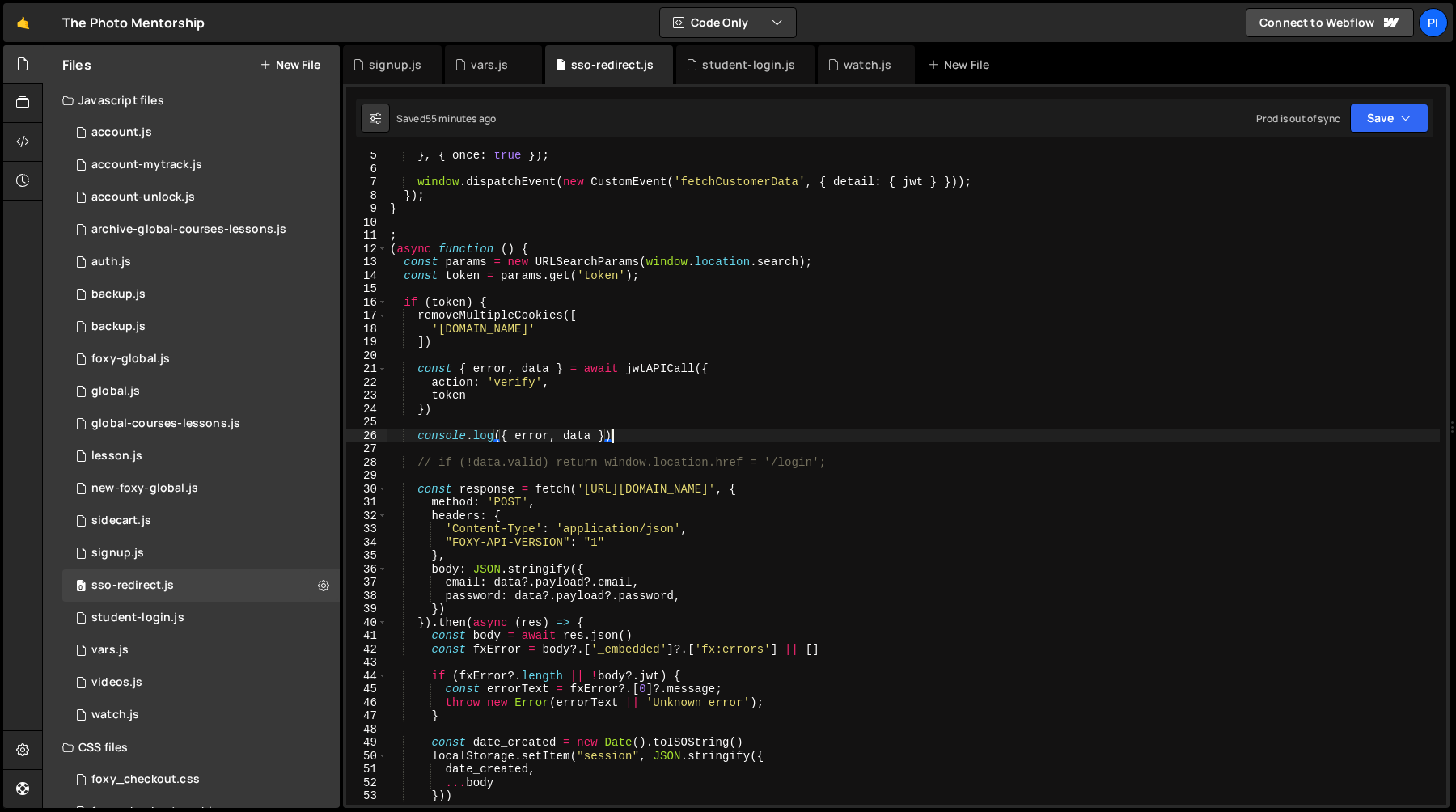
click at [419, 433] on div "} , { once : true }) ; window . dispatchEvent ( new CustomEvent ( 'fetchCustome…" at bounding box center [913, 489] width 1053 height 680
click at [651, 440] on div "} , { once : true }) ; window . dispatchEvent ( new CustomEvent ( 'fetchCustome…" at bounding box center [913, 489] width 1053 height 680
click at [415, 320] on div "} , { once : true }) ; window . dispatchEvent ( new CustomEvent ( 'fetchCustome…" at bounding box center [913, 489] width 1053 height 680
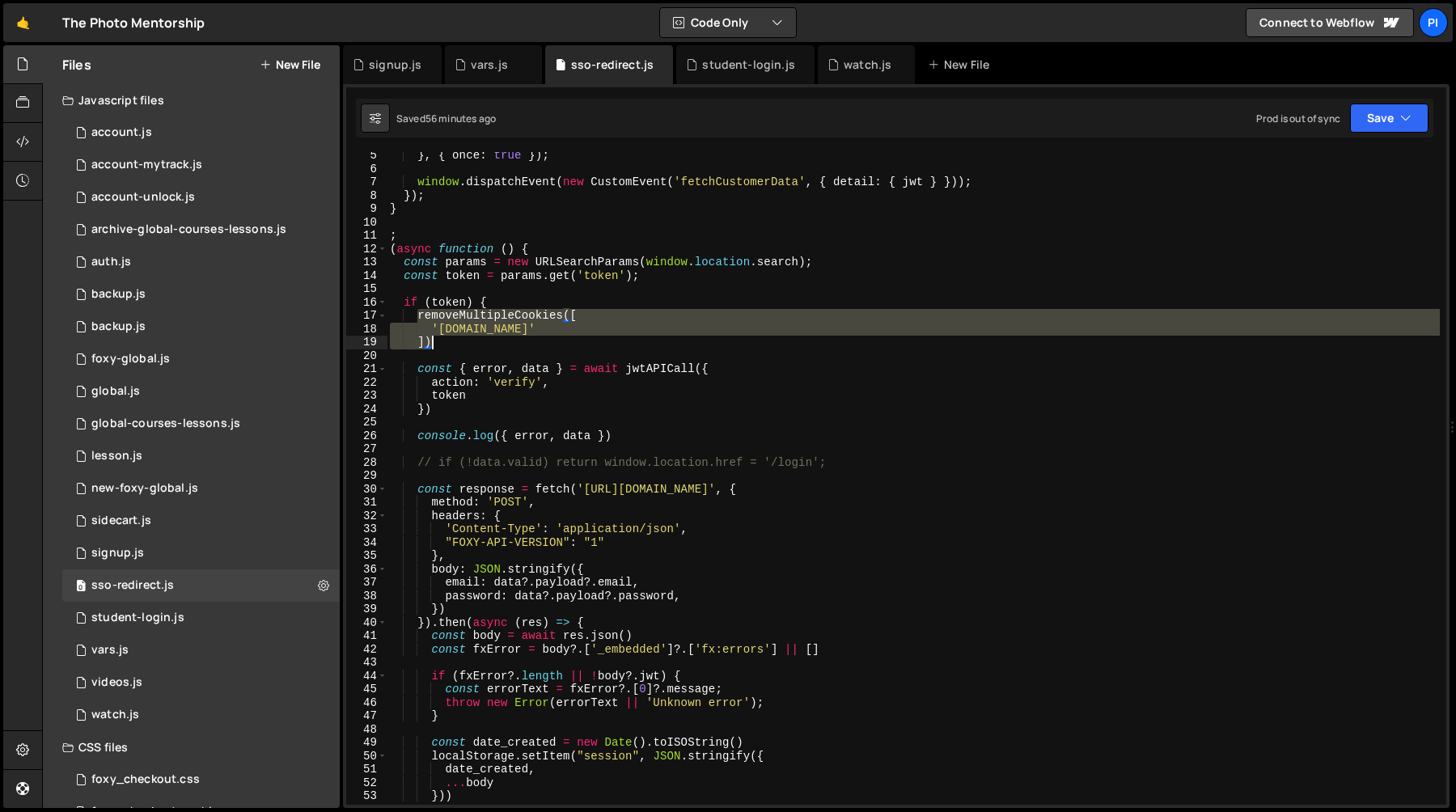
click at [448, 341] on div "} , { once : true }) ; window . dispatchEvent ( new CustomEvent ( 'fetchCustome…" at bounding box center [913, 489] width 1053 height 680
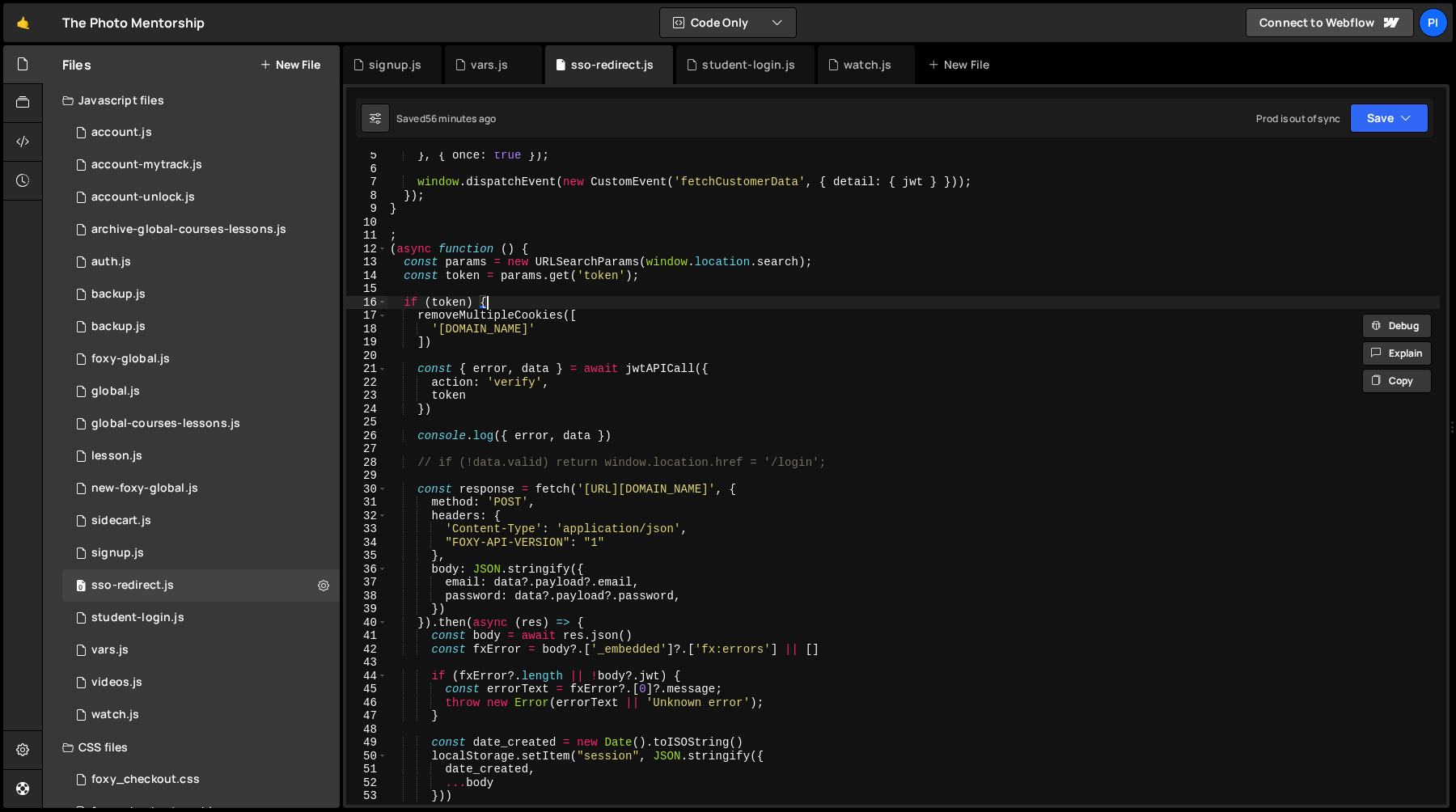
click at [500, 307] on div "} , { once : true }) ; window . dispatchEvent ( new CustomEvent ( 'fetchCustome…" at bounding box center [913, 489] width 1053 height 680
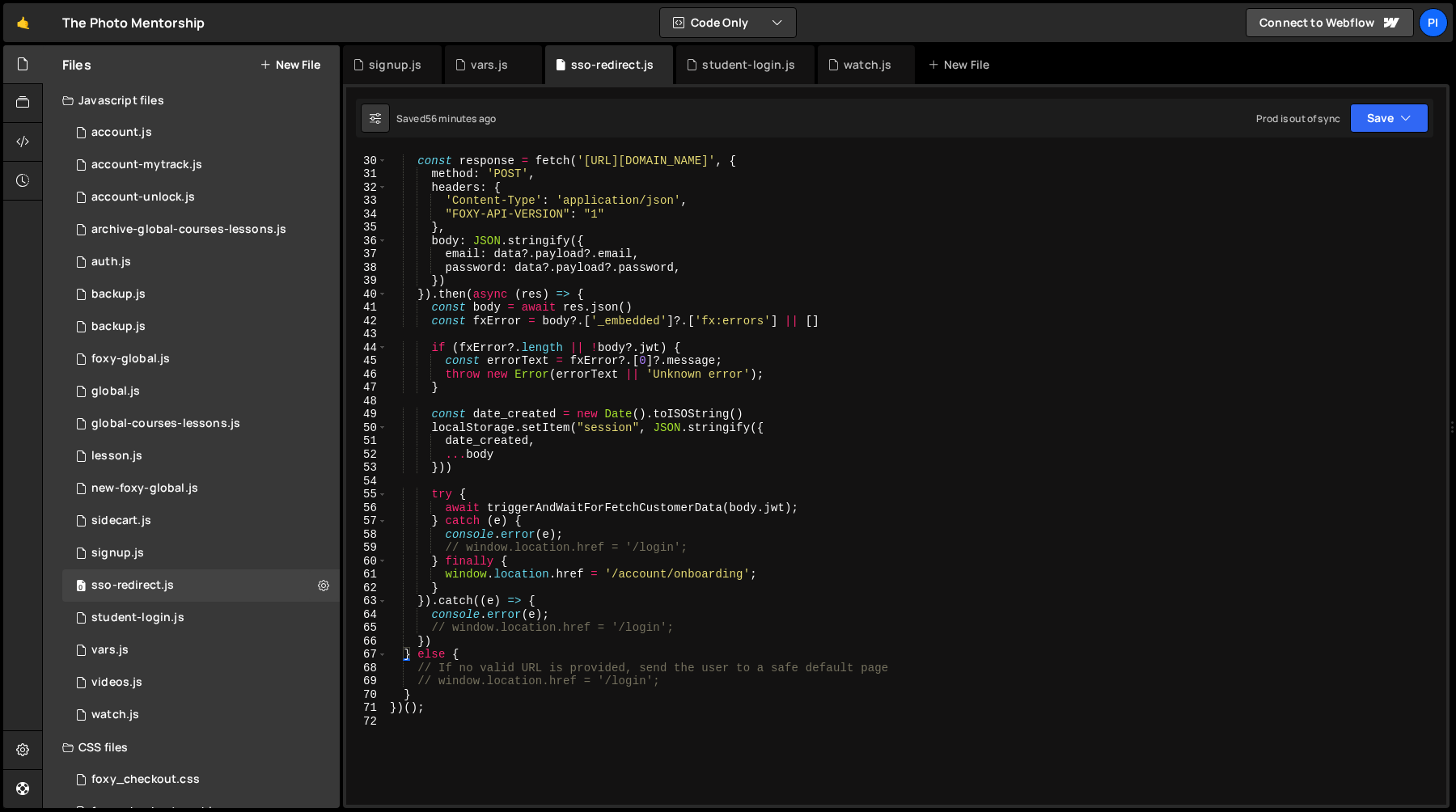
scroll to position [385, 0]
click at [444, 654] on div "const response = fetch ( 'https://tpm.foxycart.com/s/customer/authenticate' , {…" at bounding box center [913, 481] width 1053 height 680
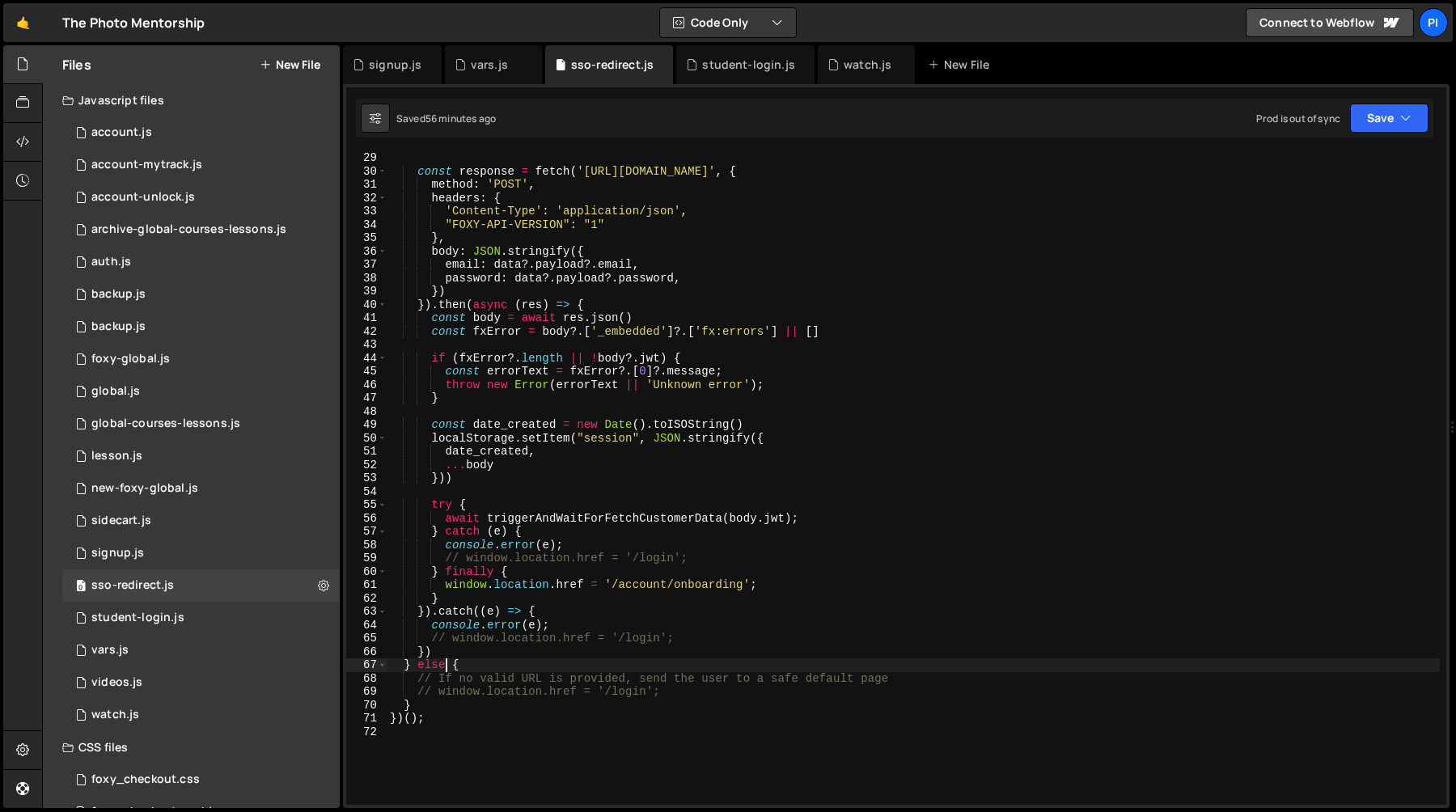
click at [510, 674] on div "const response = fetch ( 'https://tpm.foxycart.com/s/customer/authenticate' , {…" at bounding box center [913, 491] width 1053 height 680
click at [510, 695] on div "const response = fetch ( 'https://tpm.foxycart.com/s/customer/authenticate' , {…" at bounding box center [913, 491] width 1053 height 680
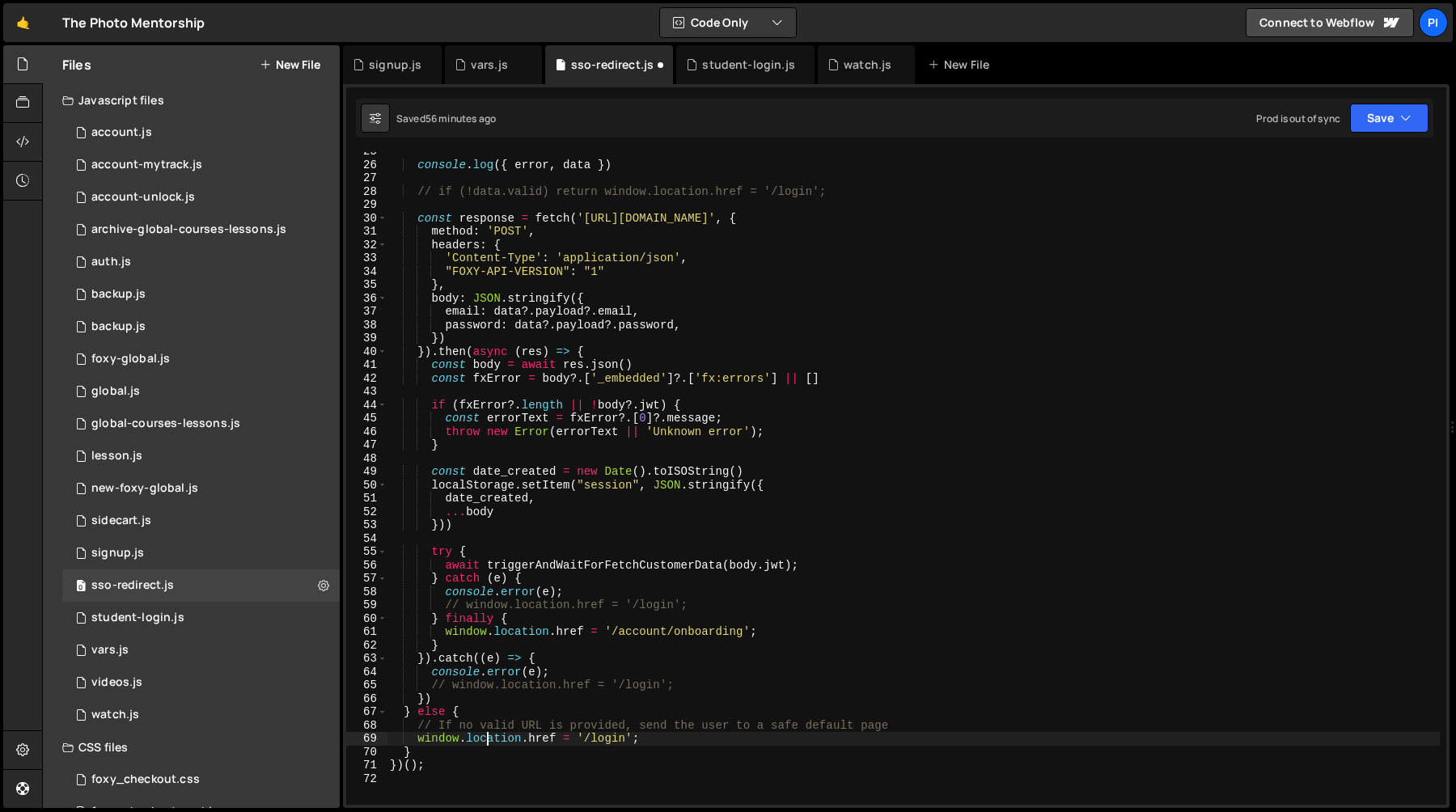
scroll to position [0, 0]
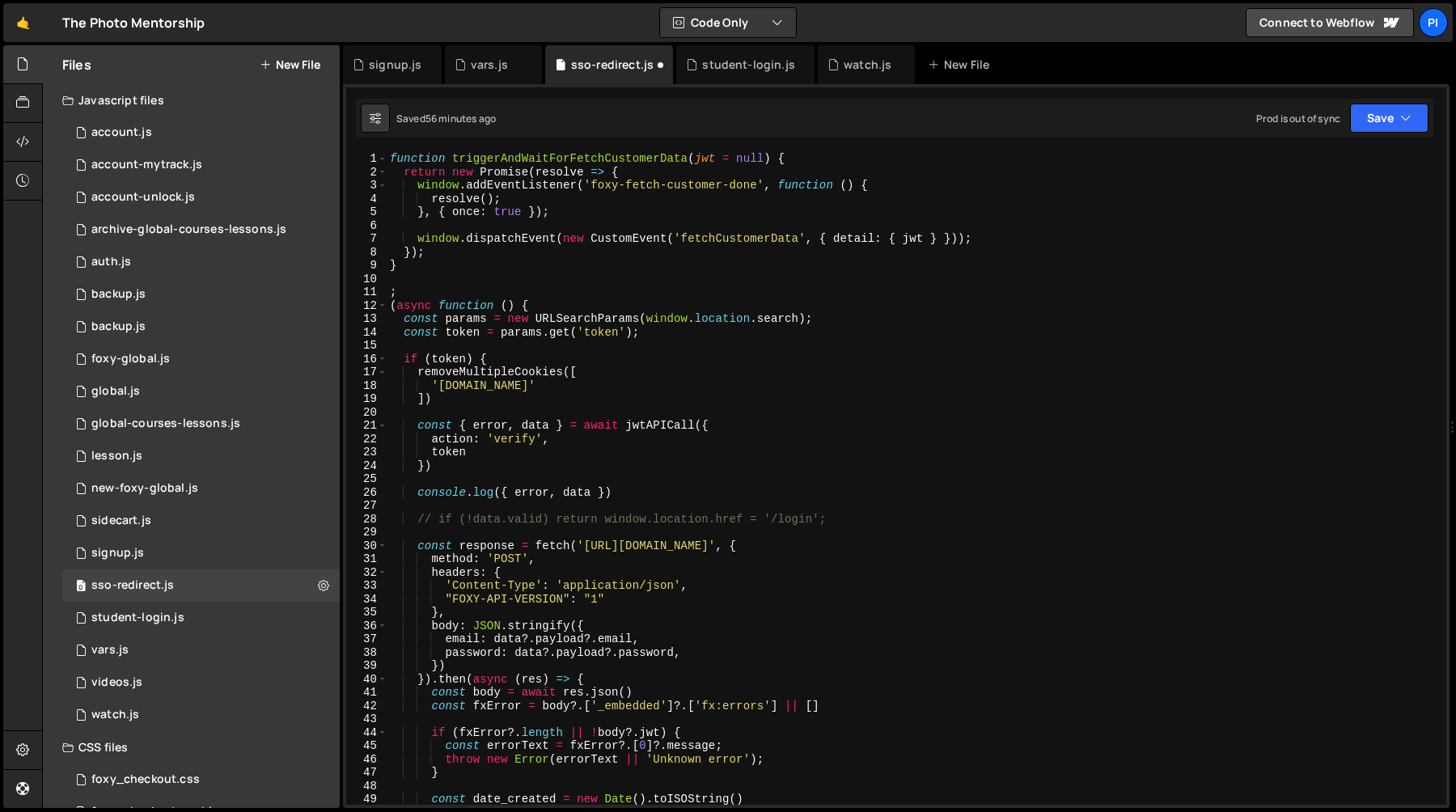
click at [437, 387] on div "function triggerAndWaitForFetchCustomerData ( jwt = null ) { return new Promise…" at bounding box center [913, 492] width 1053 height 680
click at [525, 387] on div "function triggerAndWaitForFetchCustomerData ( jwt = null ) { return new Promise…" at bounding box center [913, 492] width 1053 height 680
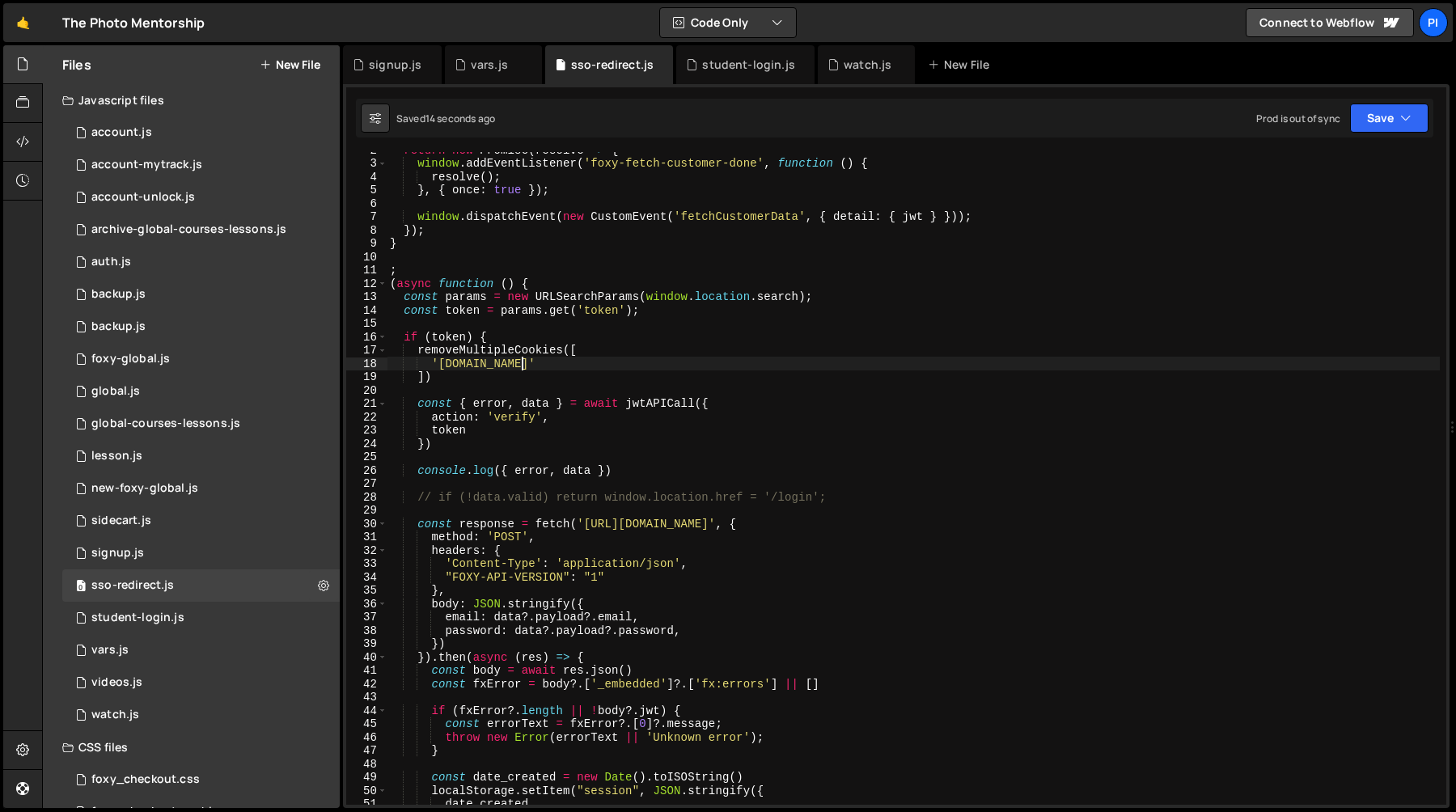
scroll to position [21, 0]
click at [493, 339] on div "return new Promise ( resolve => { window . addEventListener ( 'foxy-fetch-custo…" at bounding box center [913, 483] width 1053 height 680
type textarea "if (token) {"
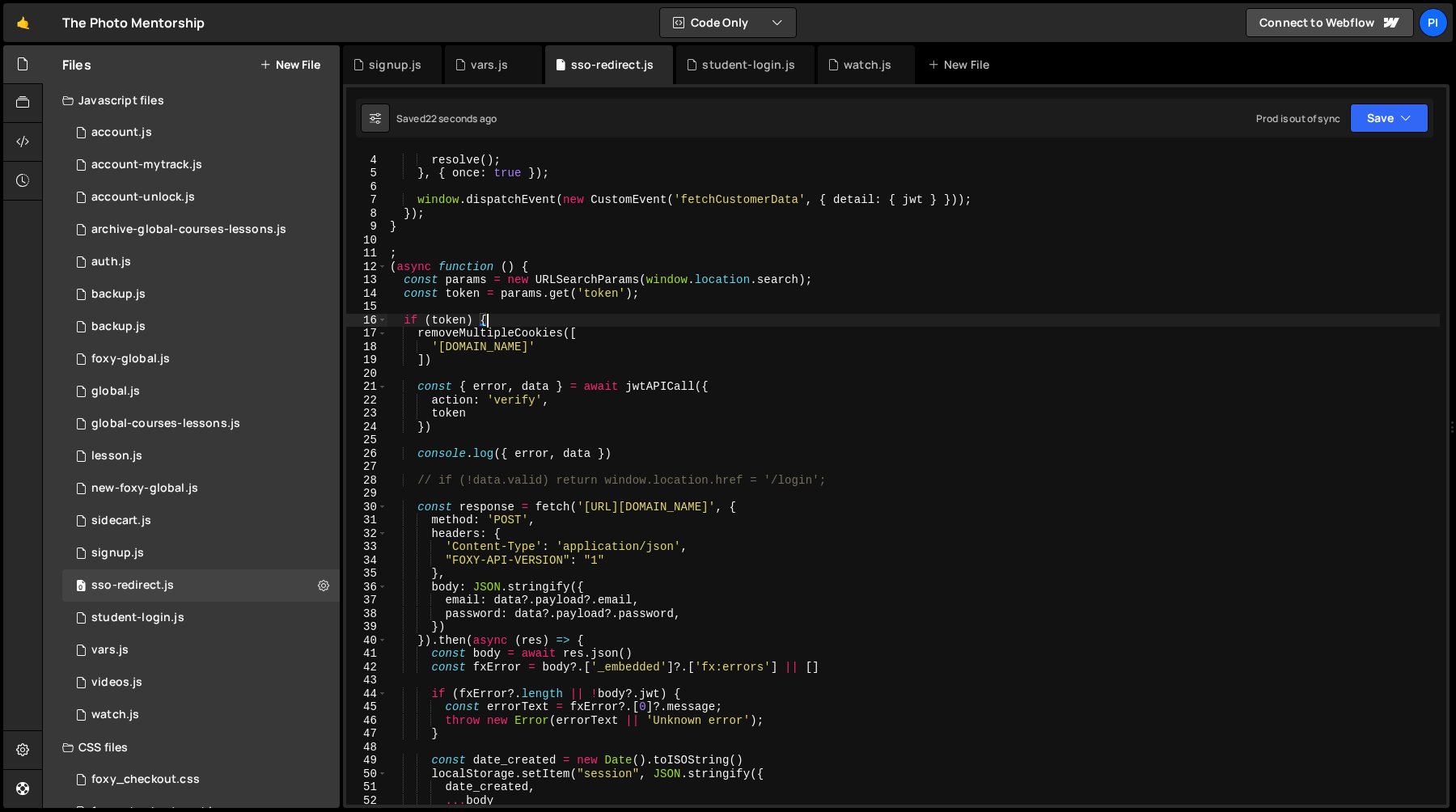
scroll to position [37, 0]
click at [159, 351] on div "0 foxy-global.js 0" at bounding box center [201, 359] width 278 height 32
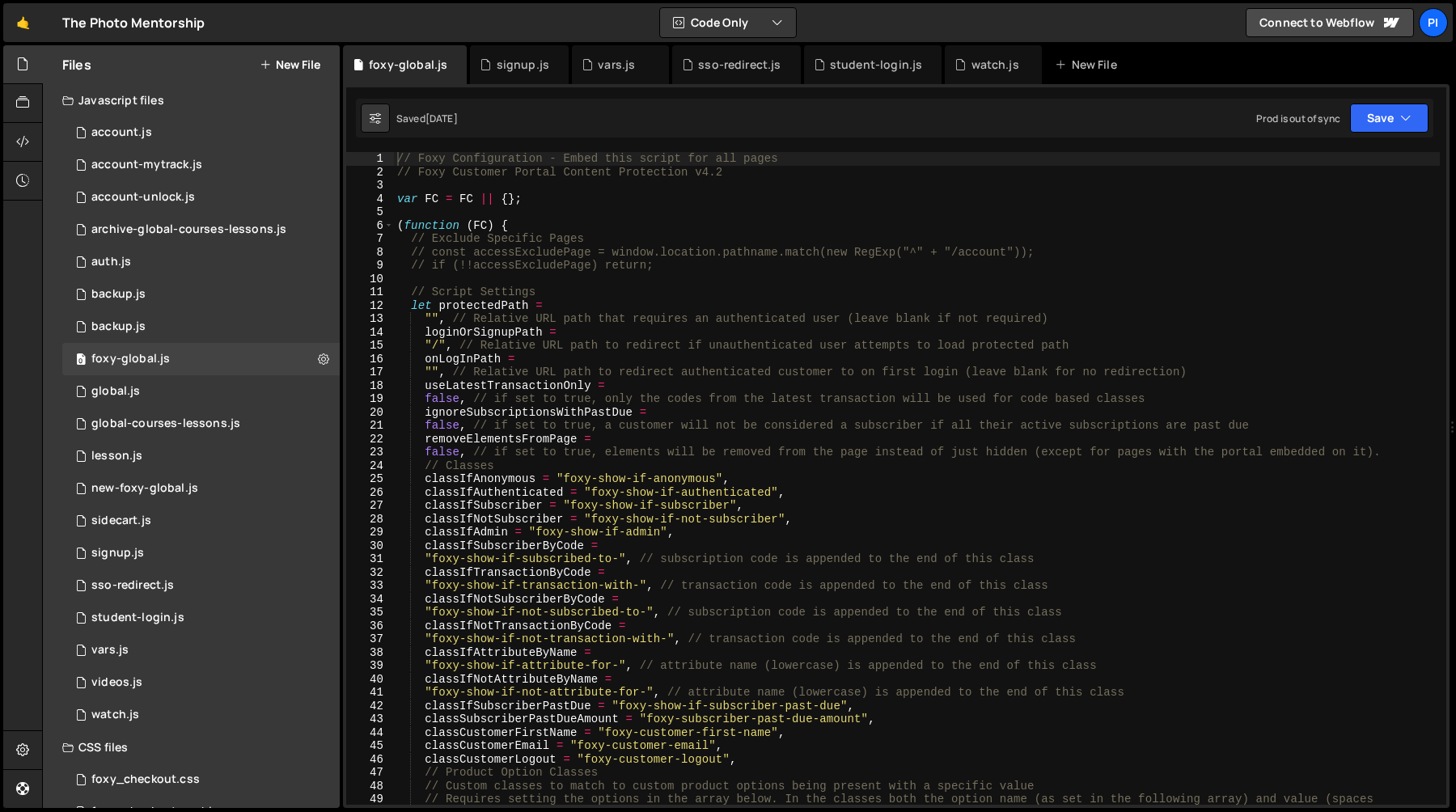
type textarea ""/", // Relative URL path to redirect if unauthenticated user attempts to load …"
click at [513, 348] on div "// Foxy Configuration - Embed this script for all pages // Foxy Customer Portal…" at bounding box center [917, 498] width 1046 height 693
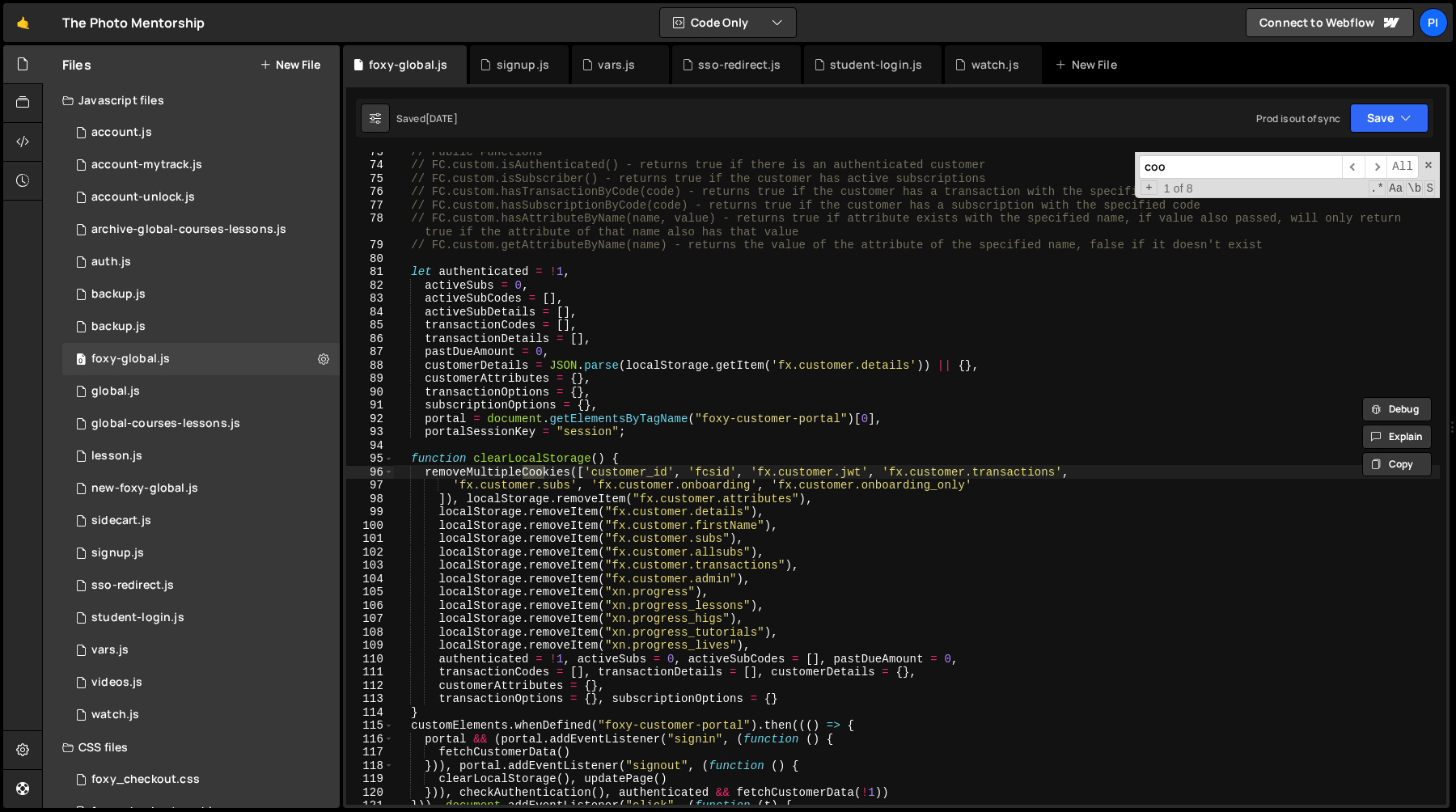
scroll to position [1034, 0]
type input "cookie"
click at [1376, 166] on span "​" at bounding box center [1376, 166] width 23 height 23
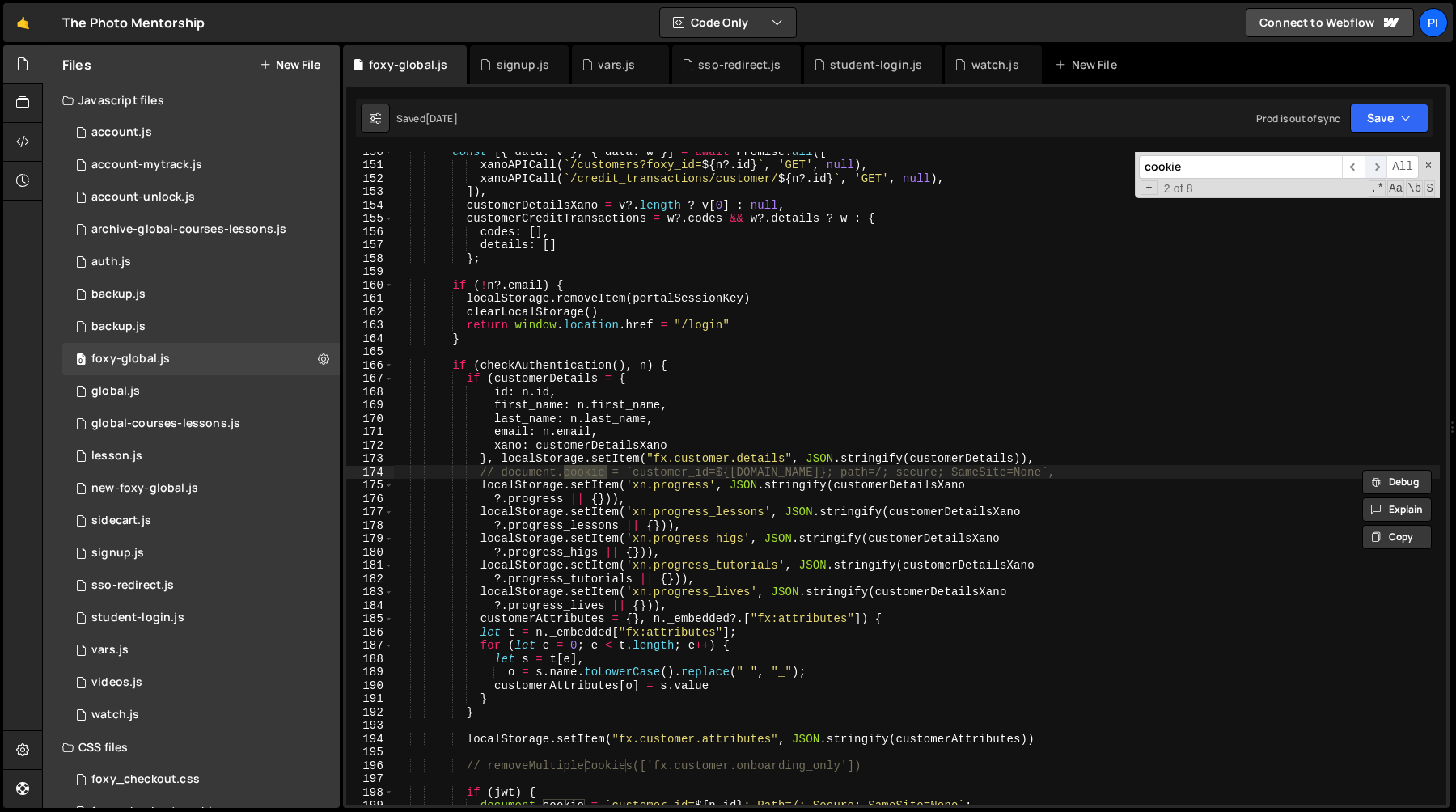
scroll to position [2076, 0]
click at [1376, 166] on span "​" at bounding box center [1376, 166] width 23 height 23
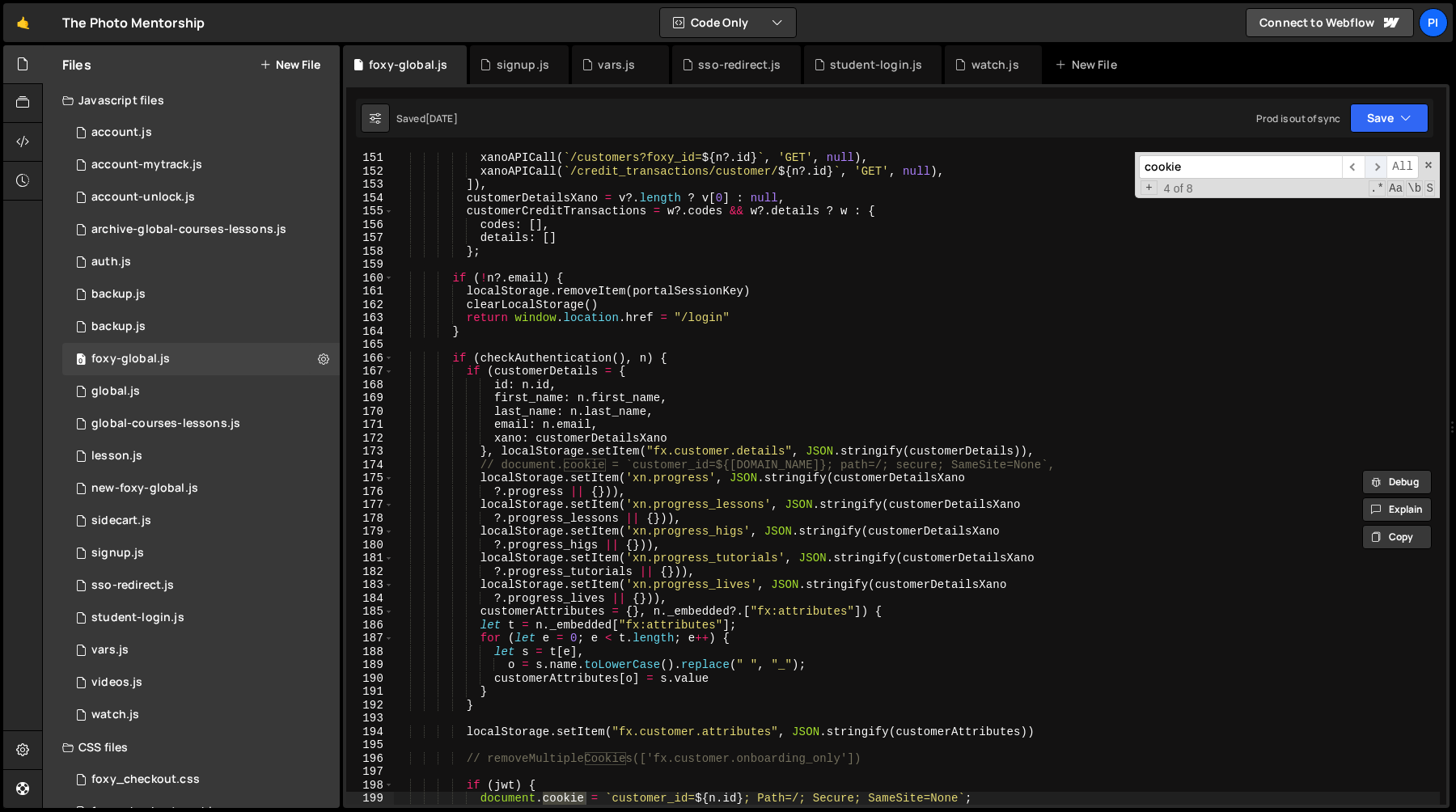
click at [1380, 170] on span "​" at bounding box center [1376, 166] width 23 height 23
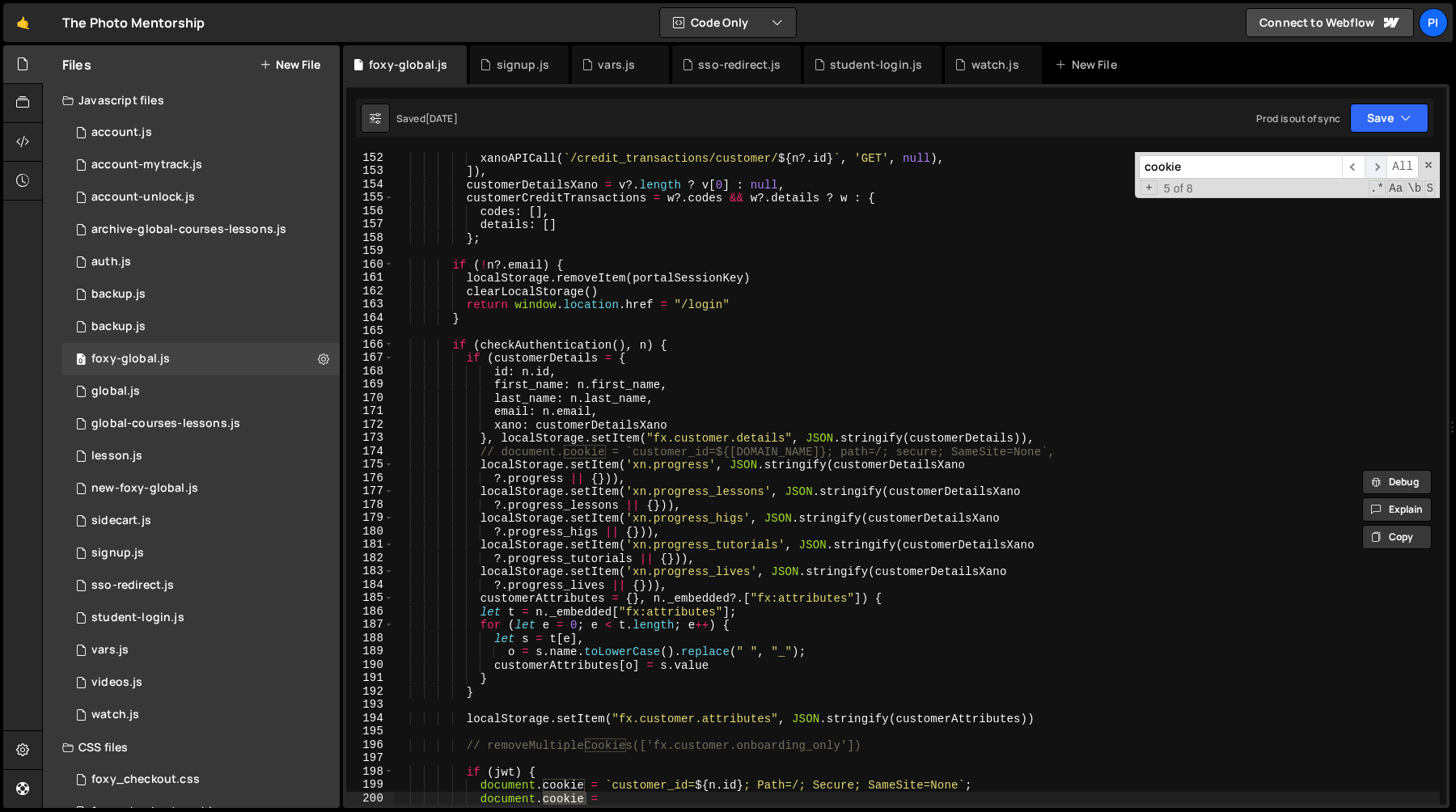
click at [1380, 170] on span "​" at bounding box center [1376, 166] width 23 height 23
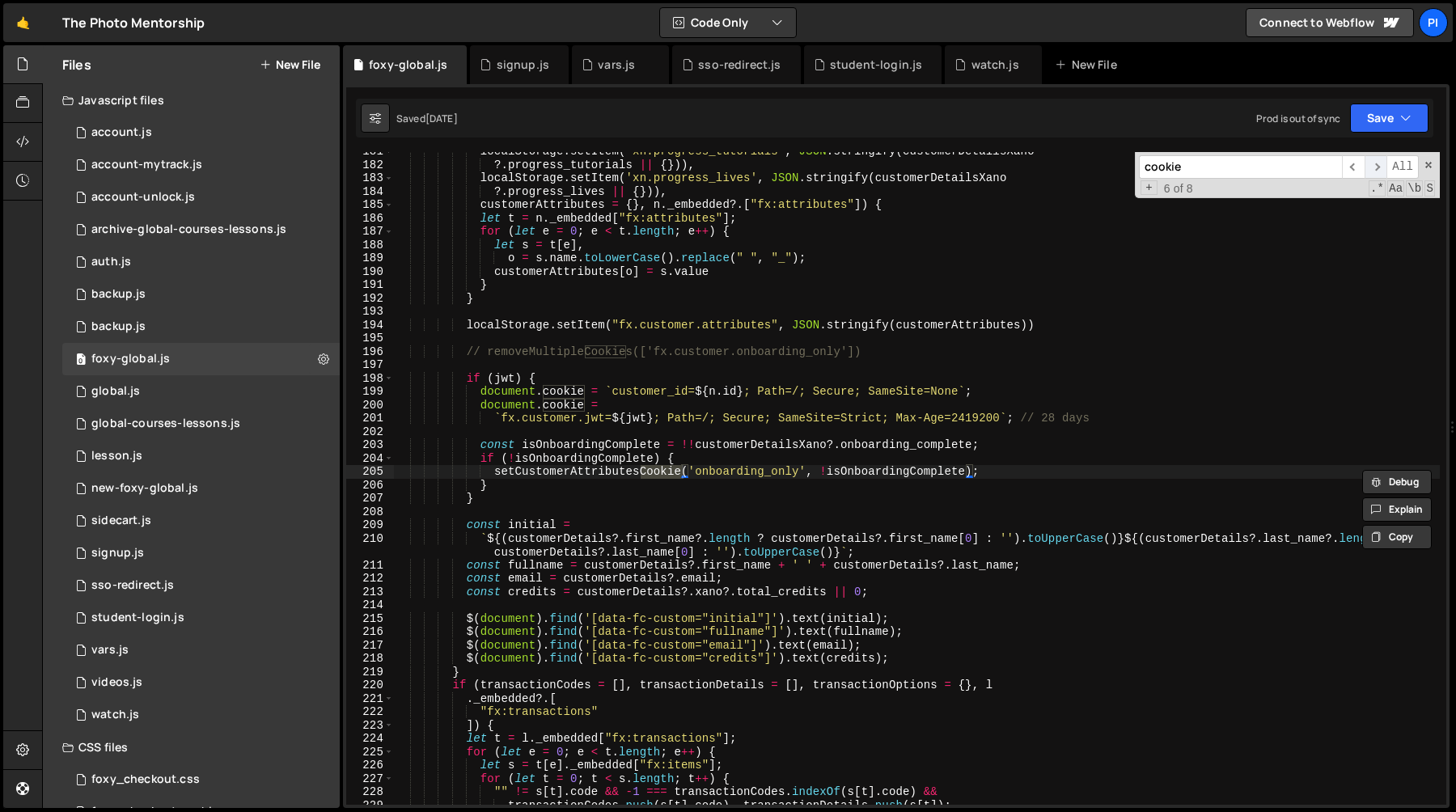
click at [1380, 169] on span "​" at bounding box center [1376, 166] width 23 height 23
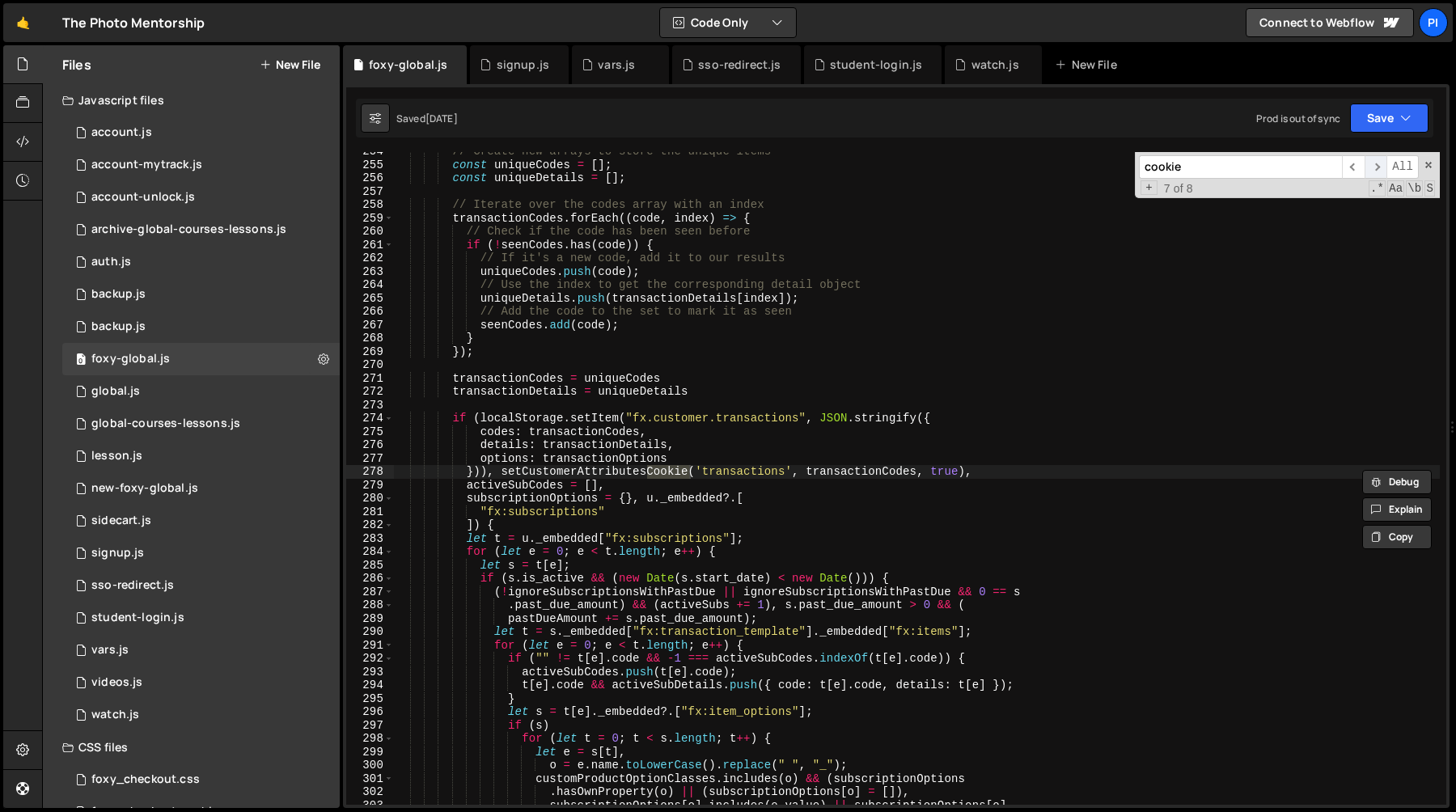
scroll to position [3477, 0]
click at [170, 401] on div "0 global.js 0" at bounding box center [201, 391] width 278 height 32
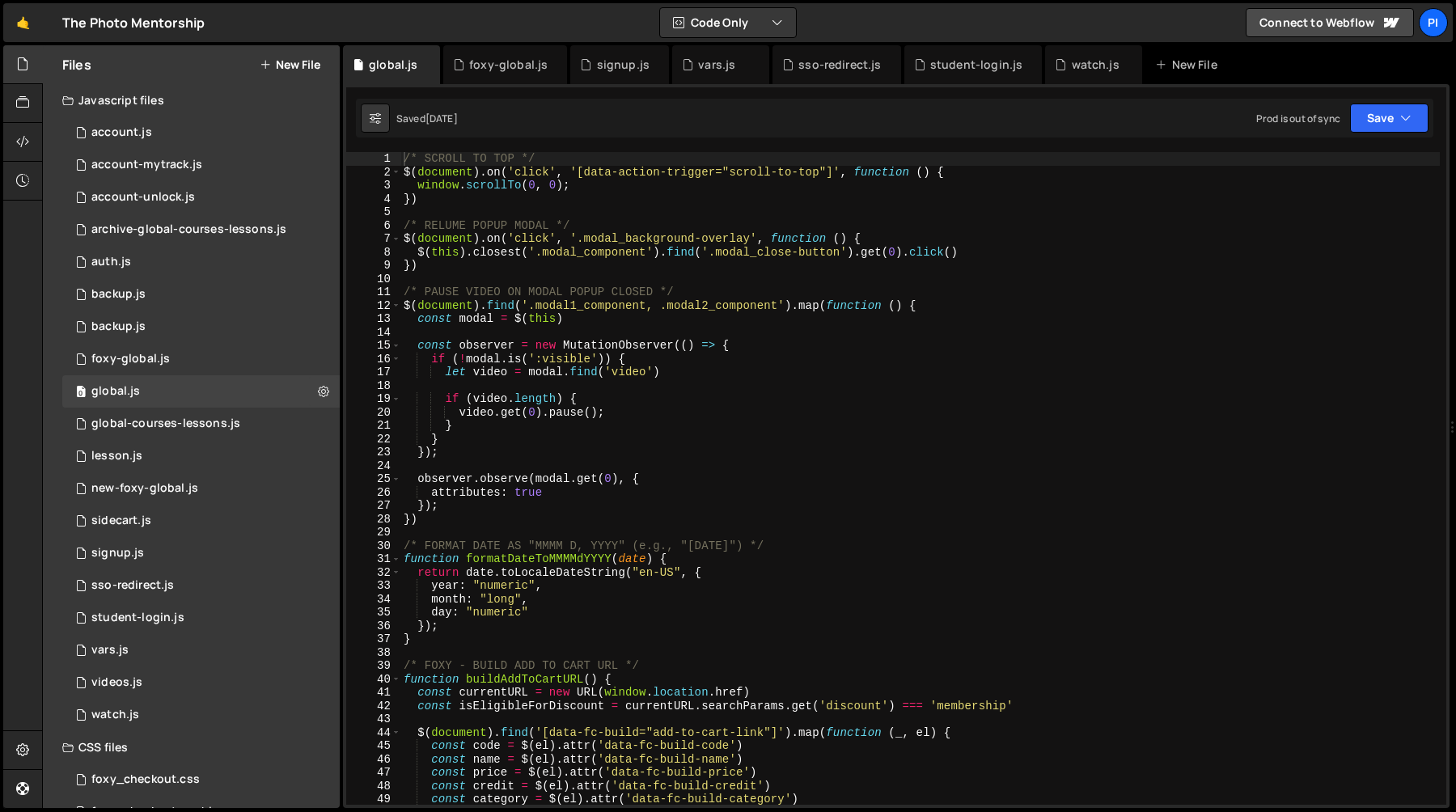
scroll to position [0, 0]
type textarea "$(document).on('click', '.modal_background-overlay', function () {"
click at [1130, 235] on div "/* SCROLL TO TOP */ $ ( document ) . on ( 'click' , '[data-action-trigger="scro…" at bounding box center [920, 492] width 1039 height 680
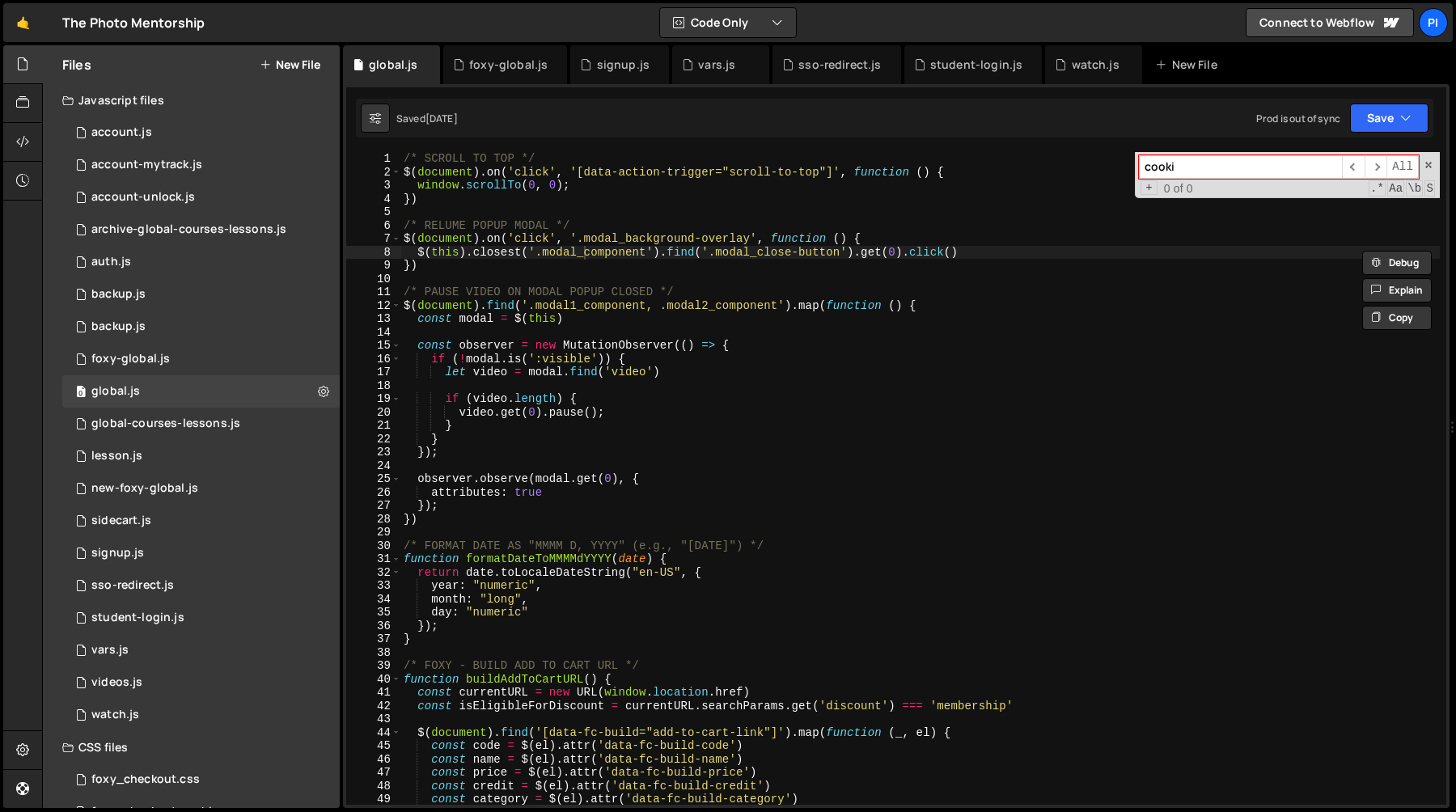
type input "cookie"
click at [275, 129] on div "0 account.js 0" at bounding box center [201, 132] width 278 height 32
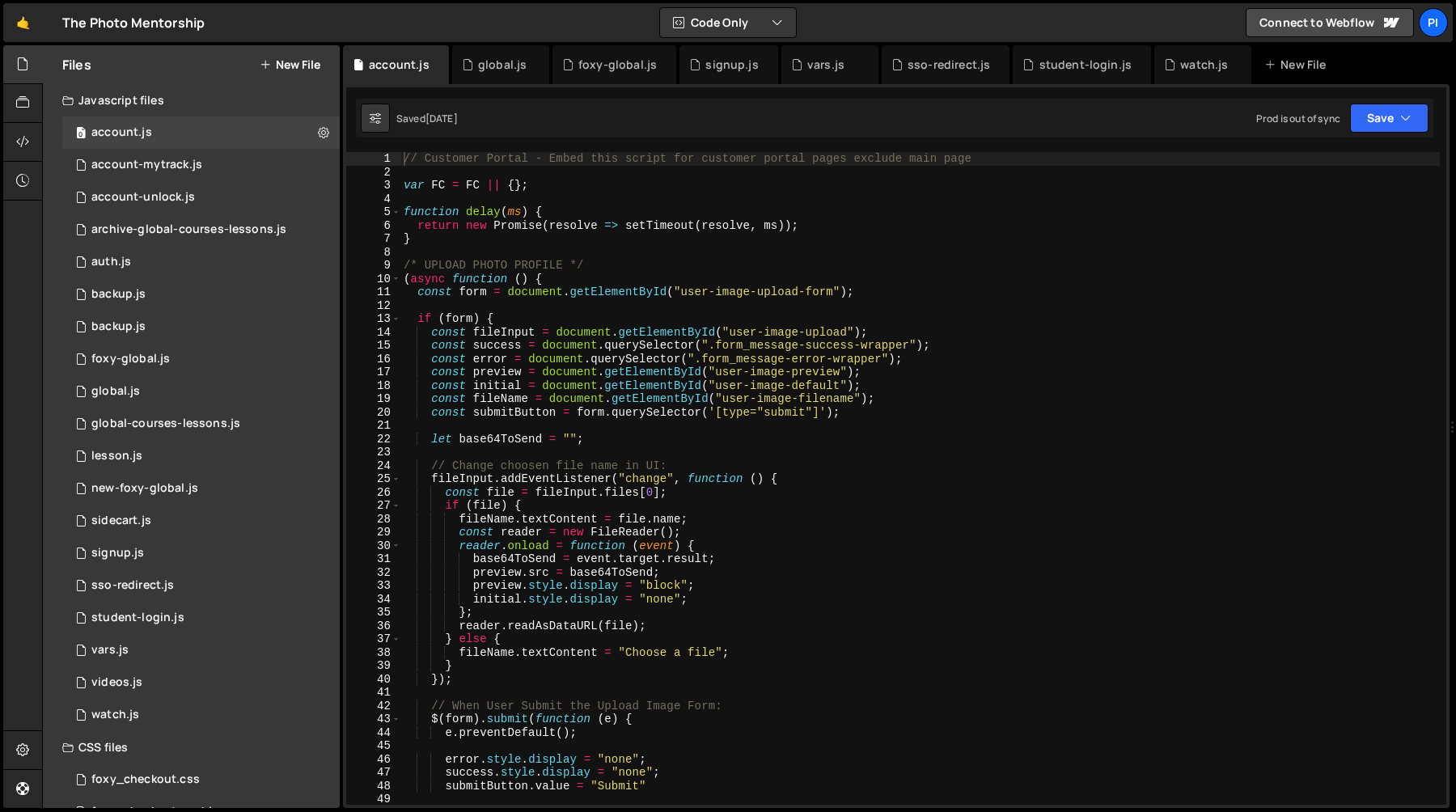
type textarea "if (form) {"
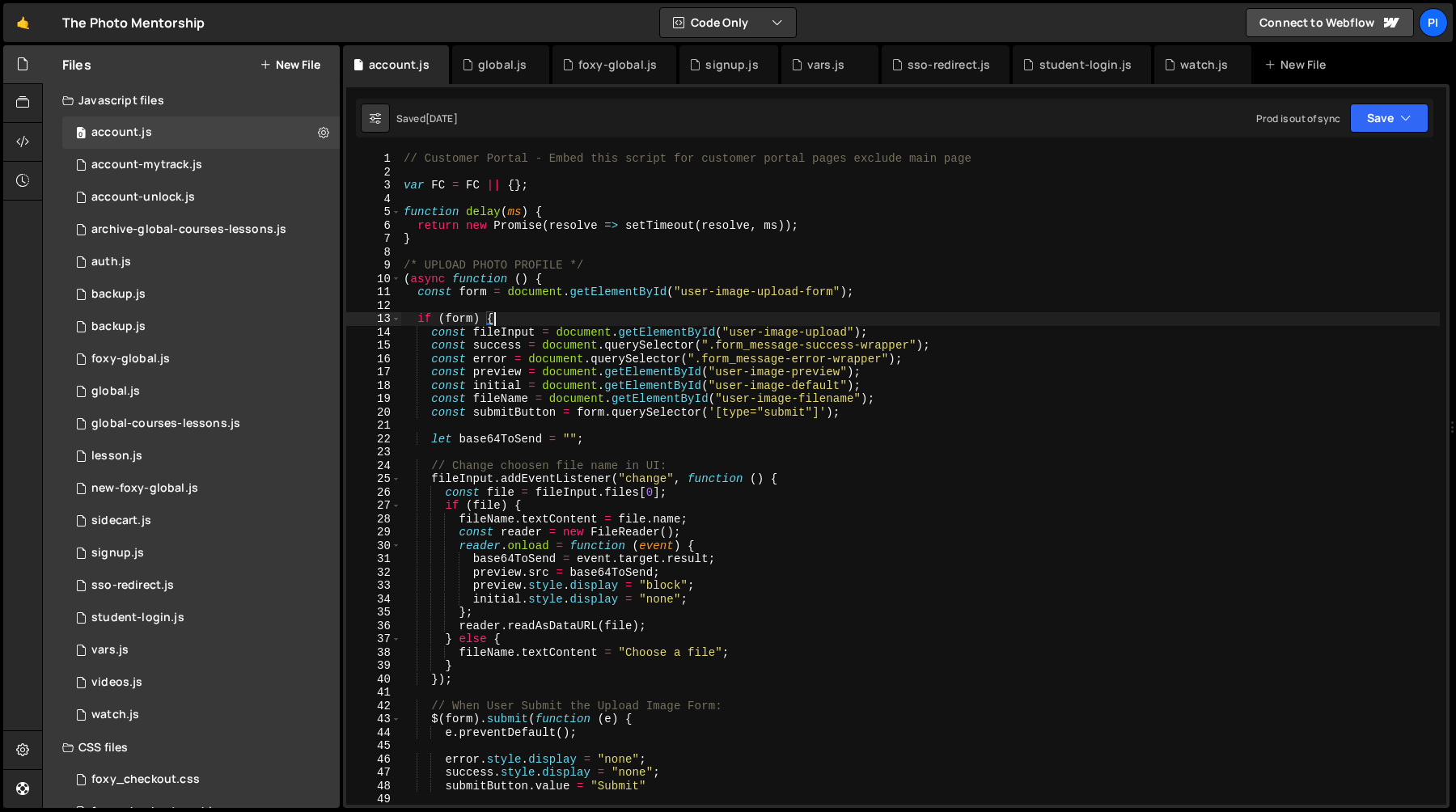
click at [588, 319] on div "// Customer Portal - Embed this script for customer portal pages exclude main p…" at bounding box center [920, 492] width 1039 height 680
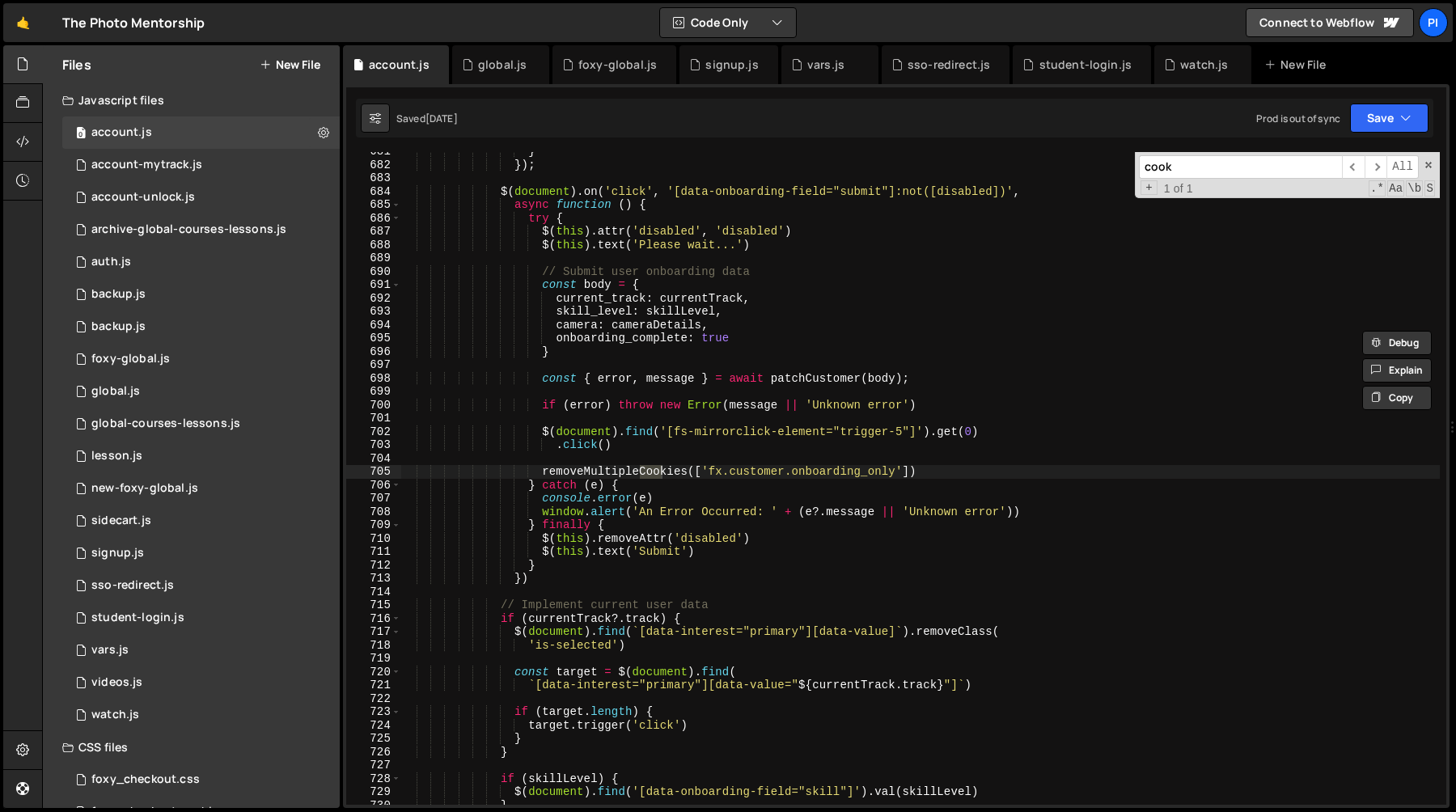
scroll to position [9163, 0]
type input "cookie"
click at [179, 159] on div "account-mytrack.js" at bounding box center [146, 165] width 111 height 15
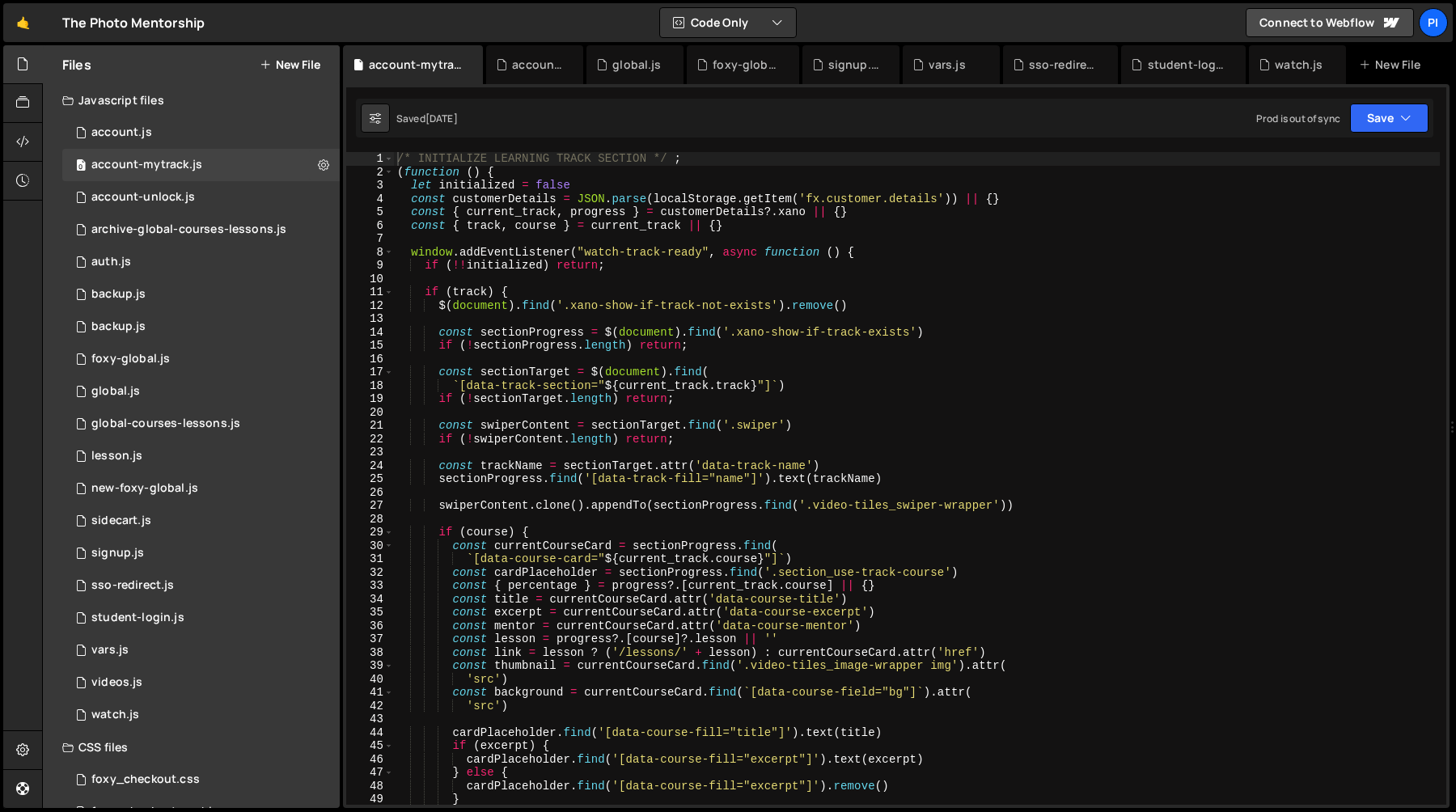
type textarea "if (!!initialized) return;"
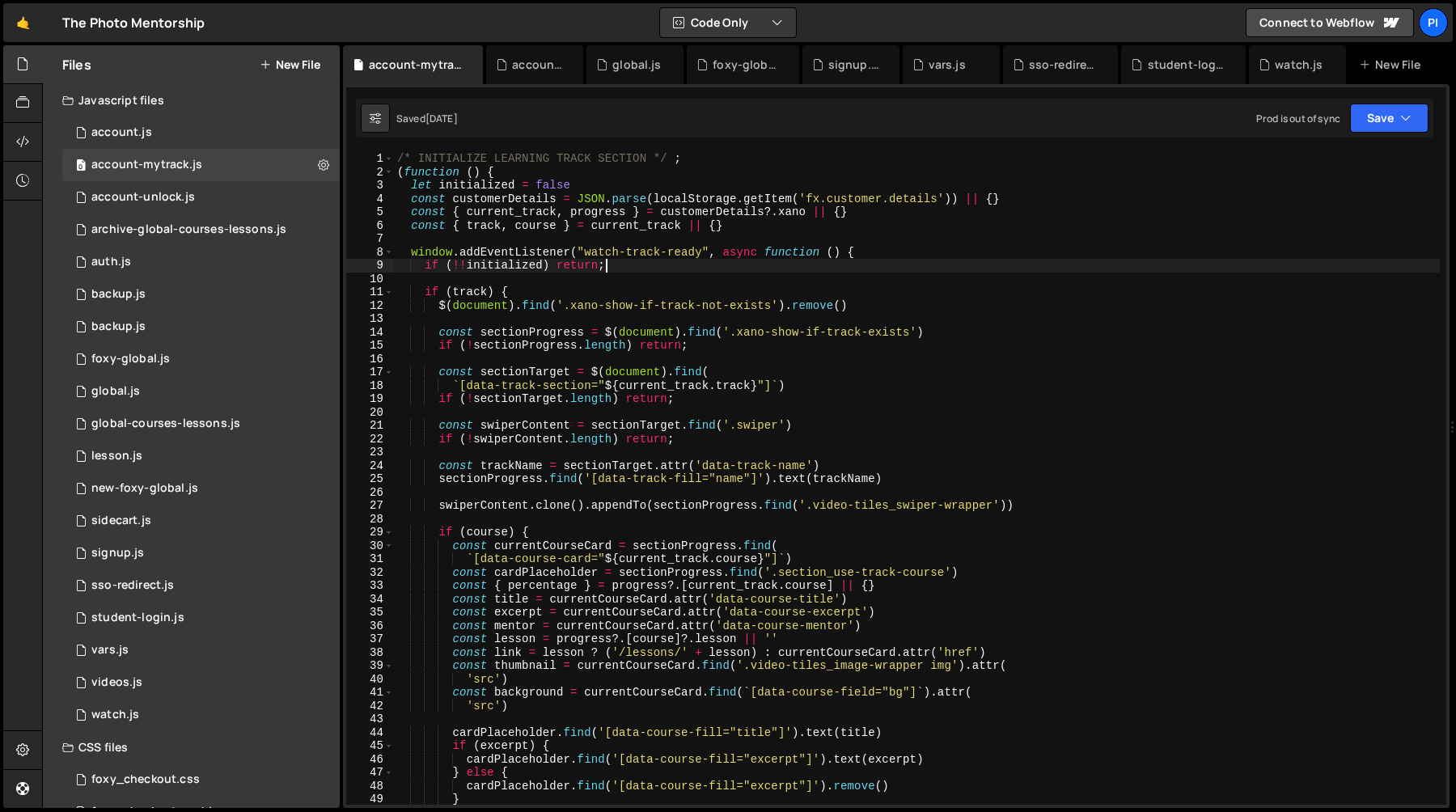
click at [604, 267] on div "/* INITIALIZE LEARNING TRACK SECTION */ ; ( function ( ) { let initialized = fa…" at bounding box center [917, 492] width 1046 height 680
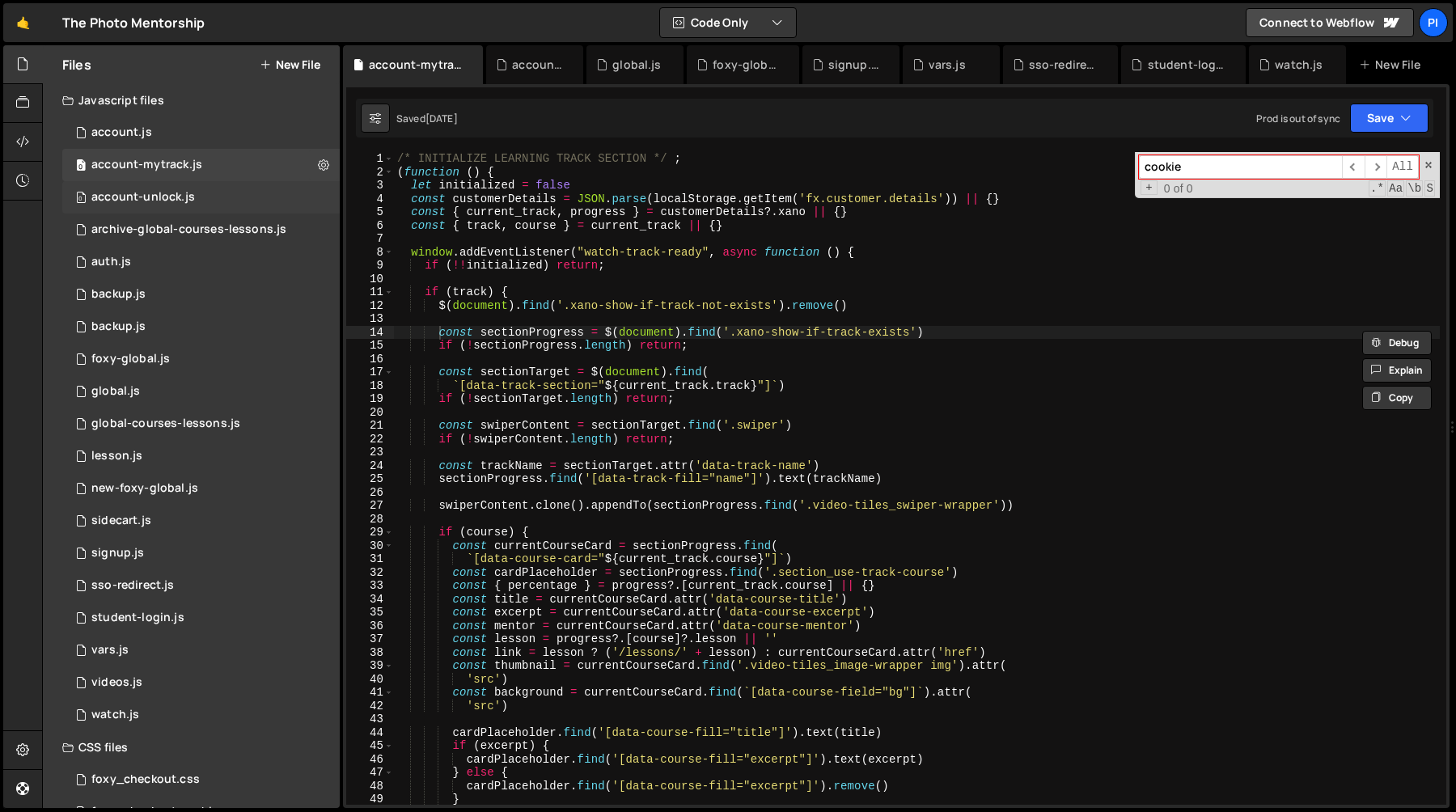
type input "cookie"
click at [180, 192] on div "account-unlock.js" at bounding box center [143, 198] width 103 height 15
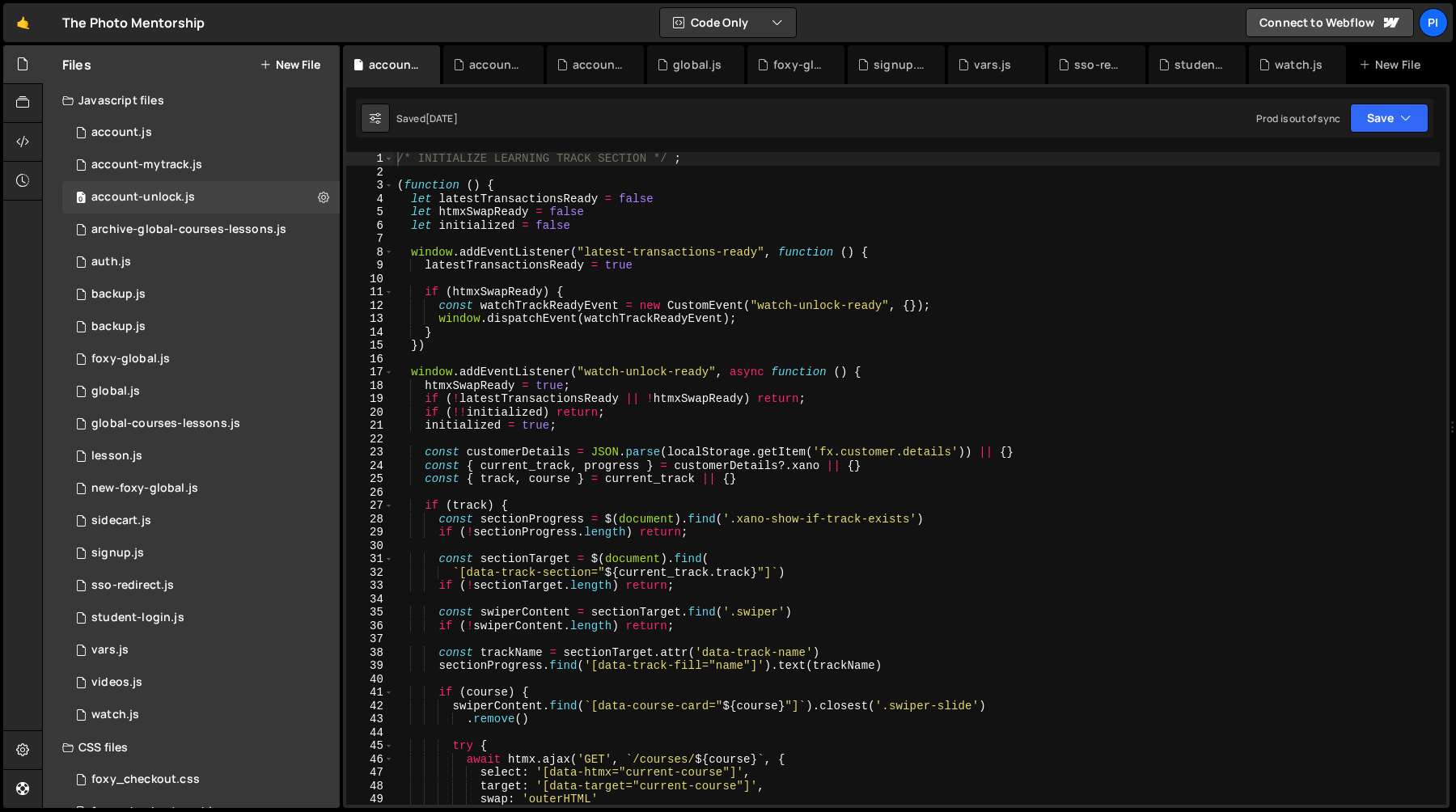
type textarea "let initialized = false"
click at [509, 220] on div "/* INITIALIZE LEARNING TRACK SECTION */ ; ( function ( ) { let latestTransactio…" at bounding box center [917, 492] width 1046 height 680
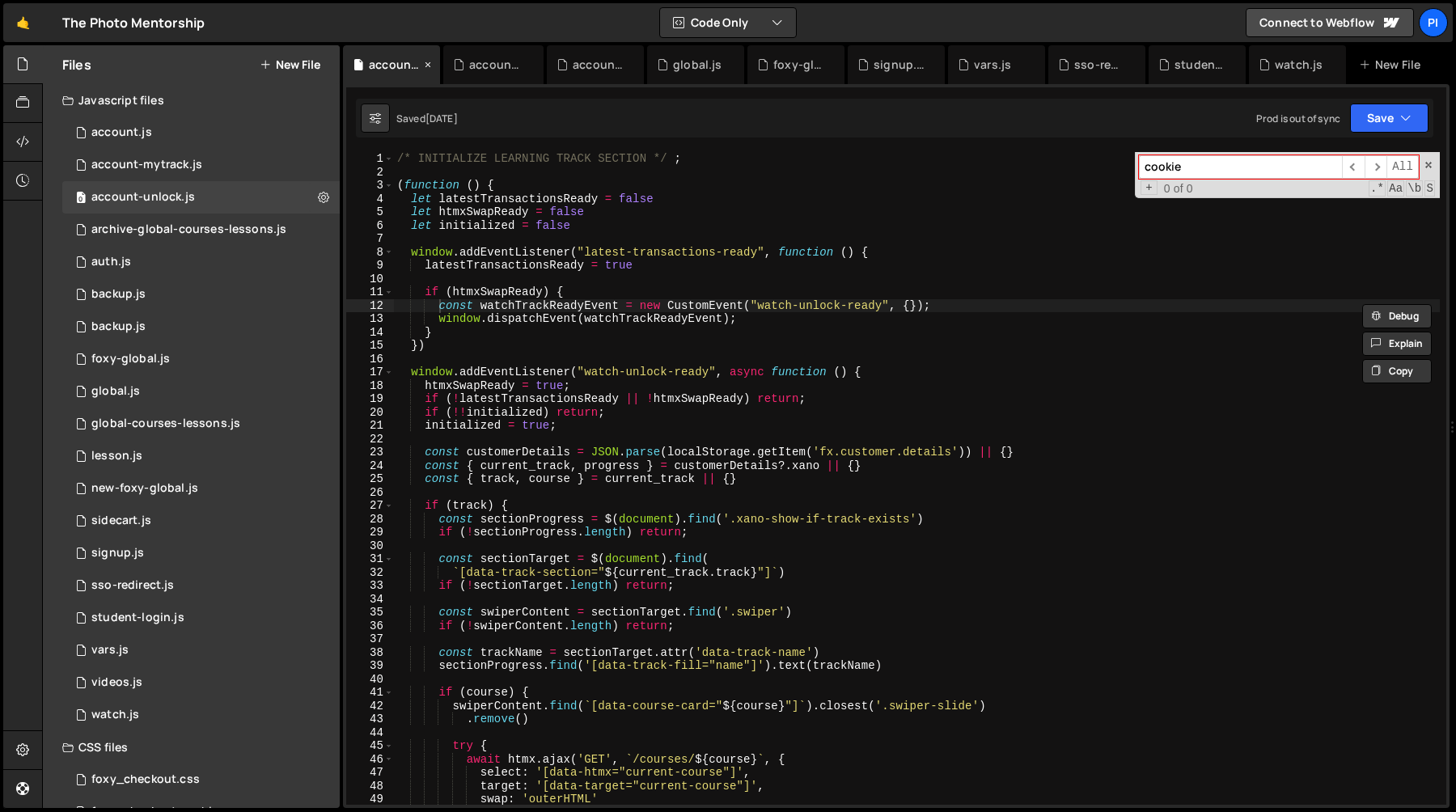
type input "cookie"
click at [427, 62] on icon at bounding box center [428, 64] width 11 height 16
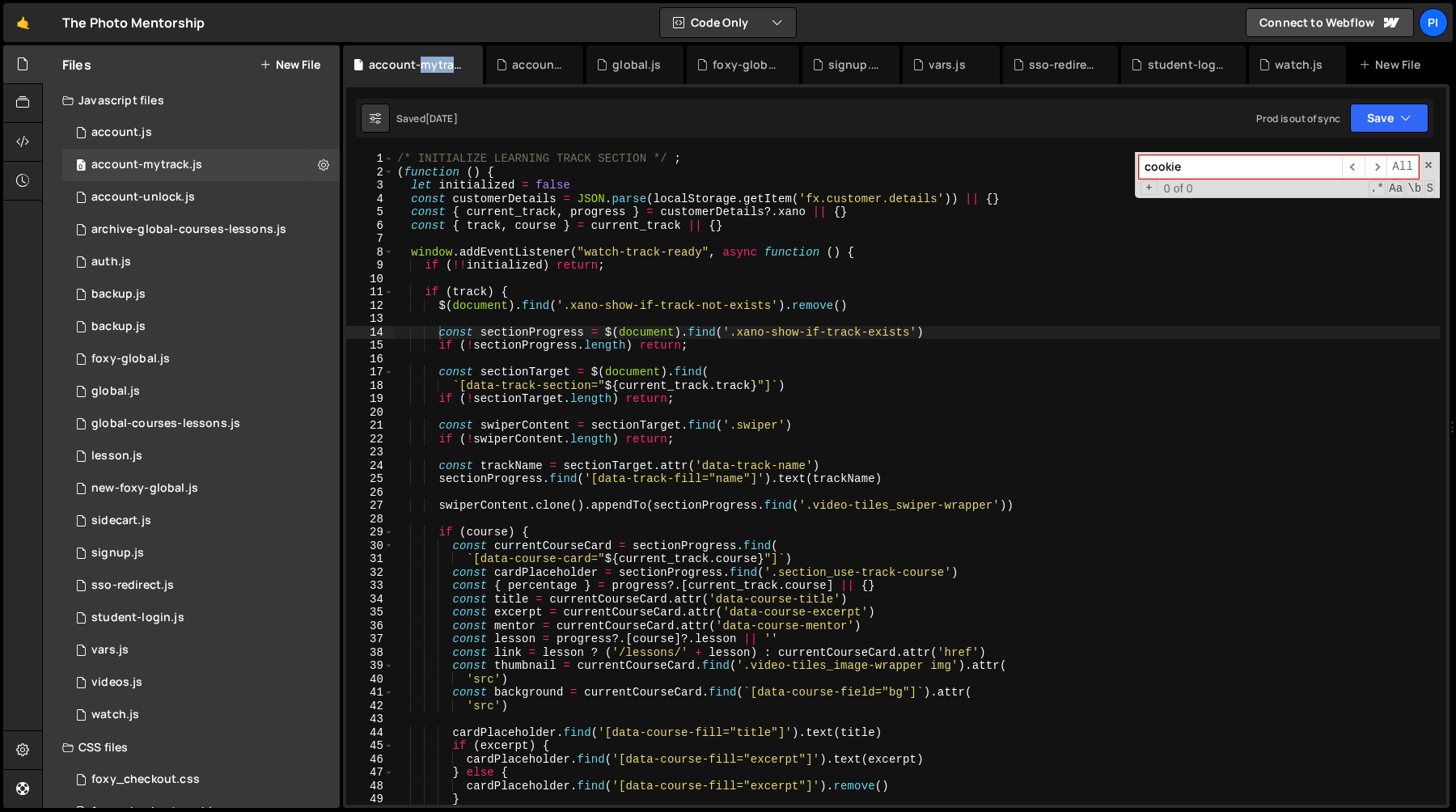
click at [427, 62] on div "account-mytrack.js" at bounding box center [416, 64] width 95 height 16
click at [477, 64] on icon at bounding box center [470, 64] width 11 height 16
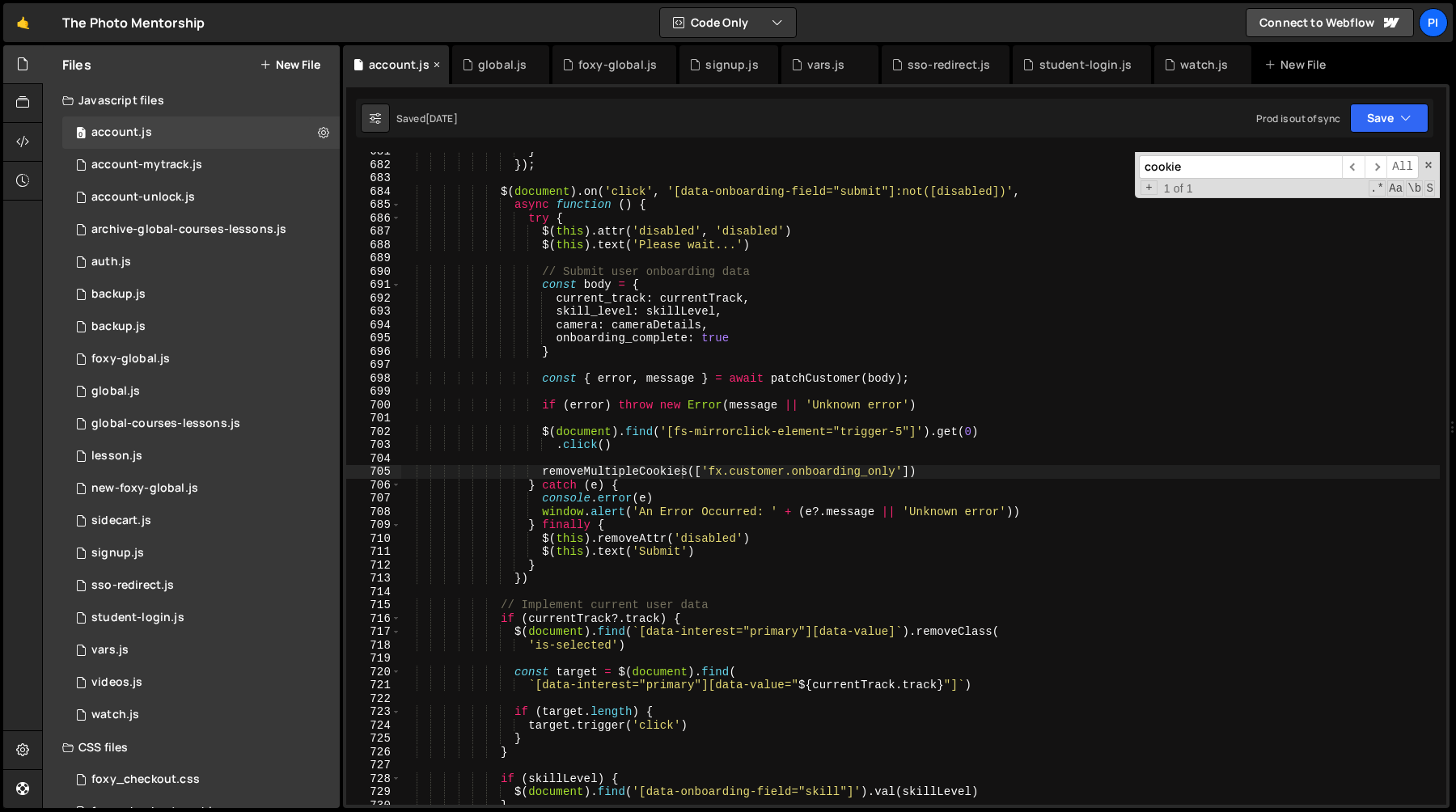
click at [431, 65] on icon at bounding box center [437, 64] width 11 height 16
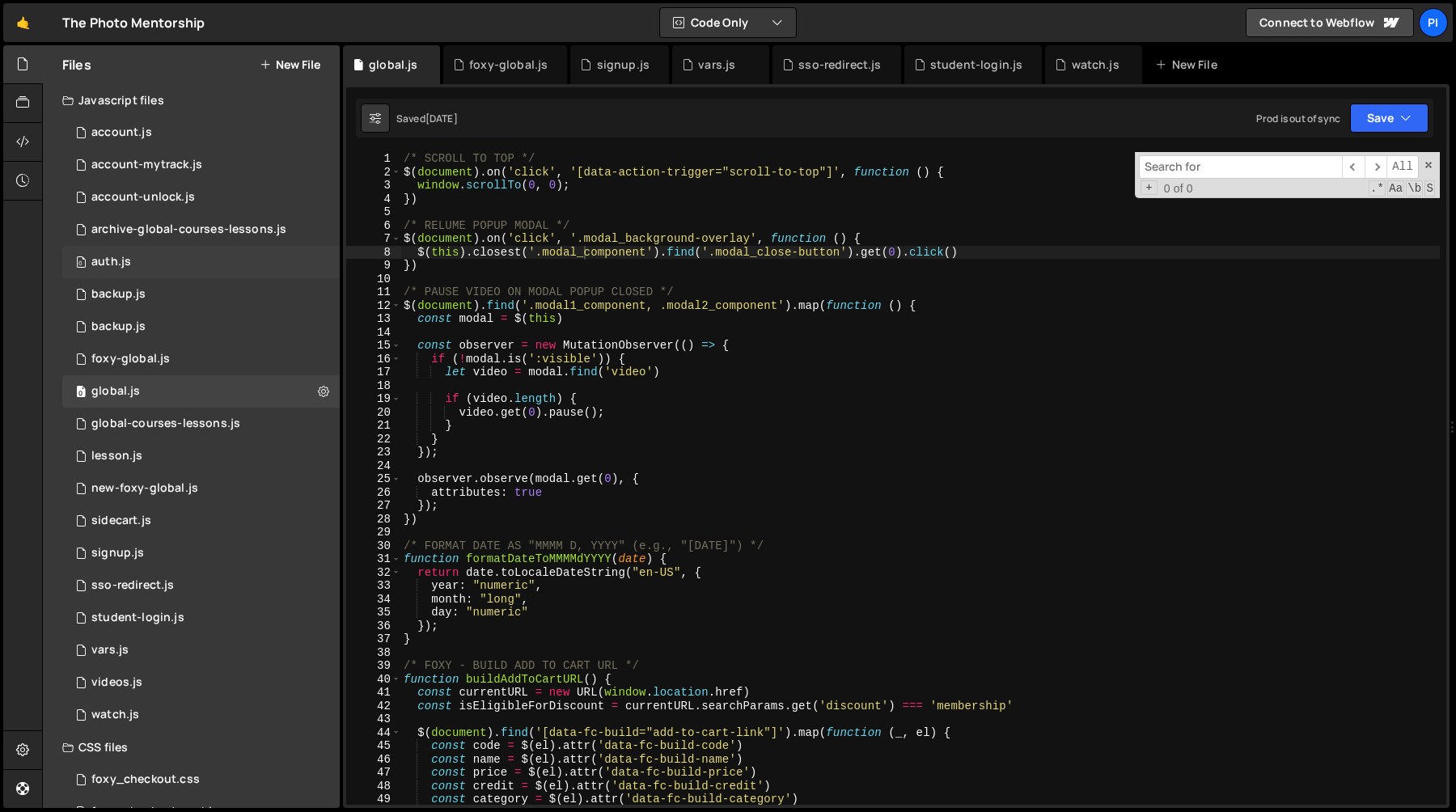
scroll to position [1527, 0]
click at [171, 270] on div "0 auth.js 0" at bounding box center [201, 262] width 278 height 32
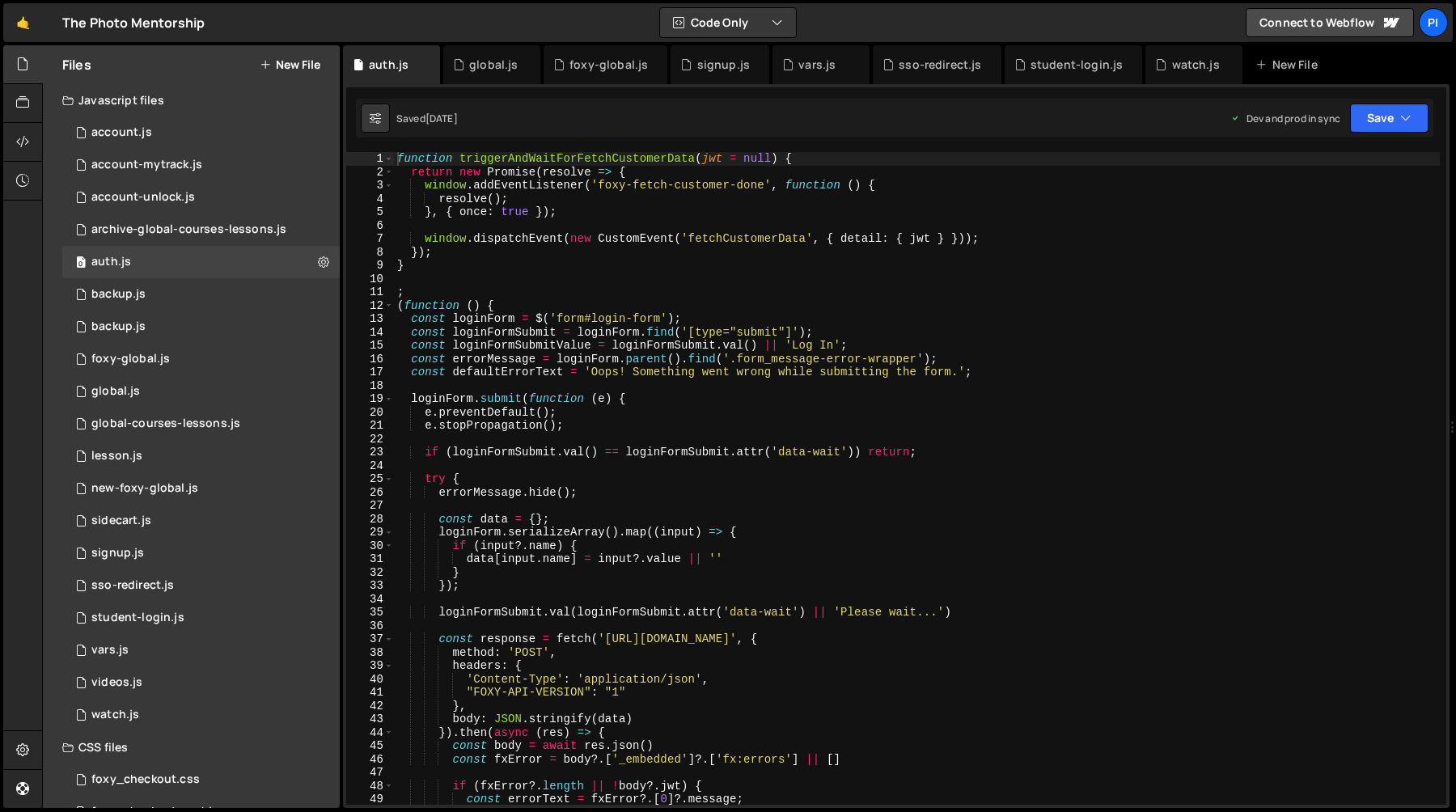
type textarea "});"
click at [790, 254] on div "function triggerAndWaitForFetchCustomerData ( jwt = null ) { return new Promise…" at bounding box center [917, 492] width 1046 height 680
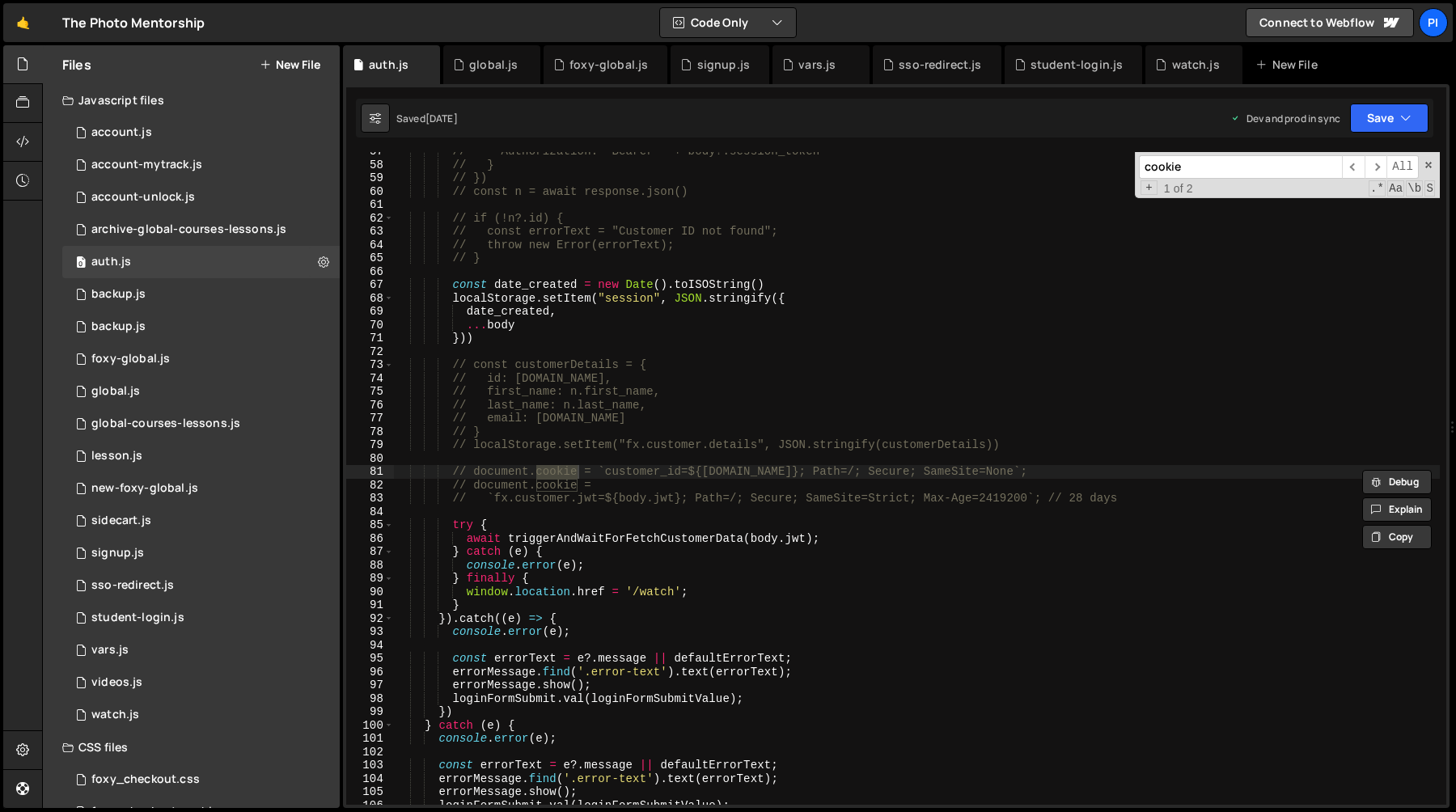
scroll to position [755, 0]
type input "cookie"
click at [1375, 173] on span "​" at bounding box center [1376, 166] width 23 height 23
click at [425, 65] on icon at bounding box center [428, 64] width 11 height 16
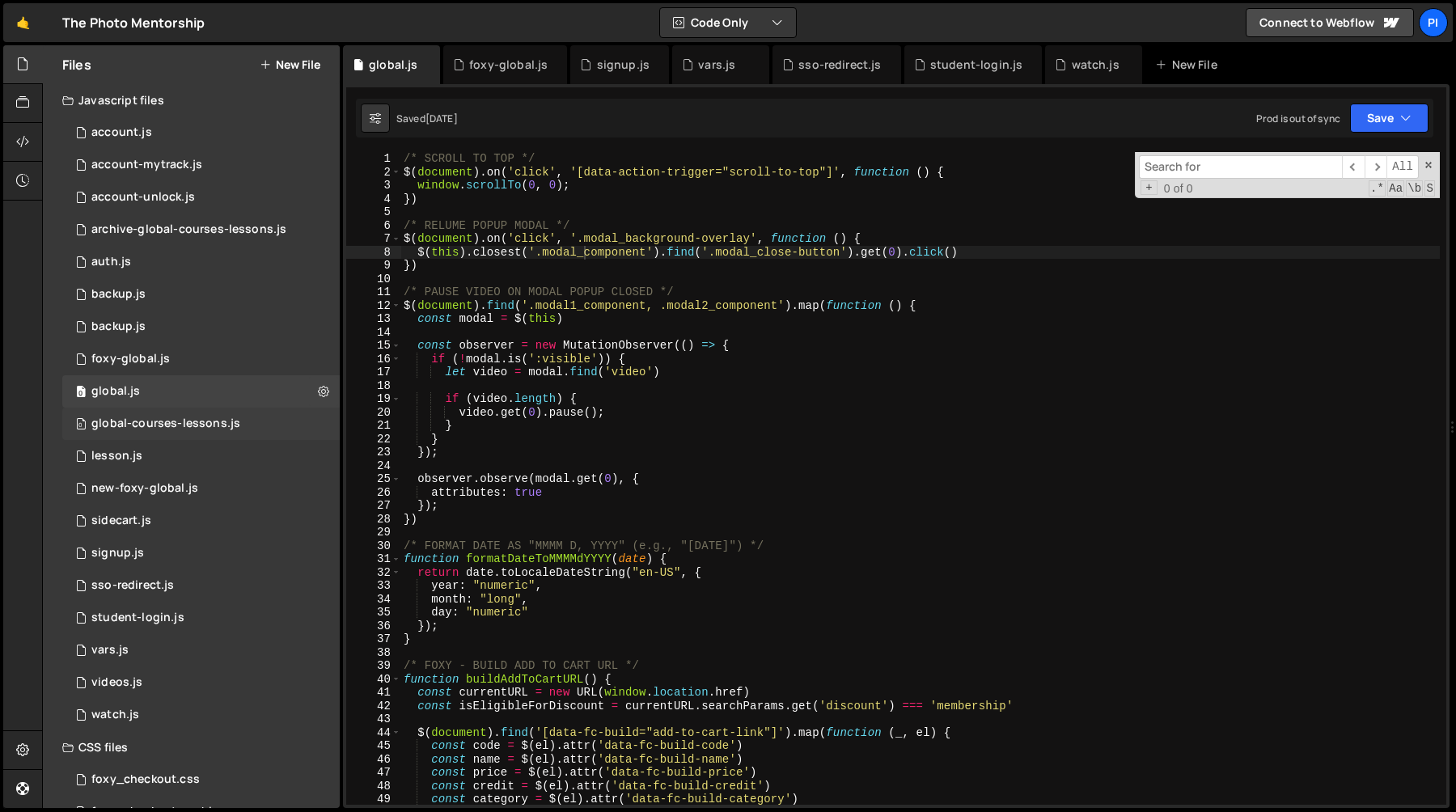
scroll to position [1527, 0]
click at [164, 362] on div "foxy-global.js" at bounding box center [130, 360] width 79 height 15
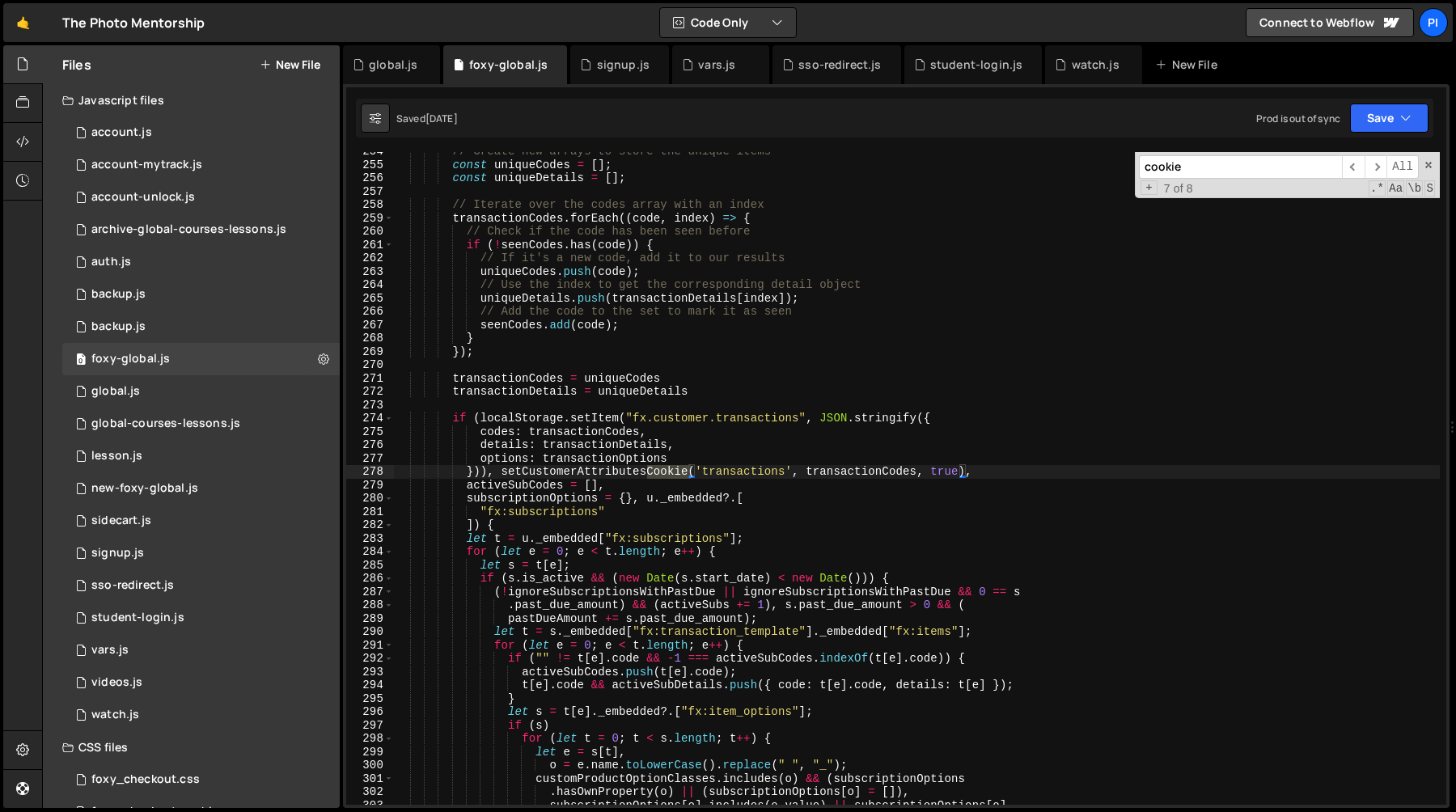
click at [792, 319] on div "// Create new arrays to store the unique items const uniqueCodes = [ ] ; const …" at bounding box center [917, 484] width 1046 height 680
type textarea "seenCodes.add(code);"
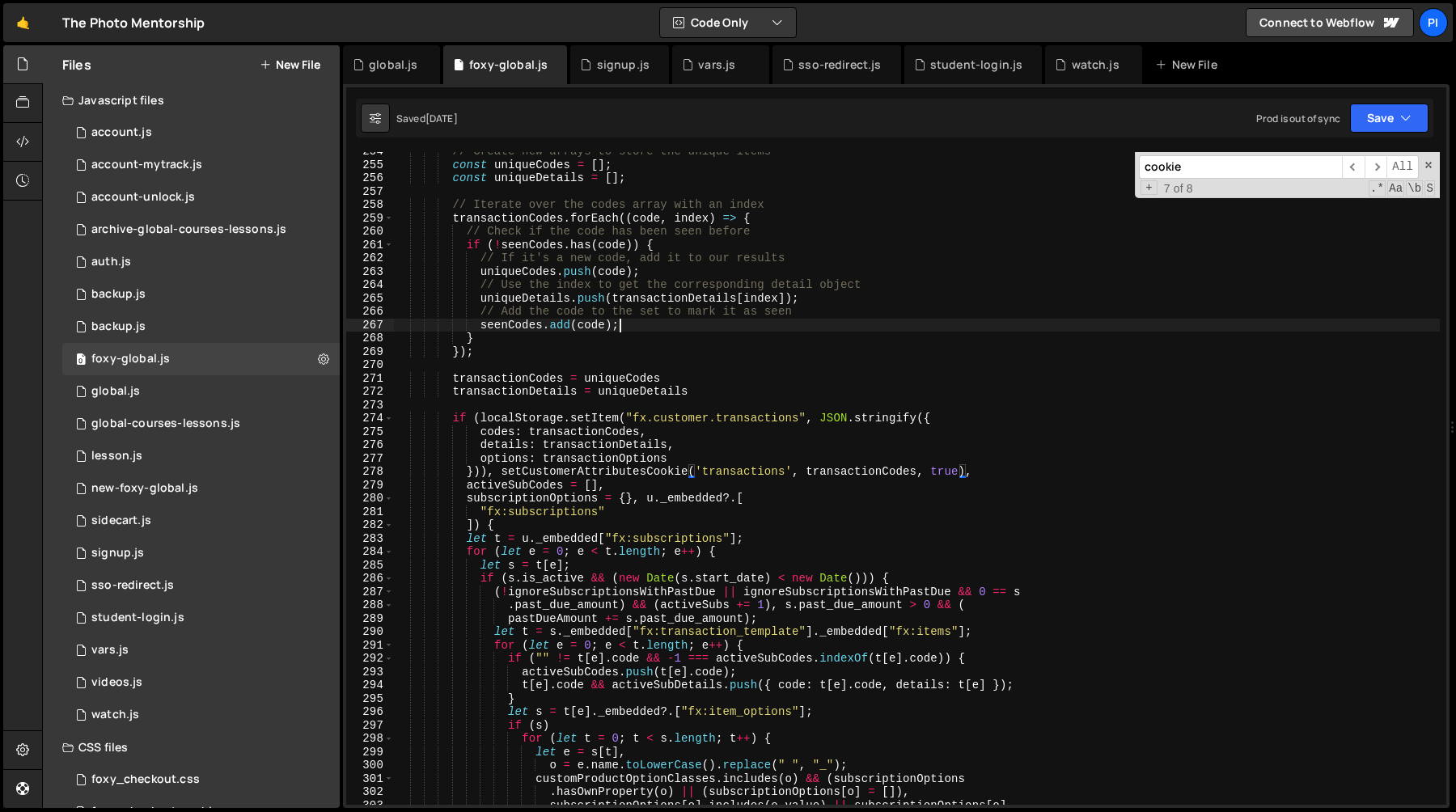
scroll to position [839, 0]
click at [1376, 167] on span "​" at bounding box center [1376, 166] width 23 height 23
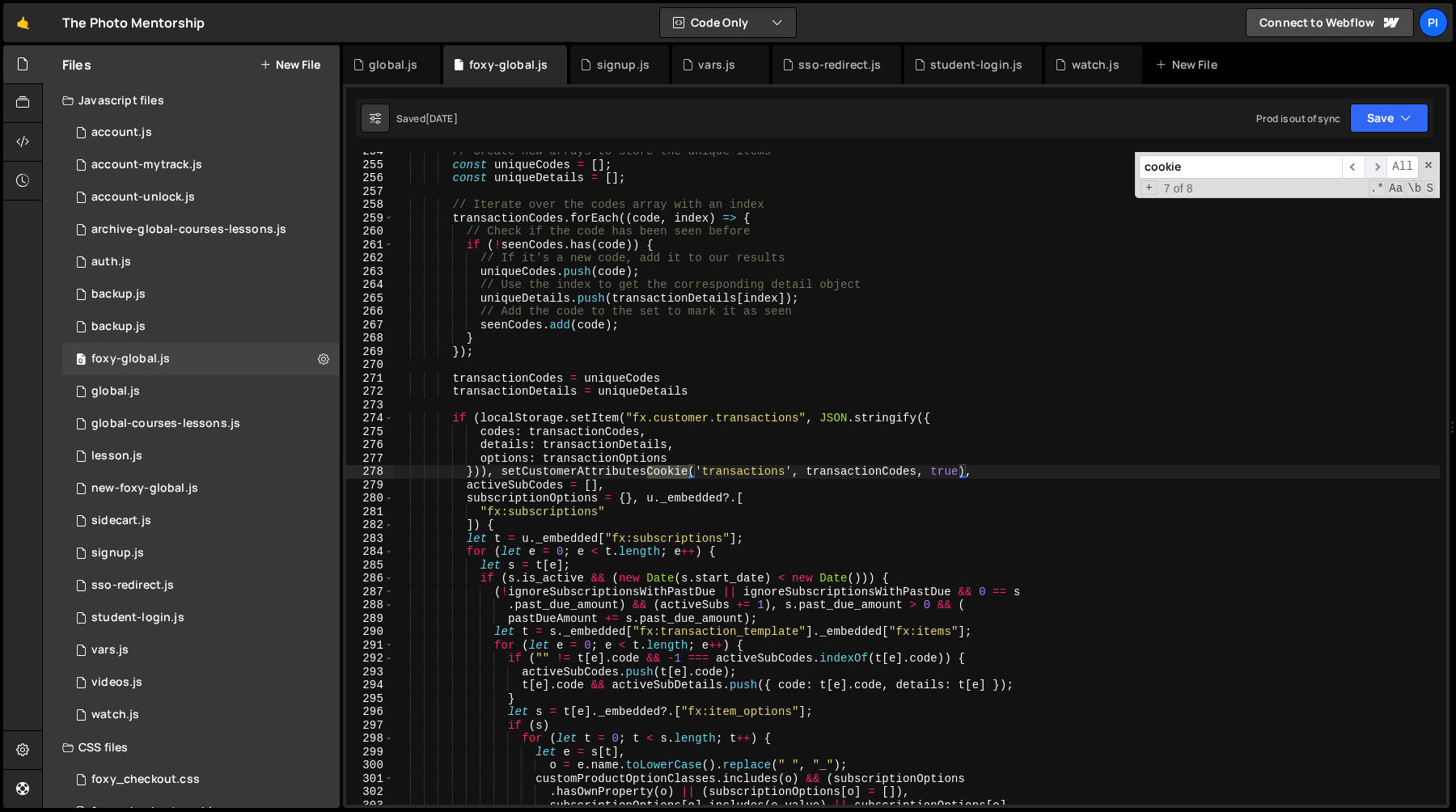
click at [1376, 167] on span "​" at bounding box center [1376, 166] width 23 height 23
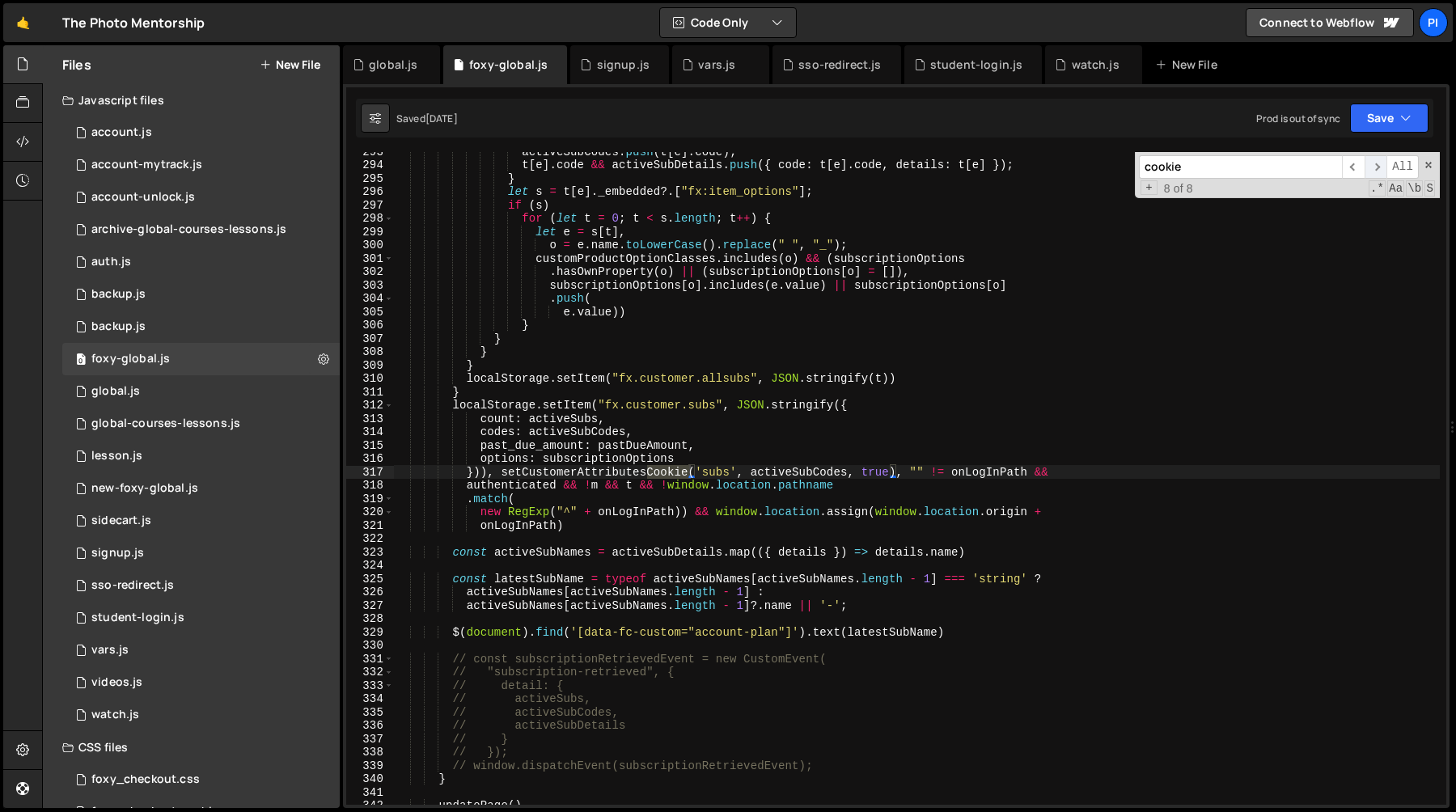
click at [1376, 167] on span "​" at bounding box center [1376, 166] width 23 height 23
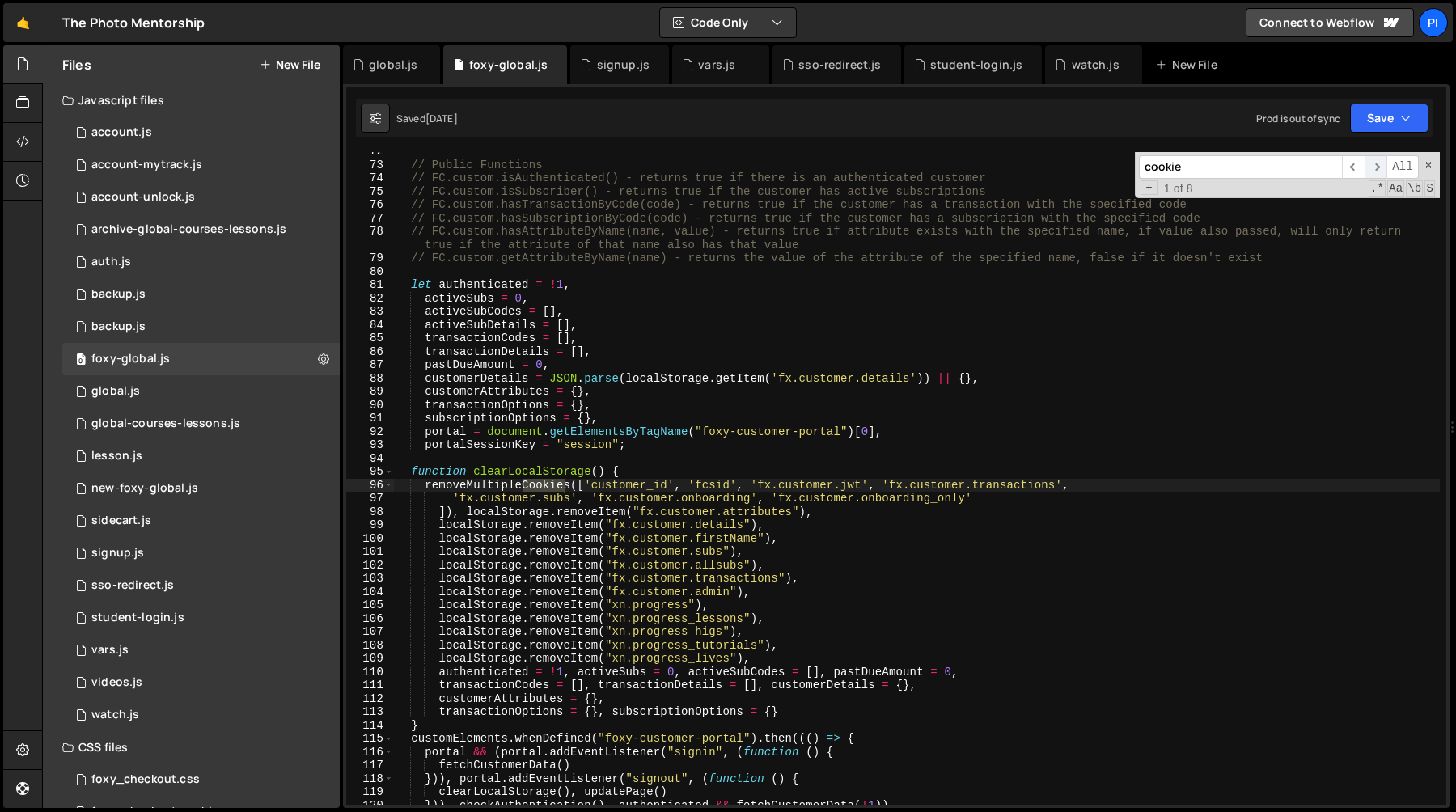
click at [1376, 167] on span "​" at bounding box center [1376, 166] width 23 height 23
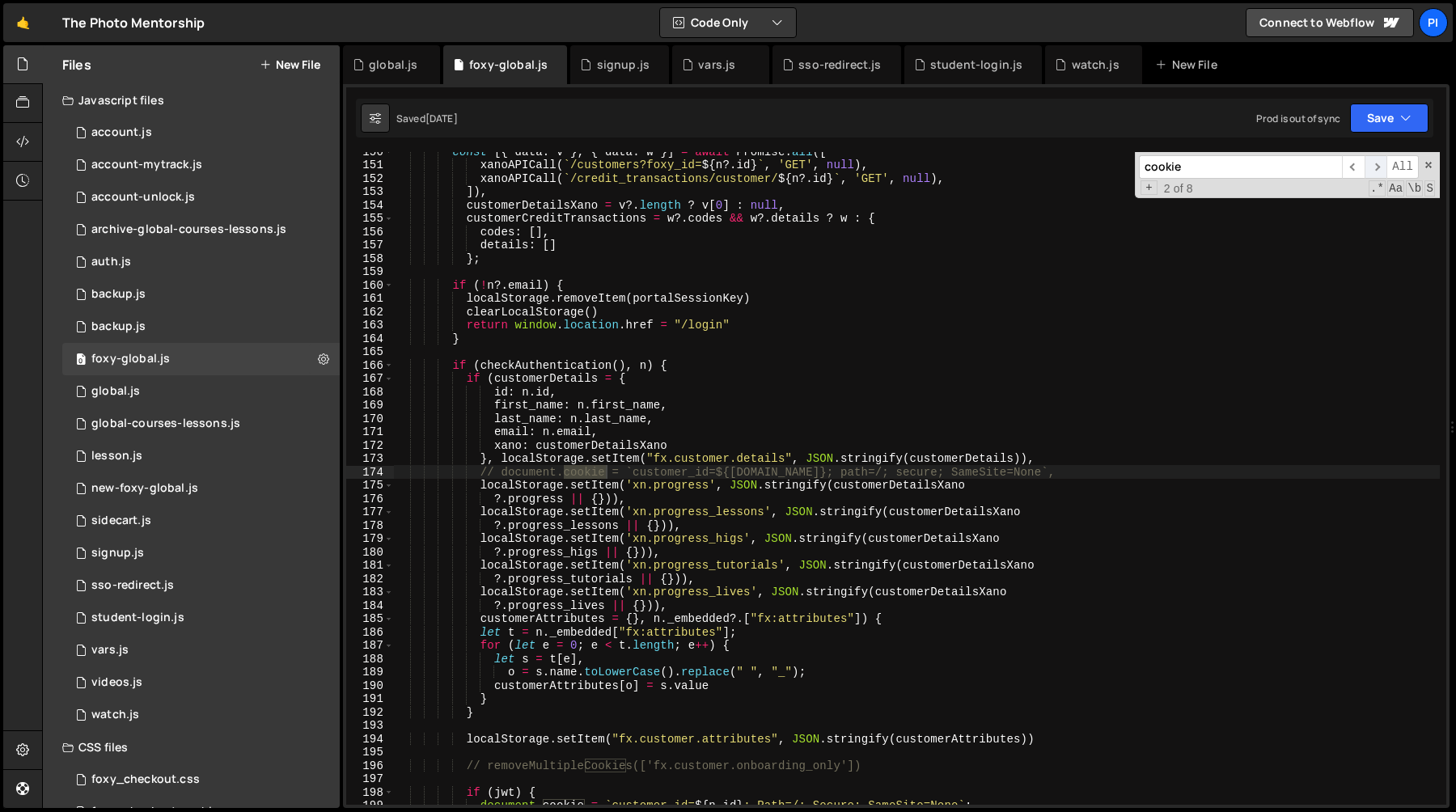
click at [1376, 167] on span "​" at bounding box center [1376, 166] width 23 height 23
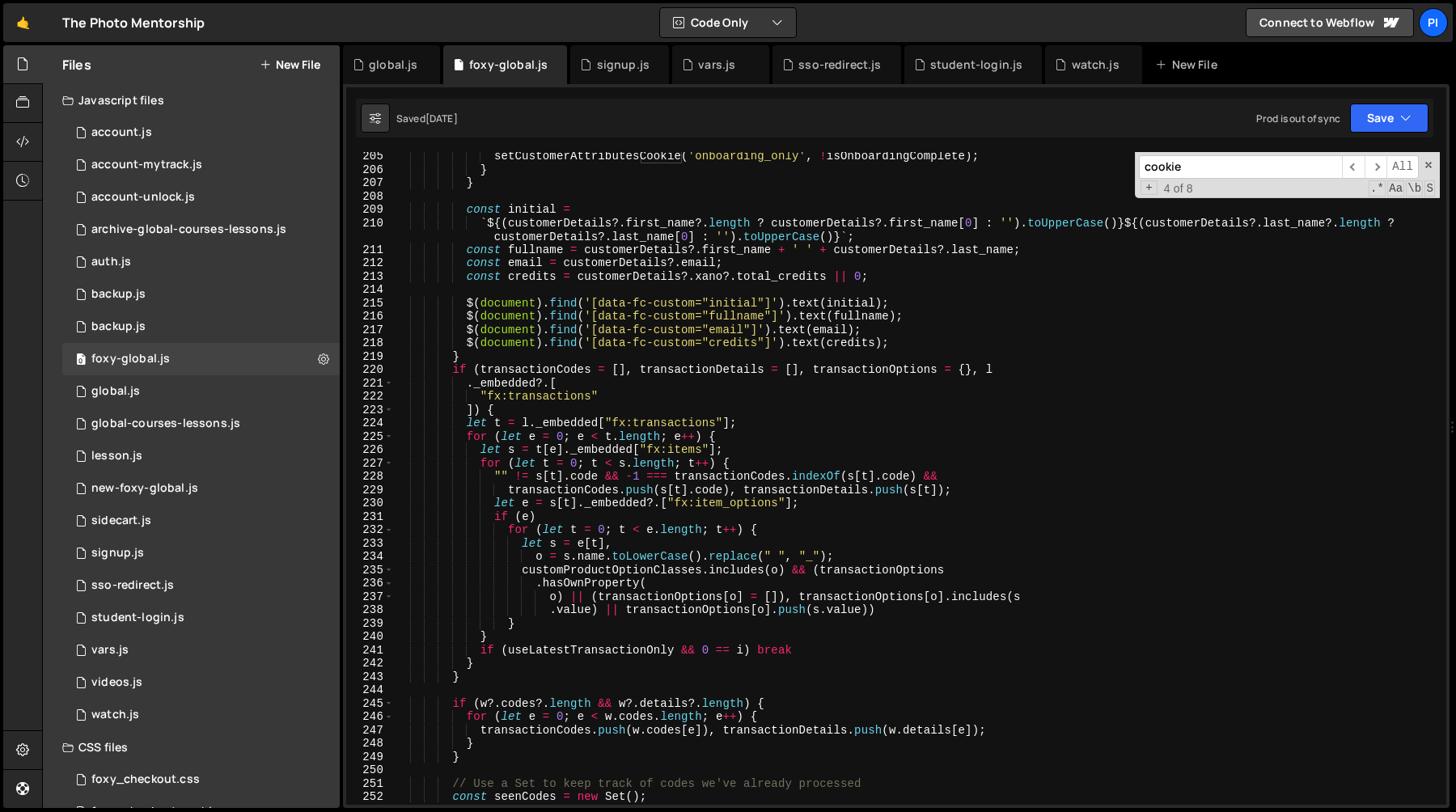
scroll to position [2929, 0]
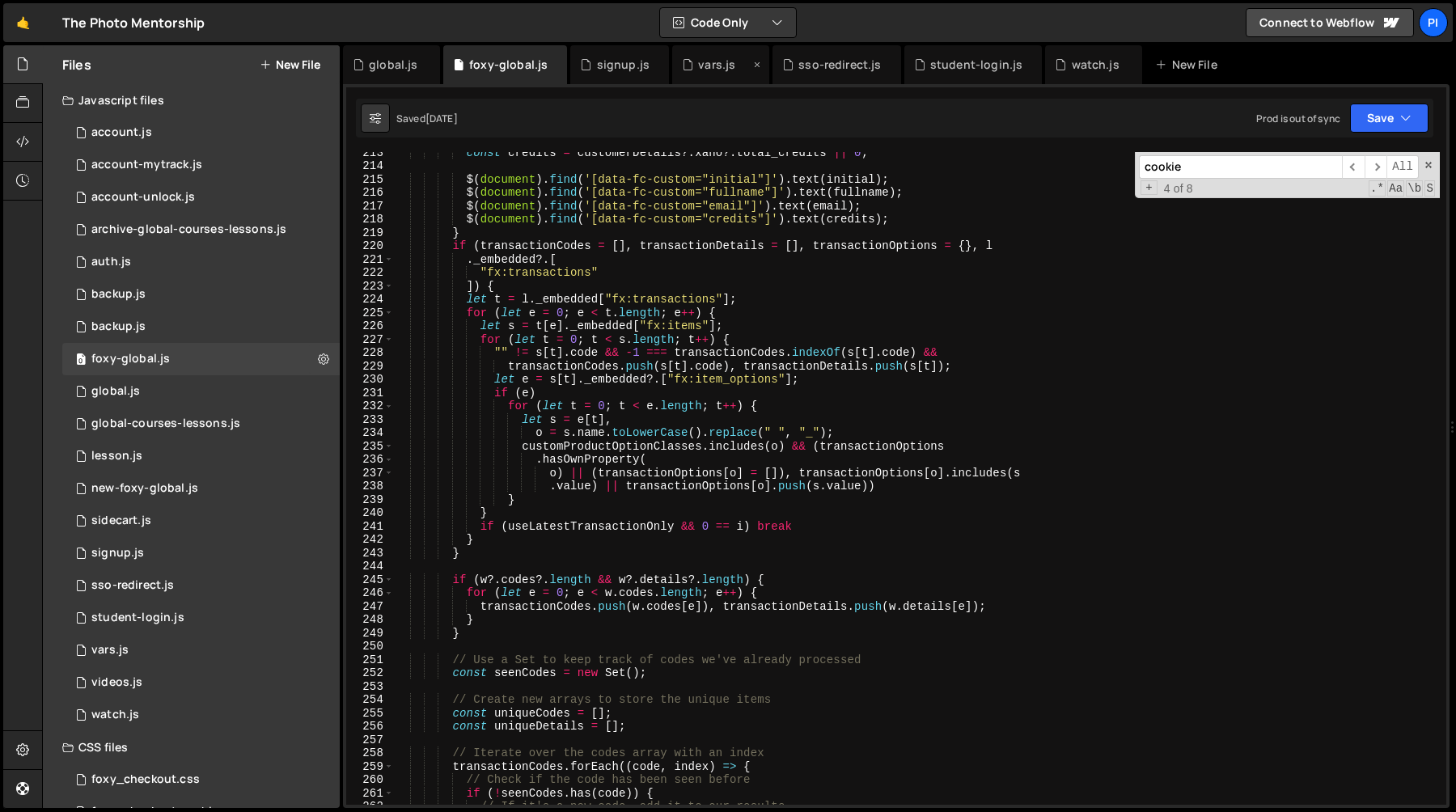
click at [692, 65] on div "vars.js" at bounding box center [715, 64] width 68 height 16
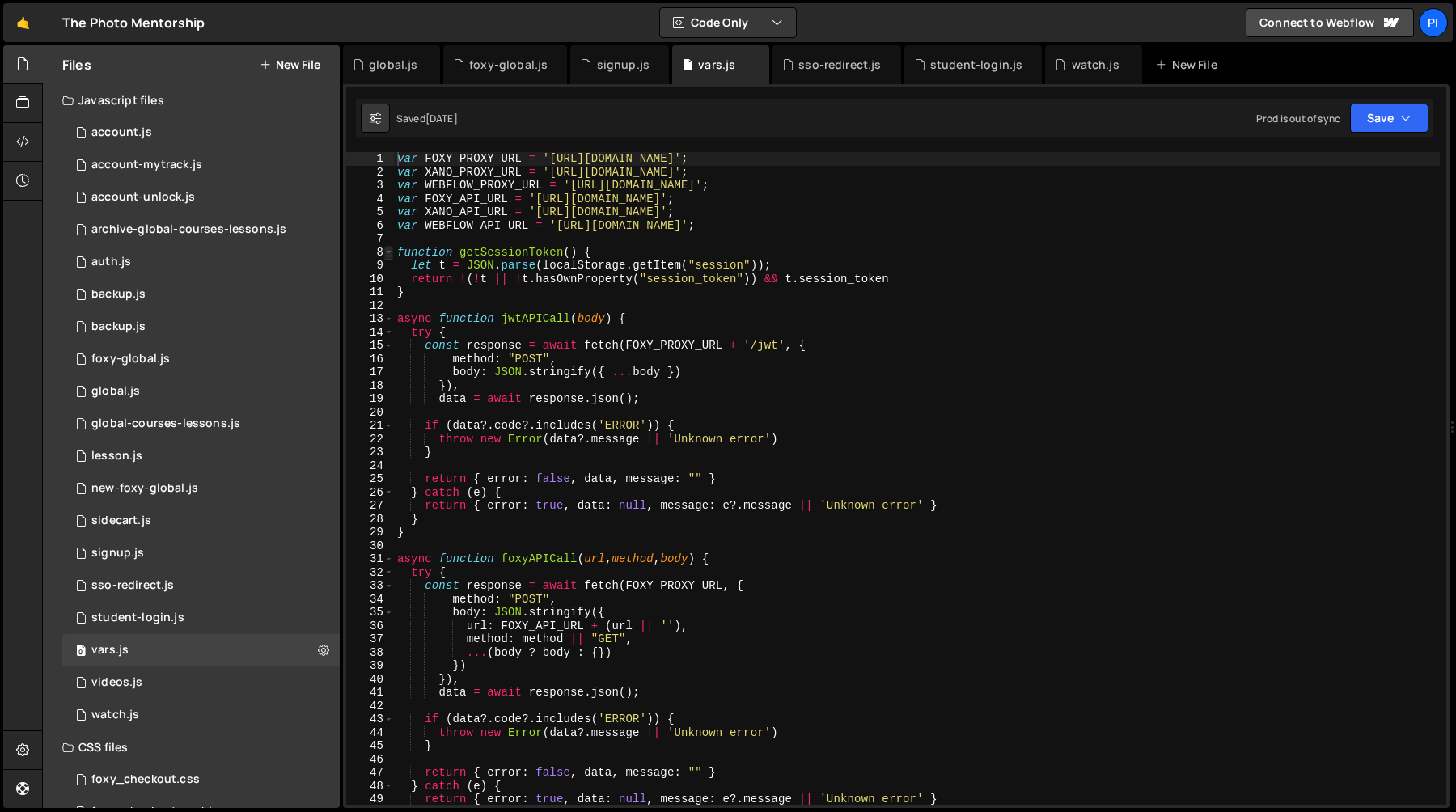
click at [390, 250] on span at bounding box center [388, 253] width 8 height 14
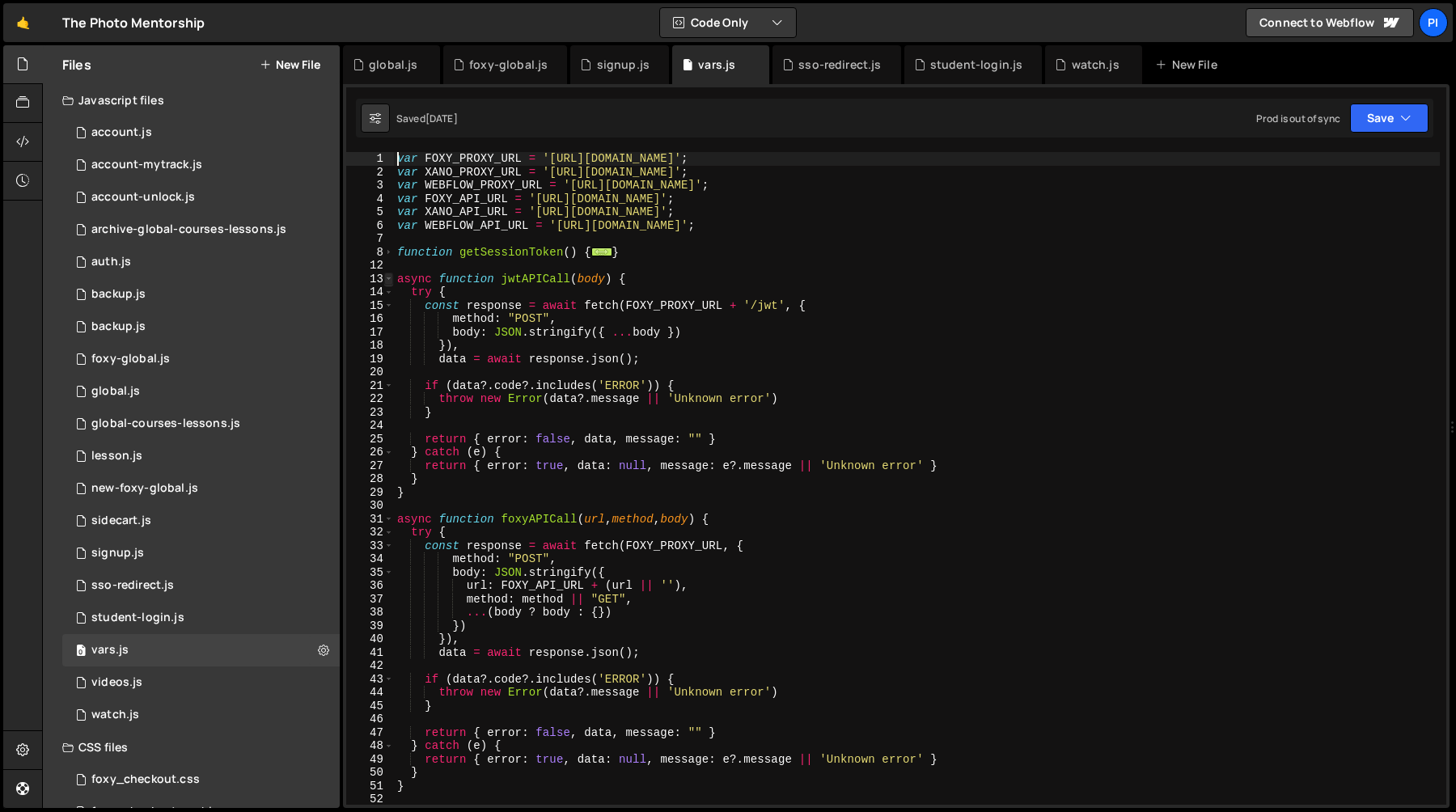
click at [389, 279] on span at bounding box center [388, 279] width 8 height 14
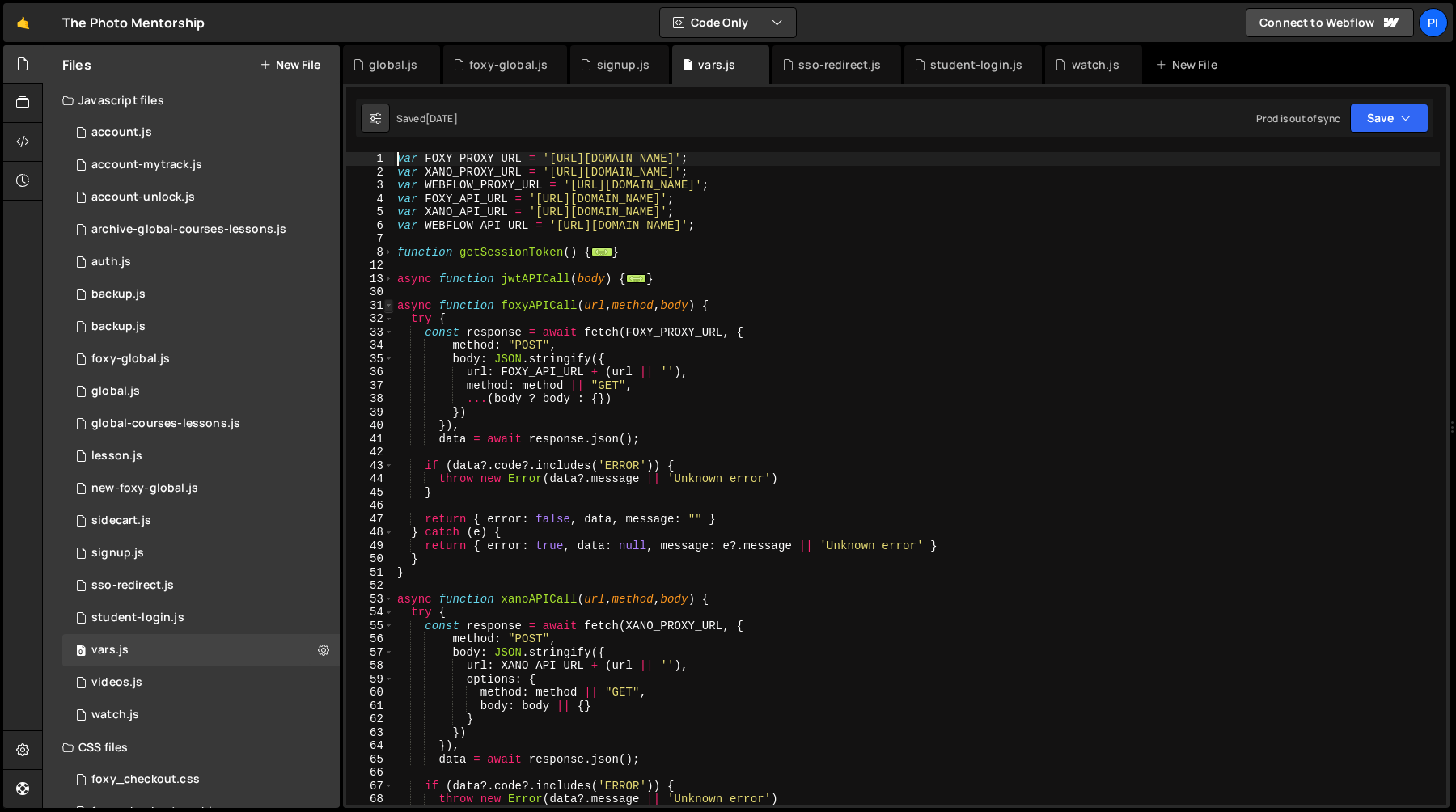
click at [389, 307] on span at bounding box center [388, 306] width 8 height 14
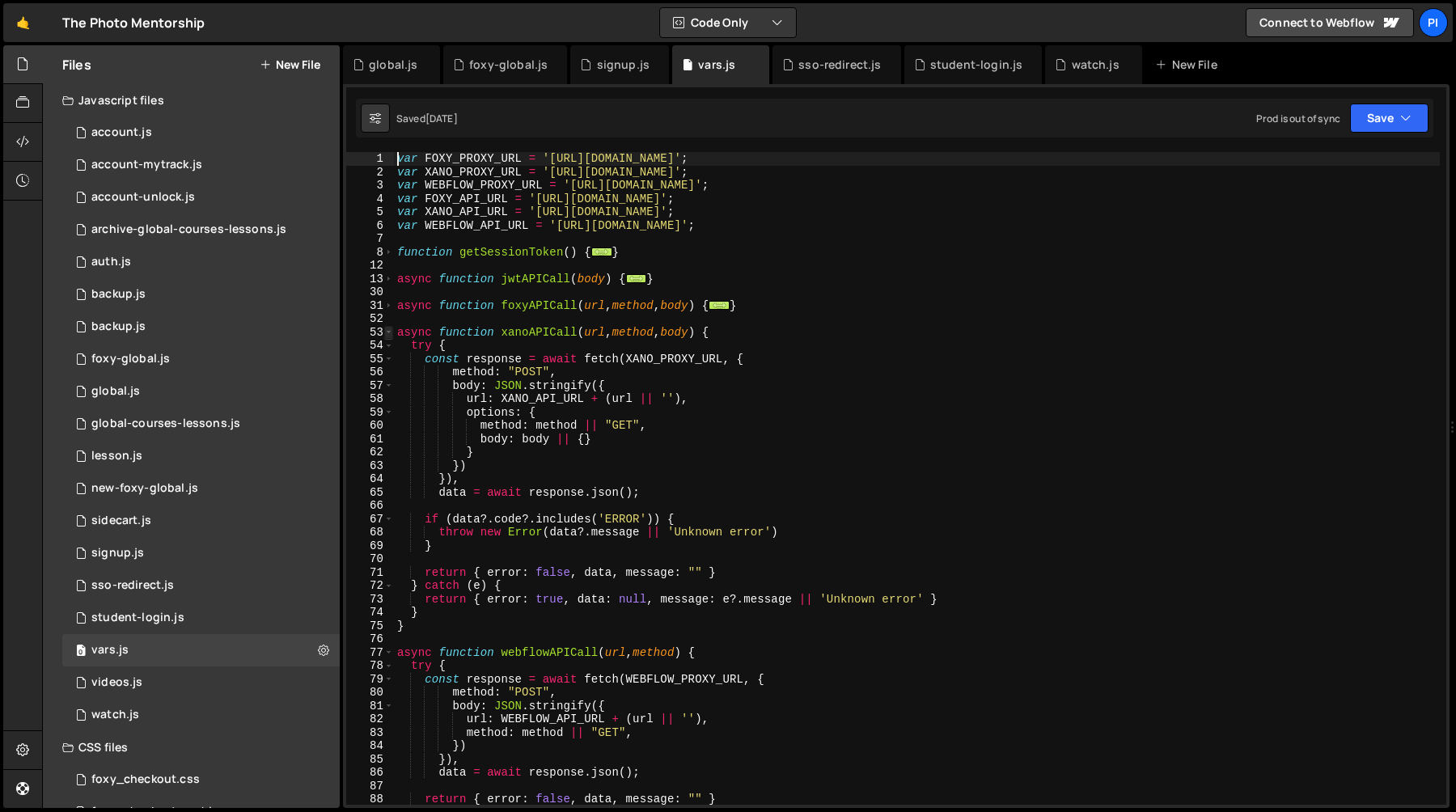
click at [388, 330] on span at bounding box center [388, 332] width 8 height 14
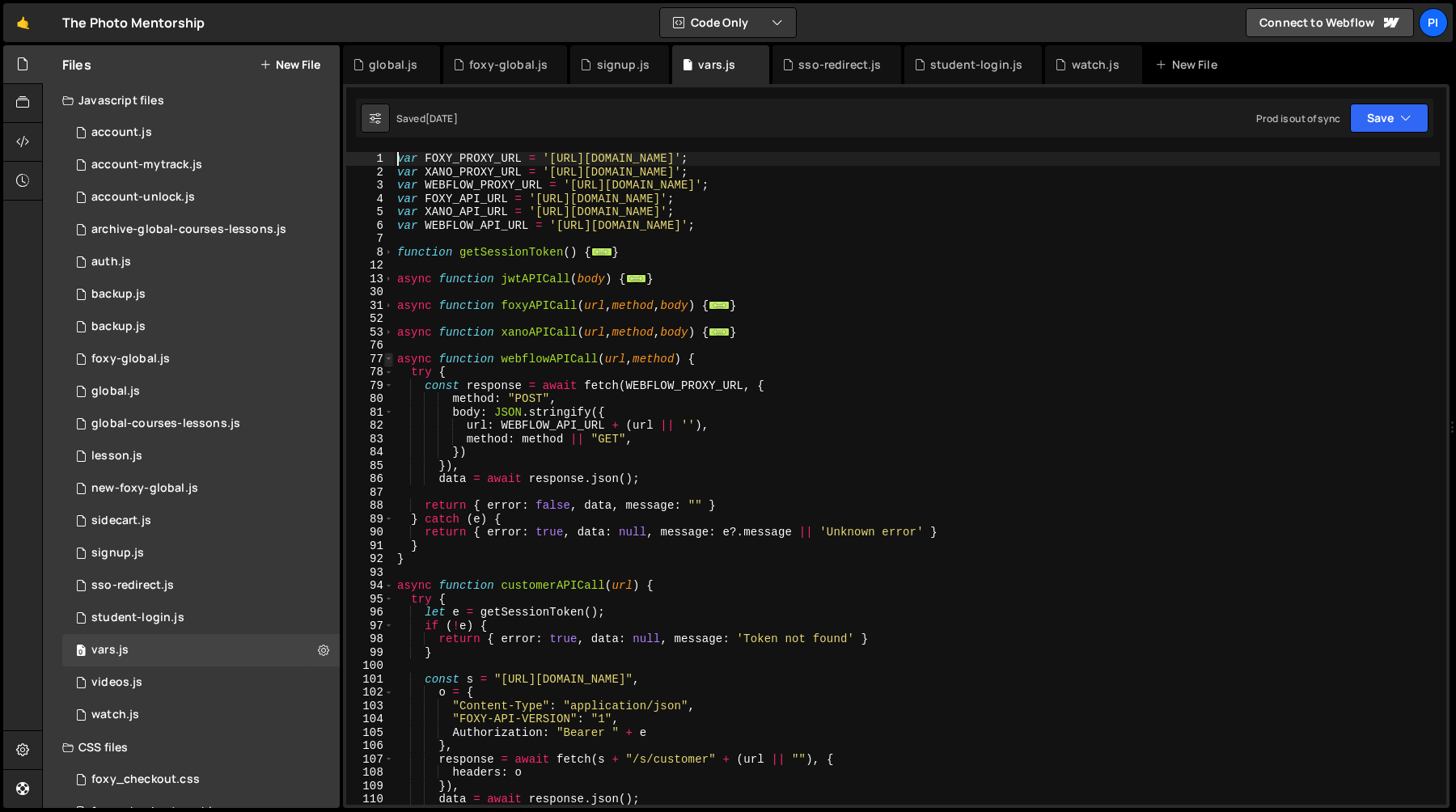
click at [387, 357] on span at bounding box center [388, 360] width 8 height 14
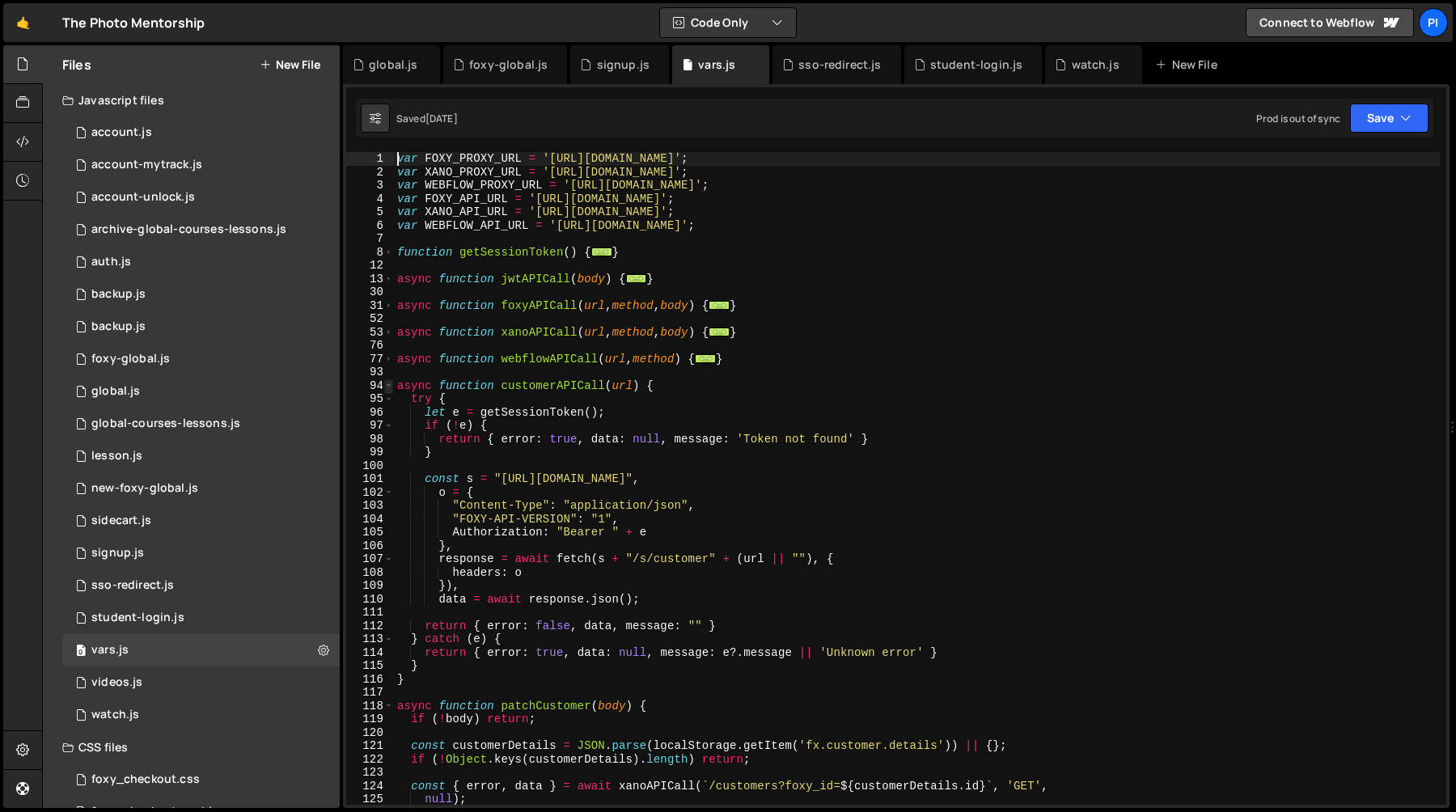
click at [388, 384] on span at bounding box center [388, 386] width 8 height 14
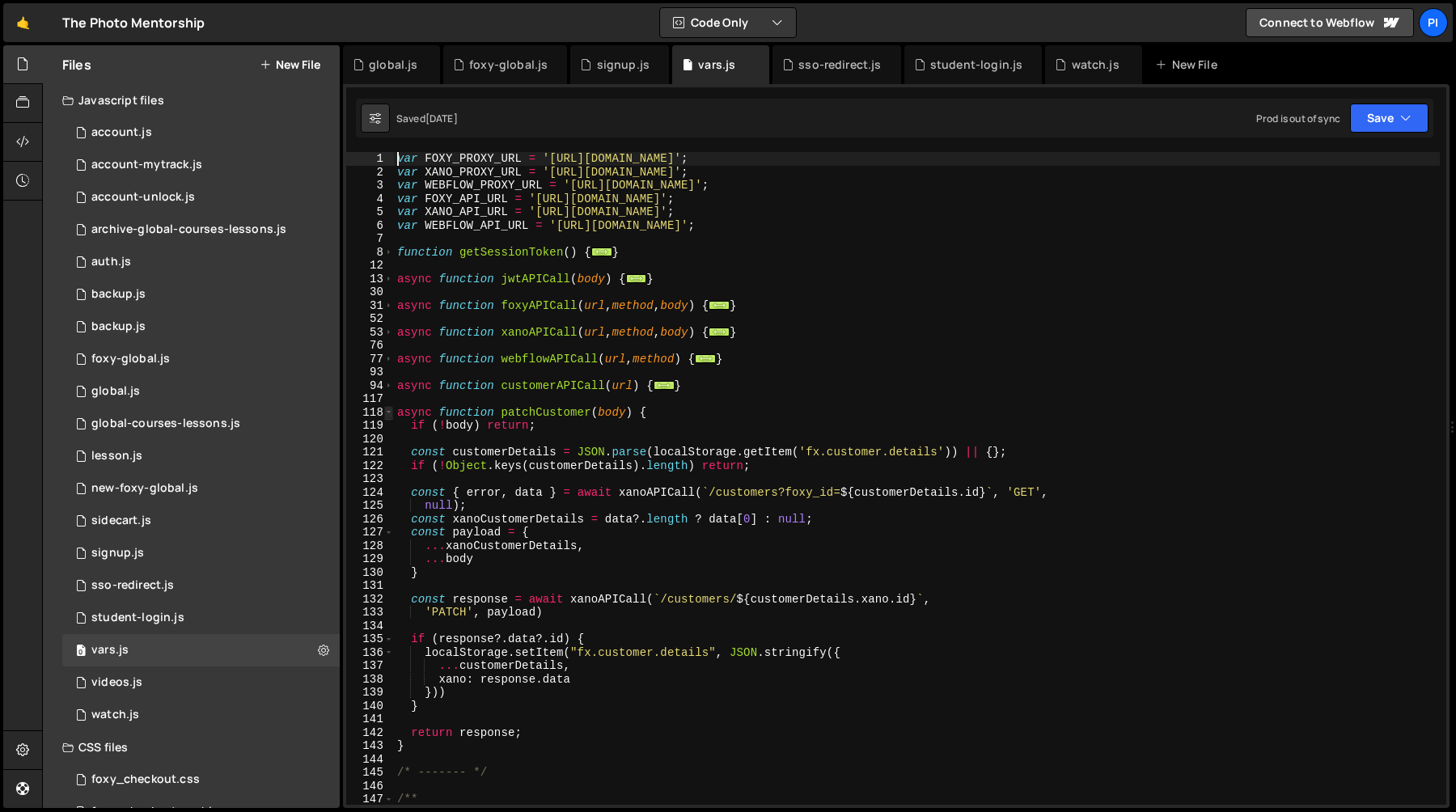
click at [389, 412] on span at bounding box center [388, 413] width 8 height 14
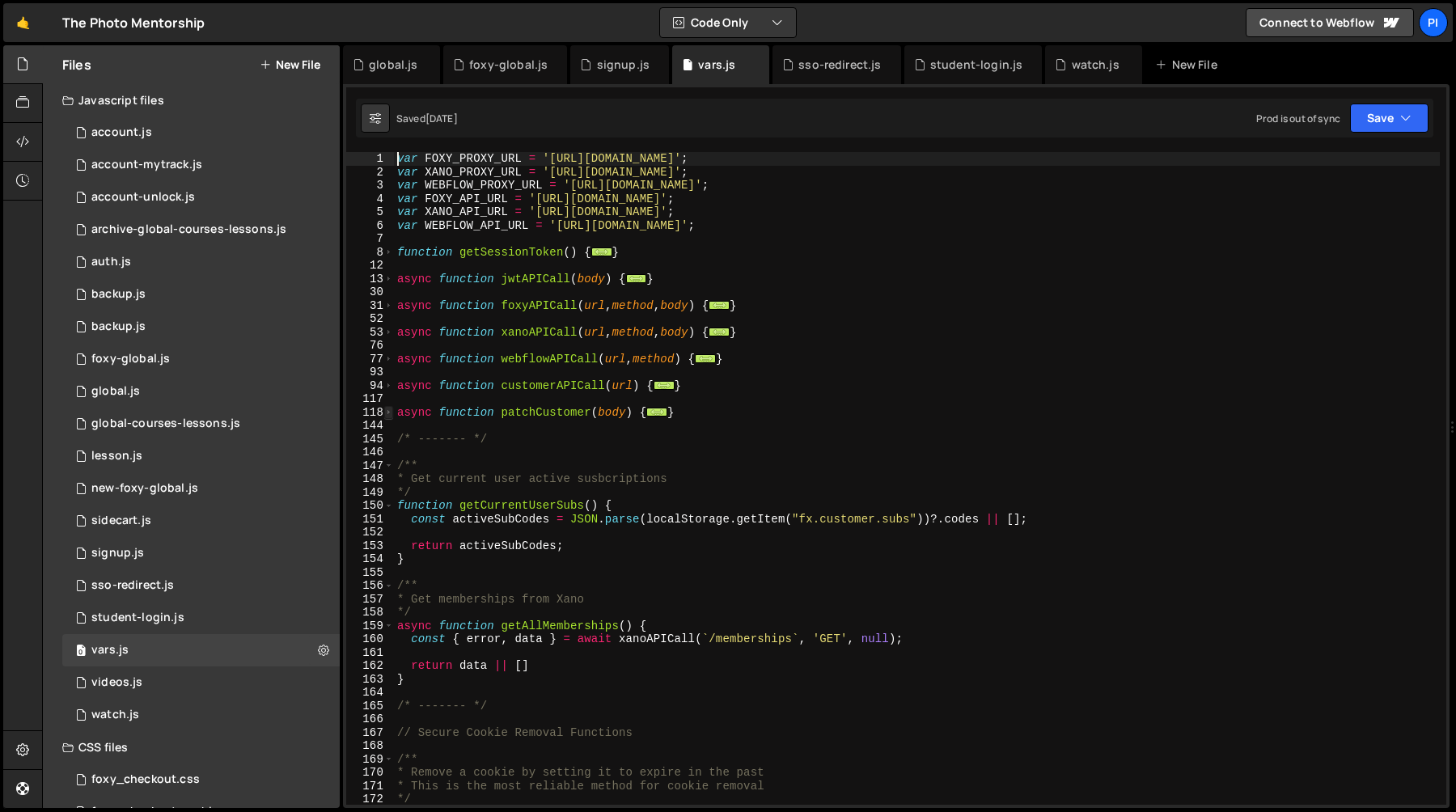
click at [390, 413] on span at bounding box center [388, 413] width 8 height 14
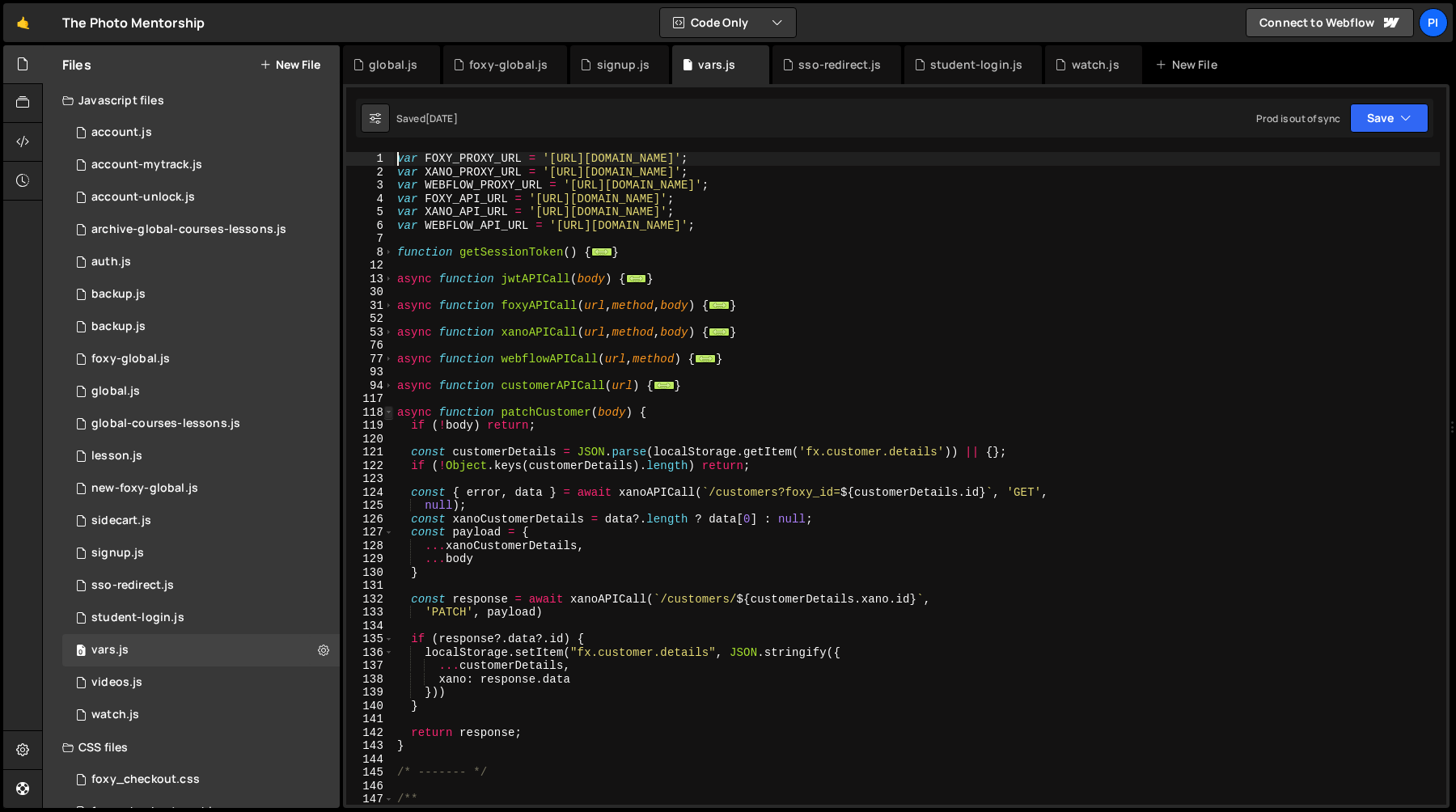
click at [390, 413] on span at bounding box center [388, 413] width 8 height 14
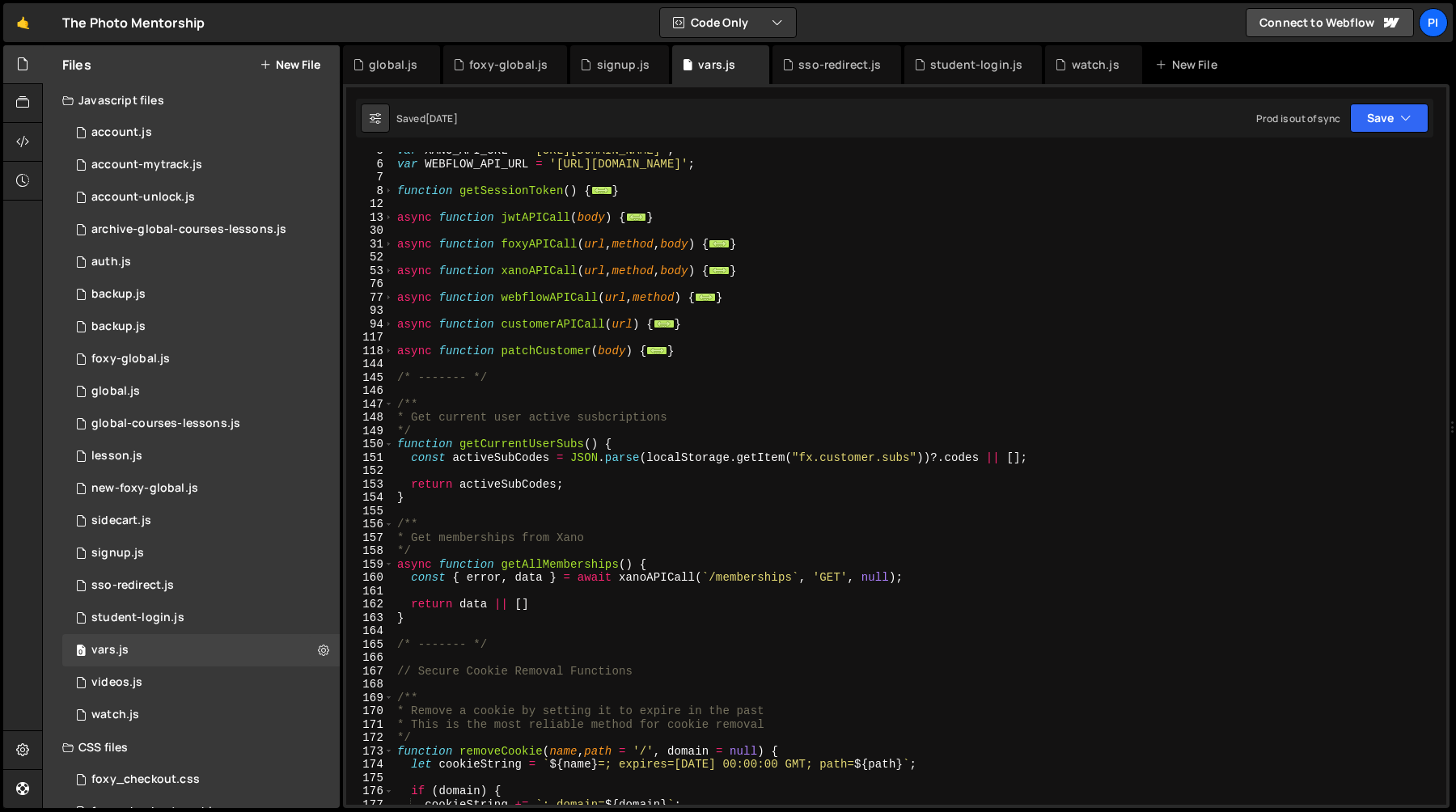
scroll to position [68, 0]
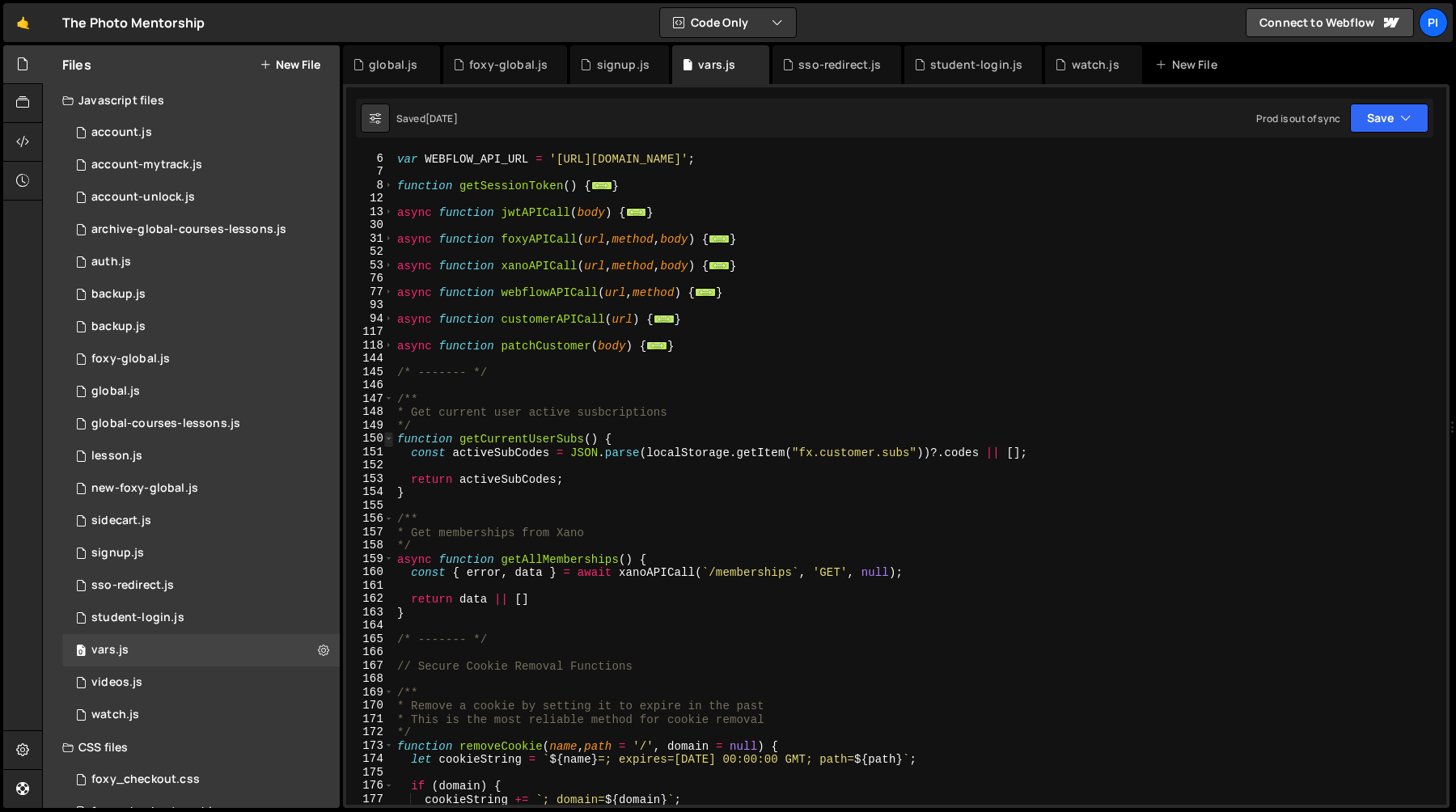
click at [389, 438] on span at bounding box center [388, 438] width 8 height 14
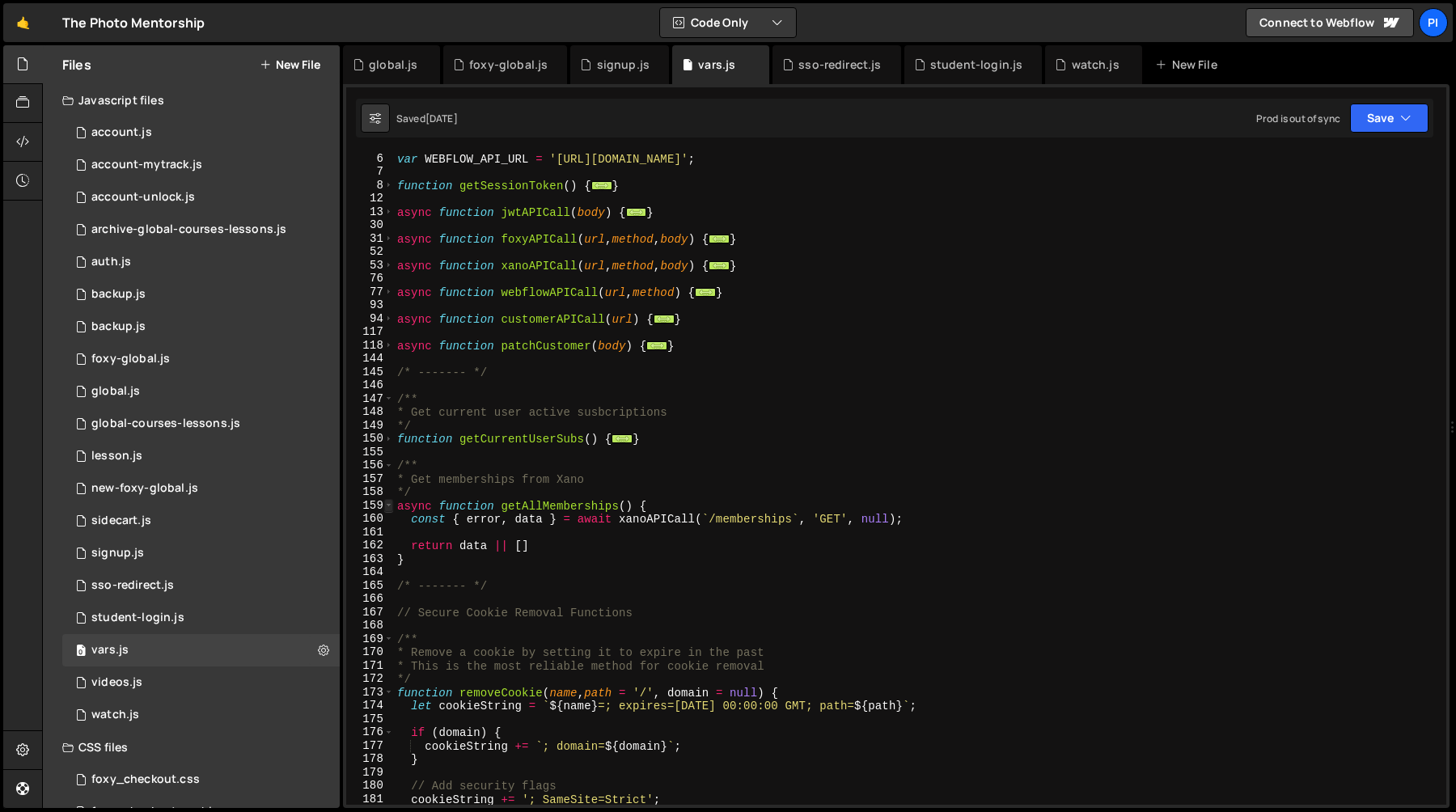
click at [389, 502] on span at bounding box center [388, 506] width 8 height 14
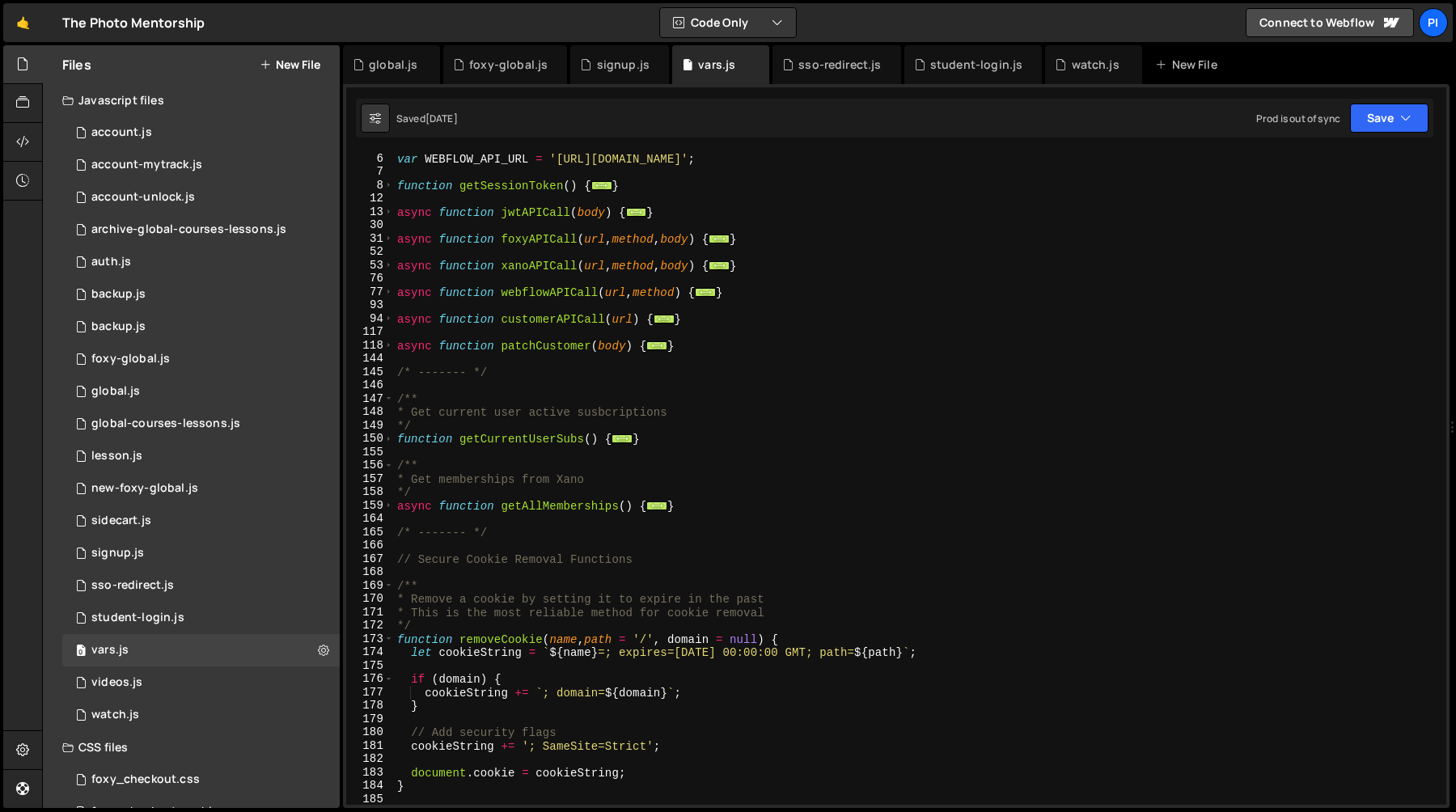
click at [394, 646] on div "var WEBFLOW_API_URL = 'https://api.webflow.com/v2' ; function getSessionToken (…" at bounding box center [917, 492] width 1046 height 680
click at [389, 645] on span at bounding box center [388, 639] width 8 height 14
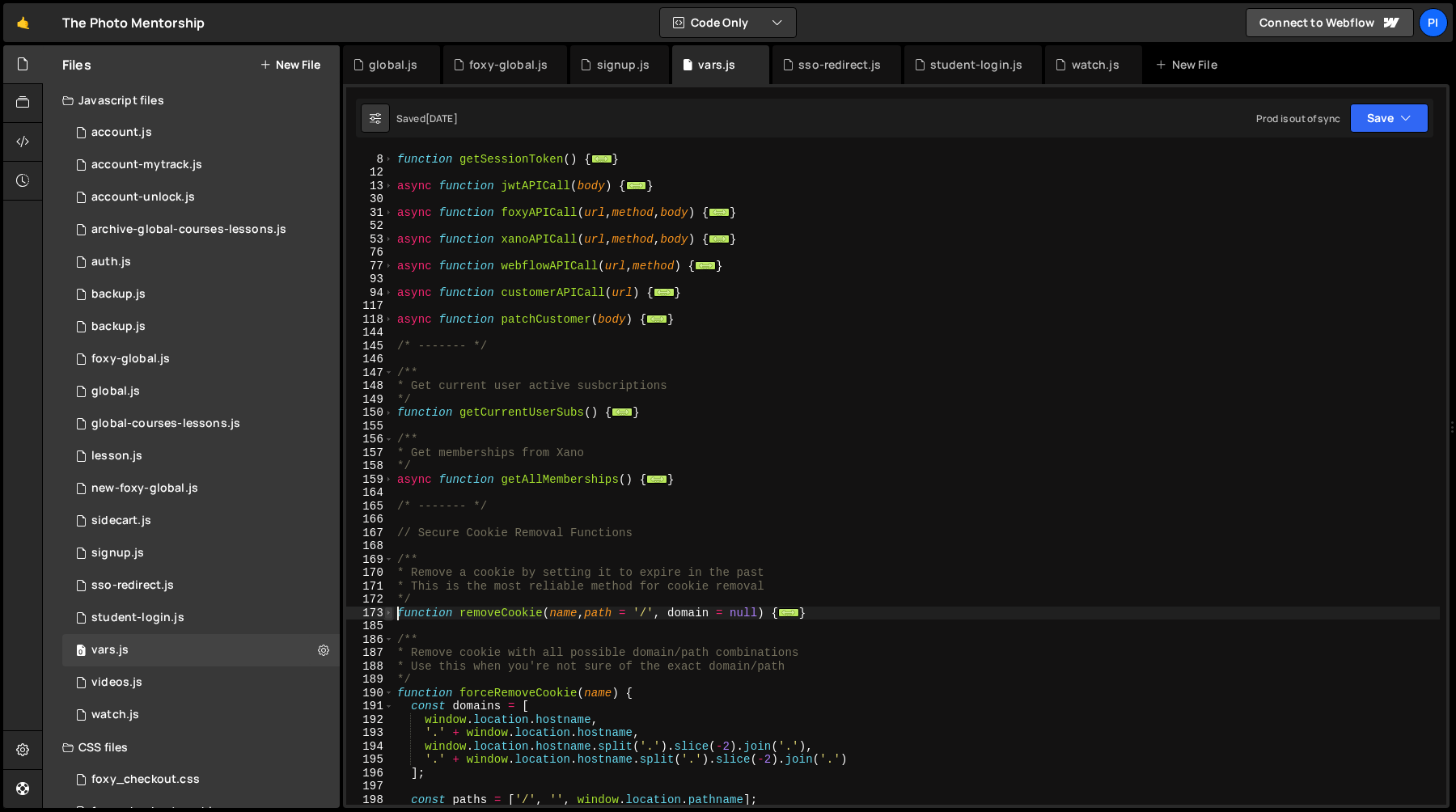
scroll to position [181, 0]
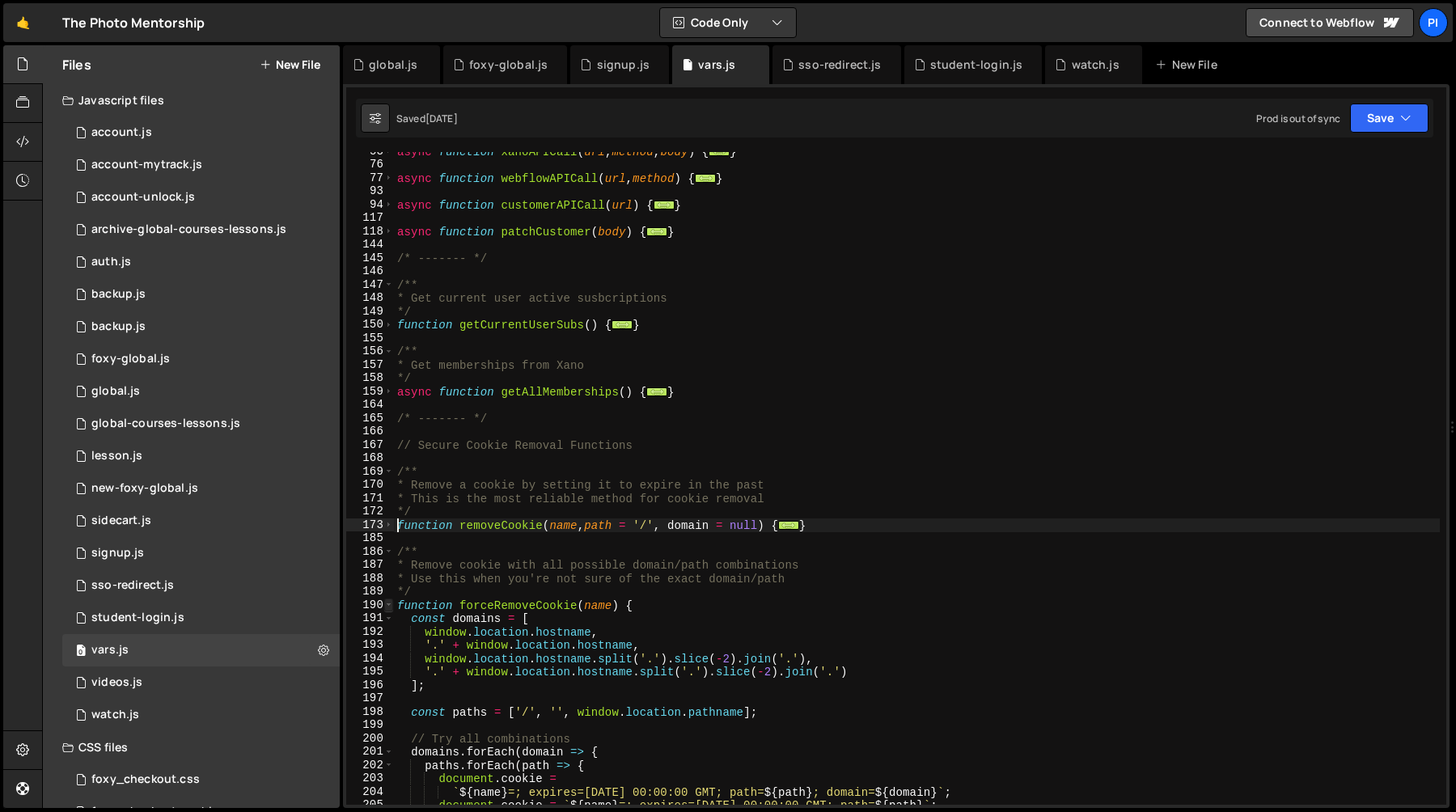
click at [389, 605] on span at bounding box center [388, 605] width 8 height 14
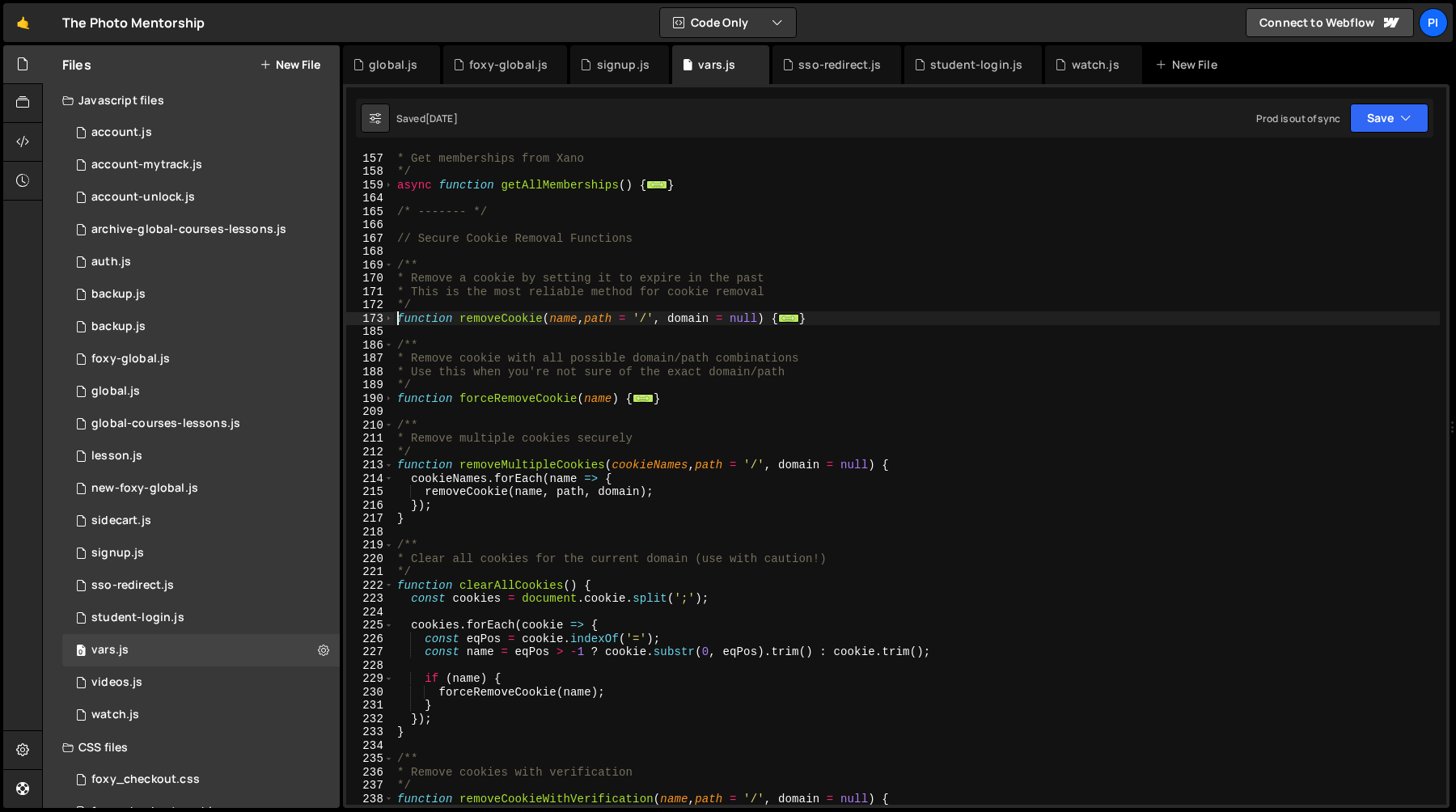
scroll to position [388, 0]
click at [390, 467] on span at bounding box center [388, 466] width 8 height 14
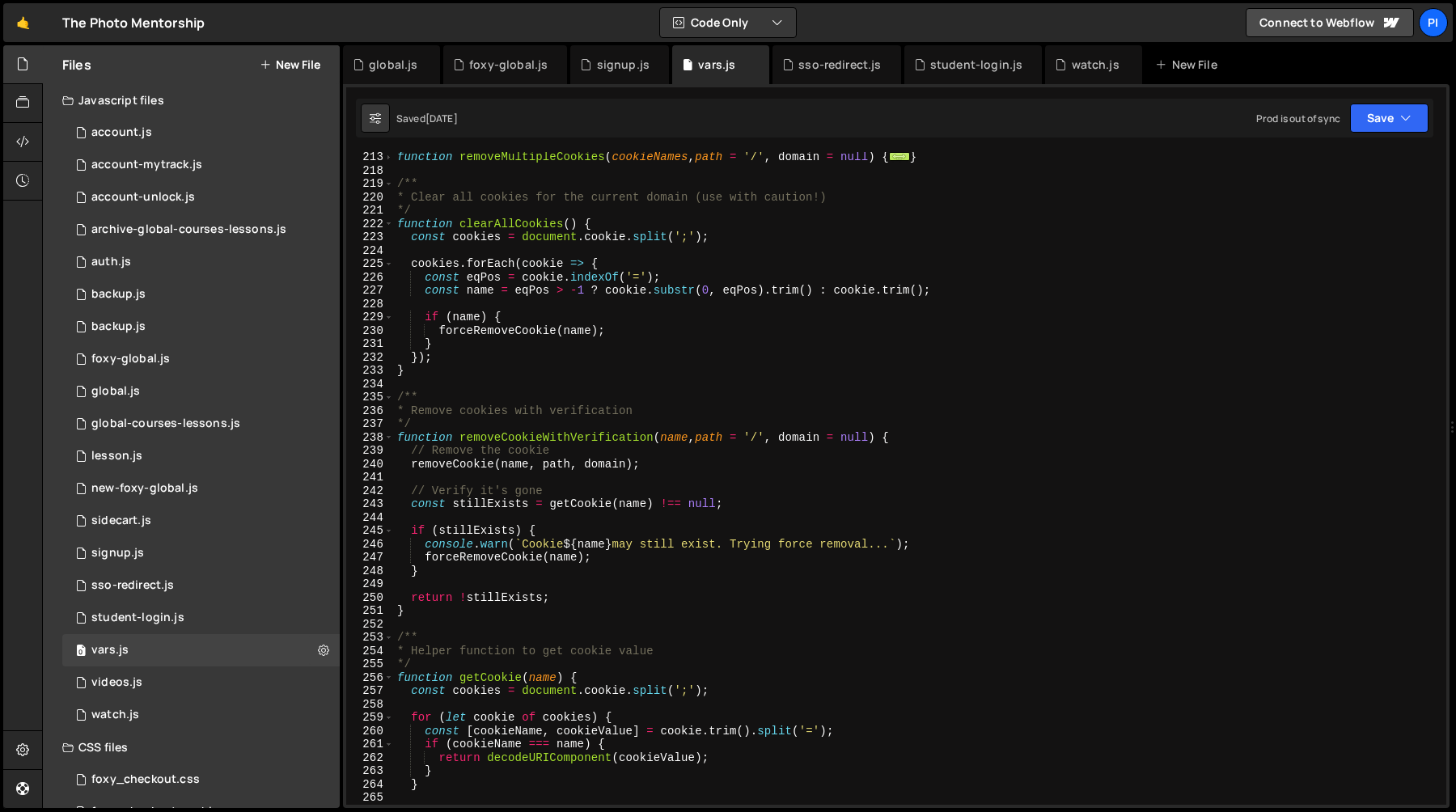
scroll to position [687, 0]
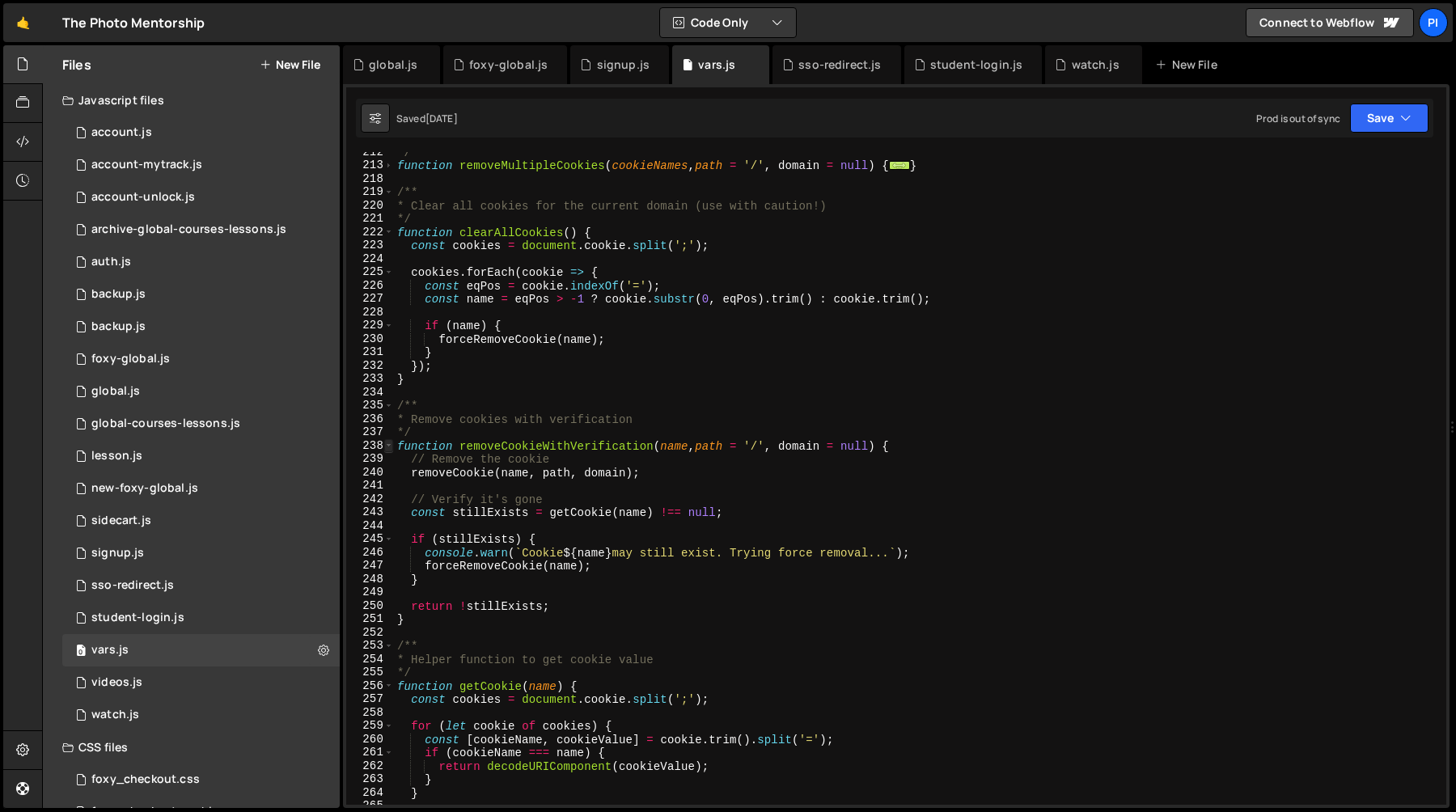
click at [389, 447] on span at bounding box center [388, 446] width 8 height 14
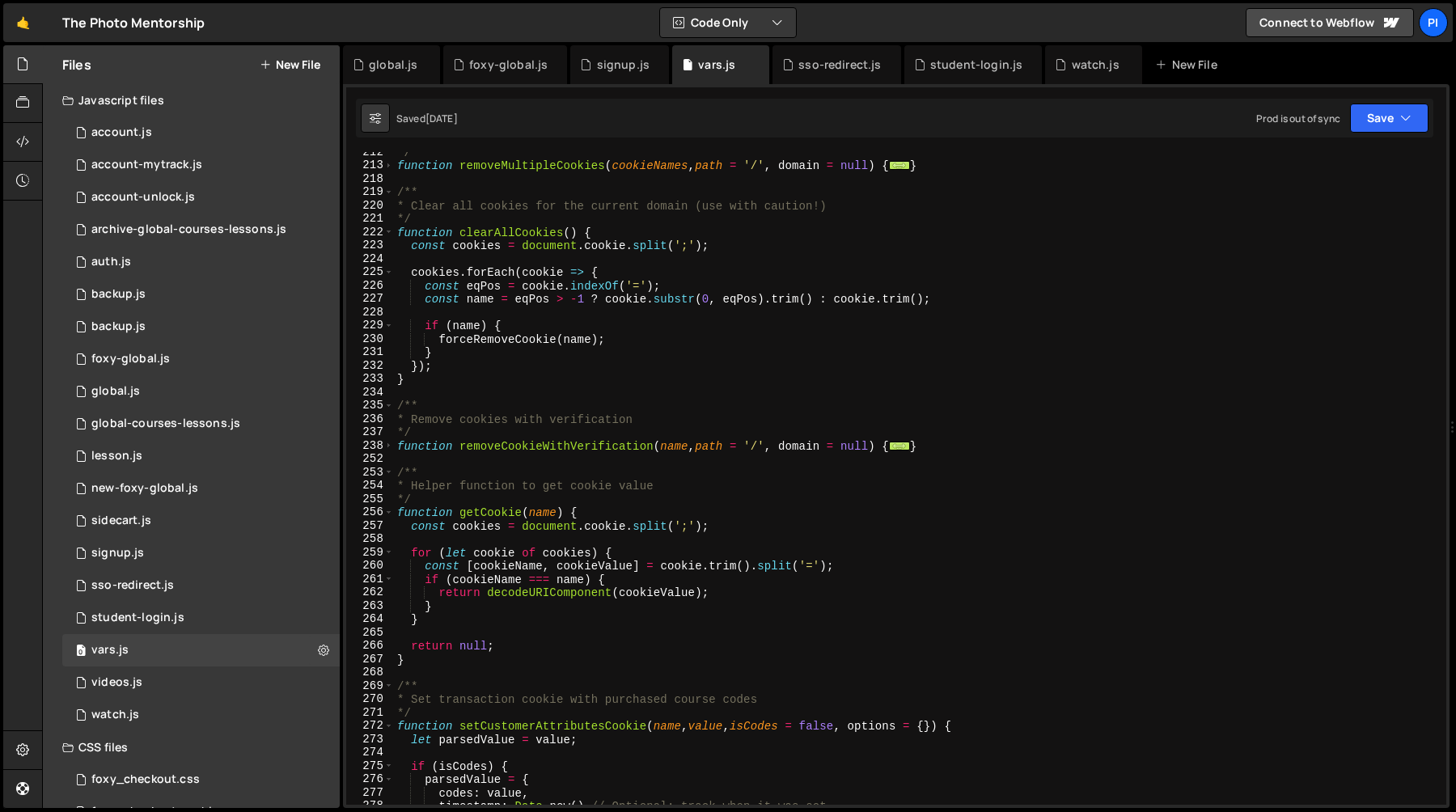
click at [497, 521] on div "*/ function removeMultipleCookies ( cookieNames , path = '/' , domain = null ) …" at bounding box center [917, 485] width 1046 height 680
click at [498, 512] on div "*/ function removeMultipleCookies ( cookieNames , path = '/' , domain = null ) …" at bounding box center [917, 485] width 1046 height 680
type textarea "function getCookie(name) {"
click at [498, 512] on div "*/ function removeMultipleCookies ( cookieNames , path = '/' , domain = null ) …" at bounding box center [917, 485] width 1046 height 680
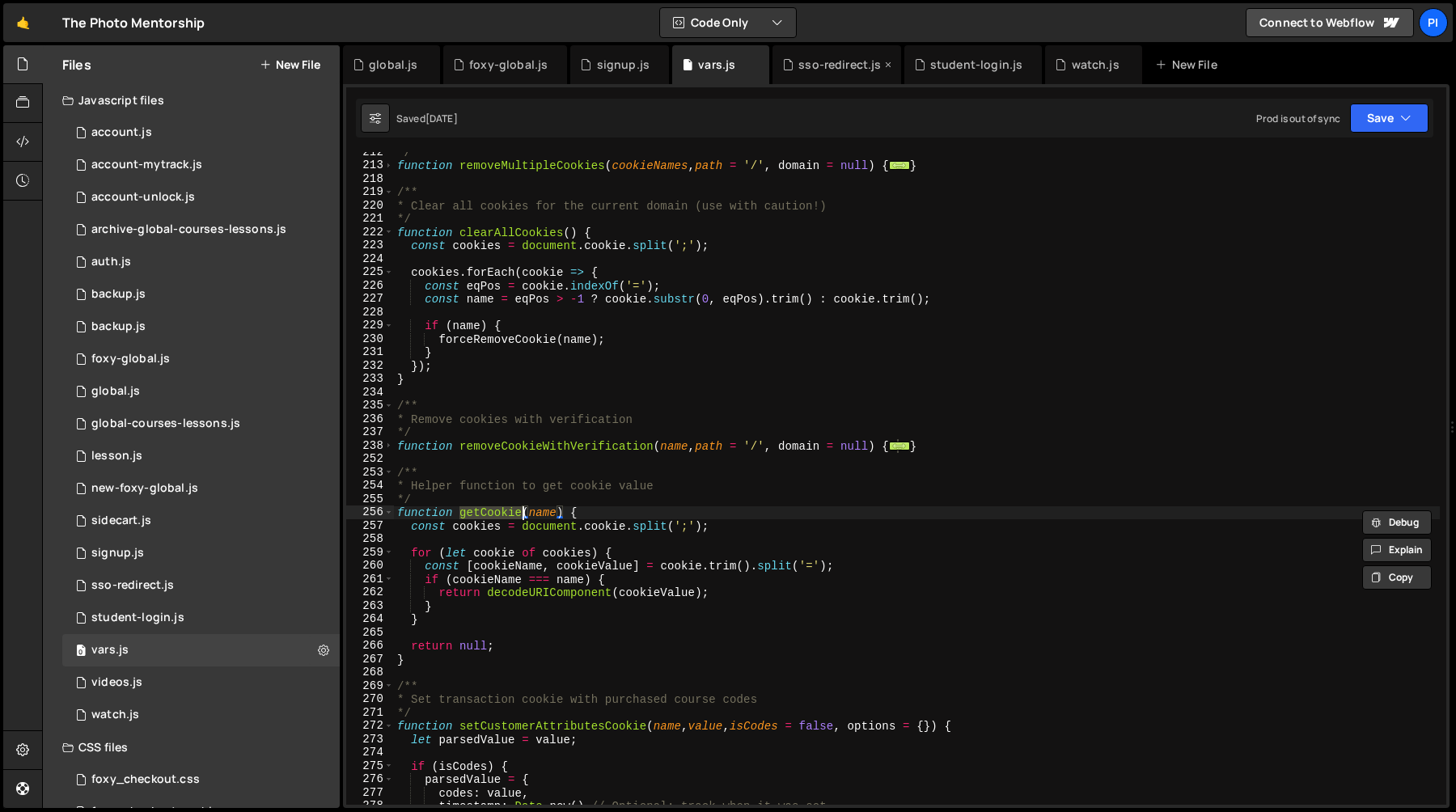
click at [815, 65] on div "sso-redirect.js" at bounding box center [840, 64] width 83 height 16
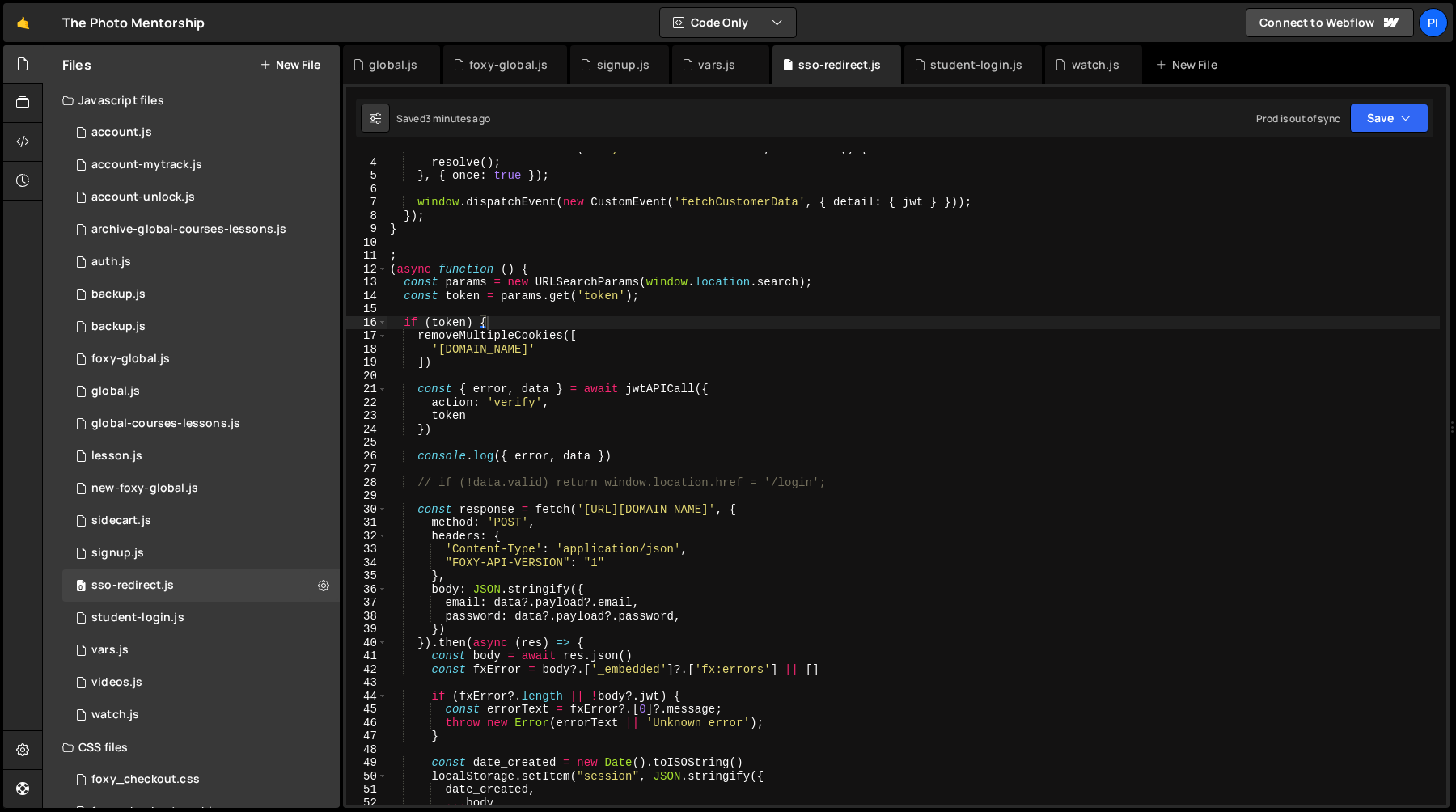
scroll to position [0, 0]
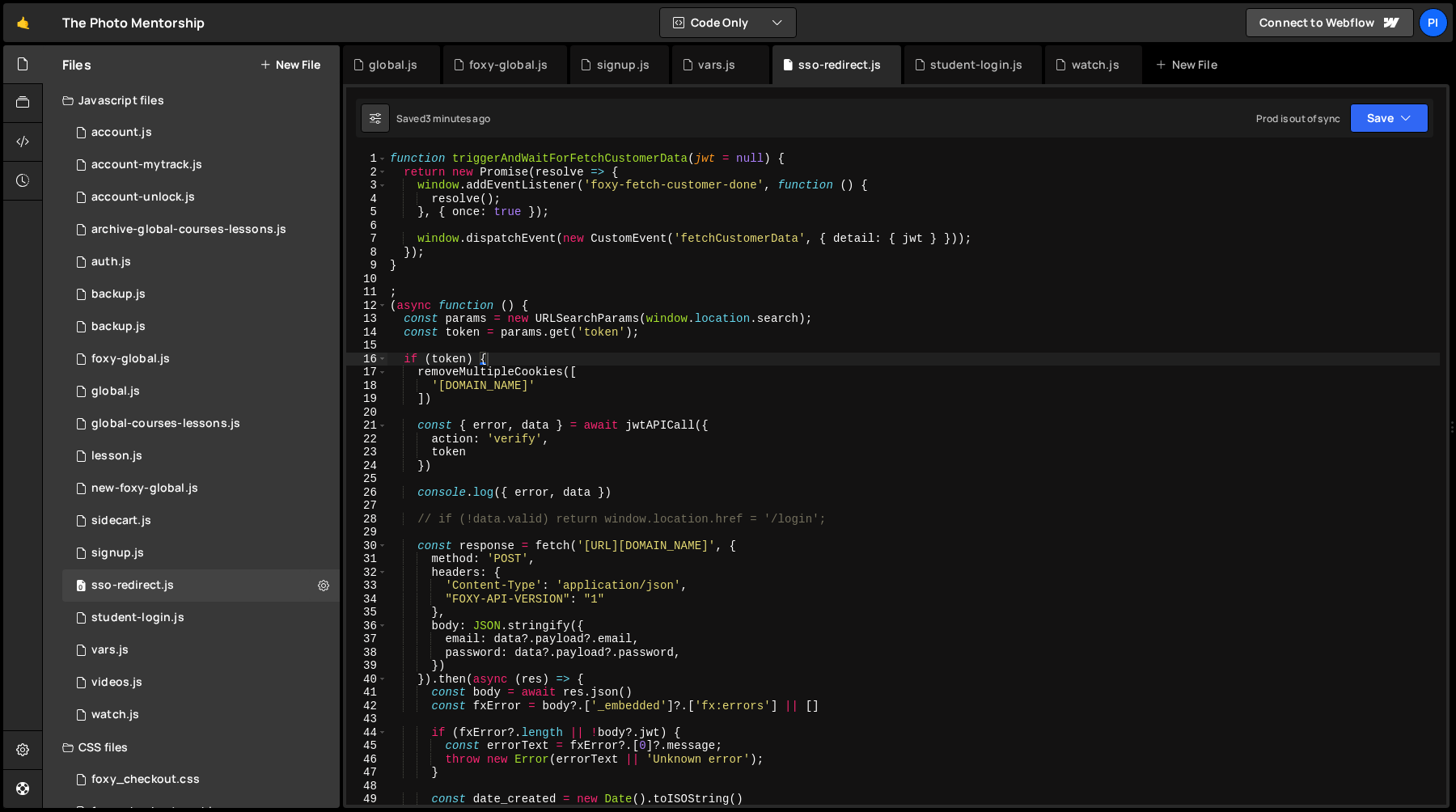
type textarea "'fx.sso.email'"
click at [419, 379] on div "function triggerAndWaitForFetchCustomerData ( jwt = null ) { return new Promise…" at bounding box center [913, 492] width 1053 height 680
click at [436, 347] on div "function triggerAndWaitForFetchCustomerData ( jwt = null ) { return new Promise…" at bounding box center [913, 492] width 1053 height 680
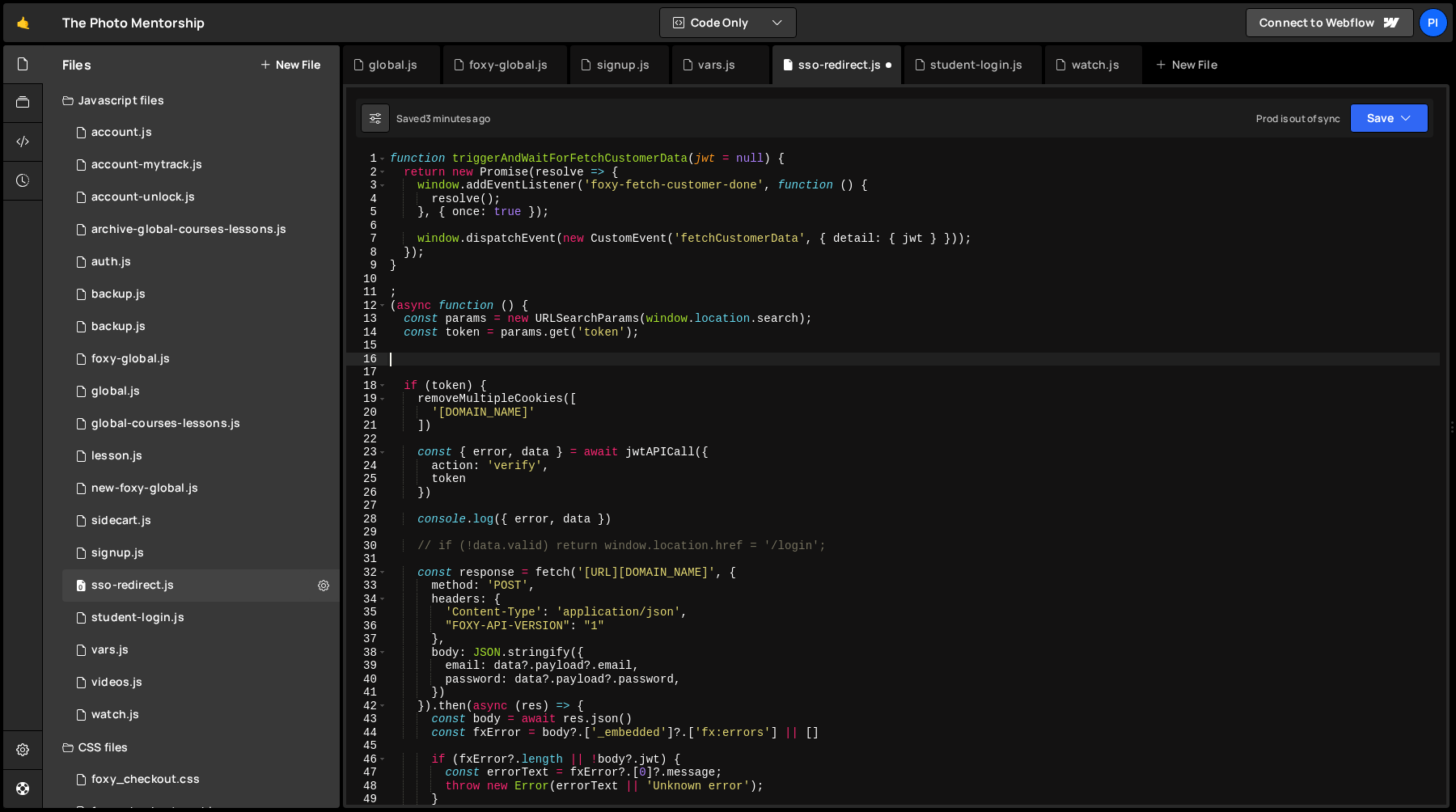
paste textarea "getCookie"
type textarea "getCookie"
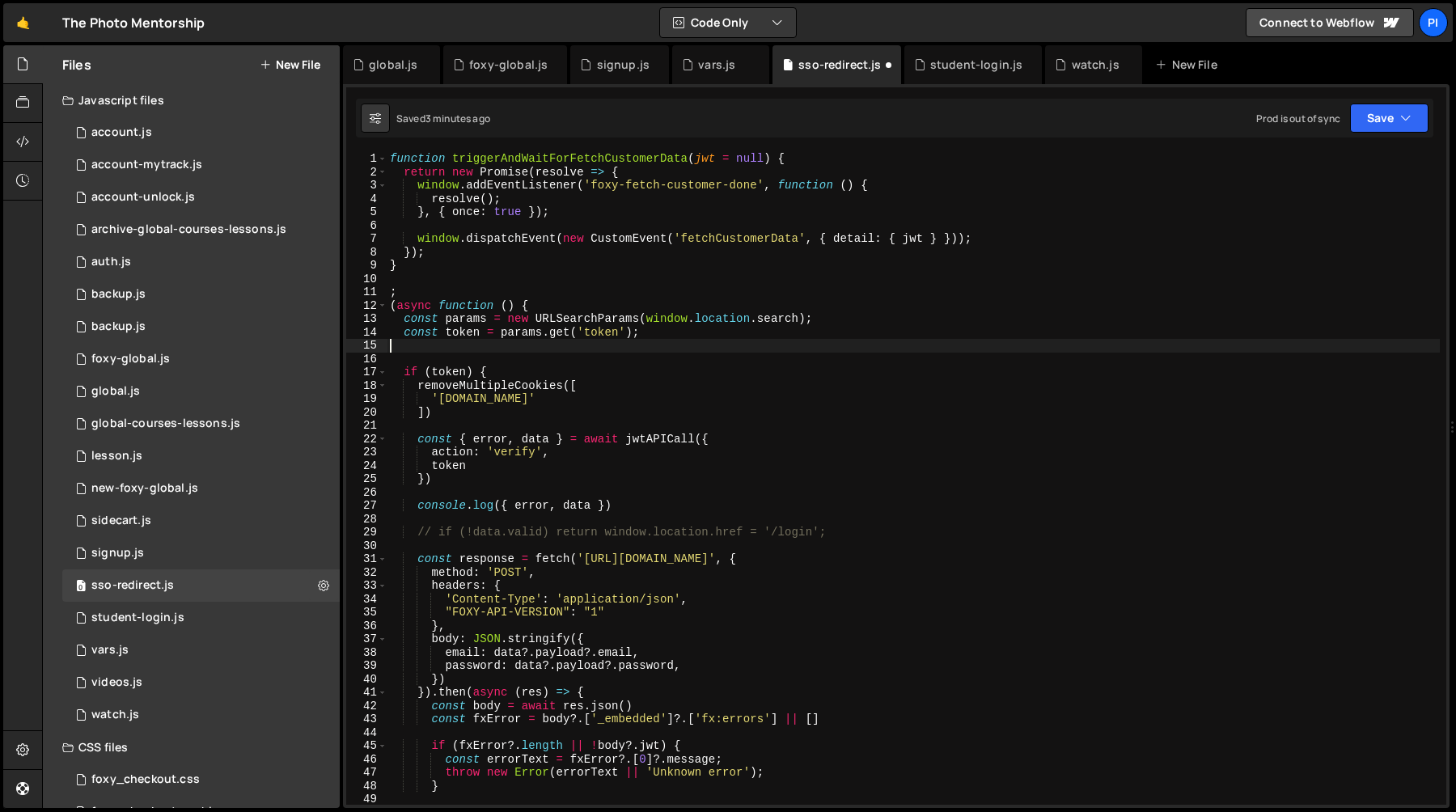
click at [399, 373] on div "function triggerAndWaitForFetchCustomerData ( jwt = null ) { return new Promise…" at bounding box center [913, 492] width 1053 height 680
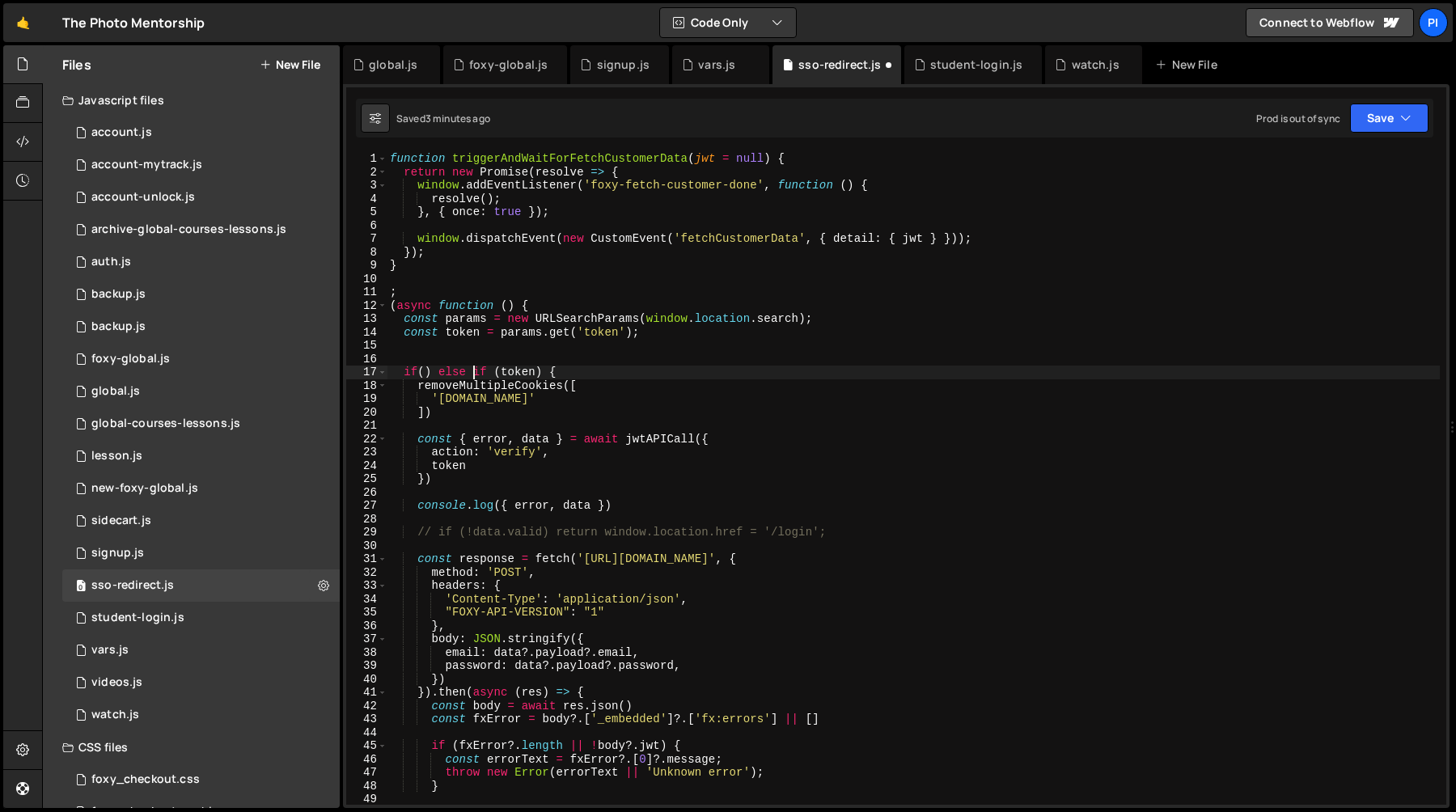
scroll to position [0, 5]
type textarea "if () else if (token) {"
paste textarea "getCookie"
type textarea "getCookie"
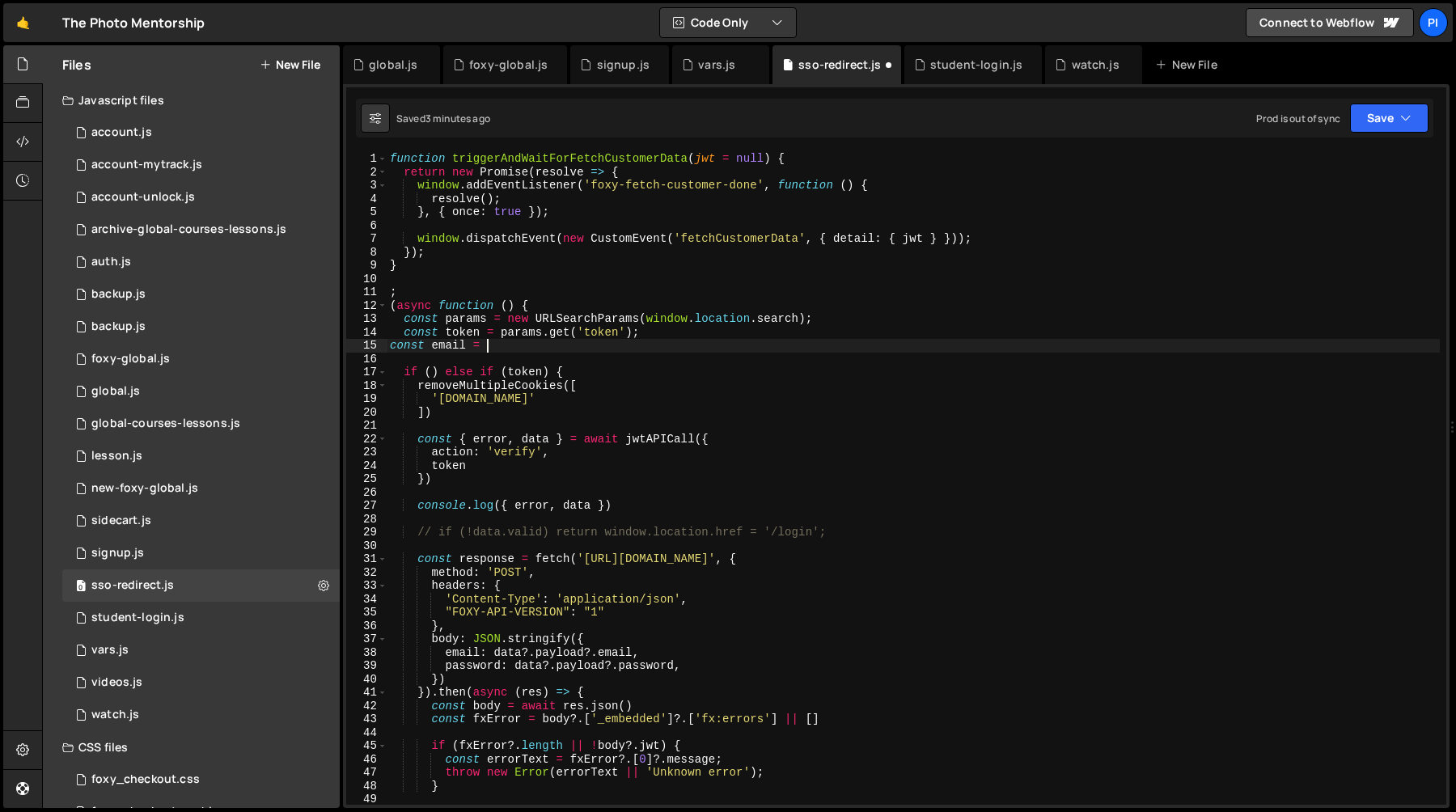
scroll to position [0, 6]
paste textarea "getCookie"
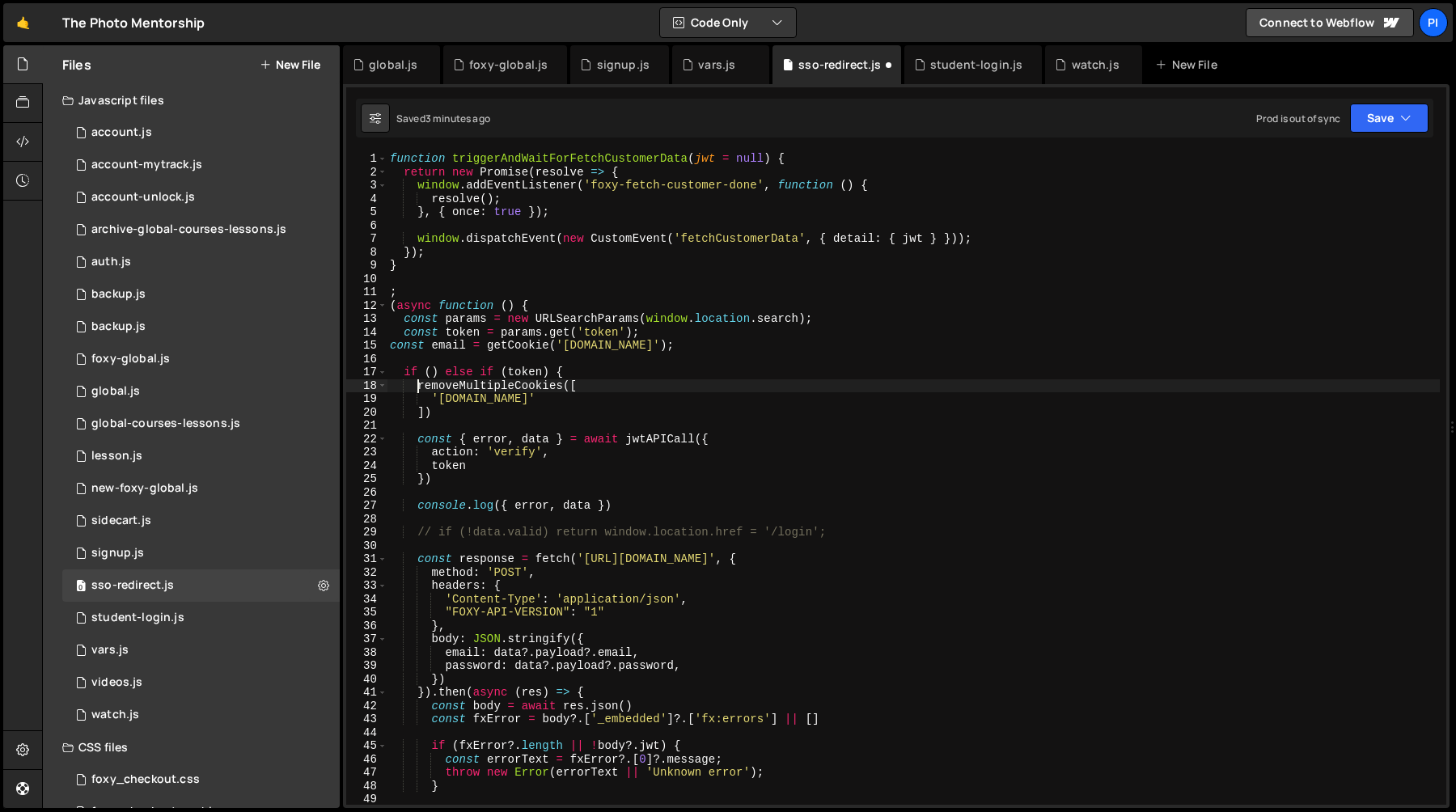
click at [419, 389] on div "function triggerAndWaitForFetchCustomerData ( jwt = null ) { return new Promise…" at bounding box center [913, 492] width 1053 height 680
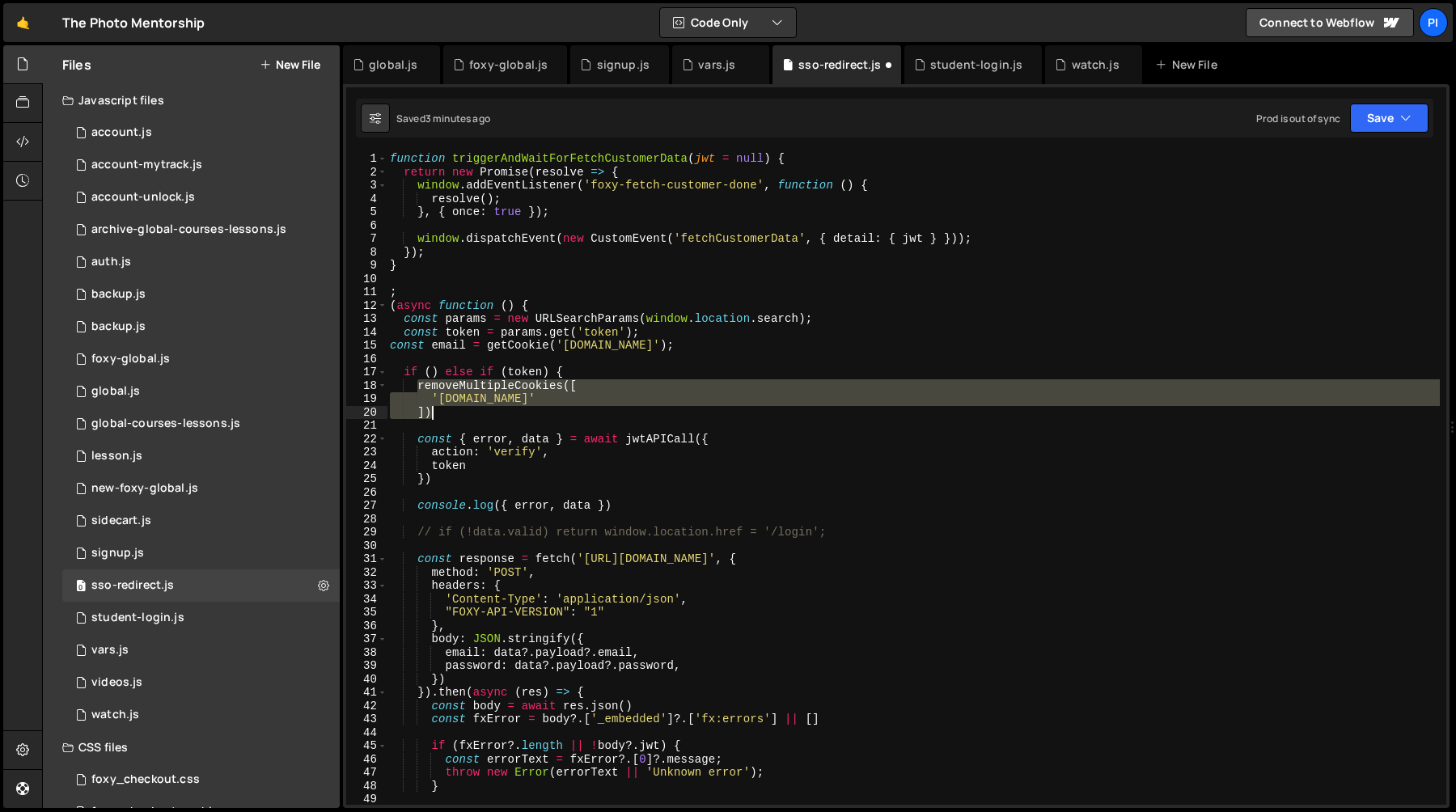
click at [455, 406] on div "function triggerAndWaitForFetchCustomerData ( jwt = null ) { return new Promise…" at bounding box center [913, 492] width 1053 height 680
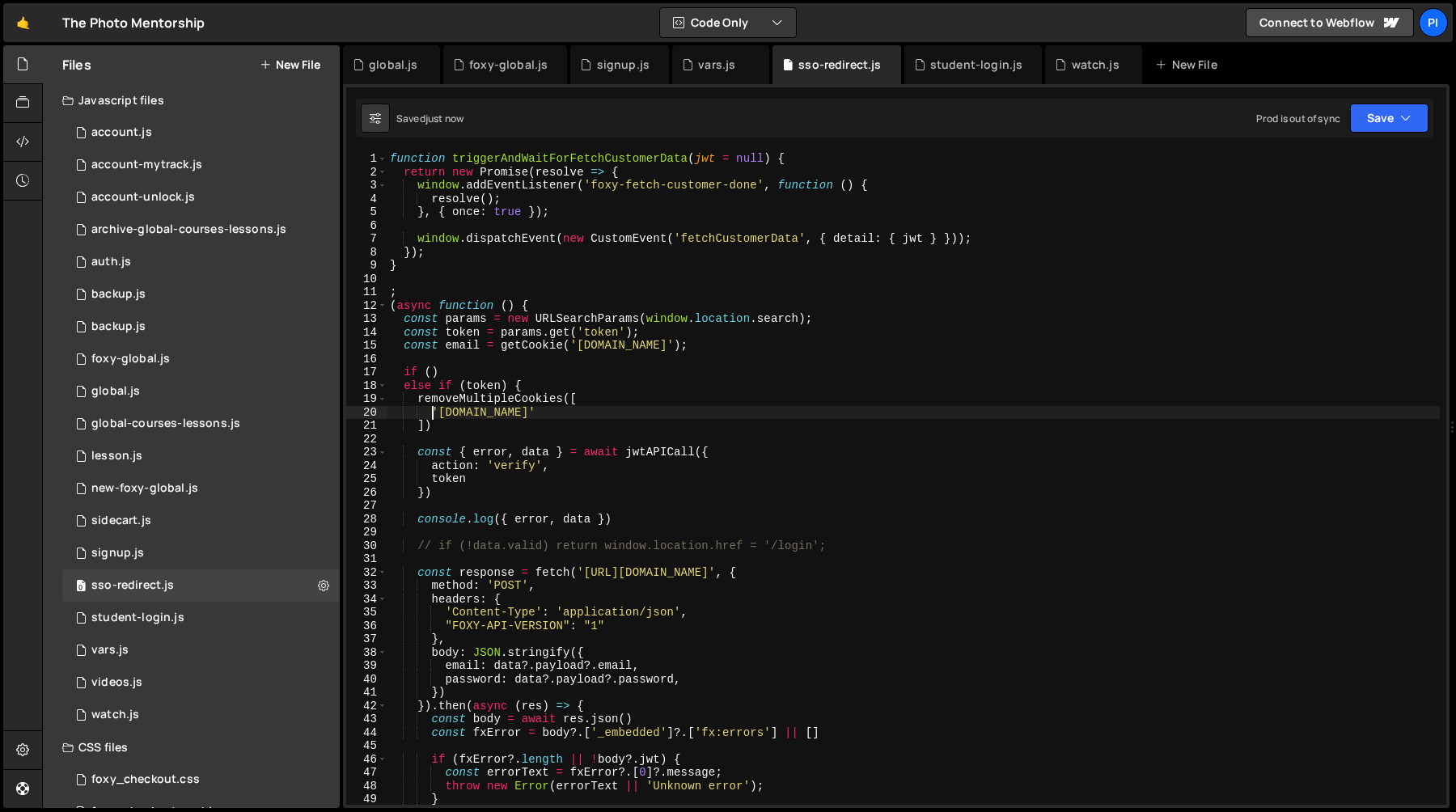
click at [432, 375] on div "function triggerAndWaitForFetchCustomerData ( jwt = null ) { return new Promise…" at bounding box center [913, 492] width 1053 height 680
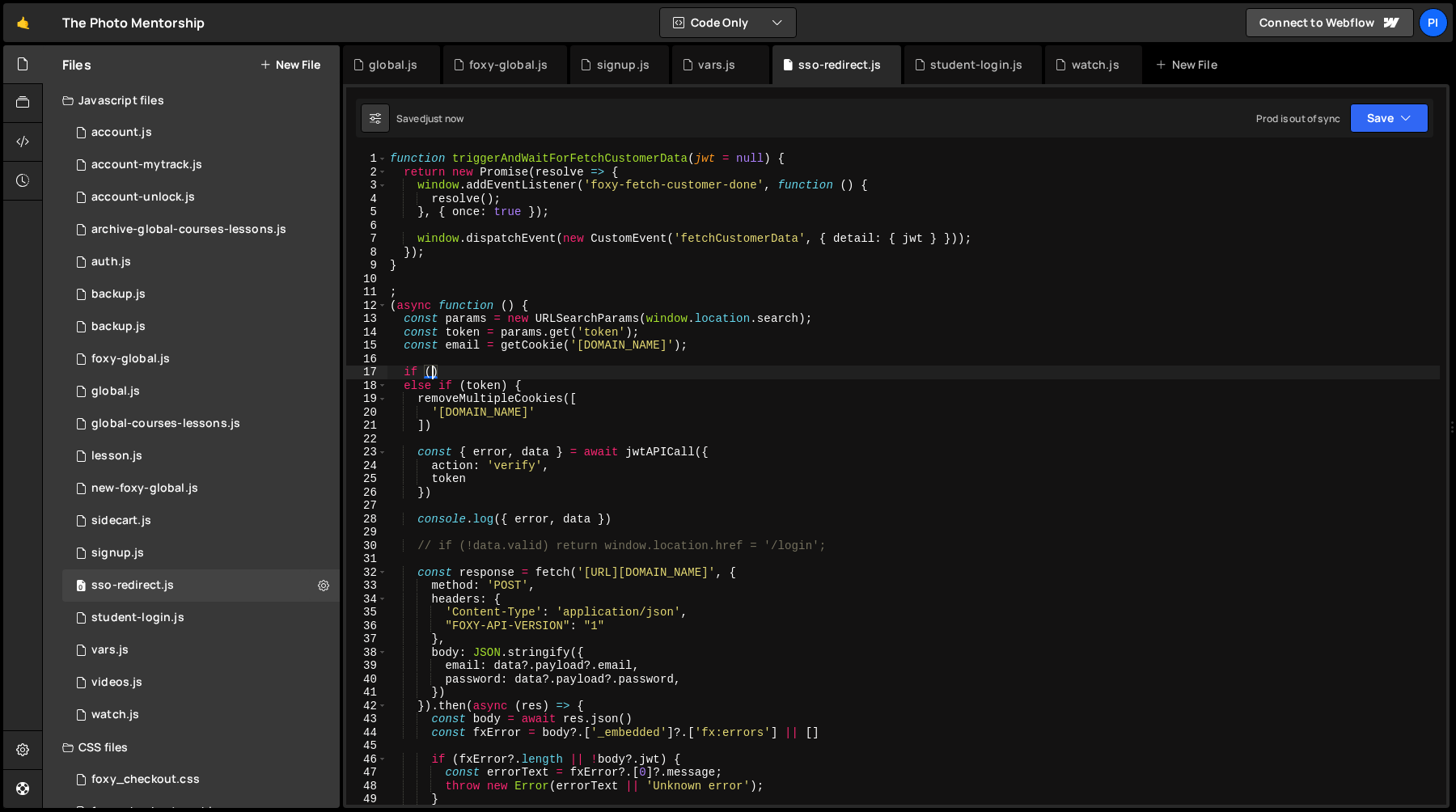
scroll to position [0, 3]
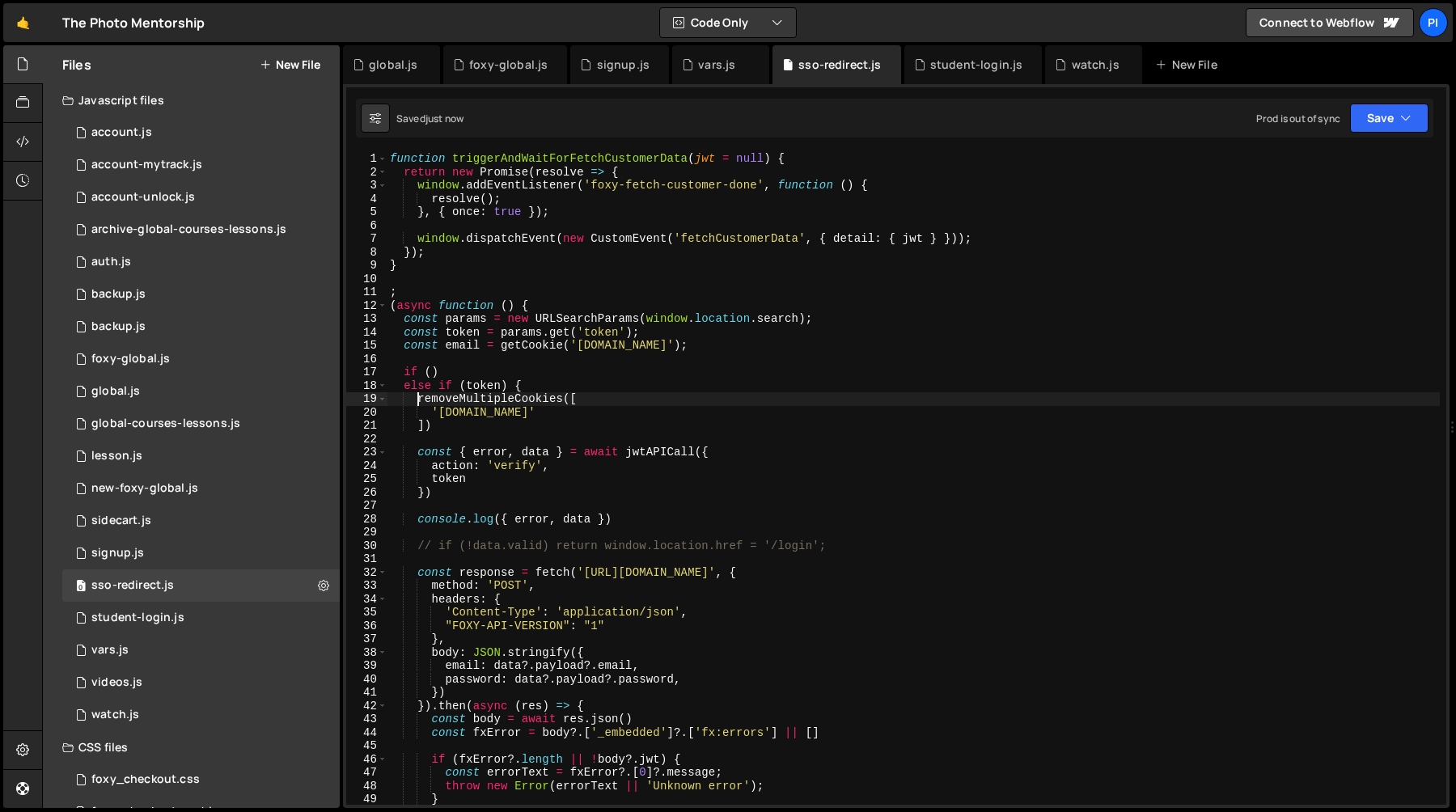
click at [419, 404] on div "function triggerAndWaitForFetchCustomerData ( jwt = null ) { return new Promise…" at bounding box center [913, 492] width 1053 height 680
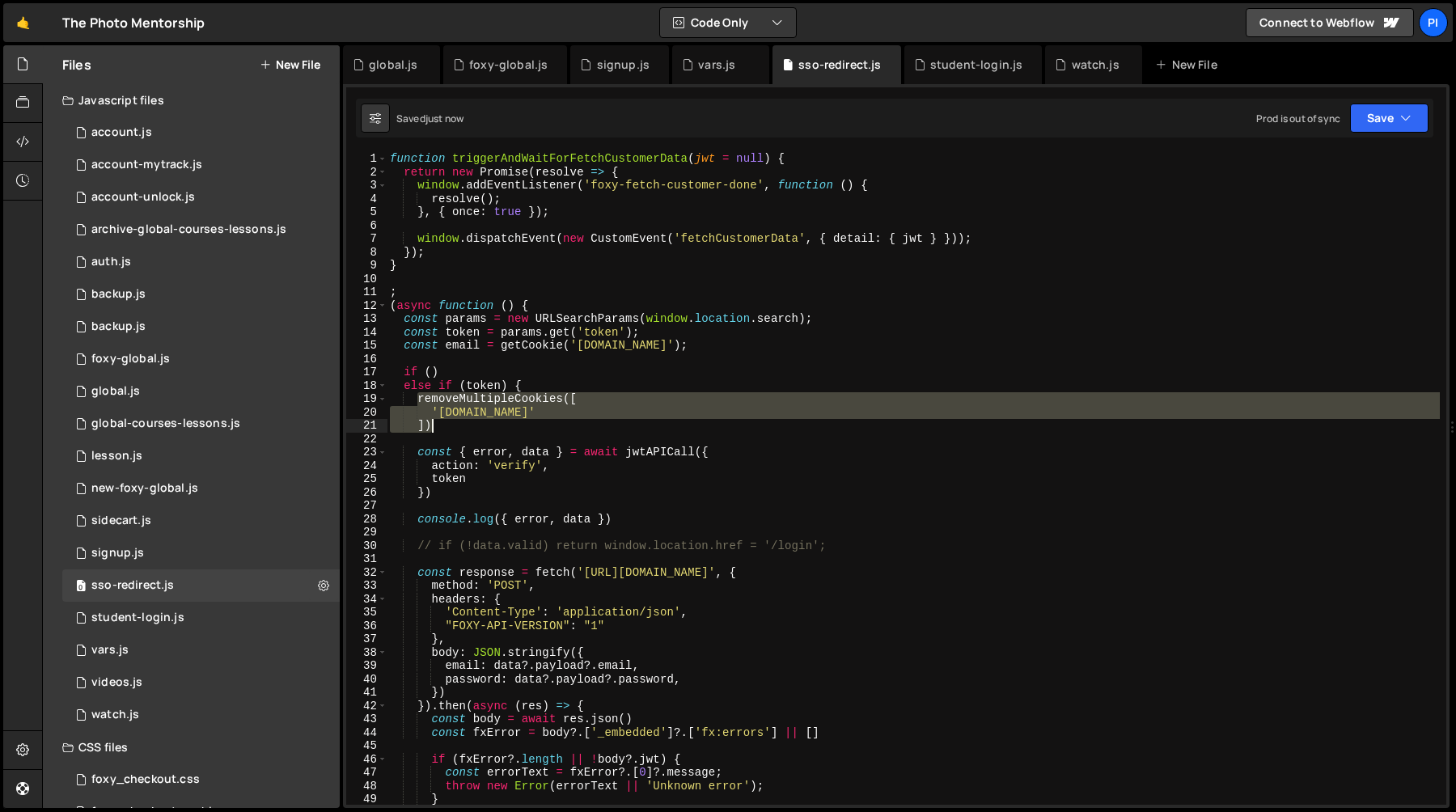
click at [441, 430] on div "function triggerAndWaitForFetchCustomerData ( jwt = null ) { return new Promise…" at bounding box center [913, 492] width 1053 height 680
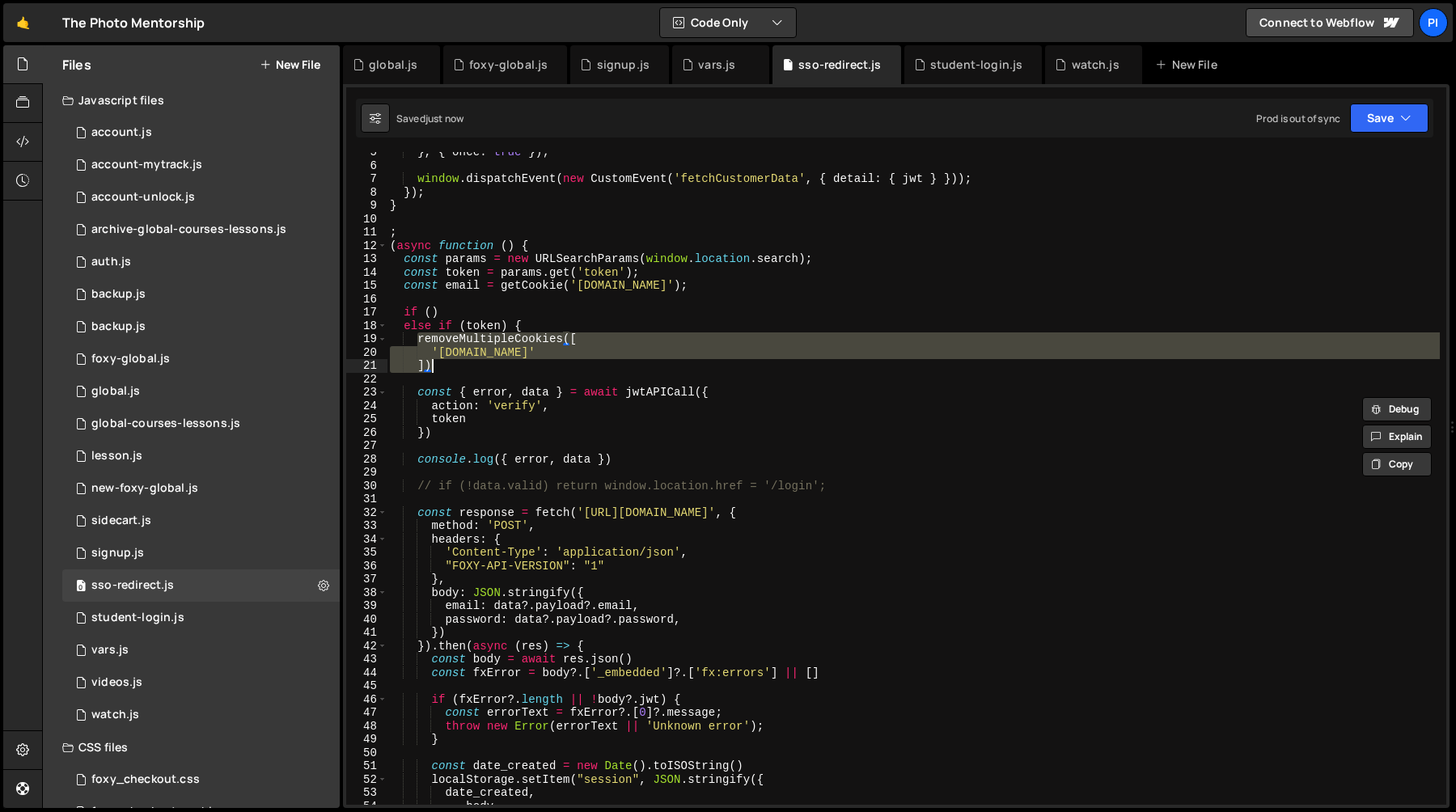
scroll to position [83, 0]
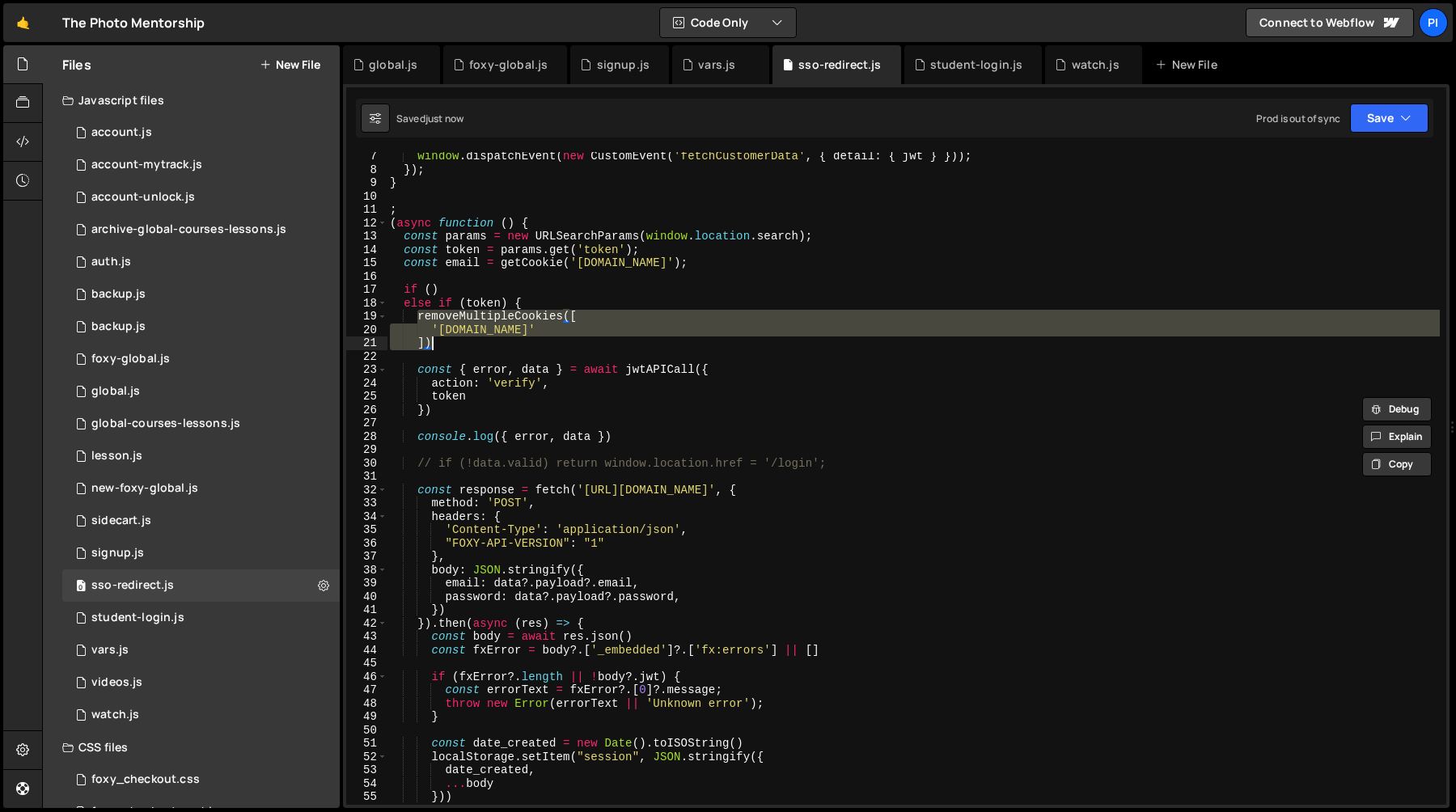
click at [430, 290] on div "window . dispatchEvent ( new CustomEvent ( 'fetchCustomerData' , { detail : { j…" at bounding box center [913, 489] width 1053 height 680
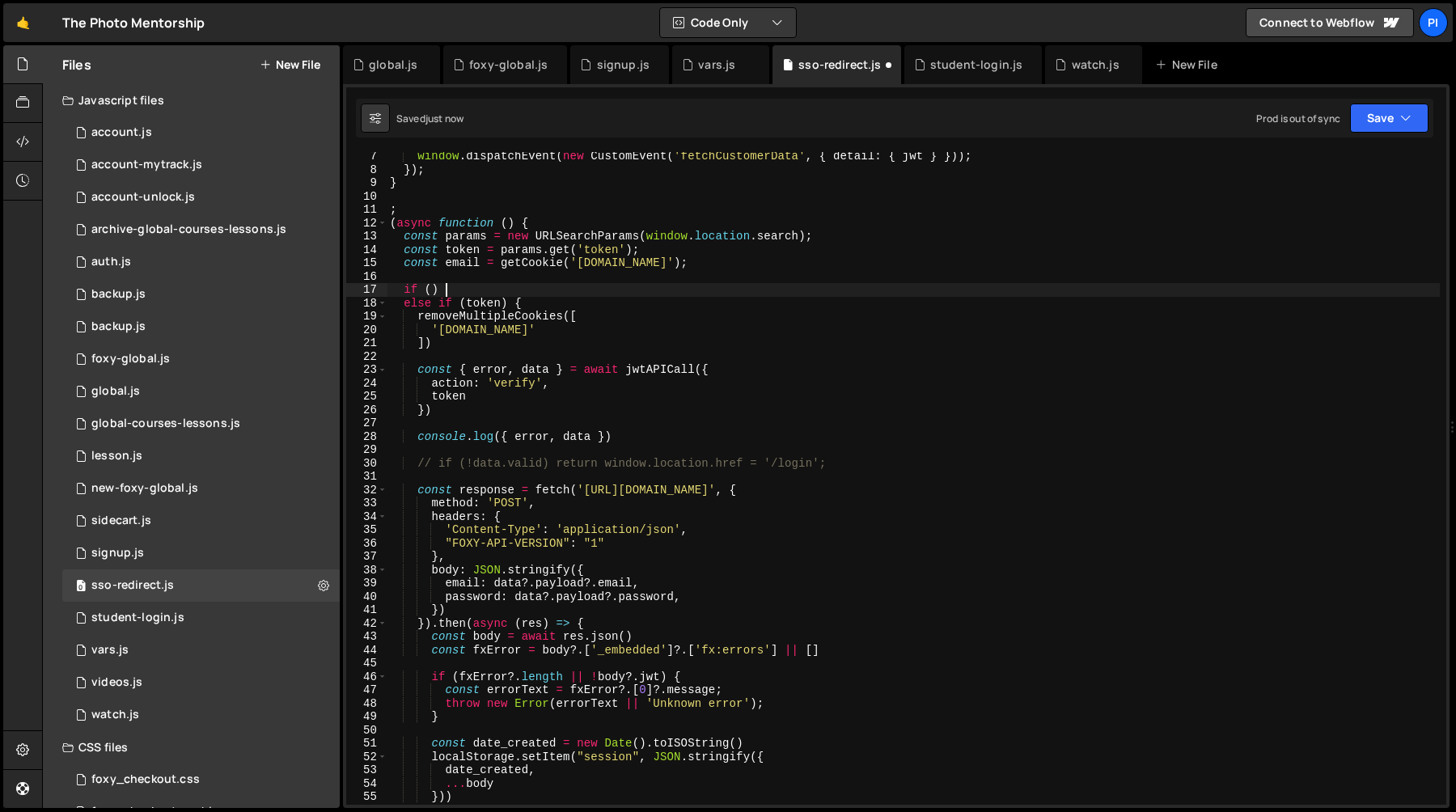
scroll to position [0, 4]
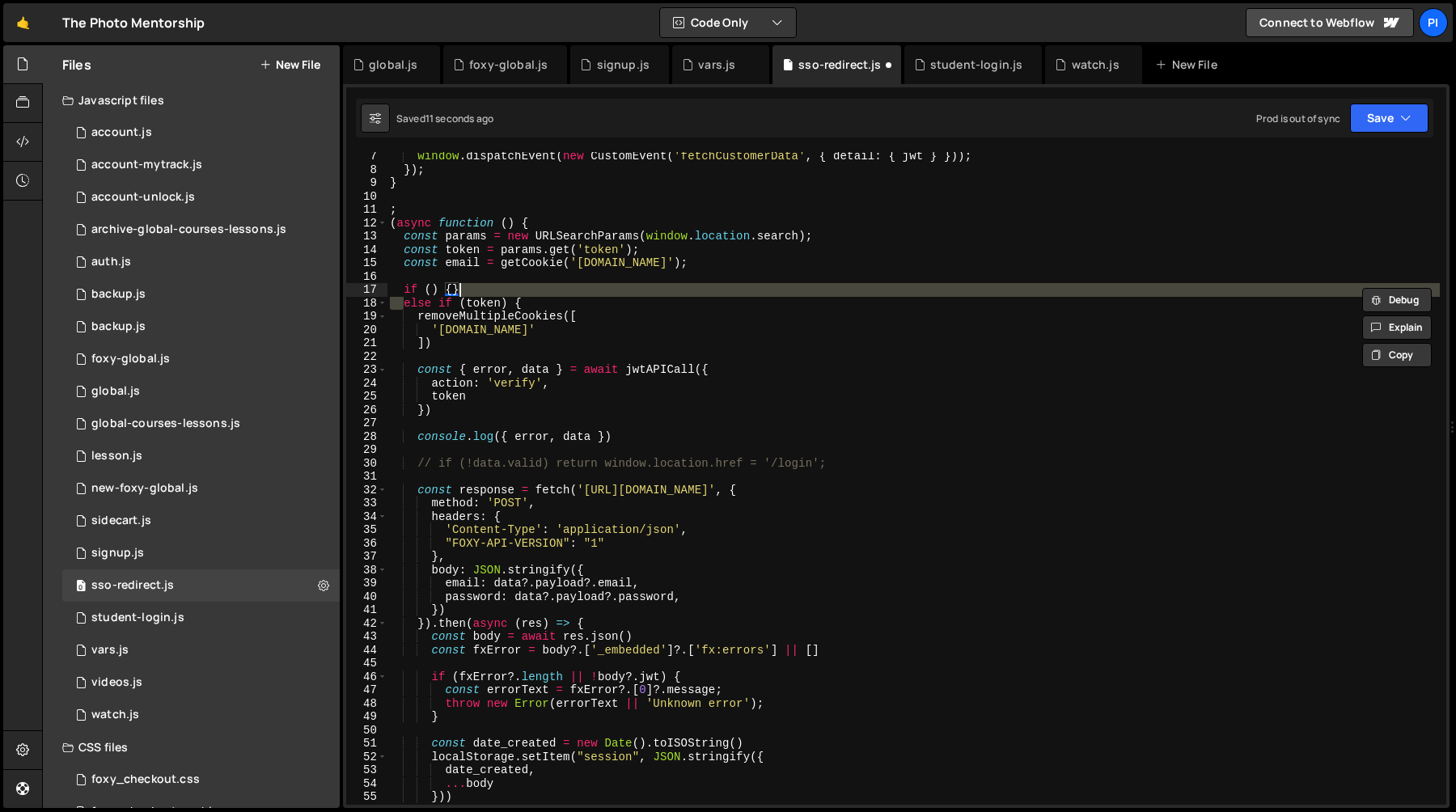
type textarea "if () {} else if (token) {"
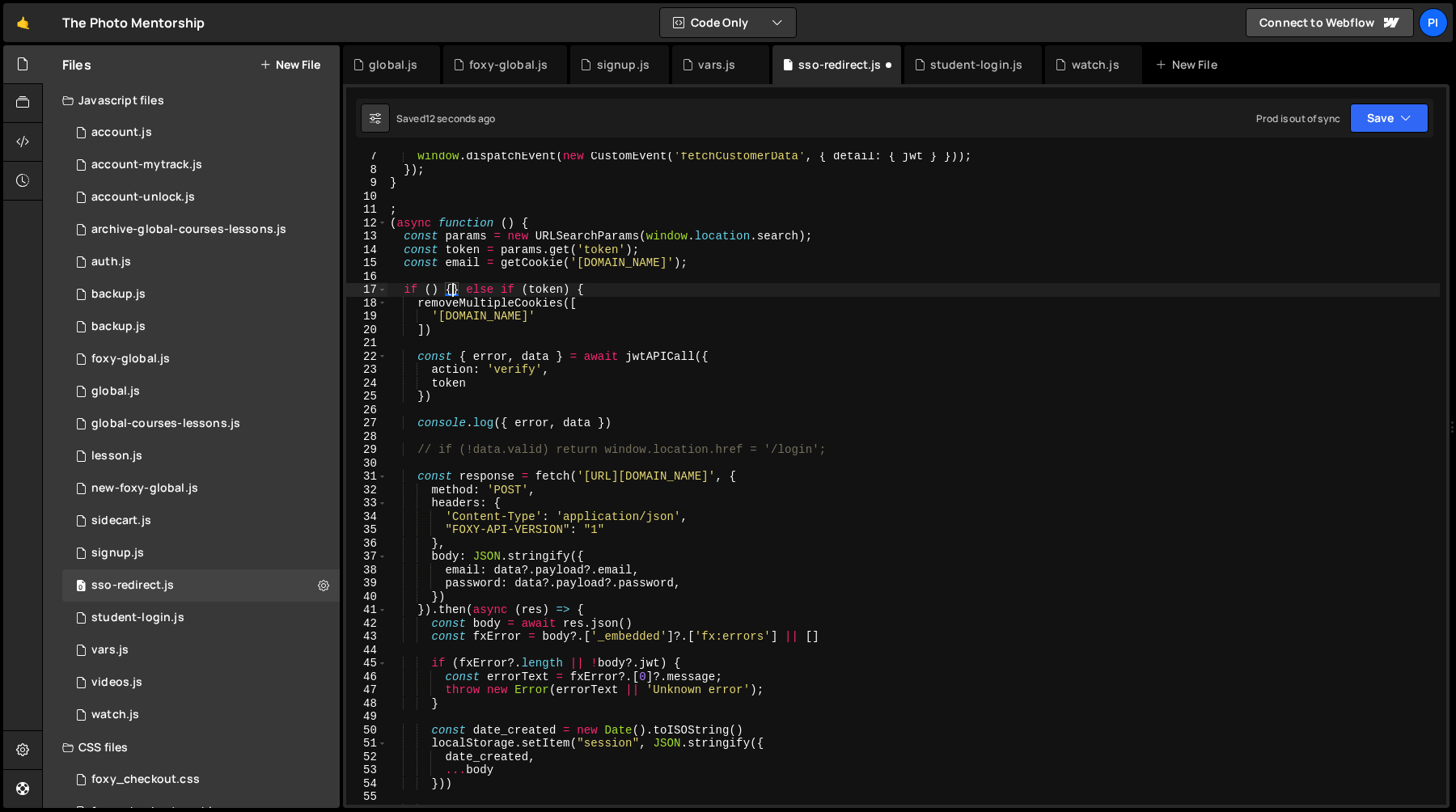
scroll to position [0, 1]
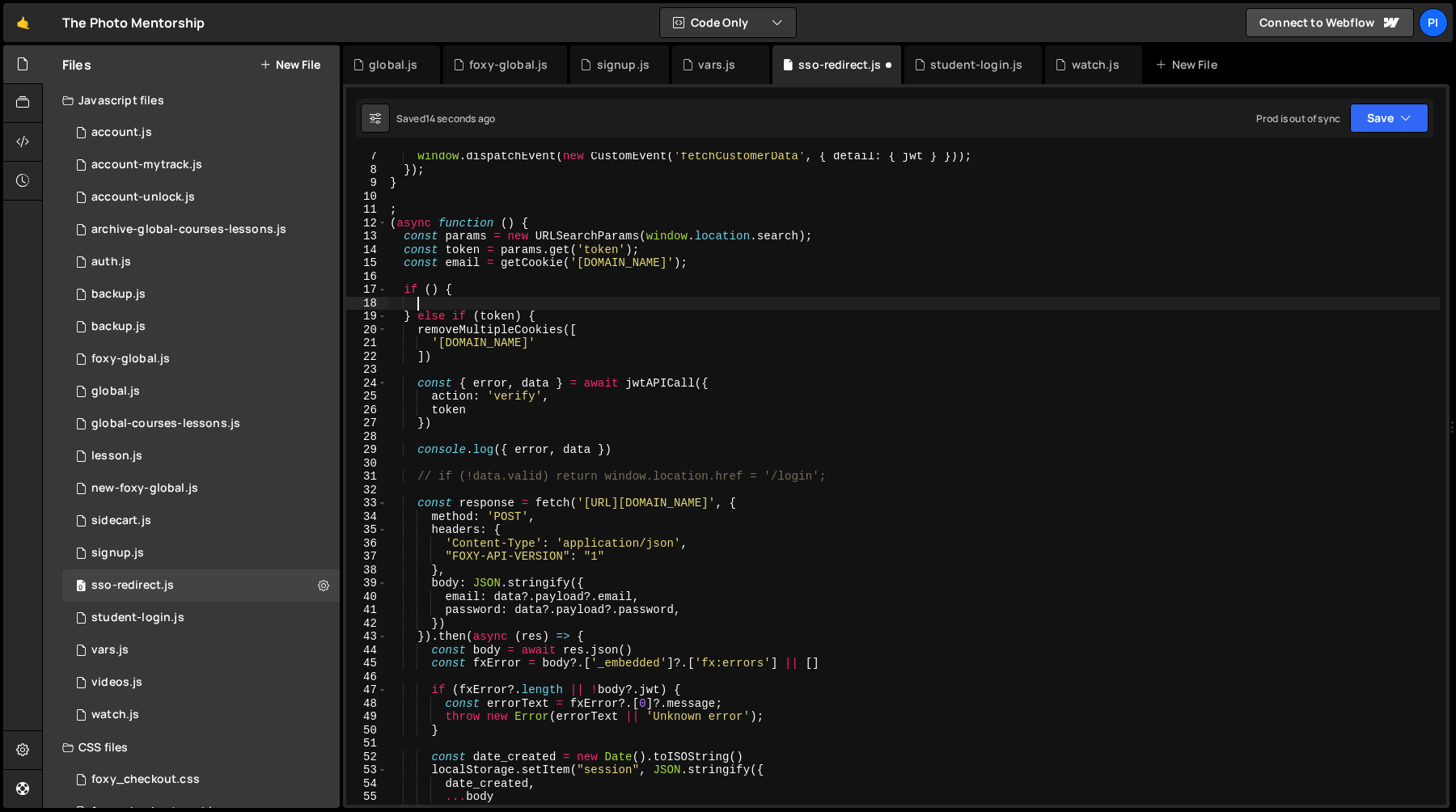
click at [465, 263] on div "window . dispatchEvent ( new CustomEvent ( 'fetchCustomerData' , { detail : { j…" at bounding box center [913, 489] width 1053 height 680
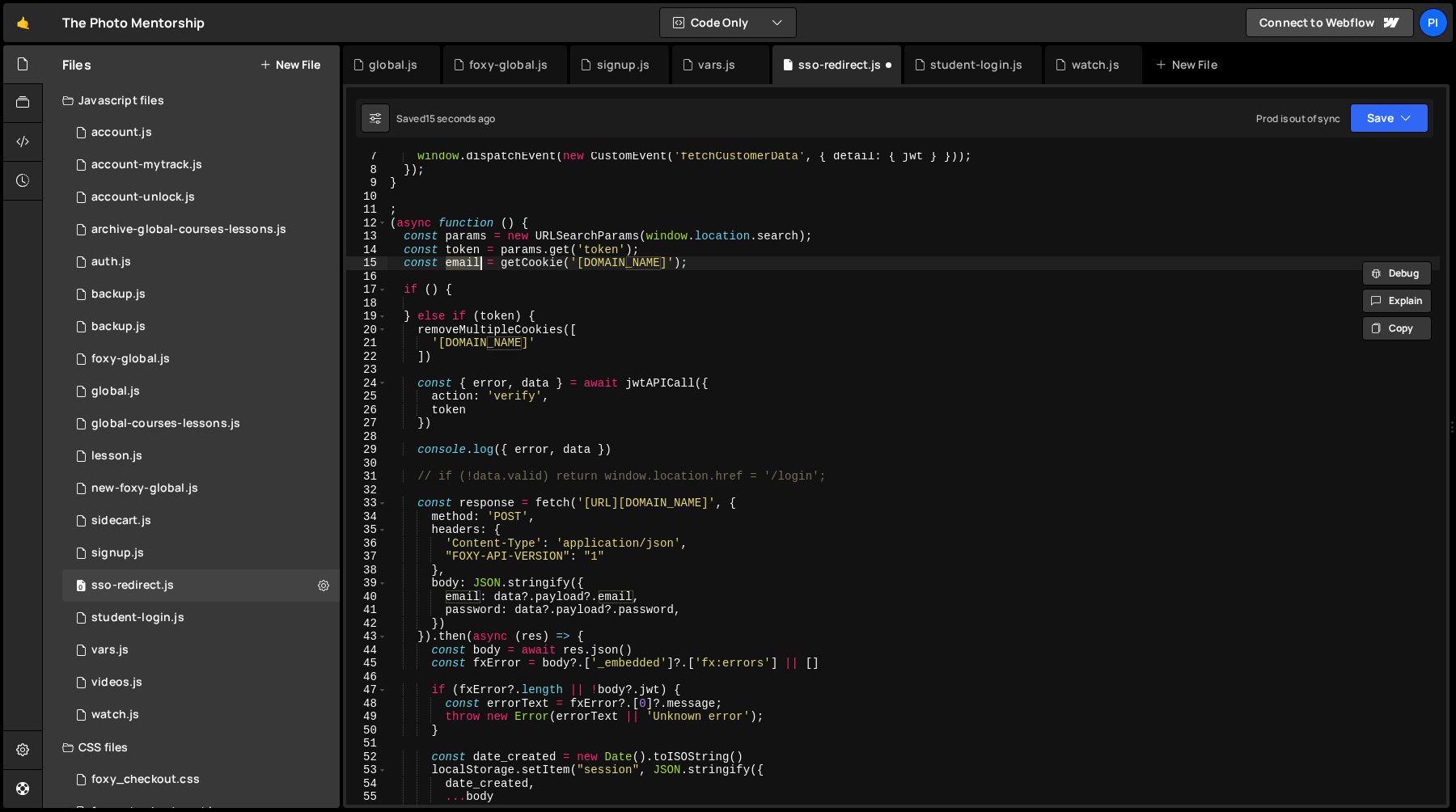
click at [432, 289] on div "window . dispatchEvent ( new CustomEvent ( 'fetchCustomerData' , { detail : { j…" at bounding box center [913, 489] width 1053 height 680
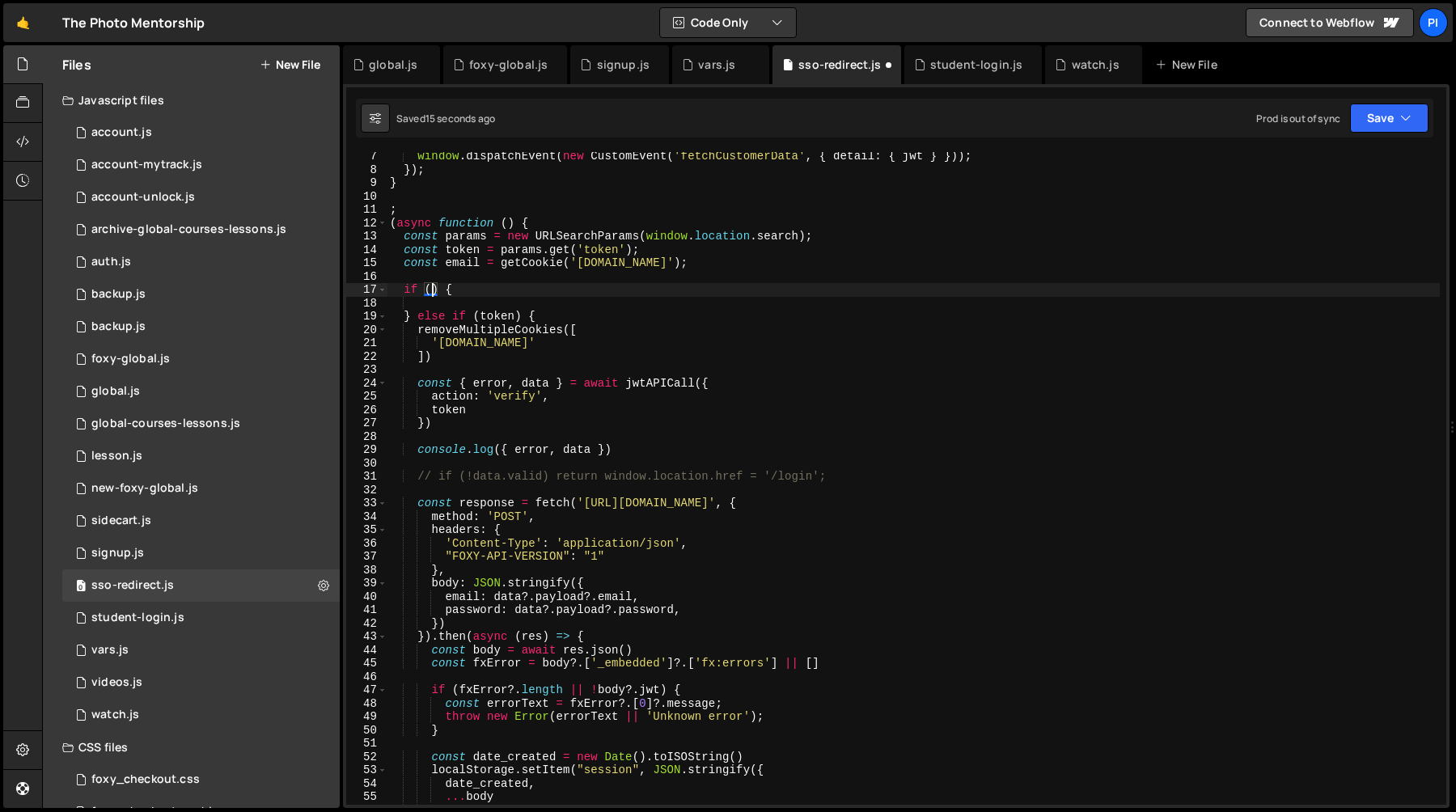
paste textarea "email"
type textarea "if (email) {"
click at [494, 303] on div "window . dispatchEvent ( new CustomEvent ( 'fetchCustomerData' , { detail : { j…" at bounding box center [913, 489] width 1053 height 680
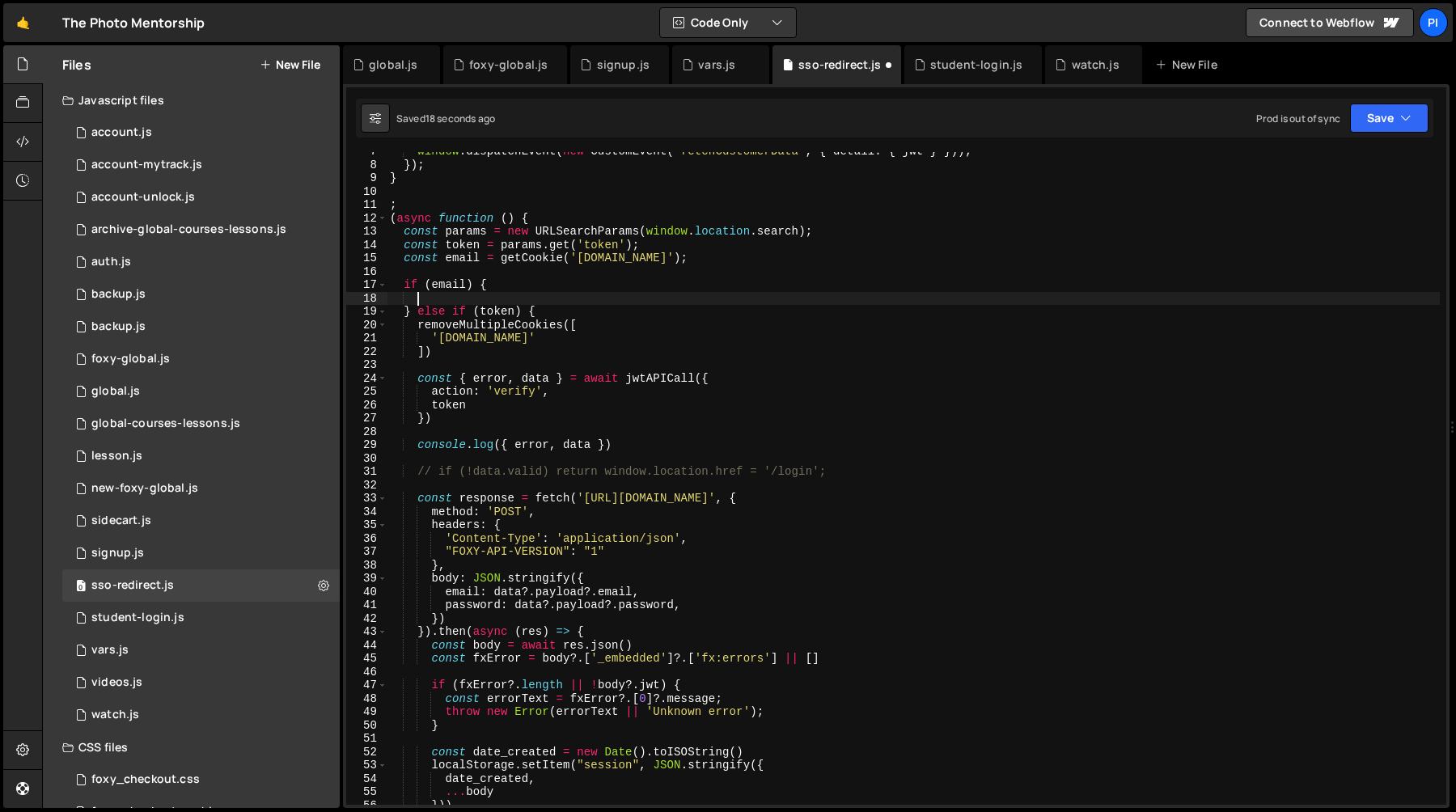
scroll to position [95, 0]
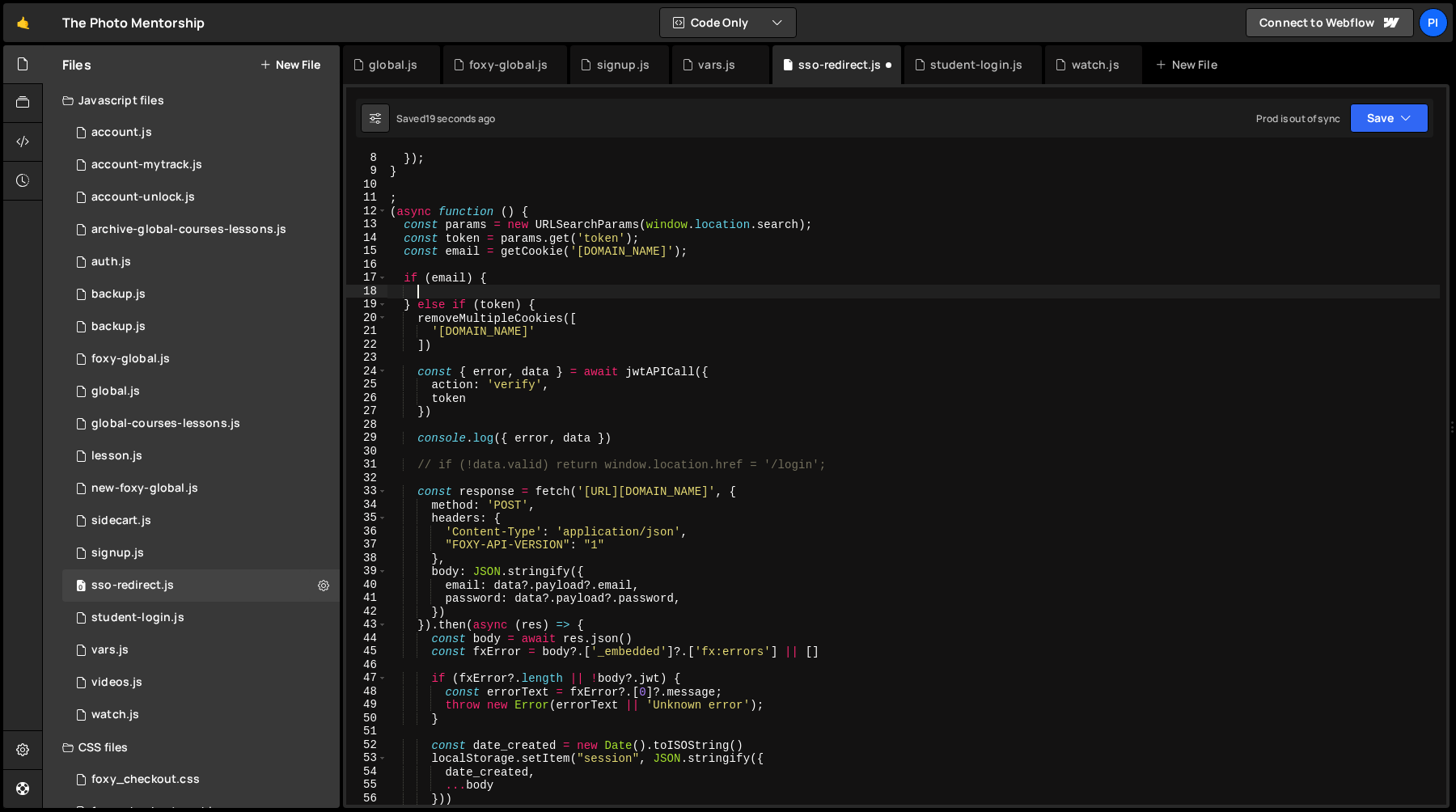
click at [411, 498] on div "}) ; } ; ( async function ( ) { const params = new URLSearchParams ( window . l…" at bounding box center [913, 491] width 1053 height 680
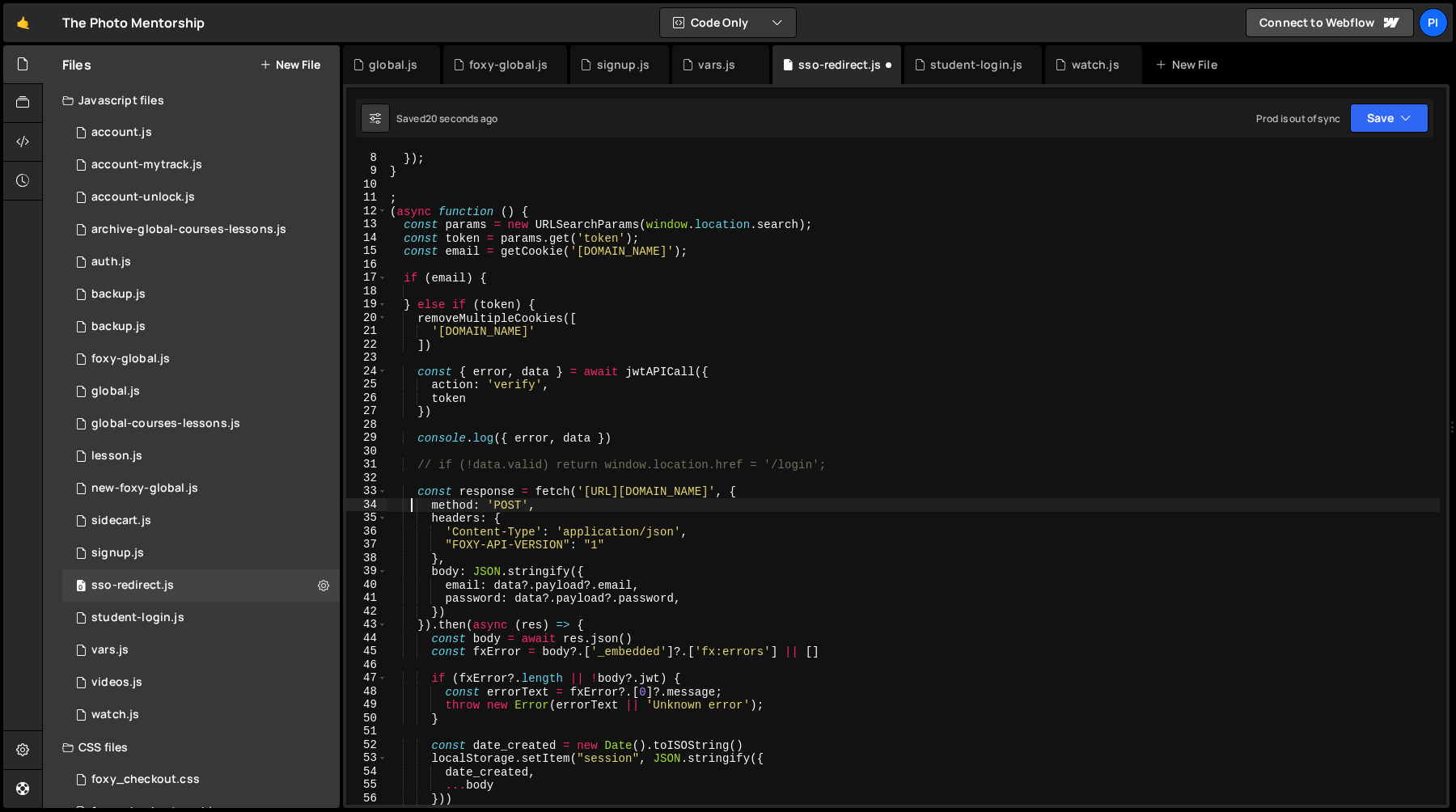
click at [415, 495] on div "}) ; } ; ( async function ( ) { const params = new URLSearchParams ( window . l…" at bounding box center [913, 491] width 1053 height 680
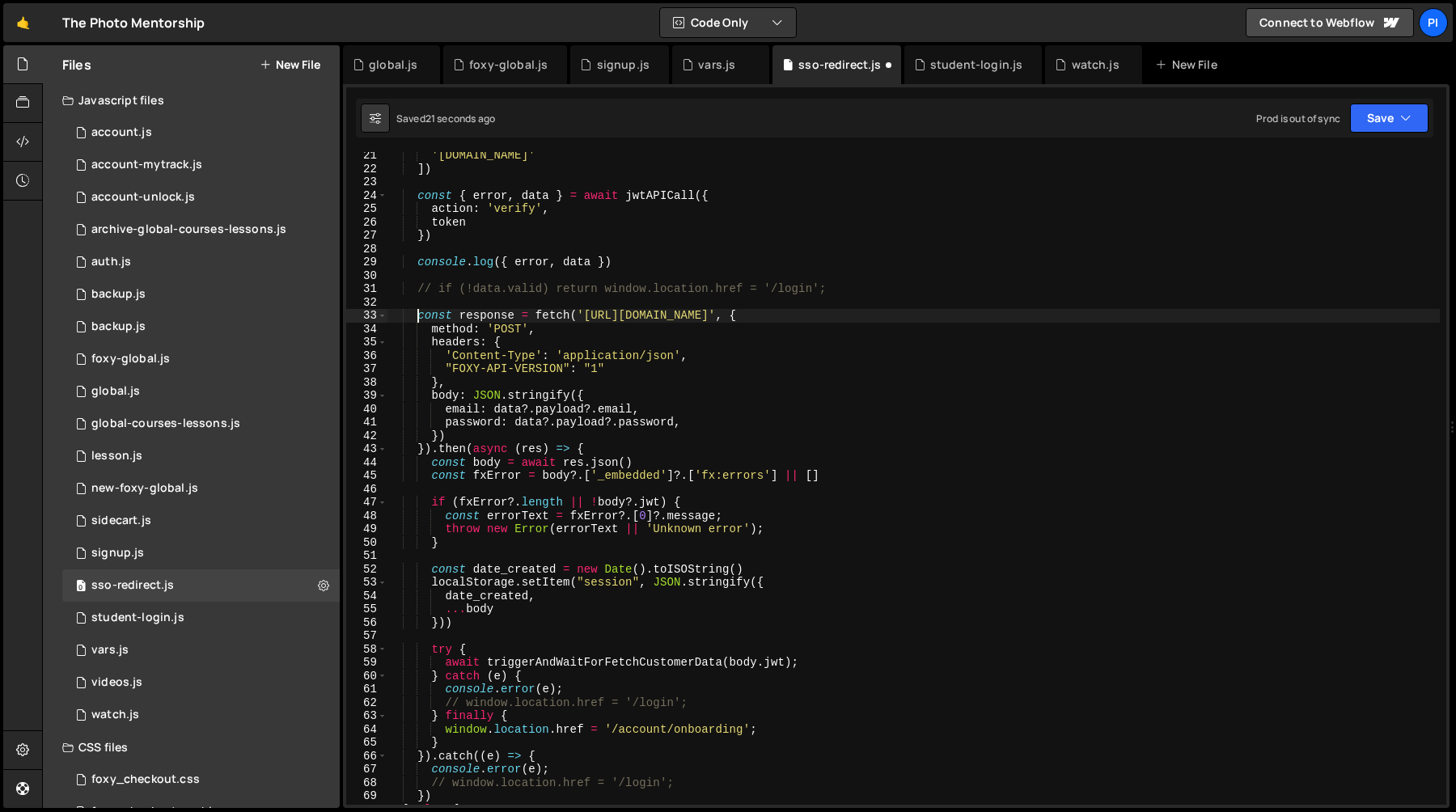
scroll to position [283, 0]
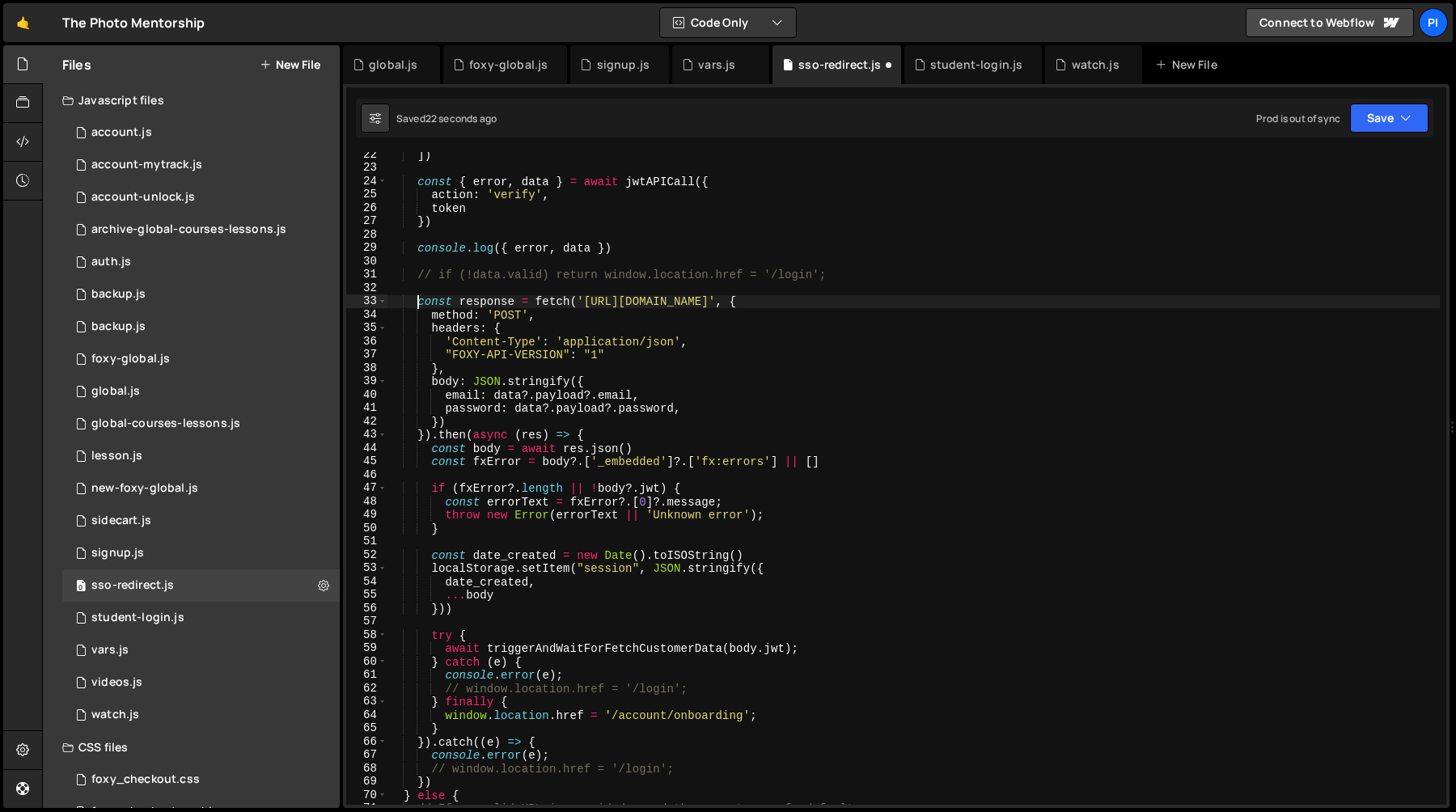
click at [838, 268] on div "]) const { error , data } = await jwtAPICall ({ action : 'verify' , token }) co…" at bounding box center [913, 488] width 1053 height 680
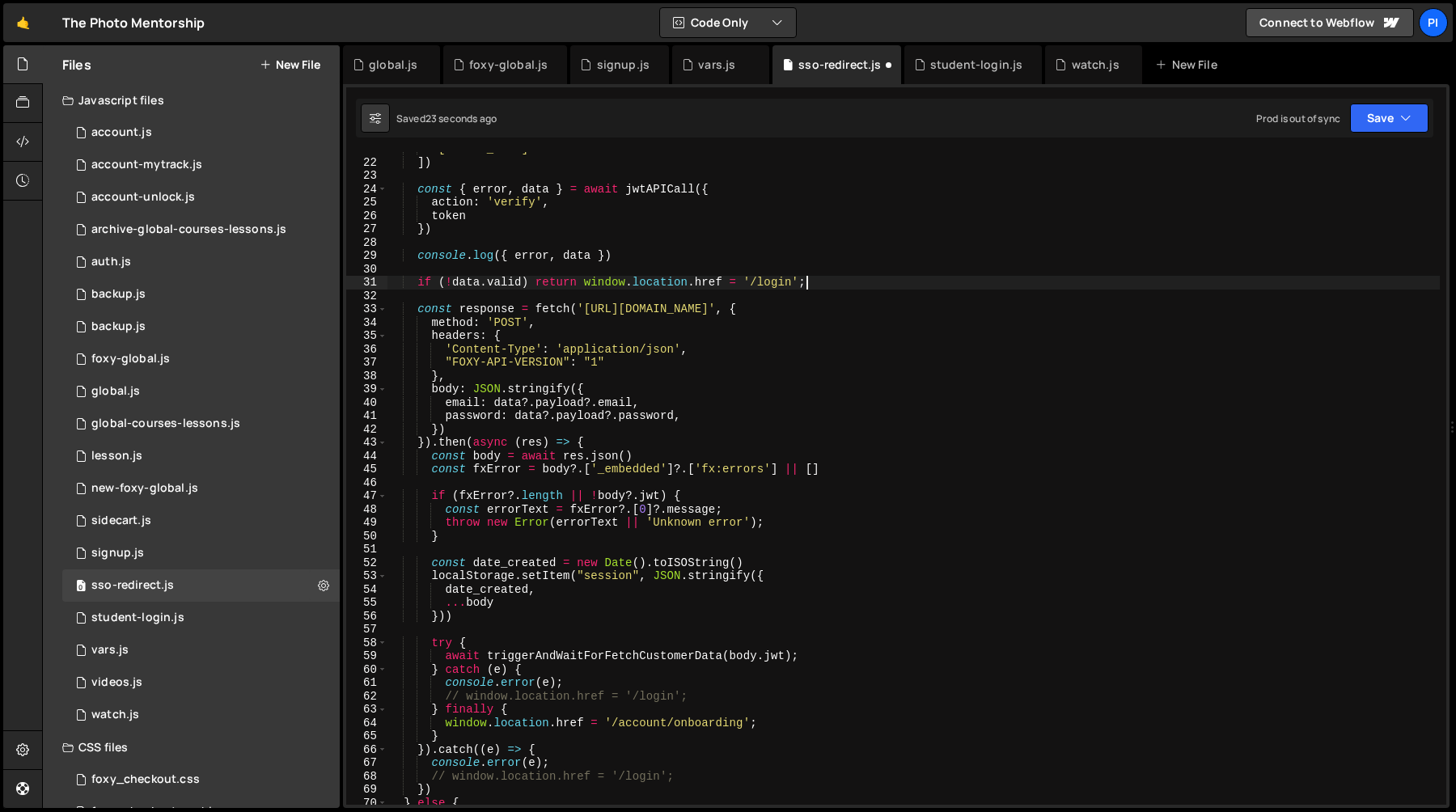
scroll to position [232, 0]
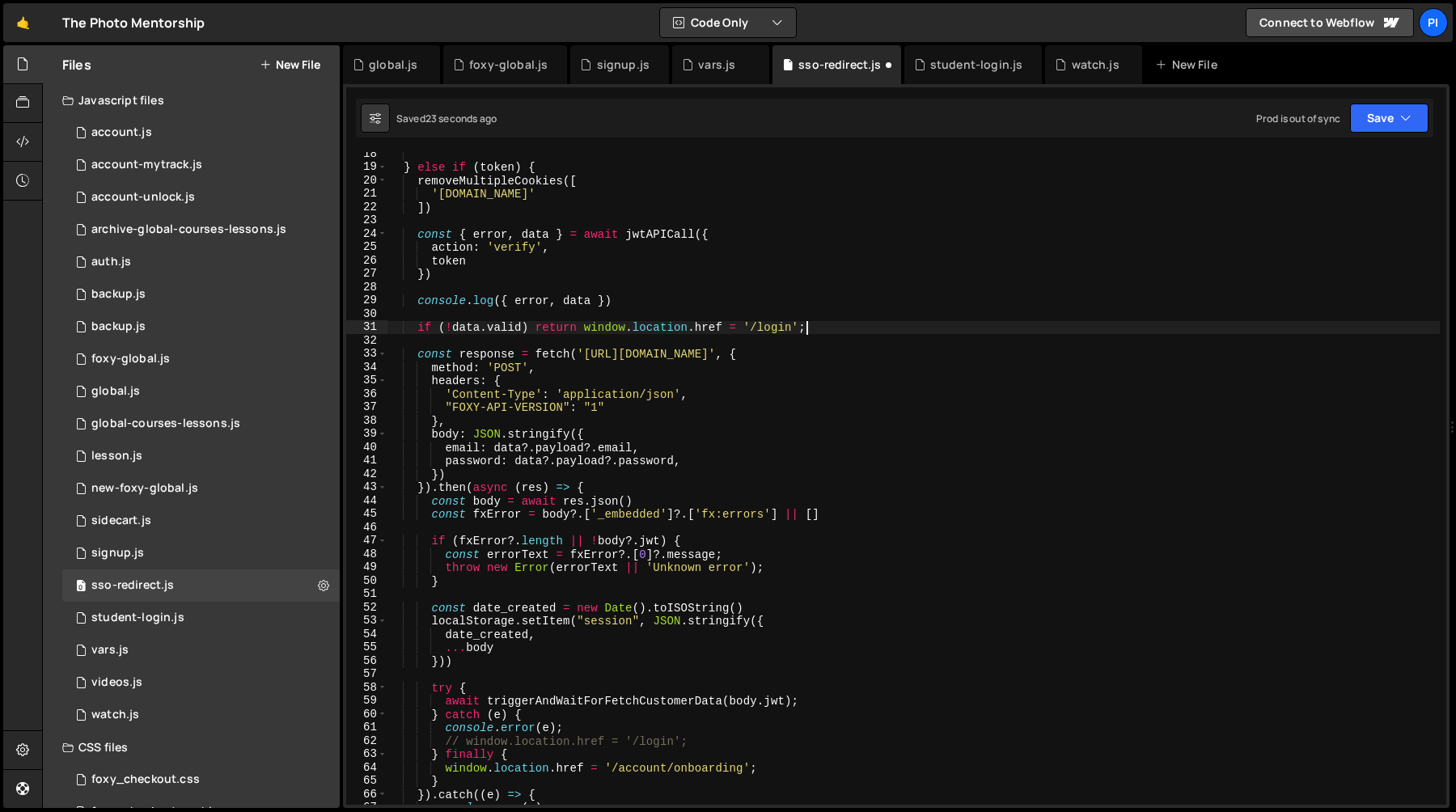
click at [674, 297] on div "} else if ( token ) { removeMultipleCookies ([ 'fx.sso.email' ]) const { error …" at bounding box center [913, 487] width 1053 height 680
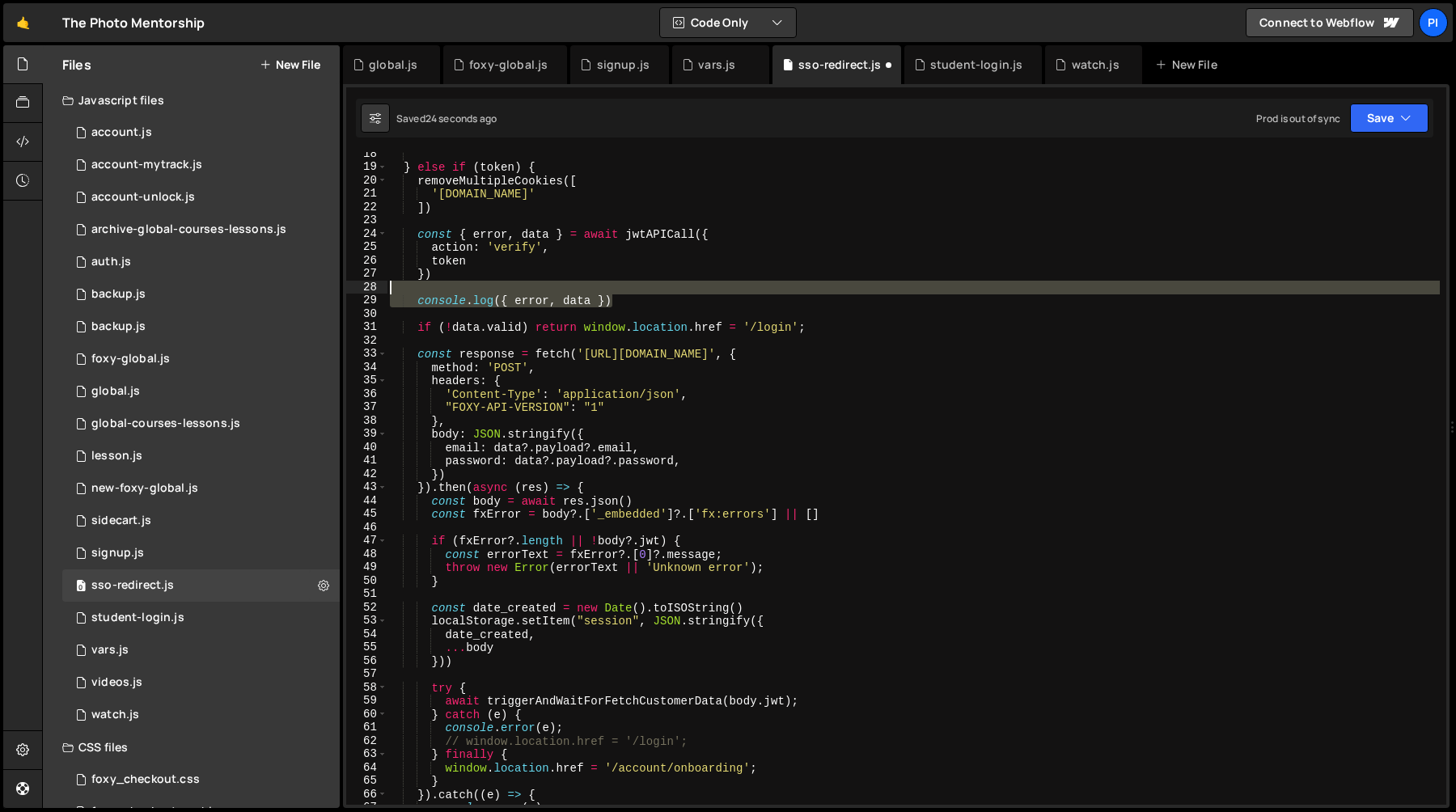
click at [655, 287] on div "} else if ( token ) { removeMultipleCookies ([ 'fx.sso.email' ]) const { error …" at bounding box center [913, 487] width 1053 height 680
type textarea "console.log({ error, data })"
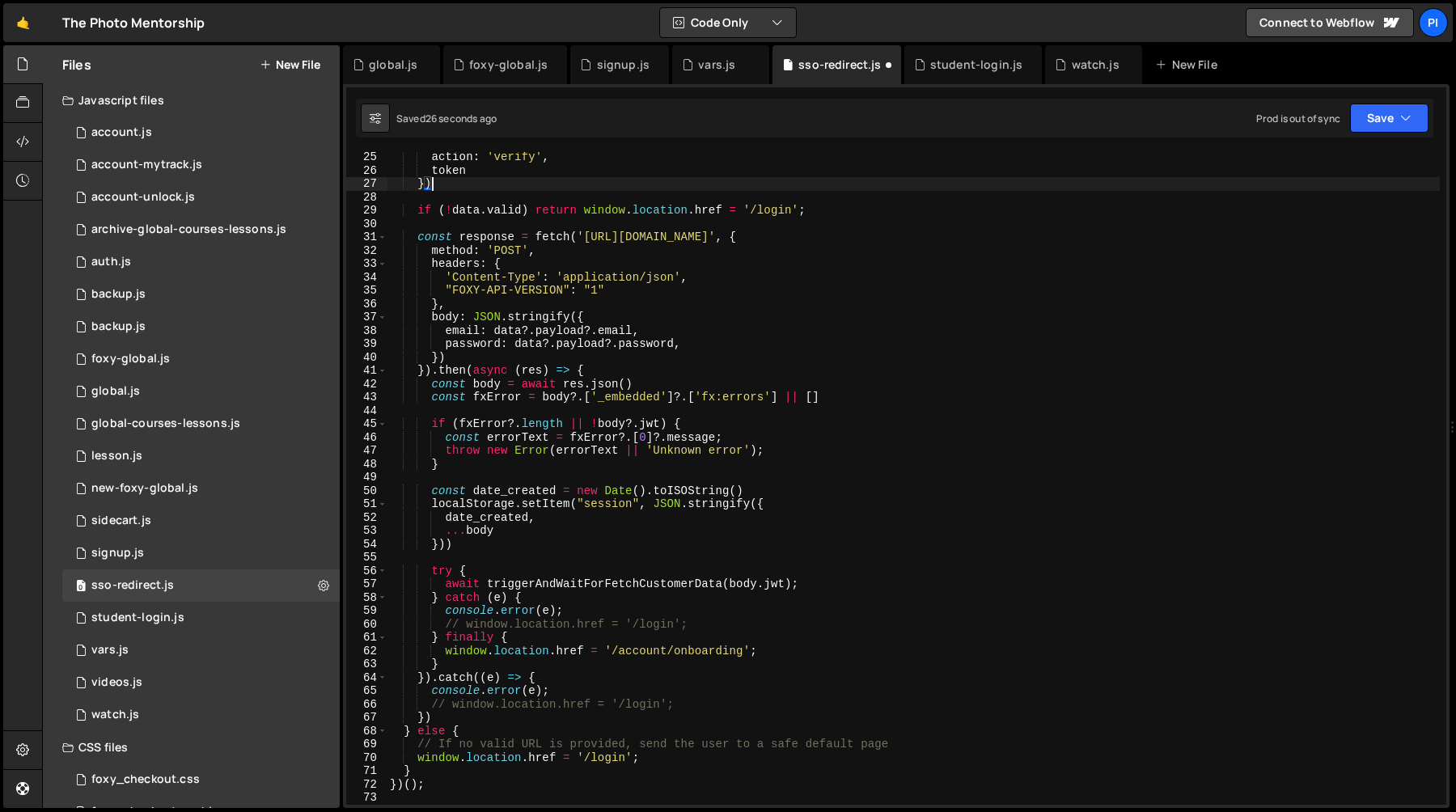
scroll to position [368, 0]
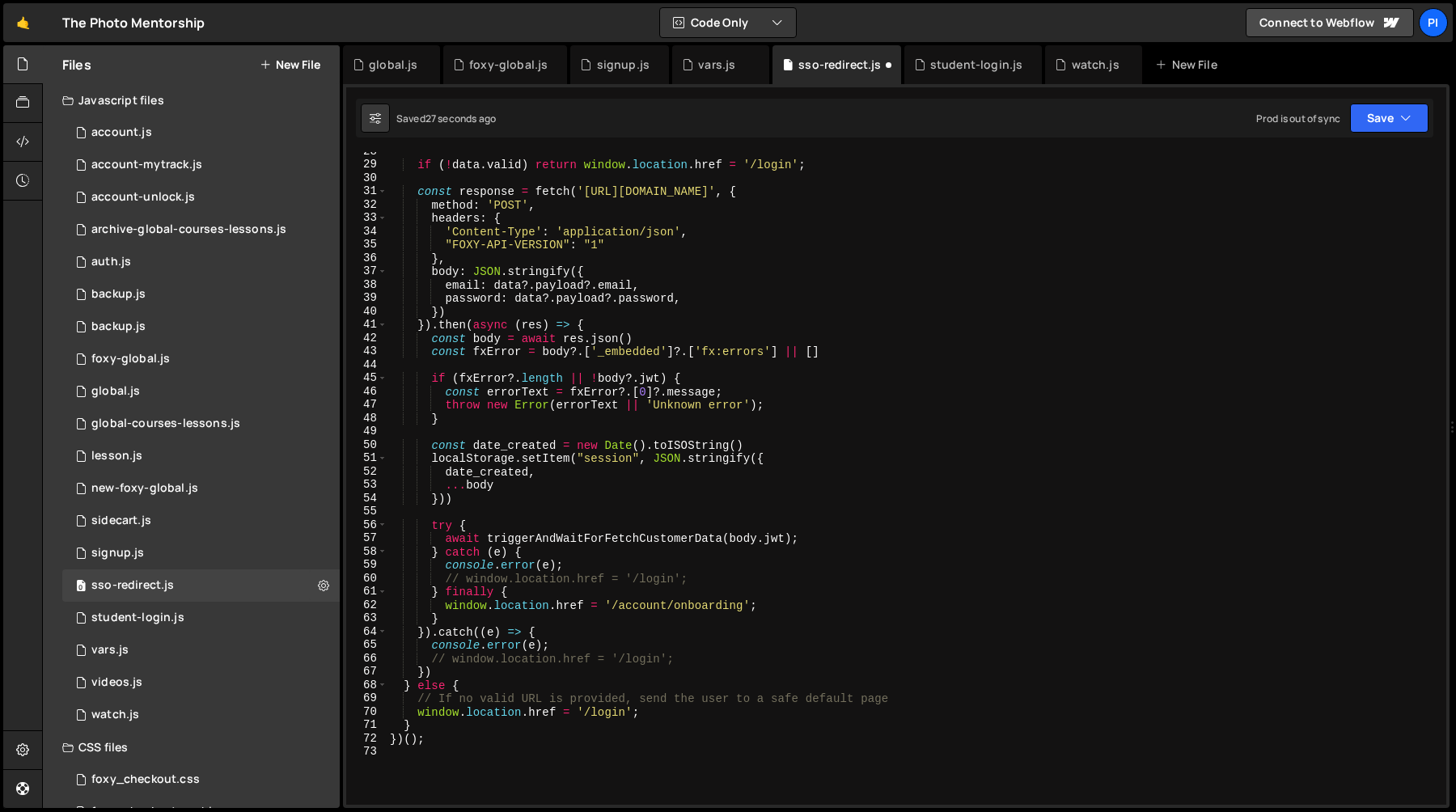
click at [638, 584] on div "if ( ! data . valid ) return window . location . href = '/login' ; const respon…" at bounding box center [913, 484] width 1053 height 680
click at [614, 662] on div "if ( ! data . valid ) return window . location . href = '/login' ; const respon…" at bounding box center [913, 484] width 1053 height 680
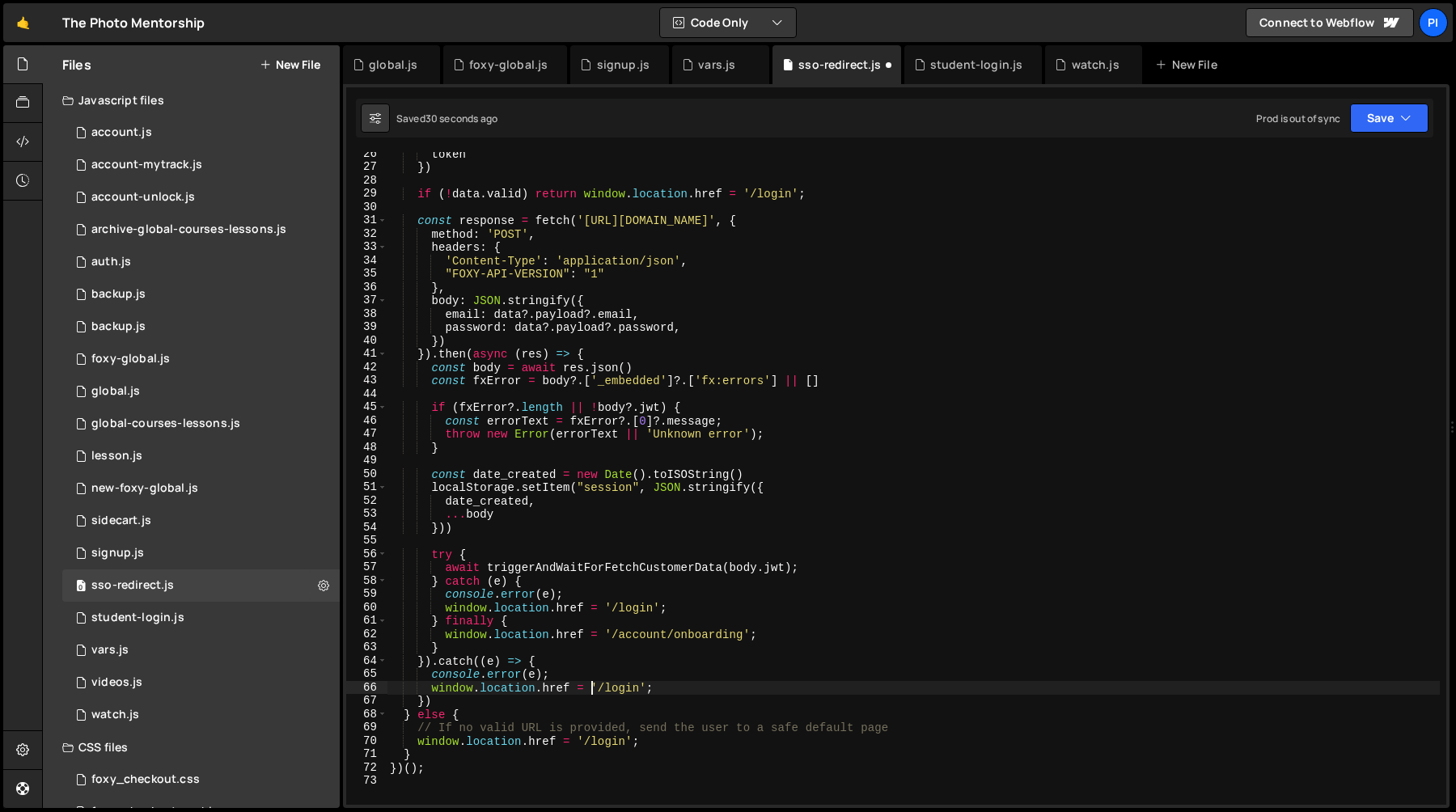
scroll to position [312, 0]
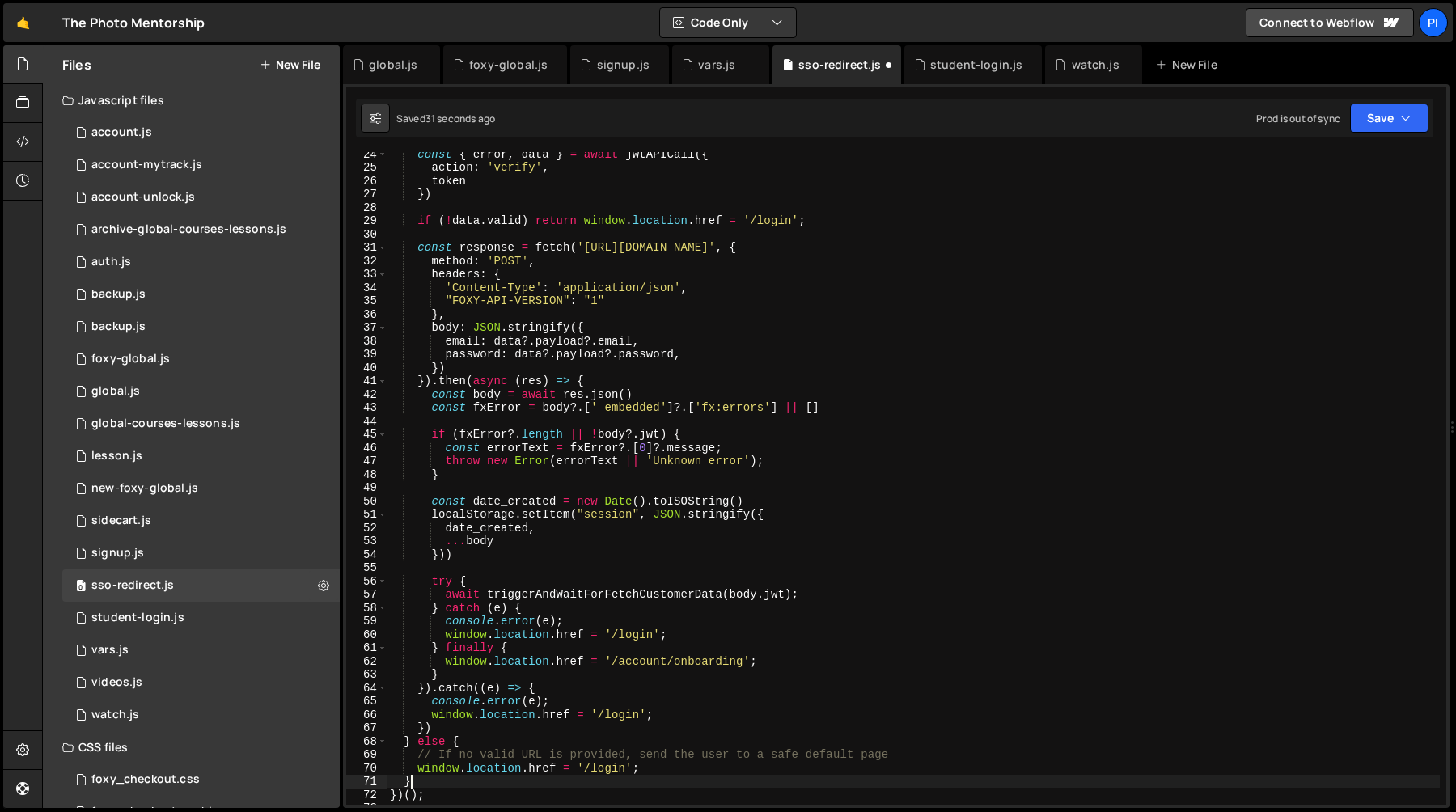
click at [423, 777] on div "const { error , data } = await jwtAPICall ({ action : 'verify' , token }) if ( …" at bounding box center [913, 487] width 1053 height 680
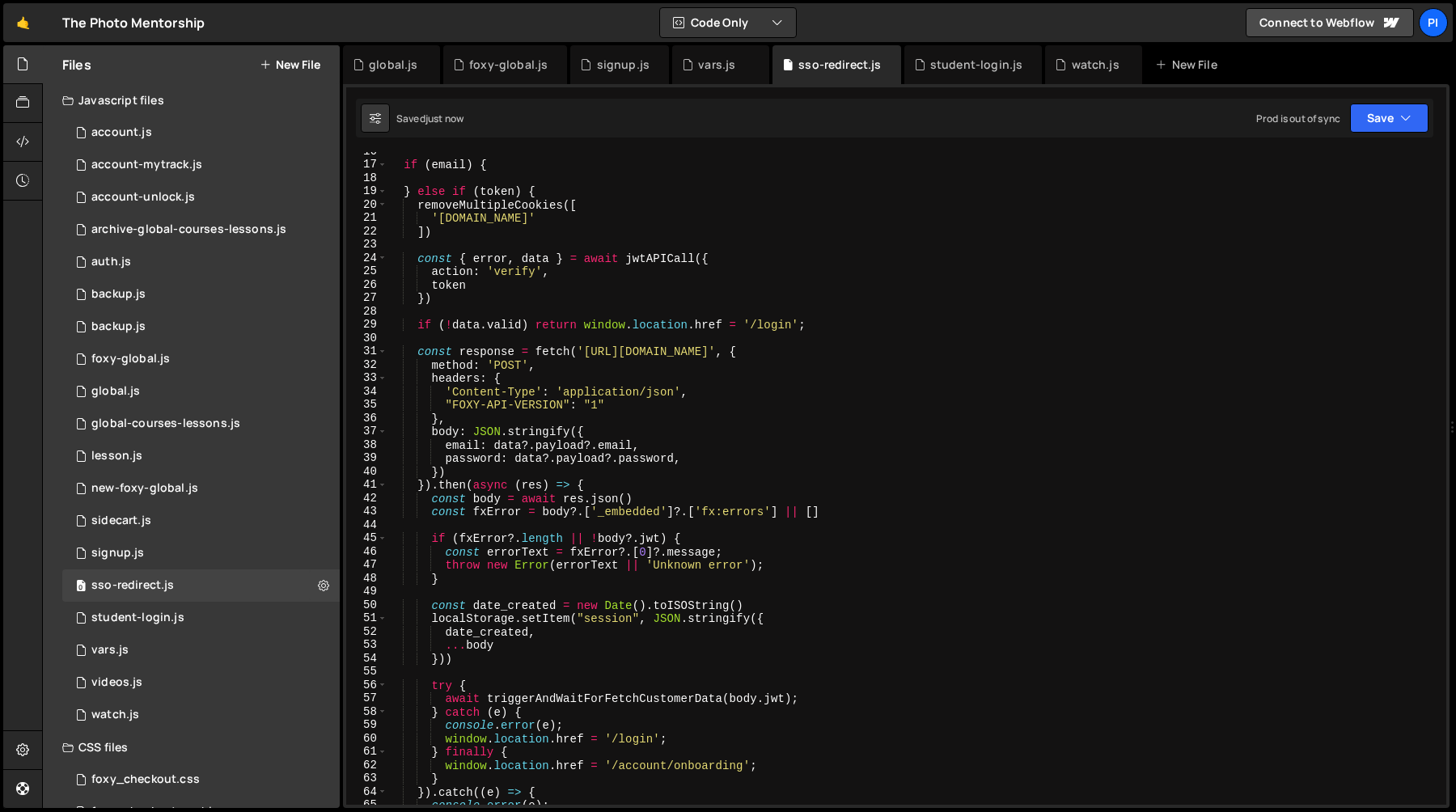
scroll to position [207, 0]
click at [418, 207] on div "if ( email ) { } else if ( token ) { removeMultipleCookies ([ 'fx.sso.email' ])…" at bounding box center [913, 484] width 1053 height 680
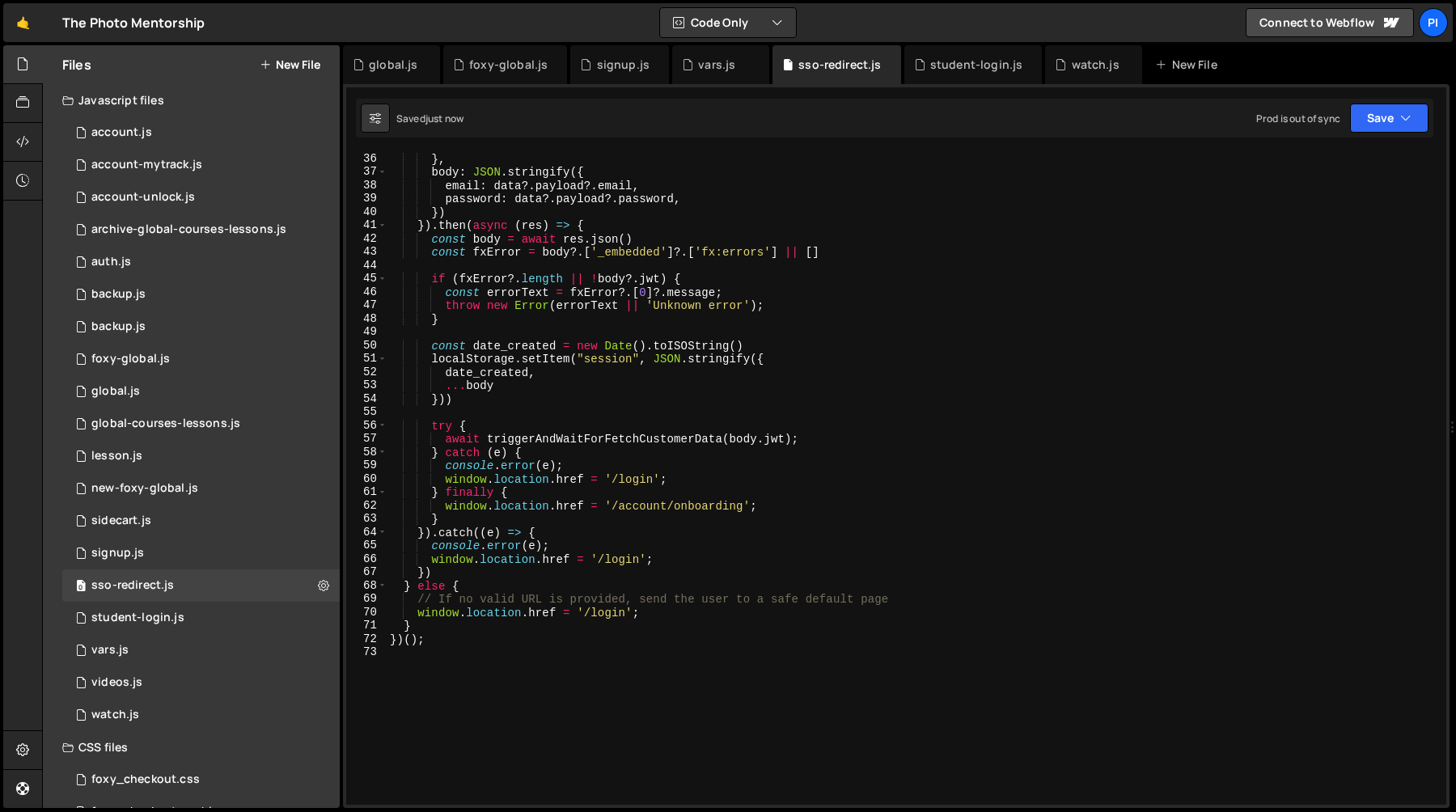
scroll to position [475, 0]
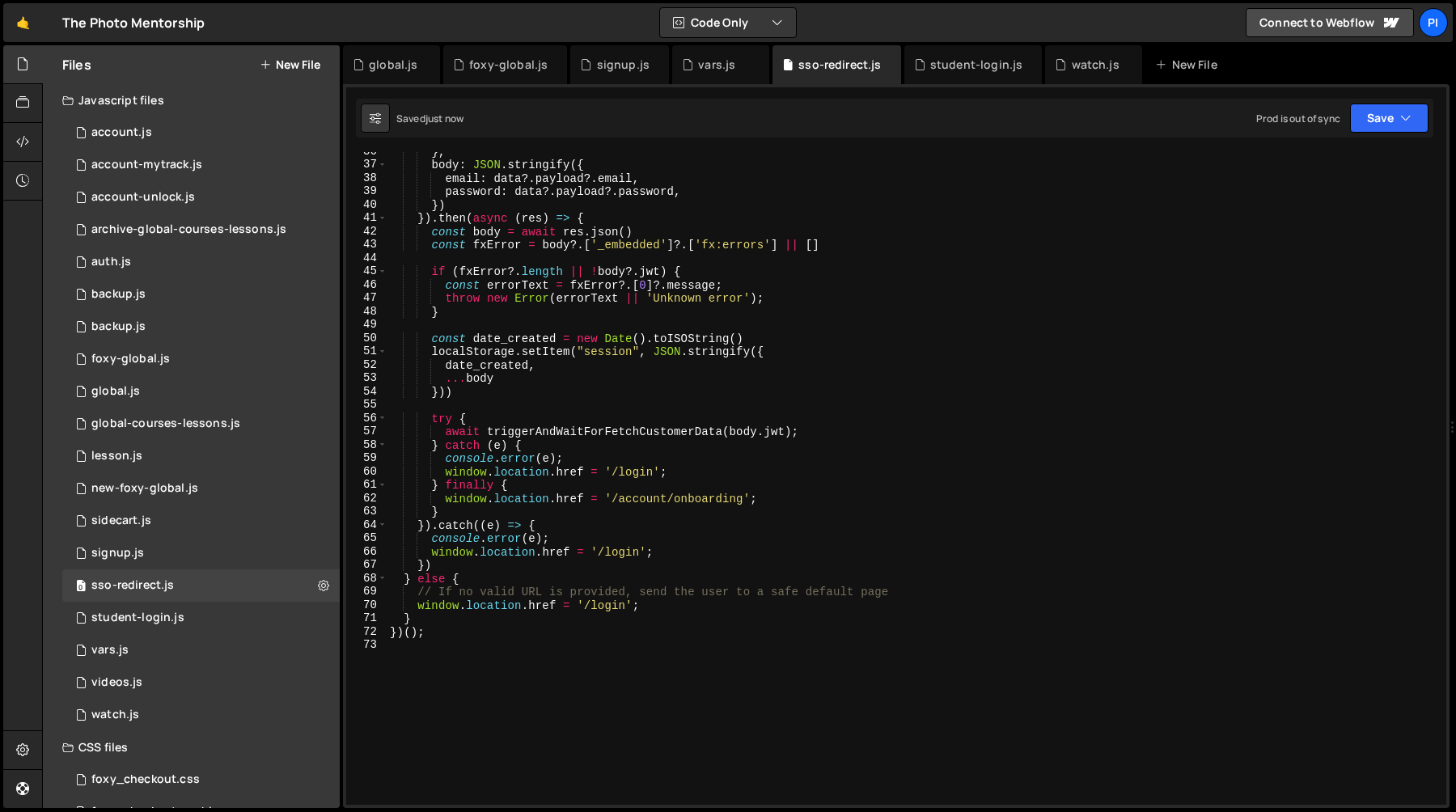
click at [437, 560] on div "} , body : JSON . stringify ({ email : data ?. payload ?. email , password : da…" at bounding box center [913, 484] width 1053 height 680
type textarea "window.location.href = '/login'; })"
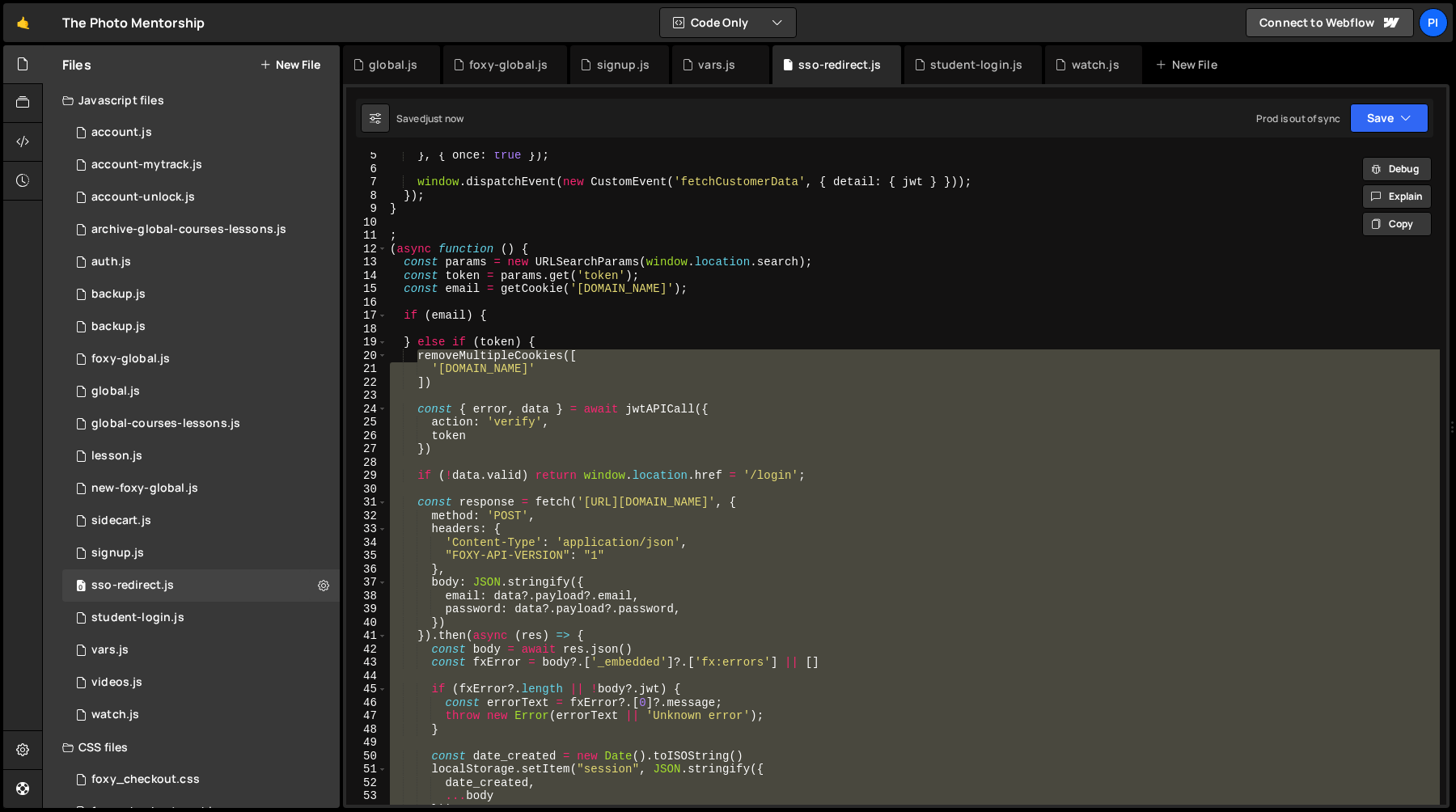
click at [465, 330] on div "} , { once : true }) ; window . dispatchEvent ( new CustomEvent ( 'fetchCustome…" at bounding box center [913, 489] width 1053 height 680
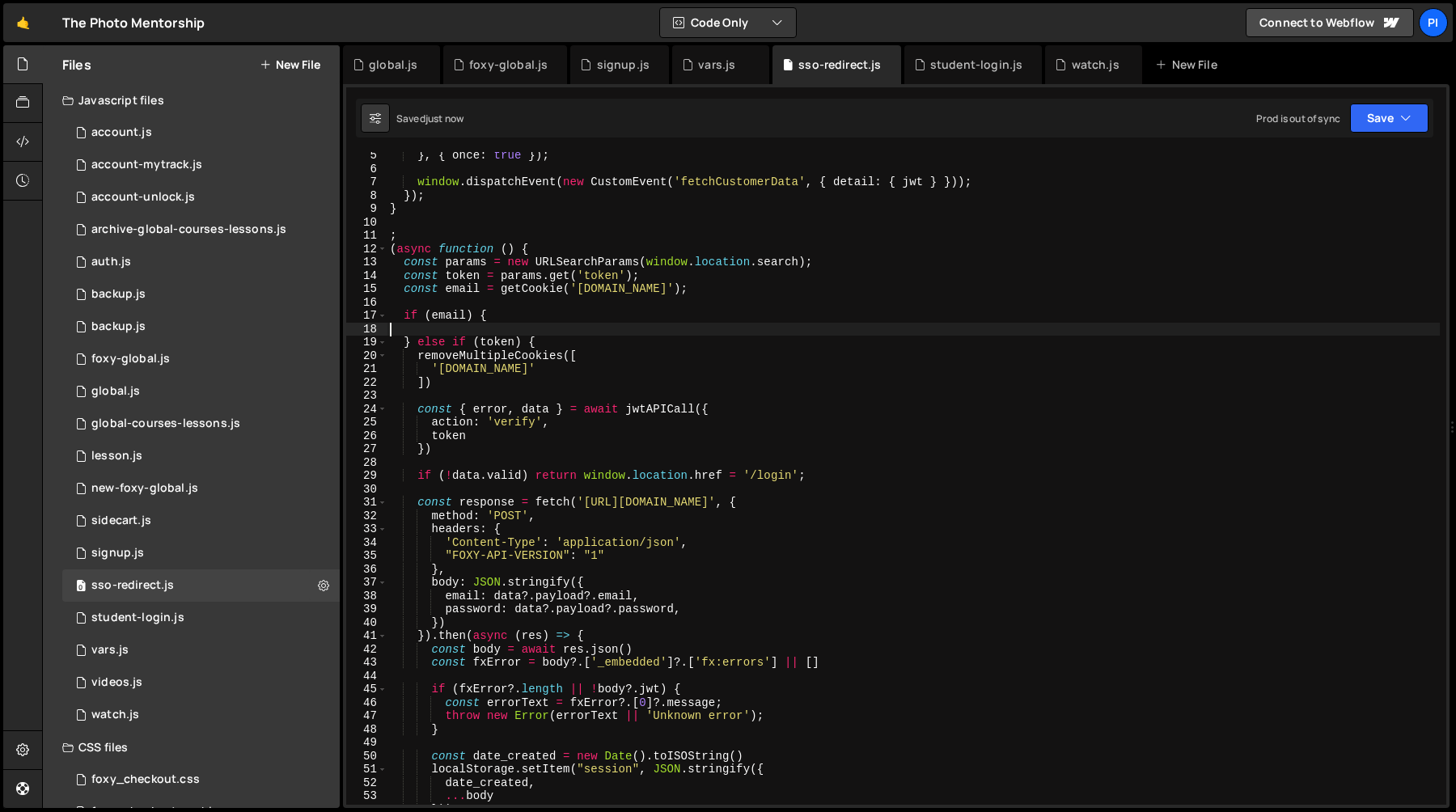
paste textarea "})"
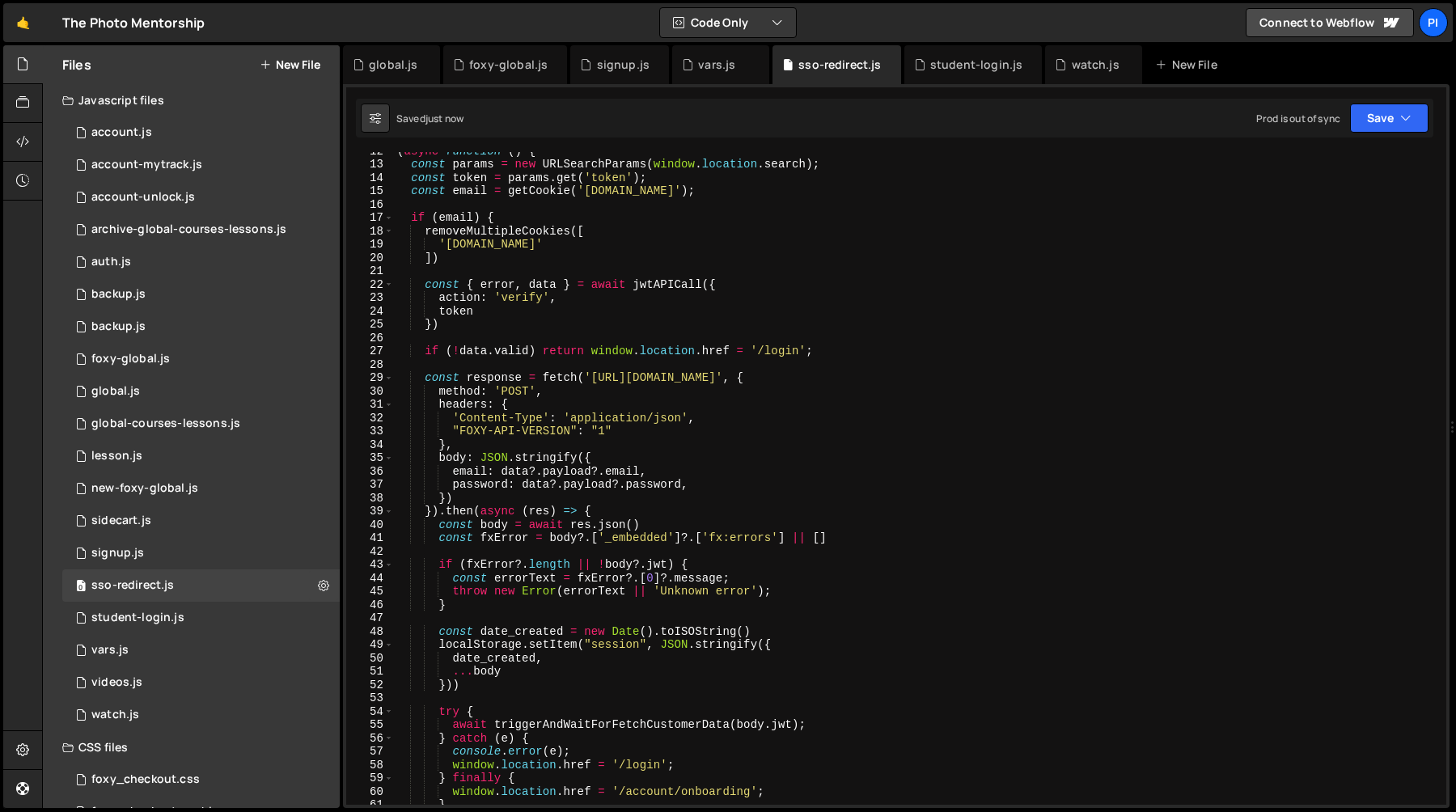
scroll to position [68, 0]
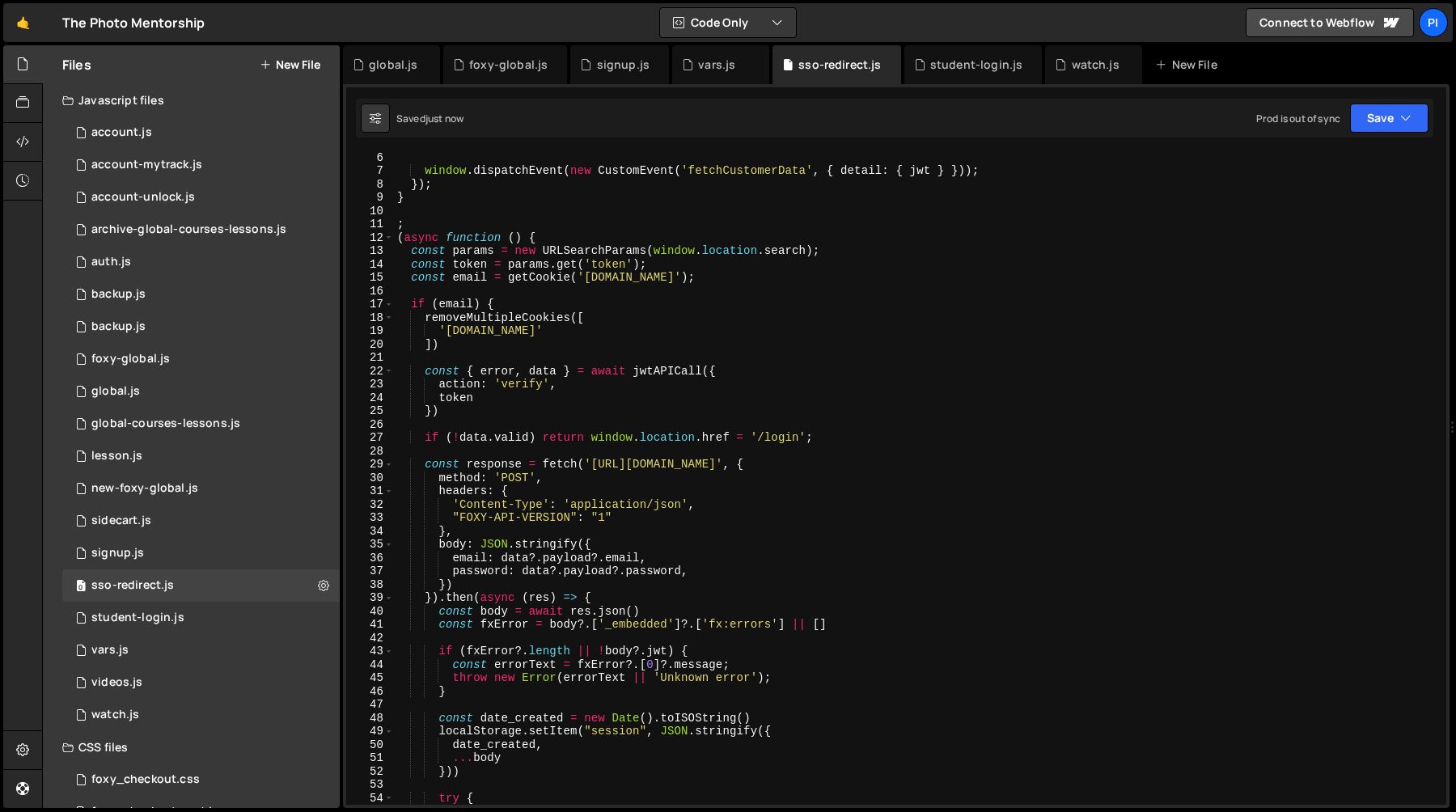
click at [426, 320] on div "window . dispatchEvent ( new CustomEvent ( 'fetchCustomerData' , { detail : { j…" at bounding box center [917, 490] width 1046 height 680
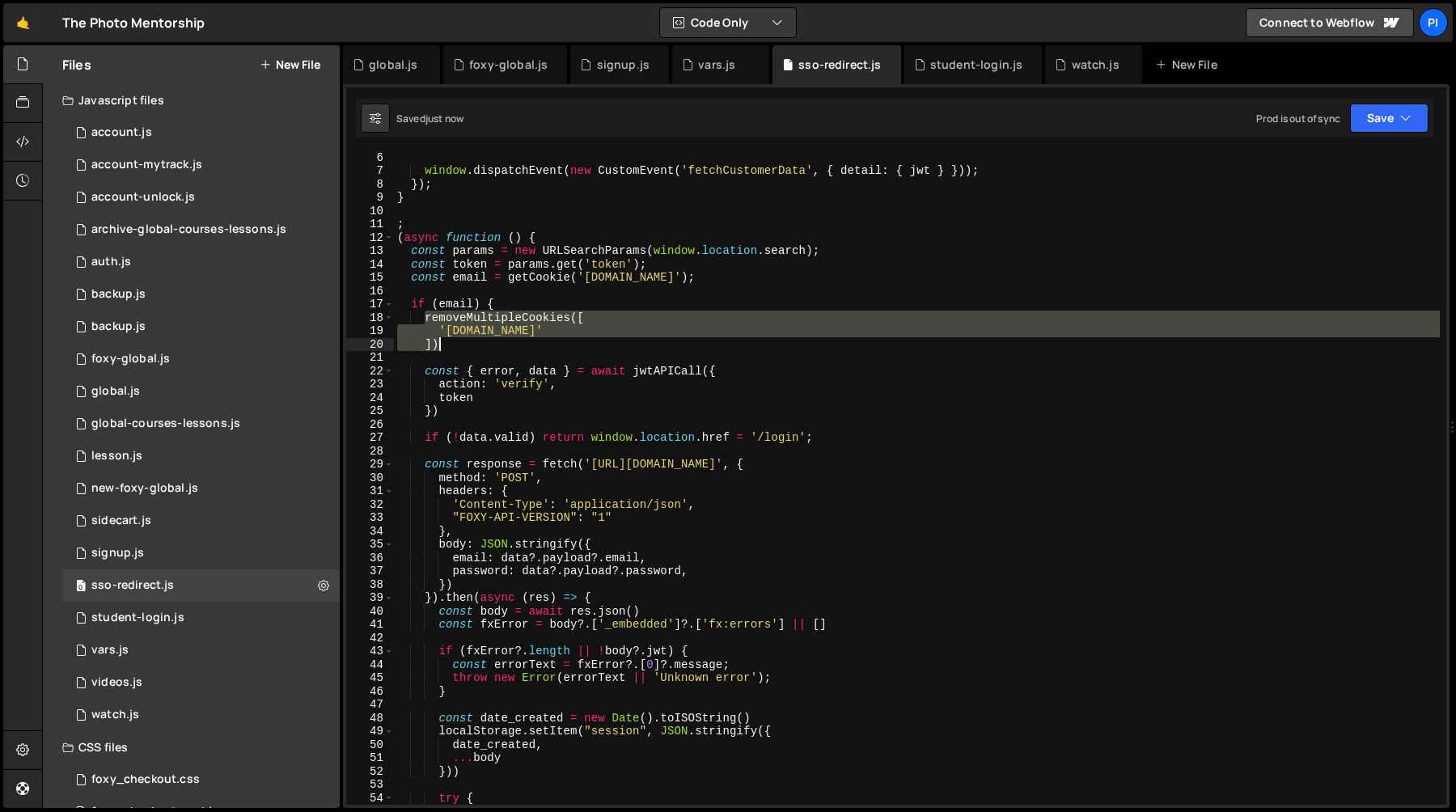
click at [452, 349] on div "window . dispatchEvent ( new CustomEvent ( 'fetchCustomerData' , { detail : { j…" at bounding box center [917, 490] width 1046 height 680
type textarea "'fx.sso.email' ])"
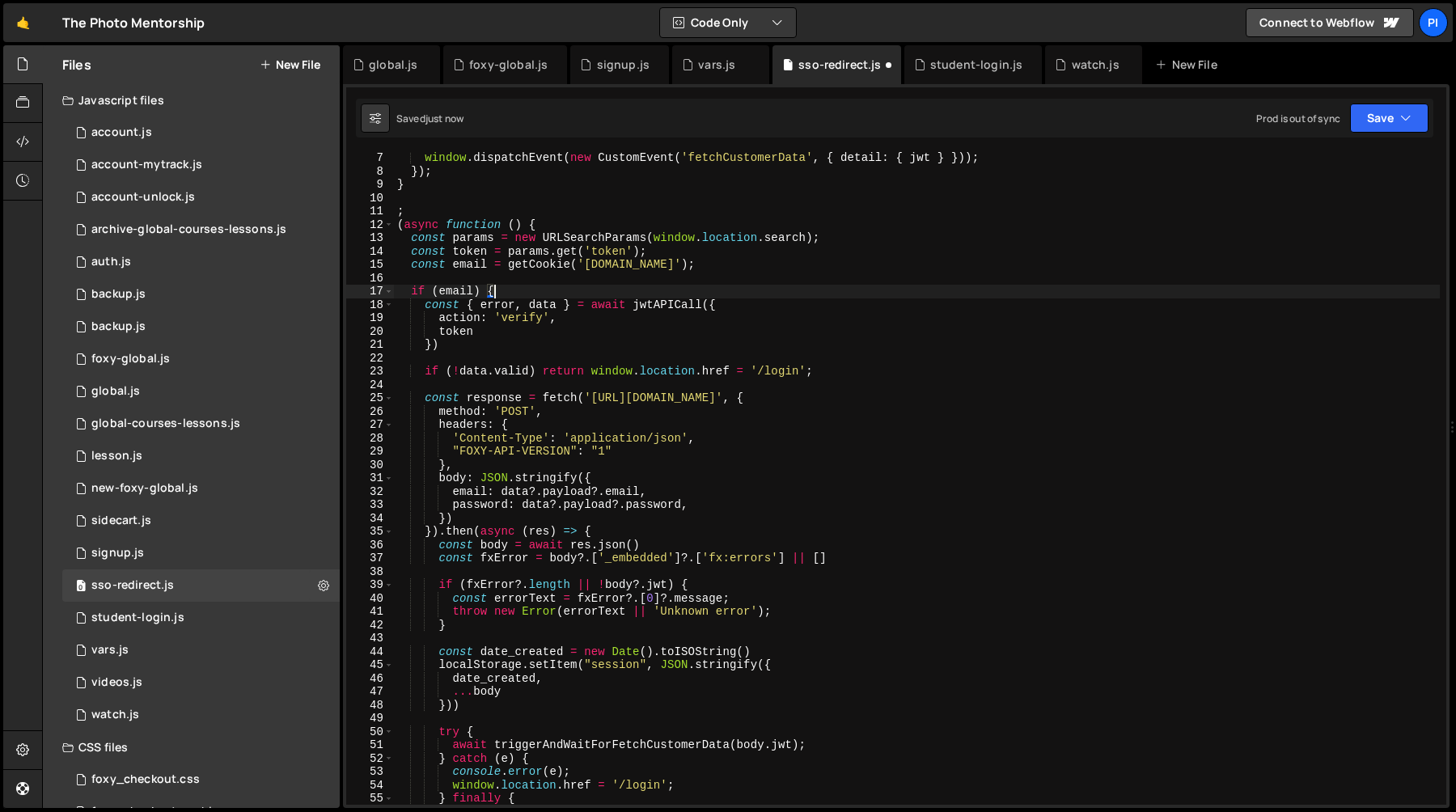
scroll to position [86, 0]
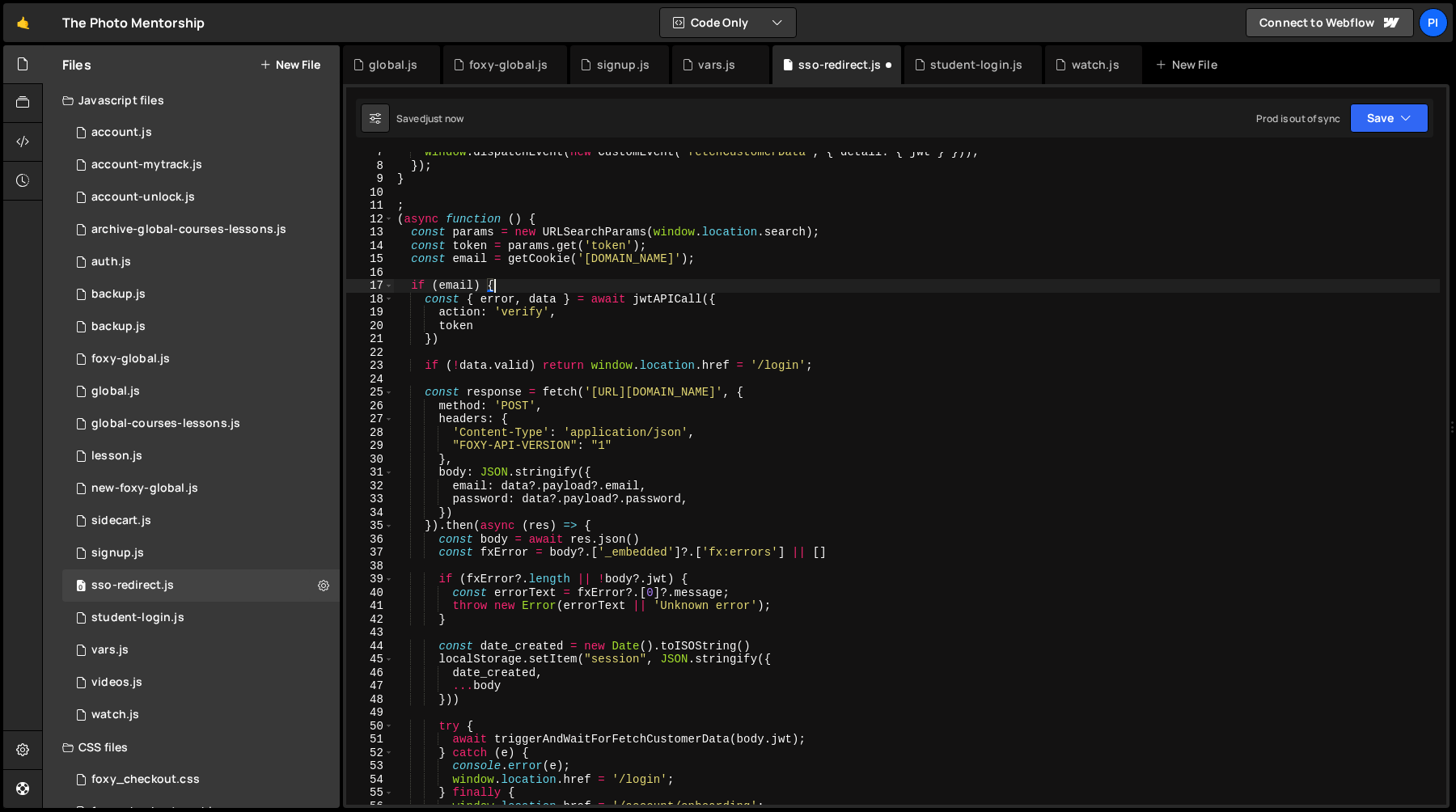
click at [465, 342] on div "window . dispatchEvent ( new CustomEvent ( 'fetchCustomerData' , { detail : { j…" at bounding box center [917, 485] width 1046 height 680
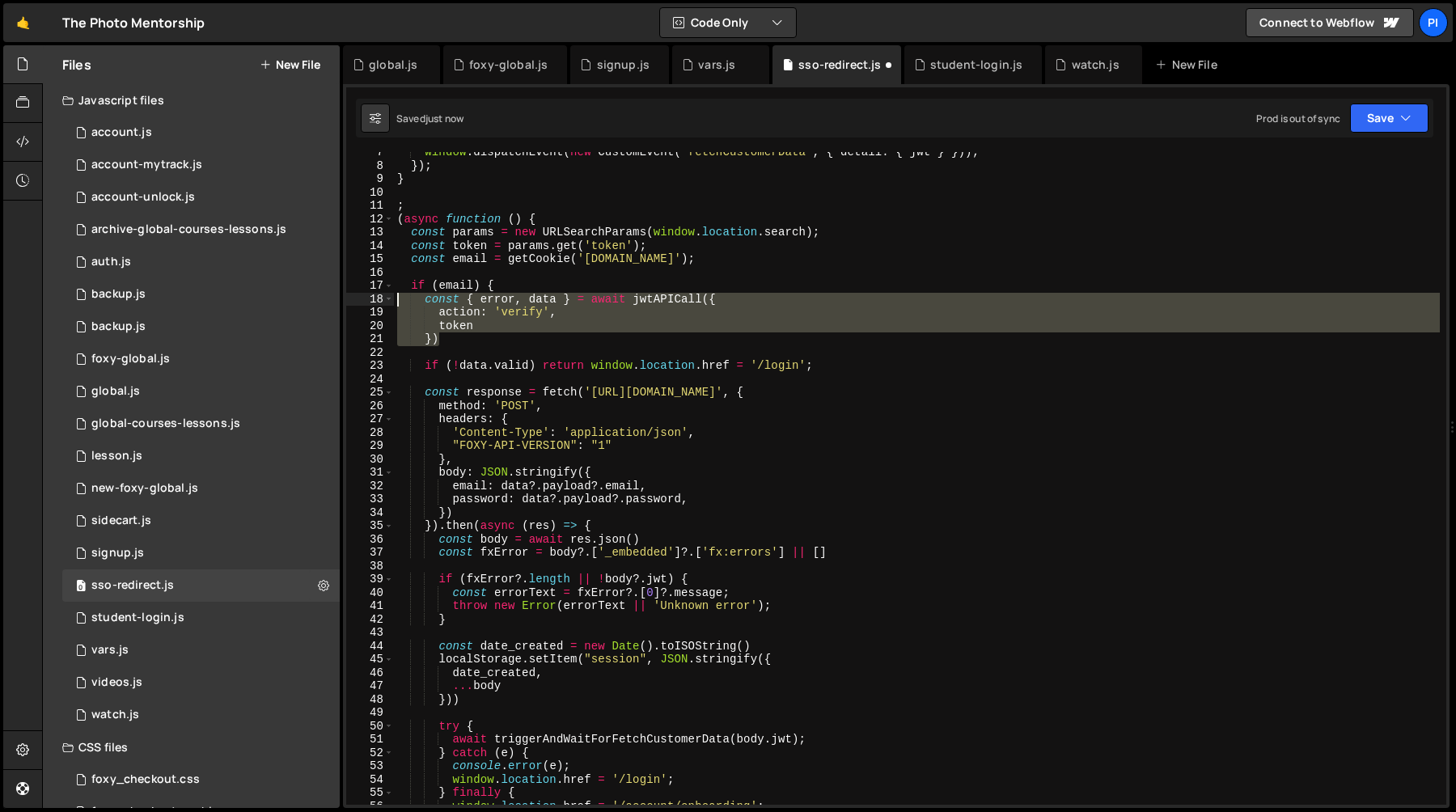
drag, startPoint x: 465, startPoint y: 342, endPoint x: 372, endPoint y: 293, distance: 105.1
click at [372, 293] on div "}) 7 8 9 10 11 12 13 14 15 16 17 18 19 20 21 22 23 24 25 26 27 28 29 30 31 32 3…" at bounding box center [897, 478] width 1100 height 652
type textarea "const { error, data } = await jwtAPICall({ action: 'verify',"
click at [522, 377] on div "window . dispatchEvent ( new CustomEvent ( 'fetchCustomerData' , { detail : { j…" at bounding box center [917, 485] width 1046 height 680
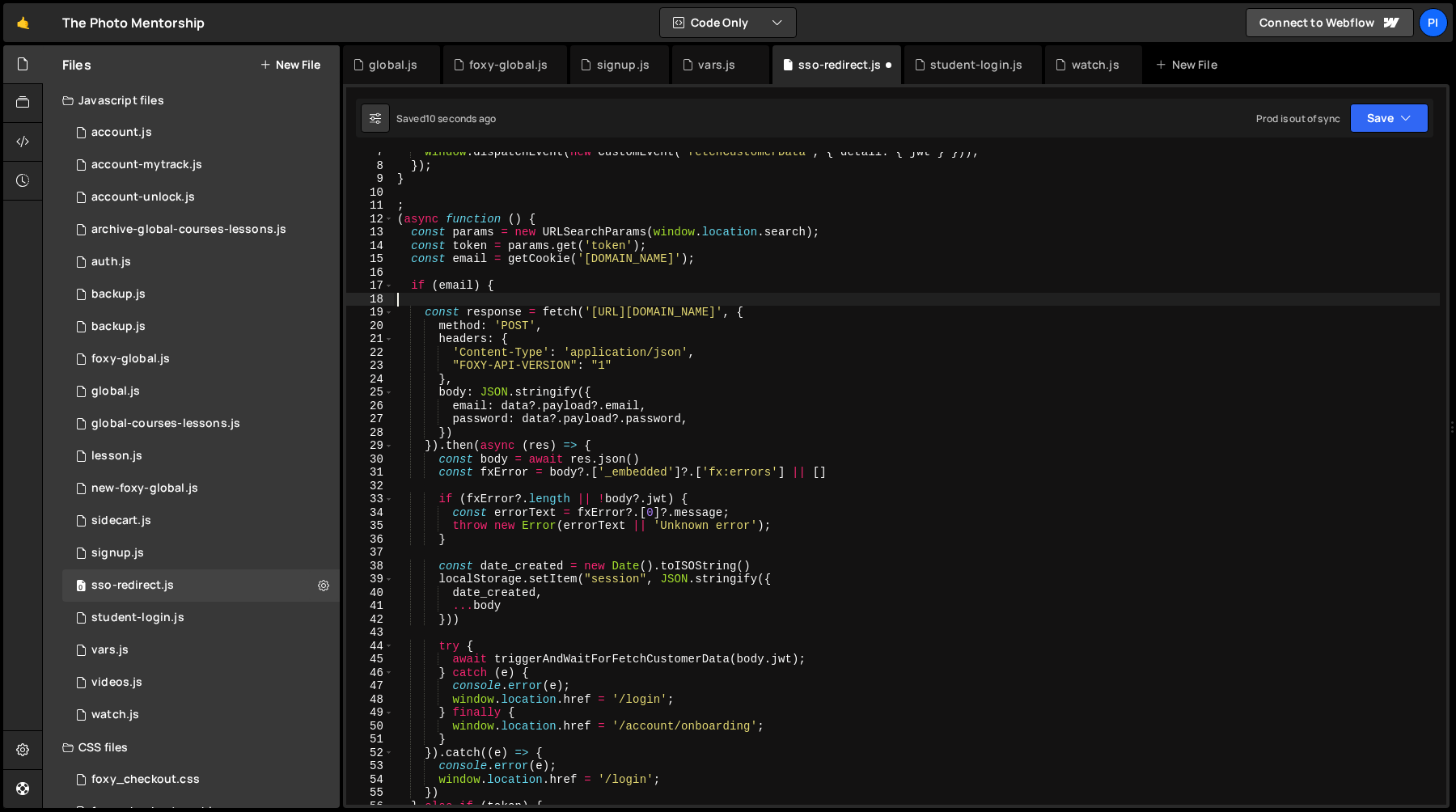
drag, startPoint x: 522, startPoint y: 377, endPoint x: 387, endPoint y: 299, distance: 155.9
click at [387, 299] on div "7 8 9 10 11 12 13 14 15 16 17 18 19 20 21 22 23 24 25 26 27 28 29 30 31 32 33 3…" at bounding box center [897, 478] width 1100 height 652
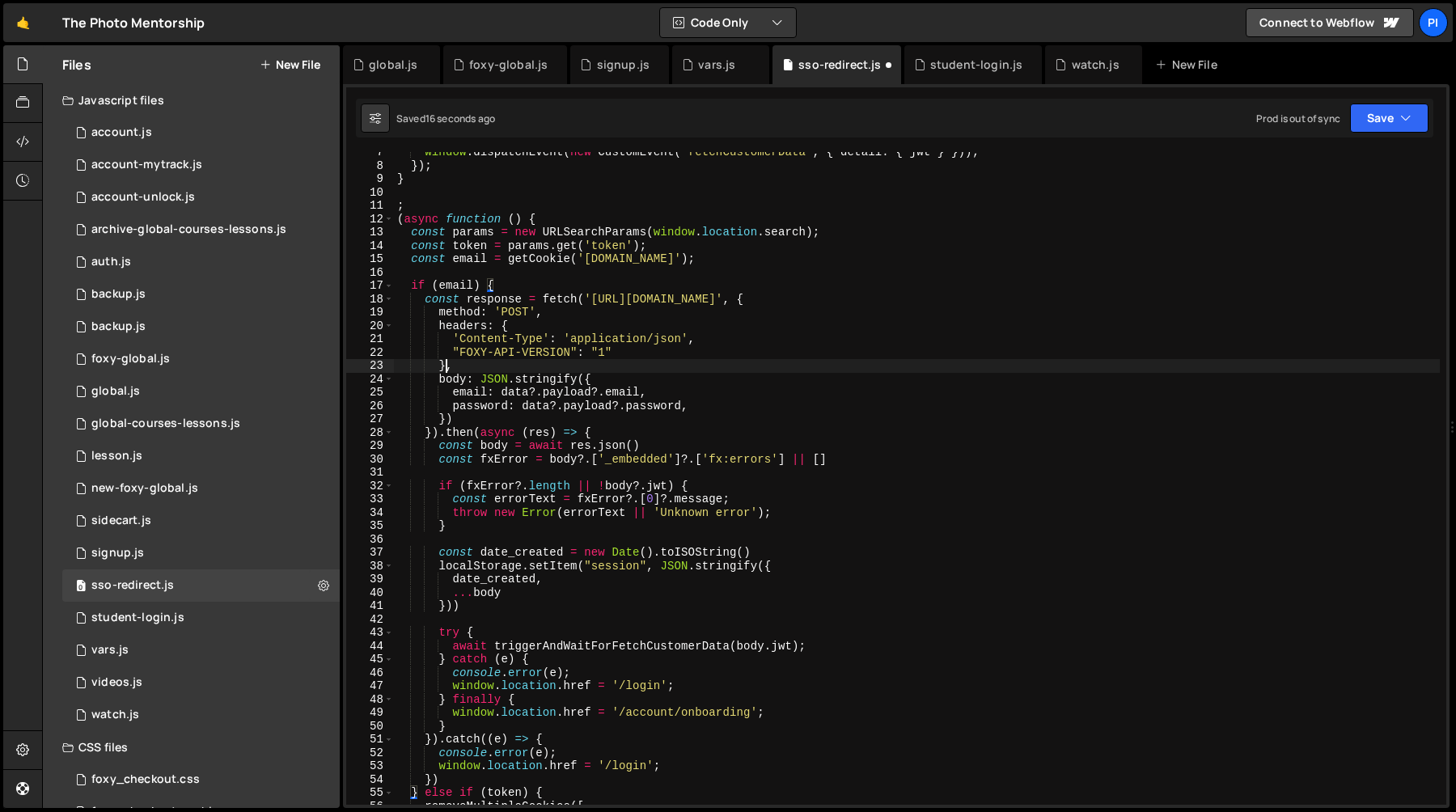
click at [449, 365] on div "window . dispatchEvent ( new CustomEvent ( 'fetchCustomerData' , { detail : { j…" at bounding box center [917, 485] width 1046 height 680
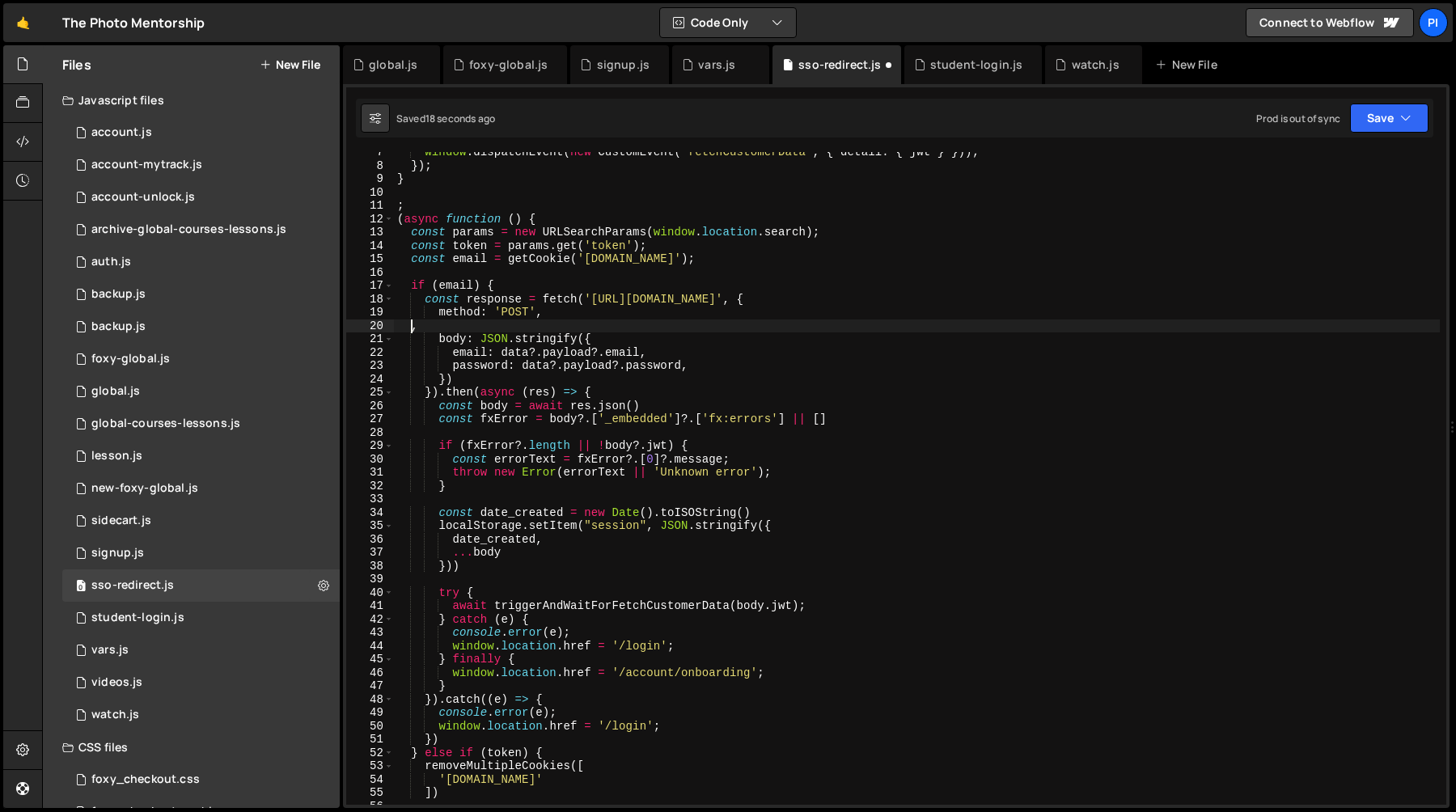
drag, startPoint x: 449, startPoint y: 365, endPoint x: 410, endPoint y: 326, distance: 55.2
click at [410, 326] on div "window . dispatchEvent ( new CustomEvent ( 'fetchCustomerData' , { detail : { j…" at bounding box center [917, 485] width 1046 height 680
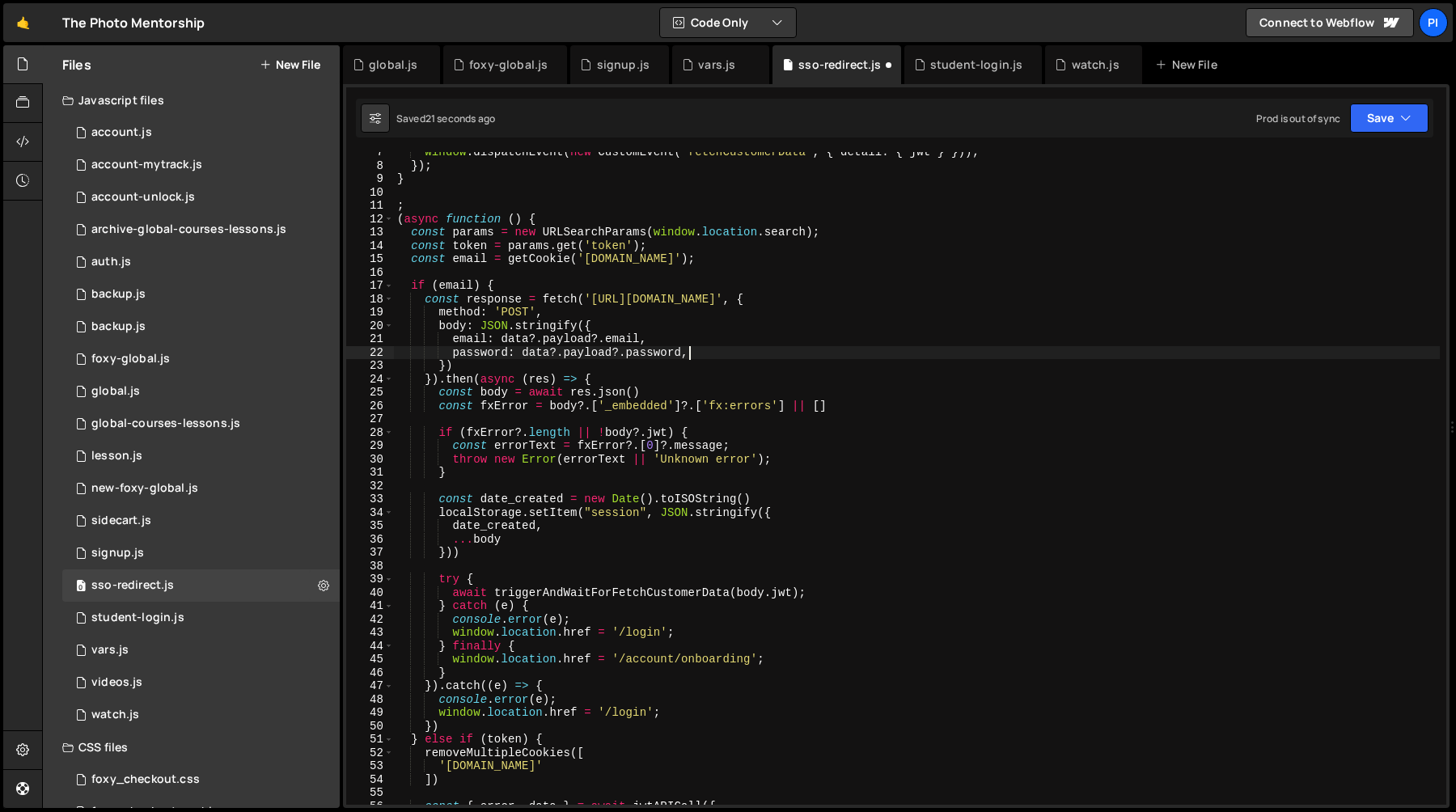
click at [716, 353] on div "window . dispatchEvent ( new CustomEvent ( 'fetchCustomerData' , { detail : { j…" at bounding box center [917, 485] width 1046 height 680
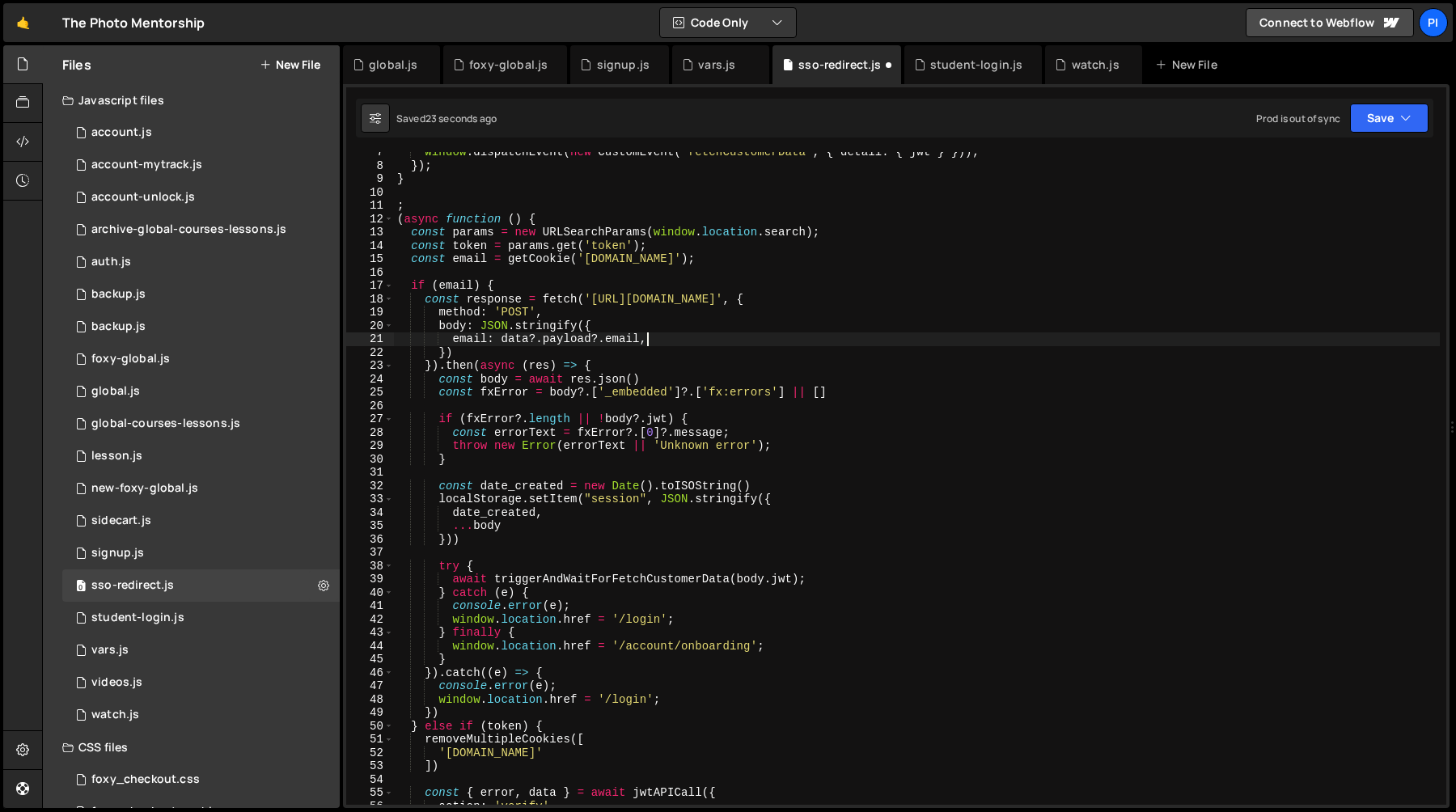
drag, startPoint x: 716, startPoint y: 353, endPoint x: 713, endPoint y: 343, distance: 10.4
click at [713, 343] on div "window . dispatchEvent ( new CustomEvent ( 'fetchCustomerData' , { detail : { j…" at bounding box center [917, 485] width 1046 height 680
click at [488, 340] on div "window . dispatchEvent ( new CustomEvent ( 'fetchCustomerData' , { detail : { j…" at bounding box center [917, 485] width 1046 height 680
drag, startPoint x: 488, startPoint y: 340, endPoint x: 618, endPoint y: 342, distance: 130.0
click at [618, 342] on div "window . dispatchEvent ( new CustomEvent ( 'fetchCustomerData' , { detail : { j…" at bounding box center [917, 485] width 1046 height 680
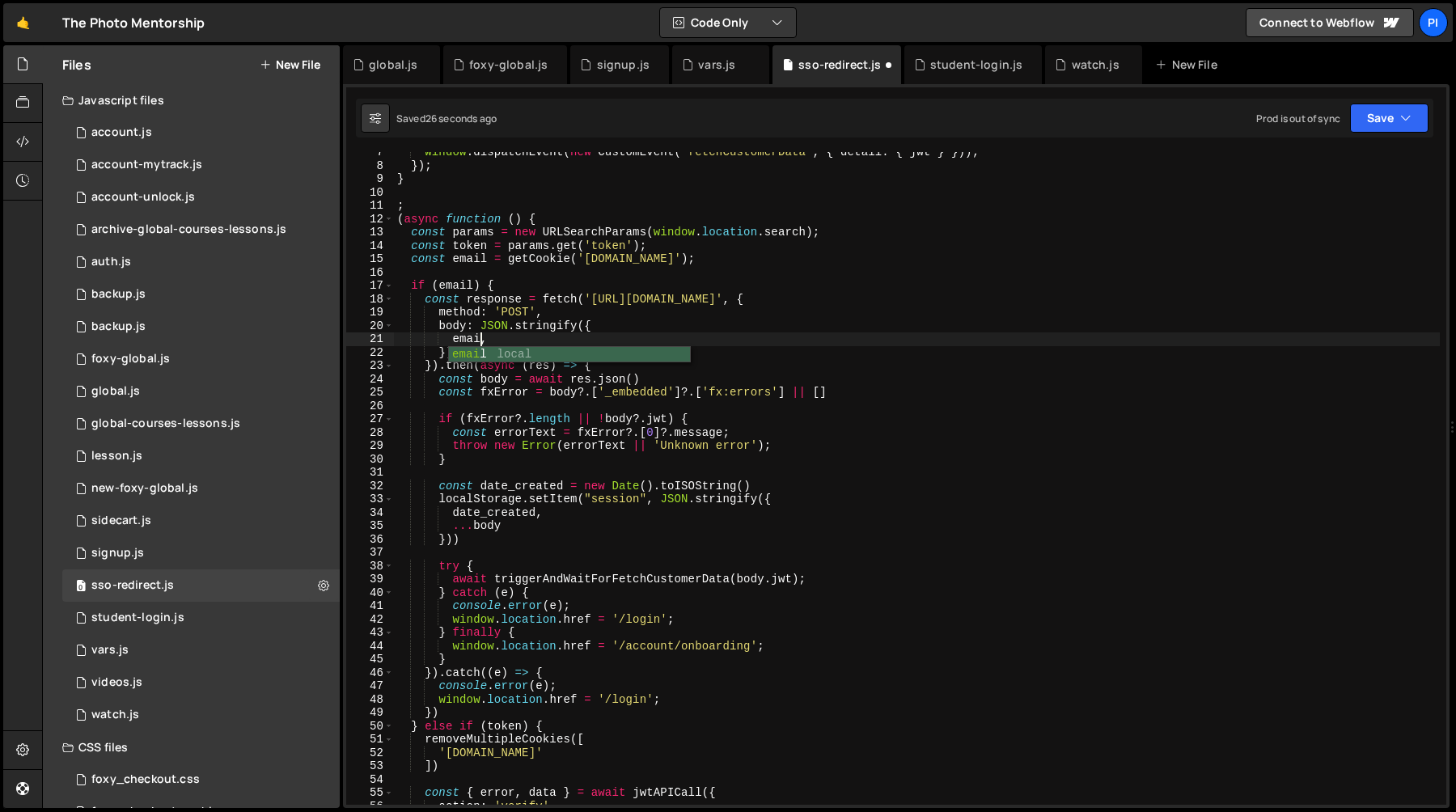
scroll to position [0, 6]
click at [511, 351] on div "window . dispatchEvent ( new CustomEvent ( 'fetchCustomerData' , { detail : { j…" at bounding box center [917, 485] width 1046 height 680
click at [538, 286] on div "window . dispatchEvent ( new CustomEvent ( 'fetchCustomerData' , { detail : { j…" at bounding box center [917, 485] width 1046 height 680
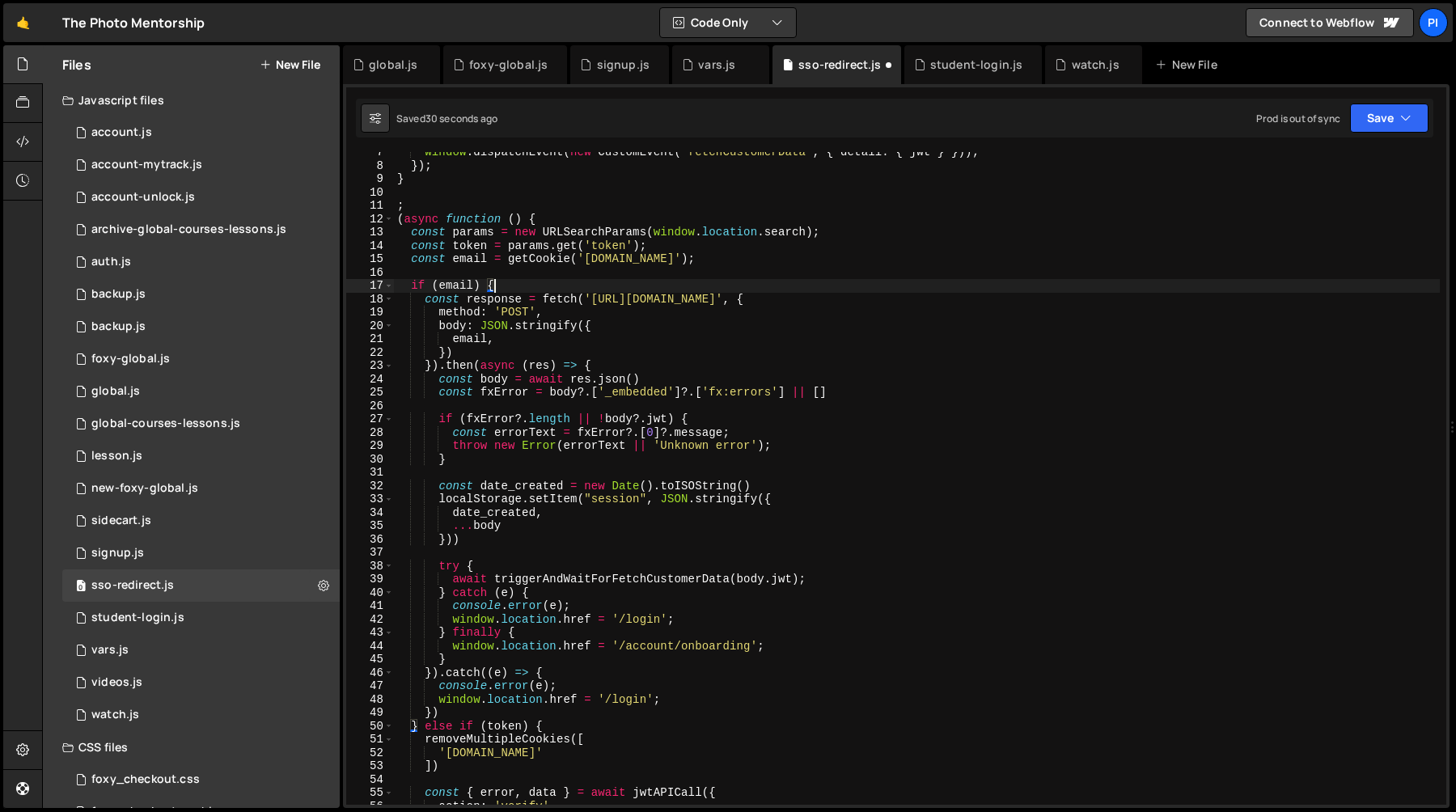
click at [469, 371] on div "window . dispatchEvent ( new CustomEvent ( 'fetchCustomerData' , { detail : { j…" at bounding box center [917, 485] width 1046 height 680
click at [489, 383] on div "window . dispatchEvent ( new CustomEvent ( 'fetchCustomerData' , { detail : { j…" at bounding box center [917, 485] width 1046 height 680
type textarea "const body = await res.json()"
click at [565, 401] on div "window . dispatchEvent ( new CustomEvent ( 'fetchCustomerData' , { detail : { j…" at bounding box center [917, 485] width 1046 height 680
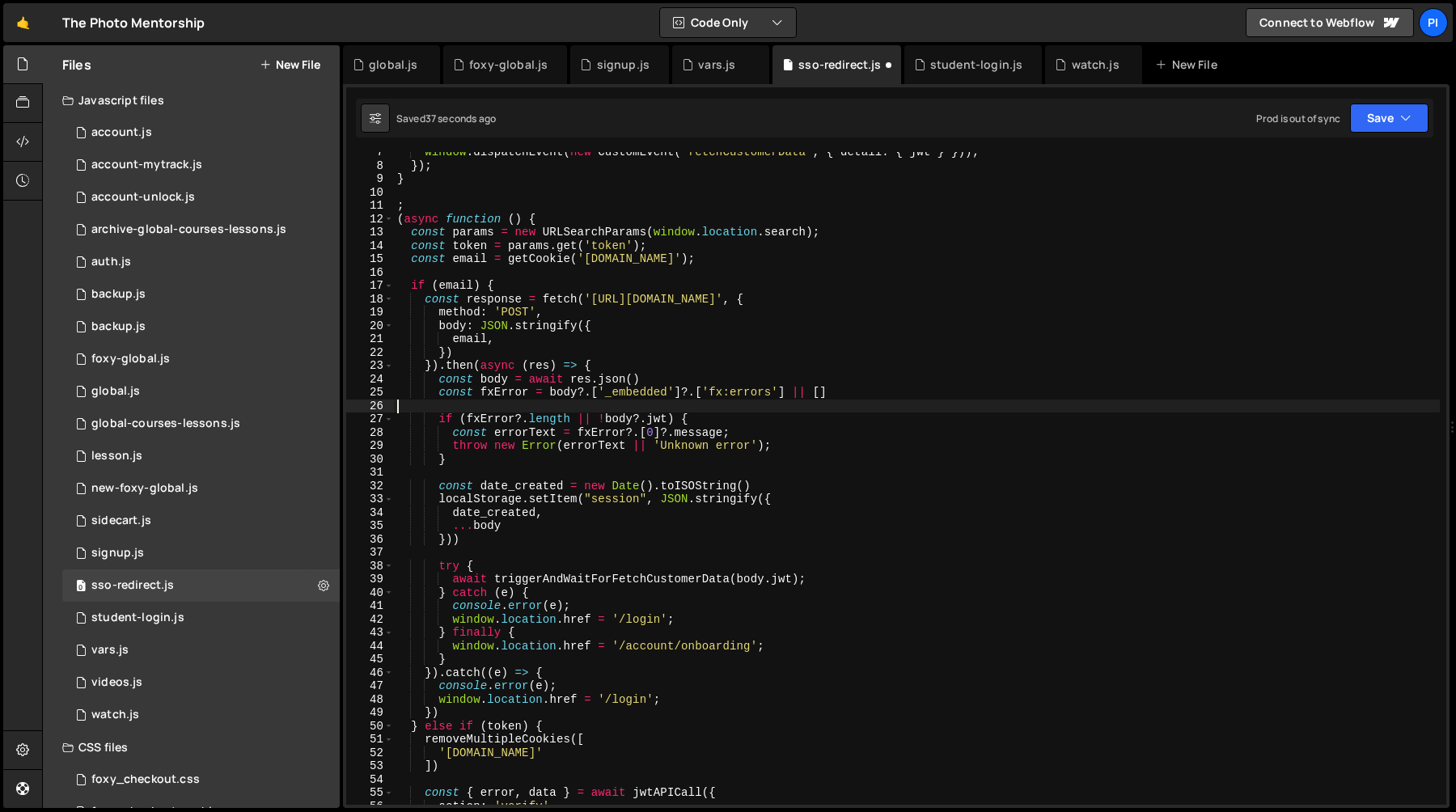
scroll to position [0, 0]
click at [565, 401] on div "window . dispatchEvent ( new CustomEvent ( 'fetchCustomerData' , { detail : { j…" at bounding box center [917, 485] width 1046 height 680
click at [565, 400] on div "window . dispatchEvent ( new CustomEvent ( 'fetchCustomerData' , { detail : { j…" at bounding box center [917, 485] width 1046 height 680
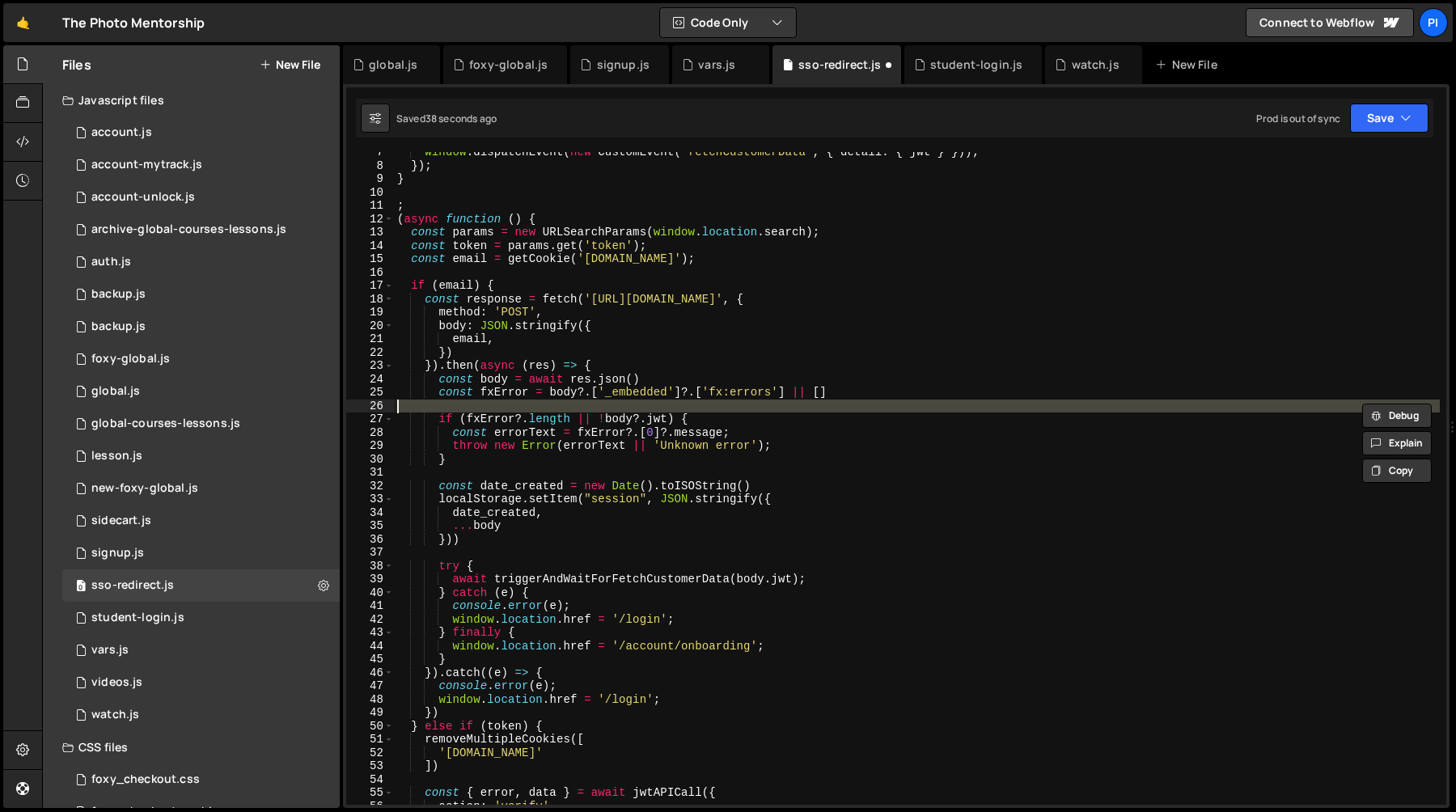
click at [565, 400] on div "window . dispatchEvent ( new CustomEvent ( 'fetchCustomerData' , { detail : { j…" at bounding box center [917, 485] width 1046 height 680
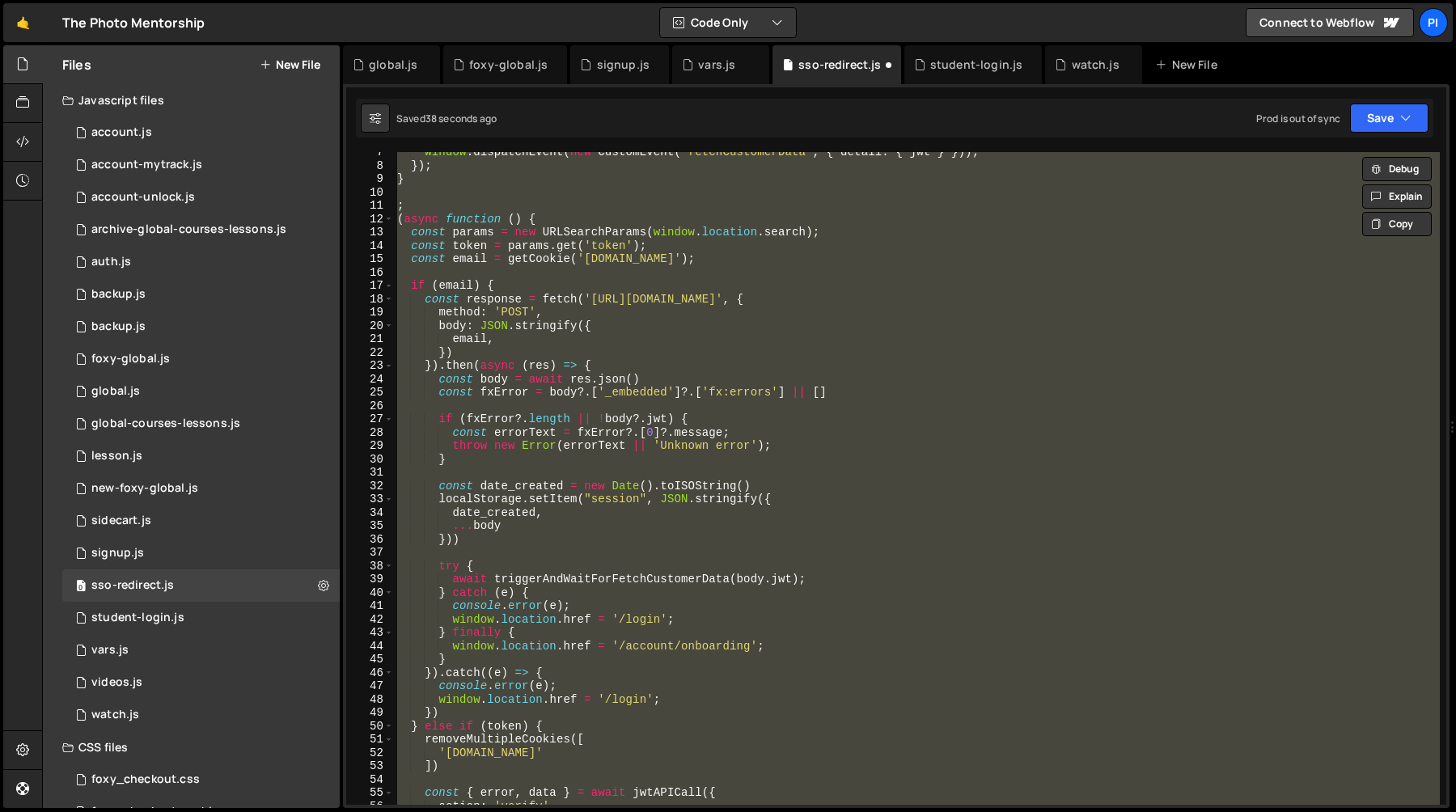
click at [565, 396] on div "window . dispatchEvent ( new CustomEvent ( 'fetchCustomerData' , { detail : { j…" at bounding box center [917, 478] width 1046 height 652
click at [565, 396] on div "window . dispatchEvent ( new CustomEvent ( 'fetchCustomerData' , { detail : { j…" at bounding box center [917, 485] width 1046 height 680
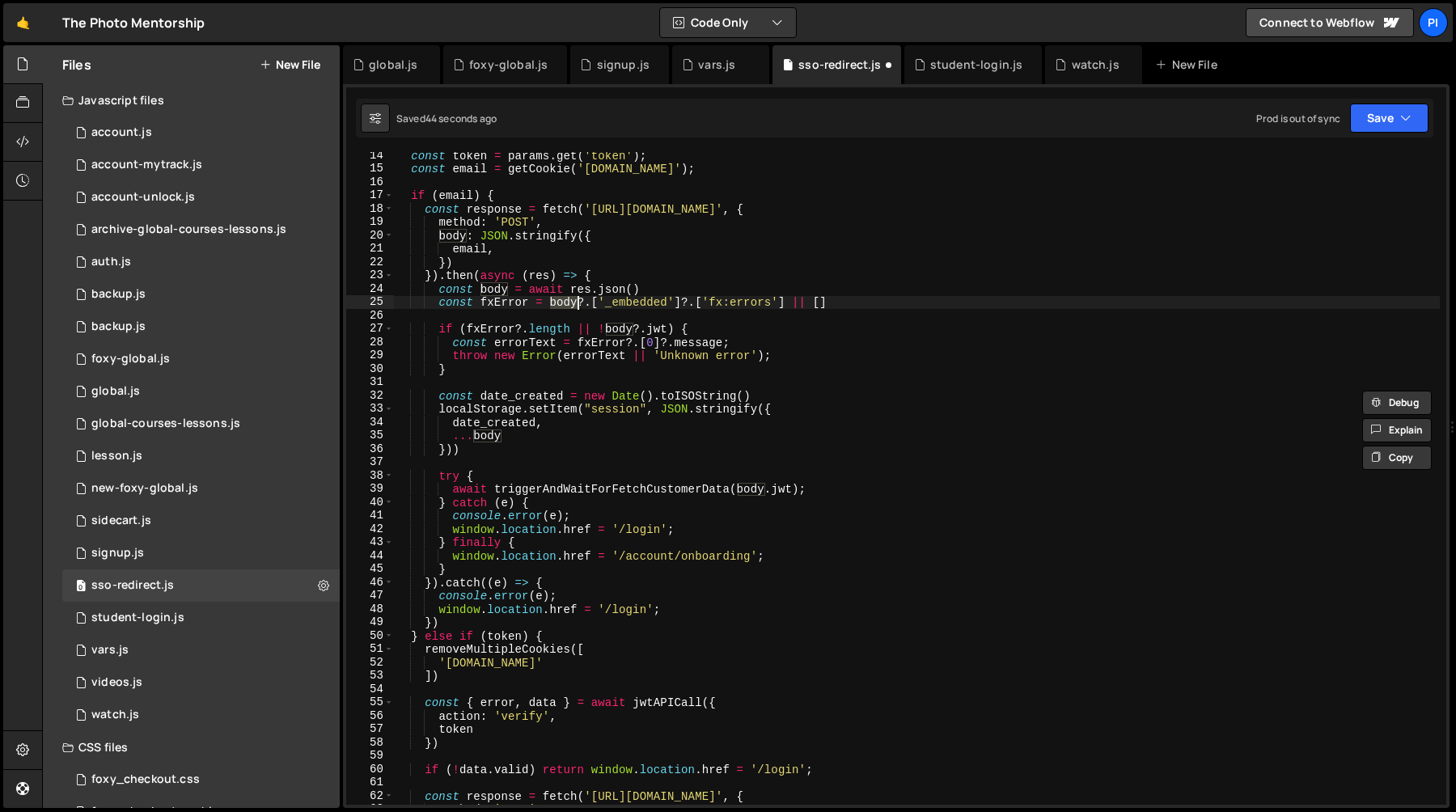
scroll to position [143, 0]
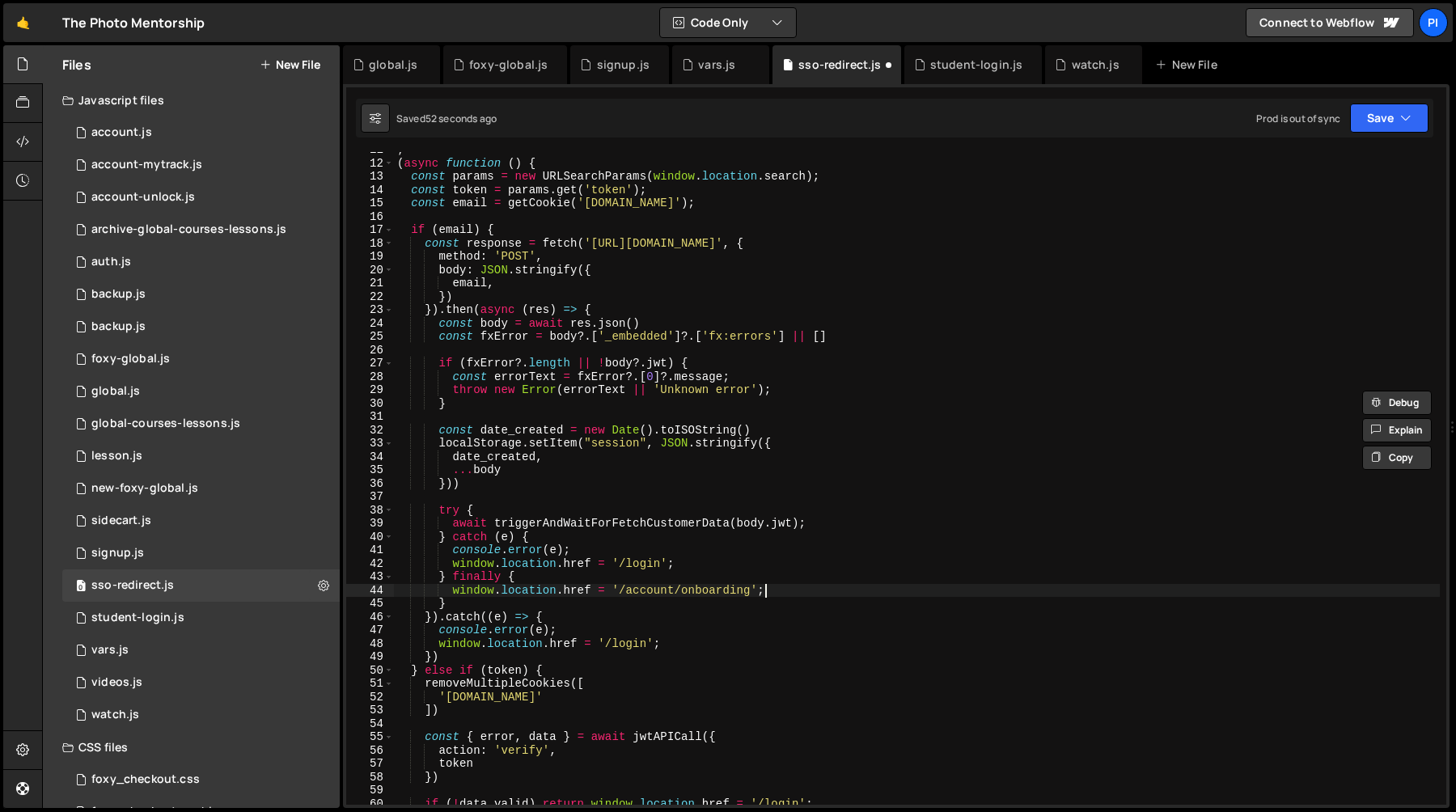
click at [783, 592] on div "; ( async function ( ) { const params = new URLSearchParams ( window . location…" at bounding box center [917, 483] width 1046 height 680
type textarea "} finally {"
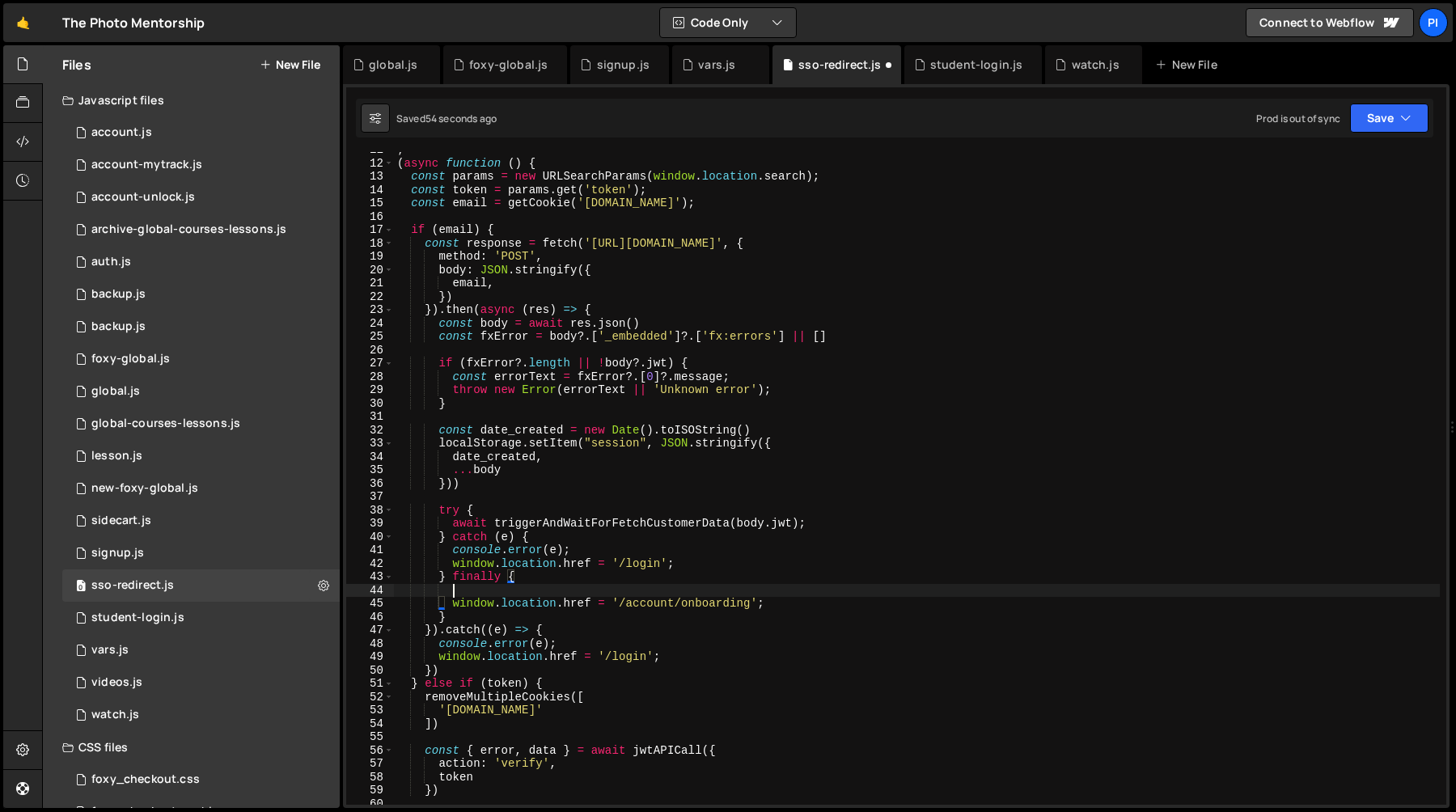
paste textarea "])"
type textarea "])"
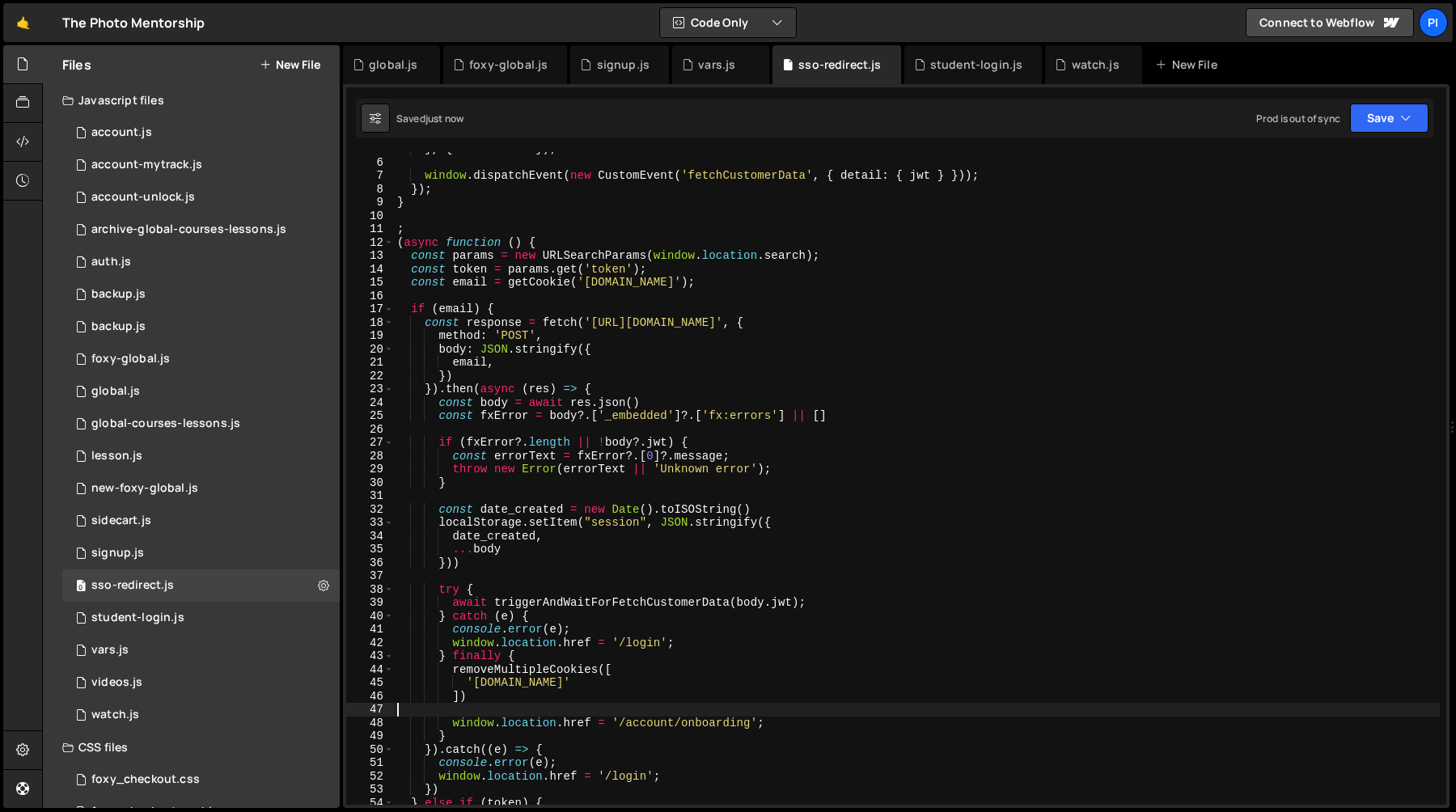
scroll to position [35, 0]
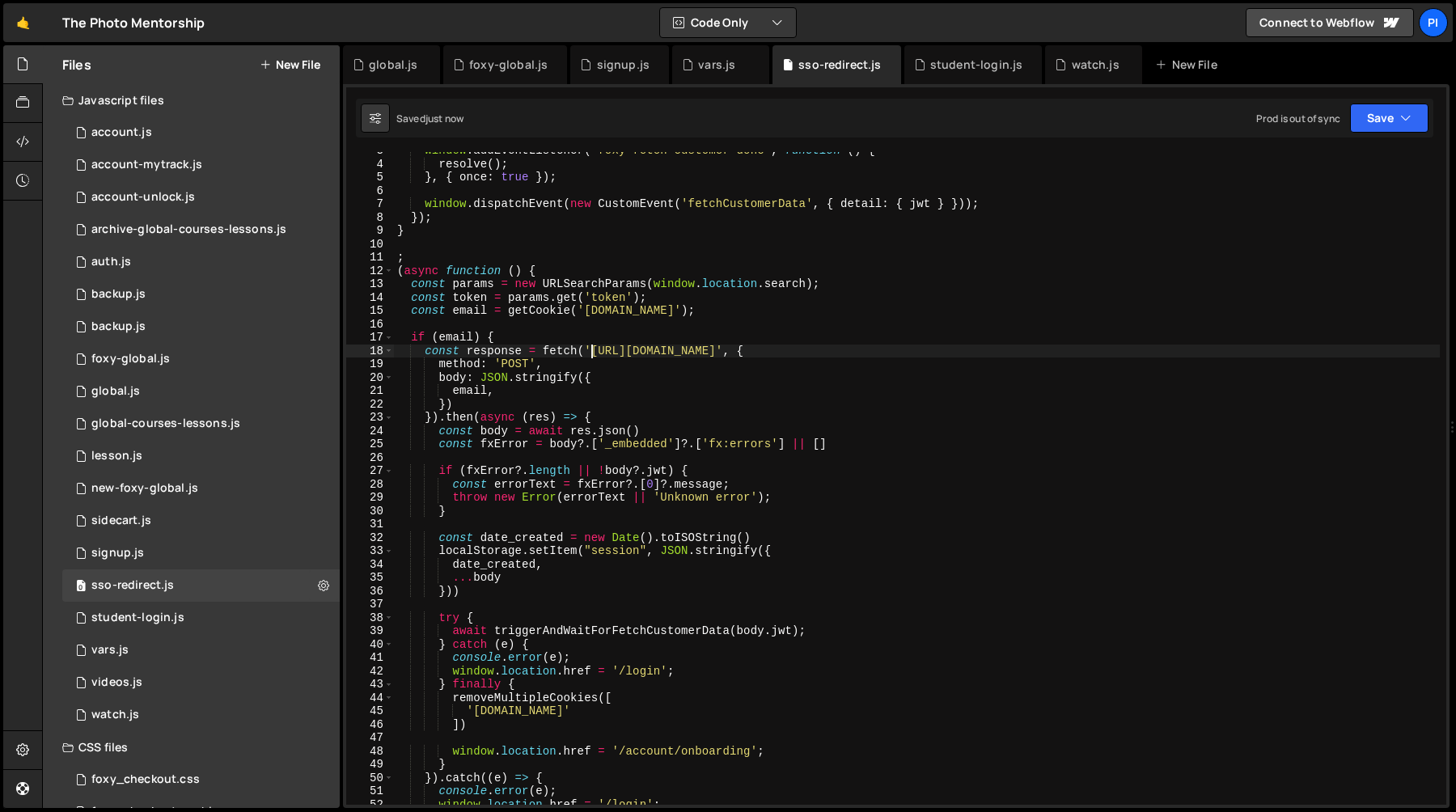
click at [593, 351] on div "window . addEventListener ( 'foxy-fetch-customer-done' , function ( ) { resolve…" at bounding box center [917, 483] width 1046 height 680
click at [700, 58] on div "vars.js" at bounding box center [717, 64] width 38 height 16
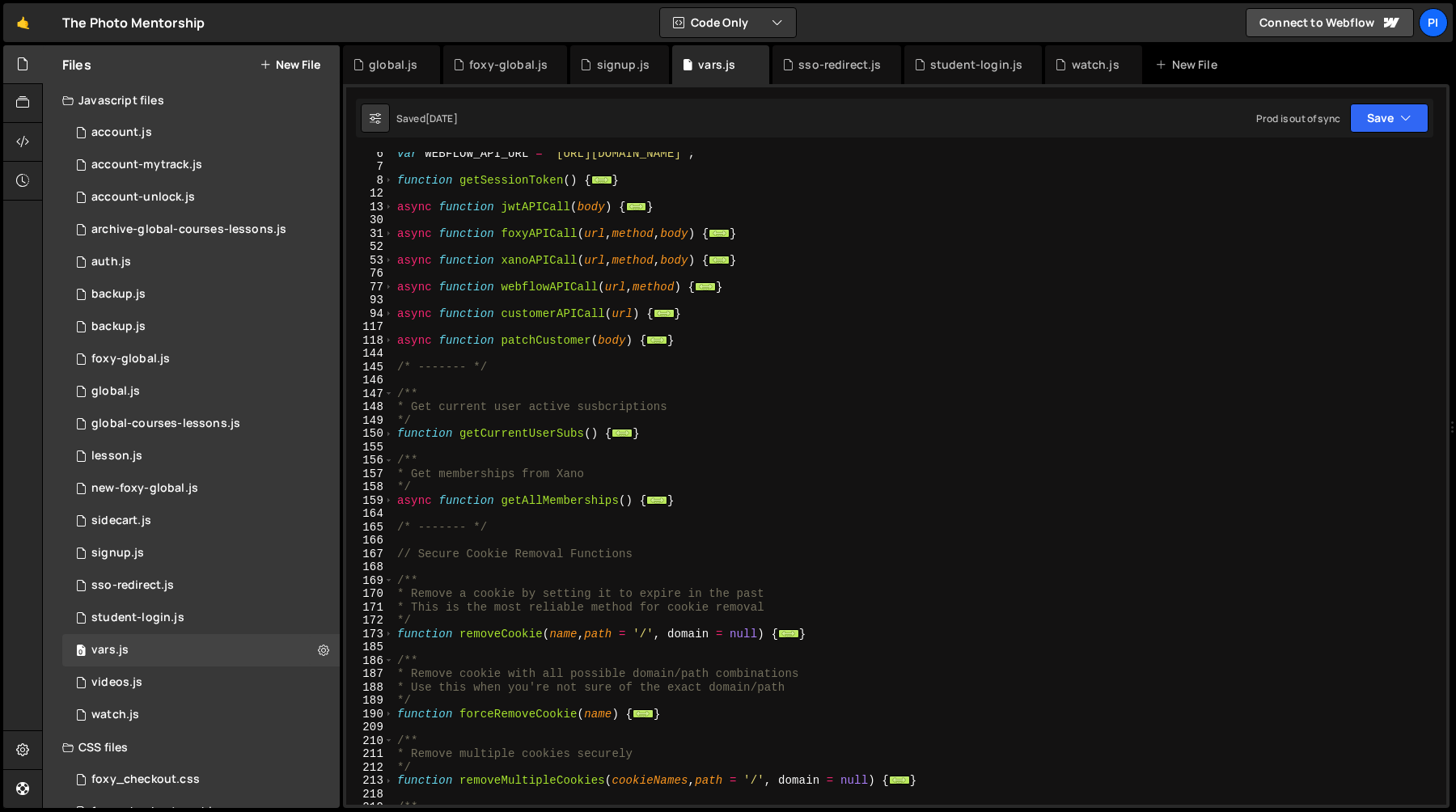
scroll to position [0, 0]
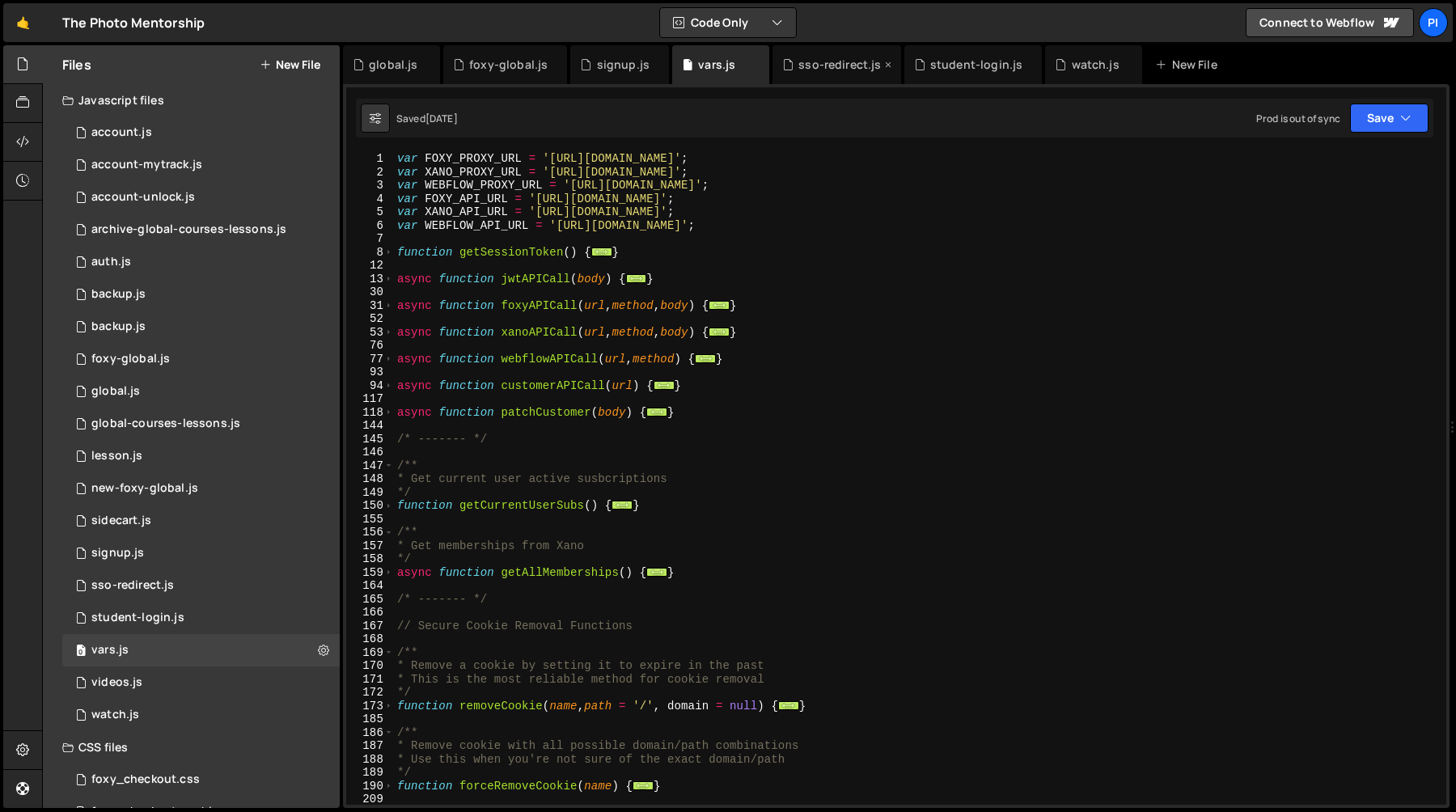
click at [782, 59] on icon at bounding box center [788, 64] width 11 height 16
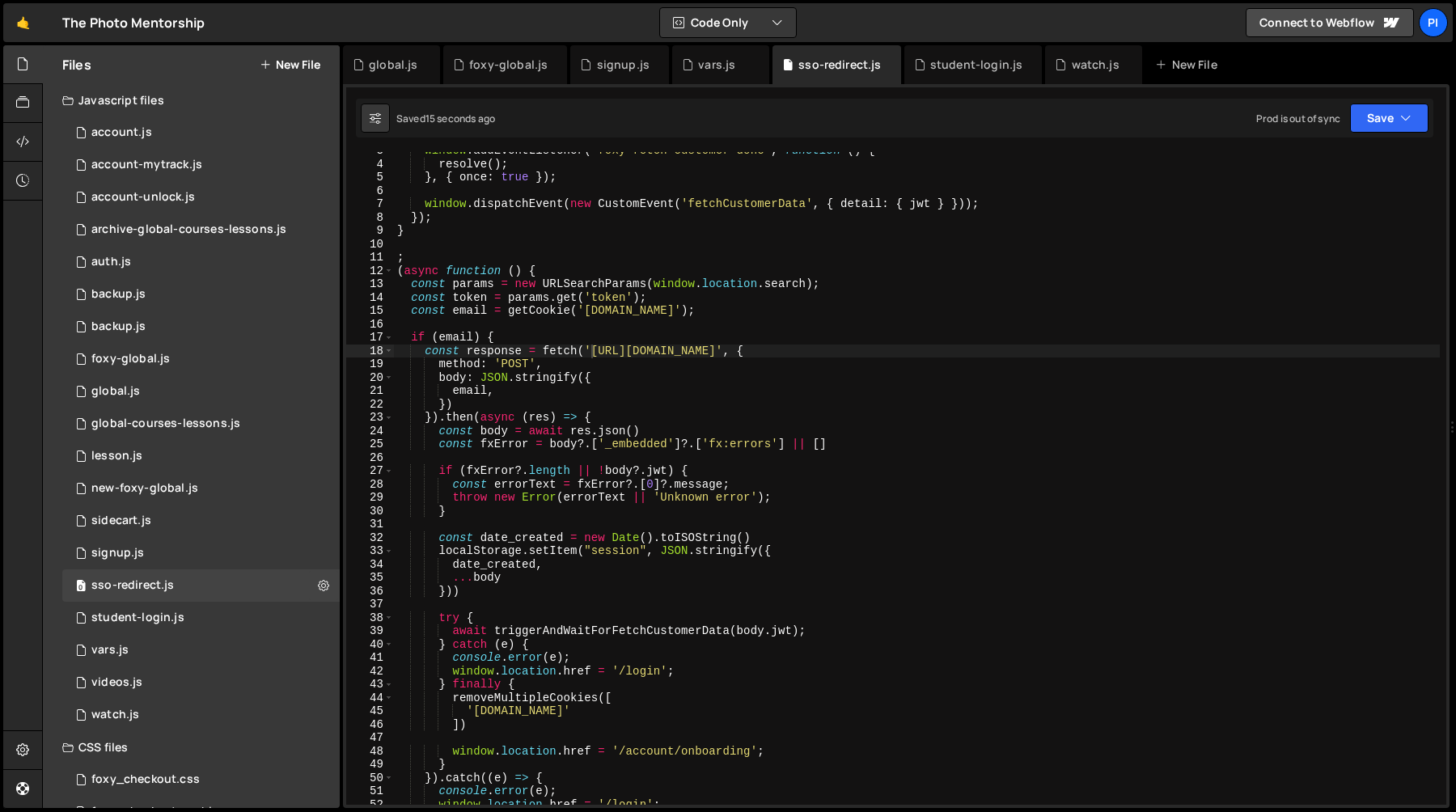
click at [593, 346] on div "window . addEventListener ( 'foxy-fetch-customer-done' , function ( ) { resolve…" at bounding box center [917, 483] width 1046 height 680
click at [926, 354] on div "window . addEventListener ( 'foxy-fetch-customer-done' , function ( ) { resolve…" at bounding box center [917, 483] width 1046 height 680
paste textarea "-proxy.netlify.app/foxy-uoe-login"
click at [1367, 126] on button "Save" at bounding box center [1389, 117] width 79 height 29
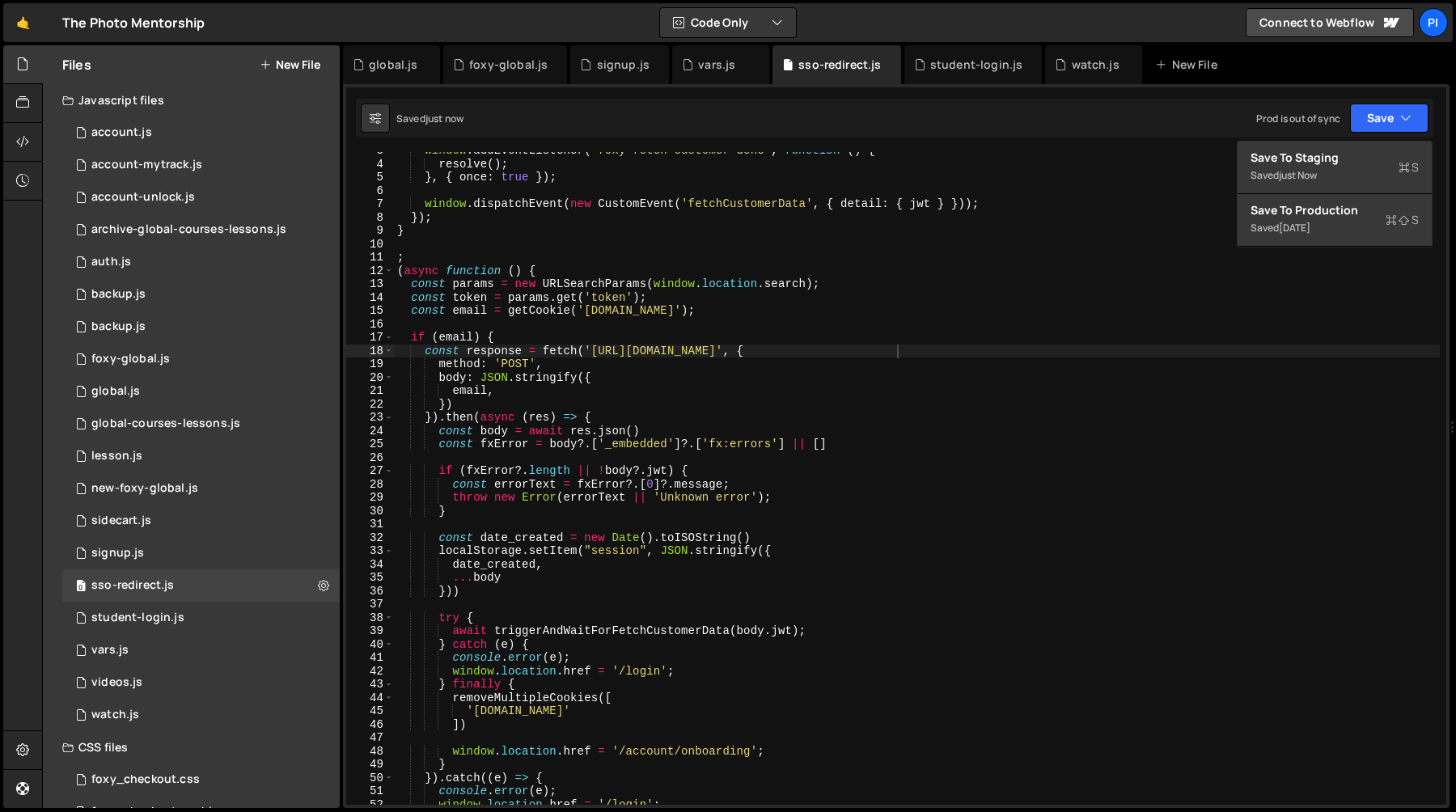
click at [1146, 296] on div "window . addEventListener ( 'foxy-fetch-customer-done' , function ( ) { resolve…" at bounding box center [917, 483] width 1046 height 680
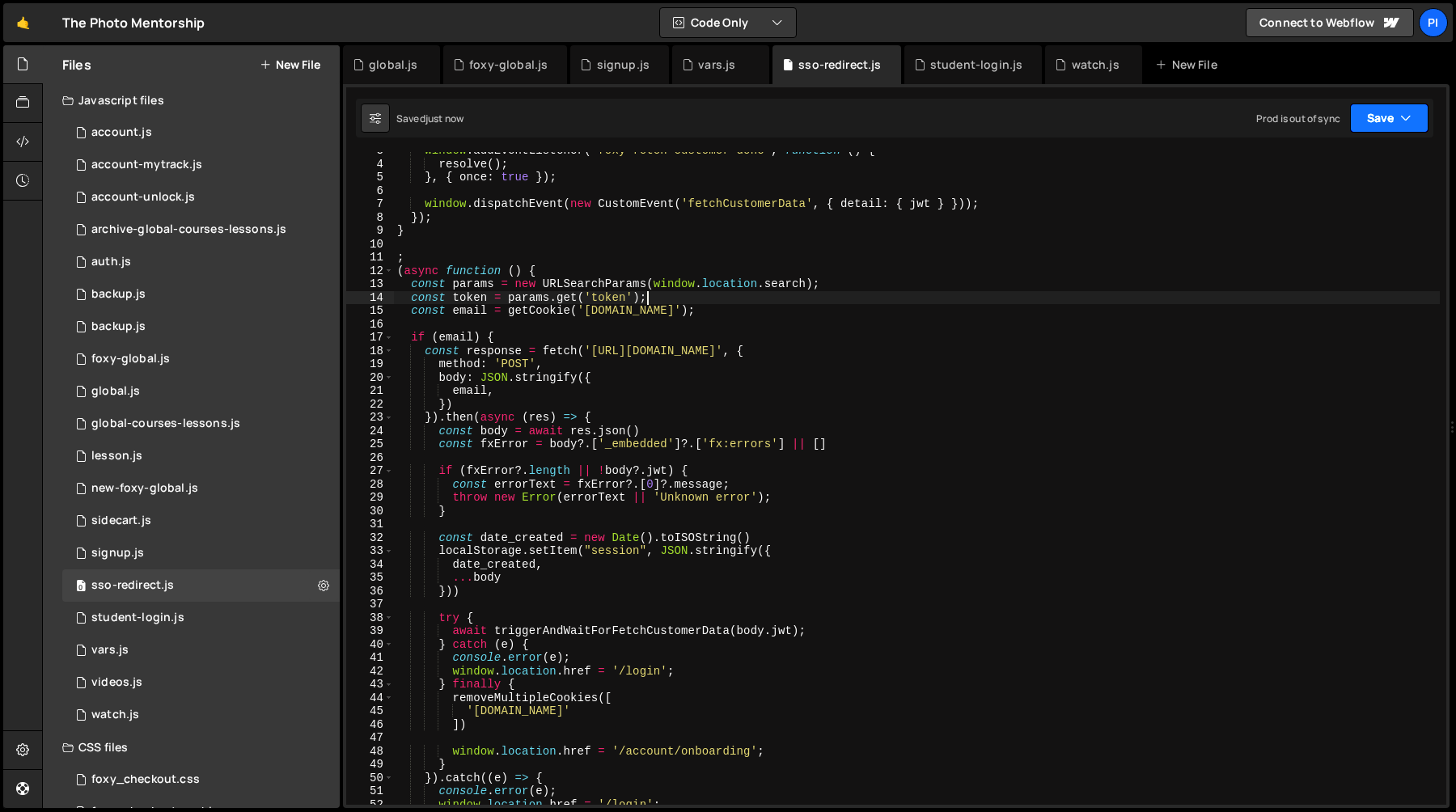
click at [1415, 108] on button "Save" at bounding box center [1389, 117] width 79 height 29
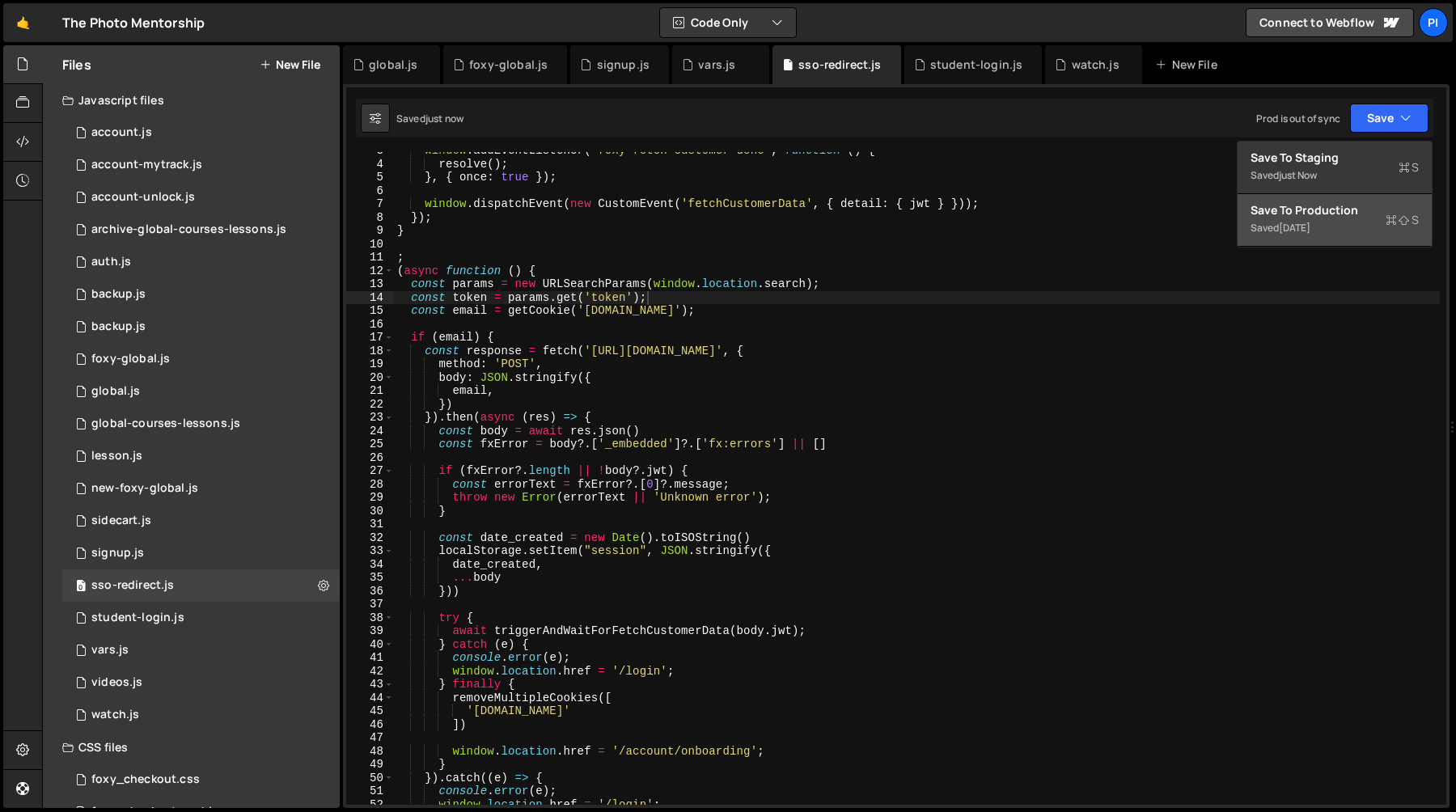
click at [1310, 228] on div "2 weeks ago" at bounding box center [1295, 227] width 32 height 14
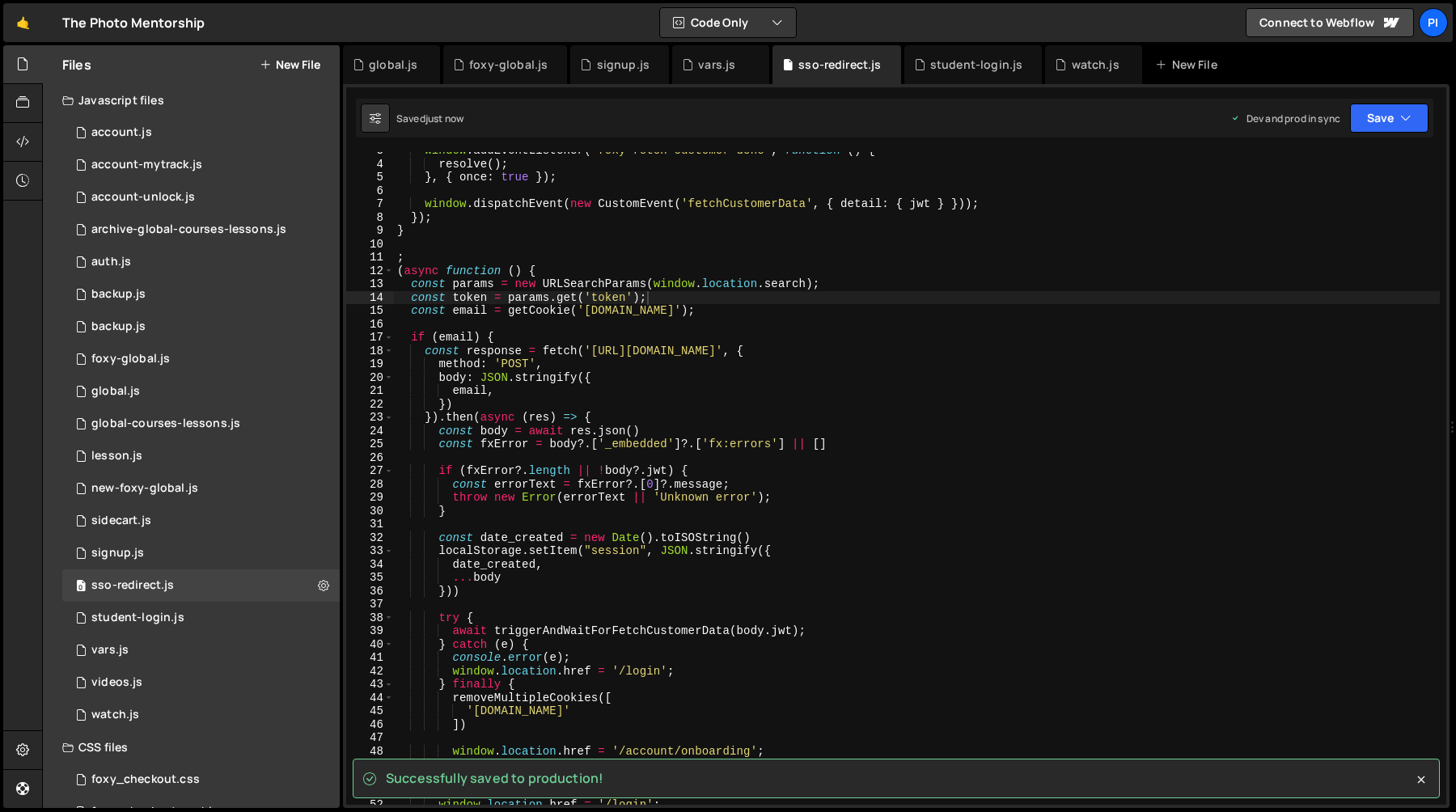
type textarea "const response = fetch('https://tpm-proxy.netlify.app/foxy-uoe-login', {"
click at [1004, 356] on div "window . addEventListener ( 'foxy-fetch-customer-done' , function ( ) { resolve…" at bounding box center [917, 483] width 1046 height 680
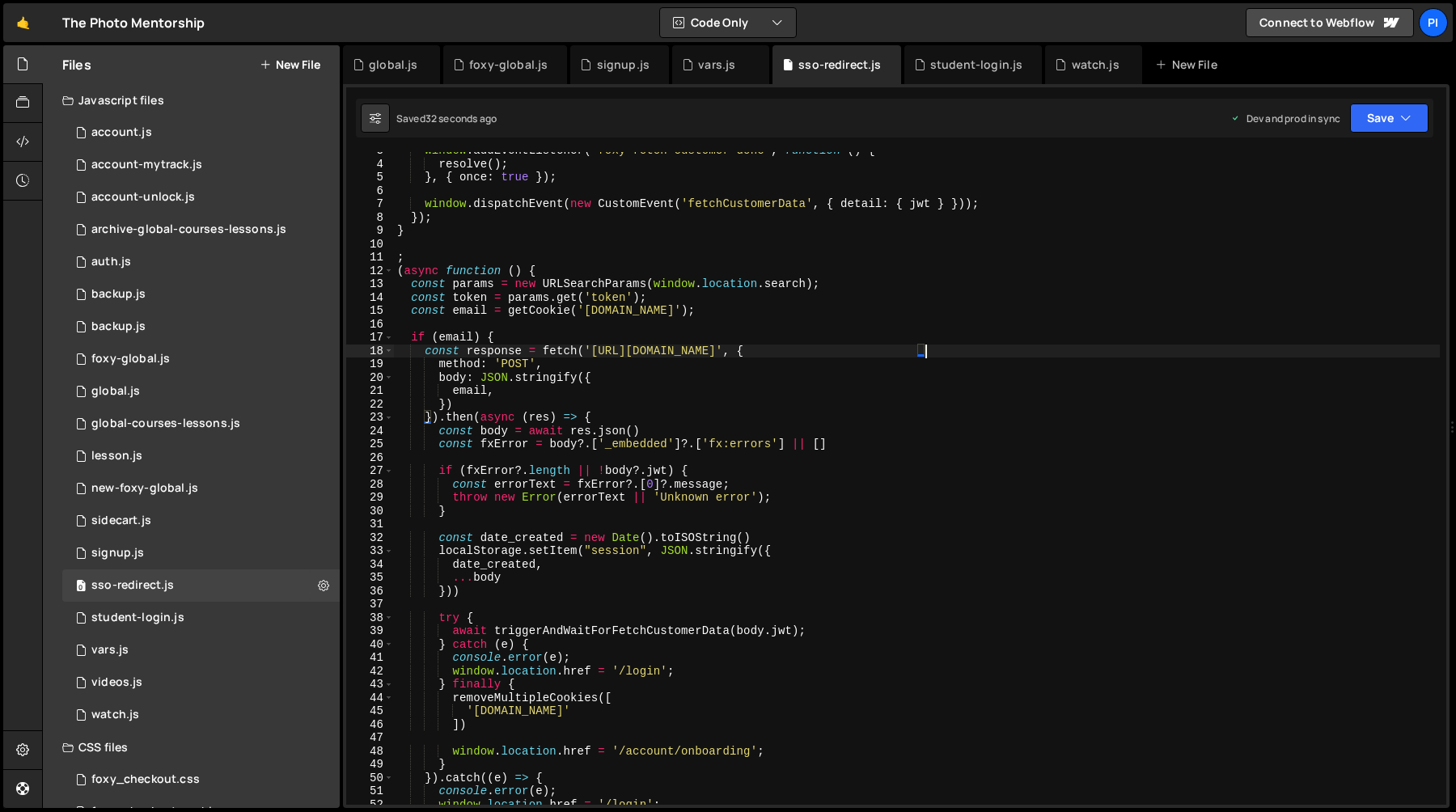
click at [699, 323] on div "window . addEventListener ( 'foxy-fetch-customer-done' , function ( ) { resolve…" at bounding box center [917, 483] width 1046 height 680
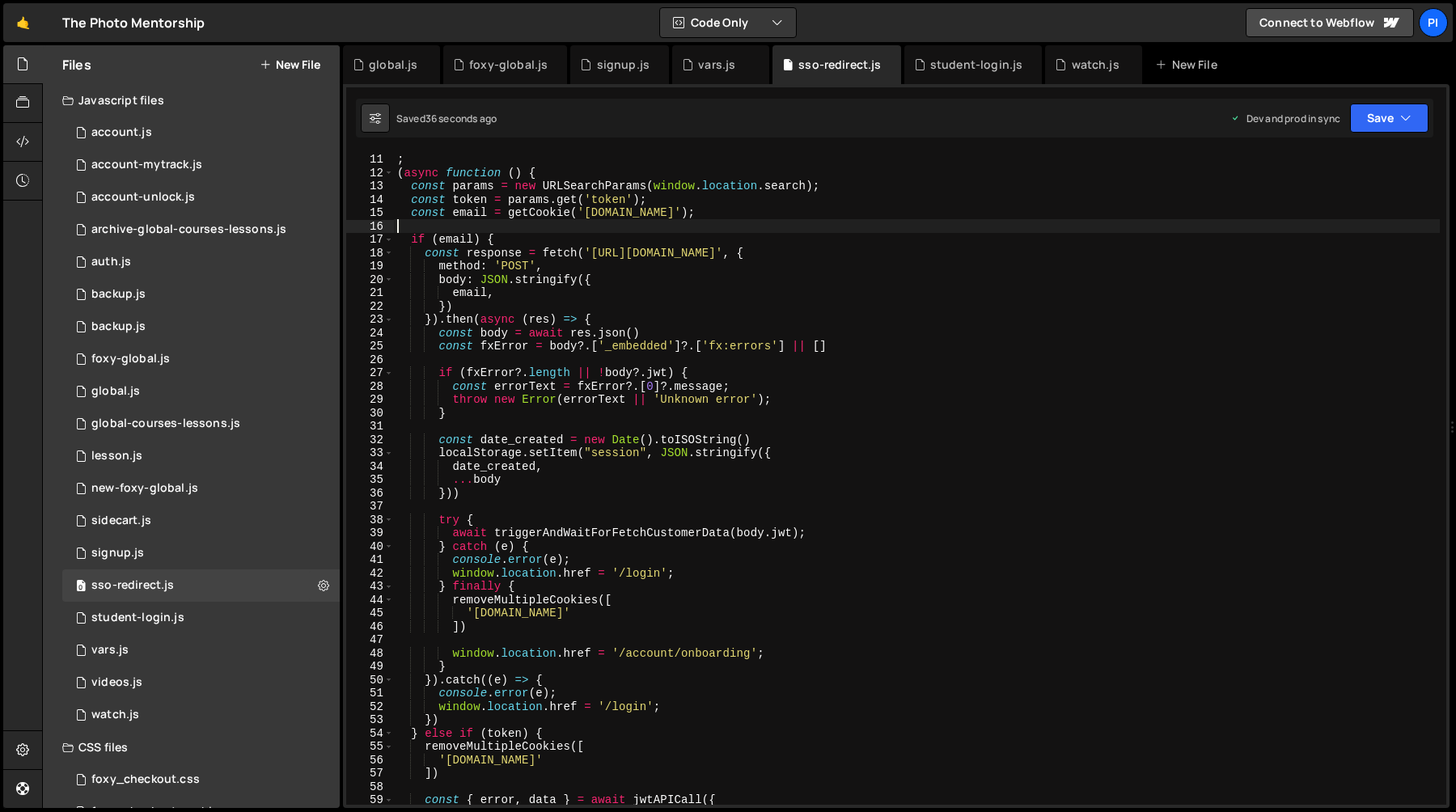
scroll to position [121, 0]
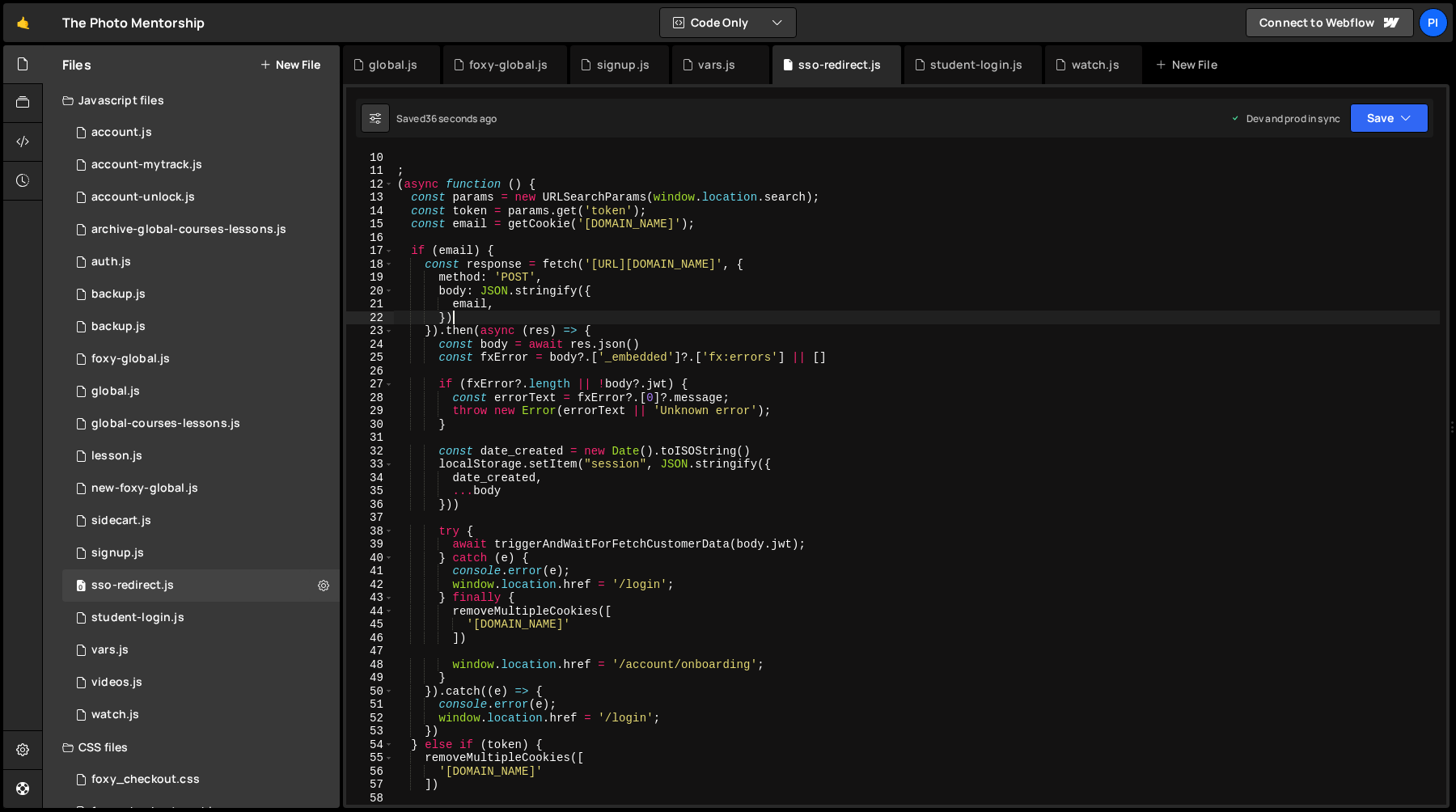
click at [727, 314] on div "; ( async function ( ) { const params = new URLSearchParams ( window . location…" at bounding box center [917, 490] width 1046 height 680
type textarea "})"
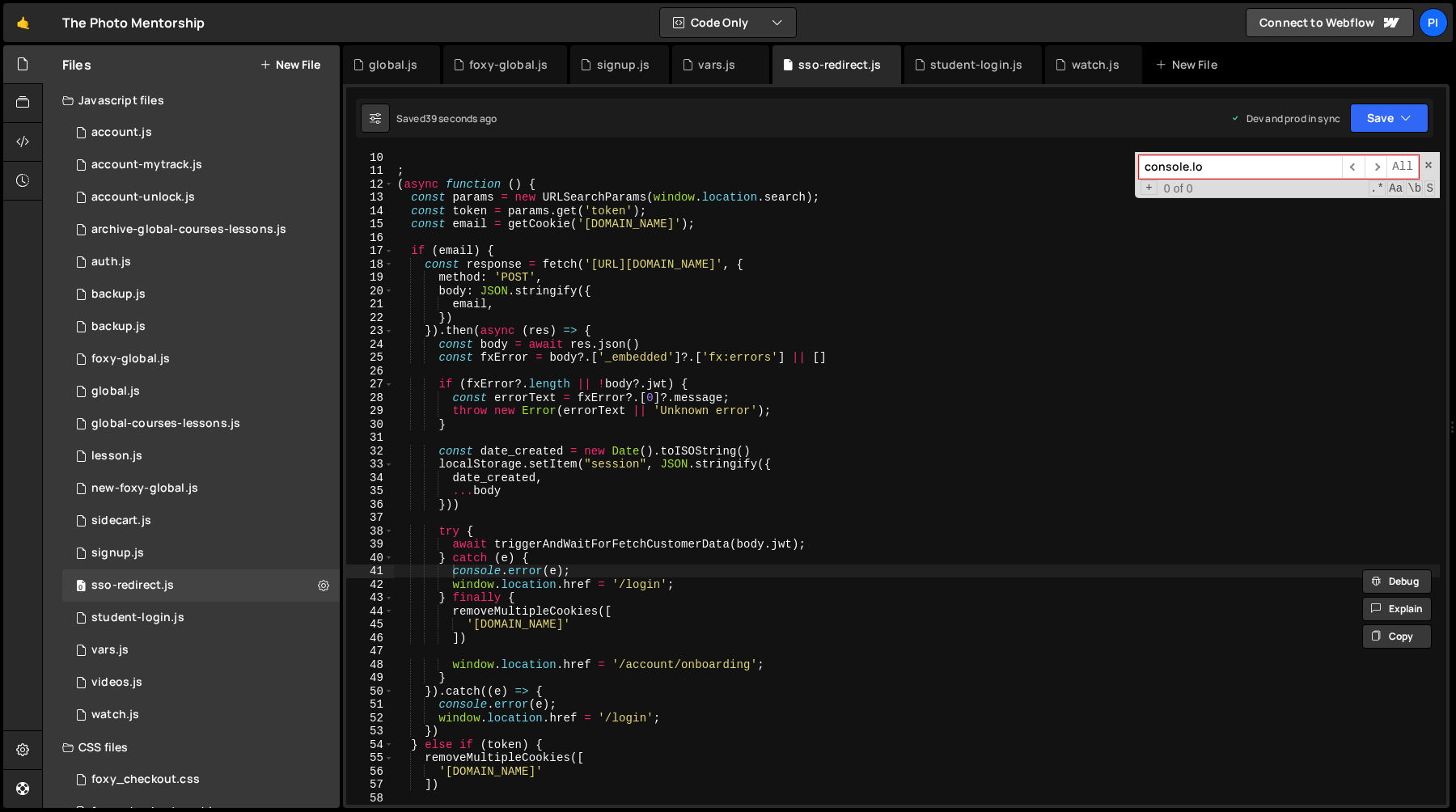
type input "console.log"
click at [1429, 166] on span at bounding box center [1429, 165] width 11 height 11
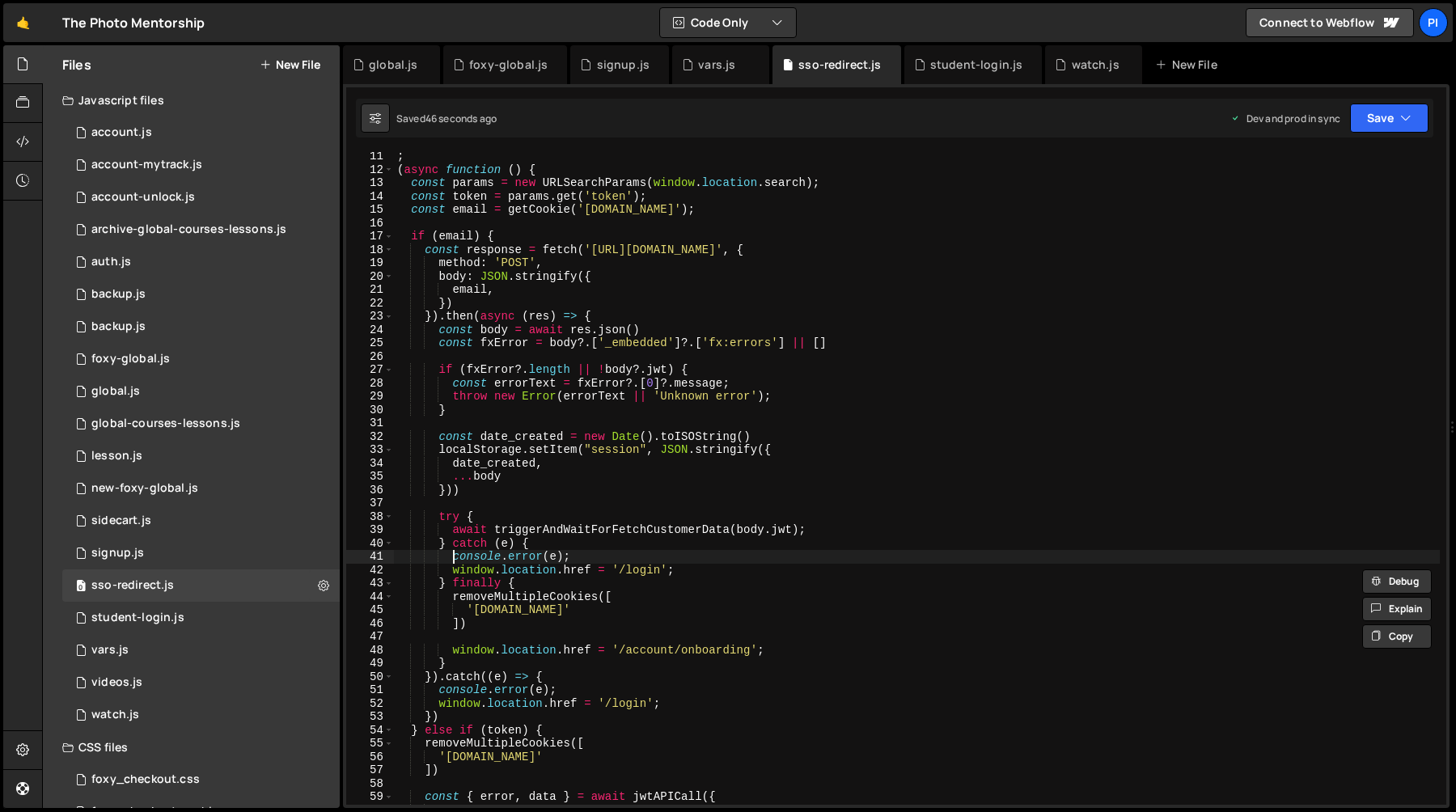
scroll to position [168, 0]
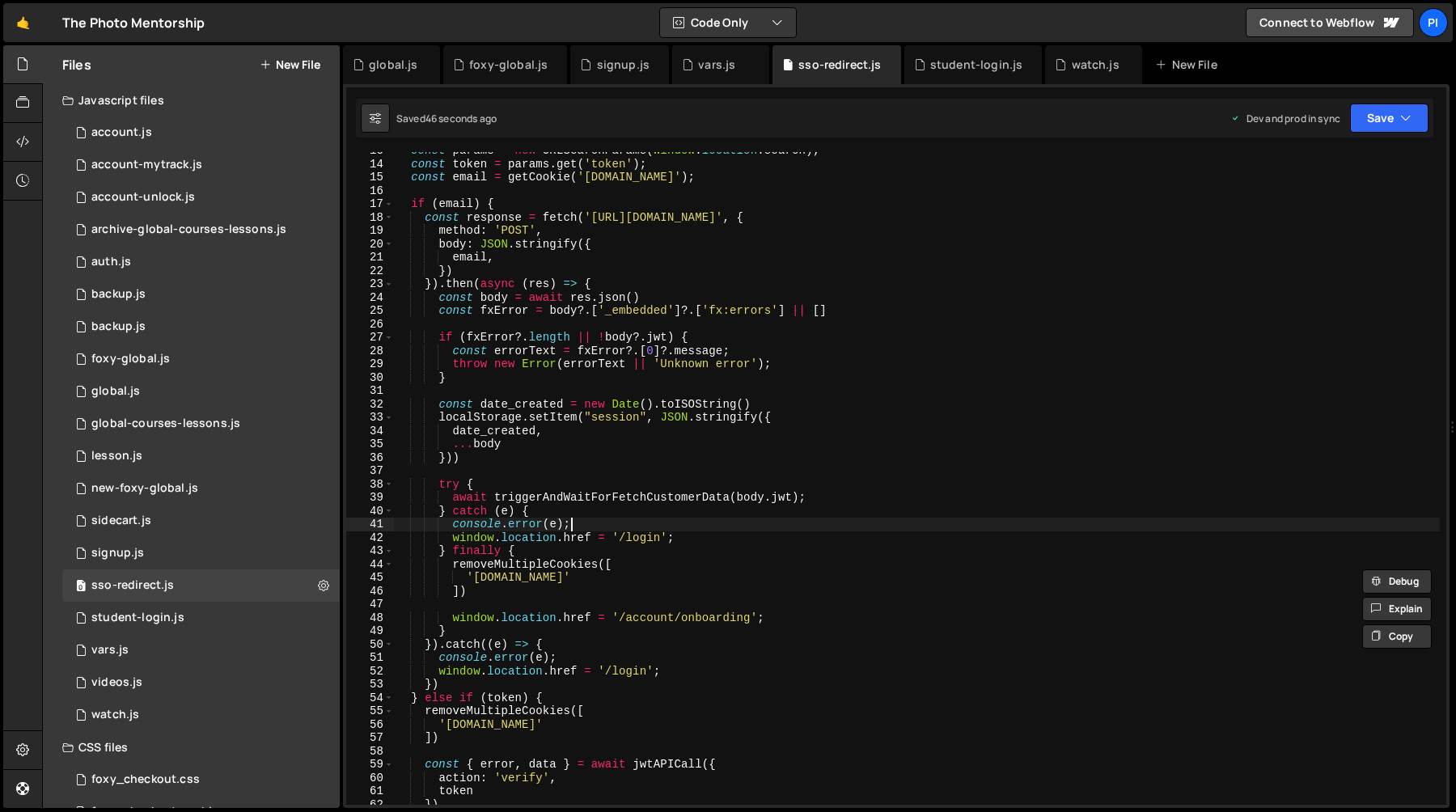
click at [605, 530] on div "const params = new URLSearchParams ( window . location . search ) ; const token…" at bounding box center [917, 483] width 1046 height 680
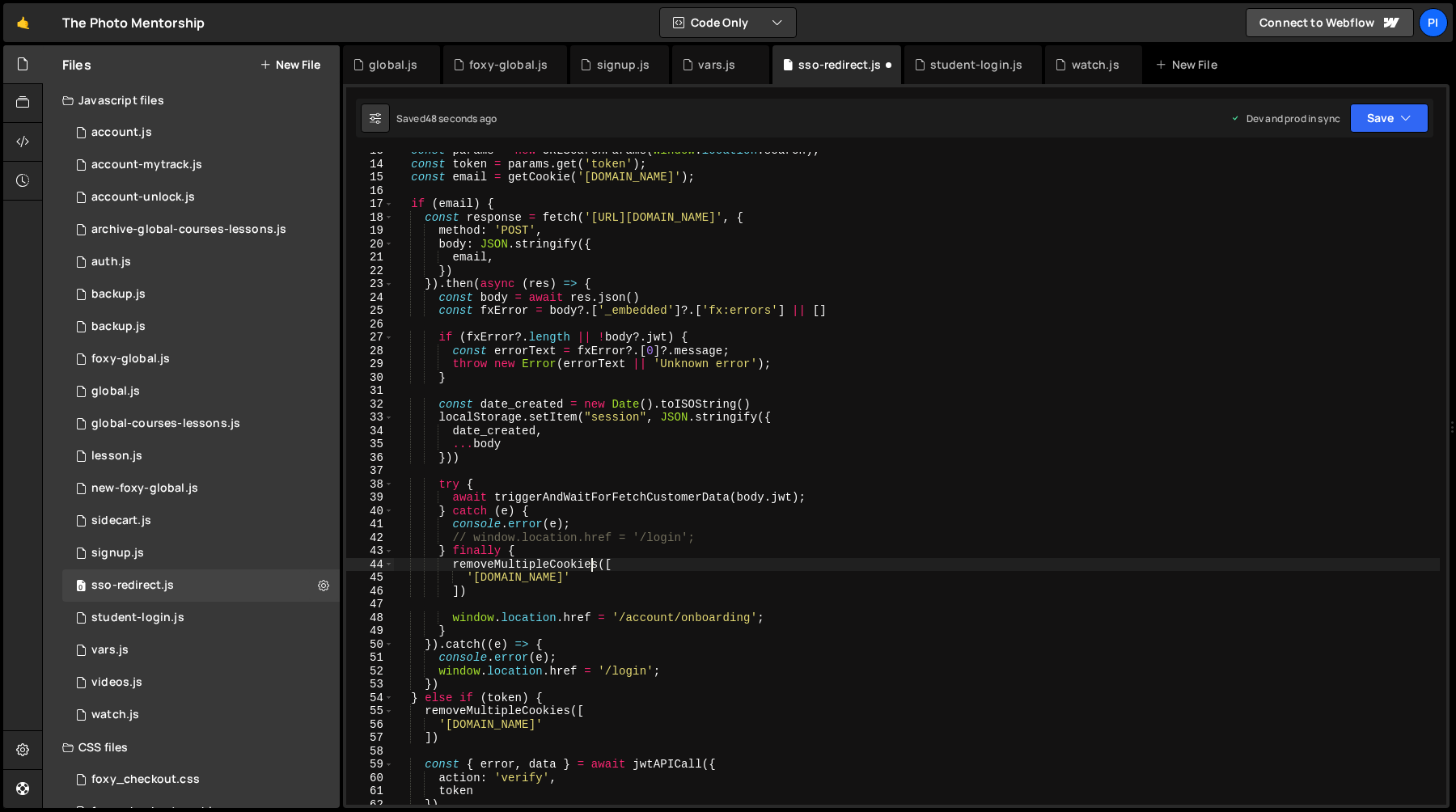
type textarea "])"
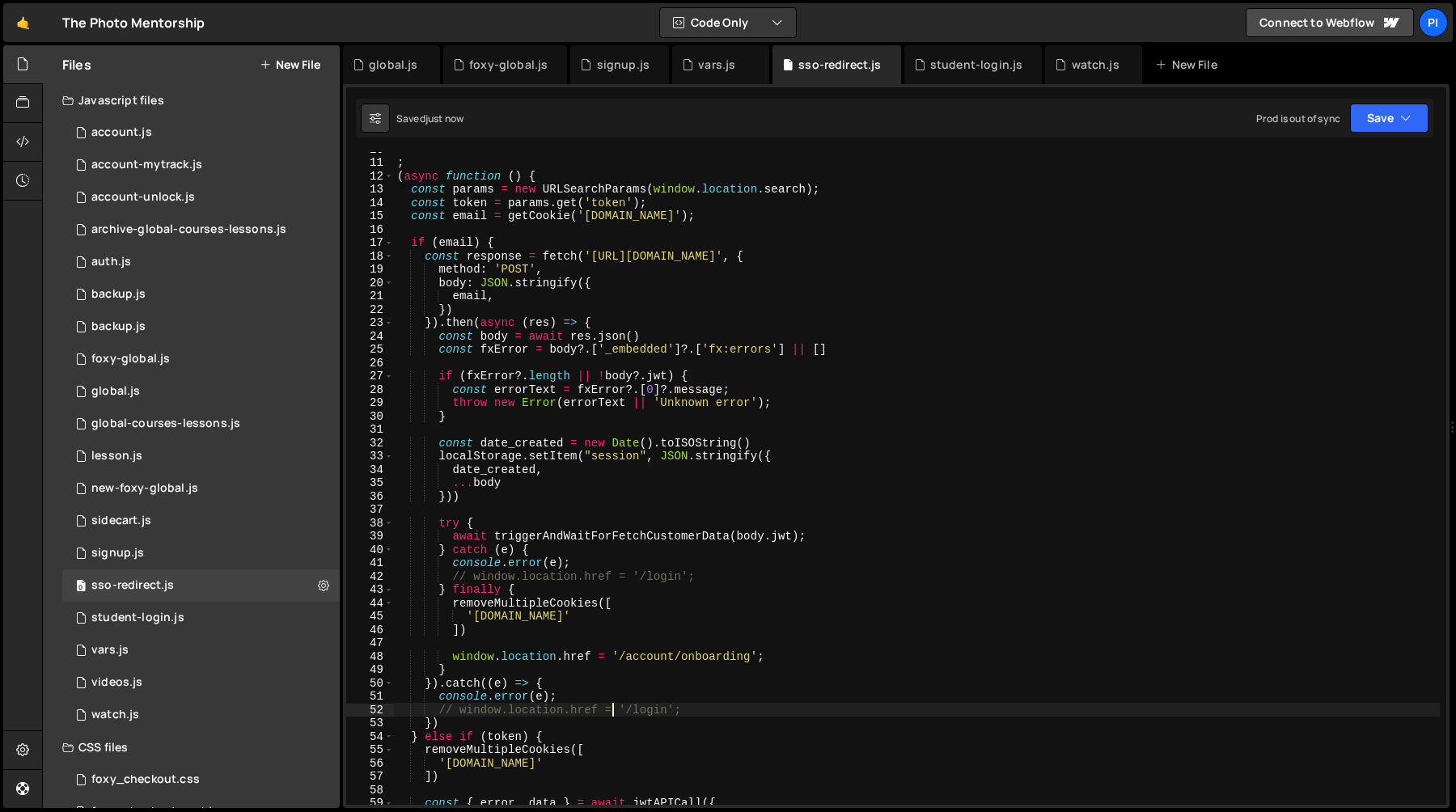
scroll to position [123, 0]
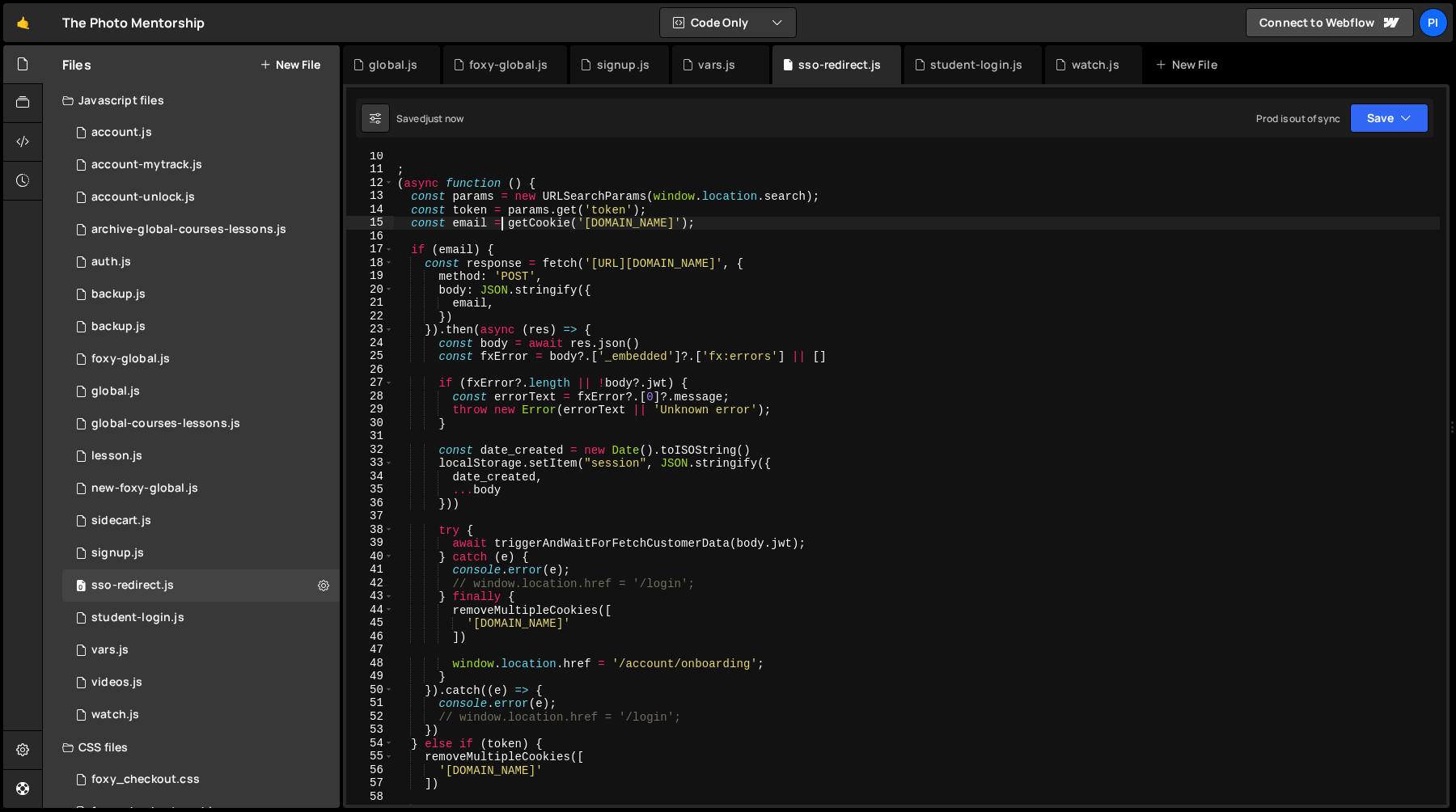
click at [502, 223] on div "; ( async function ( ) { const params = new URLSearchParams ( window . location…" at bounding box center [917, 489] width 1046 height 680
type textarea "const email = getCookie('fx.sso.email');"
click at [502, 238] on div "; ( async function ( ) { const params = new URLSearchParams ( window . location…" at bounding box center [917, 489] width 1046 height 680
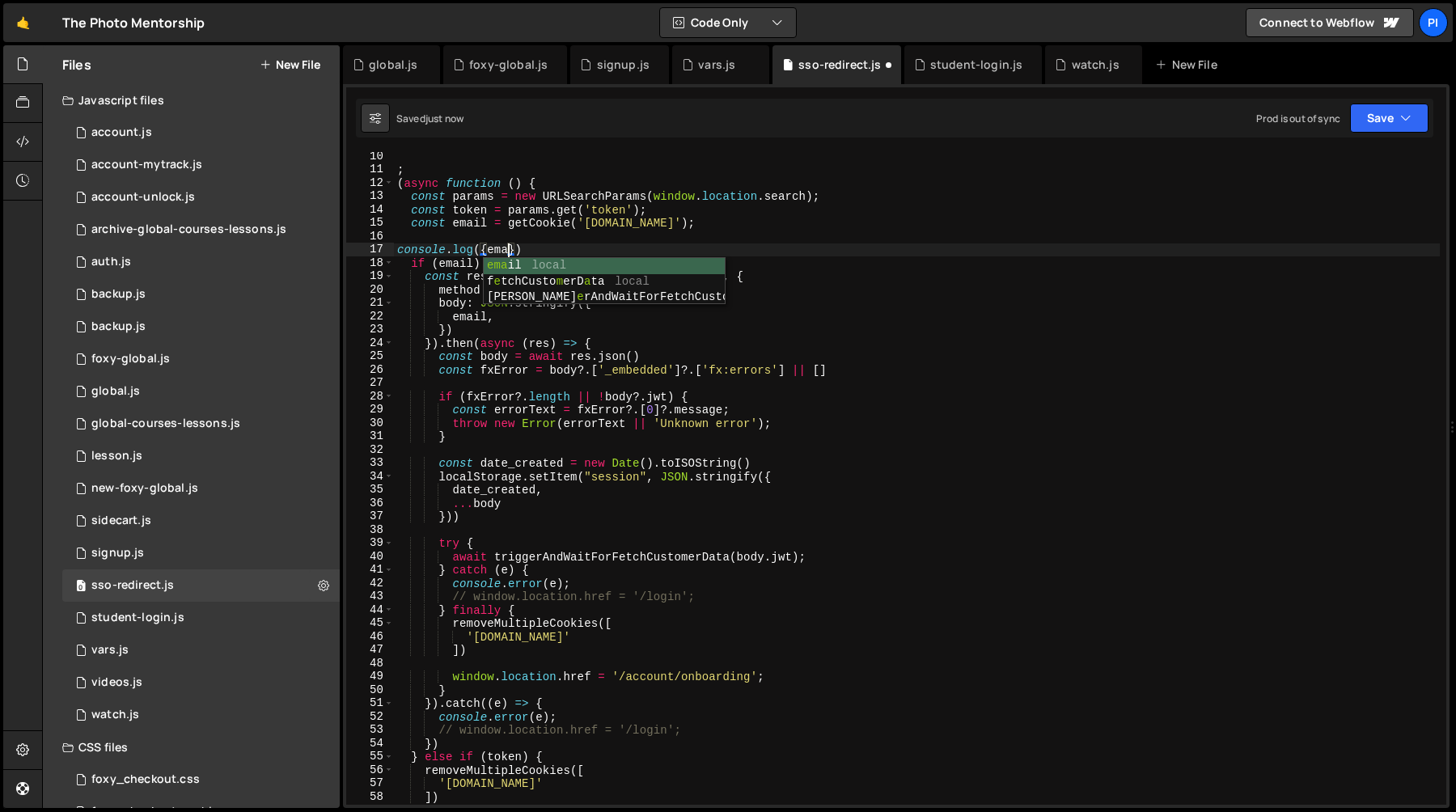
scroll to position [0, 8]
click at [1386, 108] on button "Save" at bounding box center [1389, 117] width 79 height 29
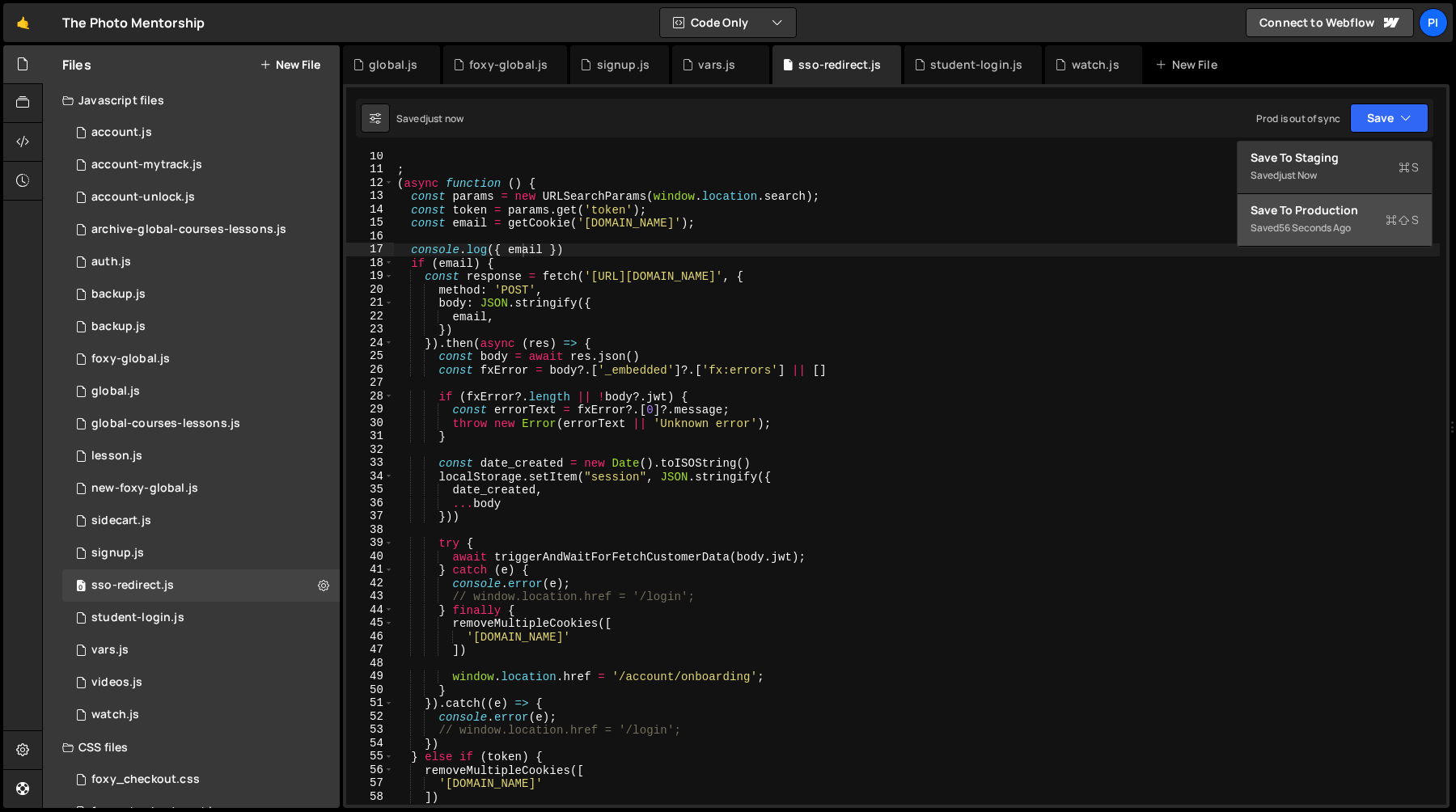
click at [1344, 233] on div "56 seconds ago" at bounding box center [1314, 227] width 72 height 14
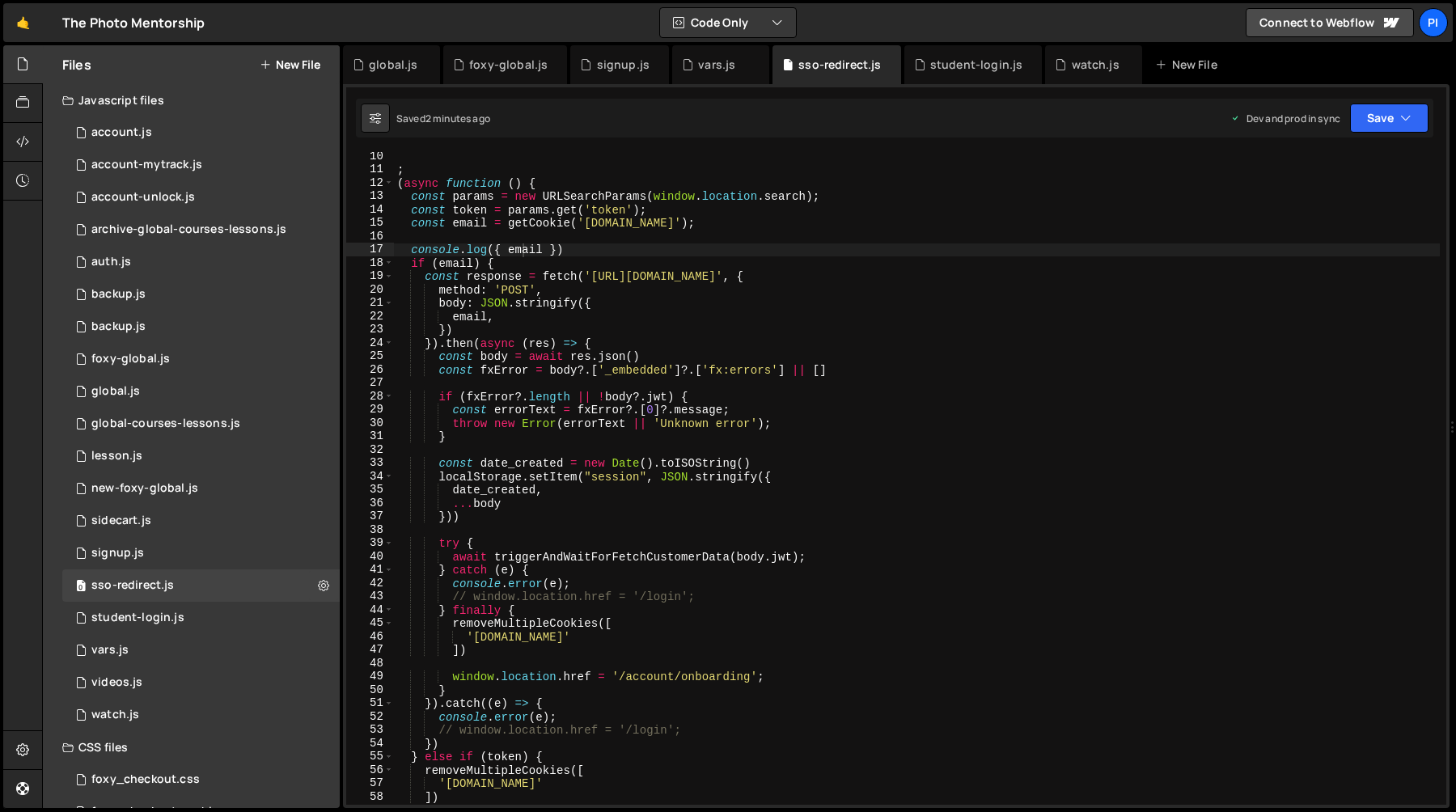
click at [611, 513] on div "; ( async function ( ) { const params = new URLSearchParams ( window . location…" at bounding box center [917, 489] width 1046 height 680
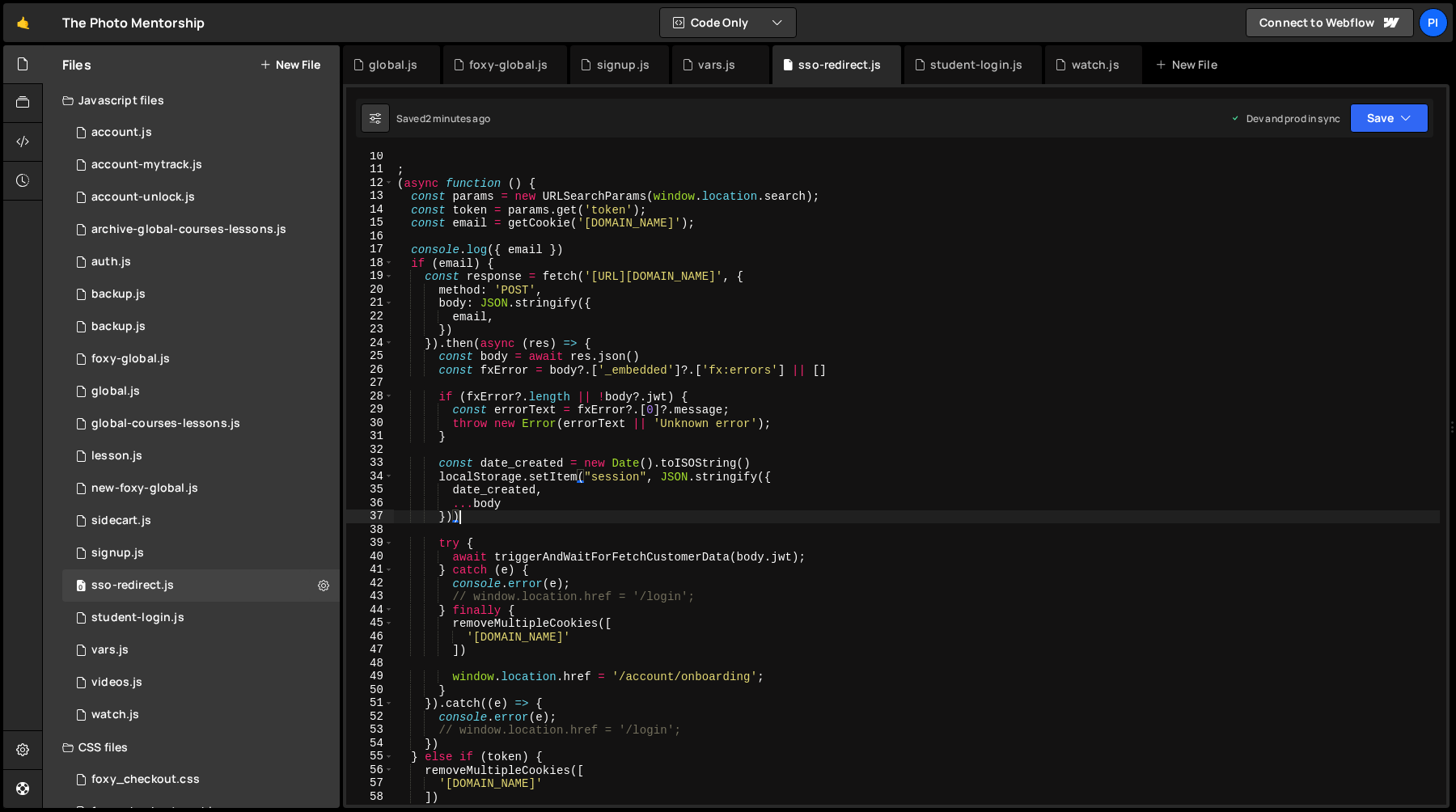
type textarea "})();"
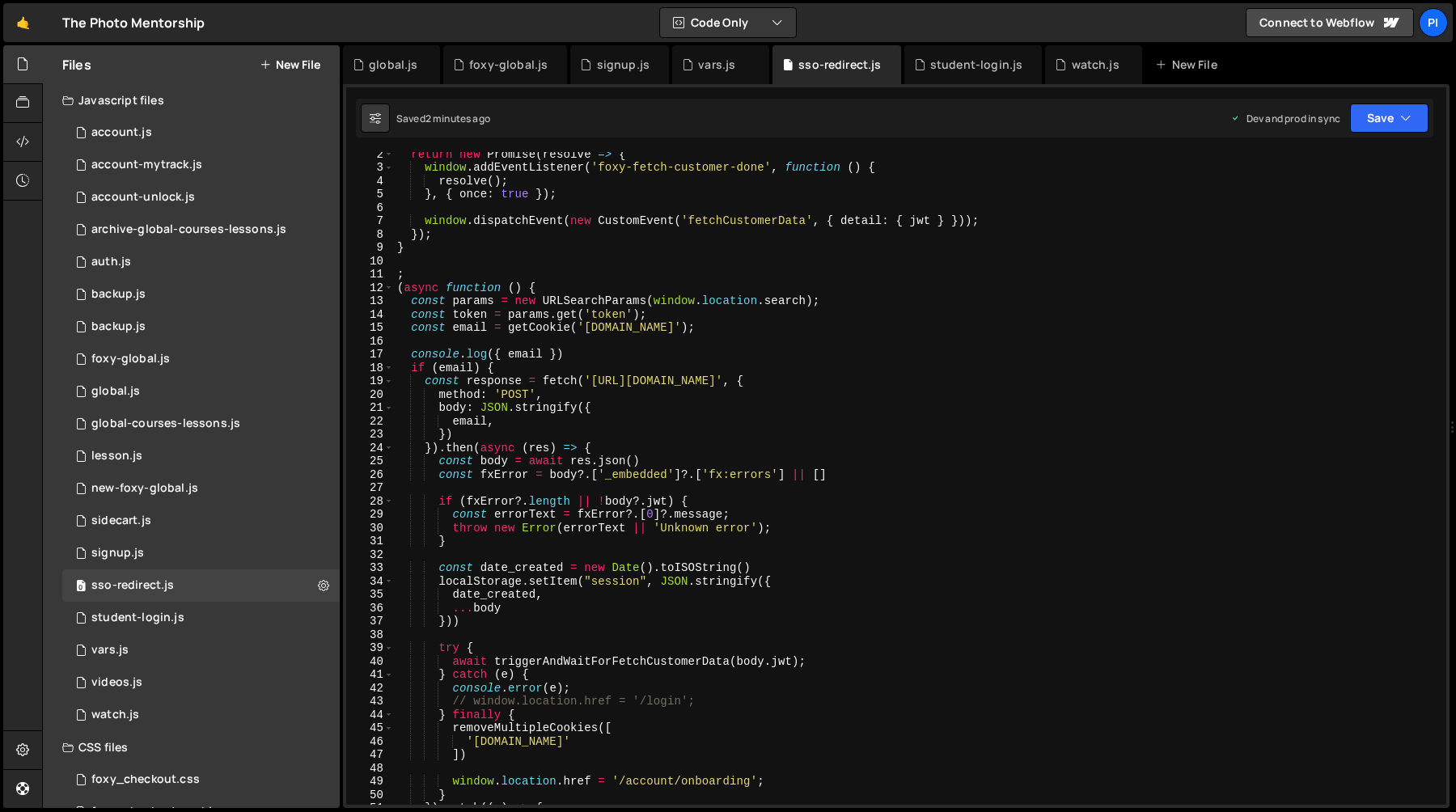
scroll to position [73, 0]
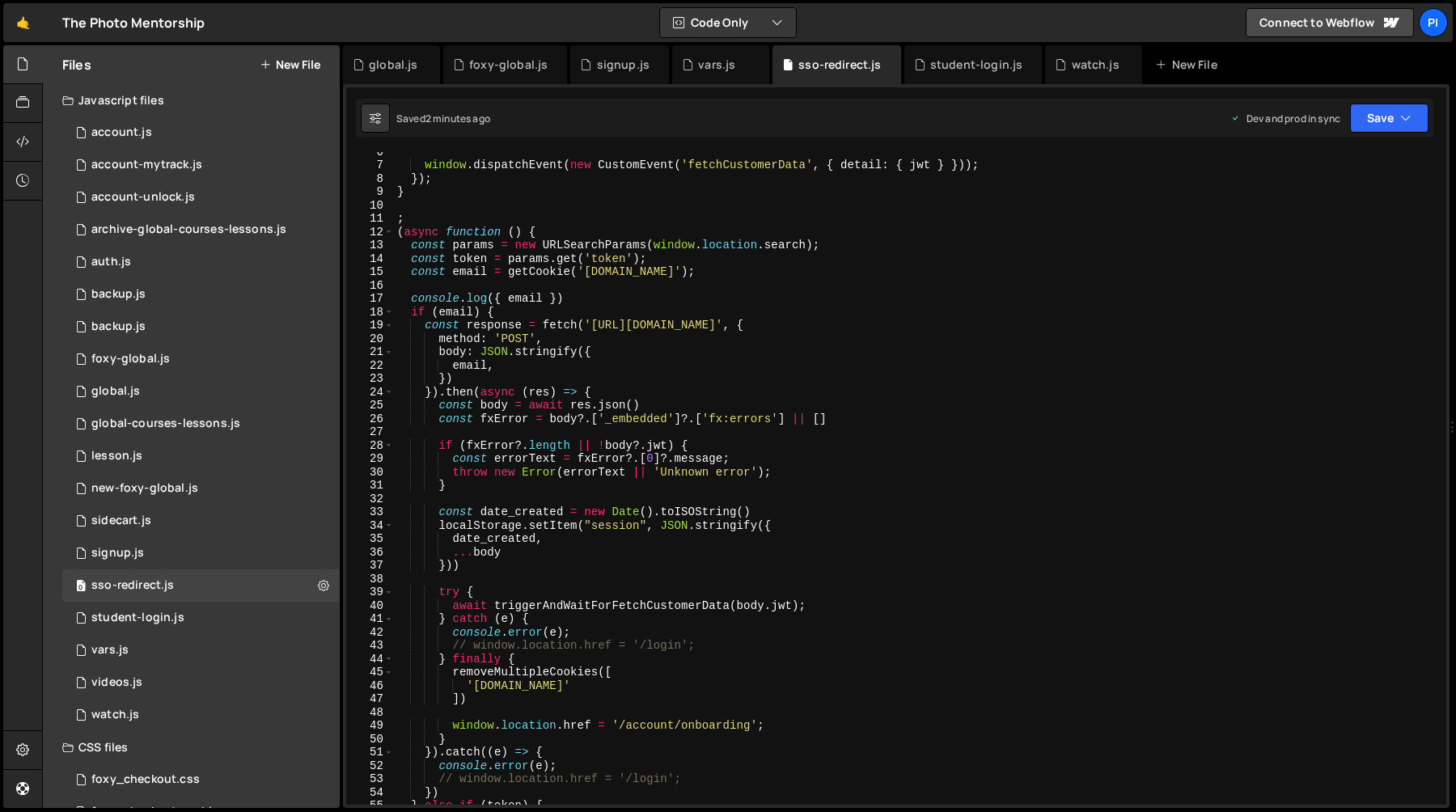
click at [713, 647] on div "window . dispatchEvent ( new CustomEvent ( 'fetchCustomerData' , { detail : { j…" at bounding box center [917, 484] width 1046 height 680
click at [679, 777] on div "window . dispatchEvent ( new CustomEvent ( 'fetchCustomerData' , { detail : { j…" at bounding box center [917, 484] width 1046 height 680
type textarea "window.location.href = '/login';"
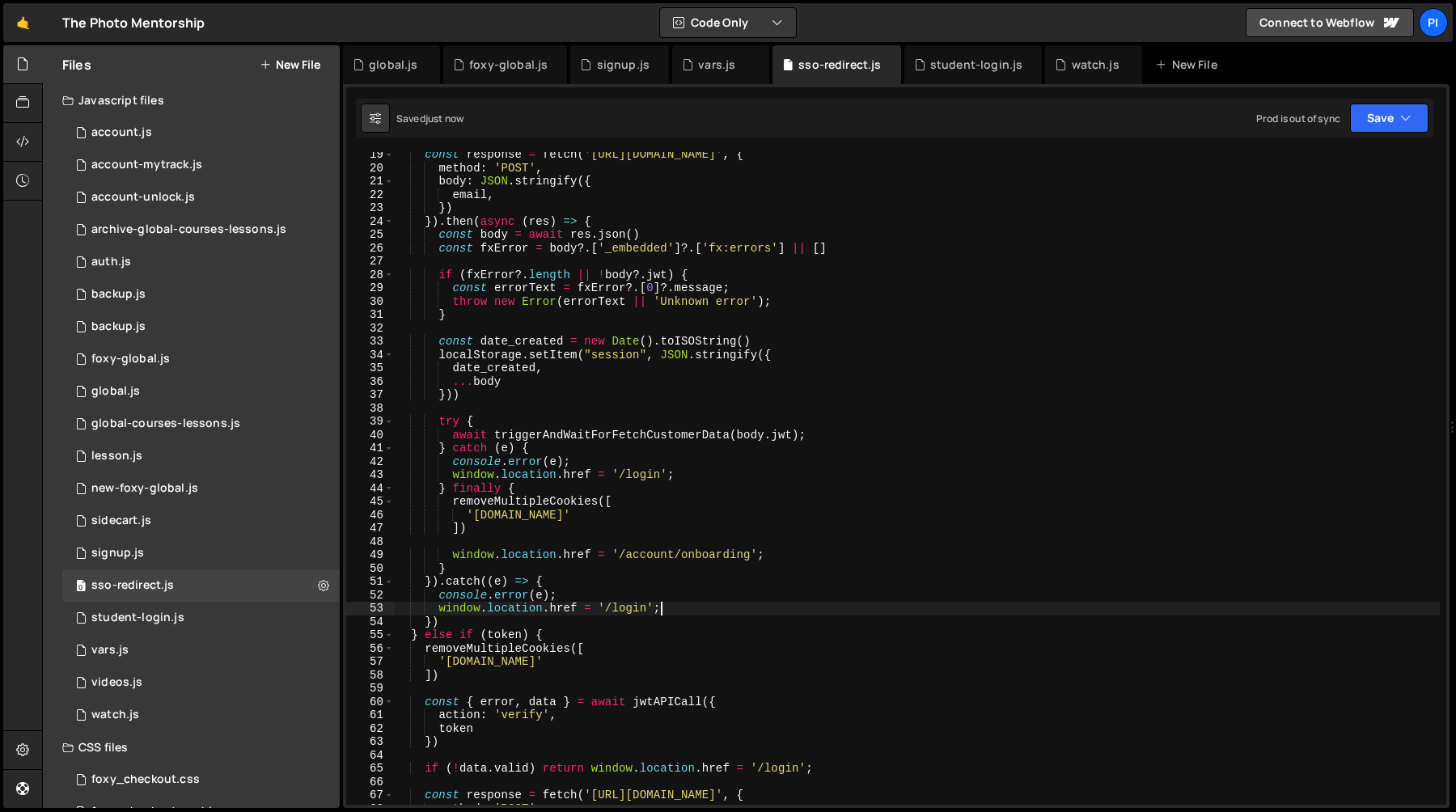
scroll to position [0, 0]
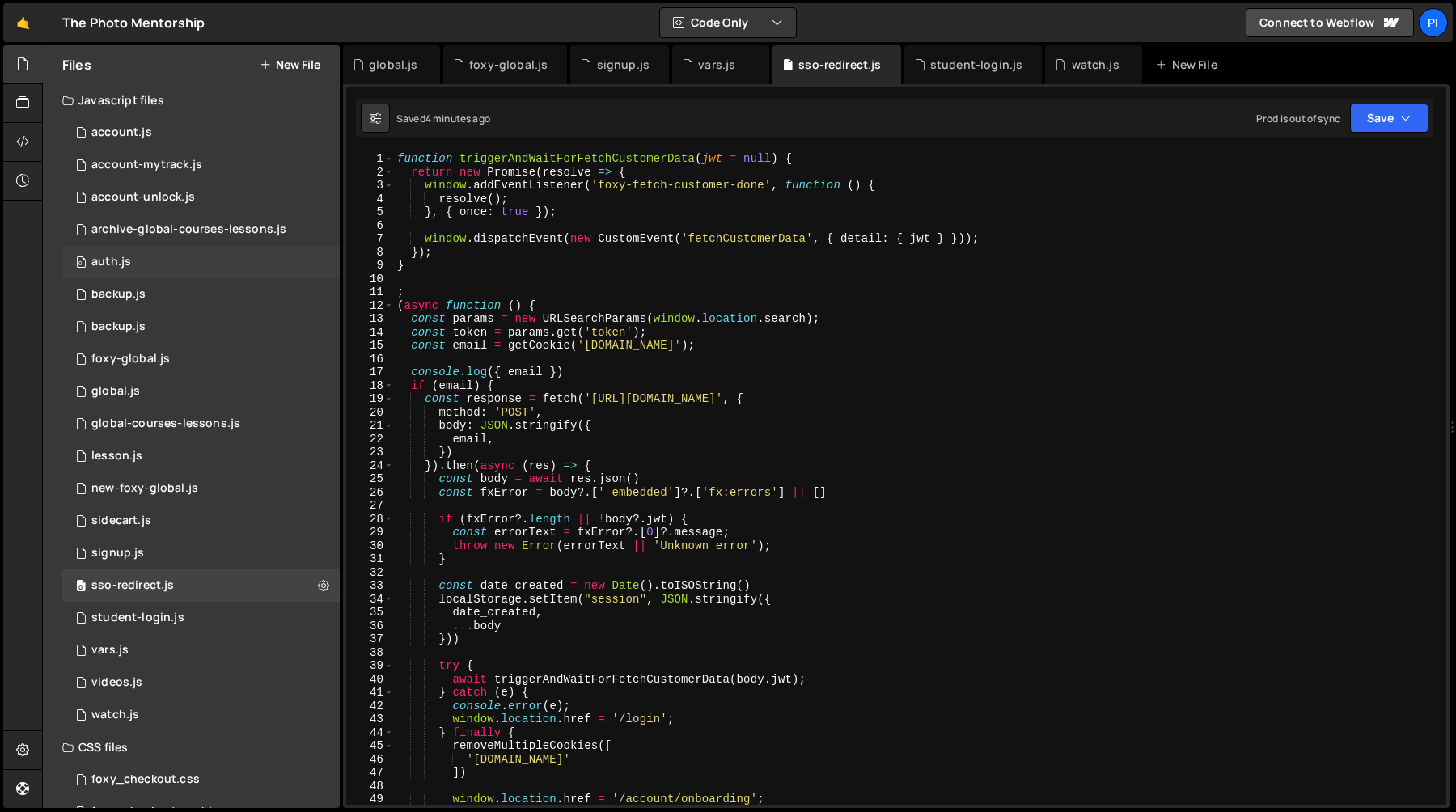
click at [224, 270] on div "0 auth.js 0" at bounding box center [201, 262] width 278 height 32
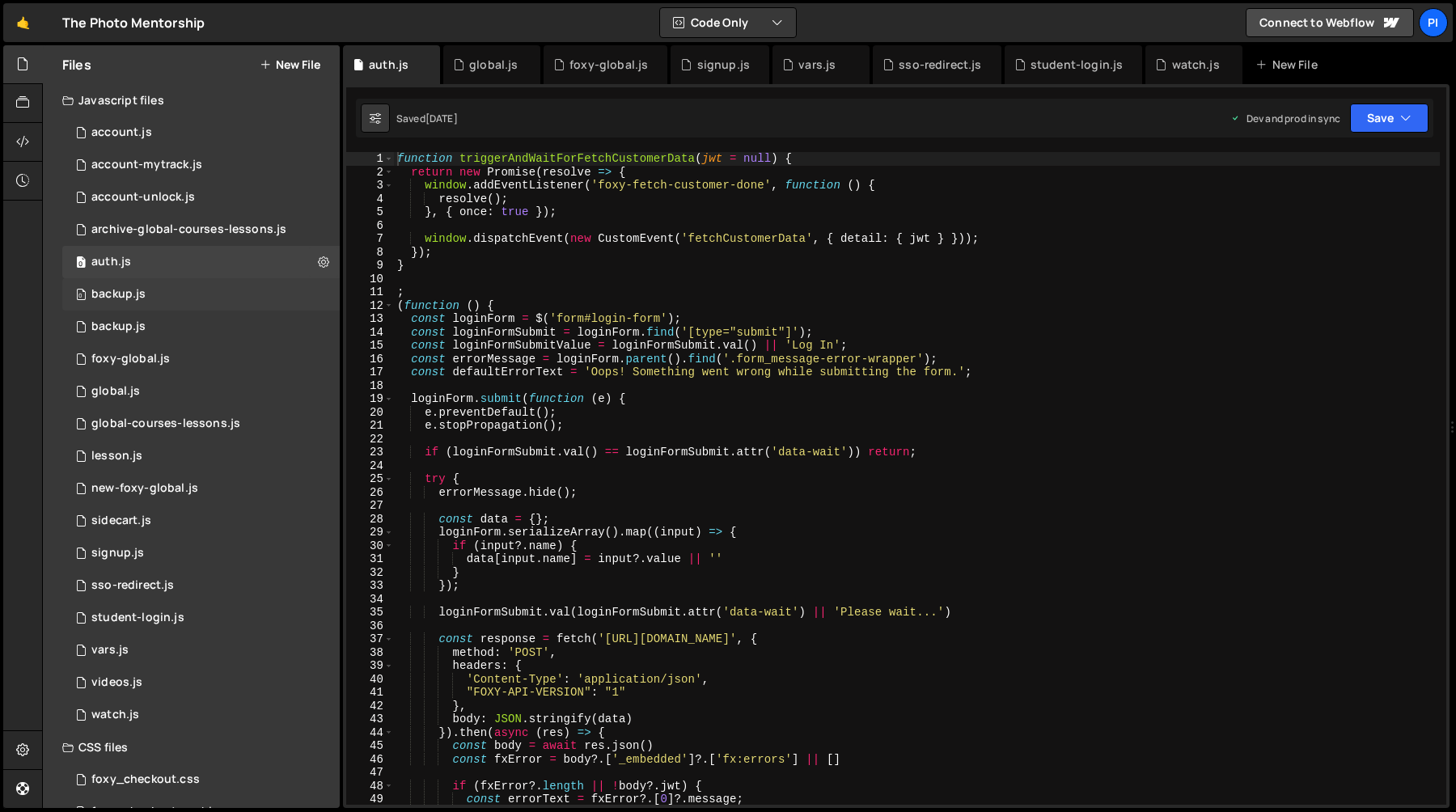
click at [224, 302] on div "0 backup.js 0" at bounding box center [201, 294] width 278 height 32
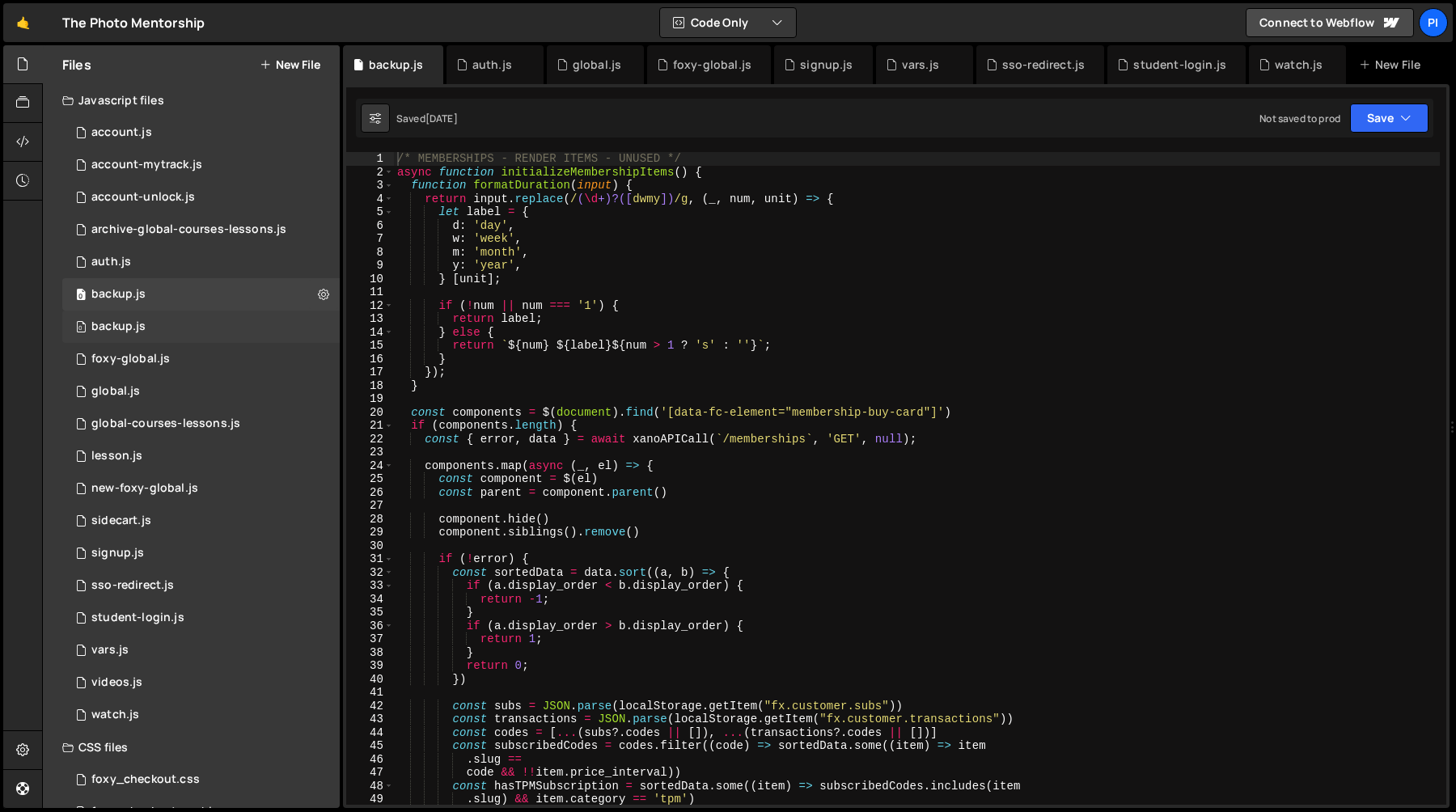
click at [231, 323] on div "0 backup.js 0" at bounding box center [201, 327] width 278 height 32
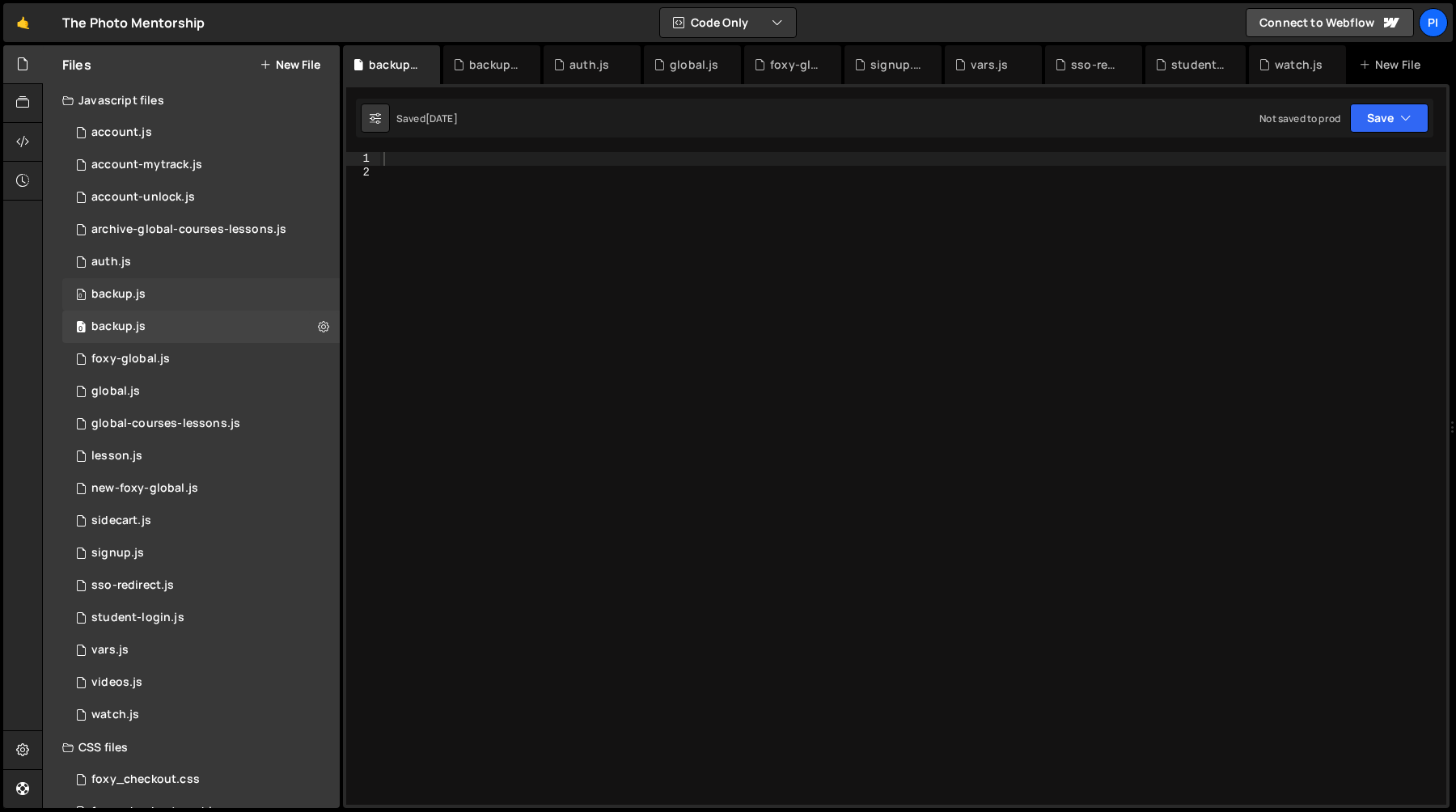
click at [262, 299] on div "0 backup.js 0" at bounding box center [201, 294] width 278 height 32
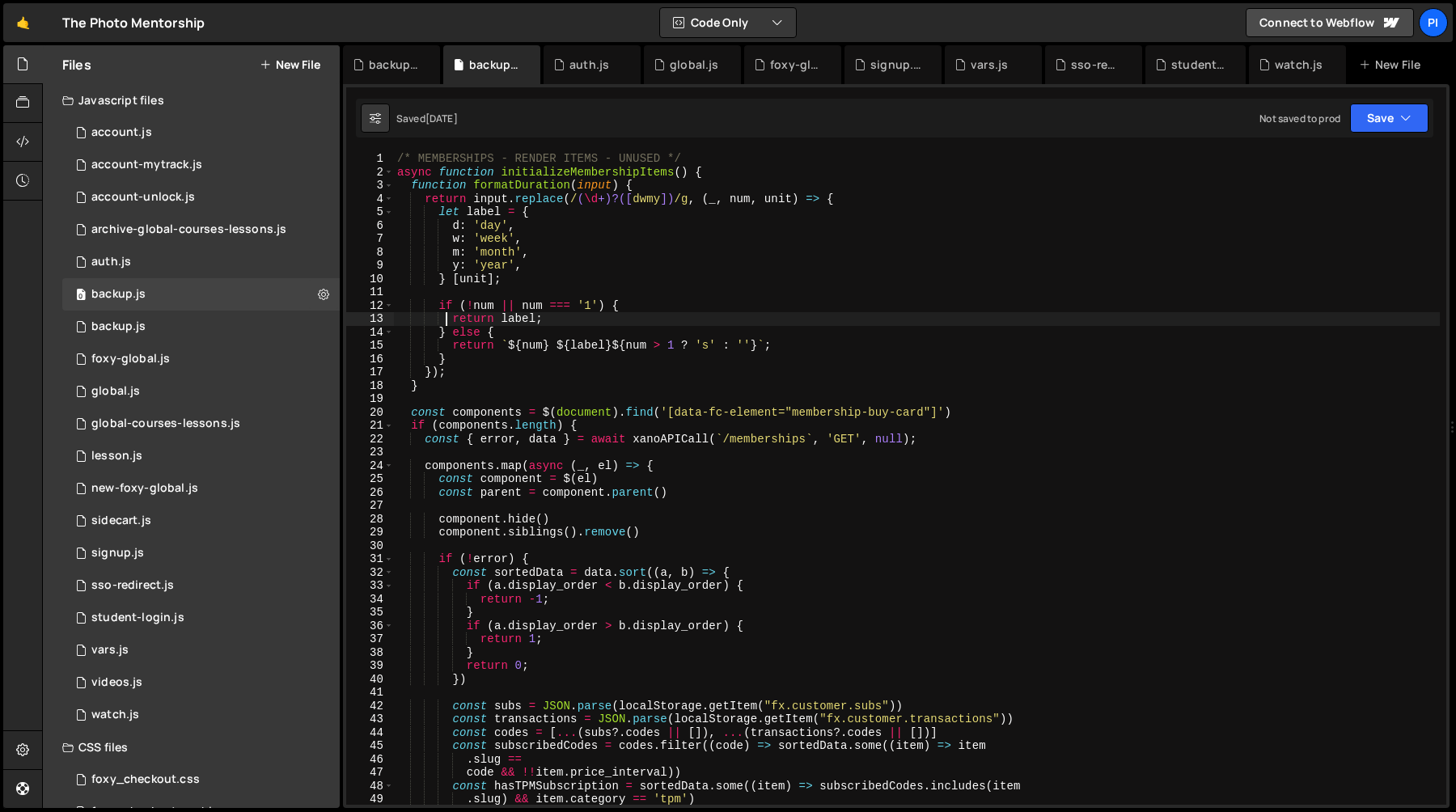
click at [447, 325] on div "/* MEMBERSHIPS - RENDER ITEMS - UNUSED */ async function initializeMembershipIt…" at bounding box center [917, 492] width 1046 height 680
type textarea "})"
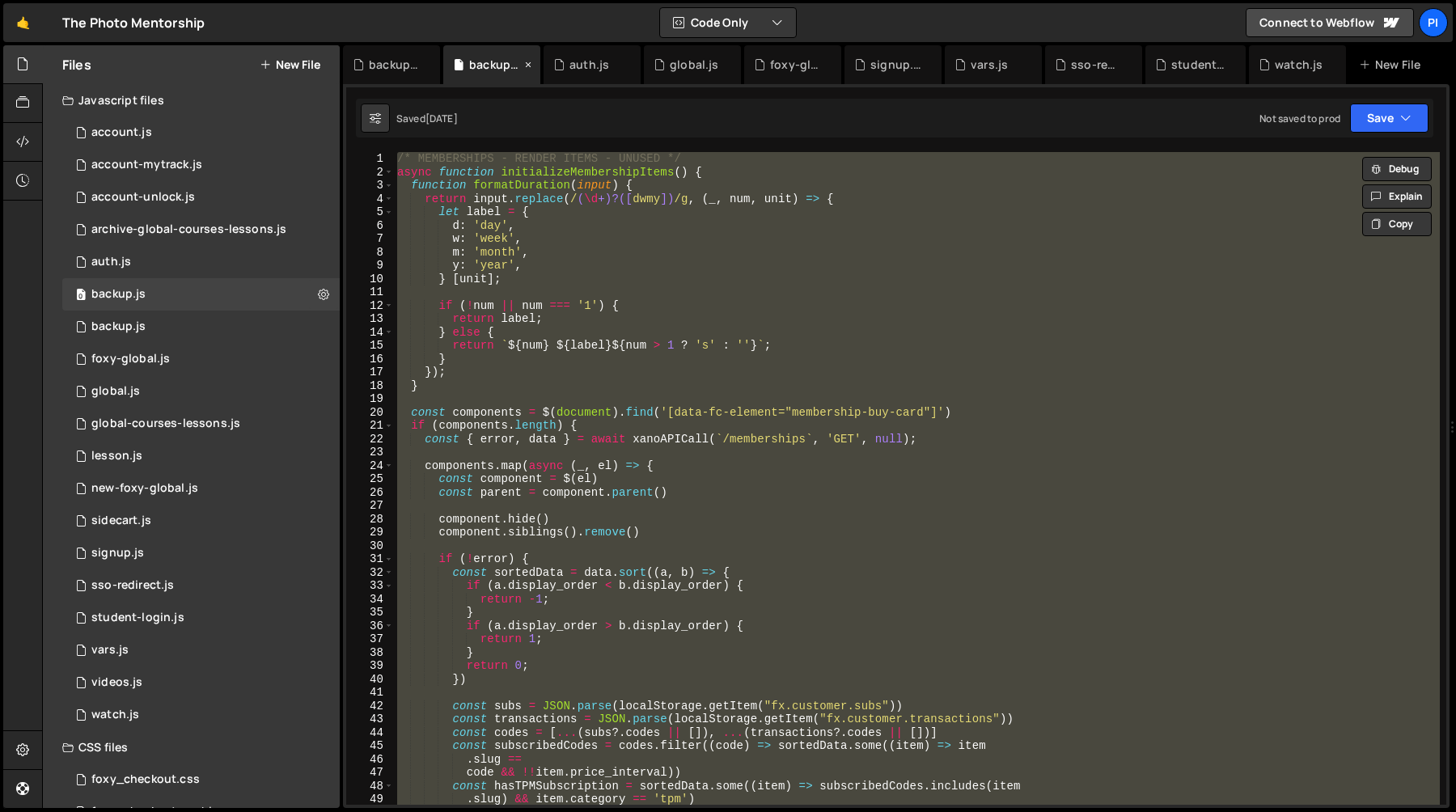
click at [525, 67] on icon at bounding box center [529, 64] width 11 height 16
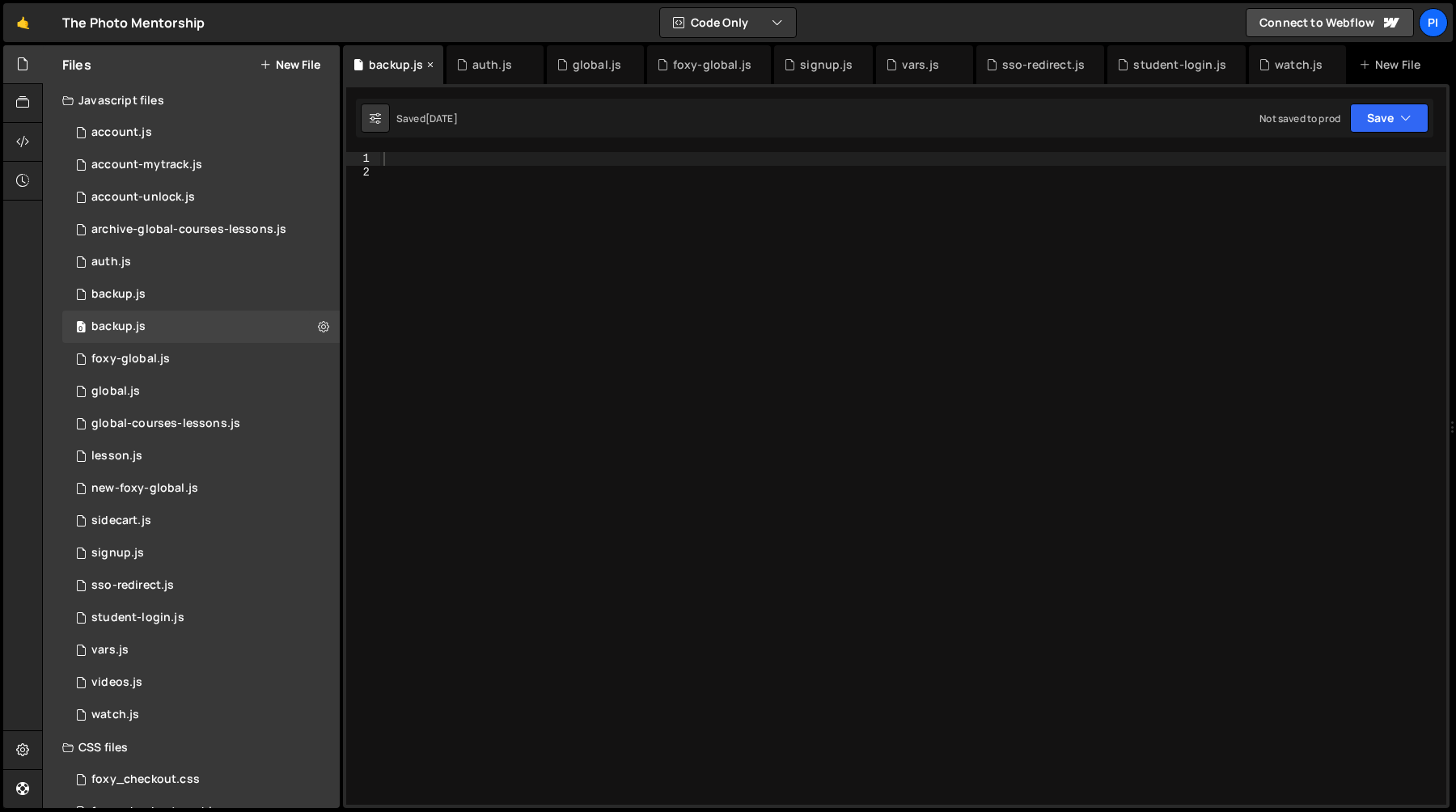
click at [430, 63] on icon at bounding box center [430, 64] width 11 height 16
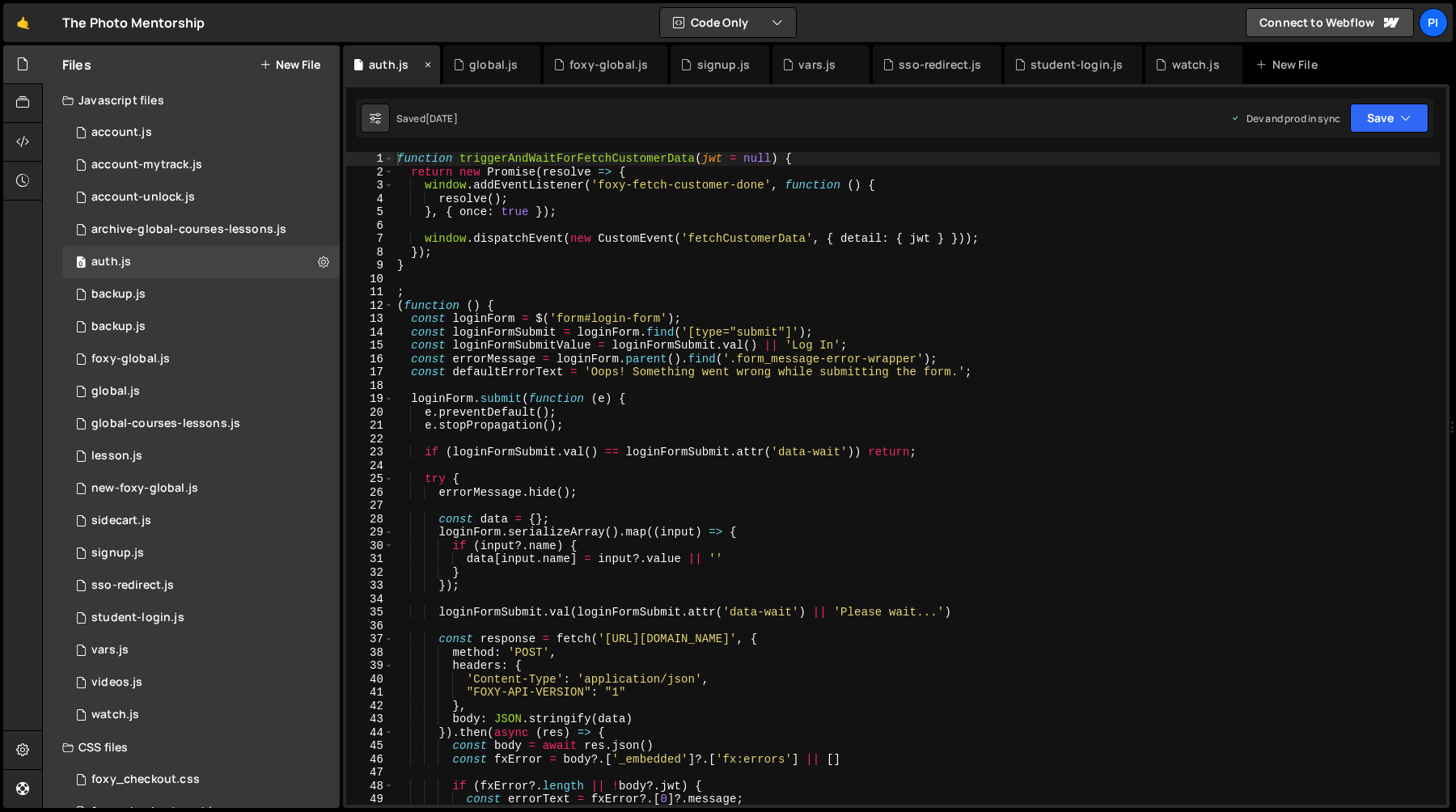
click at [430, 64] on icon at bounding box center [428, 64] width 11 height 16
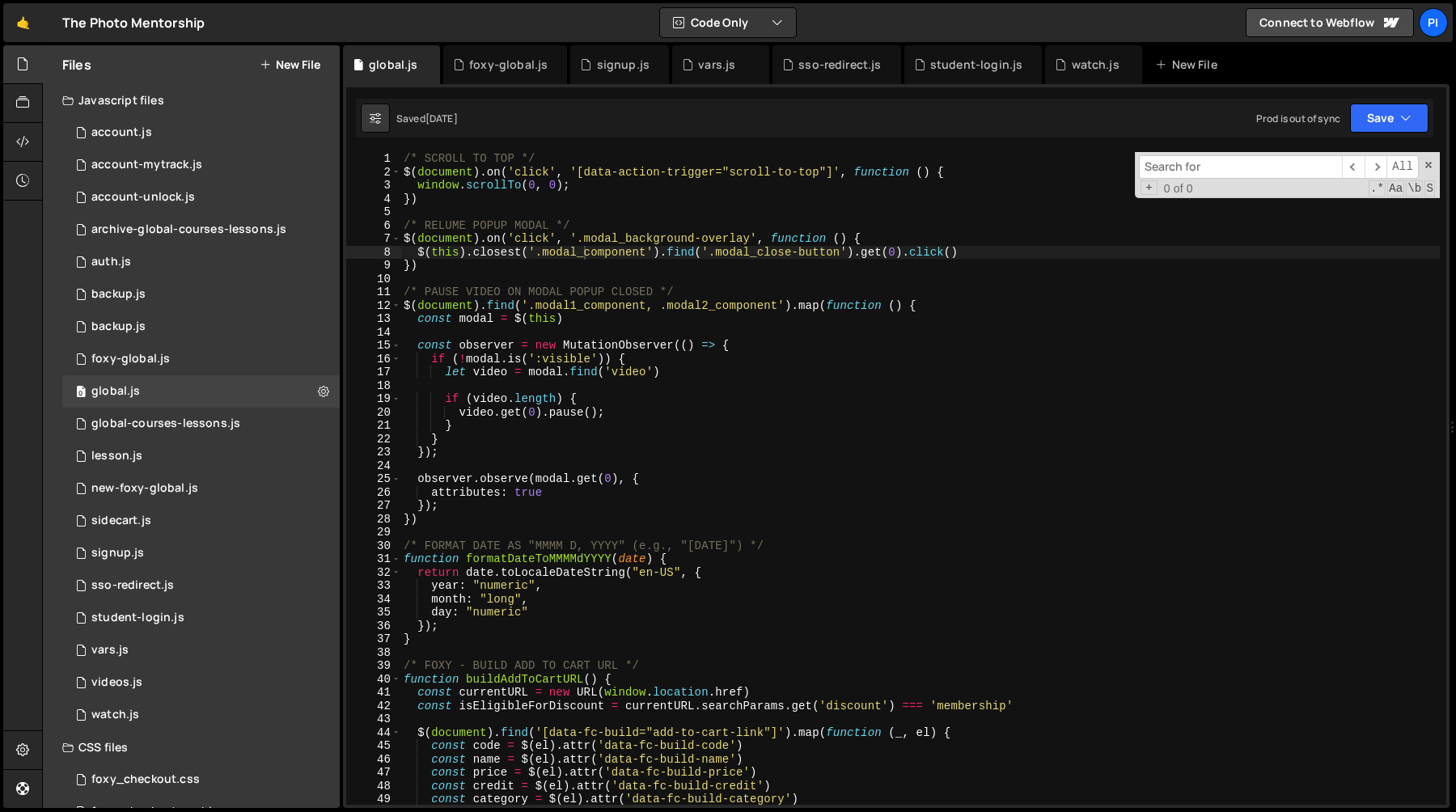
scroll to position [1527, 0]
click at [311, 325] on div "0 backup.js 0" at bounding box center [201, 327] width 278 height 32
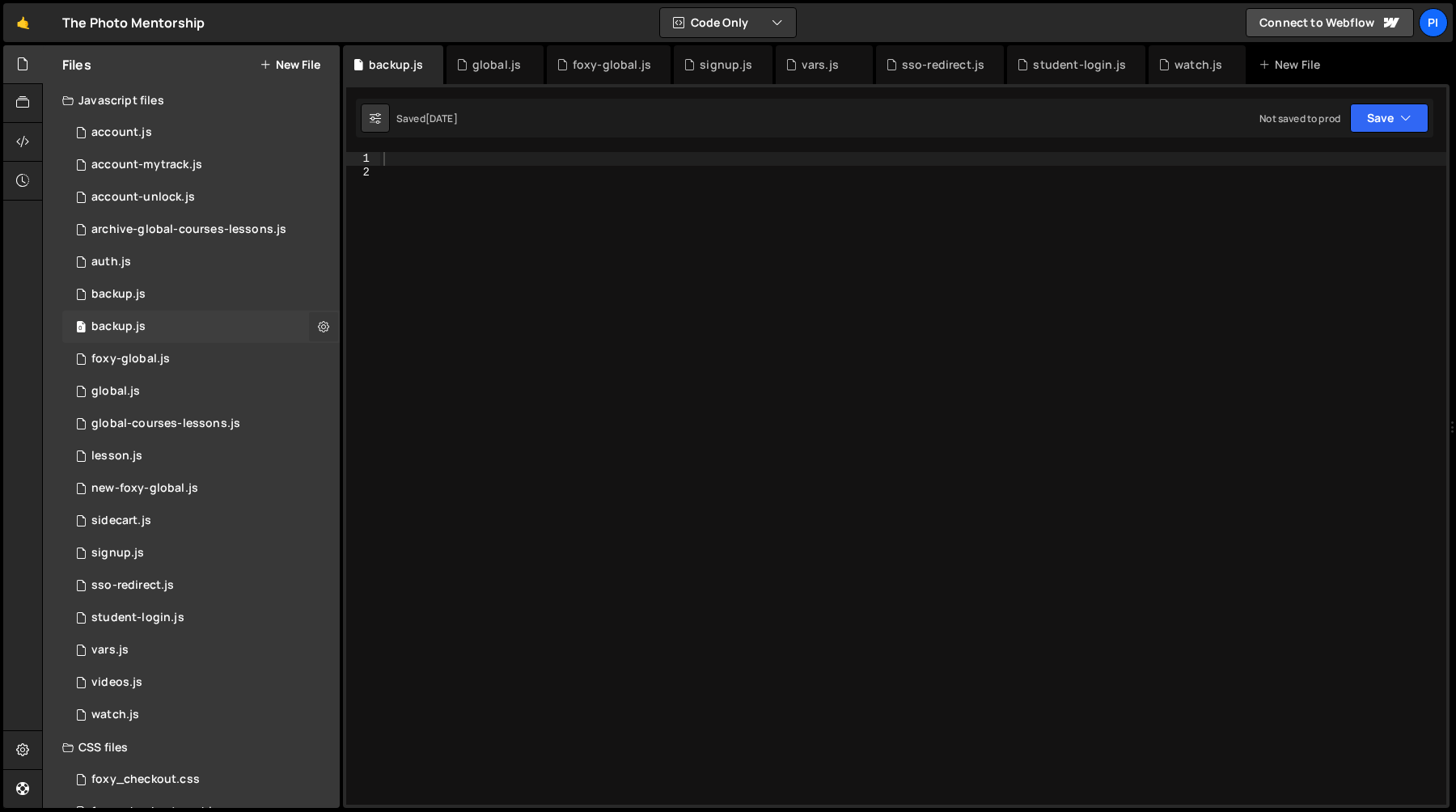
click at [318, 325] on icon at bounding box center [324, 327] width 11 height 15
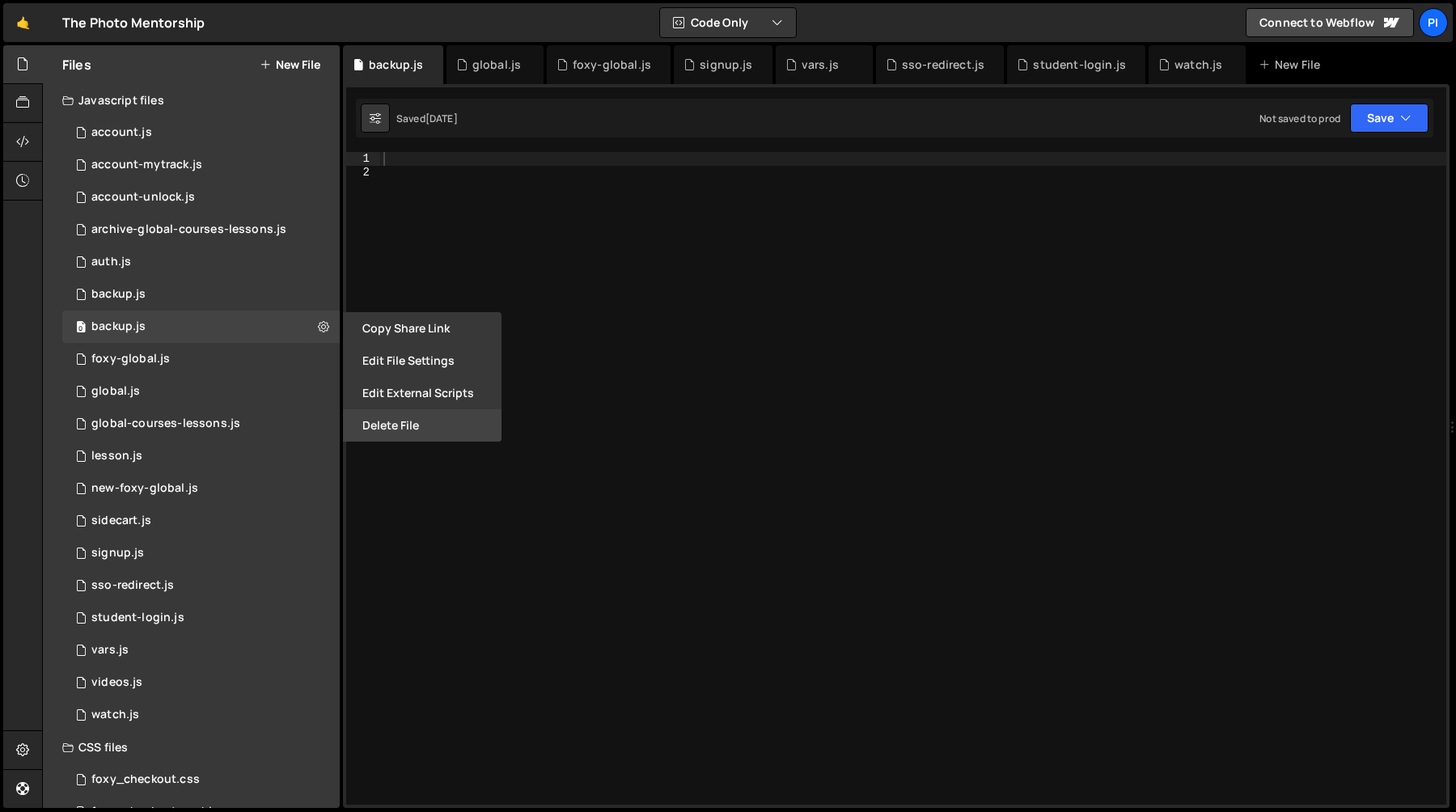
click at [389, 424] on button "Delete File" at bounding box center [421, 425] width 159 height 32
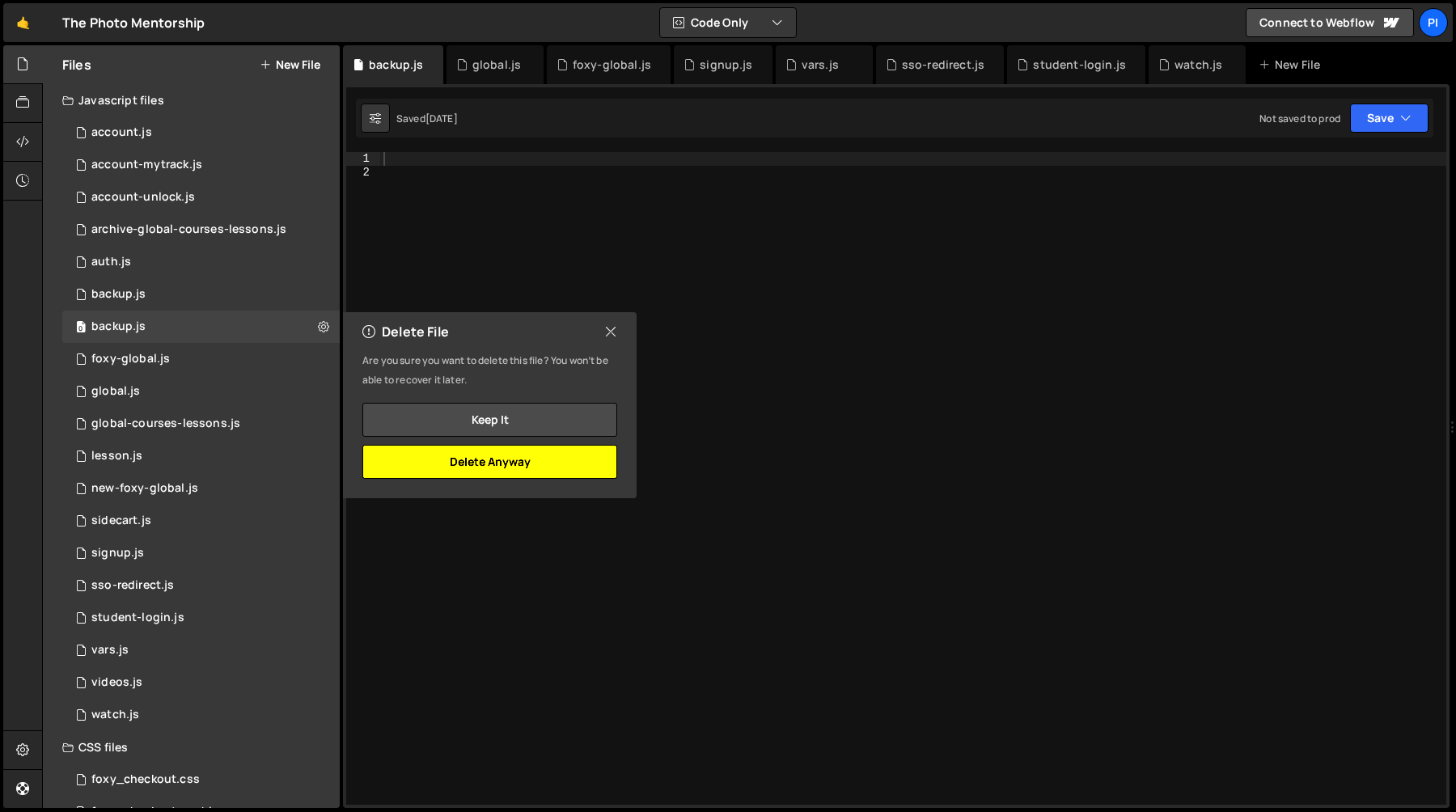
click at [463, 468] on button "Delete Anyway" at bounding box center [489, 462] width 254 height 34
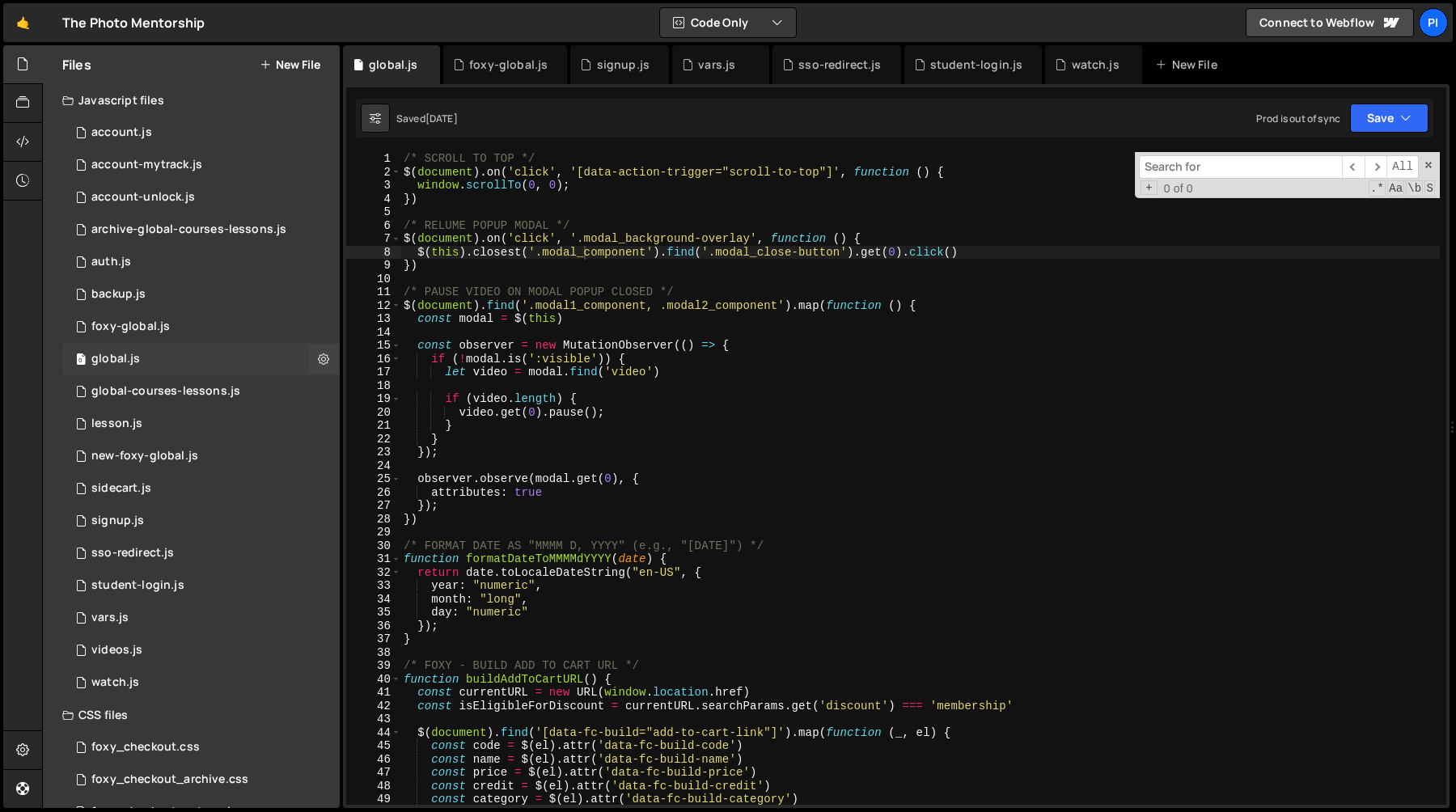
scroll to position [1527, 0]
click at [224, 393] on div "global-courses-lessons.js" at bounding box center [165, 391] width 149 height 15
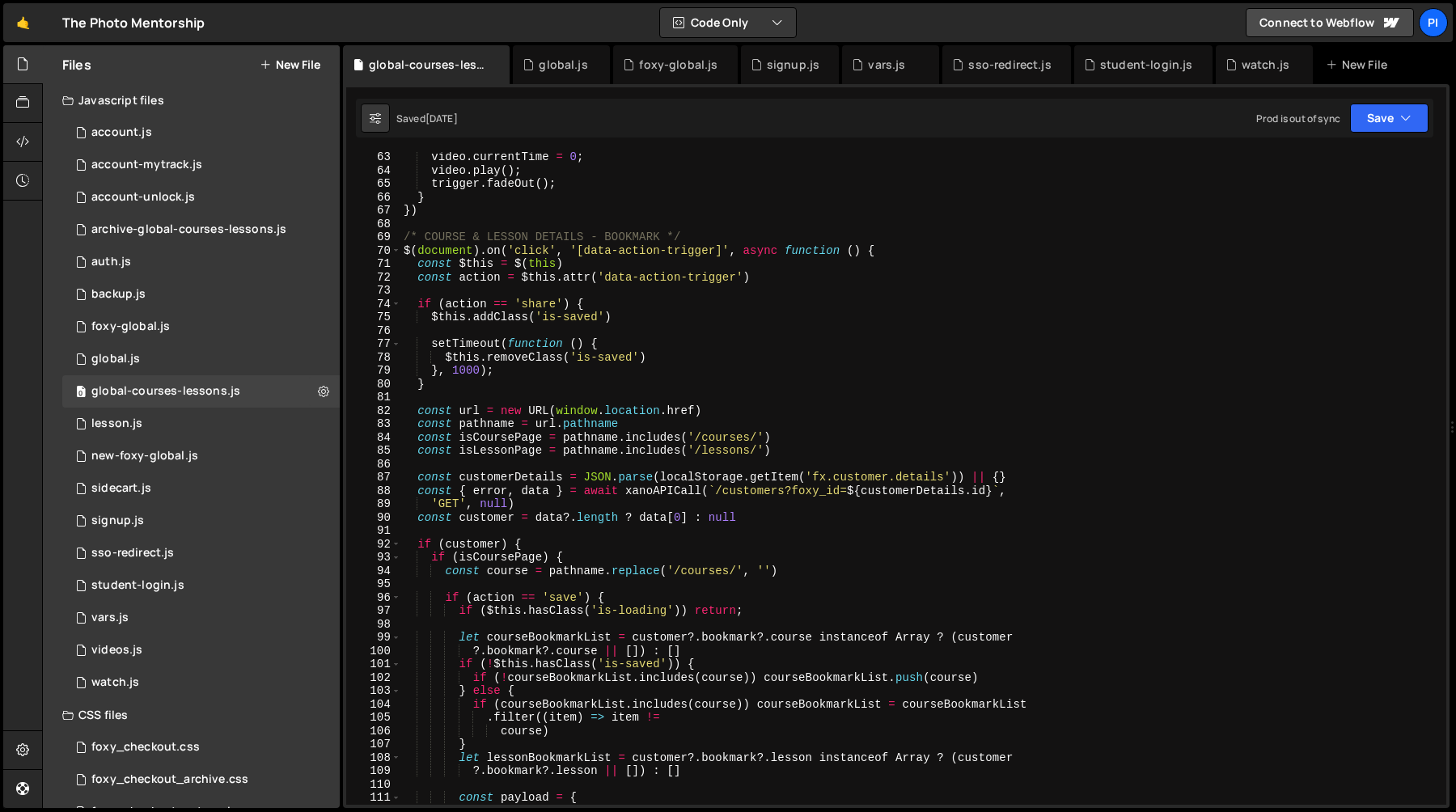
scroll to position [829, 0]
click at [232, 460] on div "0 new-foxy-global.js 0" at bounding box center [201, 456] width 278 height 32
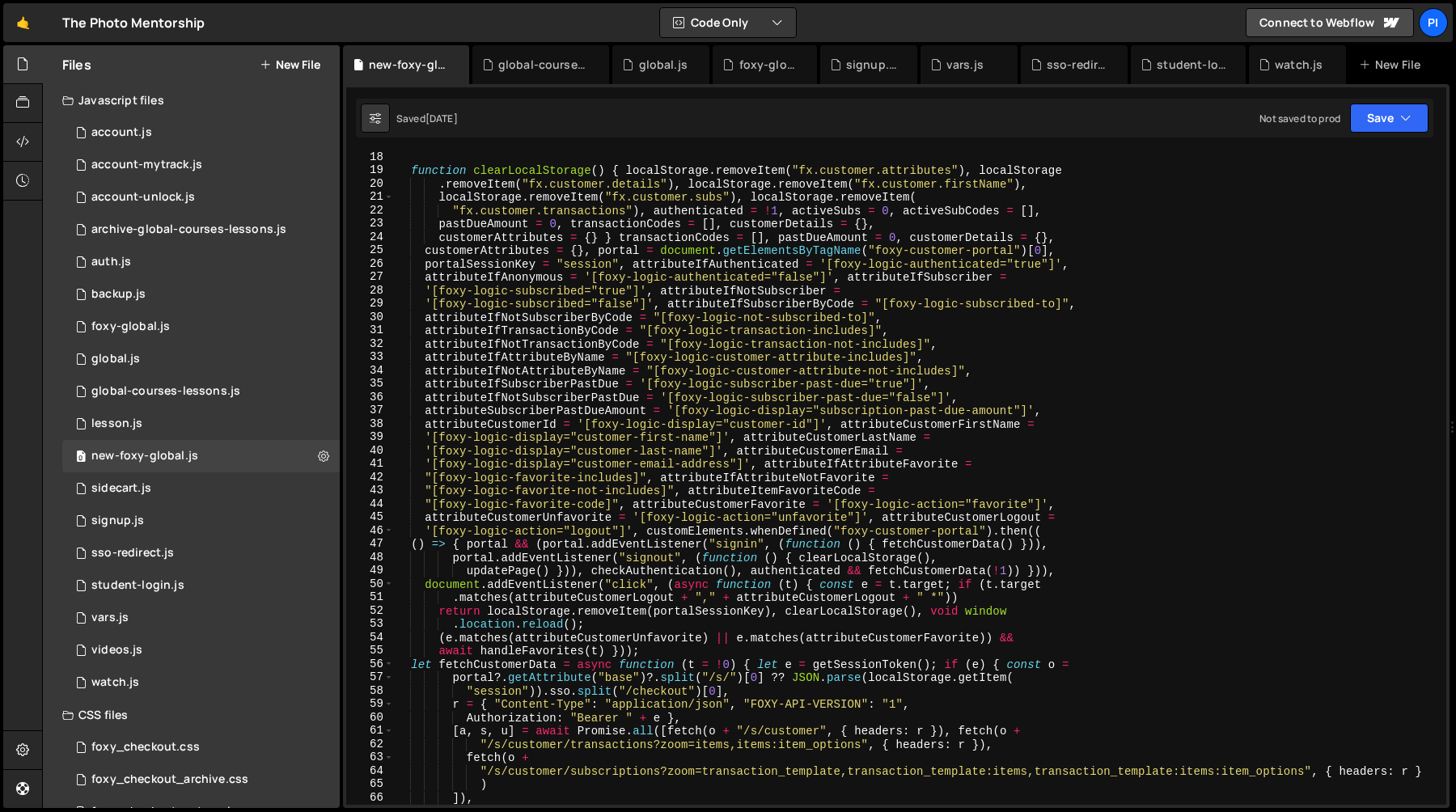
scroll to position [229, 0]
click at [212, 421] on div "0 lesson.js 0" at bounding box center [201, 423] width 278 height 32
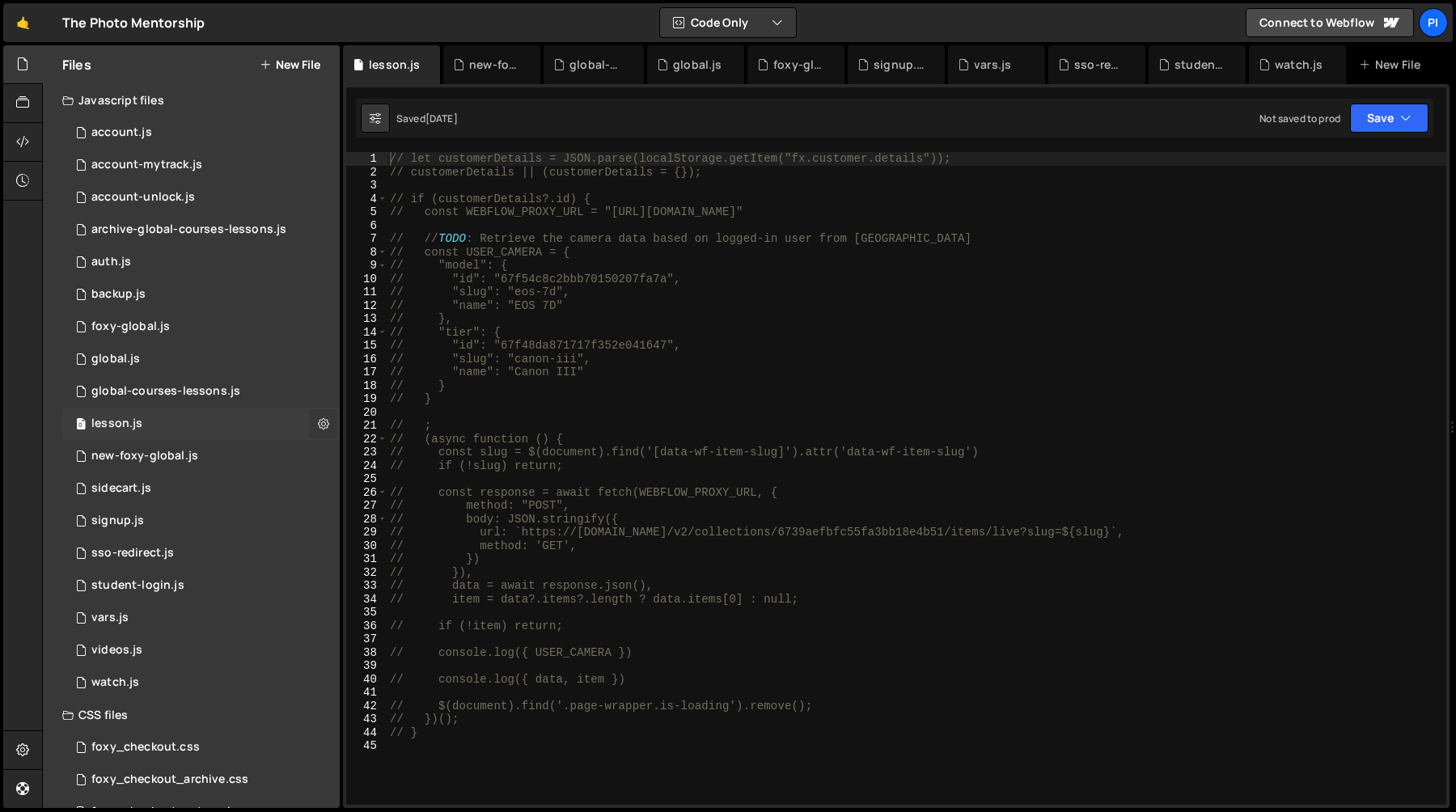
click at [324, 424] on button at bounding box center [323, 423] width 29 height 29
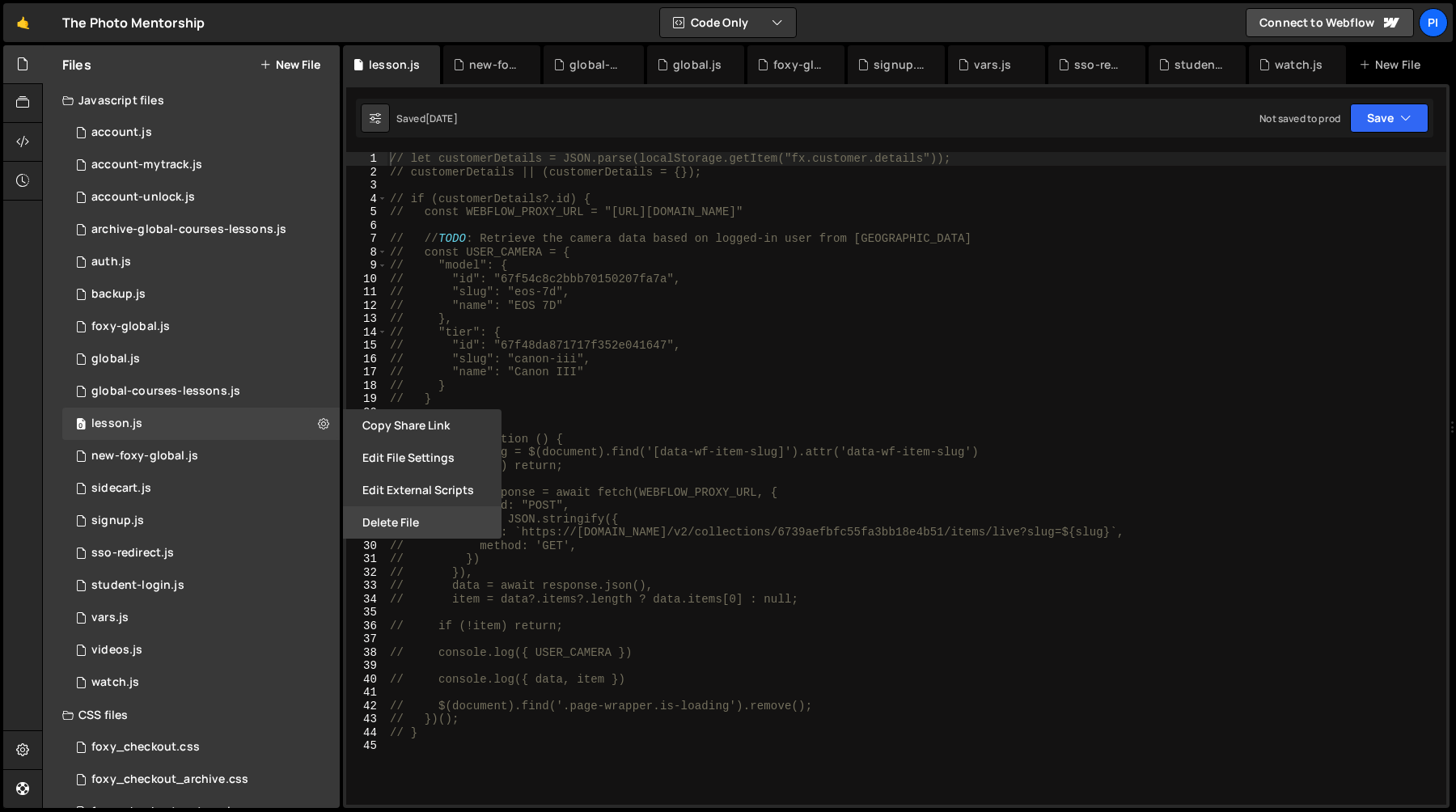
click at [385, 517] on button "Delete File" at bounding box center [421, 522] width 159 height 32
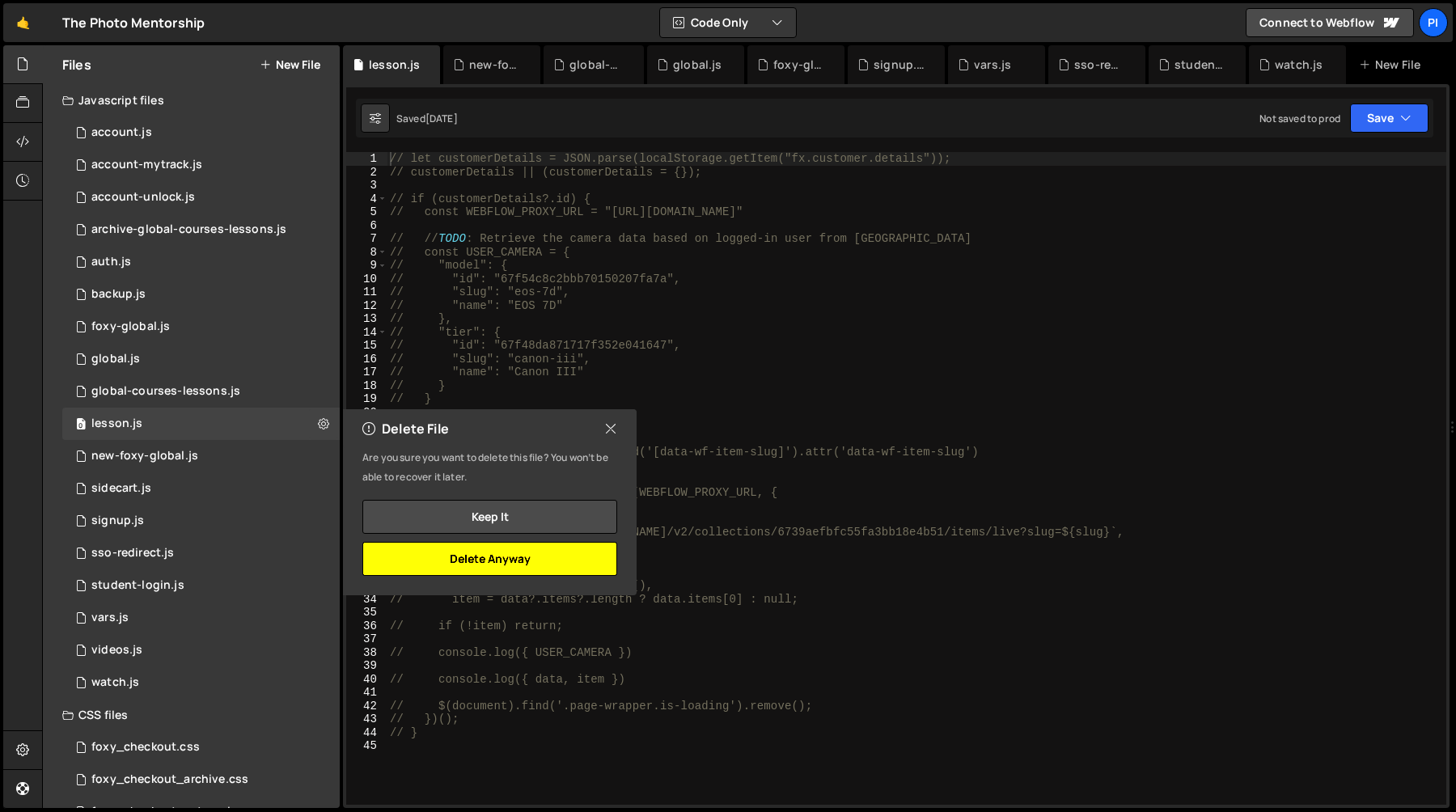
click at [498, 559] on button "Delete Anyway" at bounding box center [489, 559] width 254 height 34
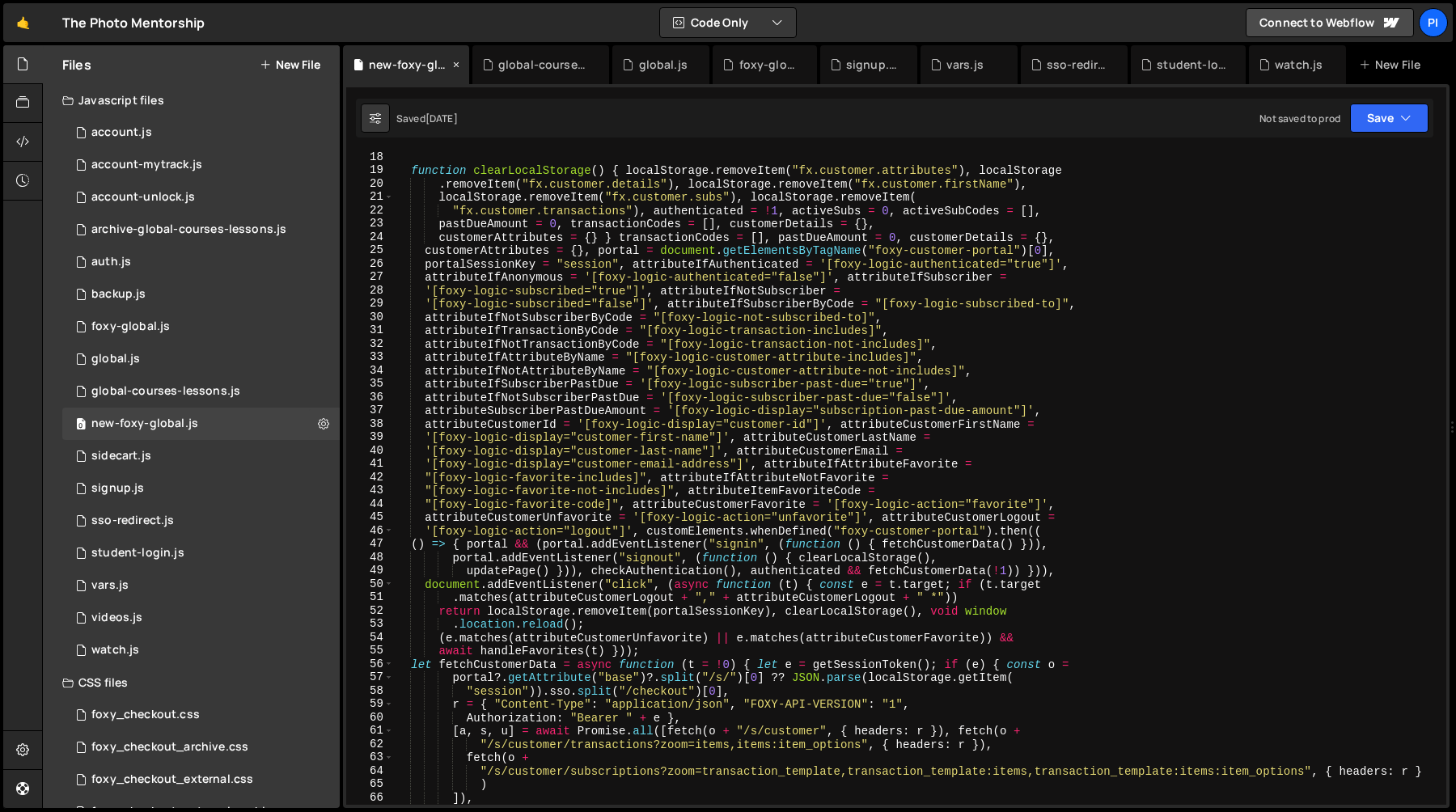
click at [451, 68] on icon at bounding box center [456, 64] width 11 height 16
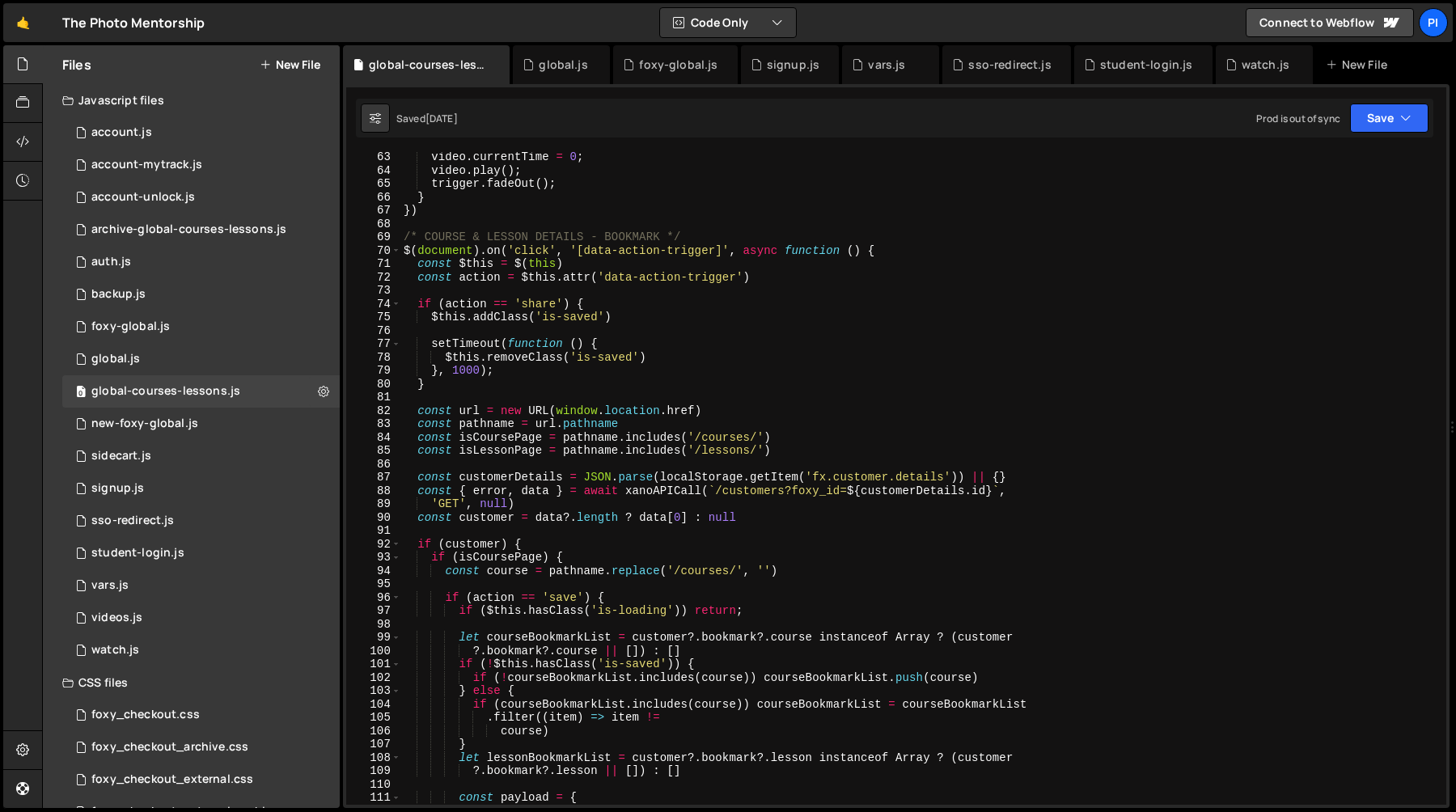
scroll to position [69, 0]
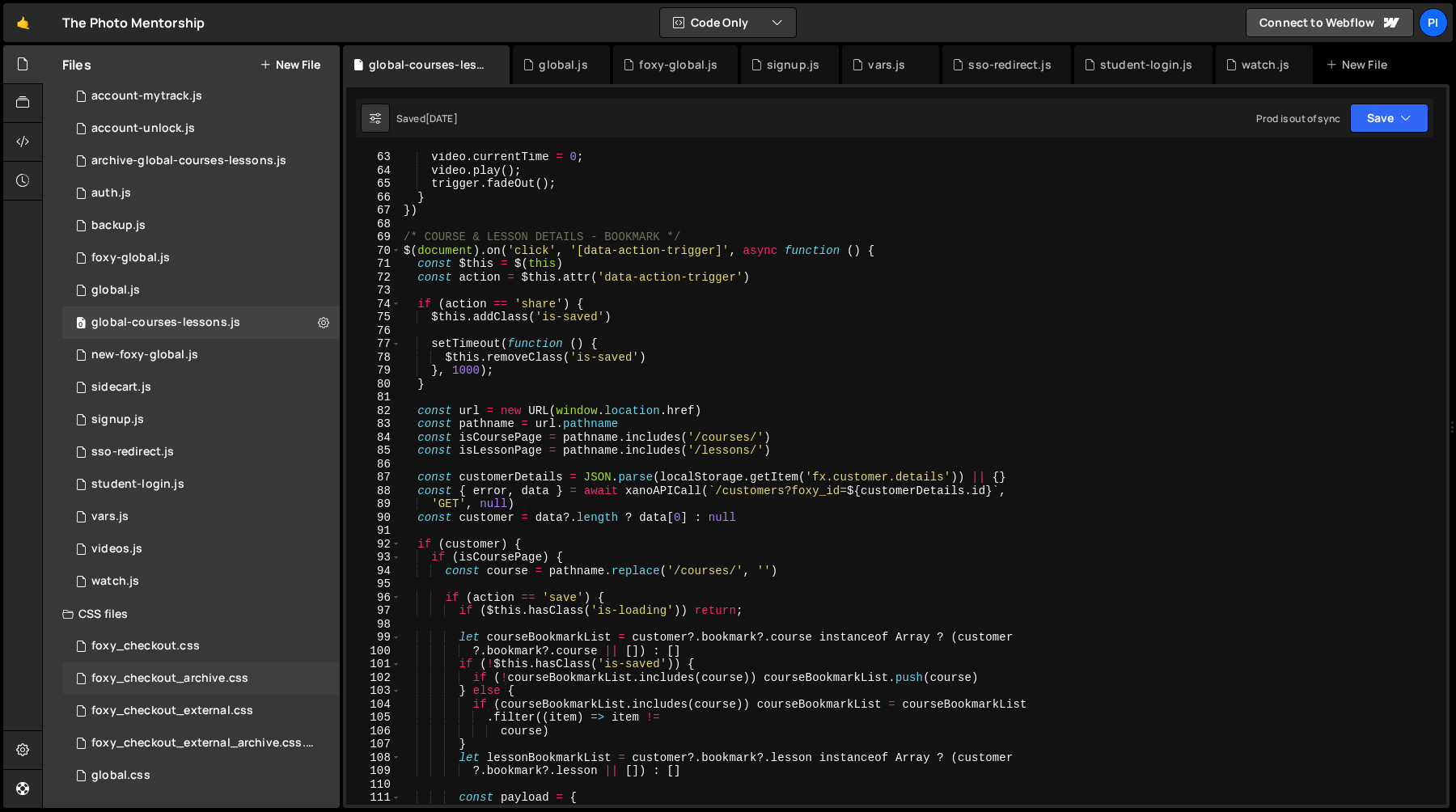
click at [269, 682] on div "foxy_checkout_archive.css 0" at bounding box center [201, 679] width 278 height 32
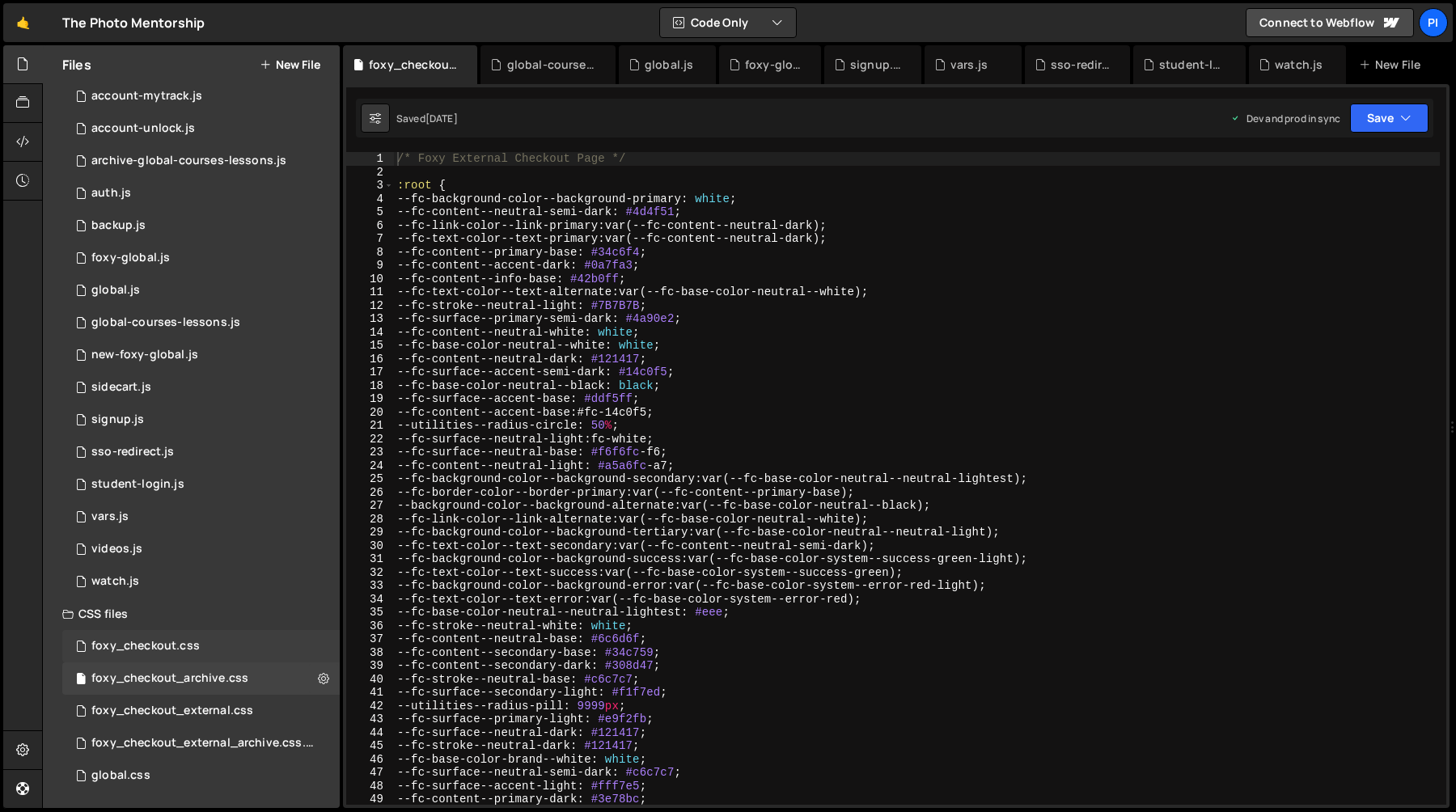
click at [228, 652] on div "foxy_checkout.css 0" at bounding box center [201, 646] width 278 height 32
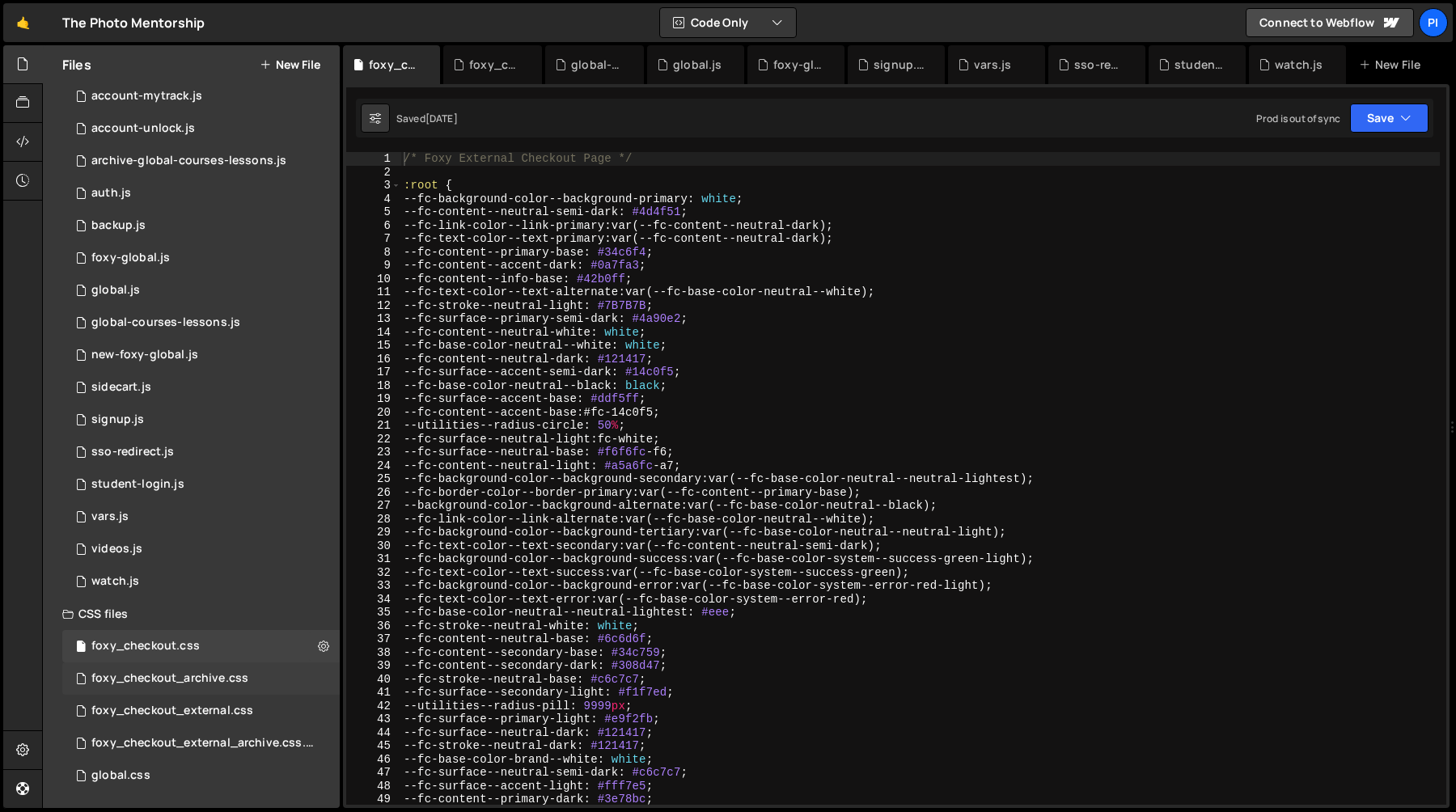
scroll to position [17867, 0]
click at [224, 673] on div "foxy_checkout_archive.css" at bounding box center [169, 679] width 157 height 15
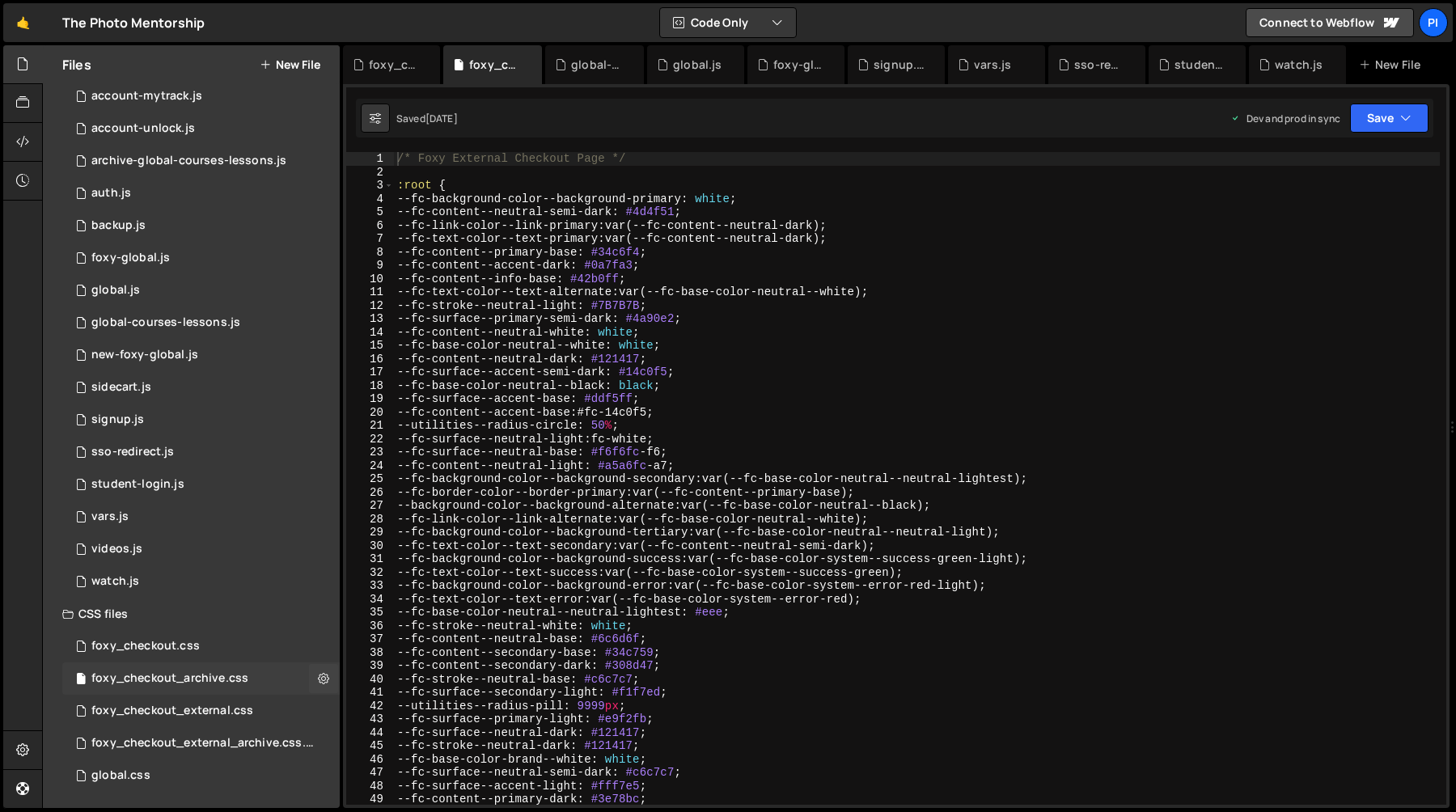
scroll to position [0, 0]
click at [318, 677] on icon at bounding box center [324, 678] width 11 height 15
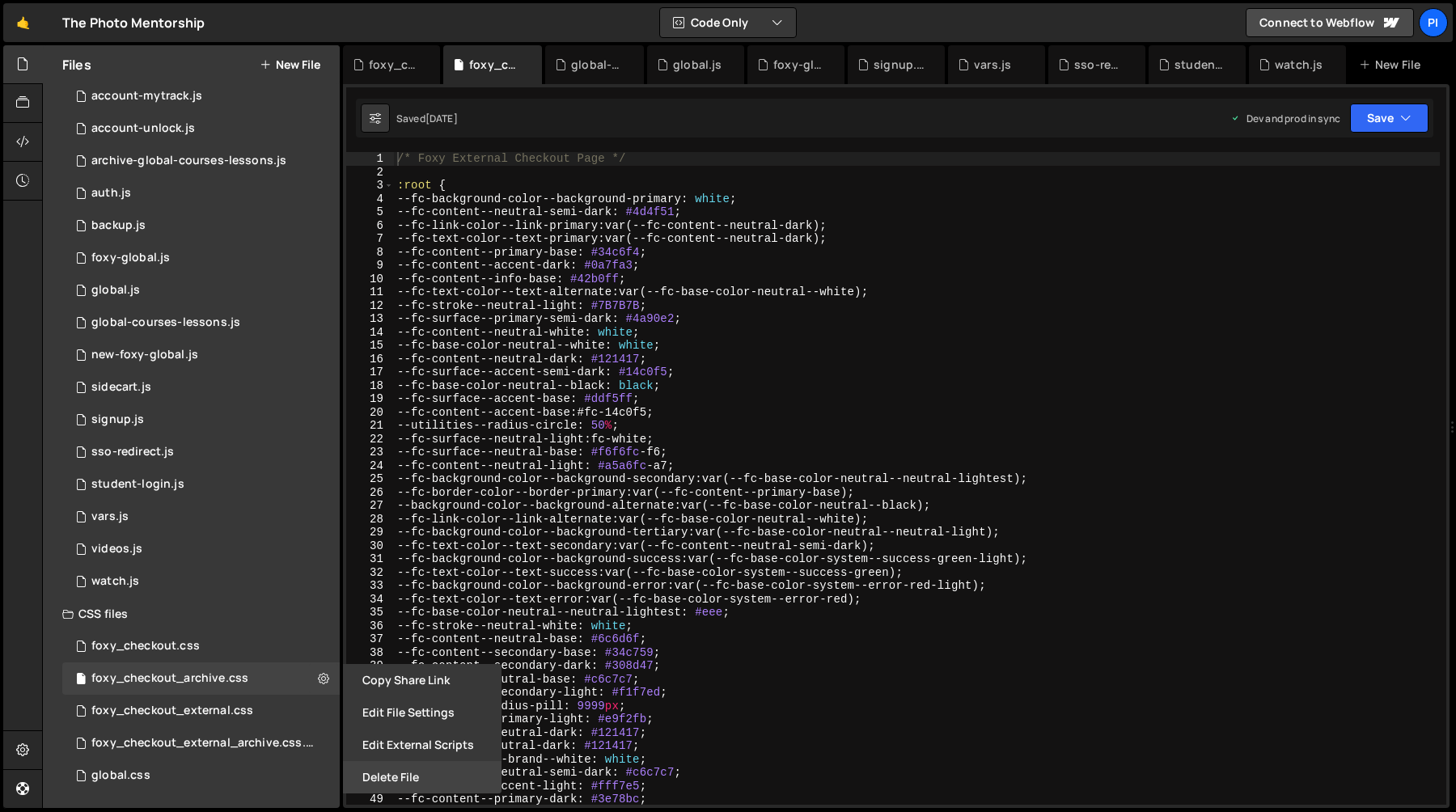
click at [392, 772] on button "Delete File" at bounding box center [421, 777] width 159 height 32
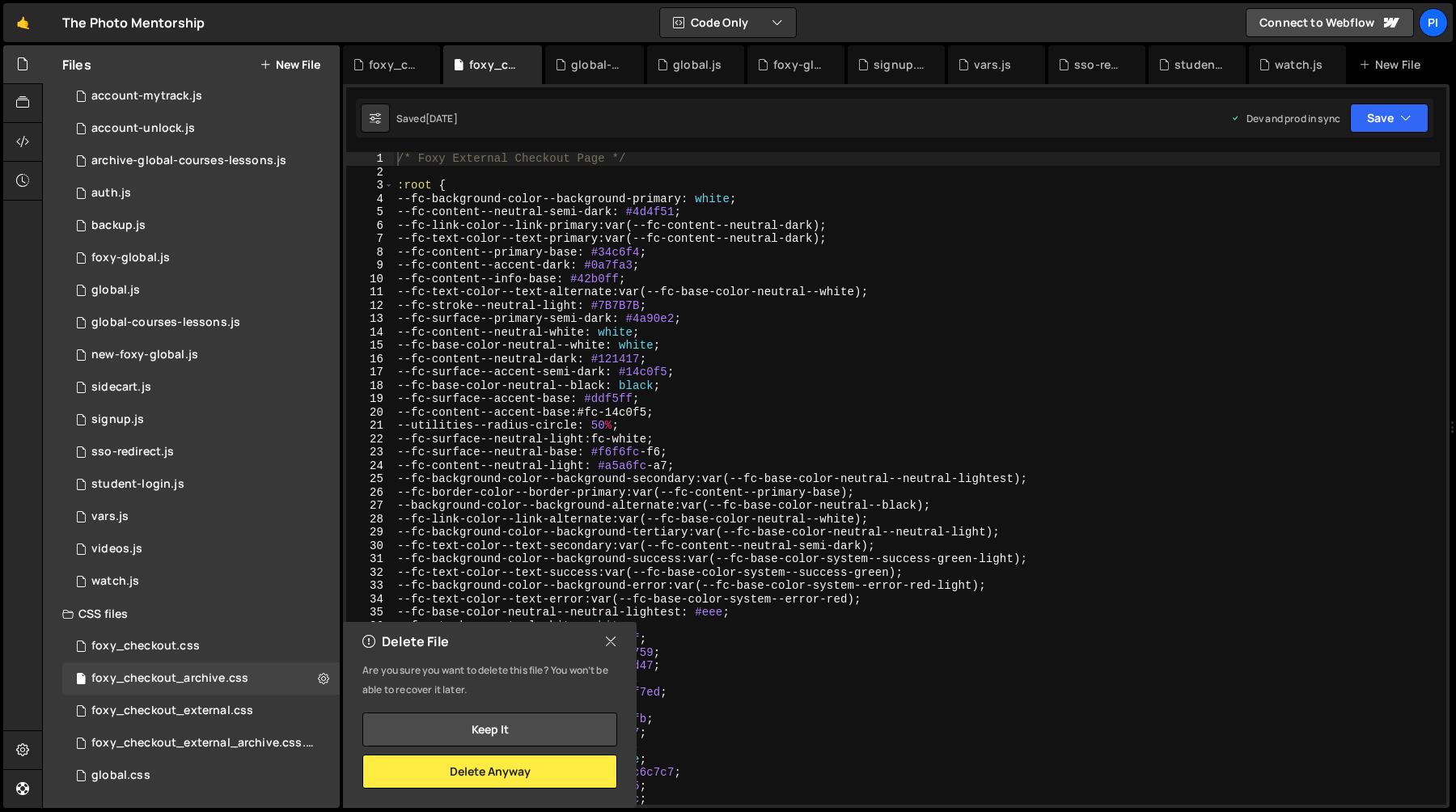
click at [612, 641] on icon at bounding box center [611, 641] width 13 height 18
radio input "true"
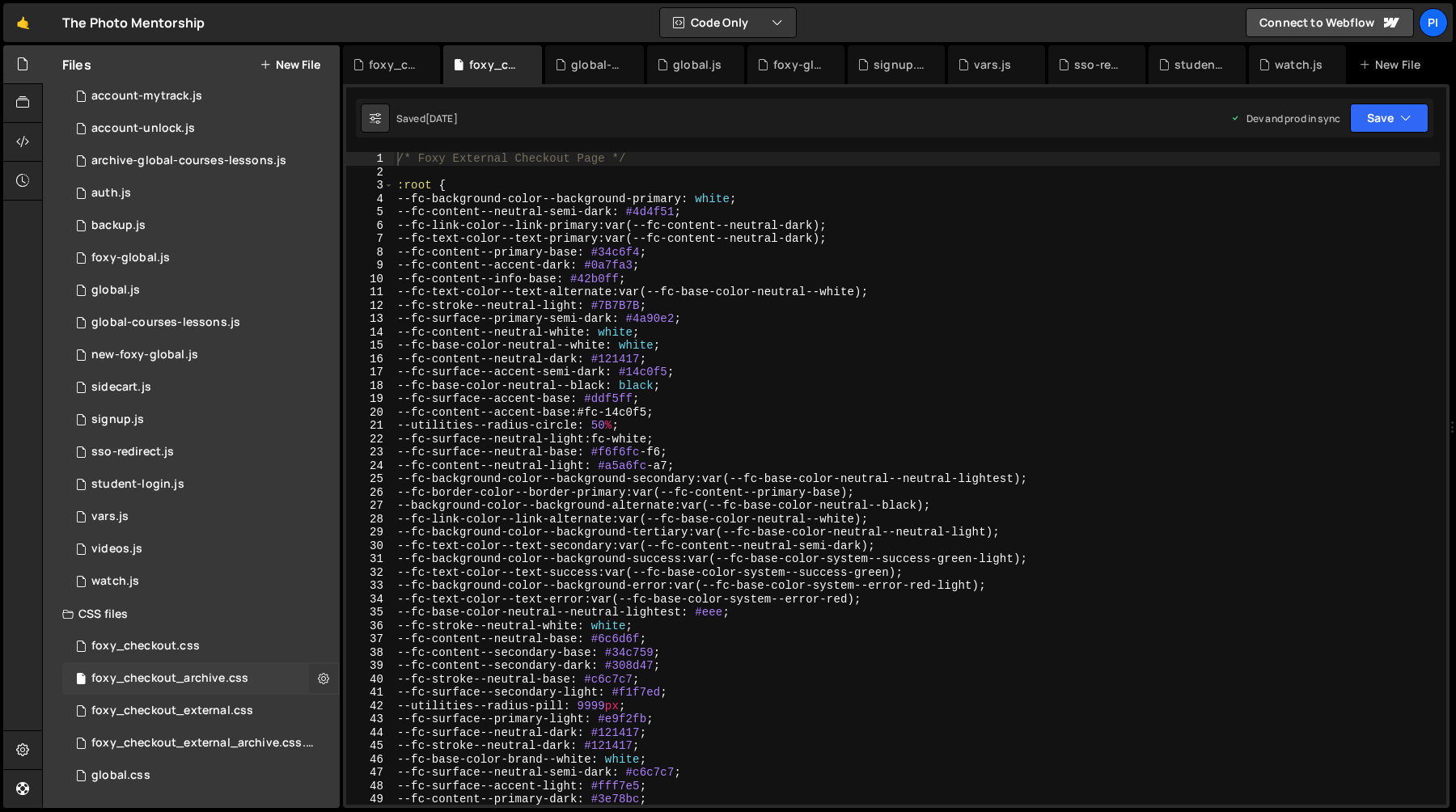
click at [318, 679] on icon at bounding box center [324, 678] width 11 height 15
type input "foxy_checkout_archive"
radio input "false"
radio input "true"
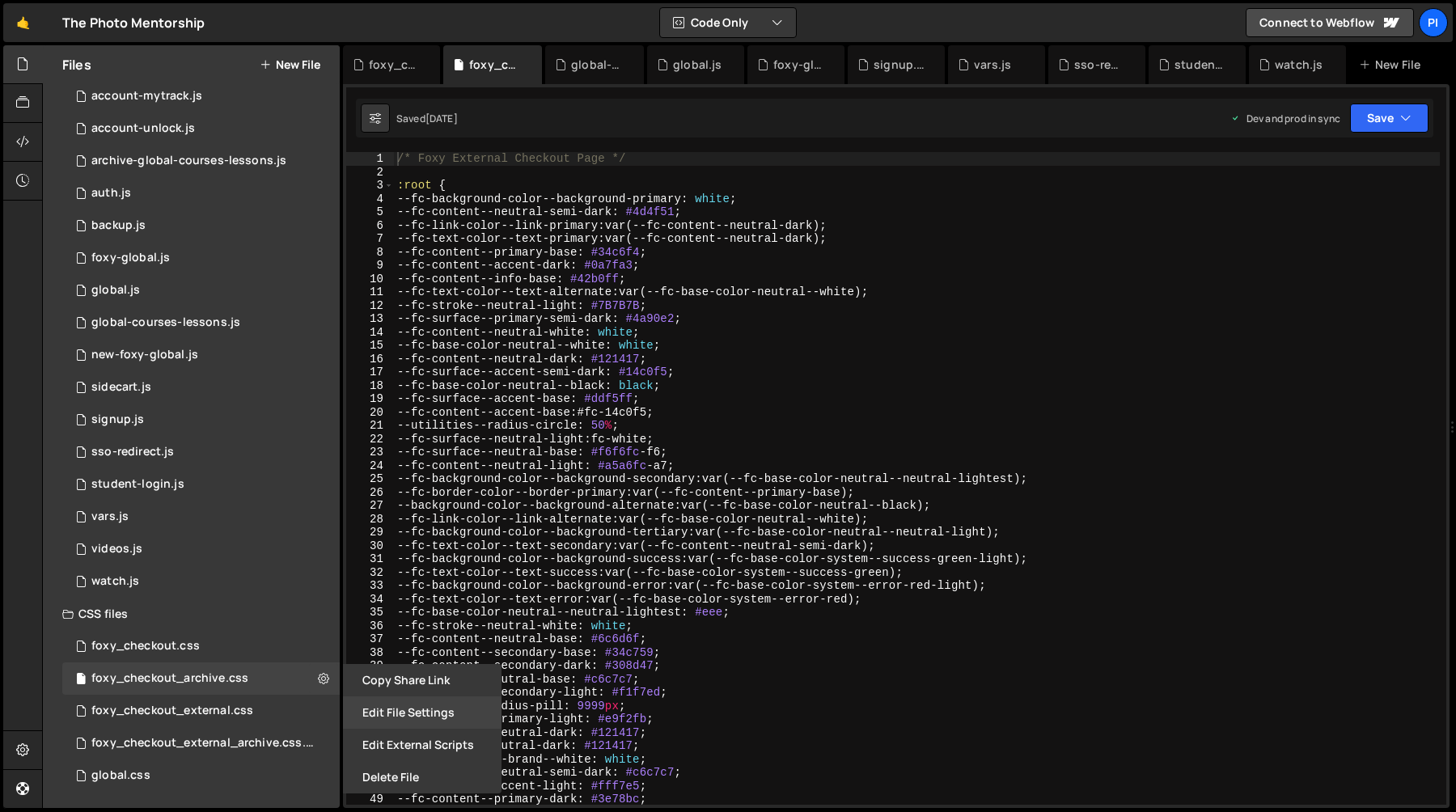
click at [400, 709] on button "Edit File Settings" at bounding box center [421, 712] width 159 height 32
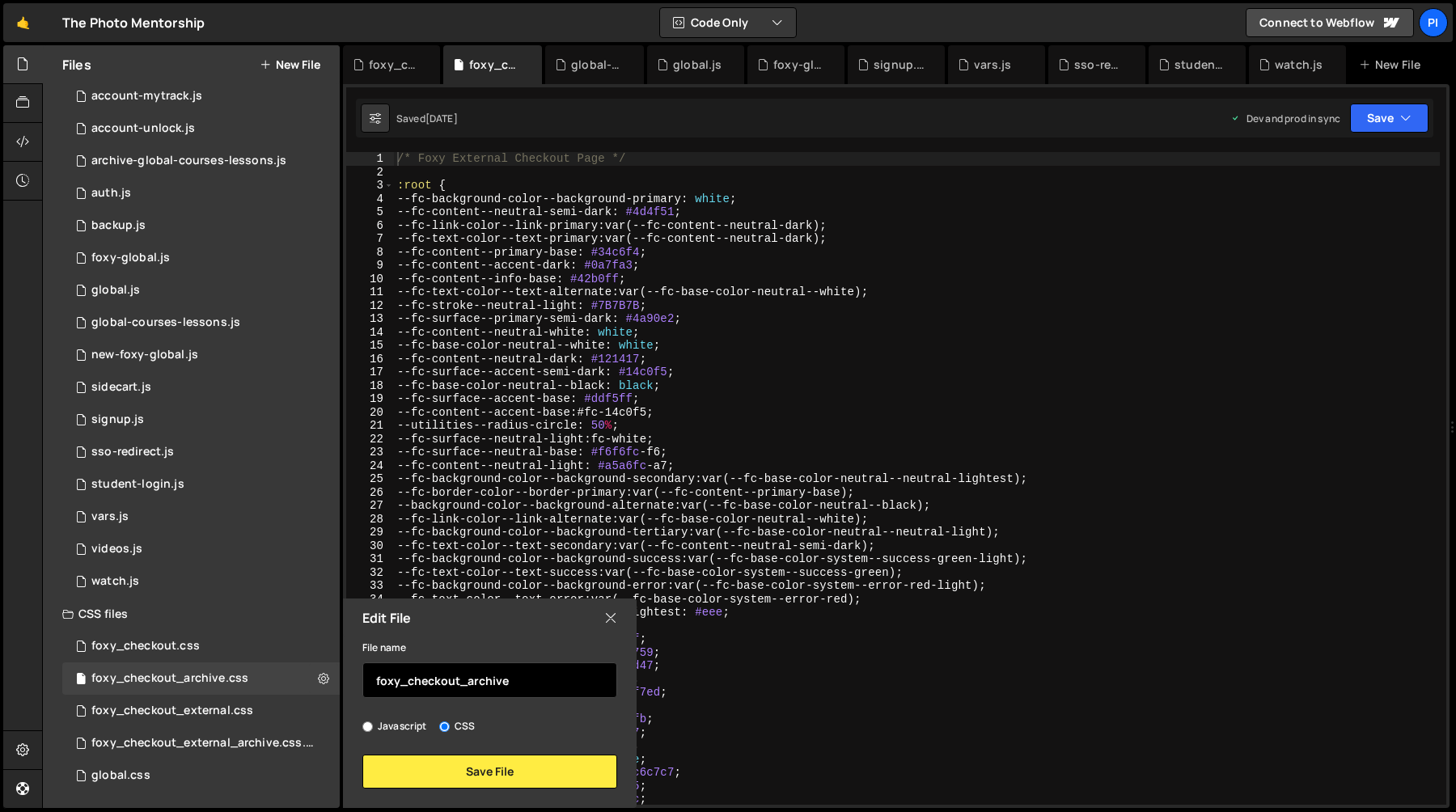
click at [376, 682] on input "foxy_checkout_archive" at bounding box center [489, 681] width 254 height 36
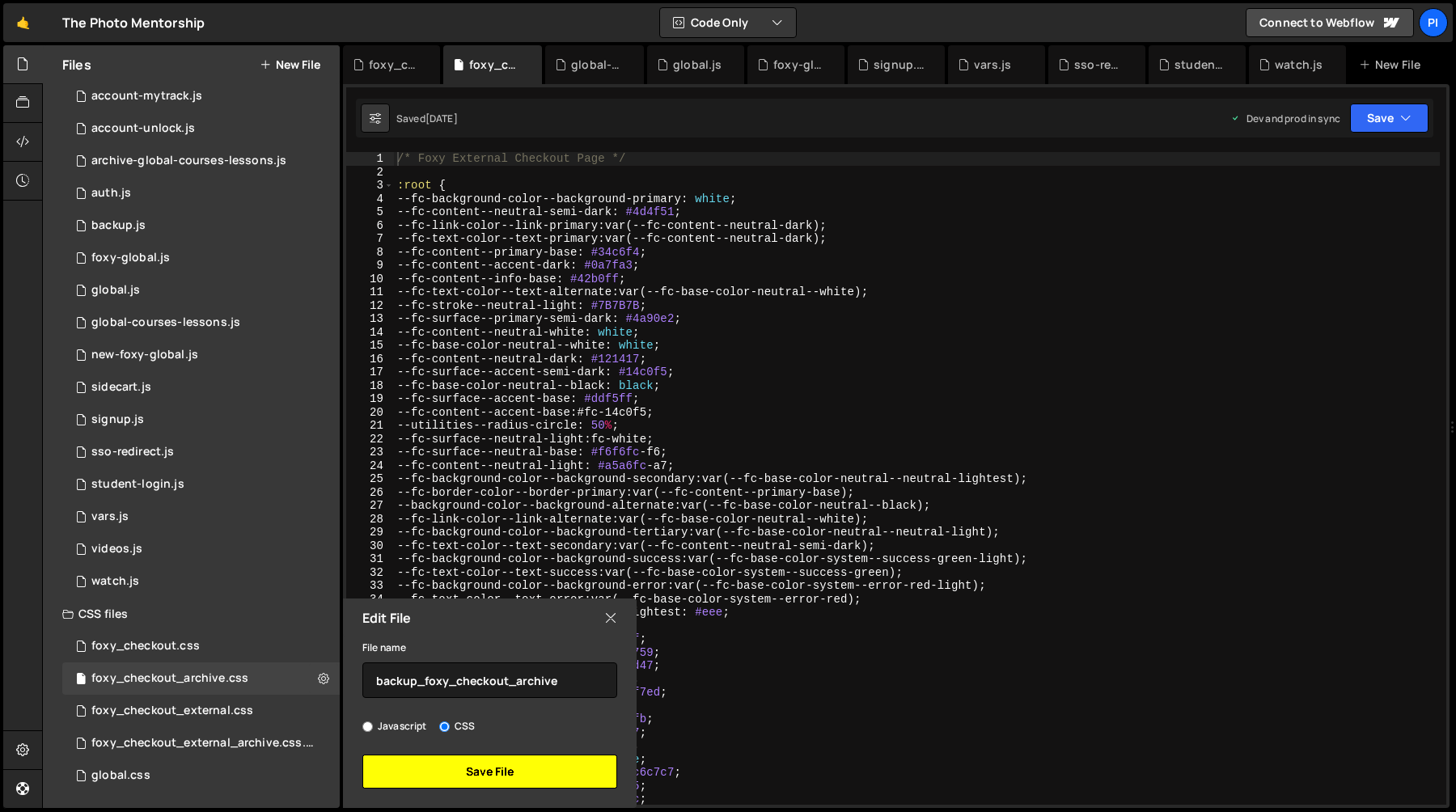
click at [477, 765] on button "Save File" at bounding box center [489, 772] width 254 height 34
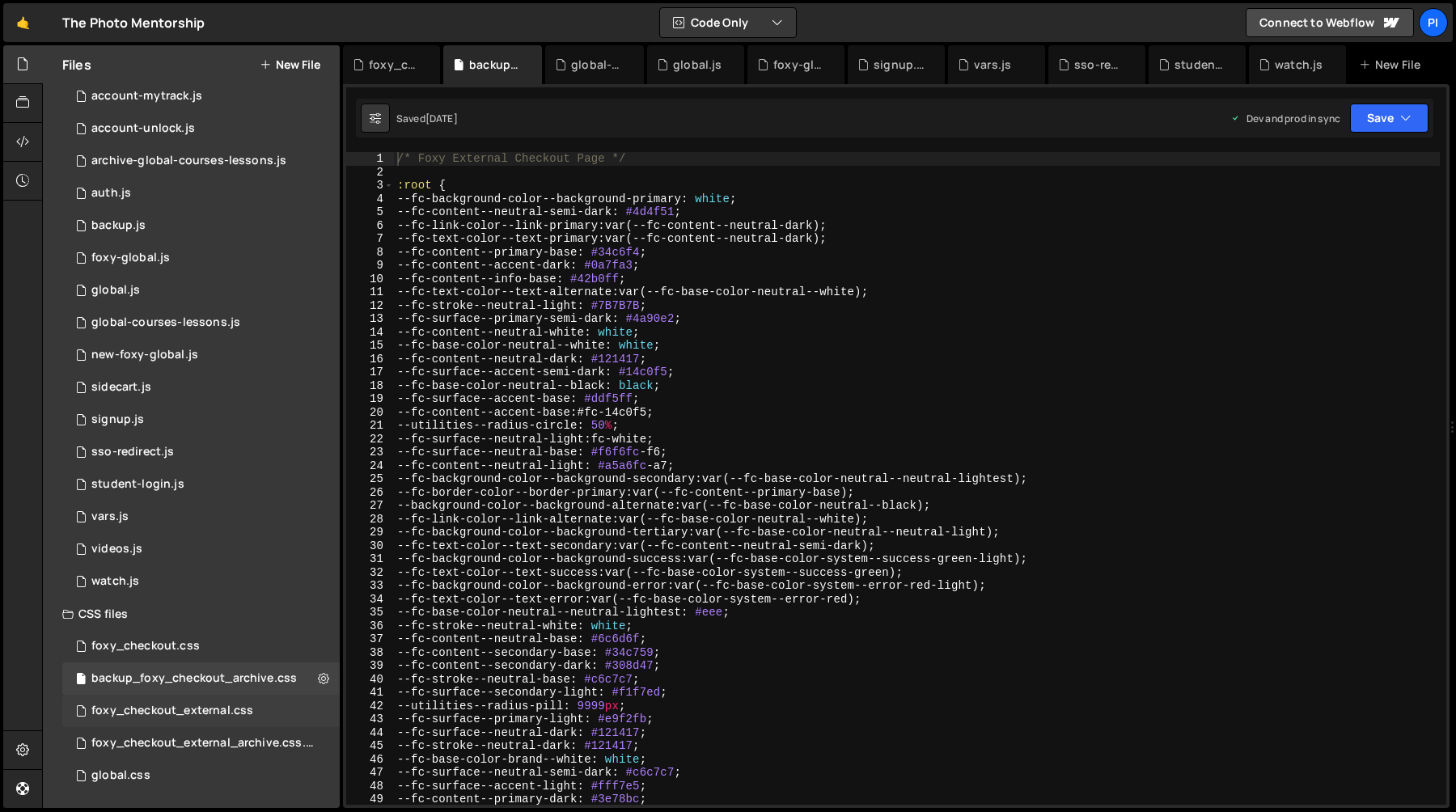
click at [289, 712] on div "foxy_checkout_external.css 0" at bounding box center [201, 711] width 278 height 32
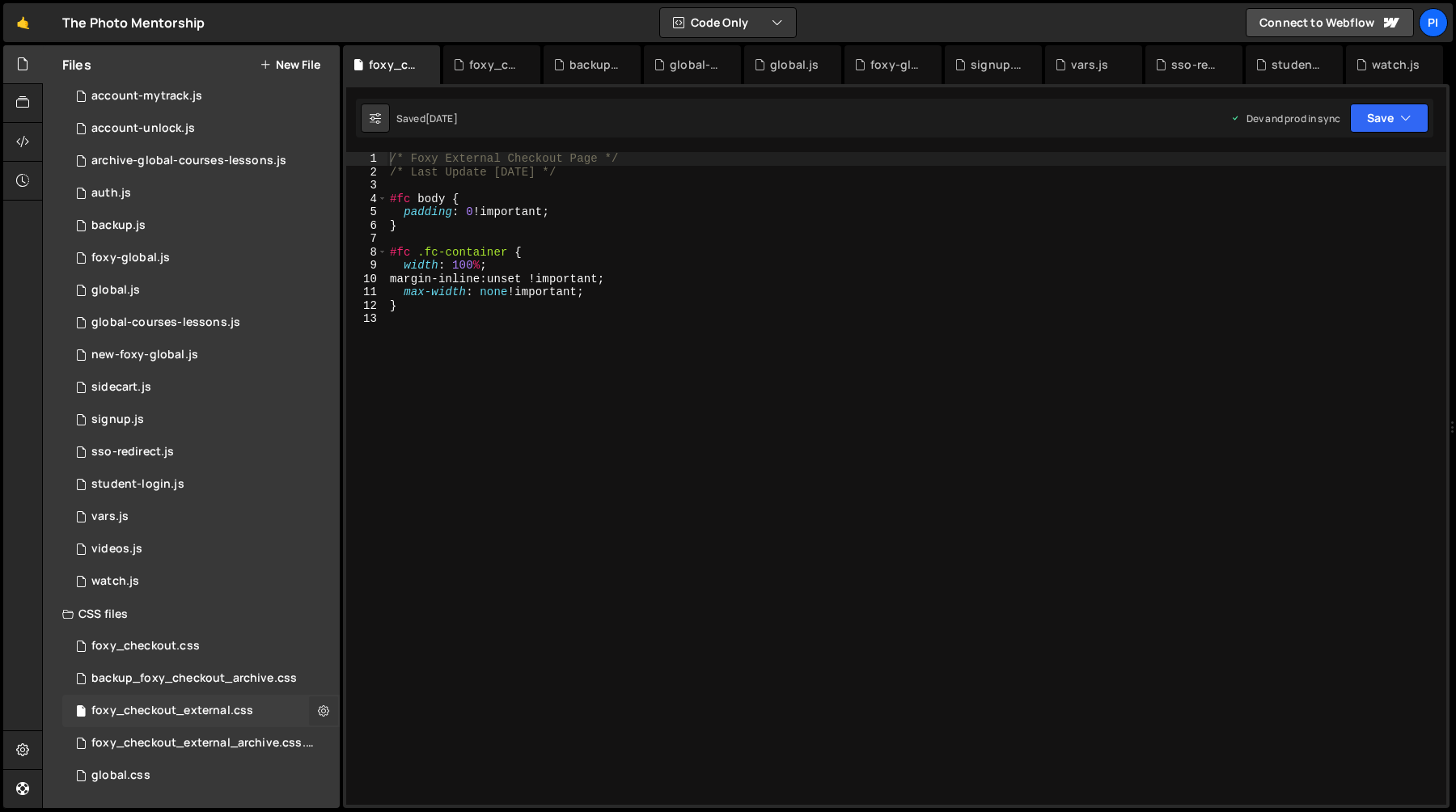
click at [318, 711] on icon at bounding box center [324, 711] width 11 height 15
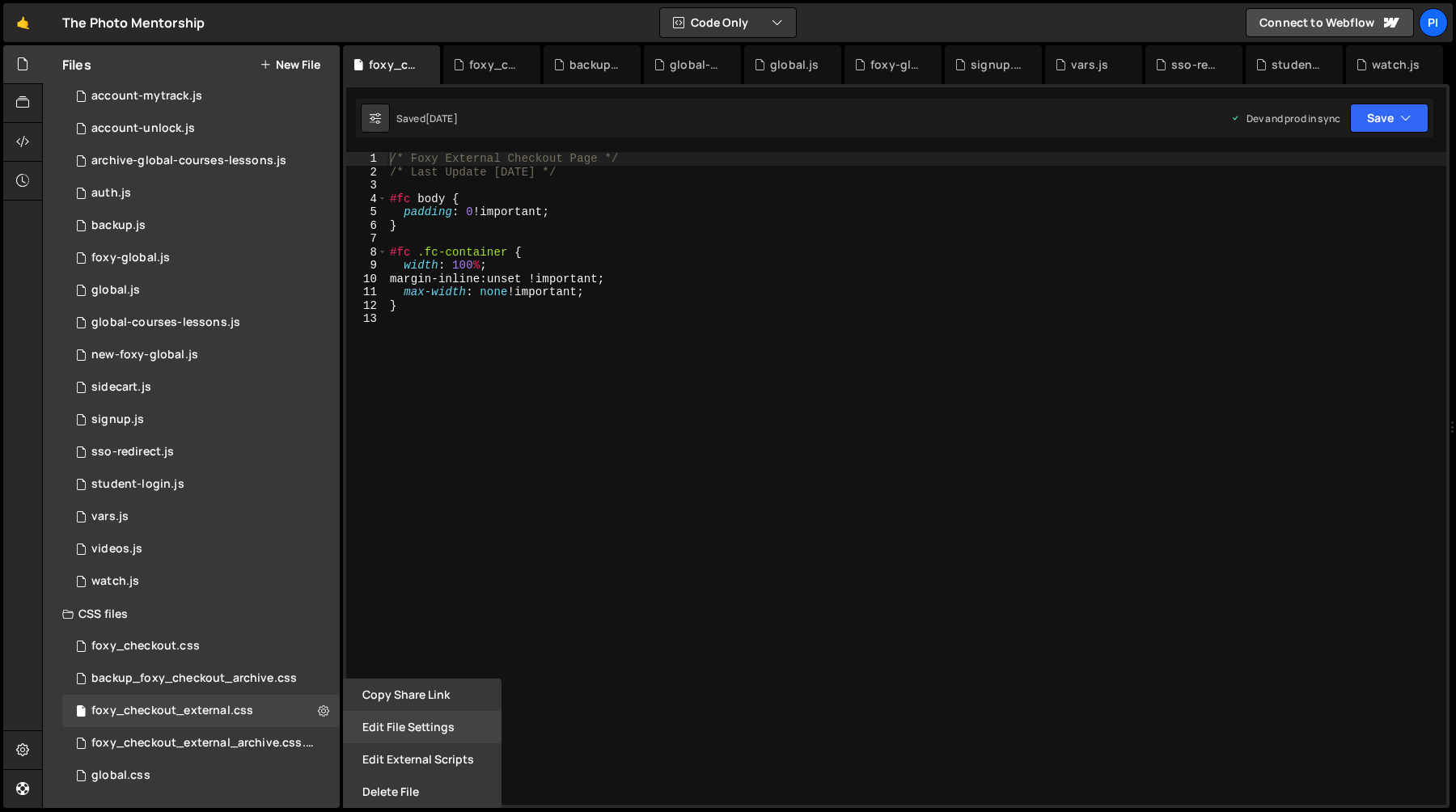
click at [429, 732] on button "Edit File Settings" at bounding box center [421, 727] width 159 height 32
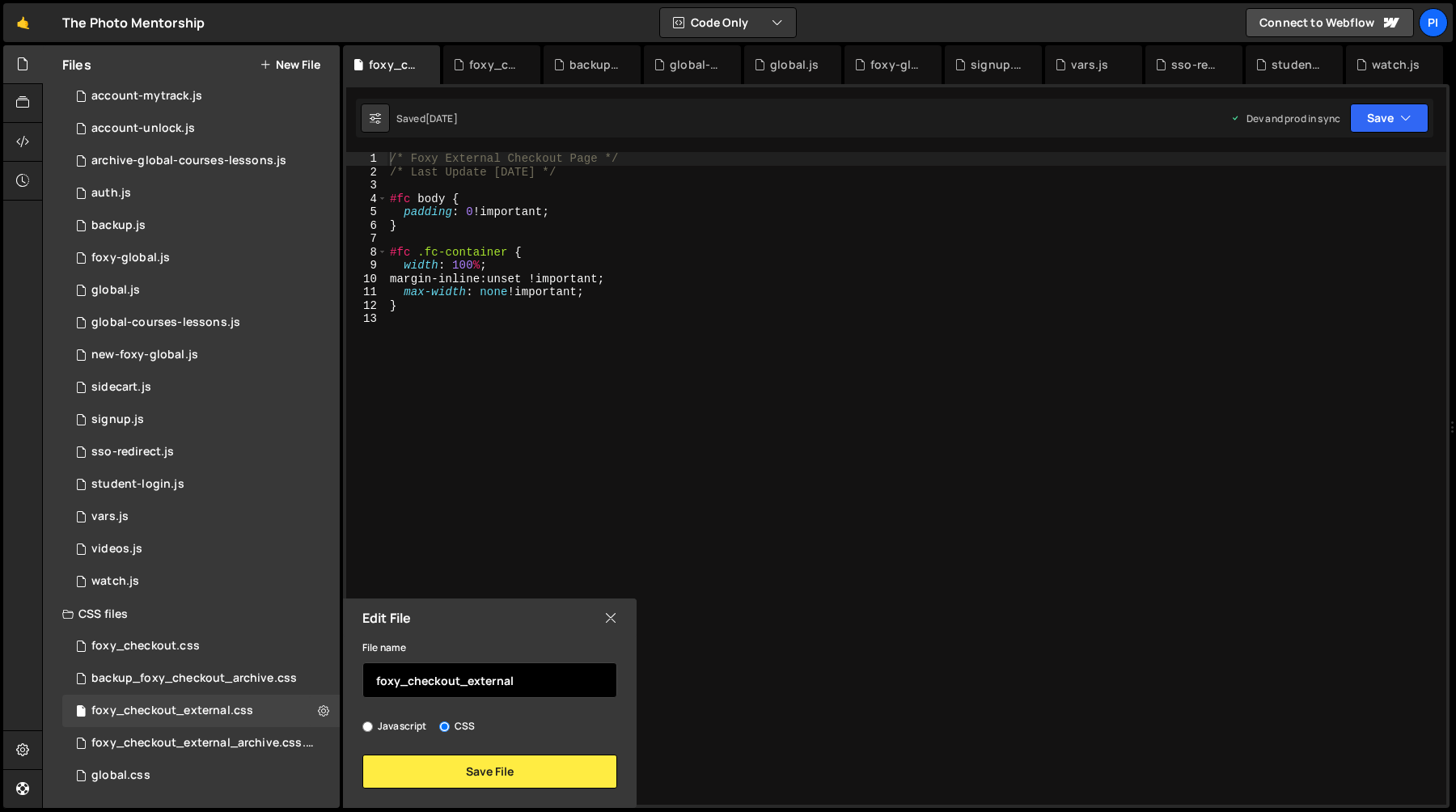
click at [377, 682] on input "foxy_checkout_external" at bounding box center [489, 681] width 254 height 36
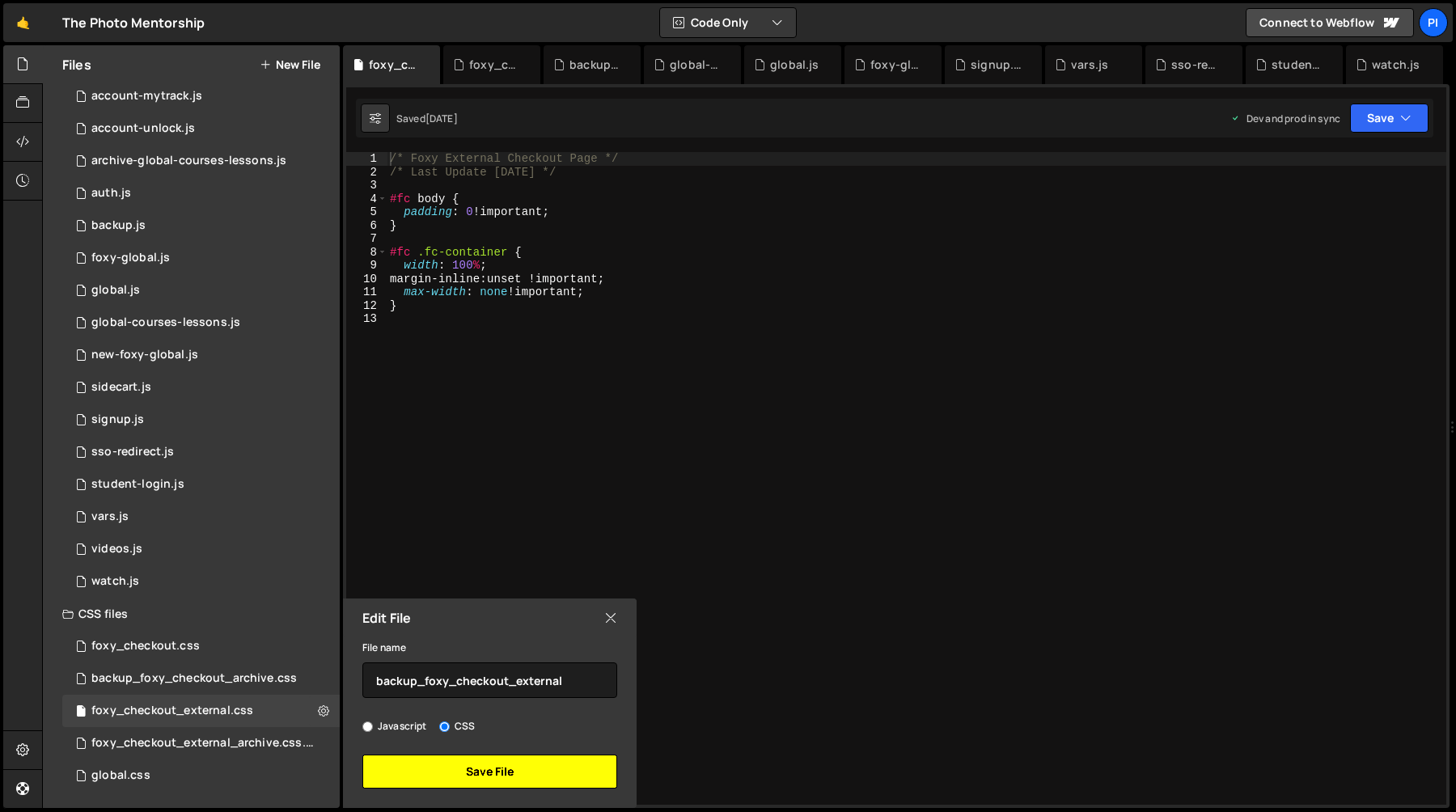
click at [487, 770] on button "Save File" at bounding box center [489, 772] width 254 height 34
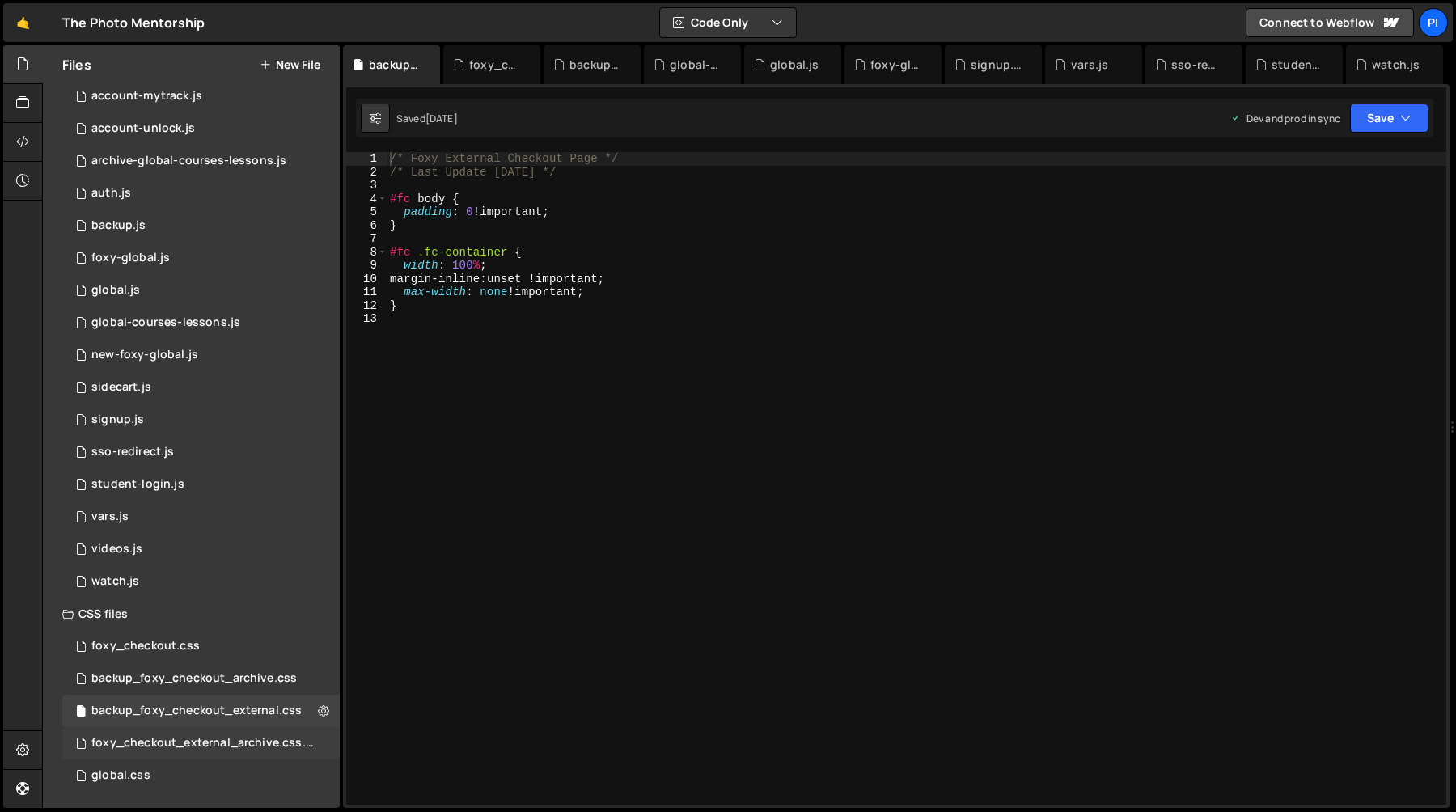
click at [313, 742] on div "foxy_checkout_external_archive.css.css" at bounding box center [203, 743] width 223 height 15
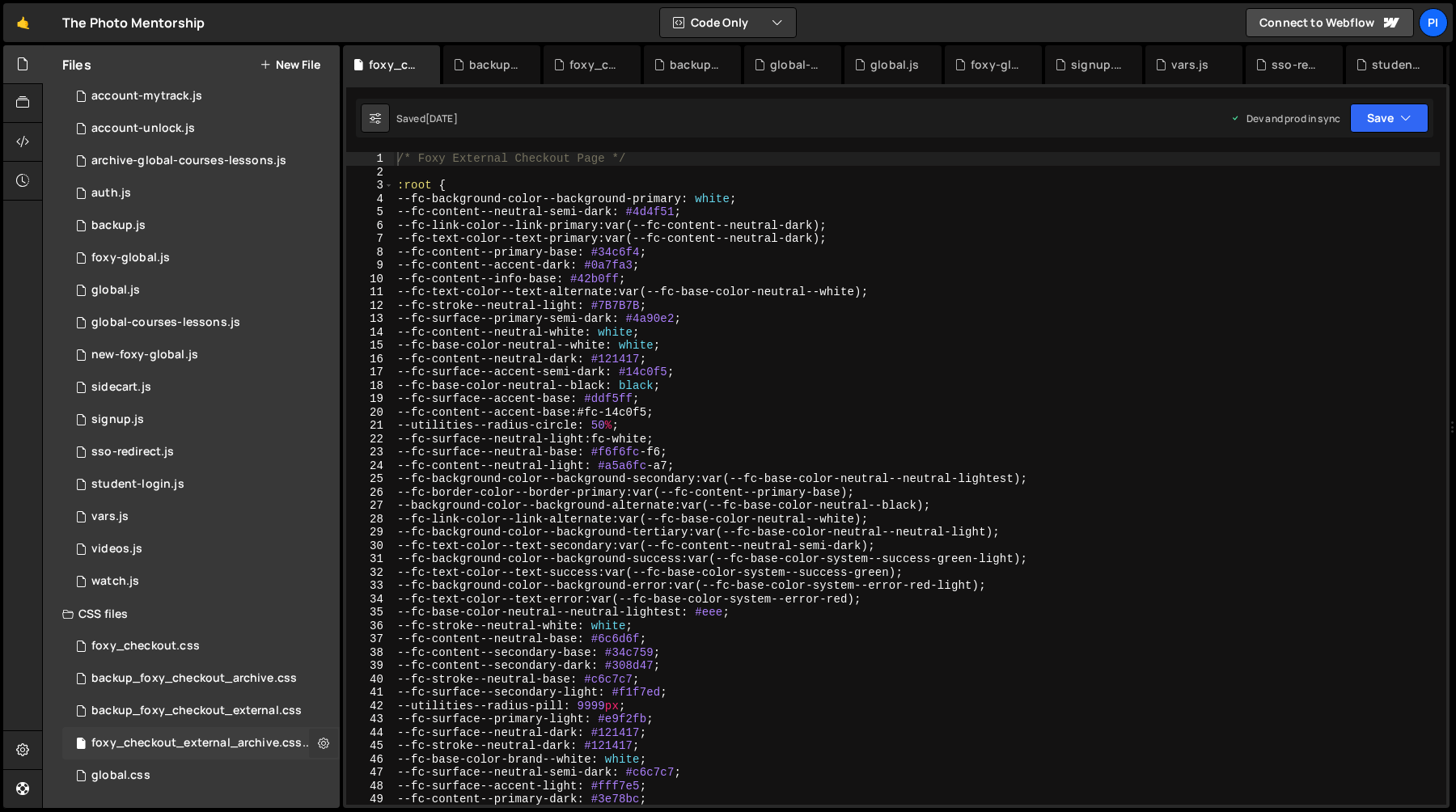
click at [318, 741] on icon at bounding box center [324, 743] width 11 height 15
type input "foxy_checkout_external_archive.css"
radio input "false"
radio input "true"
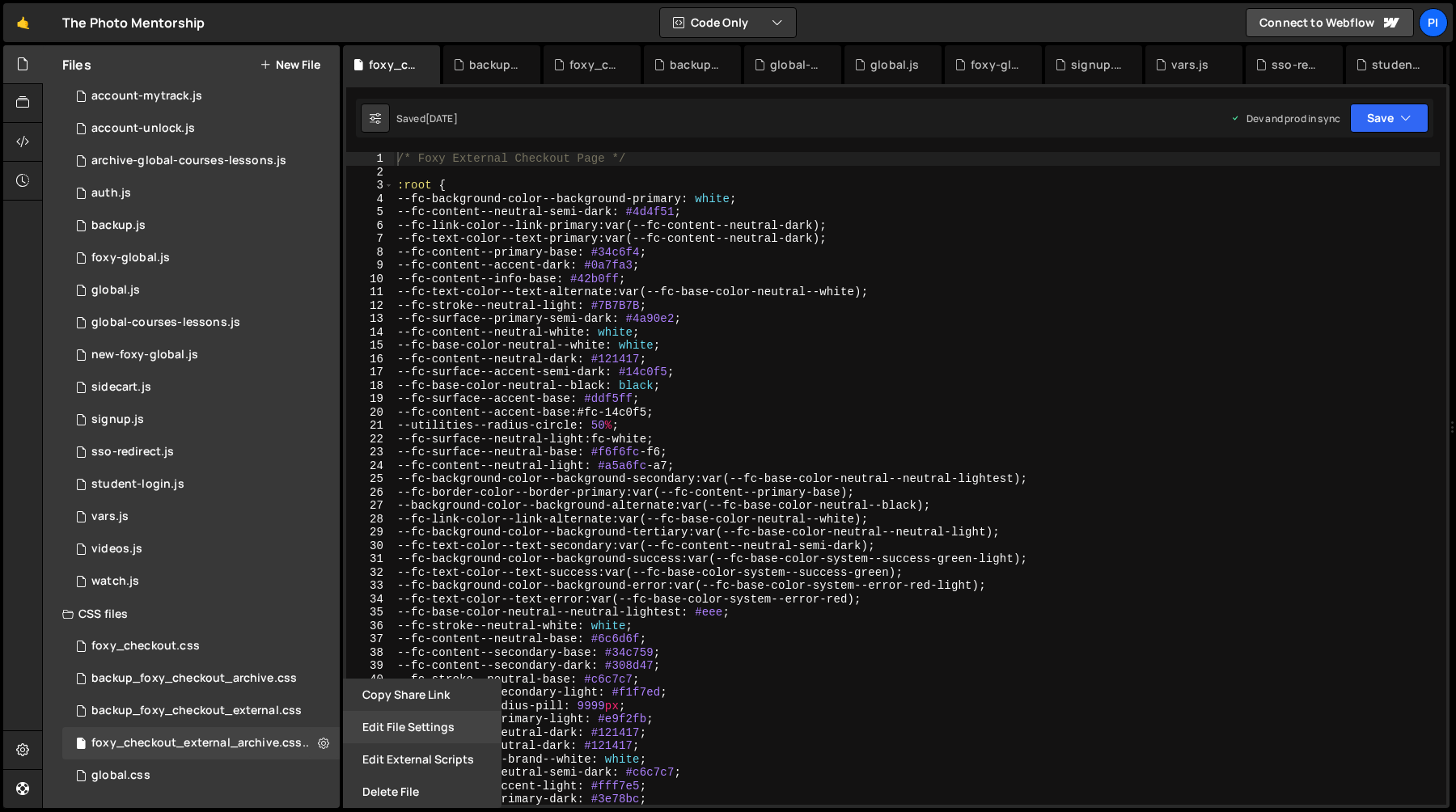
click at [425, 726] on button "Edit File Settings" at bounding box center [421, 727] width 159 height 32
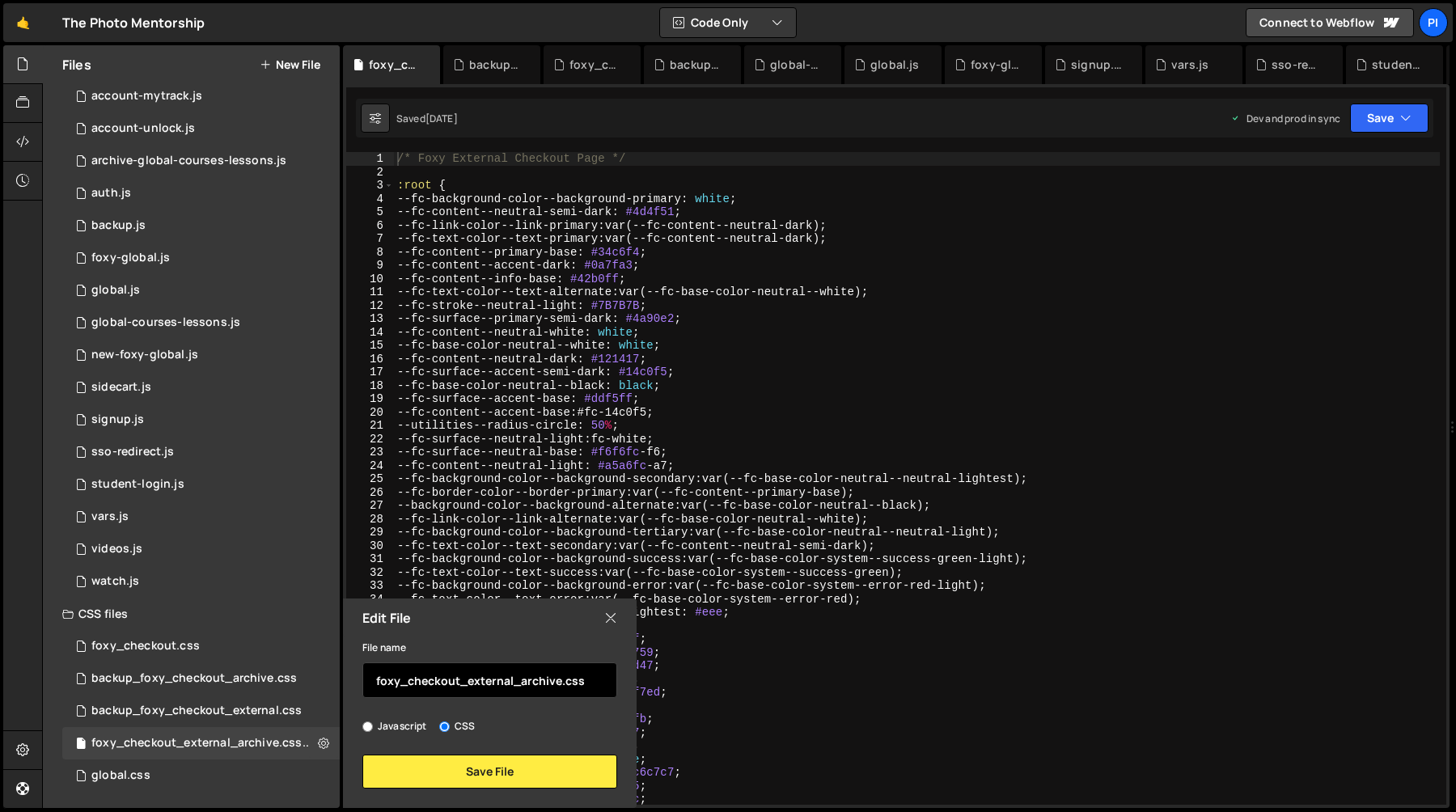
click at [409, 678] on input "foxy_checkout_external_archive.css" at bounding box center [489, 681] width 254 height 36
type input "backup_foxy_checkout_external_archive.css"
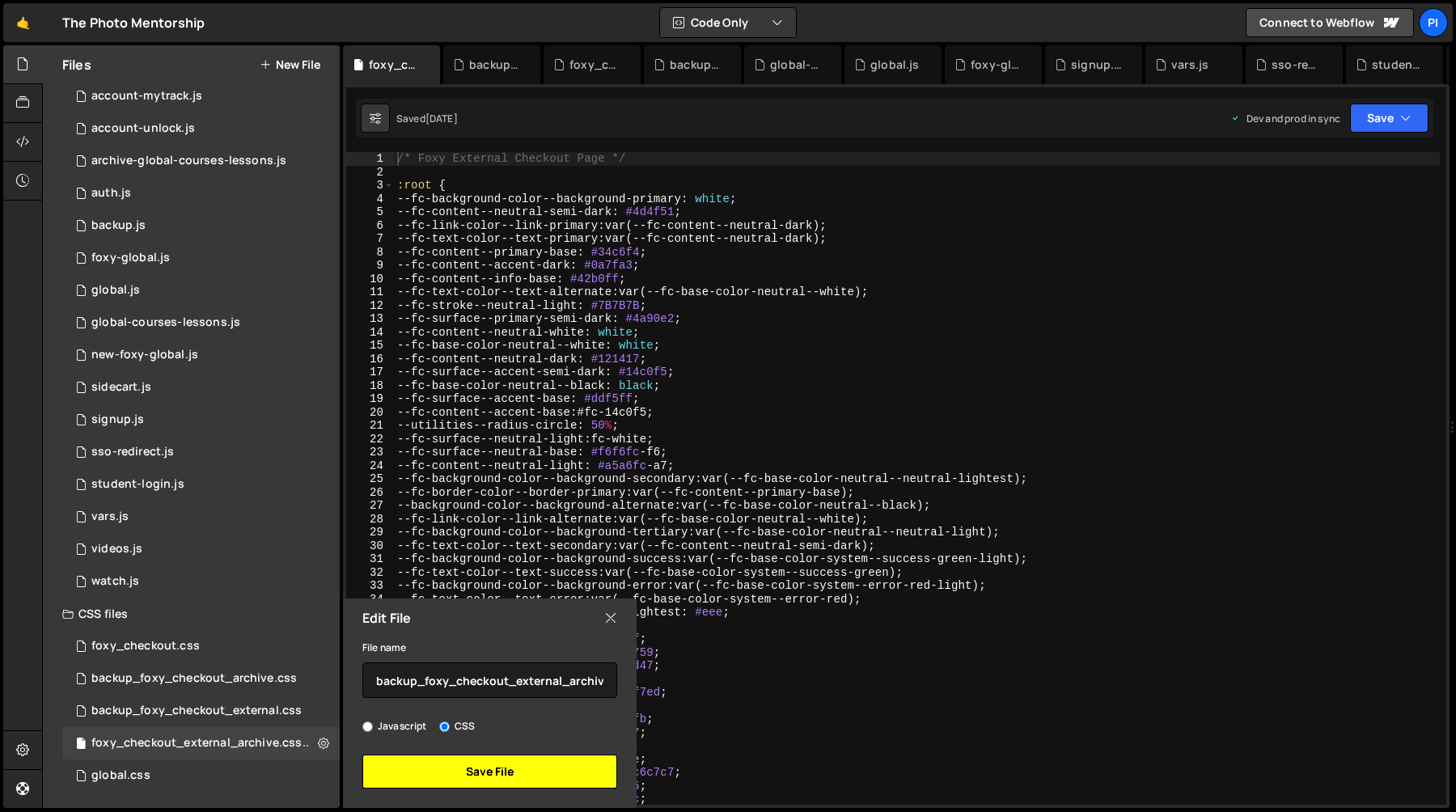
click at [459, 770] on button "Save File" at bounding box center [489, 772] width 254 height 34
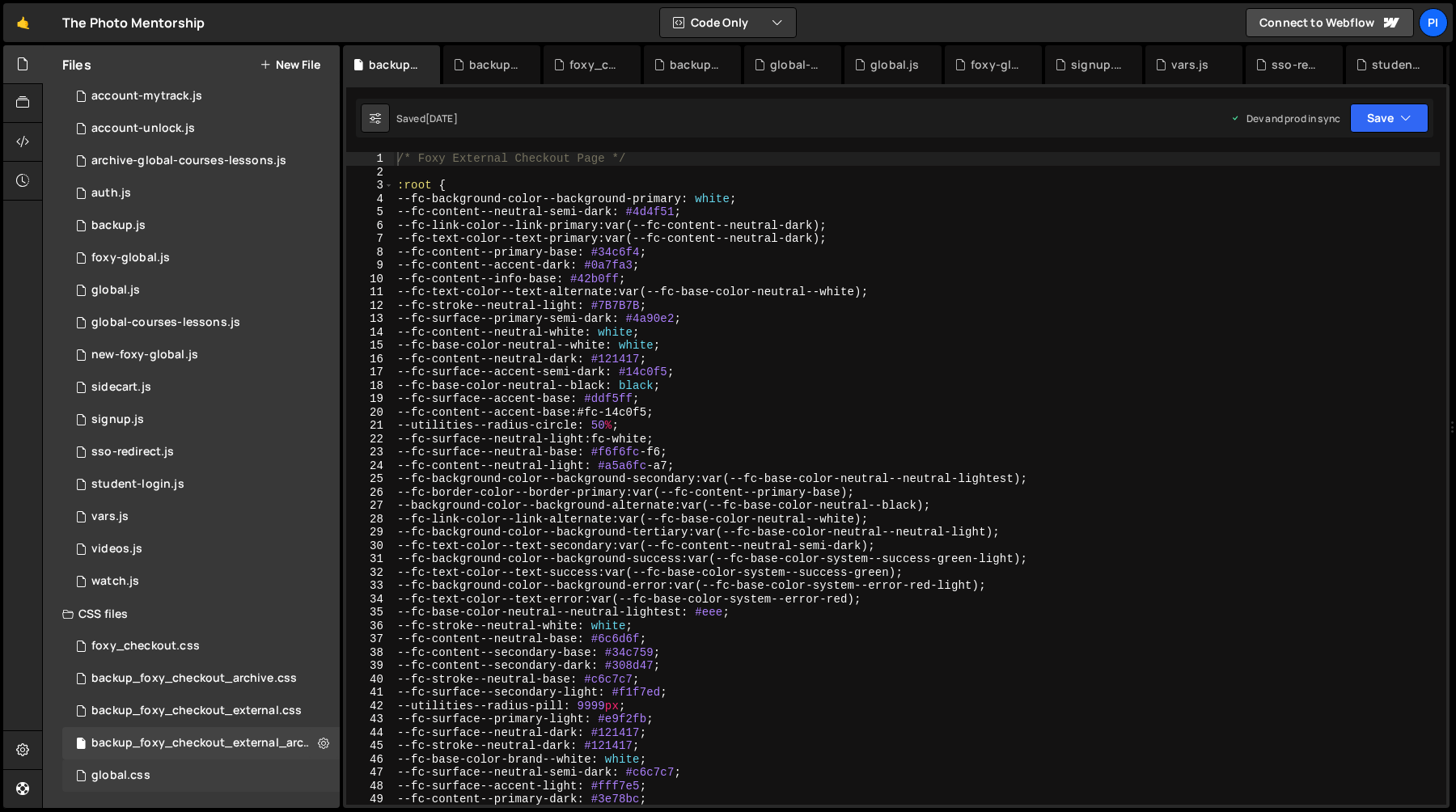
click at [278, 774] on div "global.css 0" at bounding box center [201, 775] width 278 height 32
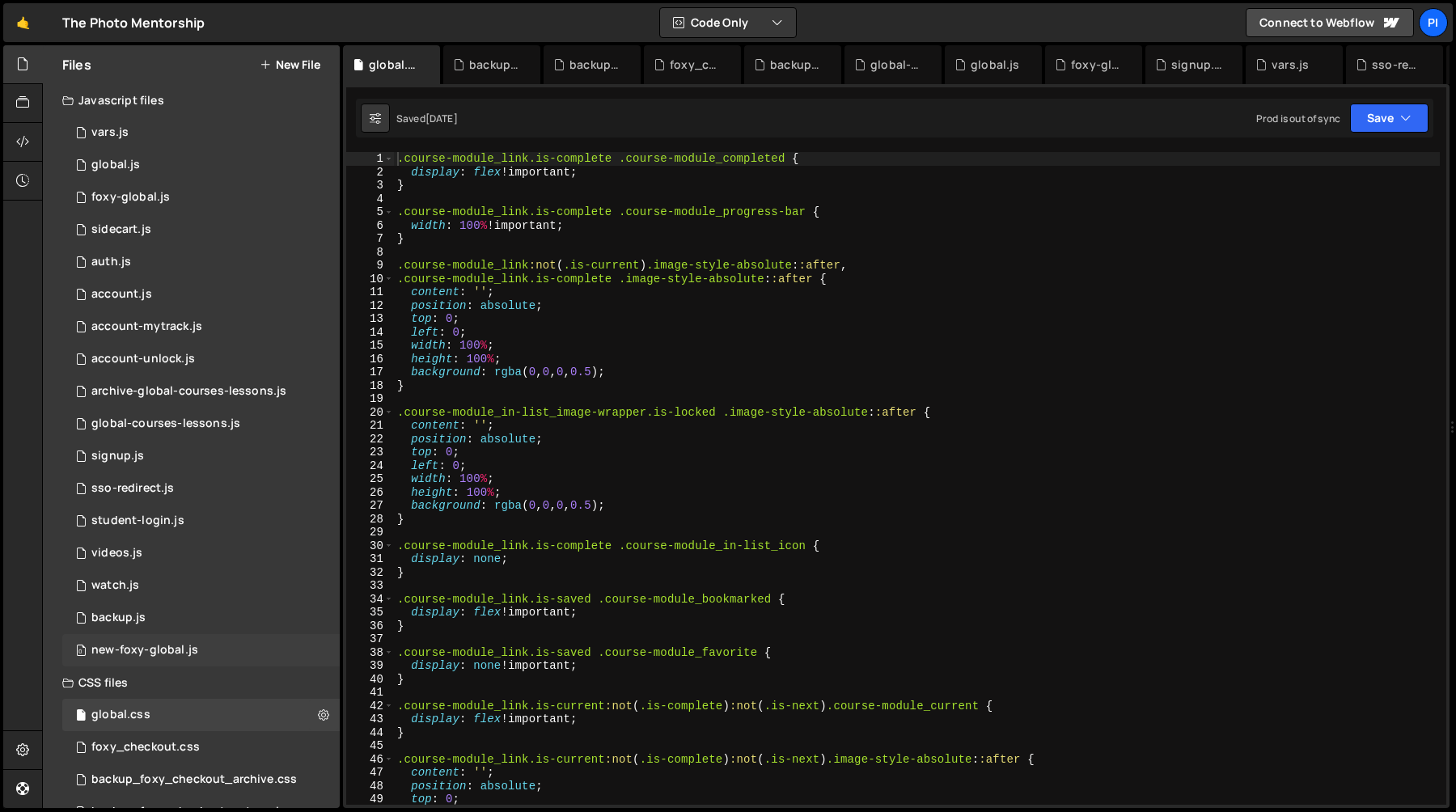
click at [311, 650] on div "0 new-foxy-global.js 0" at bounding box center [201, 651] width 278 height 32
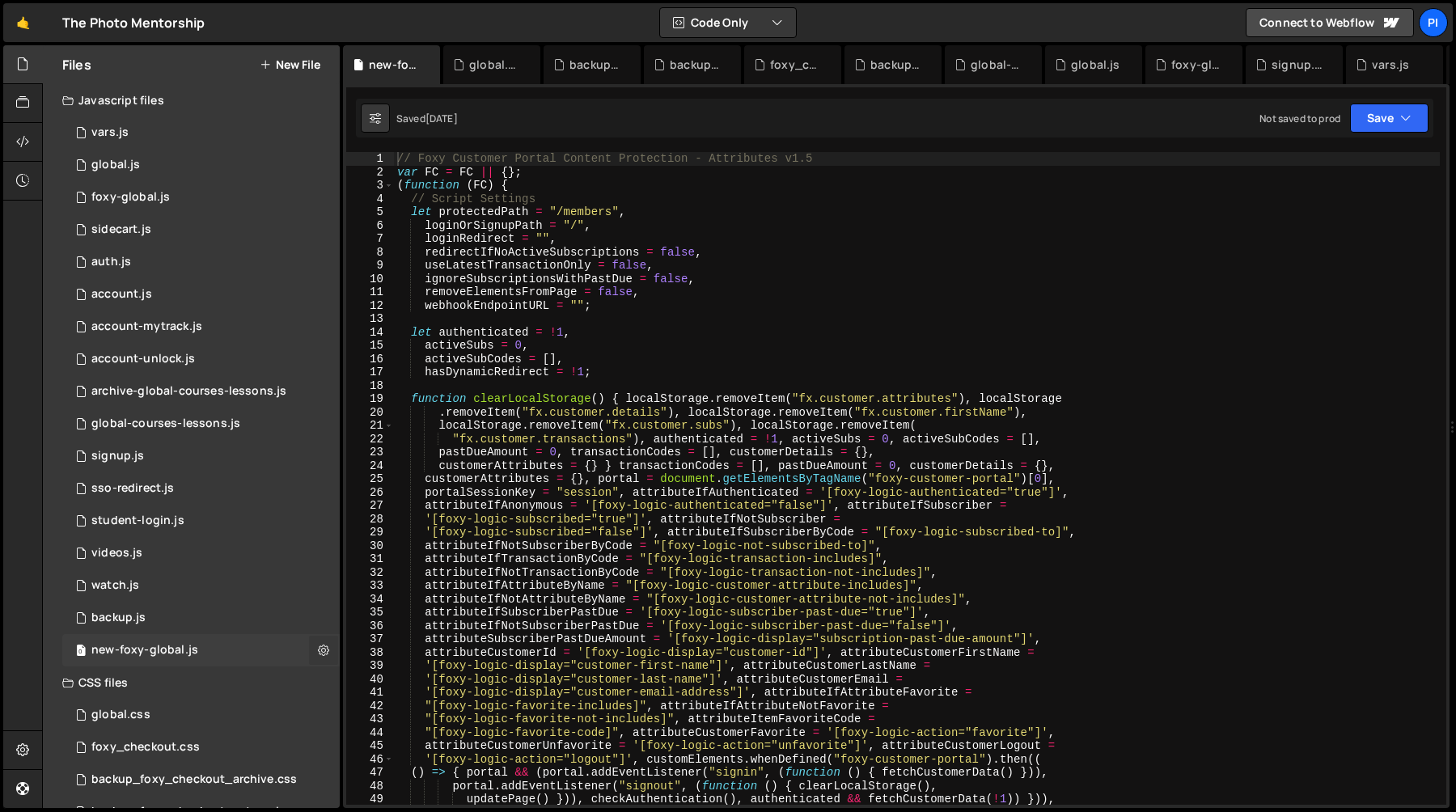
click at [318, 649] on icon at bounding box center [324, 650] width 11 height 15
type input "new-foxy-global"
radio input "true"
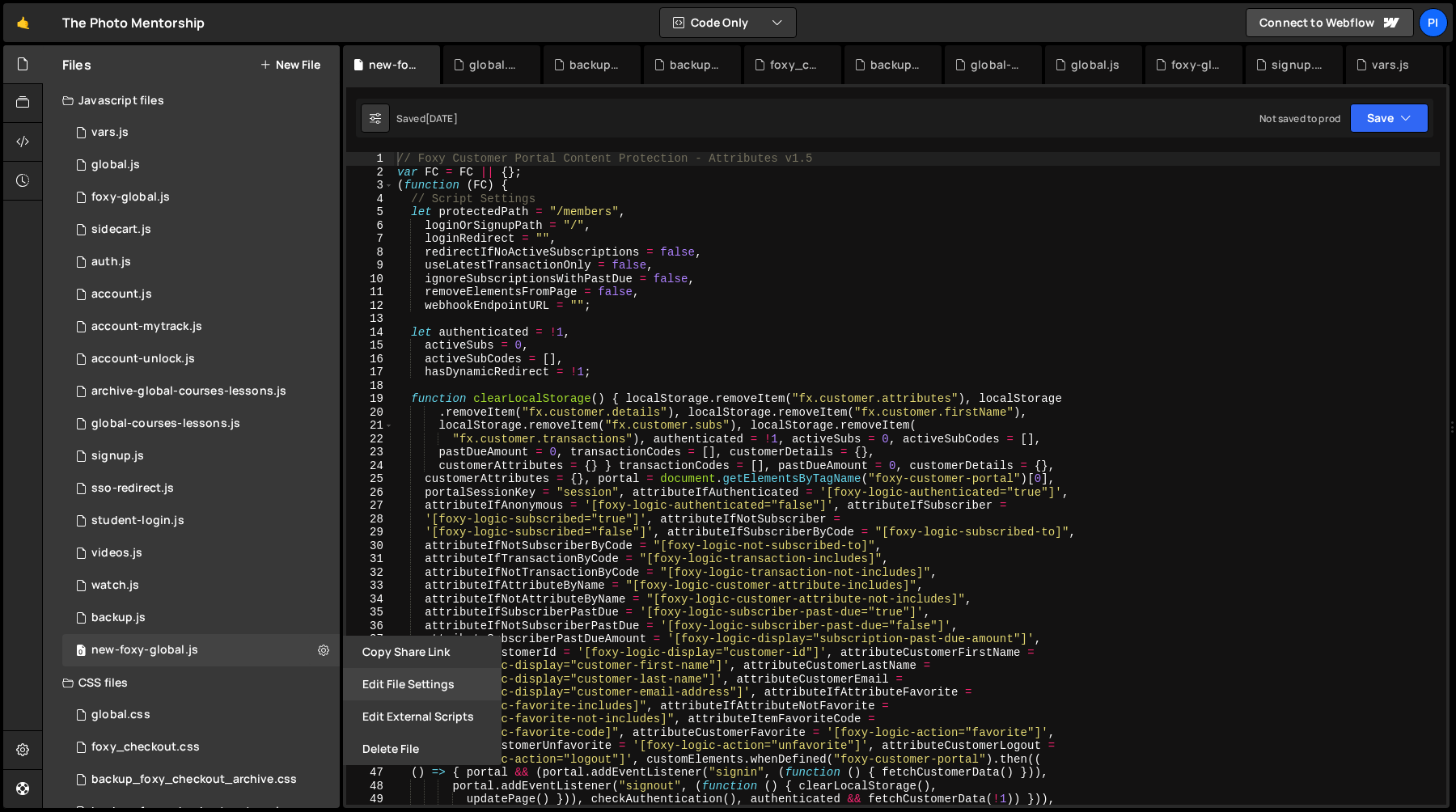
click at [360, 686] on button "Edit File Settings" at bounding box center [421, 684] width 159 height 32
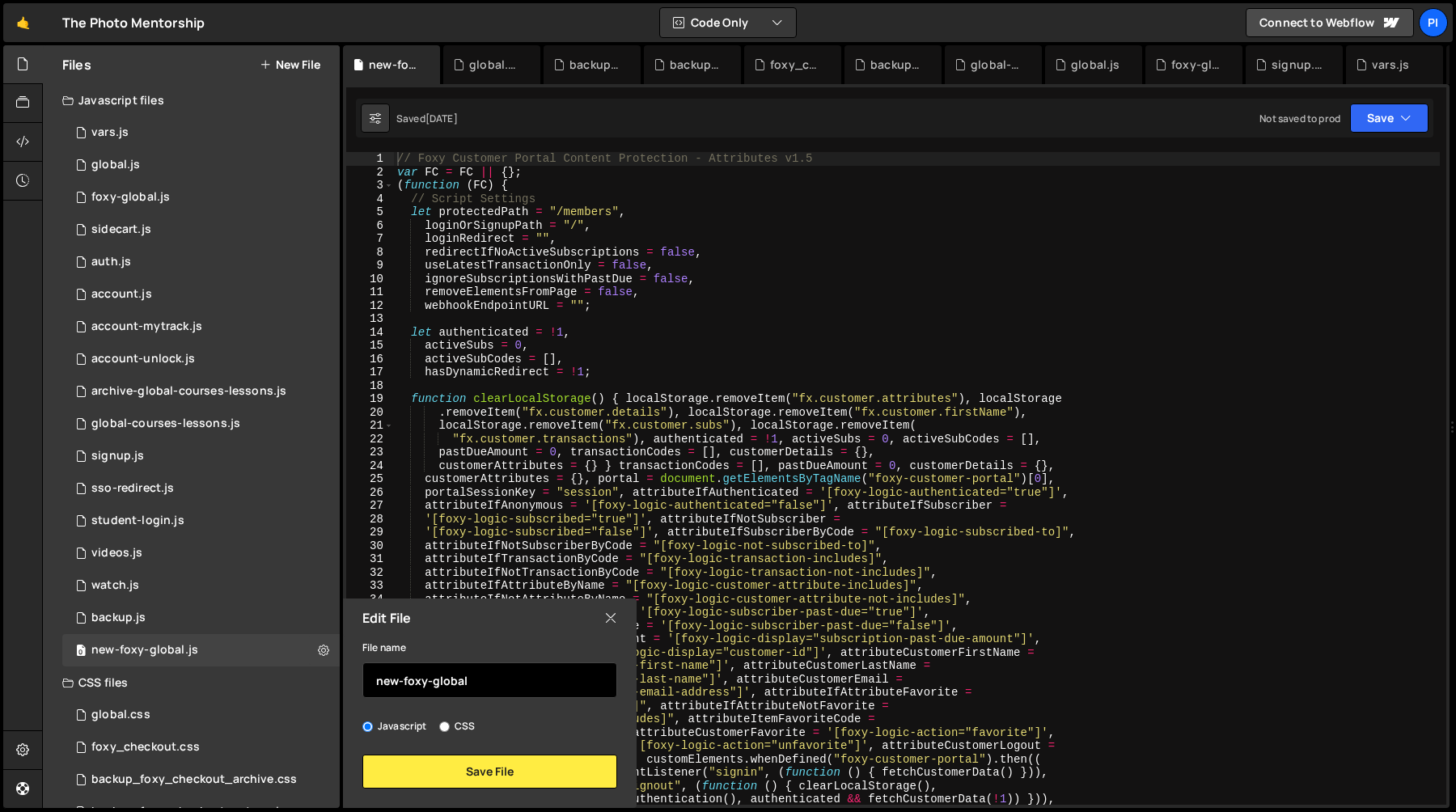
click at [453, 678] on input "new-foxy-global" at bounding box center [489, 681] width 254 height 36
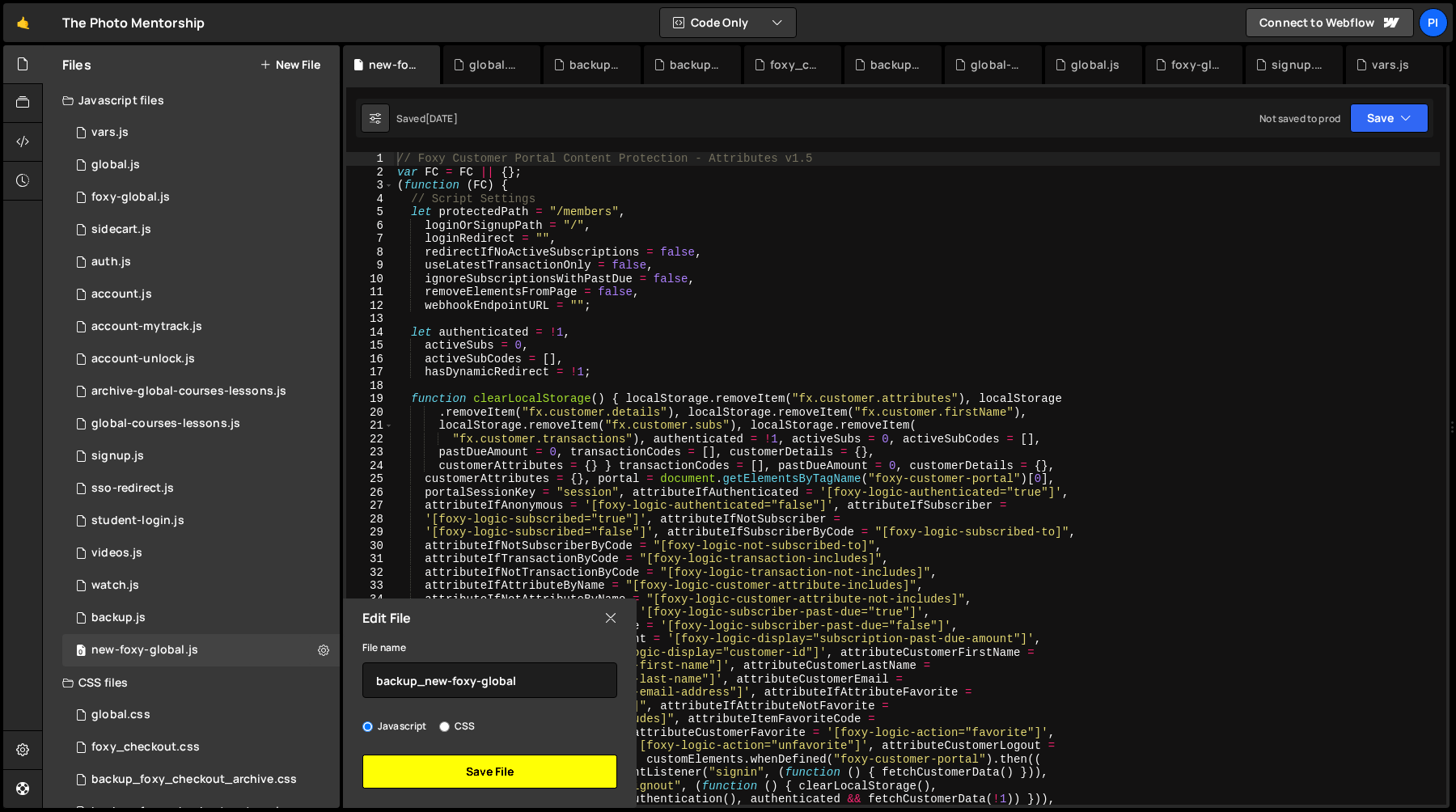
click at [462, 768] on button "Save File" at bounding box center [489, 772] width 254 height 34
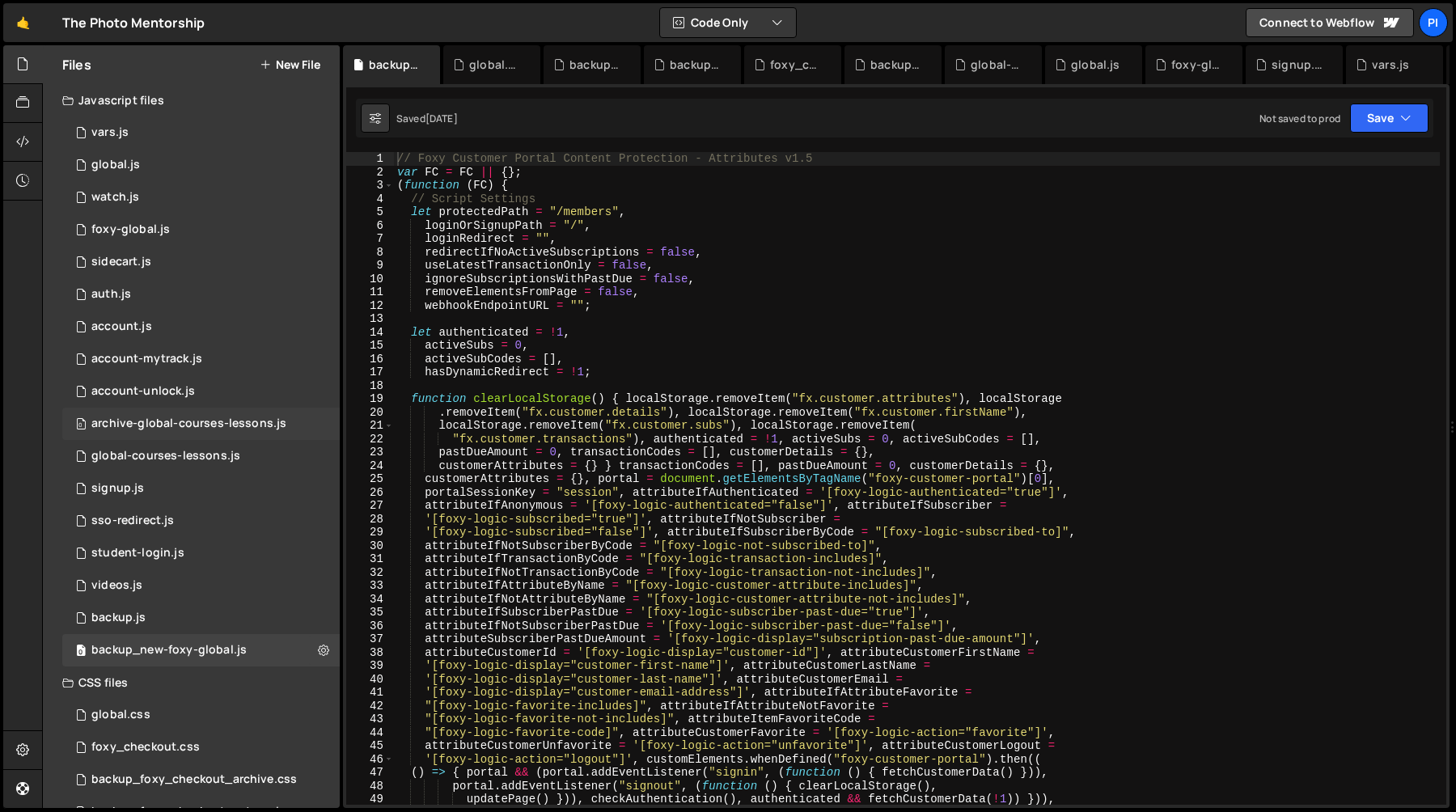
click at [258, 421] on div "archive-global-courses-lessons.js" at bounding box center [189, 424] width 195 height 15
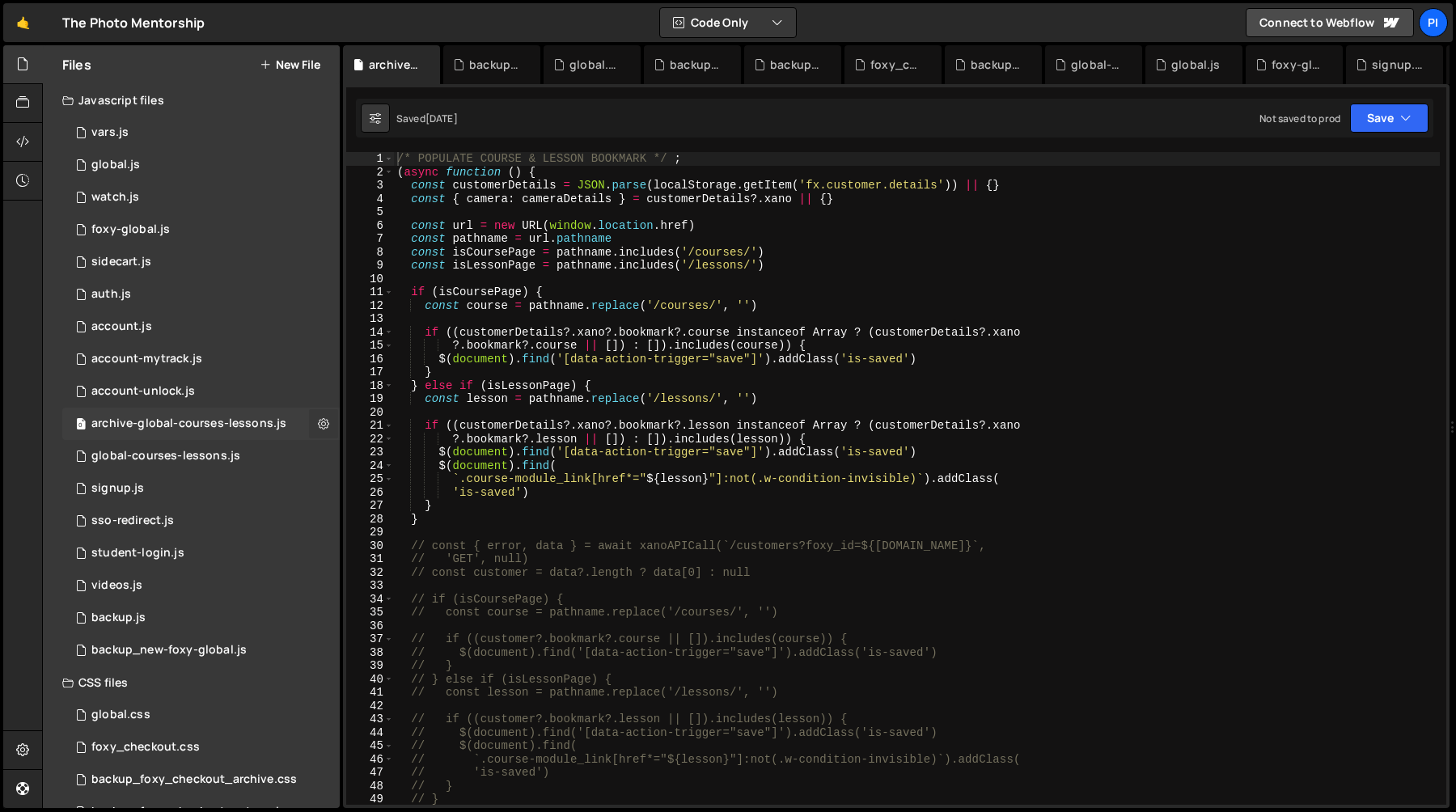
click at [318, 422] on icon at bounding box center [324, 423] width 11 height 15
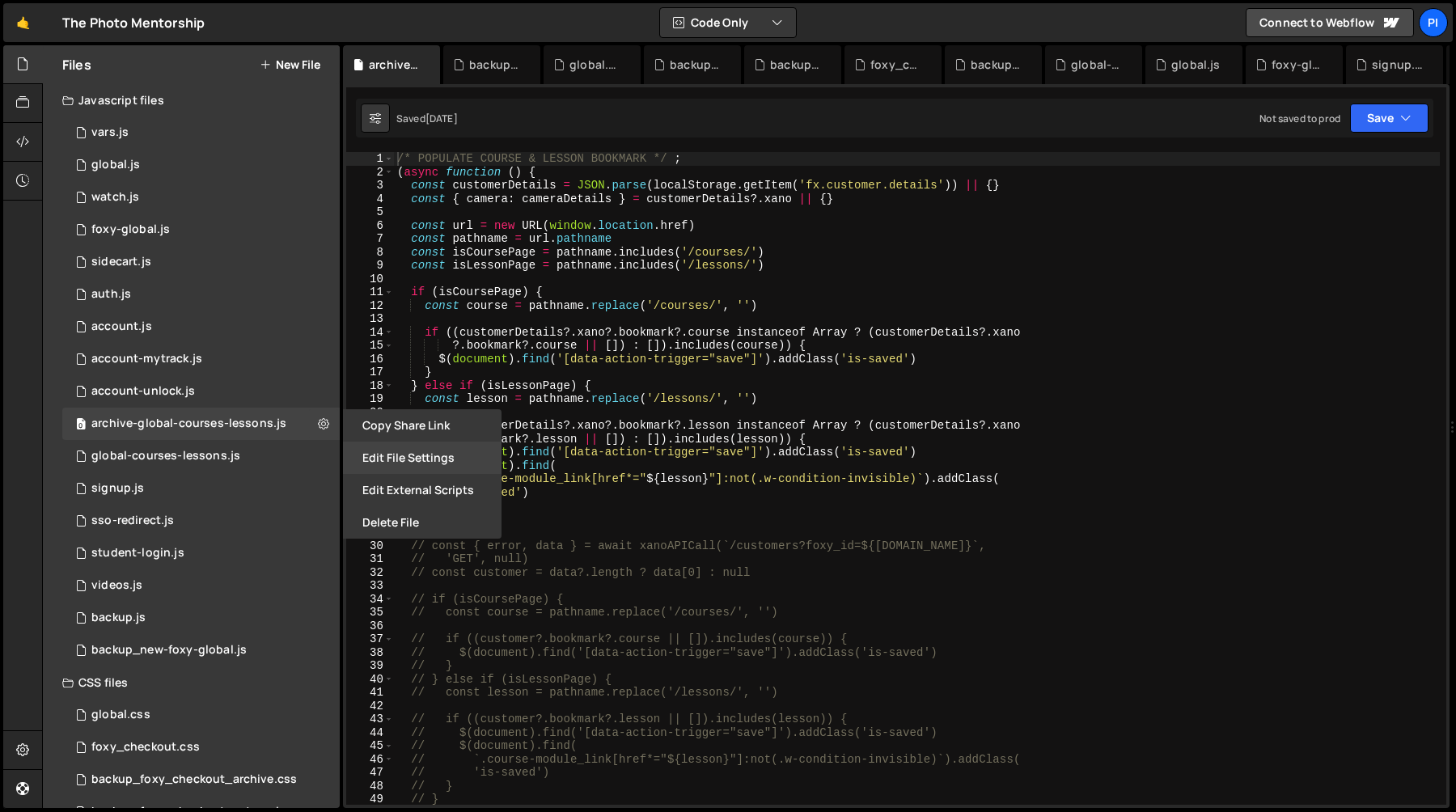
click at [416, 459] on button "Edit File Settings" at bounding box center [421, 457] width 159 height 32
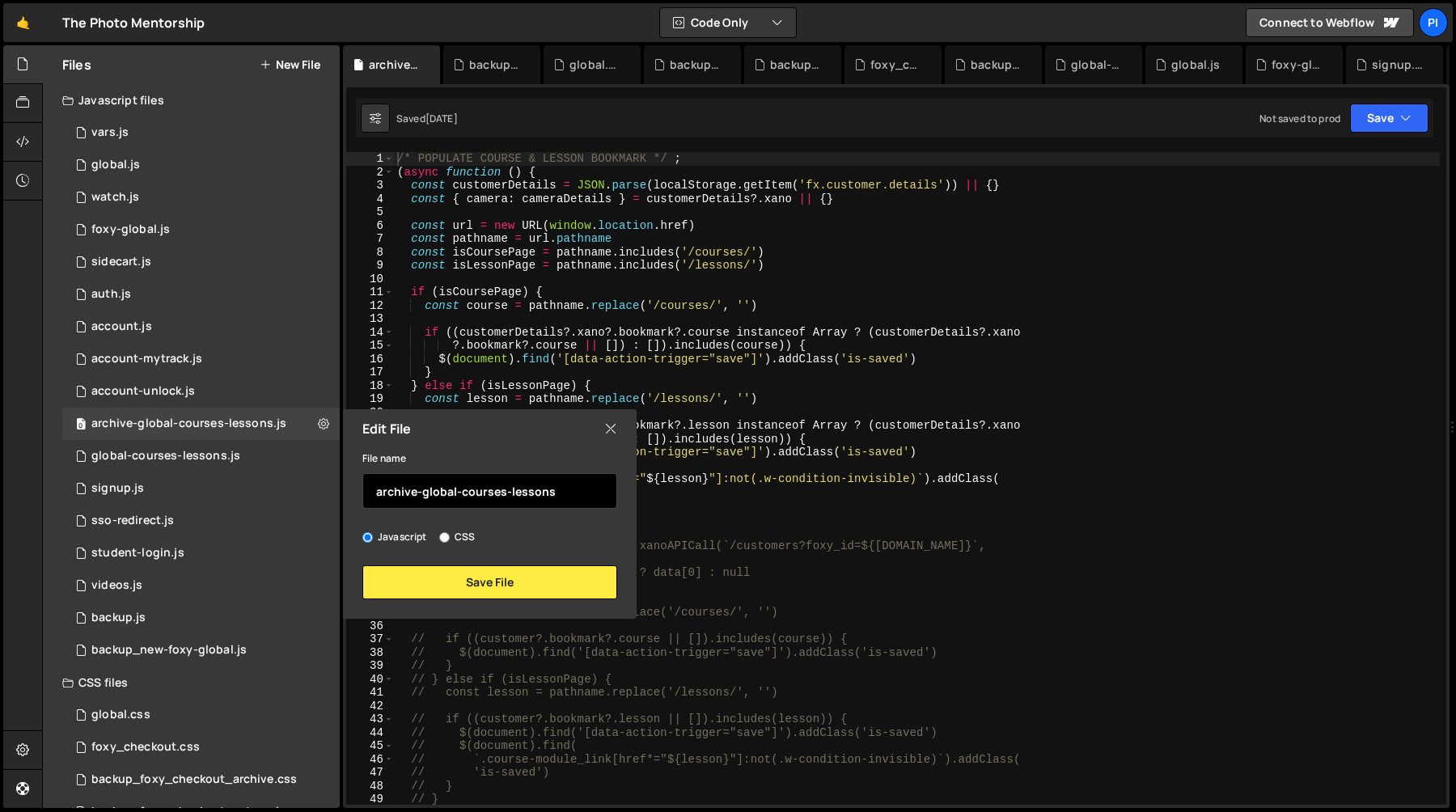
click at [398, 489] on input "archive-global-courses-lessons" at bounding box center [489, 491] width 254 height 36
type input "backup_archive-global-courses-lessons"
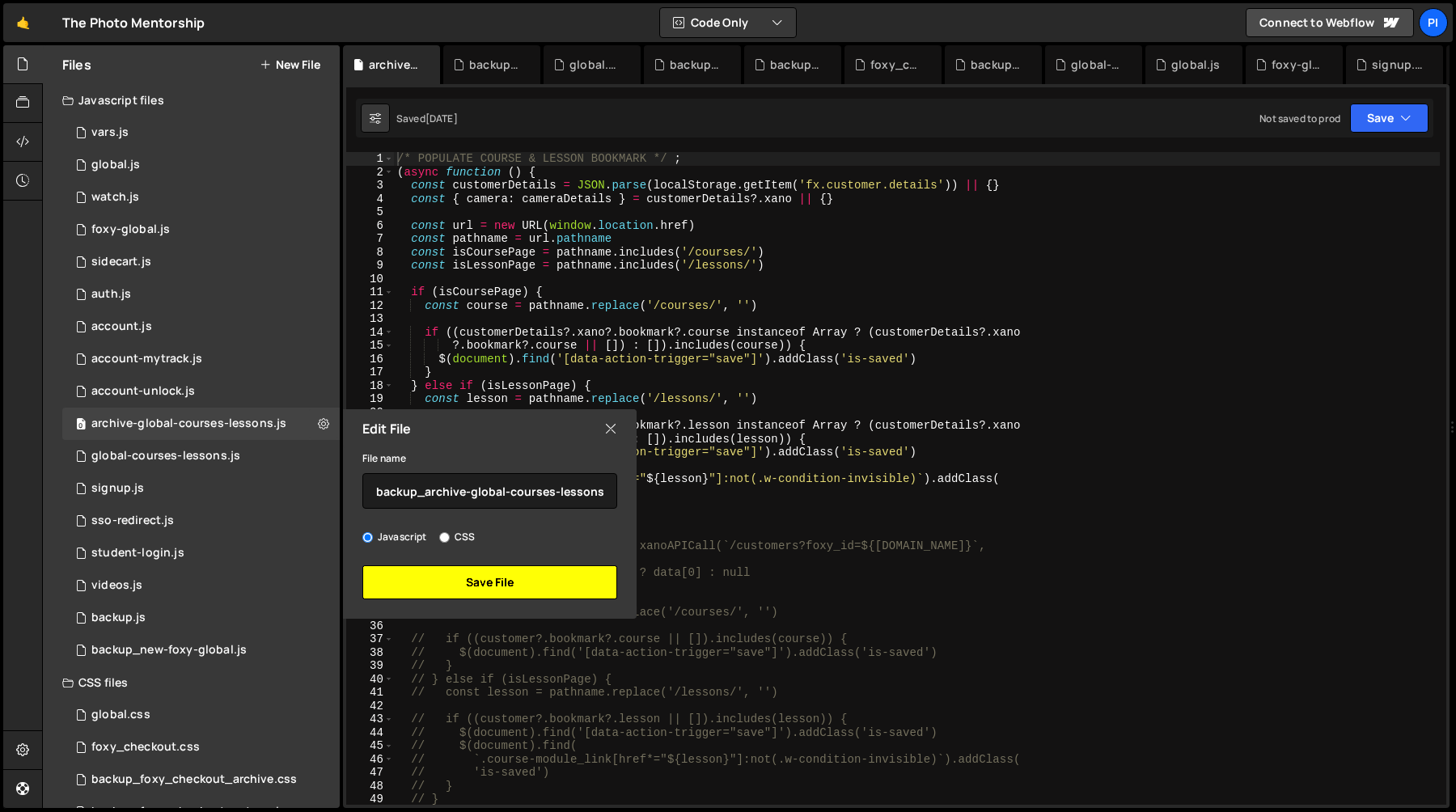
click at [459, 592] on button "Save File" at bounding box center [489, 582] width 254 height 34
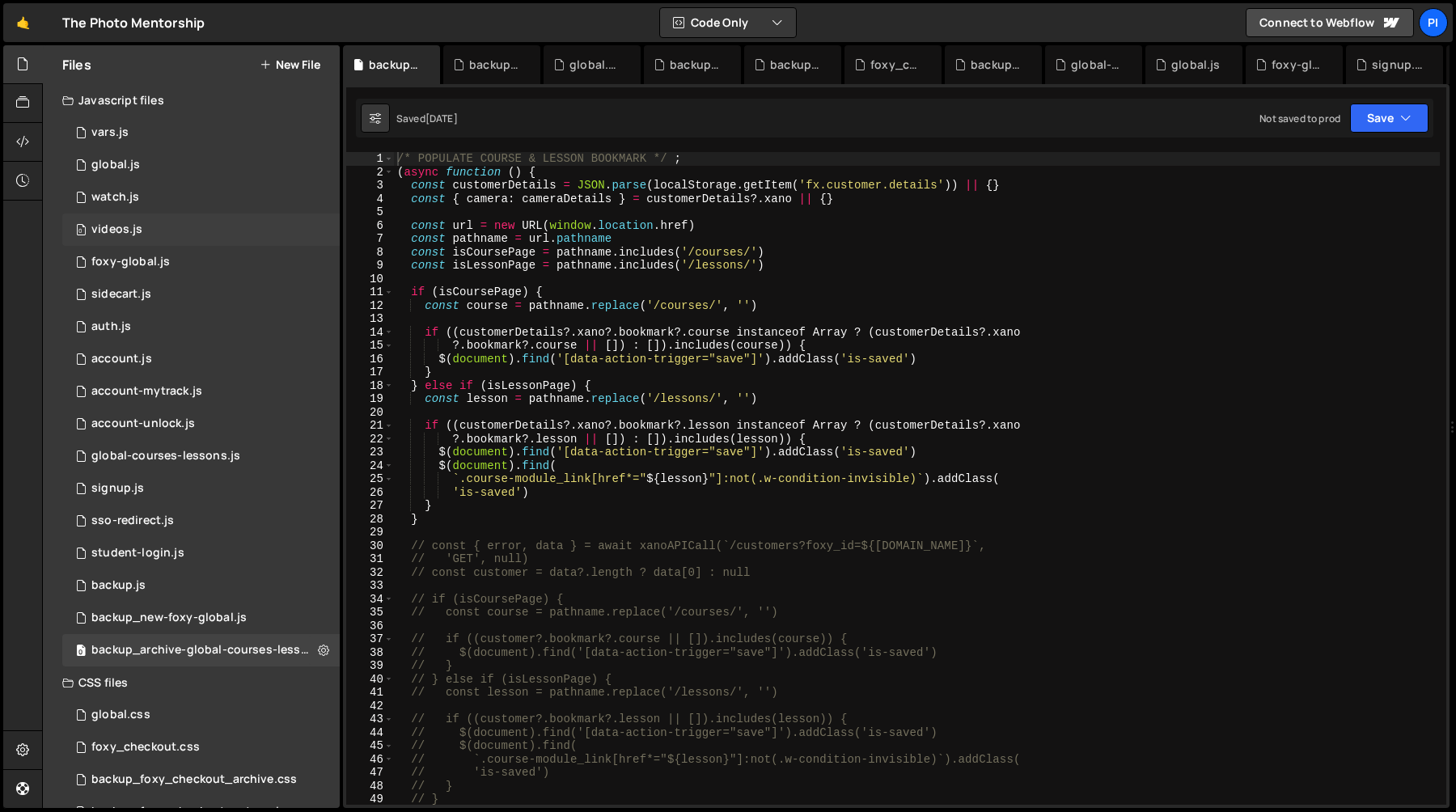
click at [144, 225] on div "0 videos.js 0" at bounding box center [201, 229] width 278 height 32
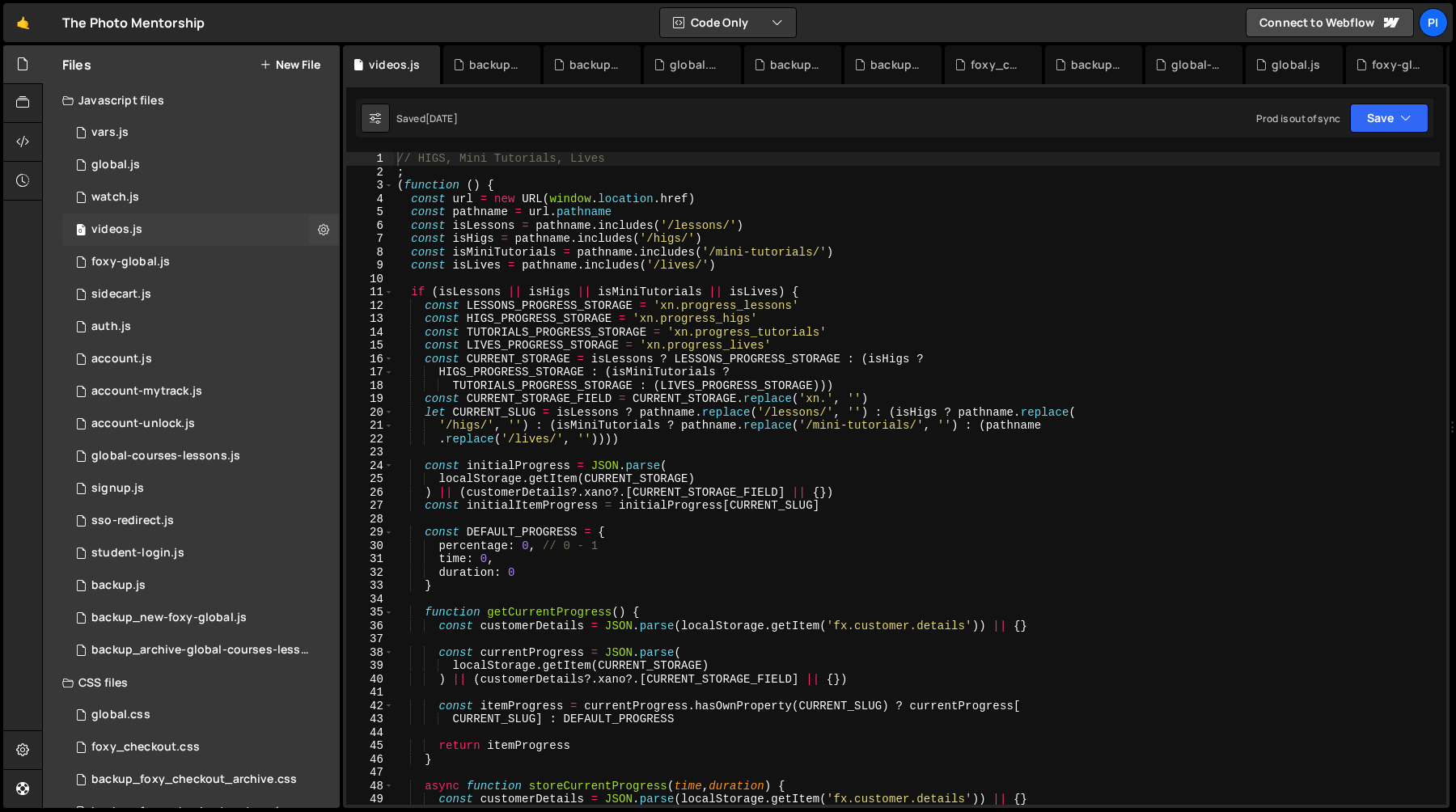
click at [162, 231] on div "0 videos.js 0" at bounding box center [201, 229] width 278 height 32
click at [427, 65] on icon at bounding box center [428, 64] width 11 height 16
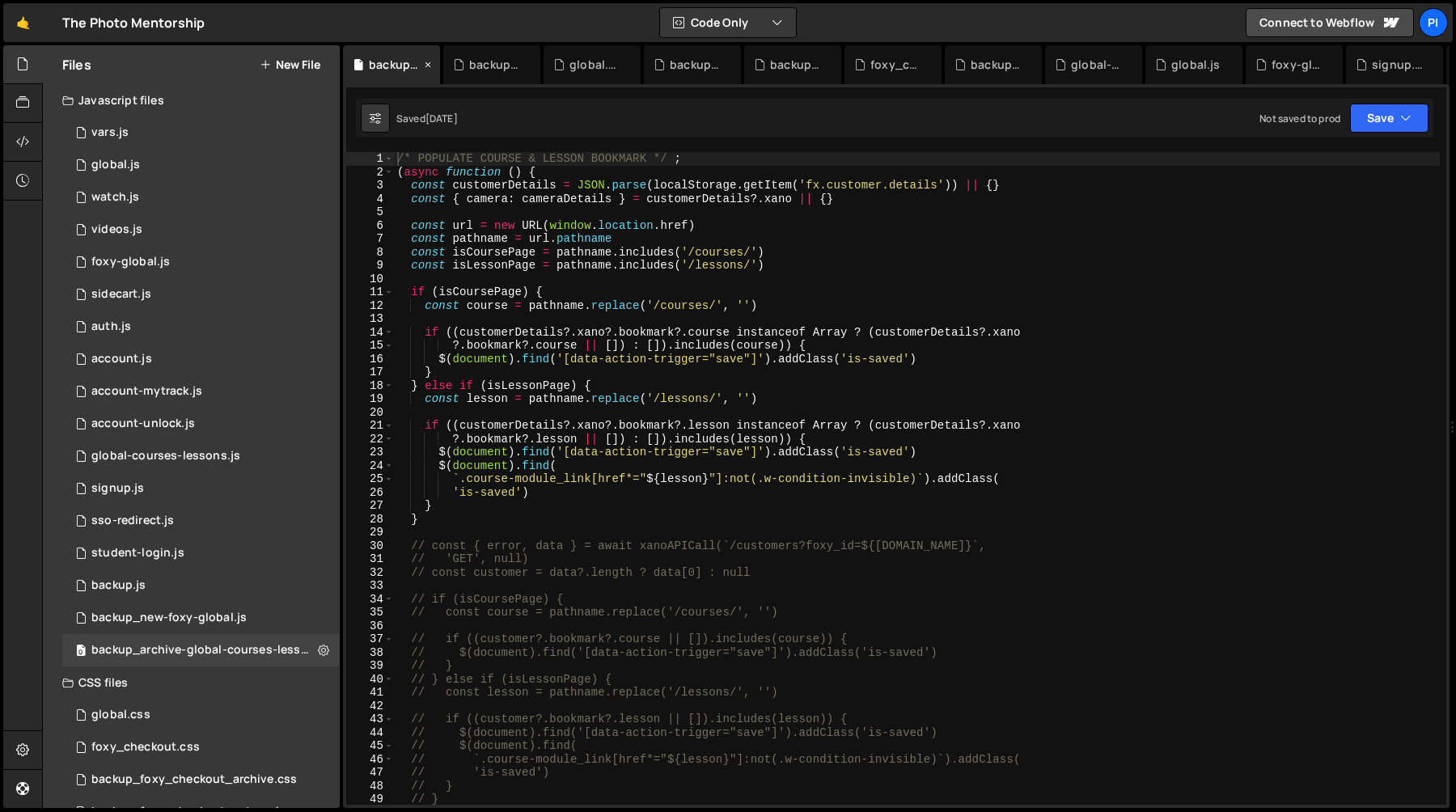
click at [432, 63] on icon at bounding box center [428, 64] width 11 height 16
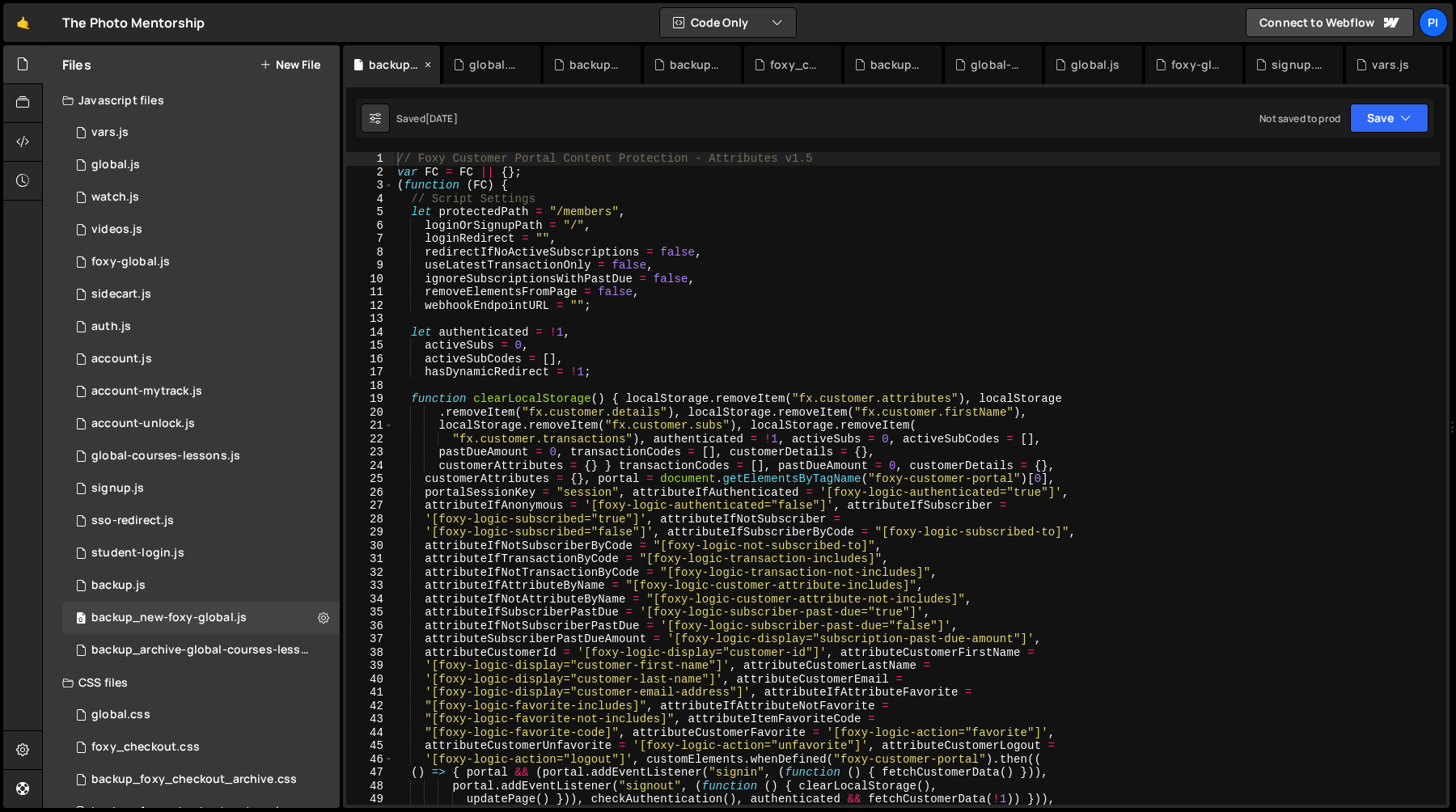
click at [427, 63] on icon at bounding box center [428, 64] width 11 height 16
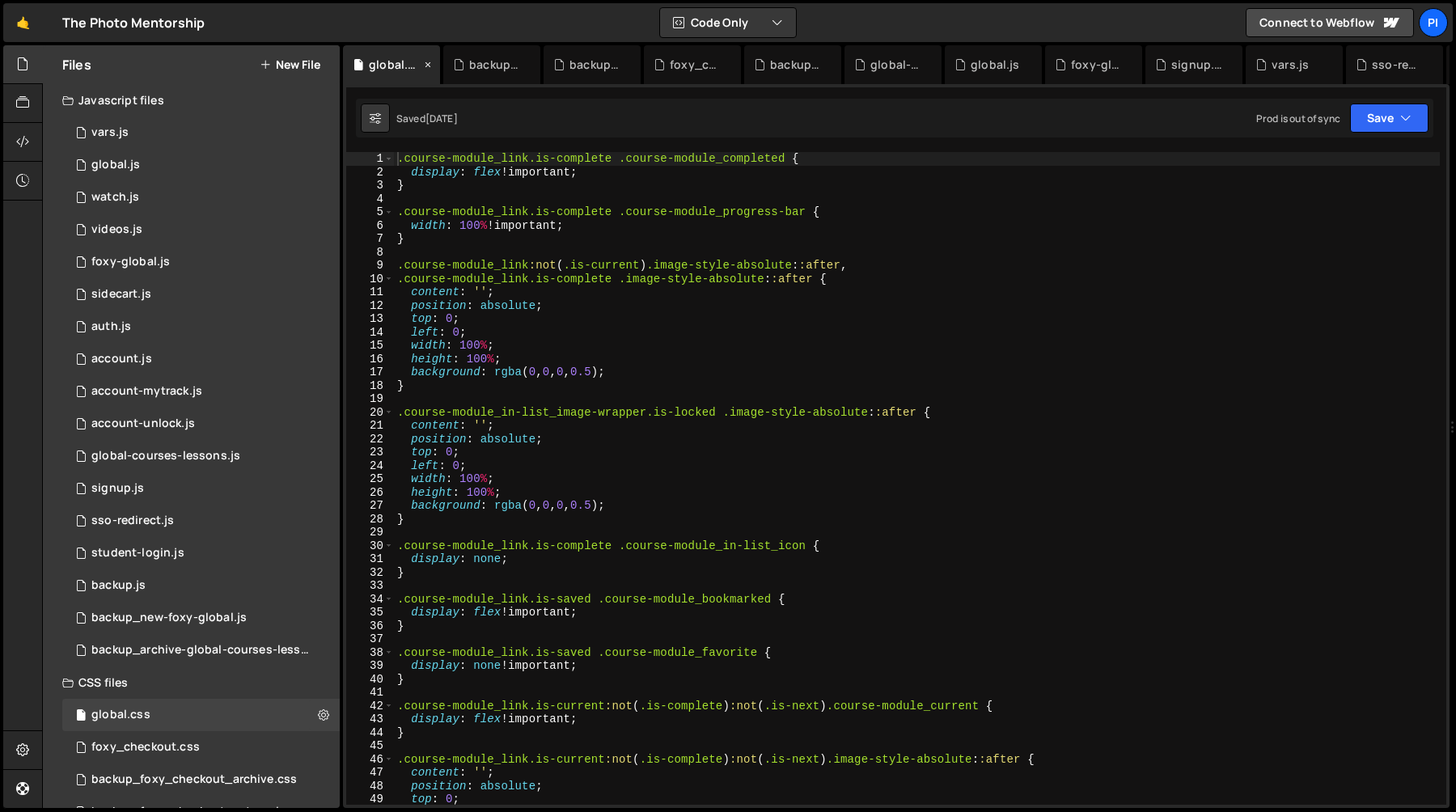
click at [428, 63] on icon at bounding box center [428, 64] width 11 height 16
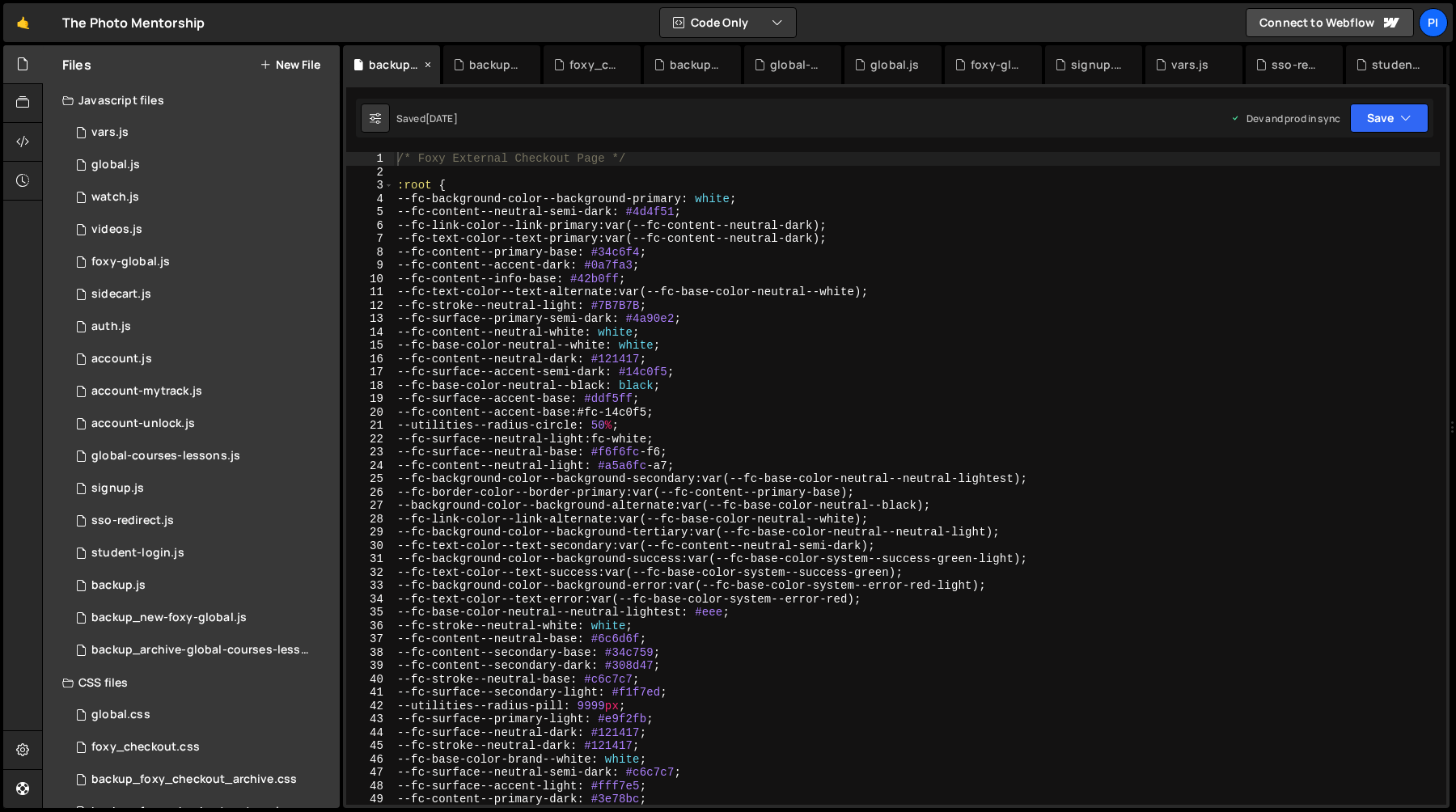
click at [429, 63] on icon at bounding box center [428, 64] width 11 height 16
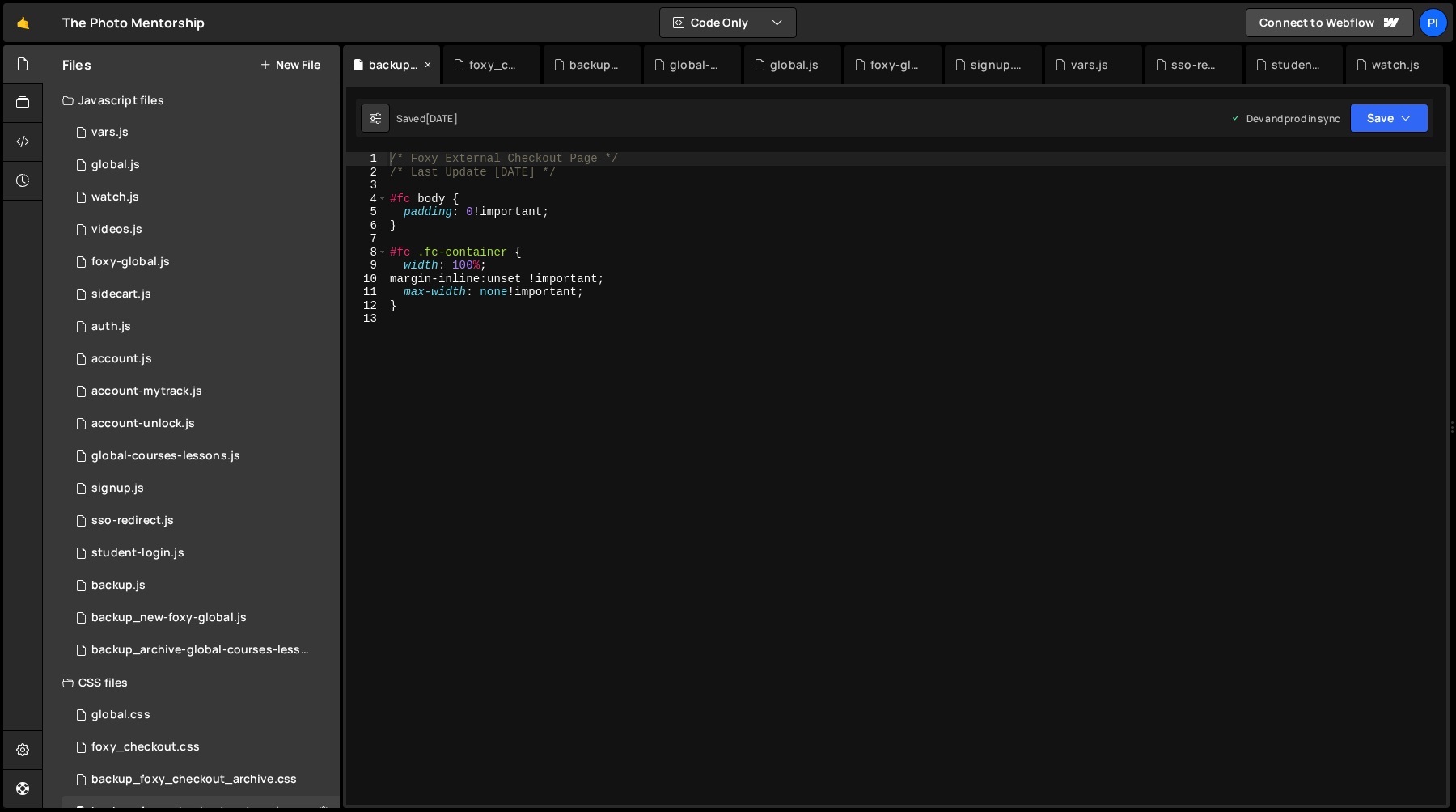
click at [429, 63] on icon at bounding box center [428, 64] width 11 height 16
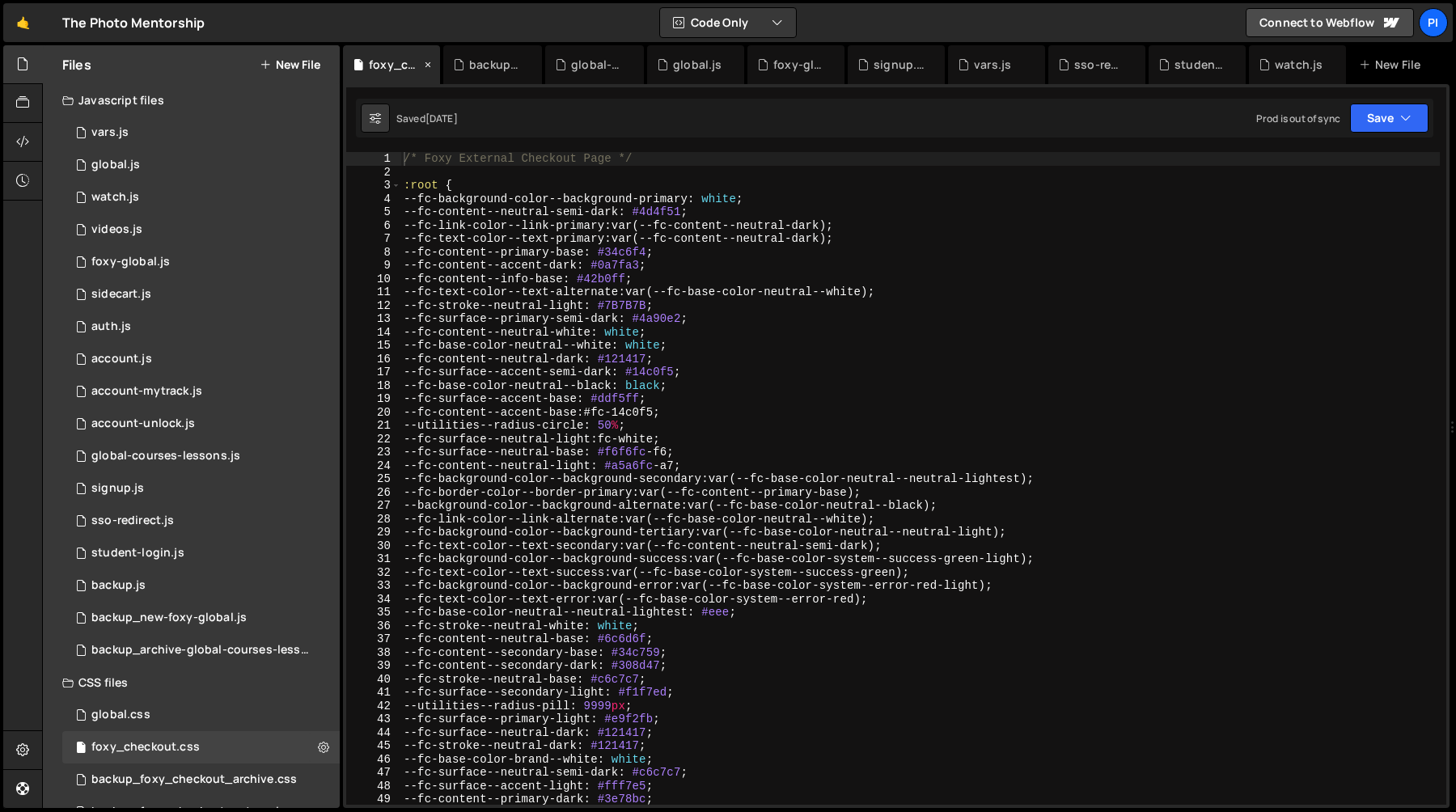
click at [428, 64] on icon at bounding box center [428, 64] width 11 height 16
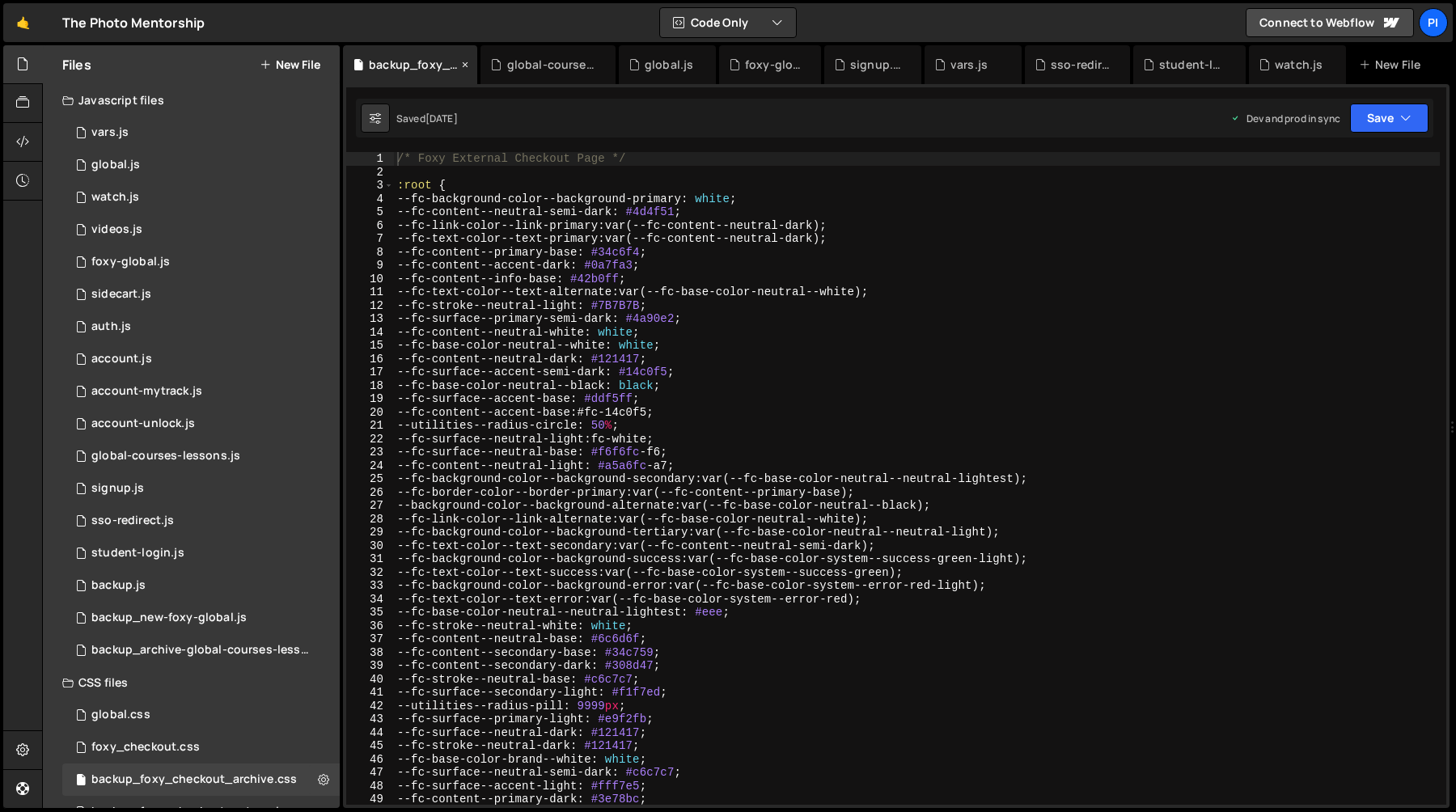
click at [465, 66] on icon at bounding box center [465, 64] width 11 height 16
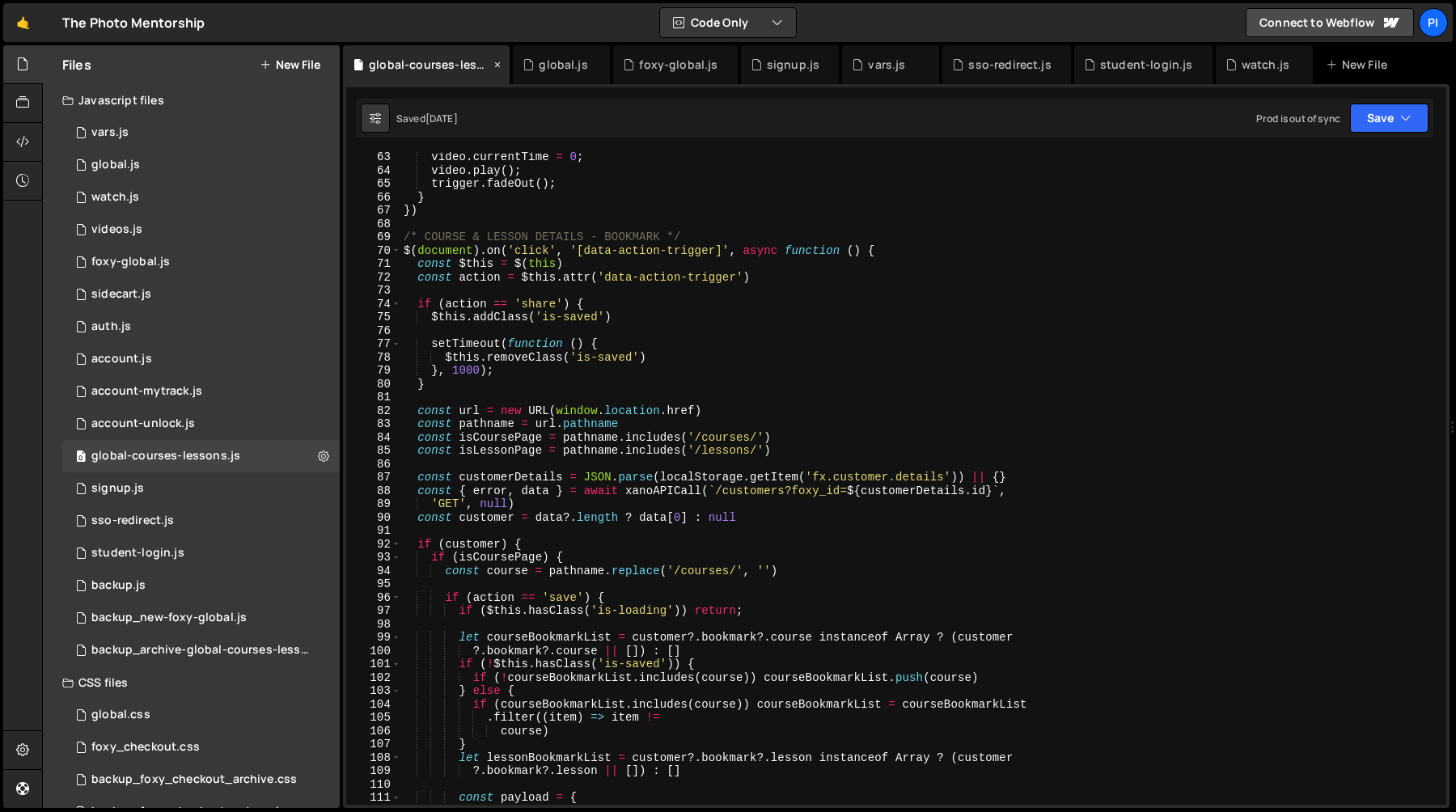
click at [499, 66] on icon at bounding box center [498, 64] width 11 height 16
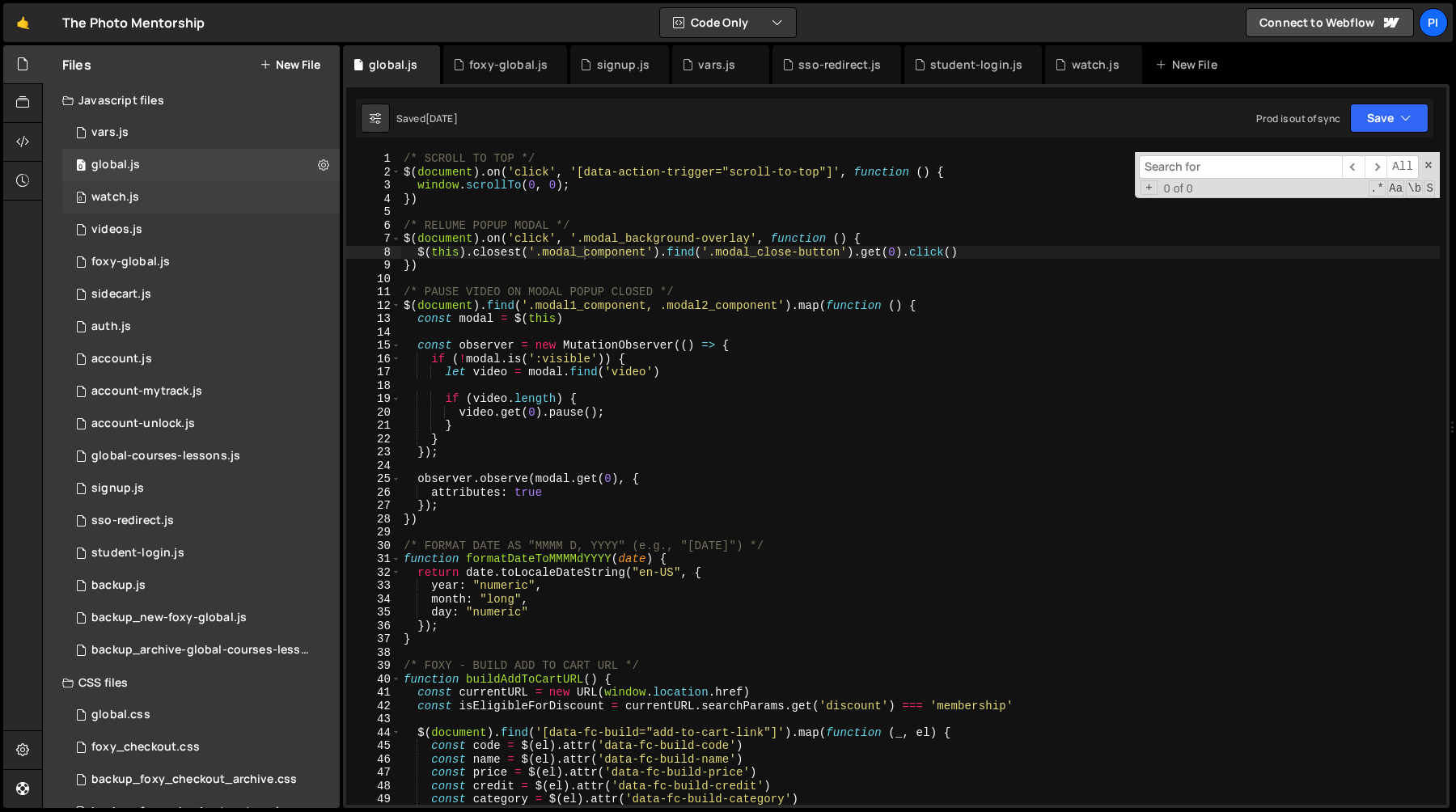
scroll to position [1527, 0]
click at [193, 199] on div "global-courses-lessons.js" at bounding box center [165, 198] width 149 height 15
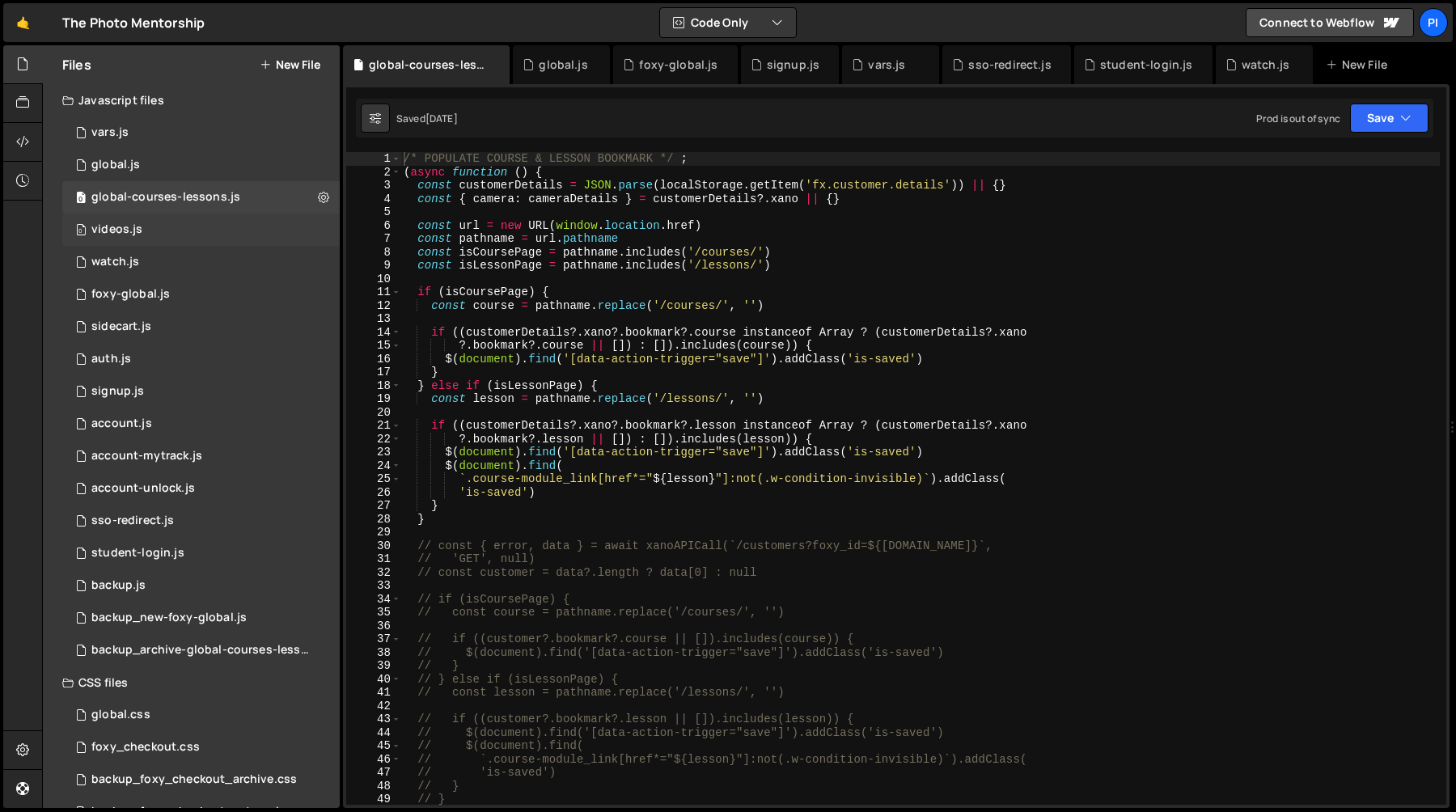
scroll to position [0, 0]
click at [180, 225] on div "0 videos.js 0" at bounding box center [201, 229] width 278 height 32
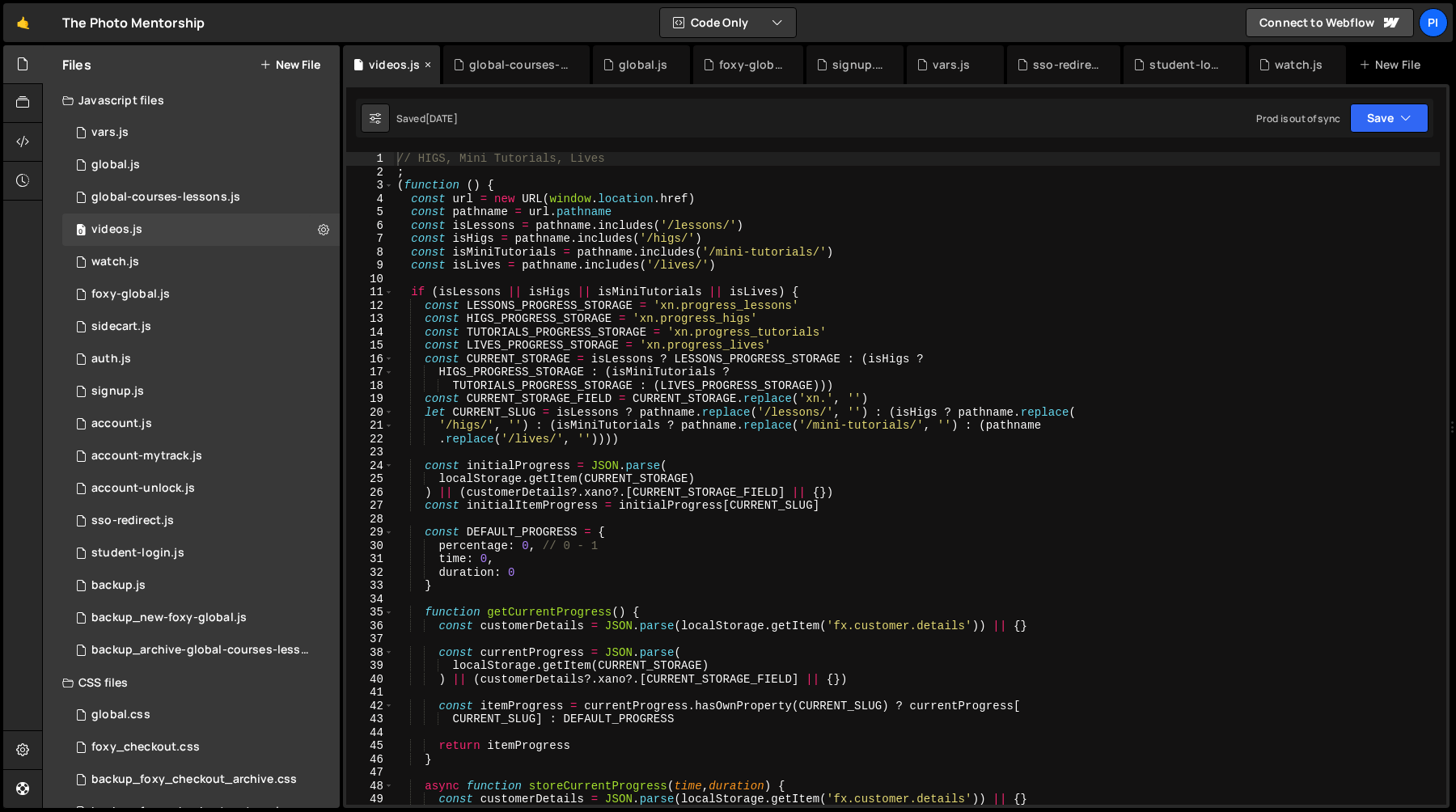
click at [424, 65] on icon at bounding box center [428, 64] width 11 height 16
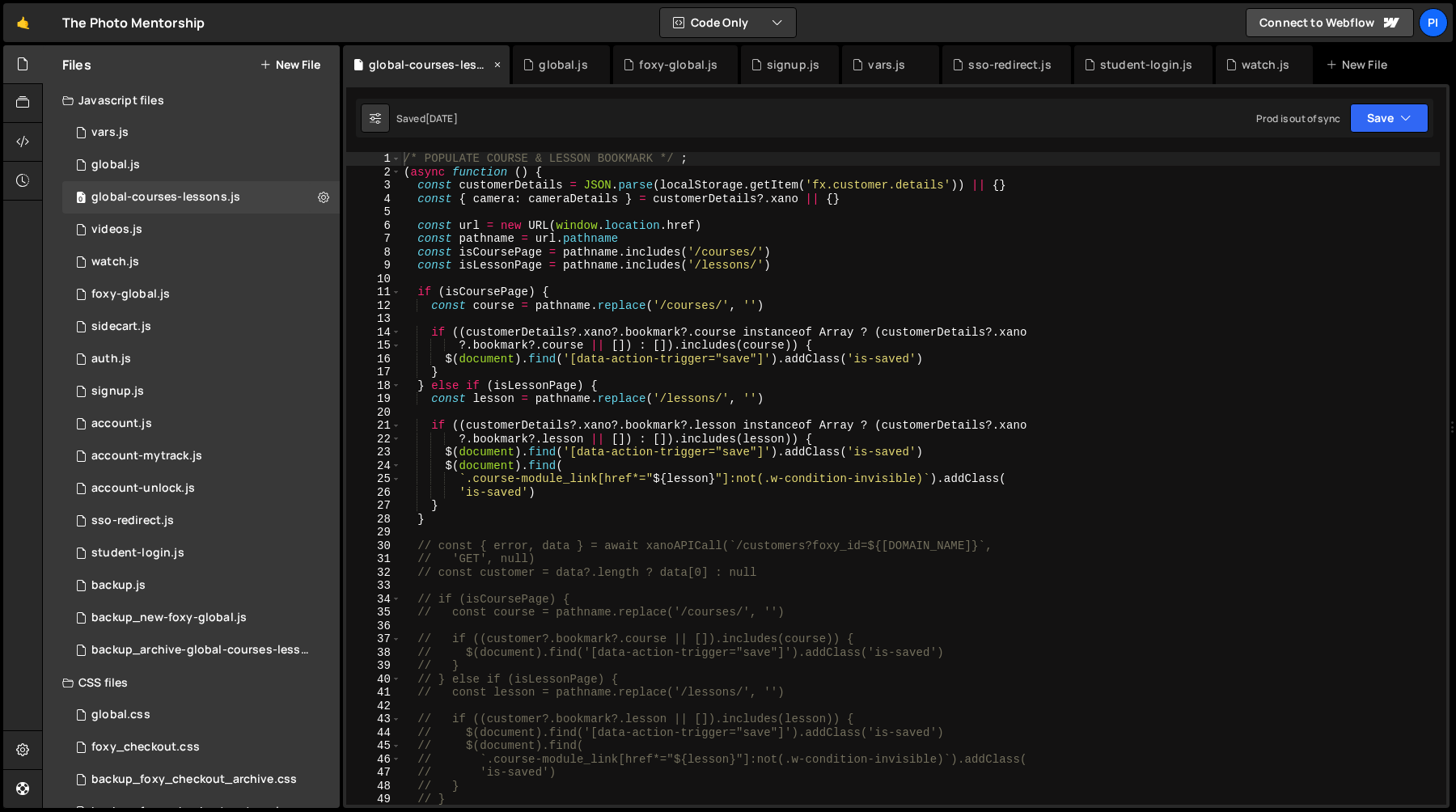
click at [492, 62] on icon at bounding box center [498, 64] width 11 height 16
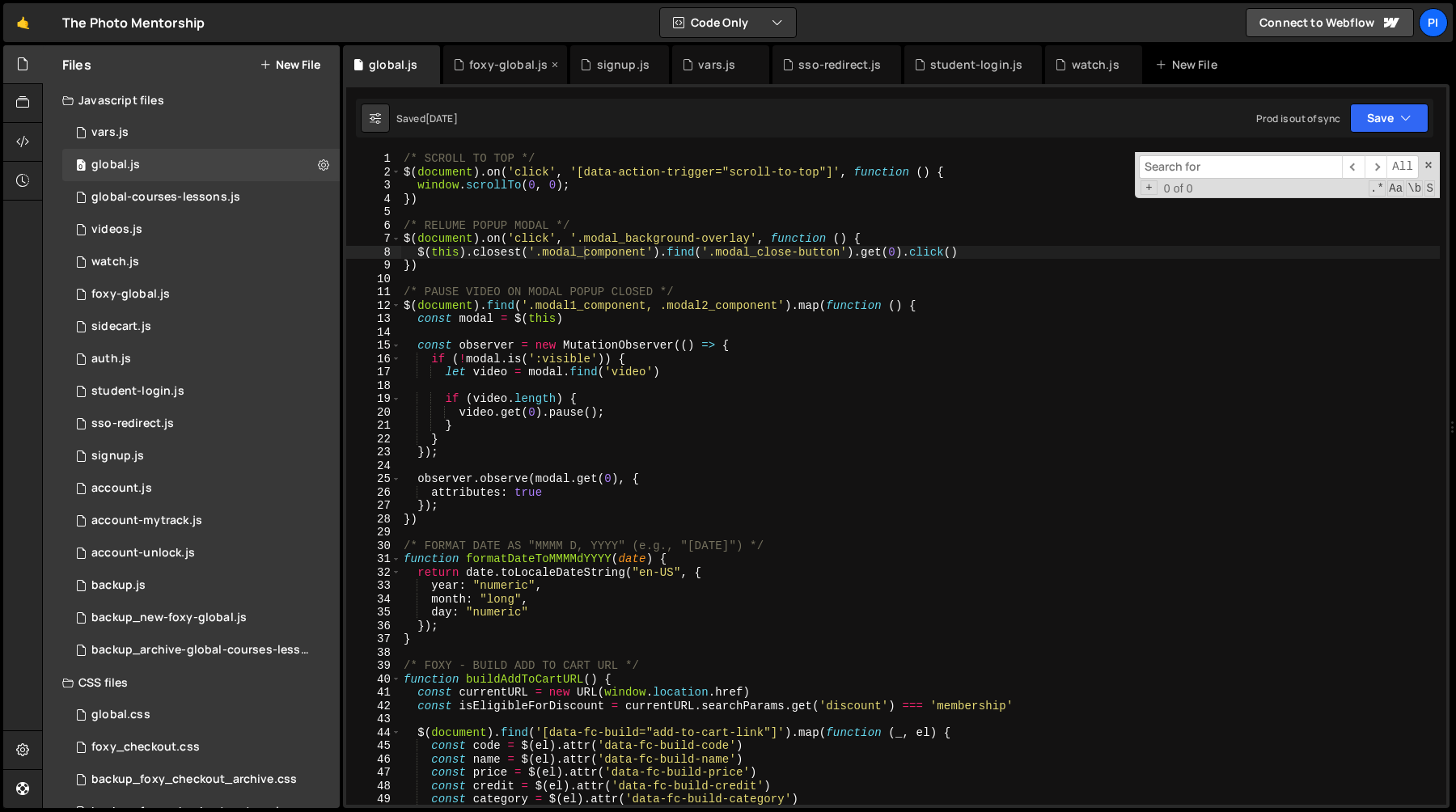
click at [517, 60] on div "foxy-global.js" at bounding box center [509, 64] width 79 height 16
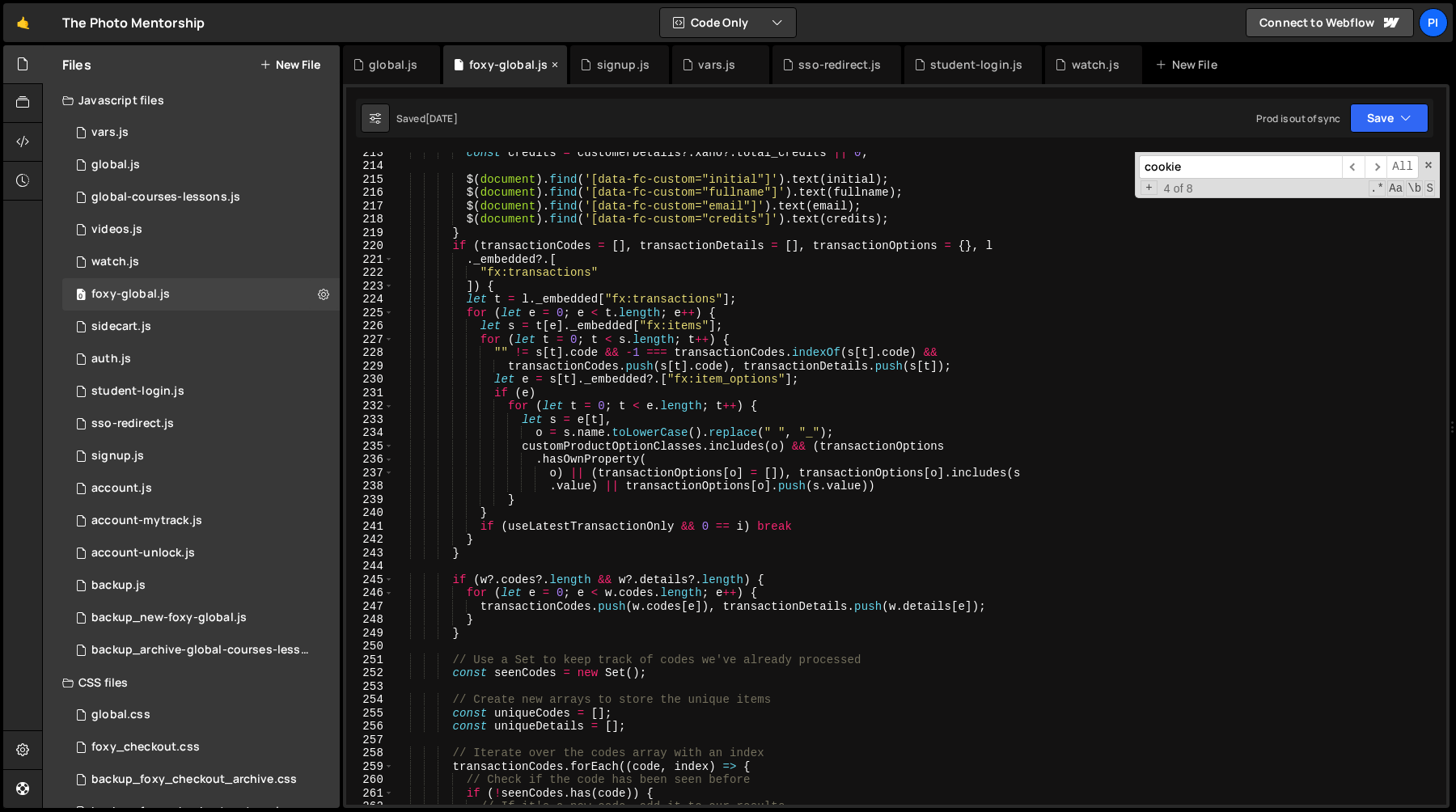
scroll to position [839, 0]
click at [551, 65] on icon at bounding box center [555, 64] width 11 height 16
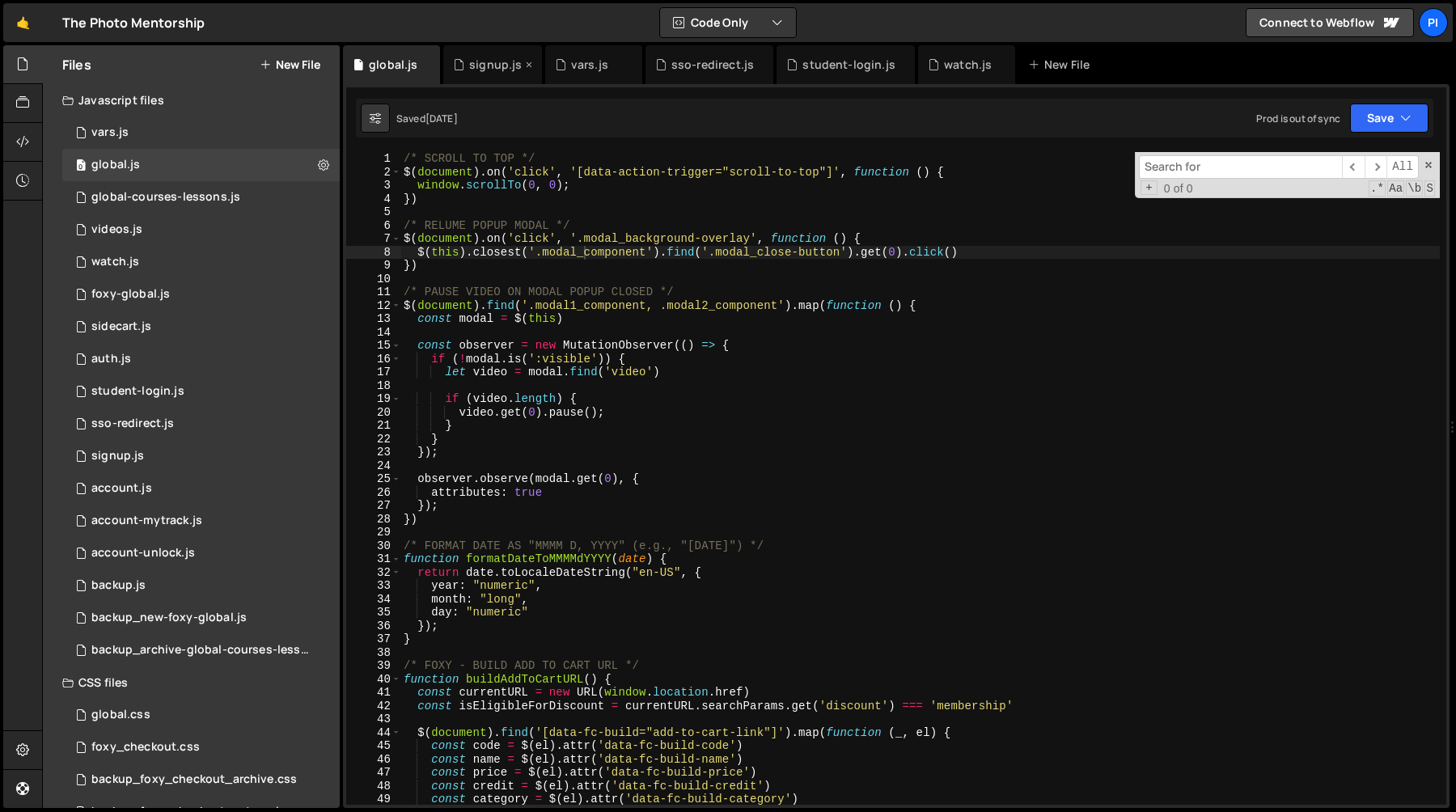
scroll to position [1527, 0]
click at [529, 64] on icon at bounding box center [529, 64] width 11 height 16
click at [529, 66] on icon at bounding box center [529, 64] width 11 height 16
click at [559, 66] on icon at bounding box center [559, 64] width 11 height 16
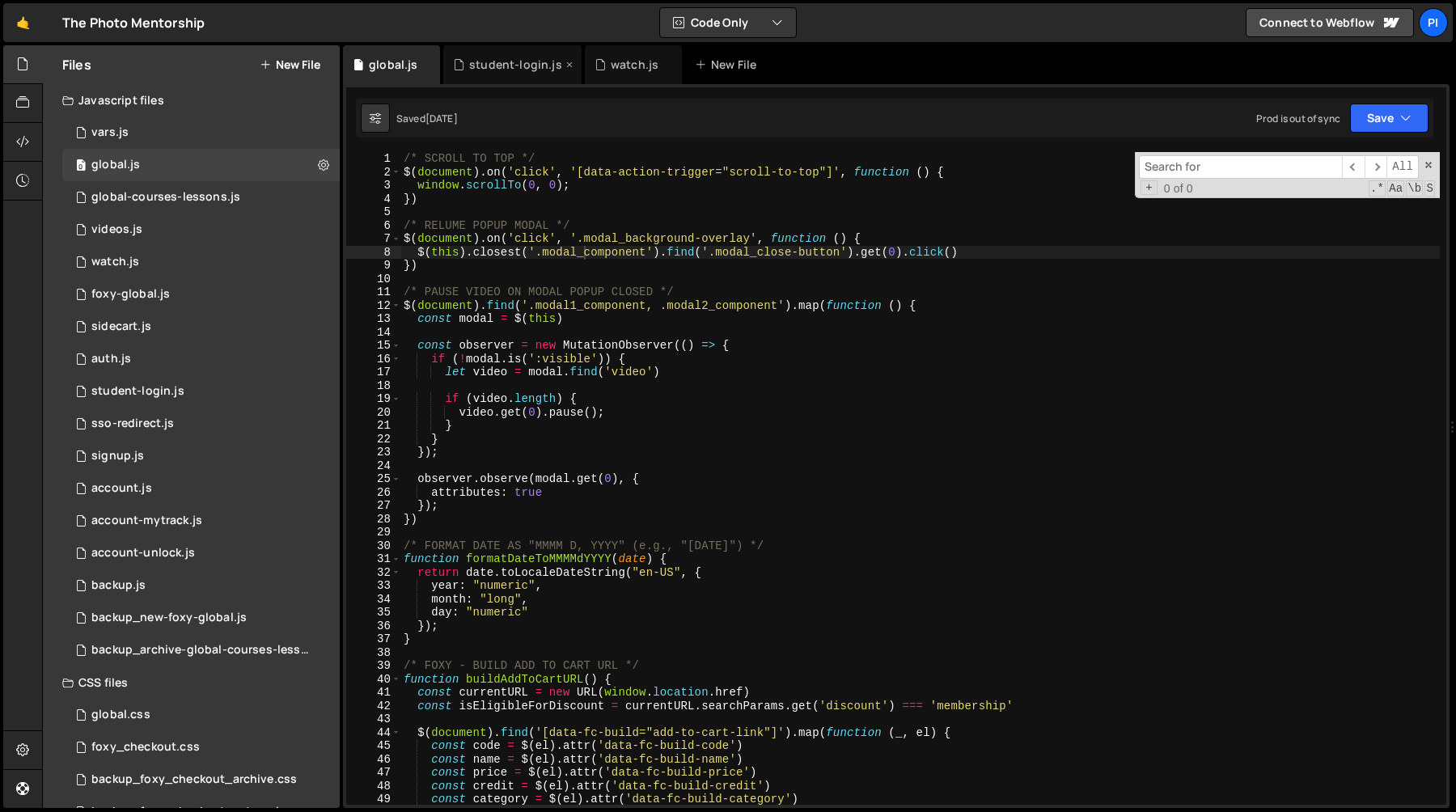
click at [564, 66] on icon at bounding box center [570, 64] width 11 height 16
click at [531, 64] on icon at bounding box center [529, 64] width 11 height 16
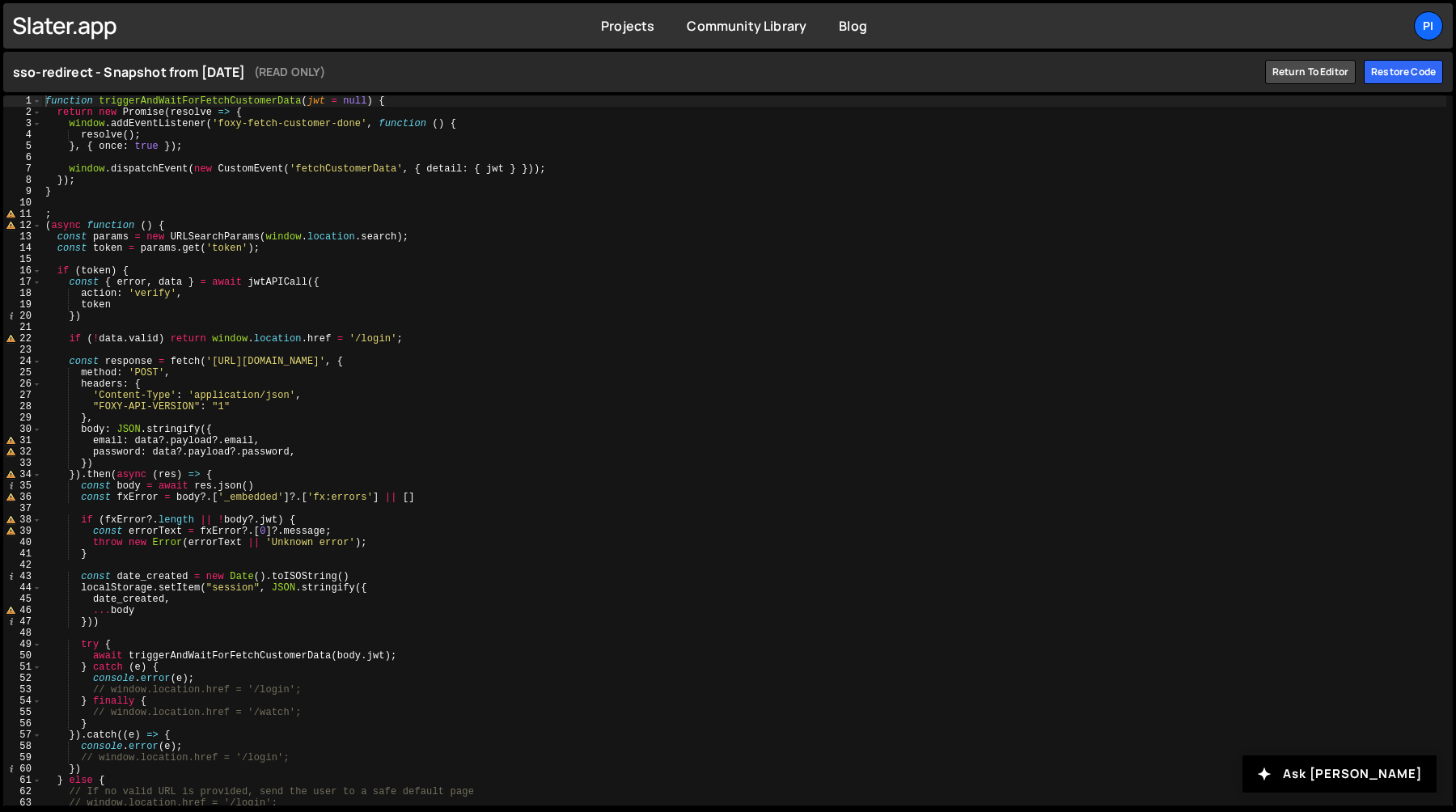
click at [213, 441] on div "function triggerAndWaitForFetchCustomerData ( jwt = null ) { return new Promise…" at bounding box center [744, 462] width 1404 height 733
click at [295, 445] on div "function triggerAndWaitForFetchCustomerData ( jwt = null ) { return new Promise…" at bounding box center [744, 462] width 1404 height 733
click at [276, 448] on div "function triggerAndWaitForFetchCustomerData ( jwt = null ) { return new Promise…" at bounding box center [744, 462] width 1404 height 733
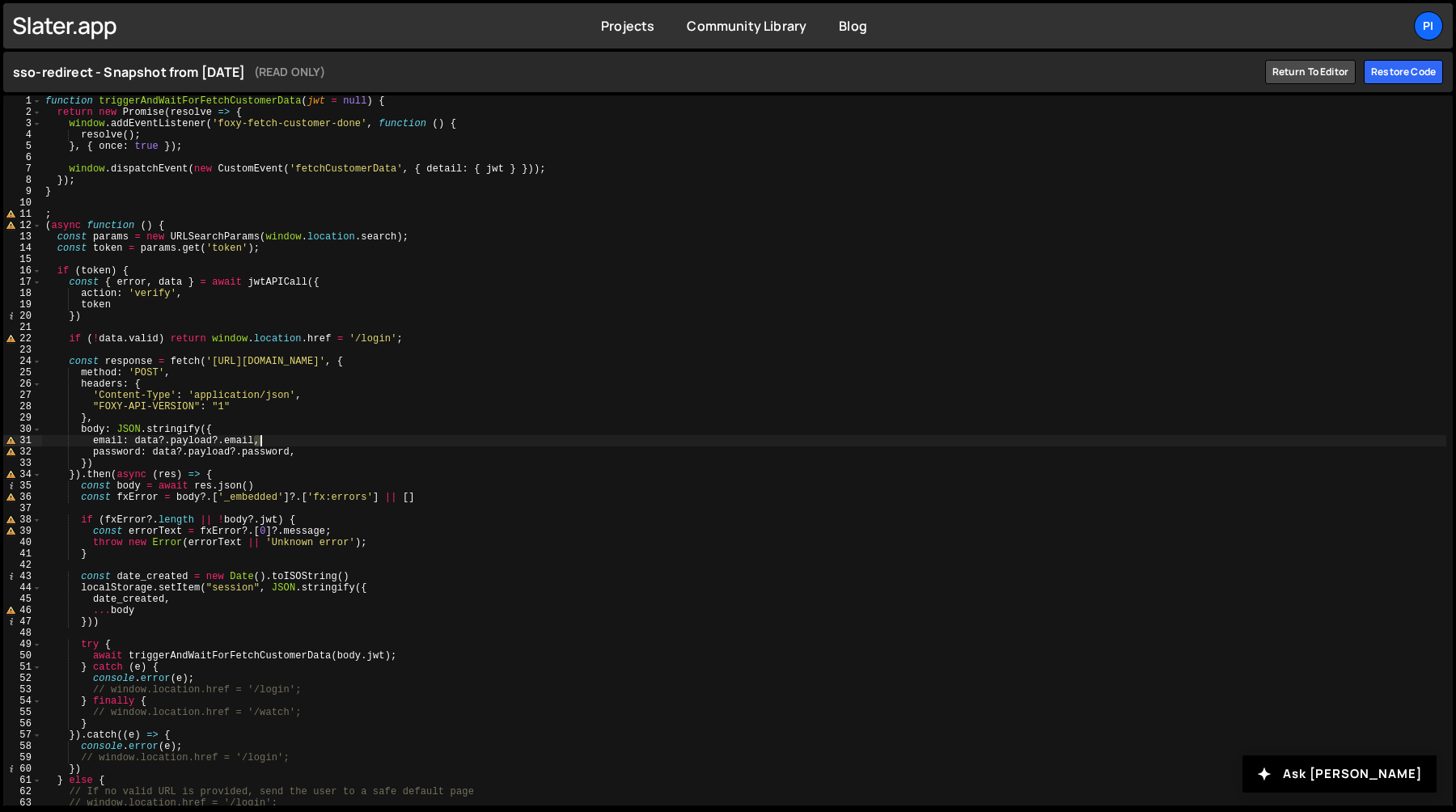
type textarea "password: data?.payload?.password,"
click at [276, 448] on div "function triggerAndWaitForFetchCustomerData ( jwt = null ) { return new Promise…" at bounding box center [744, 462] width 1404 height 733
click at [207, 455] on div "function triggerAndWaitForFetchCustomerData ( jwt = null ) { return new Promise…" at bounding box center [744, 462] width 1404 height 733
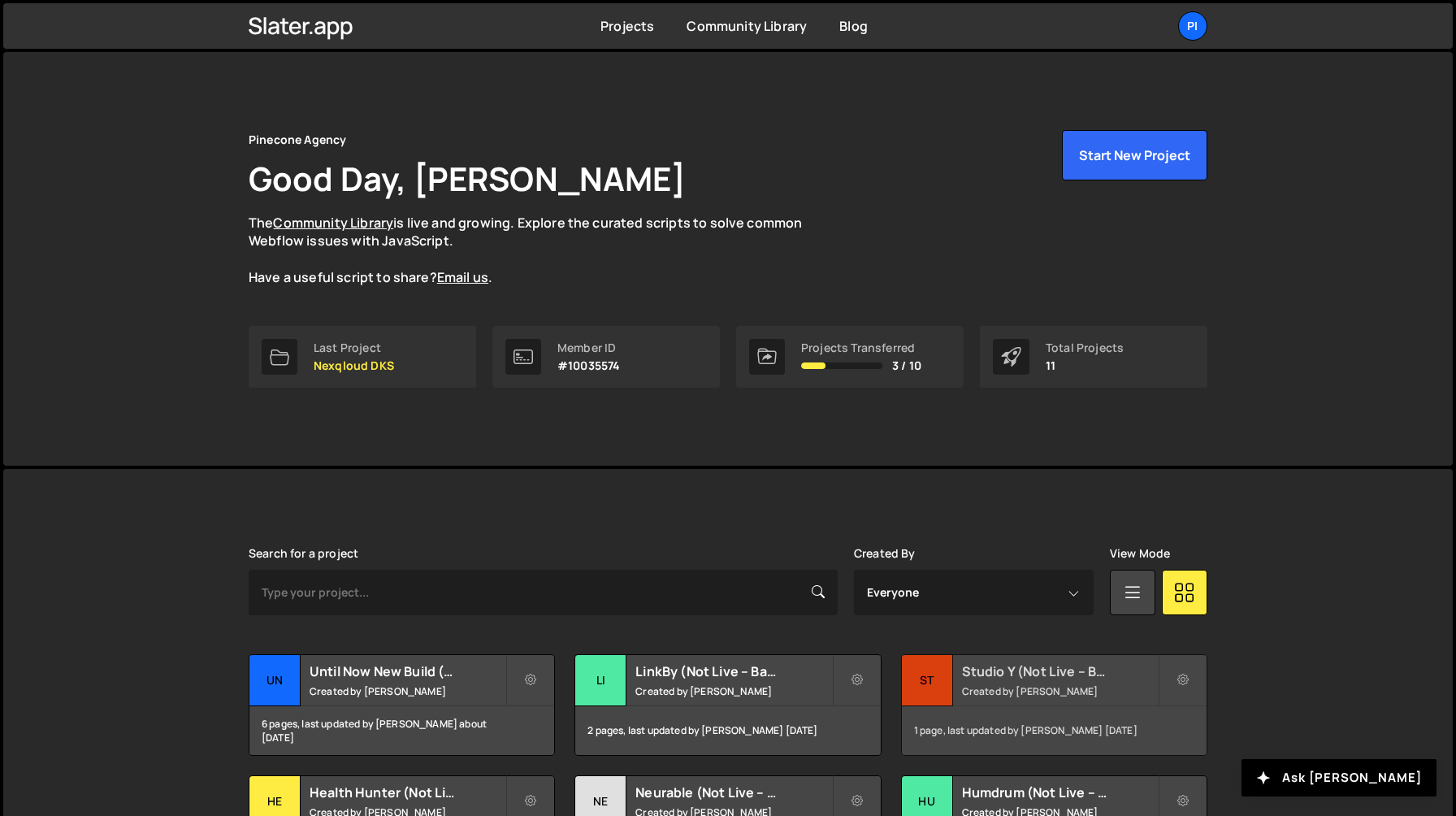
scroll to position [384, 0]
